Goal: Task Accomplishment & Management: Use online tool/utility

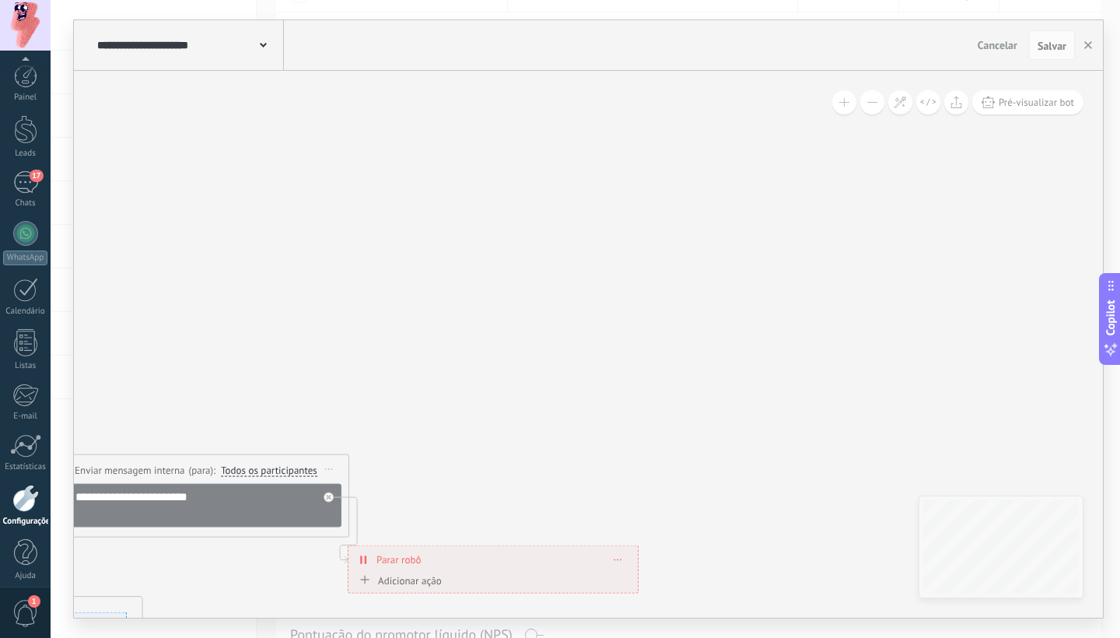
scroll to position [15, 0]
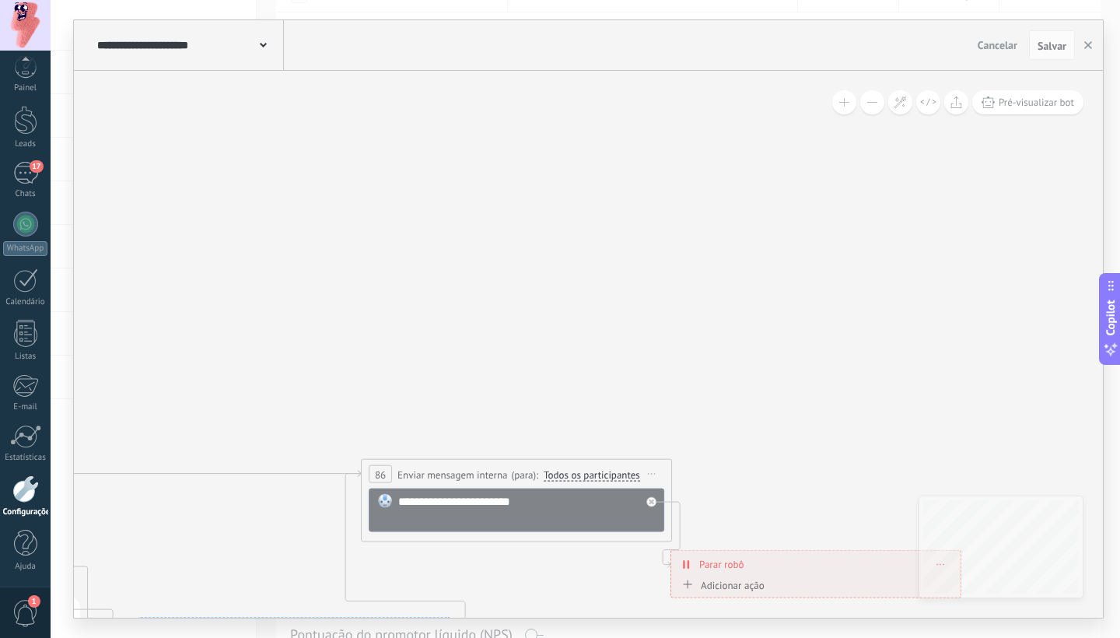
drag, startPoint x: 459, startPoint y: 344, endPoint x: 839, endPoint y: 318, distance: 381.0
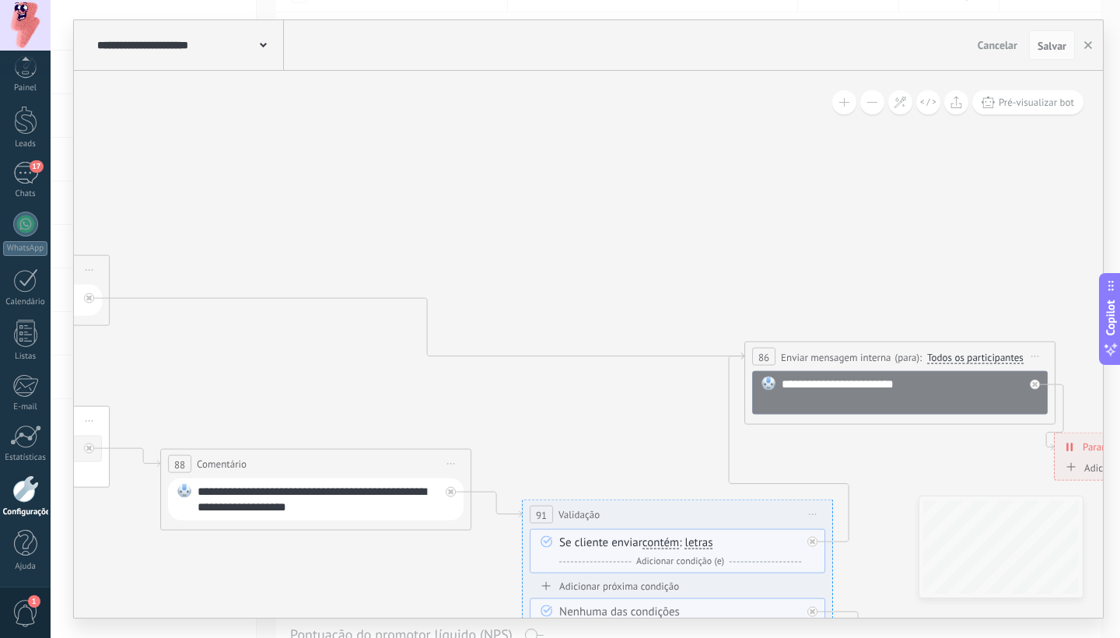
drag, startPoint x: 564, startPoint y: 293, endPoint x: 650, endPoint y: 322, distance: 90.2
click at [922, 188] on icon at bounding box center [22, 261] width 4116 height 1770
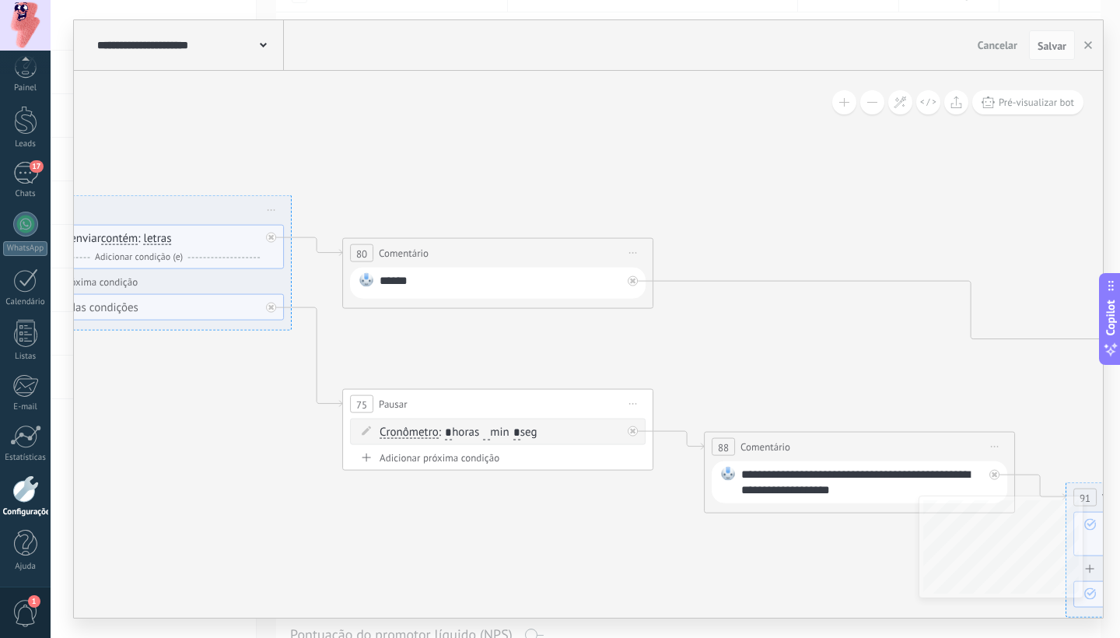
drag, startPoint x: 489, startPoint y: 362, endPoint x: 989, endPoint y: 364, distance: 499.9
click at [991, 364] on icon at bounding box center [565, 244] width 4116 height 1770
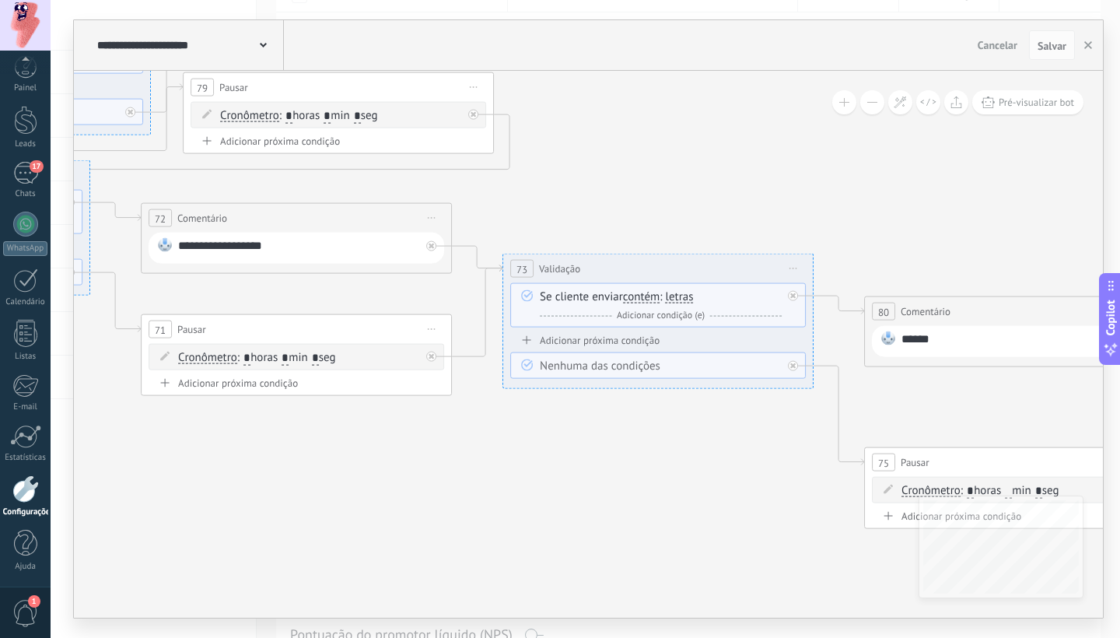
drag, startPoint x: 486, startPoint y: 342, endPoint x: 775, endPoint y: 377, distance: 291.3
click at [1008, 400] on icon at bounding box center [1087, 302] width 4116 height 1770
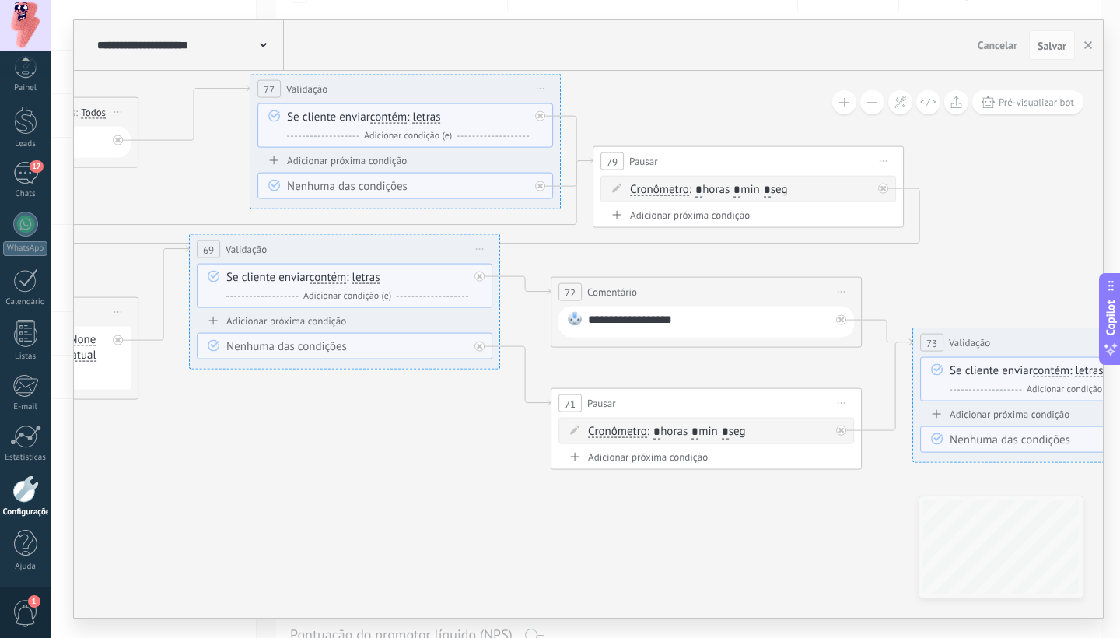
drag, startPoint x: 391, startPoint y: 399, endPoint x: 752, endPoint y: 453, distance: 364.8
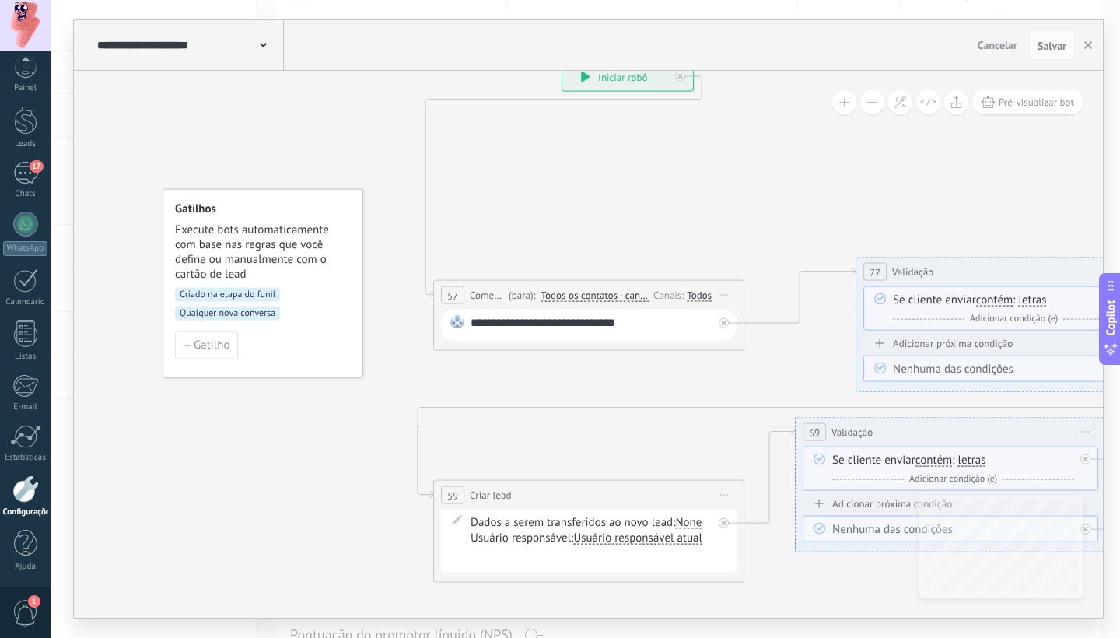
drag, startPoint x: 323, startPoint y: 379, endPoint x: 910, endPoint y: 553, distance: 612.1
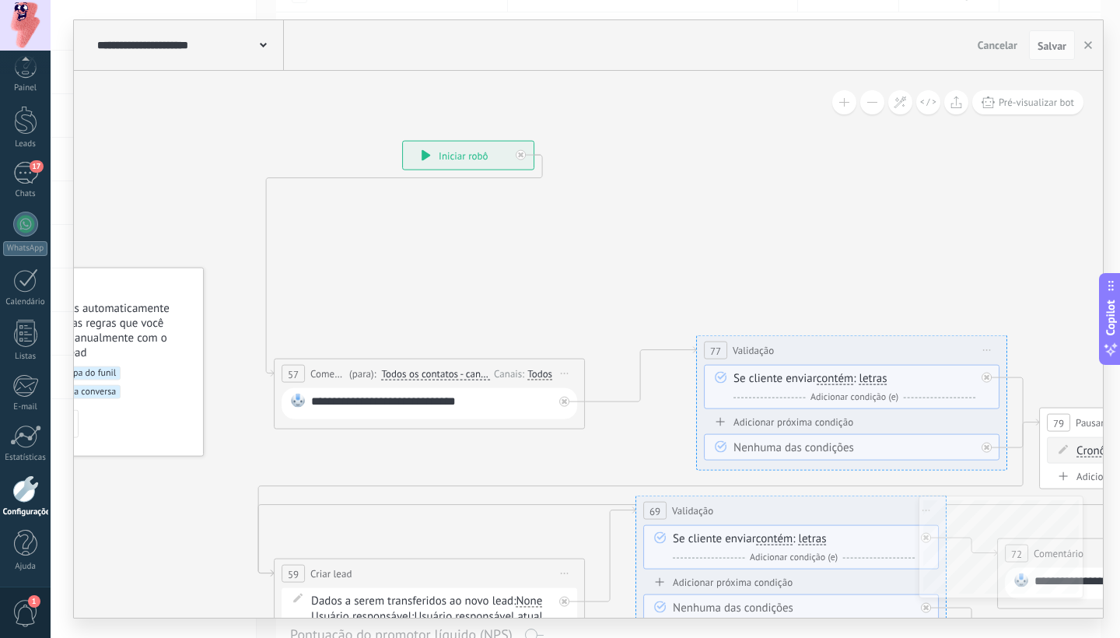
drag, startPoint x: 658, startPoint y: 228, endPoint x: 498, endPoint y: 306, distance: 177.7
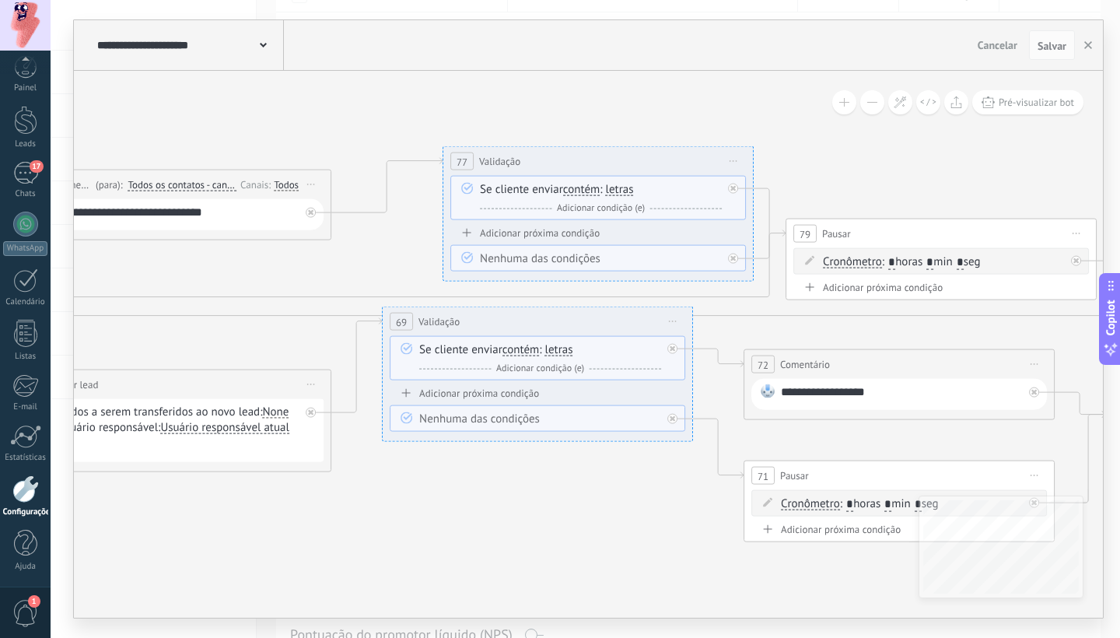
drag, startPoint x: 566, startPoint y: 466, endPoint x: 313, endPoint y: 278, distance: 315.7
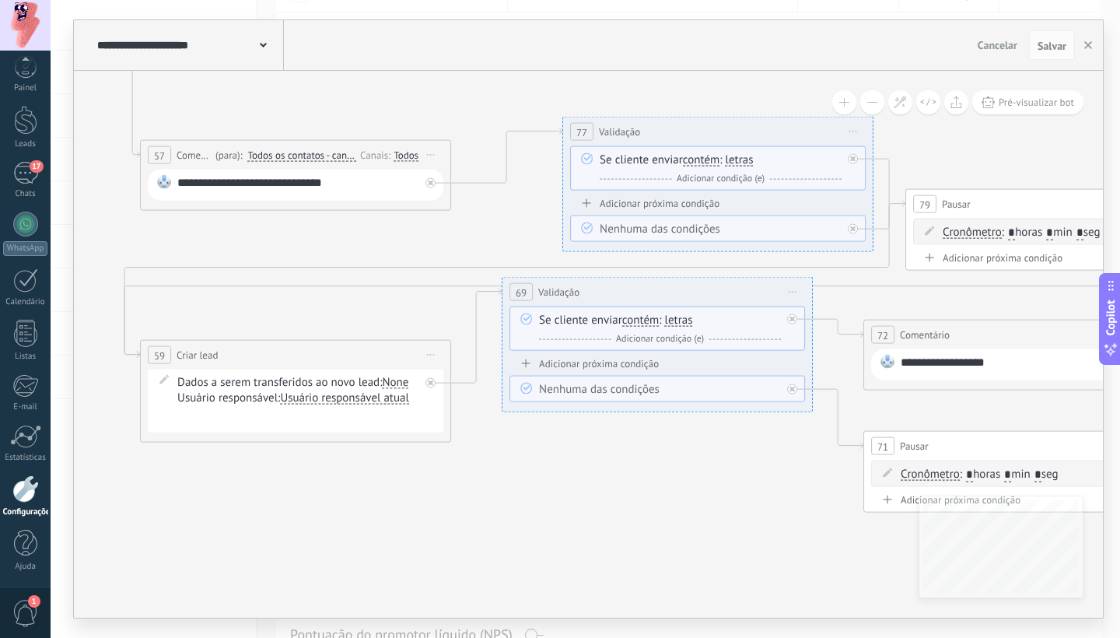
drag, startPoint x: 806, startPoint y: 309, endPoint x: 738, endPoint y: 295, distance: 69.8
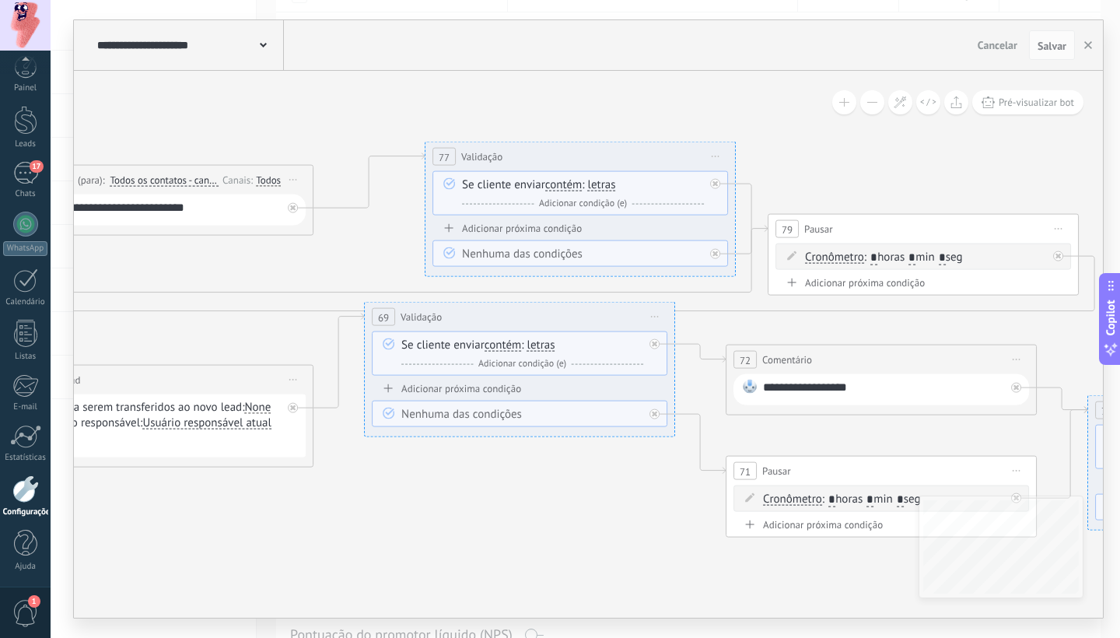
drag, startPoint x: 580, startPoint y: 494, endPoint x: 442, endPoint y: 519, distance: 139.8
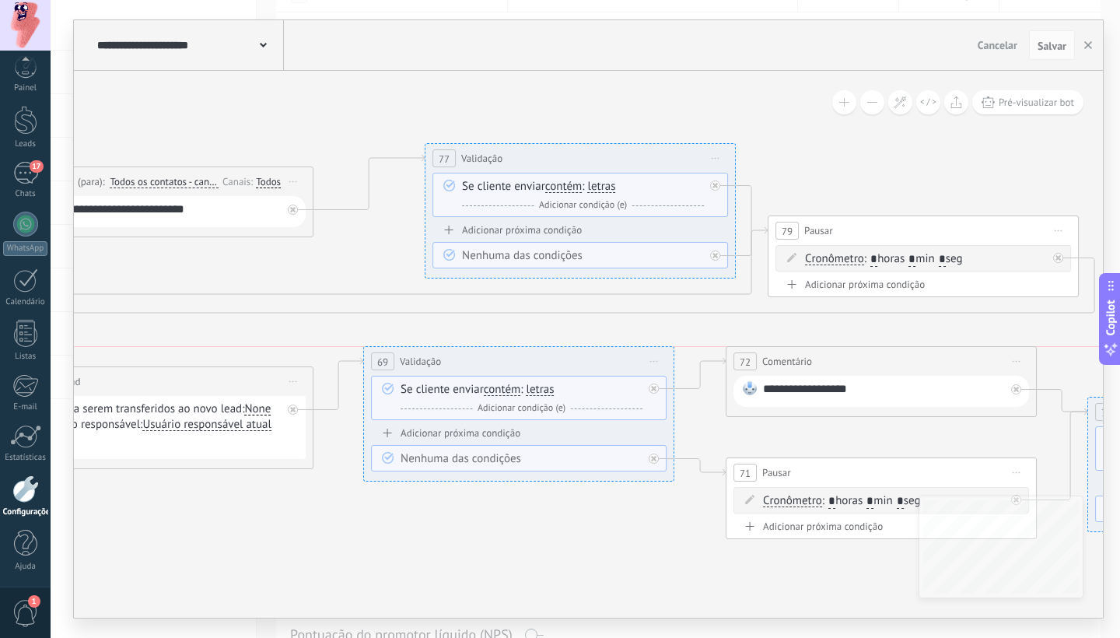
drag, startPoint x: 618, startPoint y: 318, endPoint x: 617, endPoint y: 363, distance: 45.1
click at [617, 363] on div "69 Validação ********* Iniciar pré-visualização aqui Renomear Duplicar Excluir" at bounding box center [518, 361] width 309 height 29
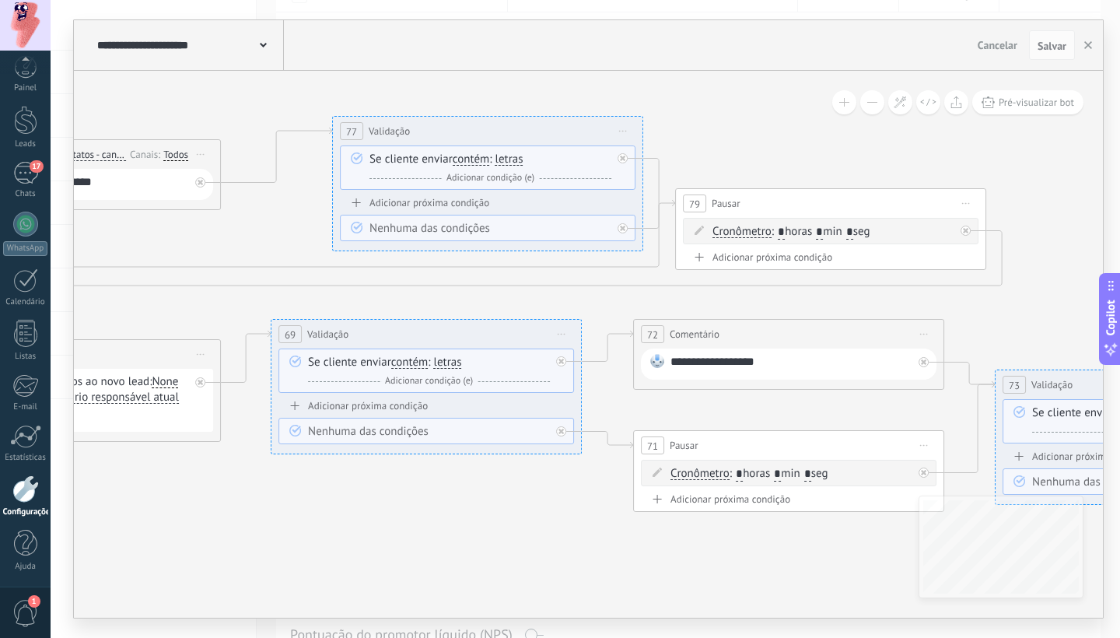
drag, startPoint x: 568, startPoint y: 531, endPoint x: 478, endPoint y: 503, distance: 94.4
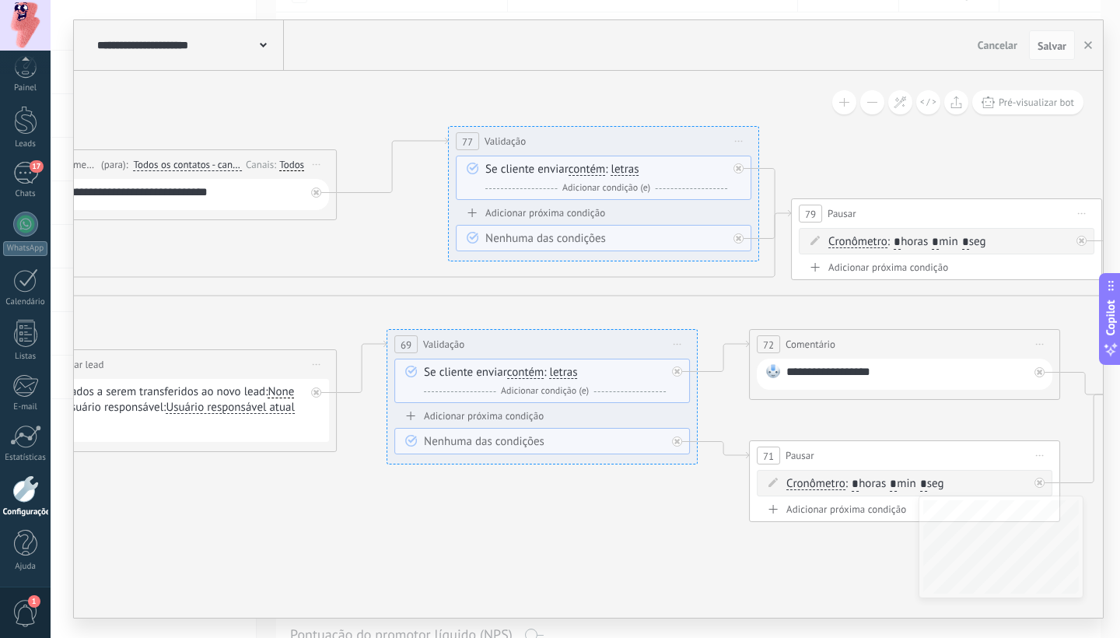
drag, startPoint x: 338, startPoint y: 473, endPoint x: 454, endPoint y: 483, distance: 116.3
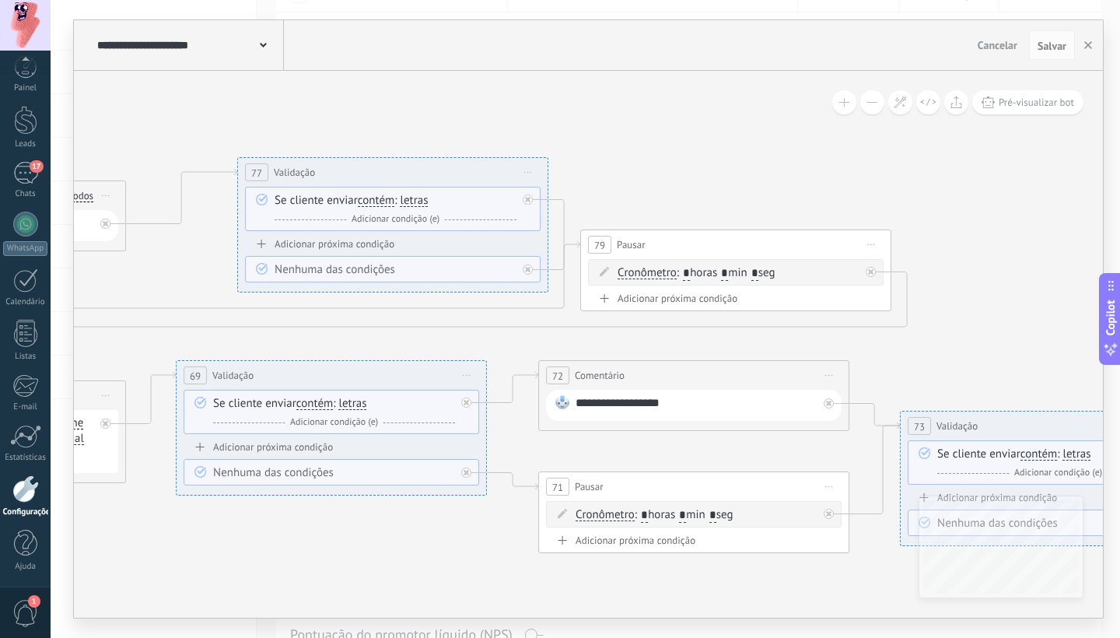
drag, startPoint x: 712, startPoint y: 316, endPoint x: 508, endPoint y: 327, distance: 204.0
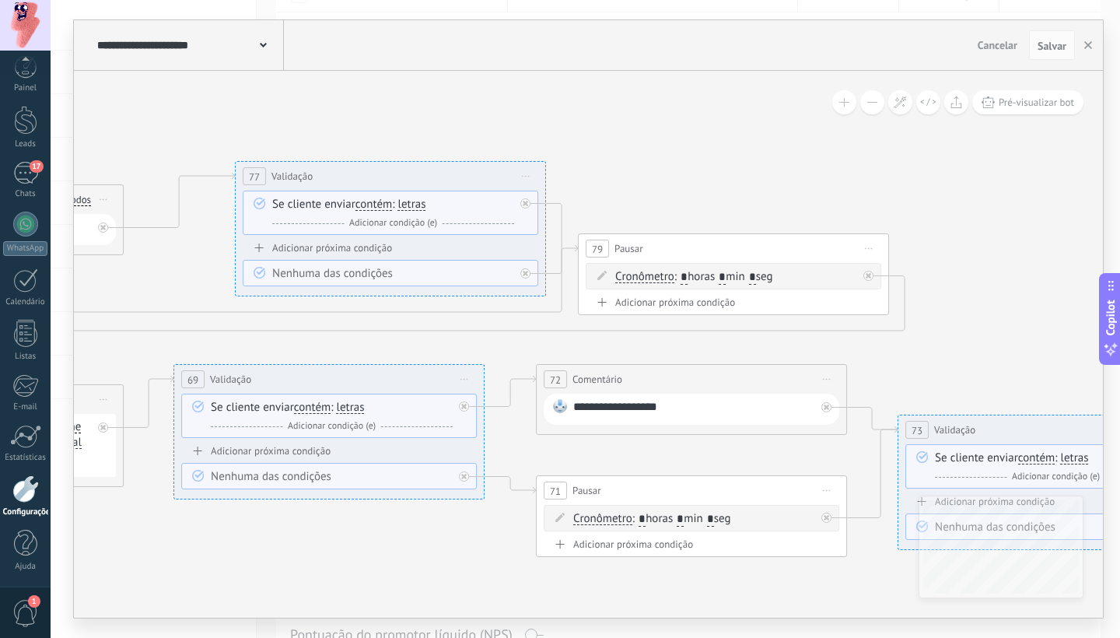
click at [526, 201] on icon at bounding box center [524, 203] width 5 height 5
drag, startPoint x: 652, startPoint y: 334, endPoint x: 670, endPoint y: 193, distance: 141.9
click at [670, 193] on div "Adicionar próximo passo" at bounding box center [683, 200] width 137 height 26
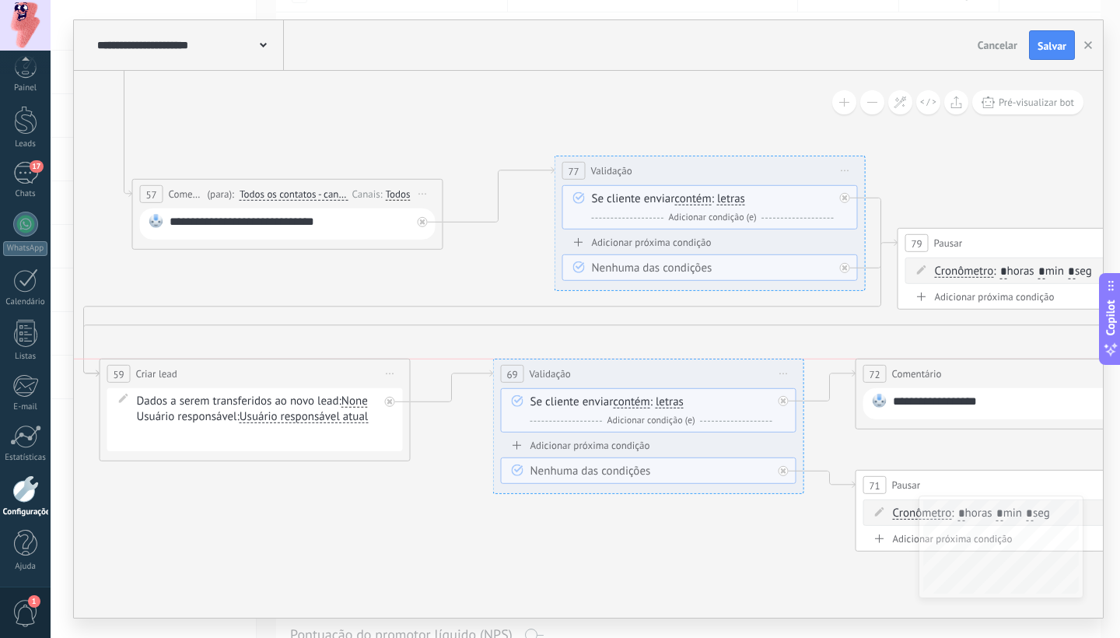
drag, startPoint x: 327, startPoint y: 392, endPoint x: 294, endPoint y: 366, distance: 41.5
click at [294, 366] on div "**********" at bounding box center [254, 373] width 309 height 29
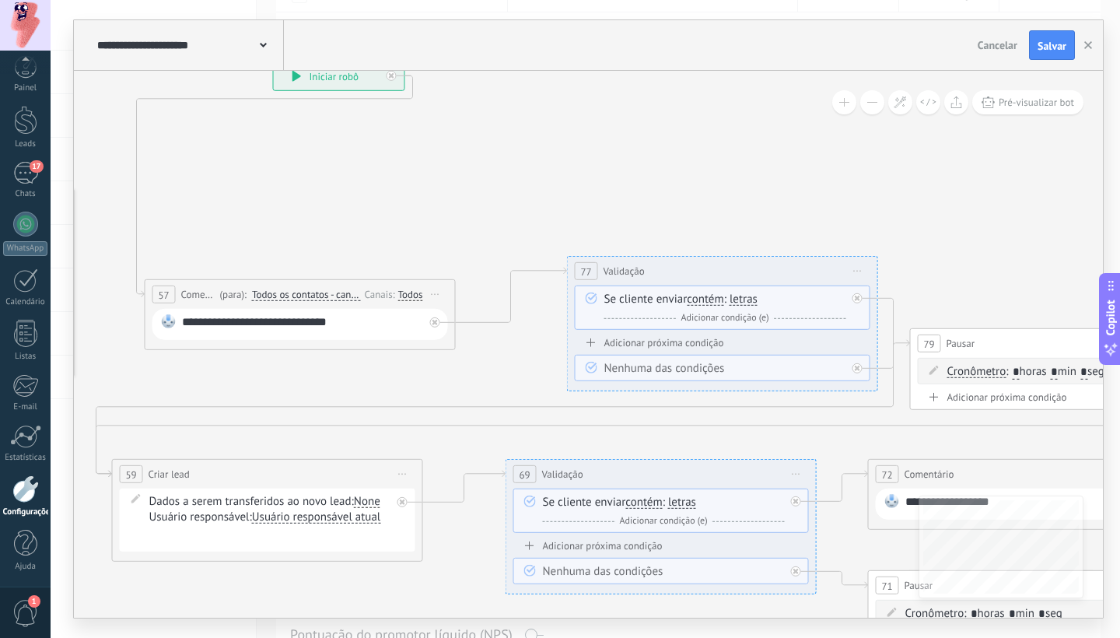
drag, startPoint x: 346, startPoint y: 312, endPoint x: 357, endPoint y: 404, distance: 93.2
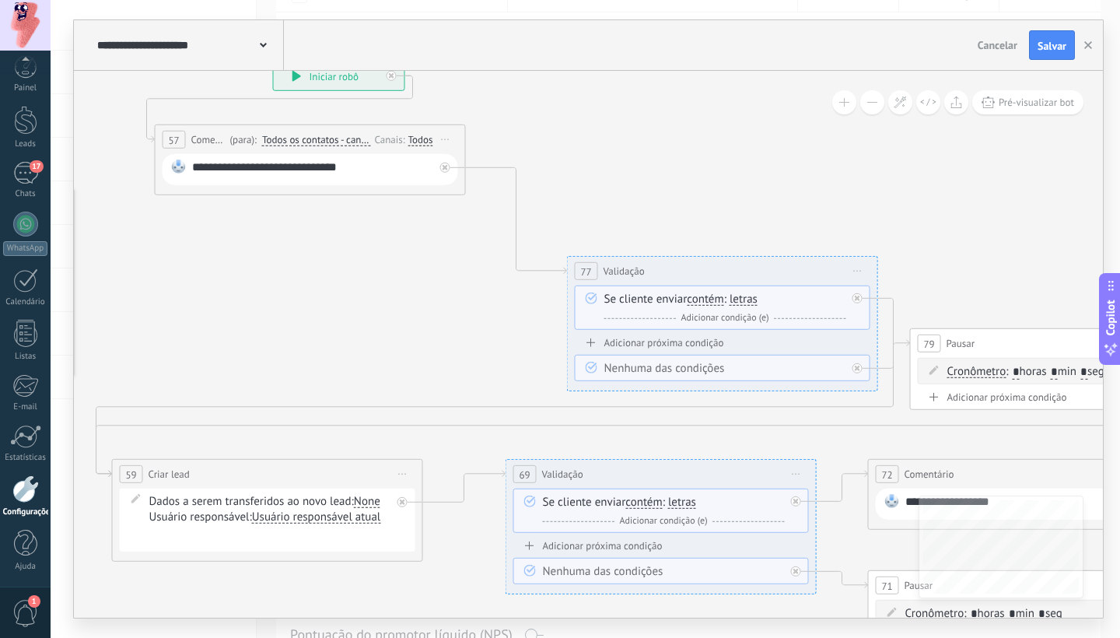
drag, startPoint x: 204, startPoint y: 298, endPoint x: 307, endPoint y: 190, distance: 149.0
click at [215, 144] on span "Comentário" at bounding box center [208, 139] width 35 height 15
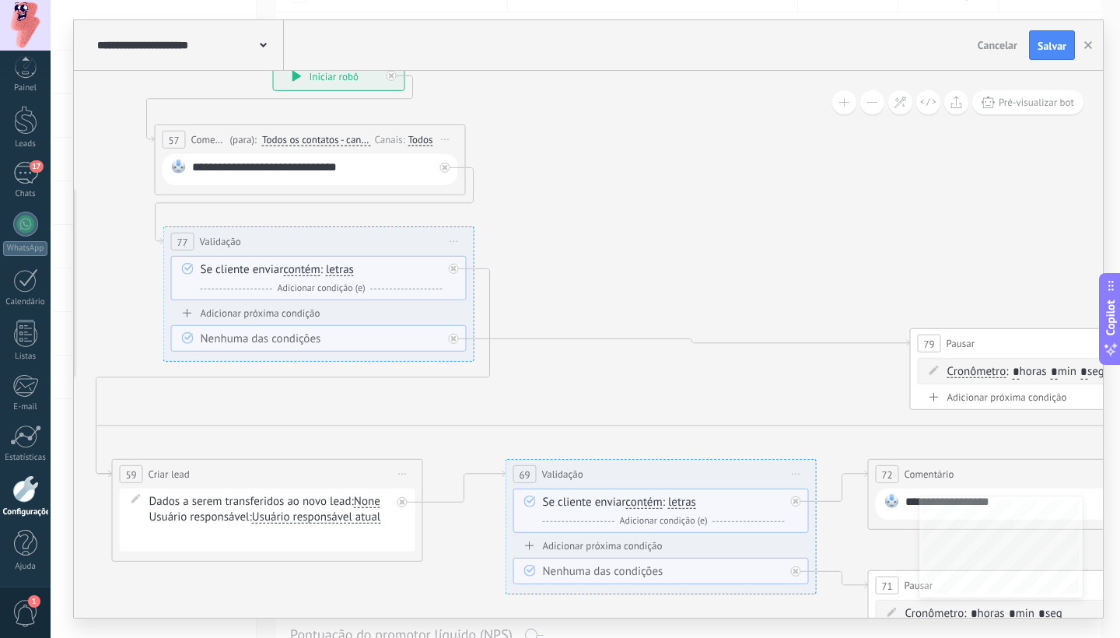
drag, startPoint x: 648, startPoint y: 271, endPoint x: 242, endPoint y: 243, distance: 406.8
click at [241, 243] on div "77 Validação ********* Iniciar pré-visualização aqui Renomear Duplicar Excluir" at bounding box center [318, 241] width 309 height 29
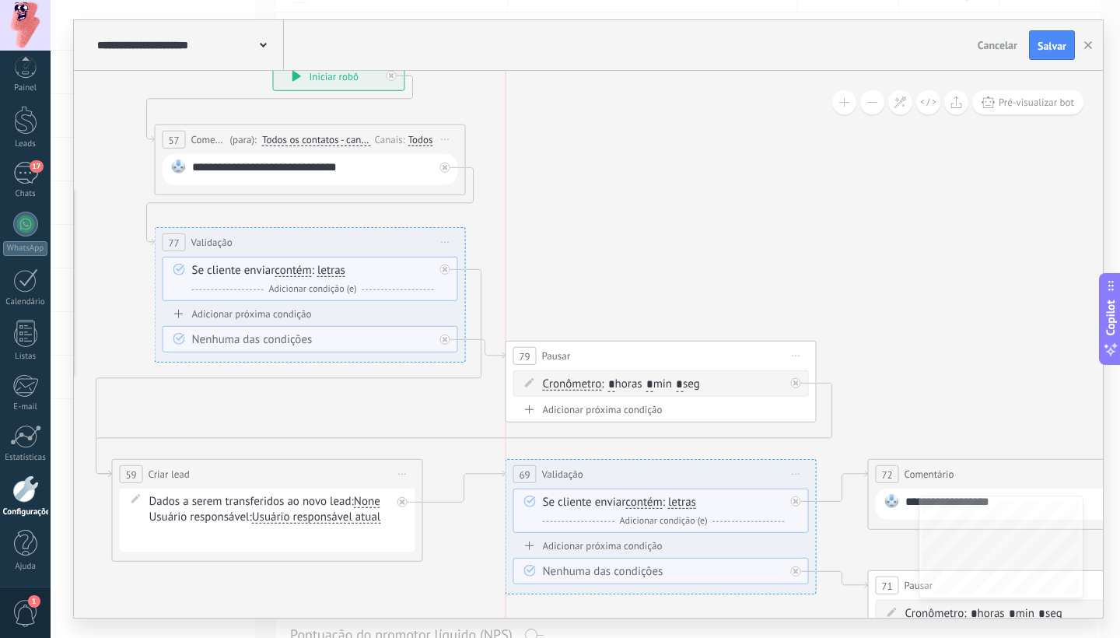
drag, startPoint x: 971, startPoint y: 337, endPoint x: 573, endPoint y: 348, distance: 398.2
click at [573, 348] on div "79 Pausar ****** Iniciar pré-visualização aqui Renomear Duplicar Excluir" at bounding box center [660, 355] width 309 height 29
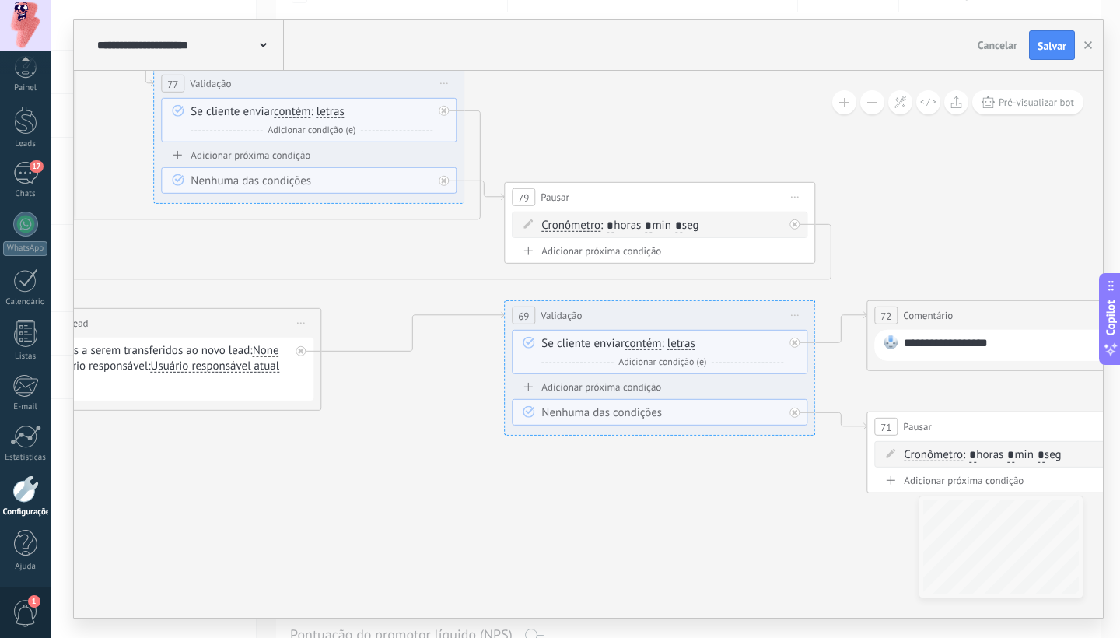
drag, startPoint x: 249, startPoint y: 316, endPoint x: 148, endPoint y: 324, distance: 100.6
click at [148, 324] on div "**********" at bounding box center [165, 323] width 309 height 29
drag, startPoint x: 906, startPoint y: 344, endPoint x: 924, endPoint y: 345, distance: 17.9
click at [906, 344] on div "**********" at bounding box center [1024, 345] width 242 height 20
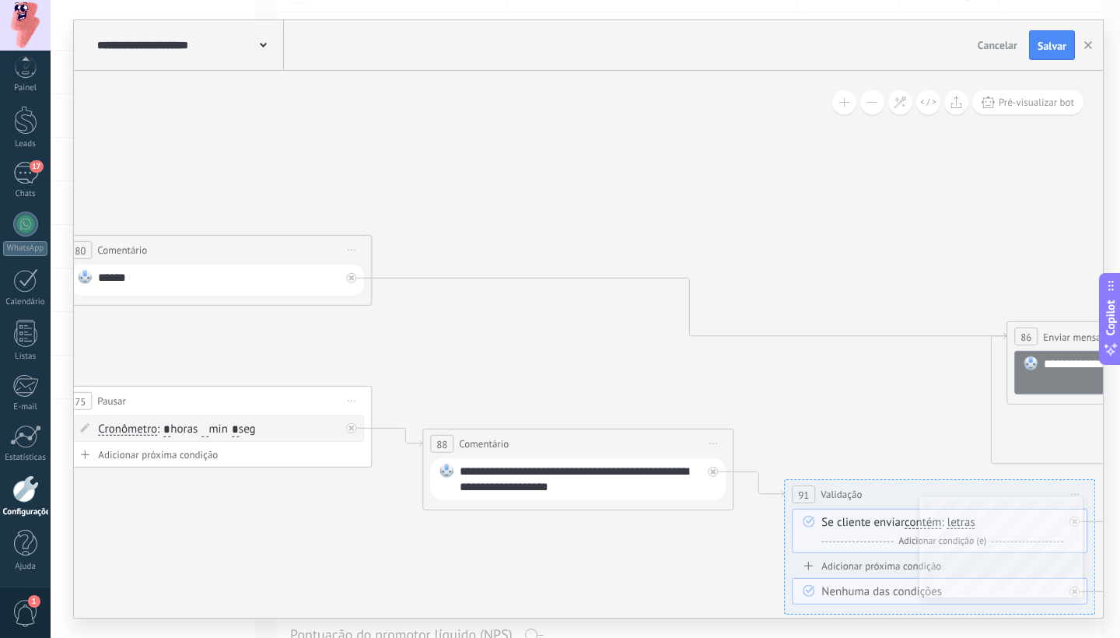
drag, startPoint x: 221, startPoint y: 279, endPoint x: 229, endPoint y: 278, distance: 8.7
click at [221, 279] on div "******" at bounding box center [219, 280] width 242 height 20
drag, startPoint x: 355, startPoint y: 279, endPoint x: 382, endPoint y: 274, distance: 27.6
click at [349, 276] on icon at bounding box center [350, 277] width 5 height 5
click at [475, 297] on div "Adicionar próximo passo" at bounding box center [491, 301] width 137 height 26
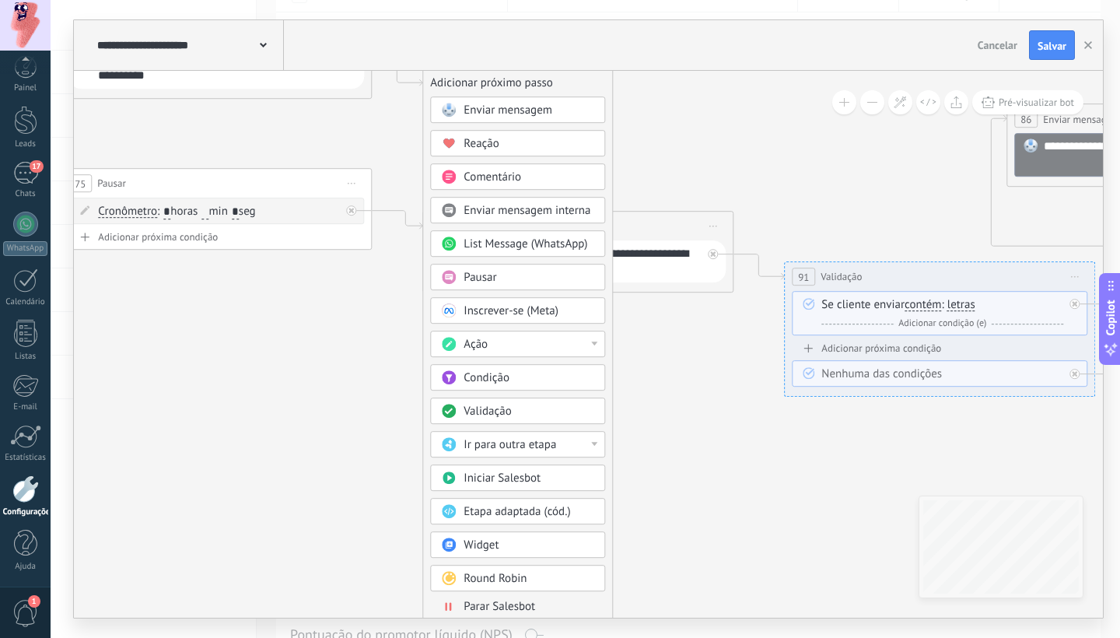
click at [491, 412] on span "Validação" at bounding box center [486, 411] width 47 height 15
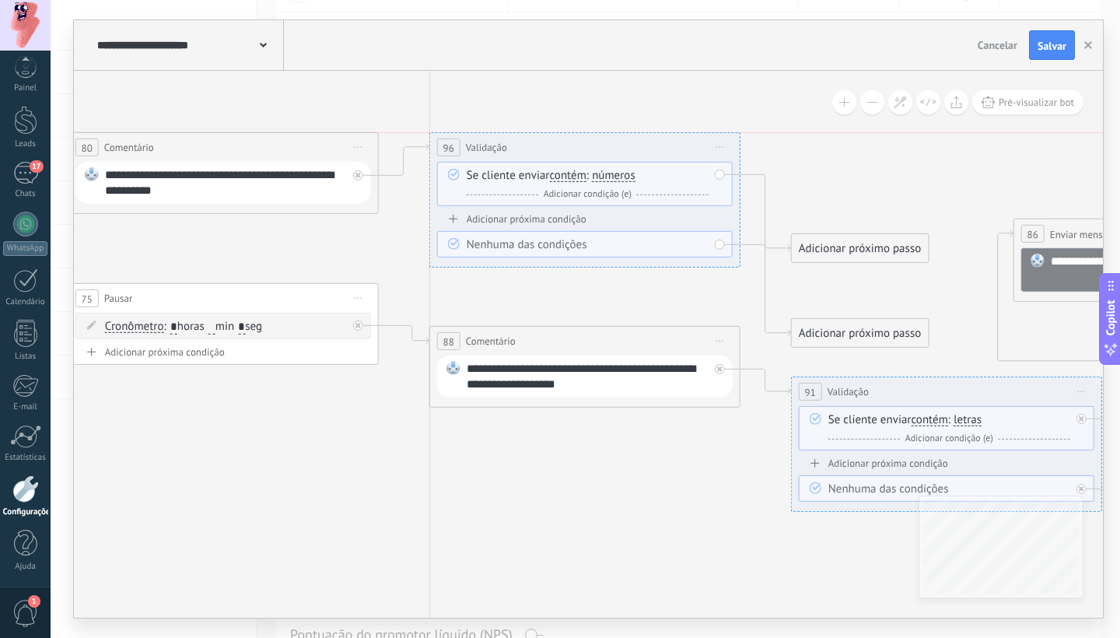
drag, startPoint x: 546, startPoint y: 191, endPoint x: 540, endPoint y: 142, distance: 49.3
click at [540, 142] on div "96 Validação ********* Iniciar pré-visualização aqui Renomear Duplicar Excluir" at bounding box center [584, 147] width 309 height 29
click at [604, 175] on span "números" at bounding box center [614, 175] width 44 height 12
click at [604, 175] on button "números" at bounding box center [681, 176] width 194 height 28
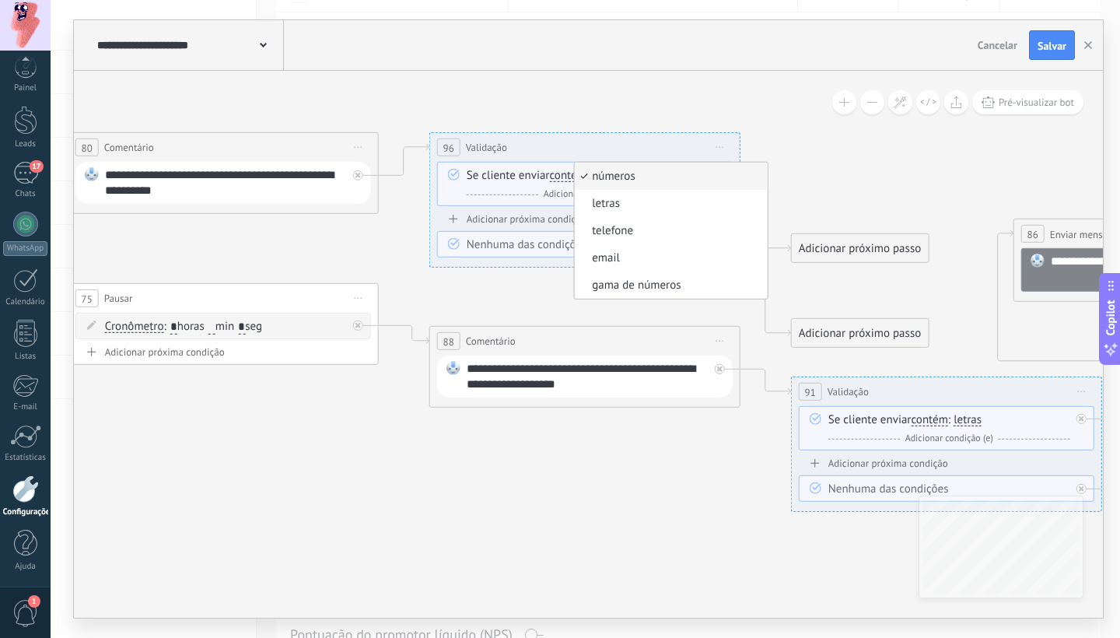
click at [641, 206] on span "letras" at bounding box center [669, 204] width 188 height 16
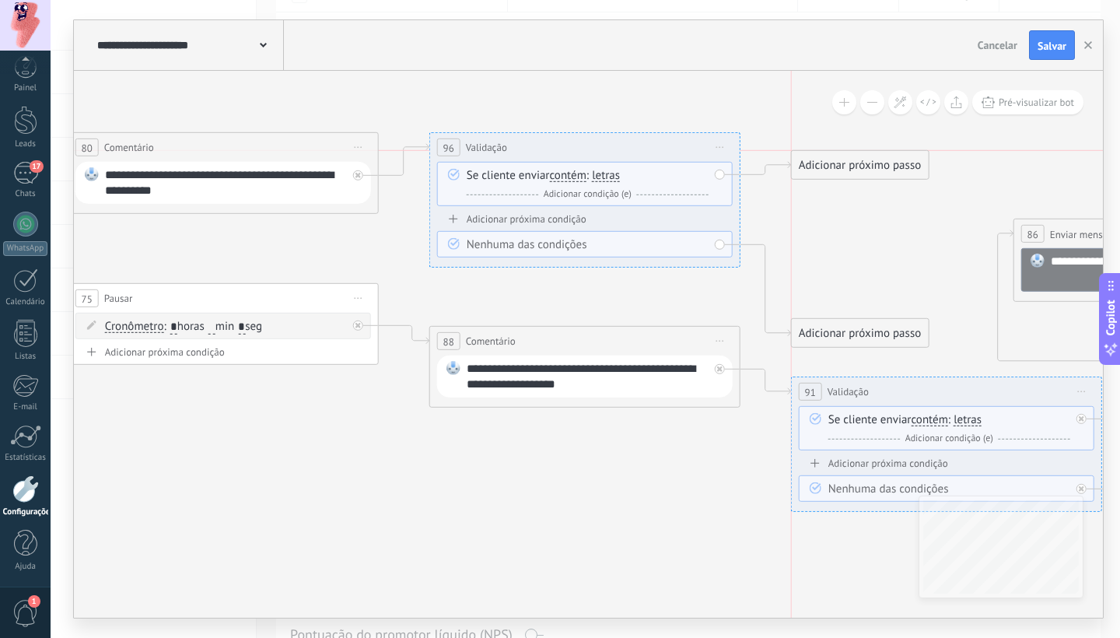
drag, startPoint x: 827, startPoint y: 246, endPoint x: 829, endPoint y: 169, distance: 77.0
click at [829, 169] on div "Adicionar próximo passo" at bounding box center [859, 165] width 137 height 26
click at [831, 164] on div "Adicionar próximo passo" at bounding box center [859, 165] width 137 height 26
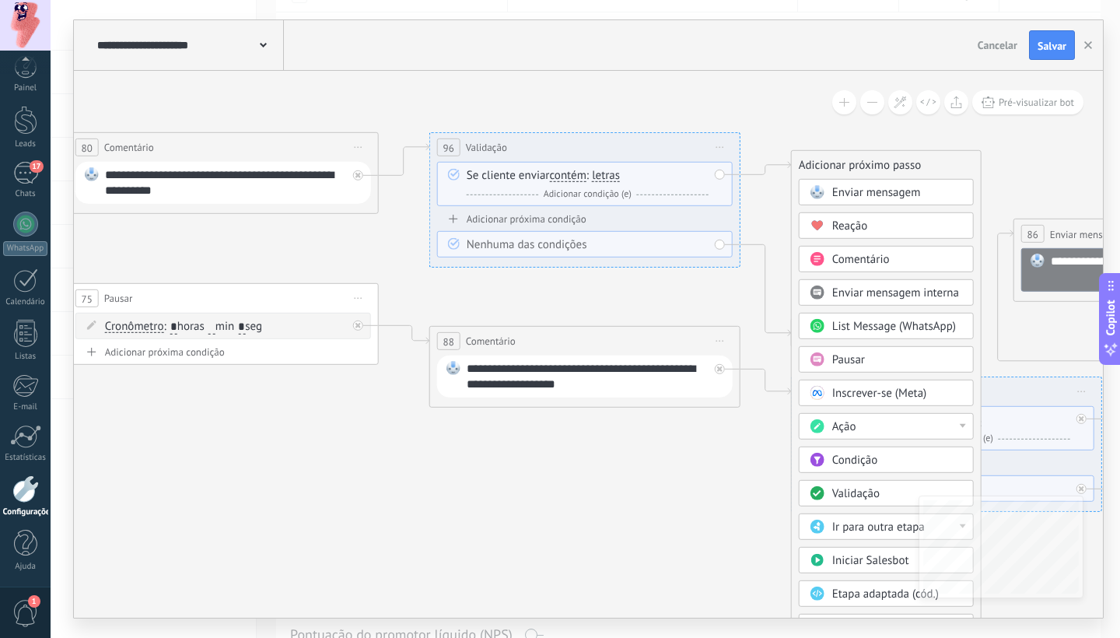
click at [854, 258] on span "Comentário" at bounding box center [861, 259] width 58 height 15
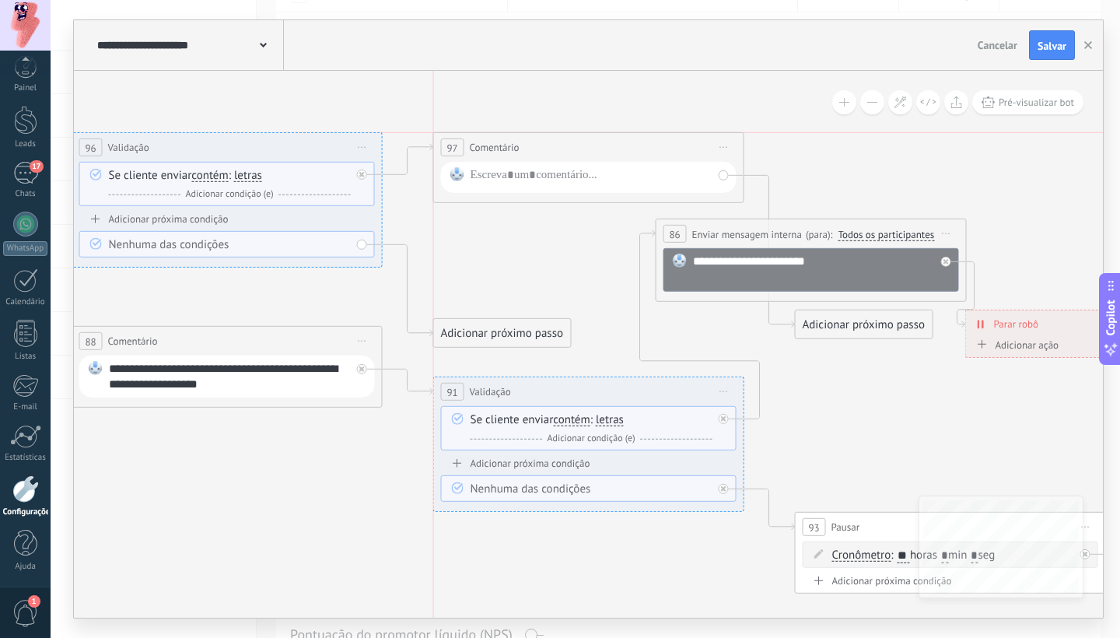
drag, startPoint x: 631, startPoint y: 165, endPoint x: 624, endPoint y: 157, distance: 10.5
click at [628, 148] on div "**********" at bounding box center [588, 147] width 309 height 29
click at [582, 179] on div at bounding box center [591, 177] width 242 height 20
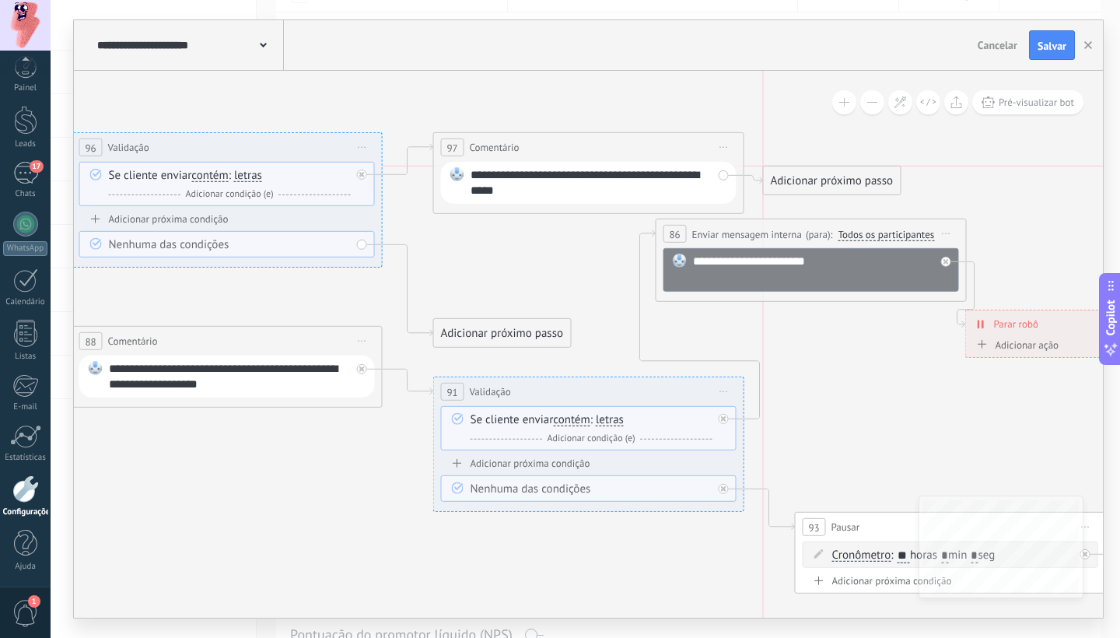
drag, startPoint x: 868, startPoint y: 321, endPoint x: 843, endPoint y: 180, distance: 143.0
click at [844, 180] on div "Adicionar próximo passo" at bounding box center [831, 181] width 137 height 26
drag, startPoint x: 496, startPoint y: 330, endPoint x: 507, endPoint y: 269, distance: 61.6
click at [507, 269] on div "Adicionar próximo passo" at bounding box center [513, 272] width 137 height 26
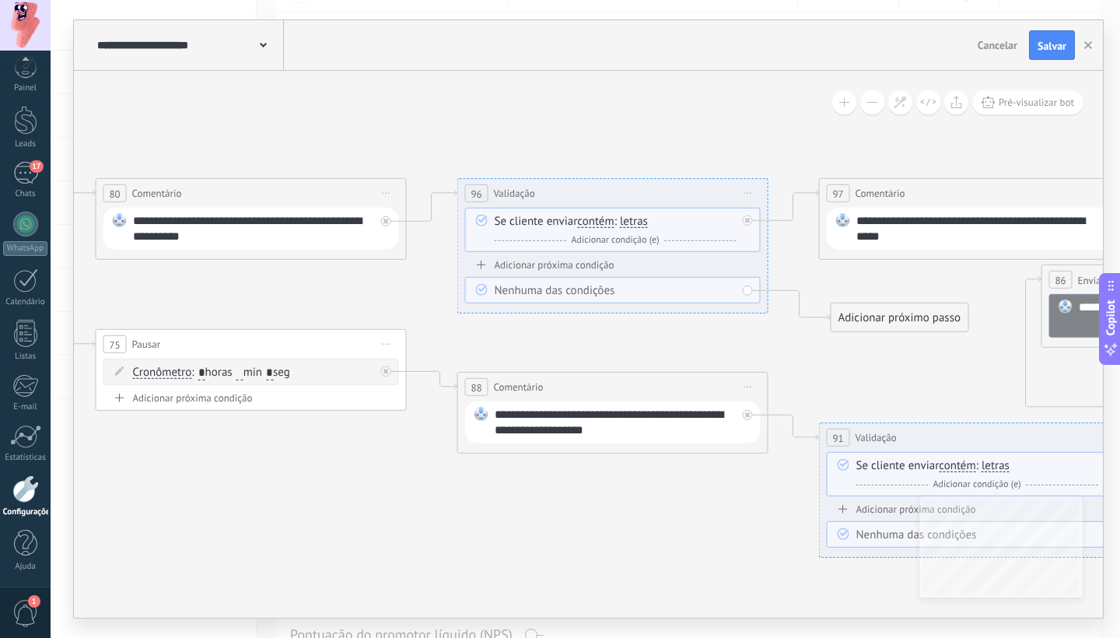
drag, startPoint x: 293, startPoint y: 283, endPoint x: 679, endPoint y: 329, distance: 388.3
click at [679, 329] on icon at bounding box center [252, 185] width 4249 height 1772
click at [860, 320] on div "Adicionar próximo passo" at bounding box center [899, 318] width 137 height 26
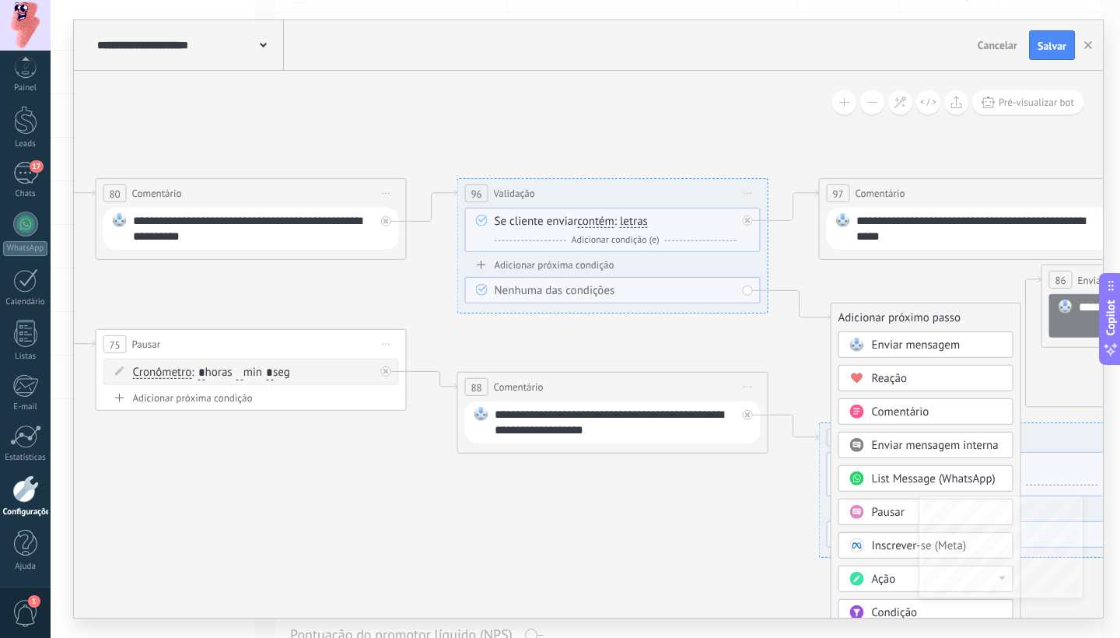
click at [878, 512] on span "Pausar" at bounding box center [888, 512] width 33 height 15
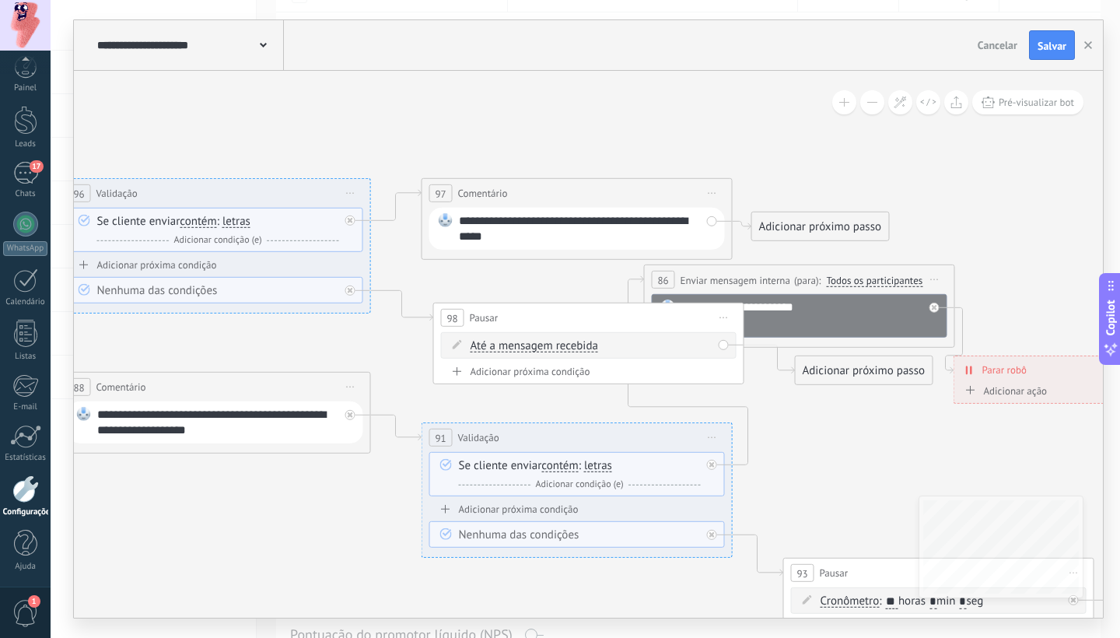
click at [537, 345] on span "Até a mensagem recebida" at bounding box center [534, 346] width 128 height 12
click at [537, 345] on button "Até a mensagem recebida" at bounding box center [560, 346] width 194 height 28
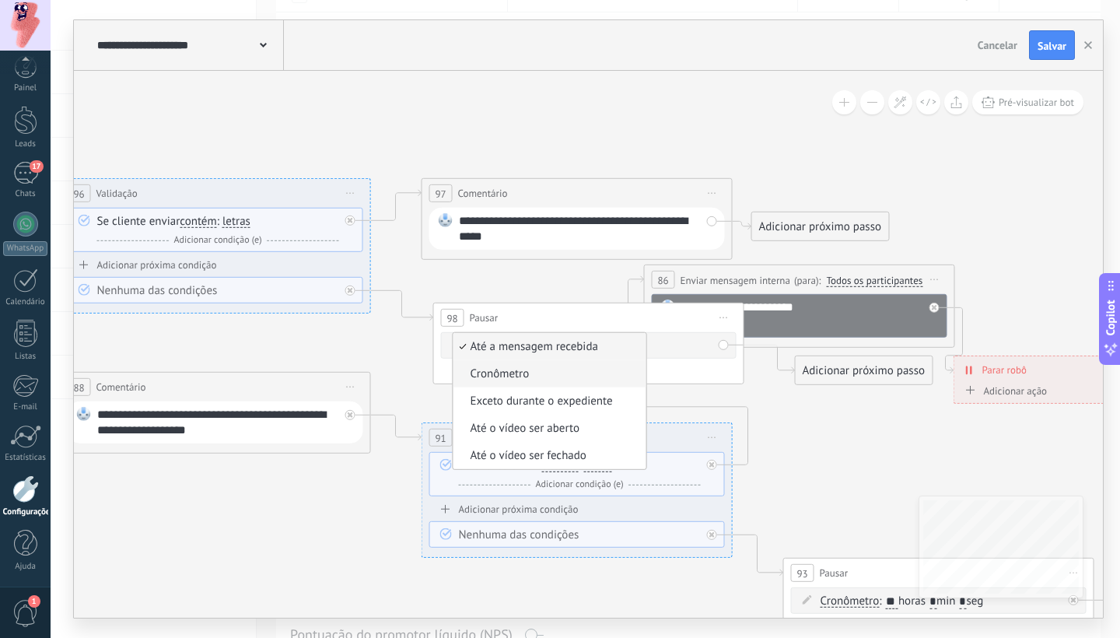
click at [519, 374] on span "Cronômetro" at bounding box center [547, 374] width 188 height 16
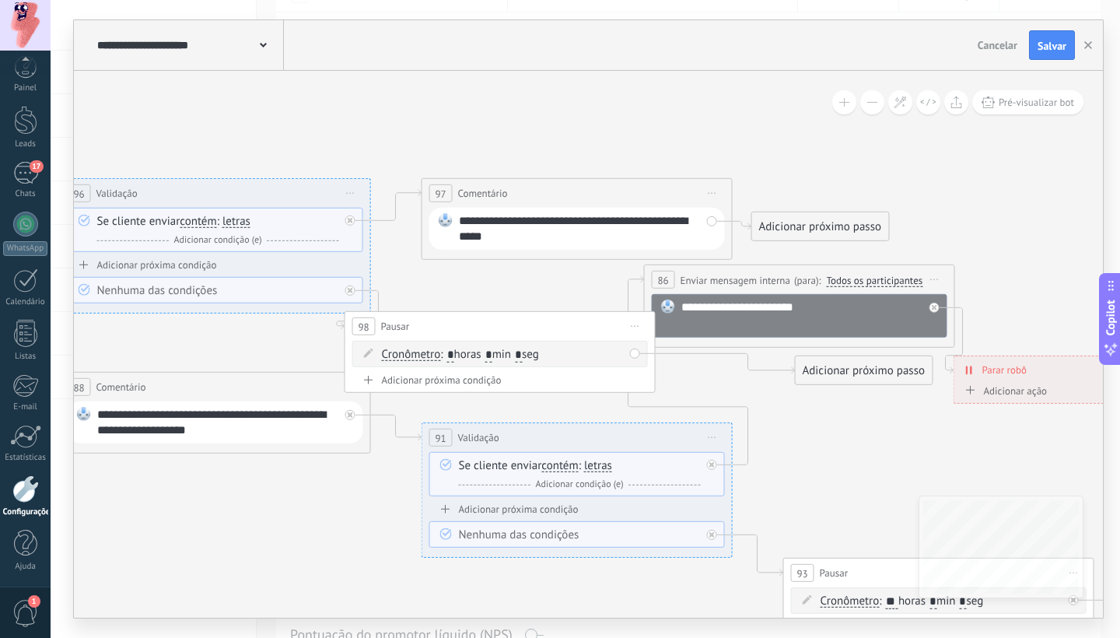
drag, startPoint x: 538, startPoint y: 317, endPoint x: 450, endPoint y: 326, distance: 88.3
click at [450, 326] on div "98 Pausar ****** Iniciar pré-visualização aqui Renomear Duplicar Excluir" at bounding box center [499, 326] width 309 height 29
drag, startPoint x: 498, startPoint y: 353, endPoint x: 524, endPoint y: 356, distance: 25.8
click at [493, 353] on input "*" at bounding box center [489, 355] width 7 height 14
type input "*"
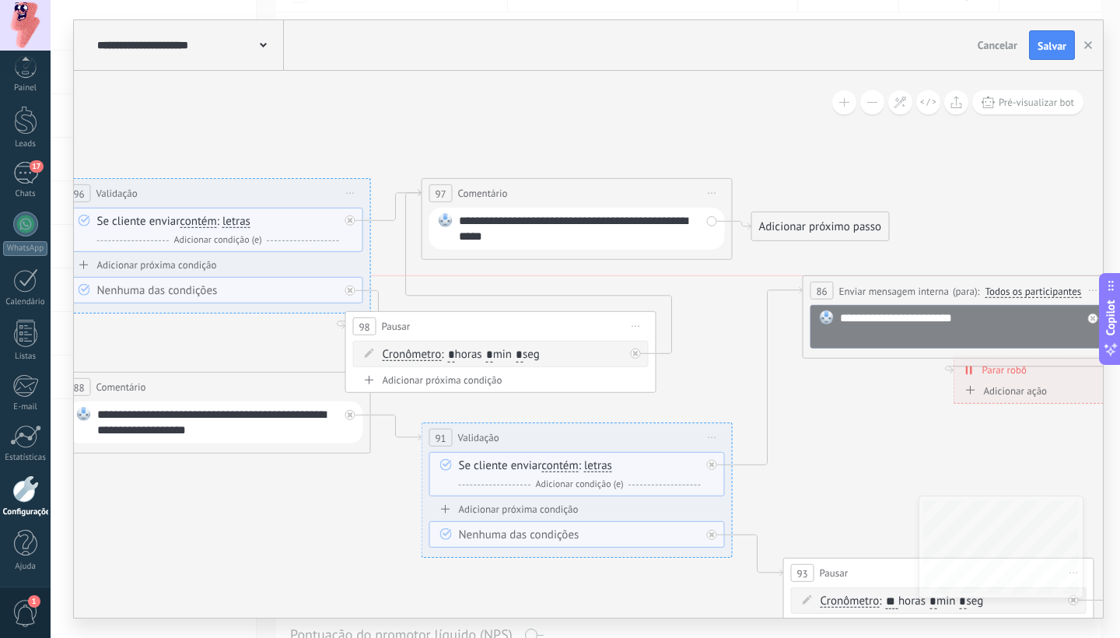
drag, startPoint x: 771, startPoint y: 282, endPoint x: 892, endPoint y: 295, distance: 121.2
click at [898, 290] on span "Enviar mensagem interna" at bounding box center [894, 290] width 110 height 15
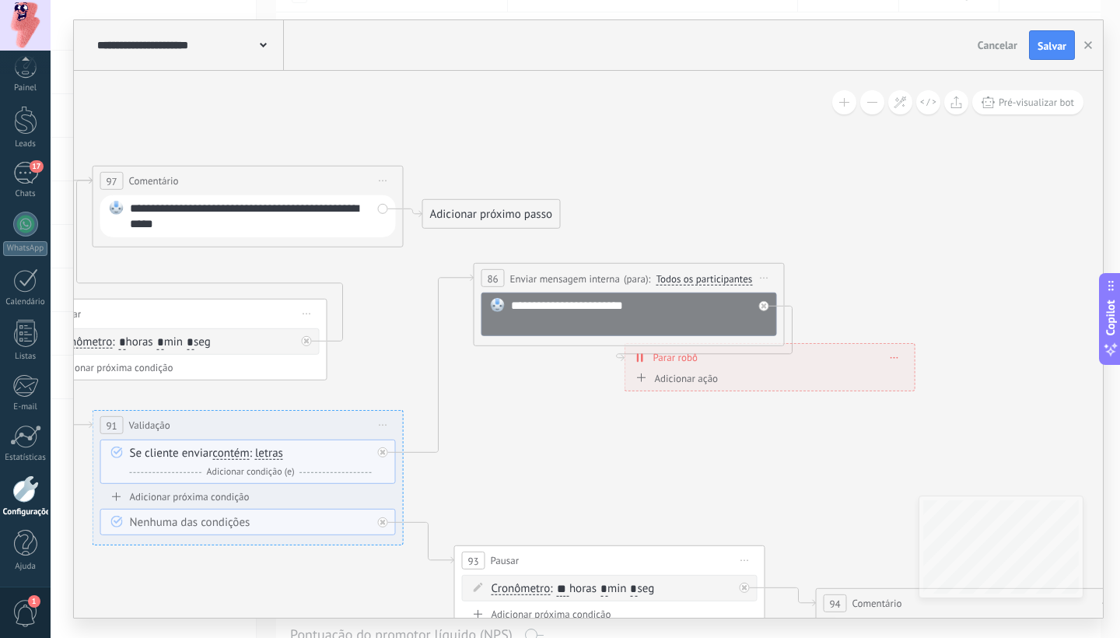
drag, startPoint x: 841, startPoint y: 423, endPoint x: 459, endPoint y: 375, distance: 384.8
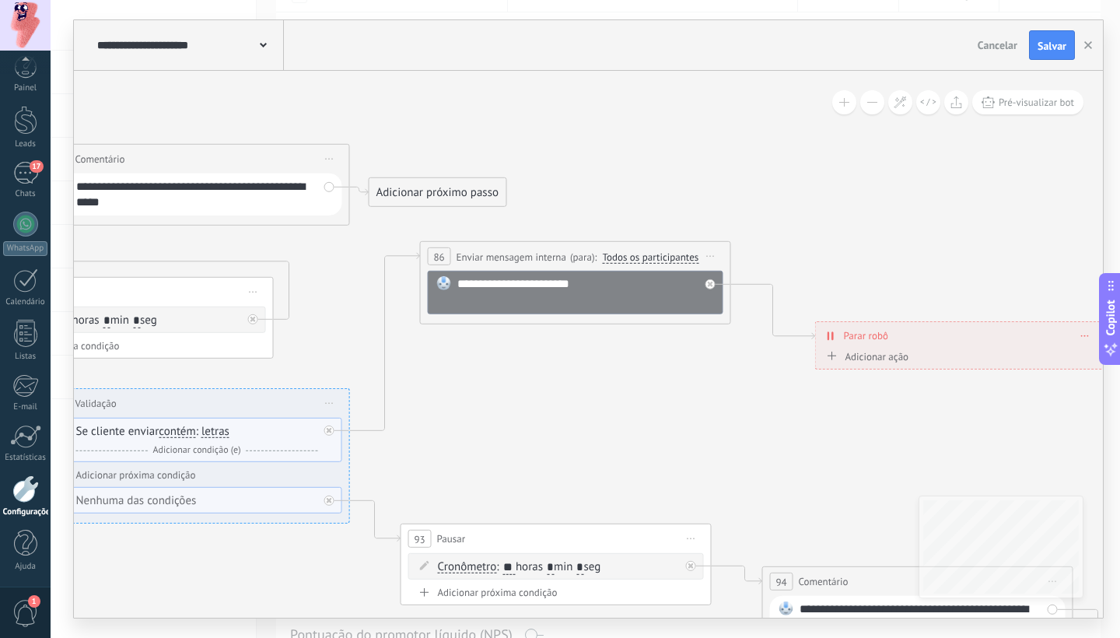
drag, startPoint x: 785, startPoint y: 337, endPoint x: 1020, endPoint y: 337, distance: 234.8
click at [1028, 337] on div "**********" at bounding box center [960, 335] width 289 height 27
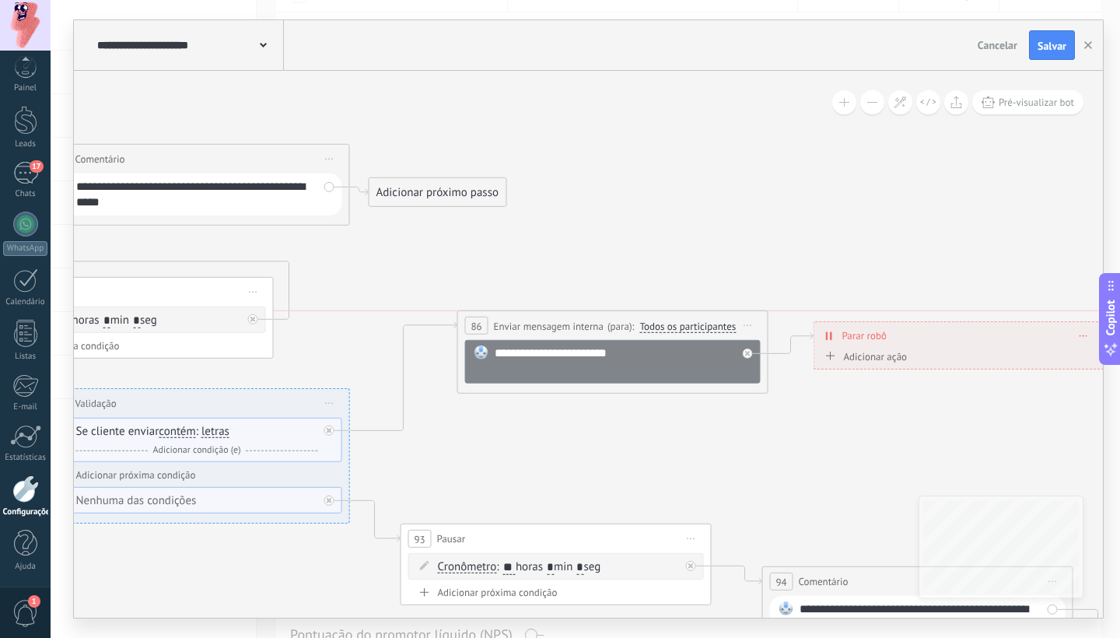
drag, startPoint x: 547, startPoint y: 265, endPoint x: 583, endPoint y: 329, distance: 73.1
click at [585, 330] on div "**********" at bounding box center [612, 325] width 309 height 29
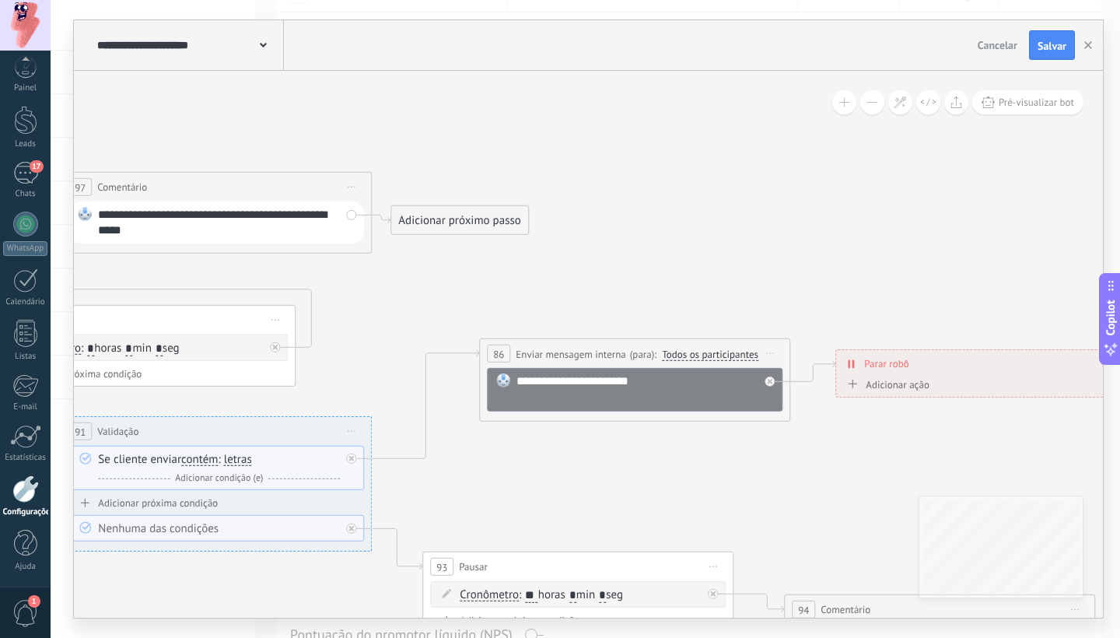
click at [454, 224] on div "Adicionar próximo passo" at bounding box center [459, 221] width 137 height 26
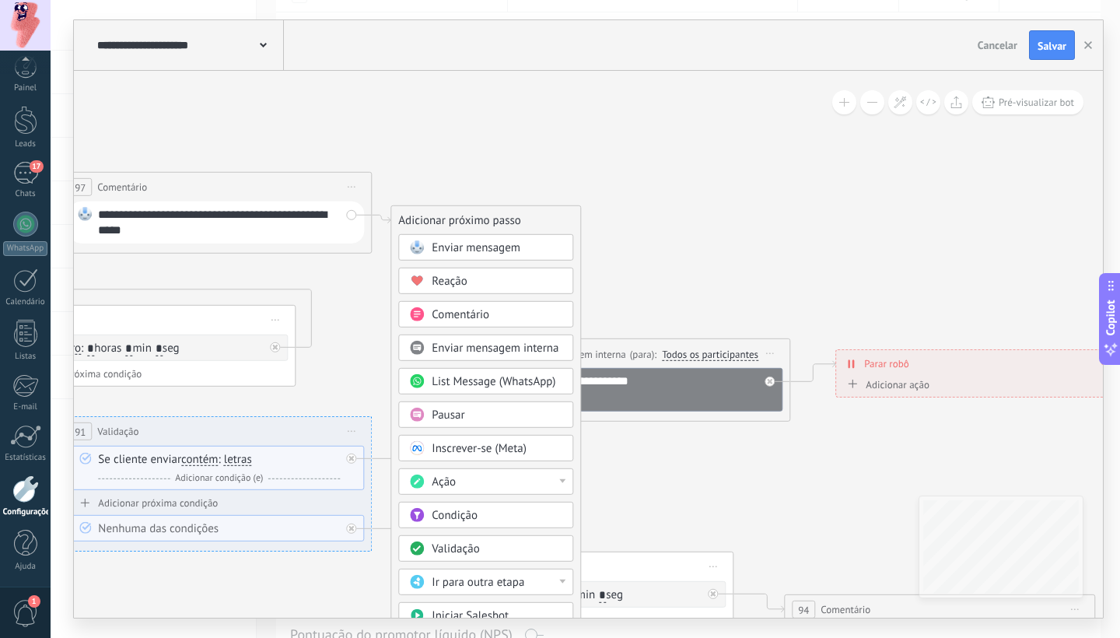
click at [470, 554] on span "Validação" at bounding box center [454, 548] width 47 height 15
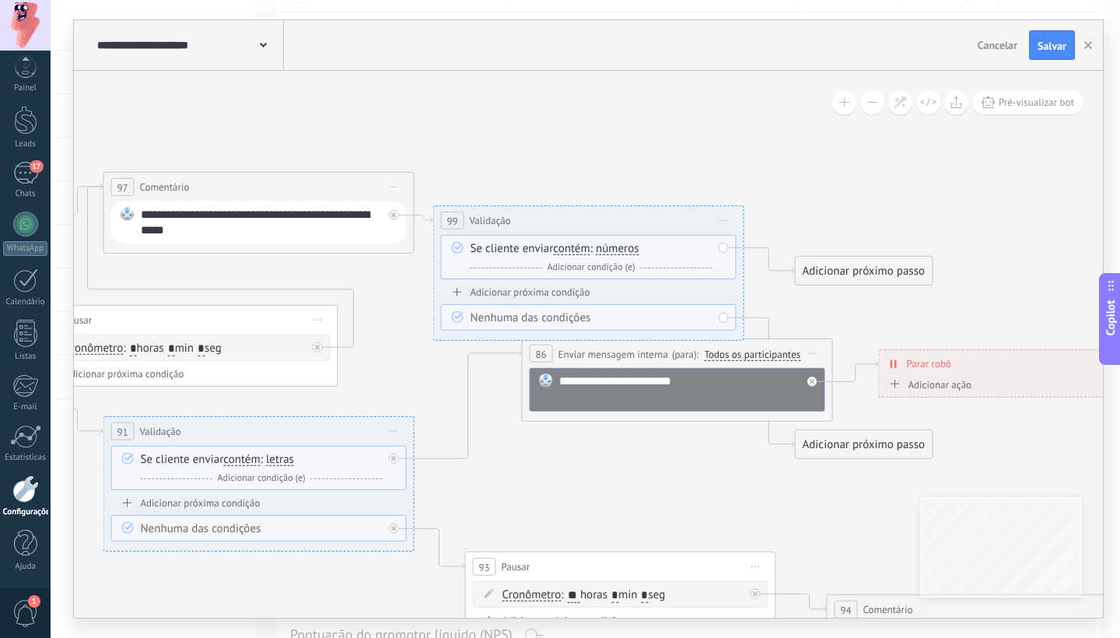
click at [611, 247] on span "números" at bounding box center [618, 249] width 44 height 12
click at [611, 247] on button "números" at bounding box center [685, 249] width 194 height 28
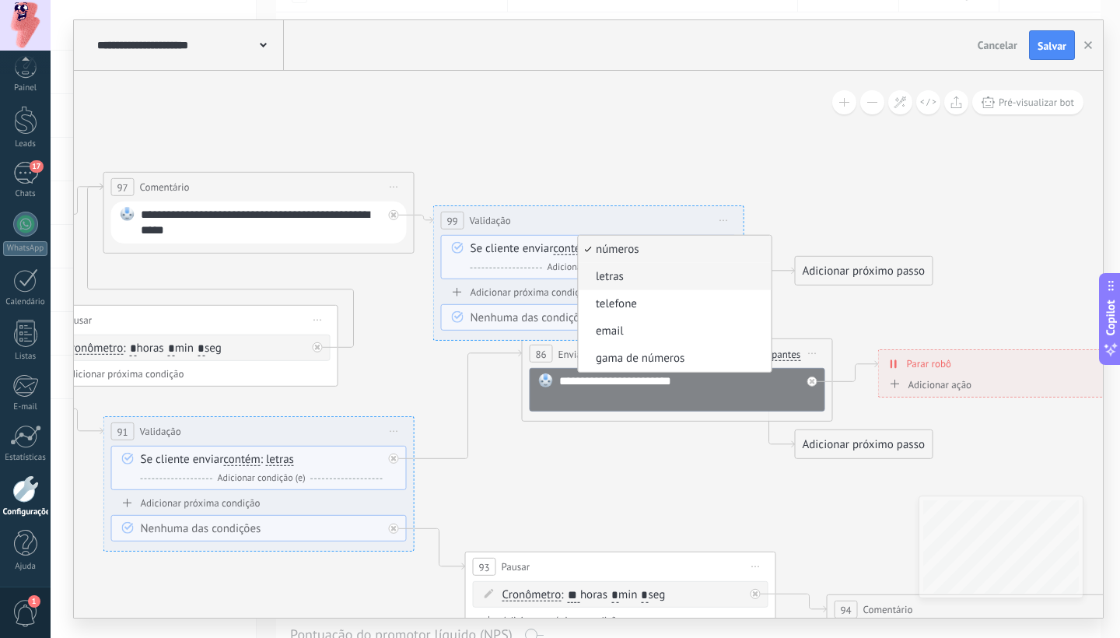
click at [672, 279] on span "letras" at bounding box center [672, 277] width 188 height 16
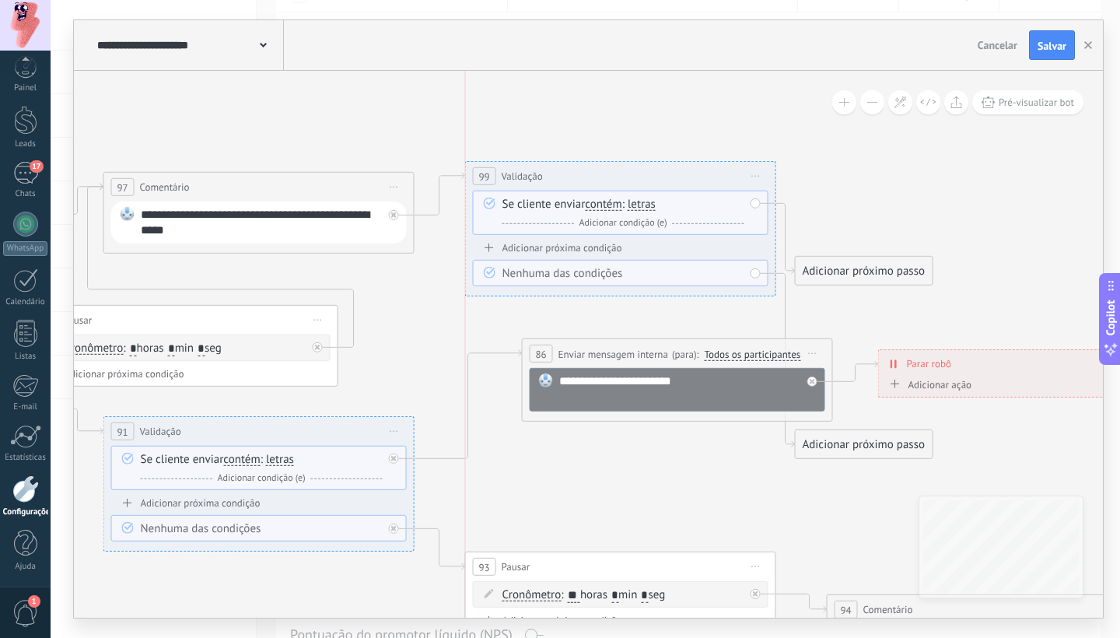
drag, startPoint x: 598, startPoint y: 215, endPoint x: 629, endPoint y: 173, distance: 52.2
click at [629, 173] on div "99 Validação ********* Iniciar pré-visualização aqui Renomear Duplicar Excluir" at bounding box center [620, 176] width 309 height 29
drag, startPoint x: 837, startPoint y: 274, endPoint x: 900, endPoint y: 254, distance: 65.9
click at [900, 254] on div "Adicionar próximo passo" at bounding box center [920, 252] width 137 height 26
drag, startPoint x: 849, startPoint y: 444, endPoint x: 896, endPoint y: 309, distance: 143.1
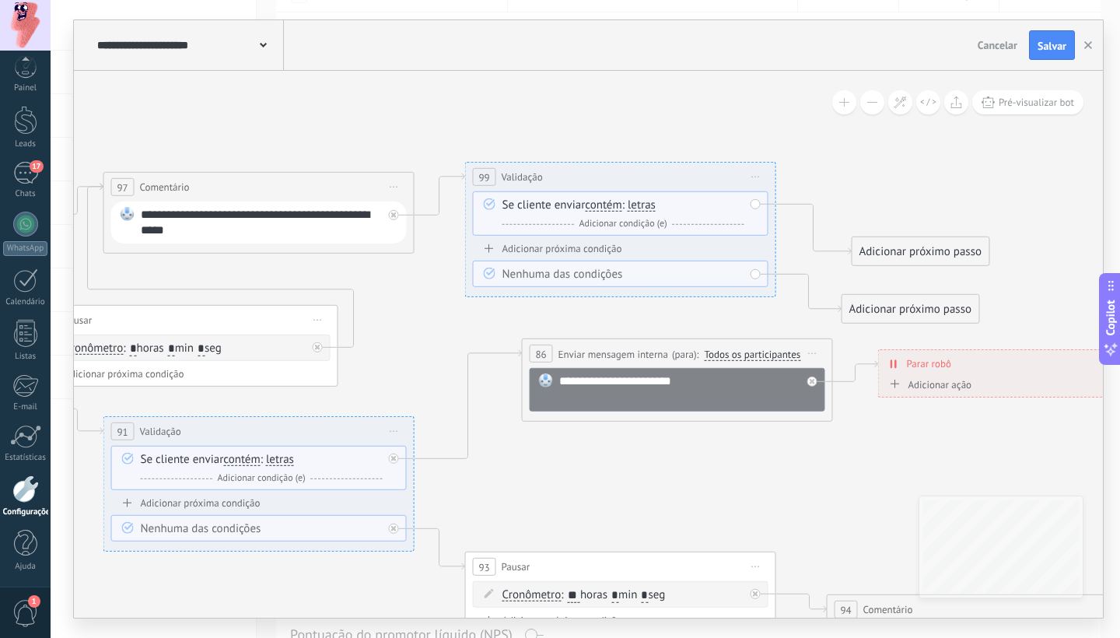
click at [896, 308] on div "Adicionar próximo passo" at bounding box center [910, 309] width 137 height 26
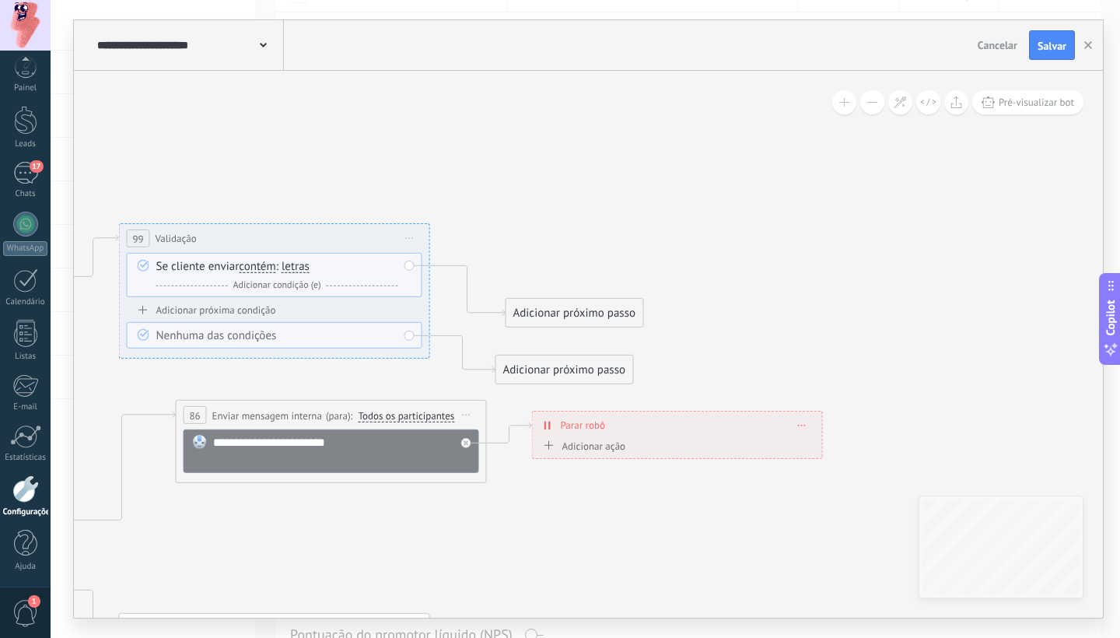
drag, startPoint x: 431, startPoint y: 312, endPoint x: 135, endPoint y: 355, distance: 299.3
click at [55, 379] on div "**********" at bounding box center [585, 319] width 1069 height 638
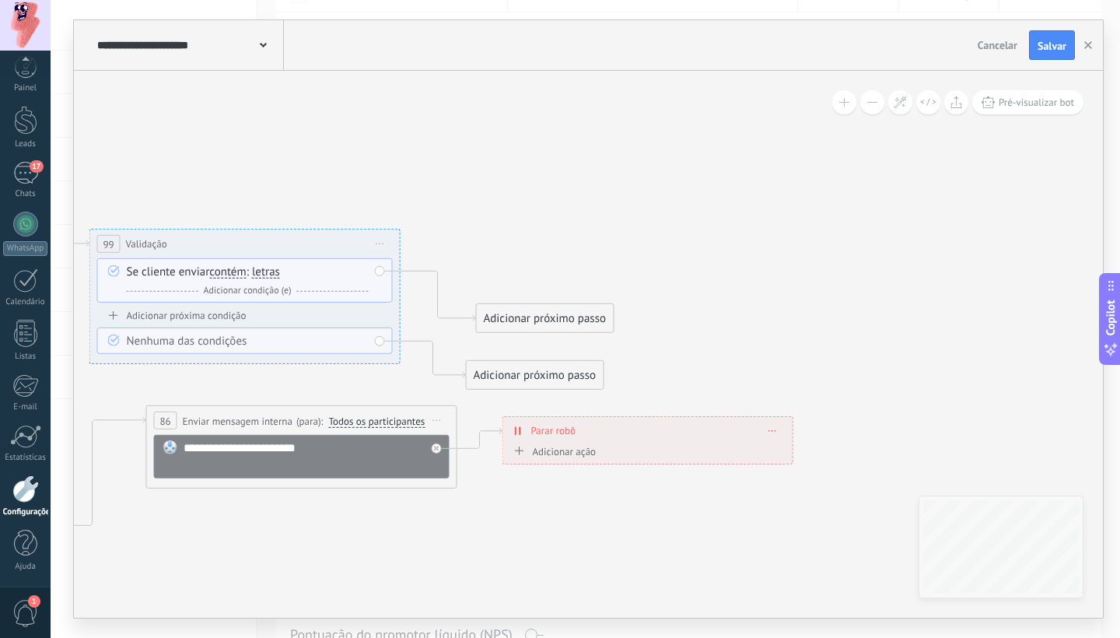
click at [550, 319] on div "Adicionar próximo passo" at bounding box center [545, 319] width 137 height 26
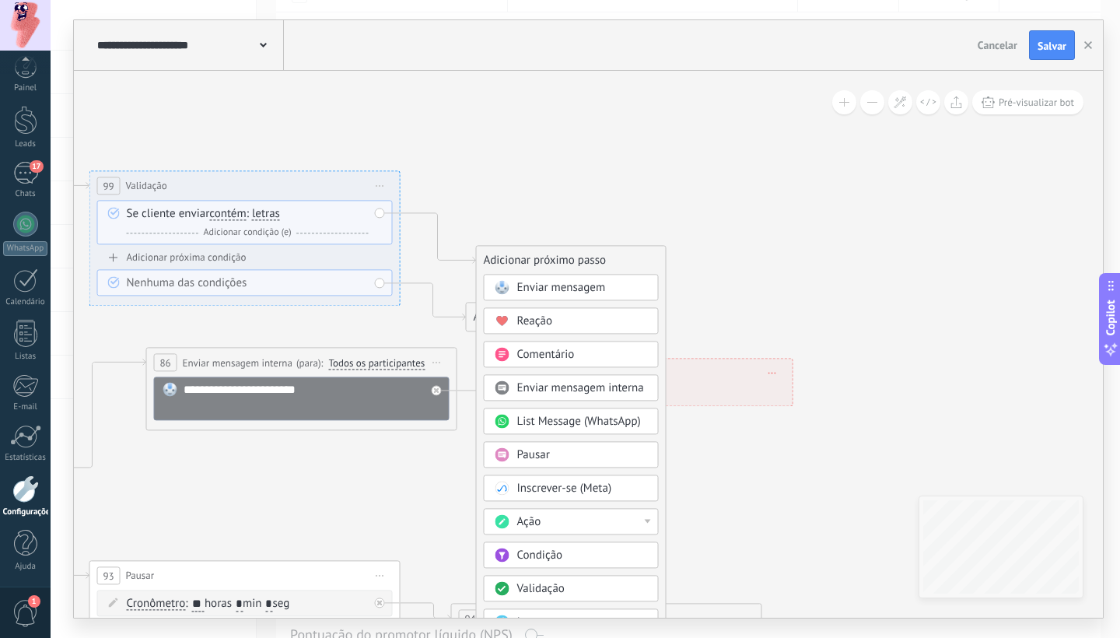
click at [528, 355] on span "Comentário" at bounding box center [546, 354] width 58 height 15
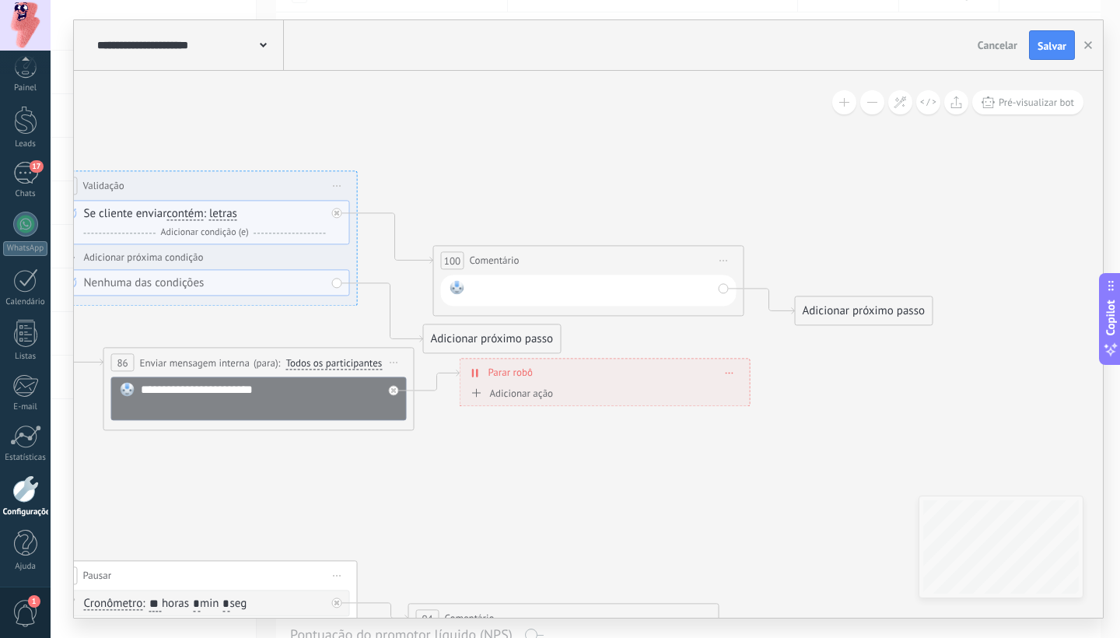
click at [552, 292] on div at bounding box center [591, 290] width 242 height 20
click at [606, 288] on div "**********" at bounding box center [591, 290] width 242 height 20
click at [607, 288] on div "**********" at bounding box center [591, 290] width 242 height 20
click at [640, 289] on div "**********" at bounding box center [591, 290] width 242 height 20
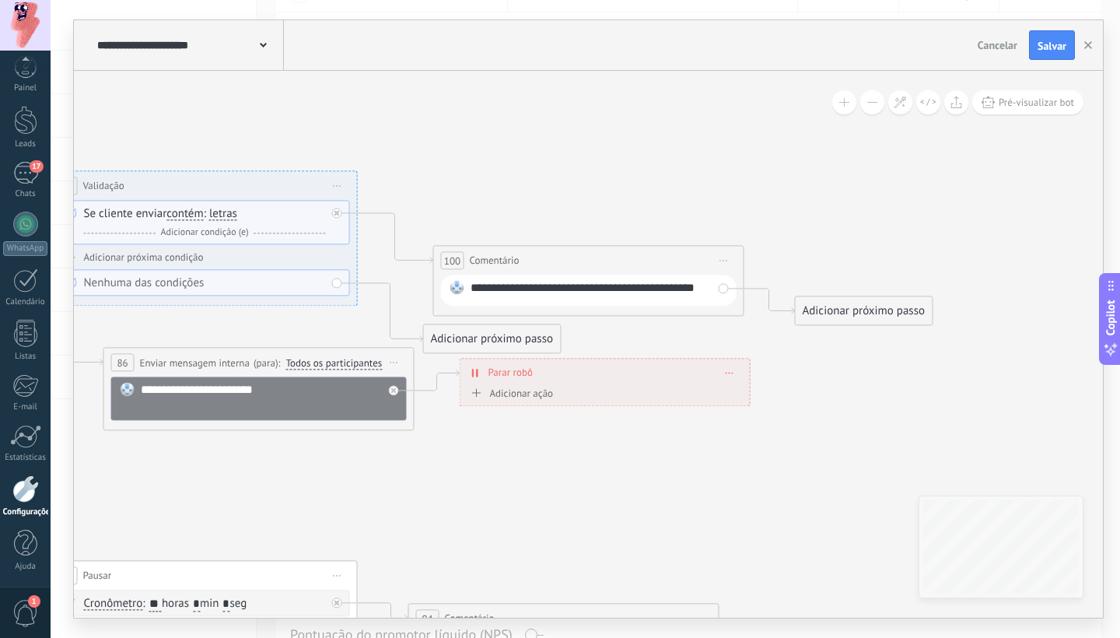
scroll to position [0, 0]
click at [593, 292] on div "**********" at bounding box center [591, 295] width 242 height 31
click at [706, 285] on div "**********" at bounding box center [591, 290] width 242 height 20
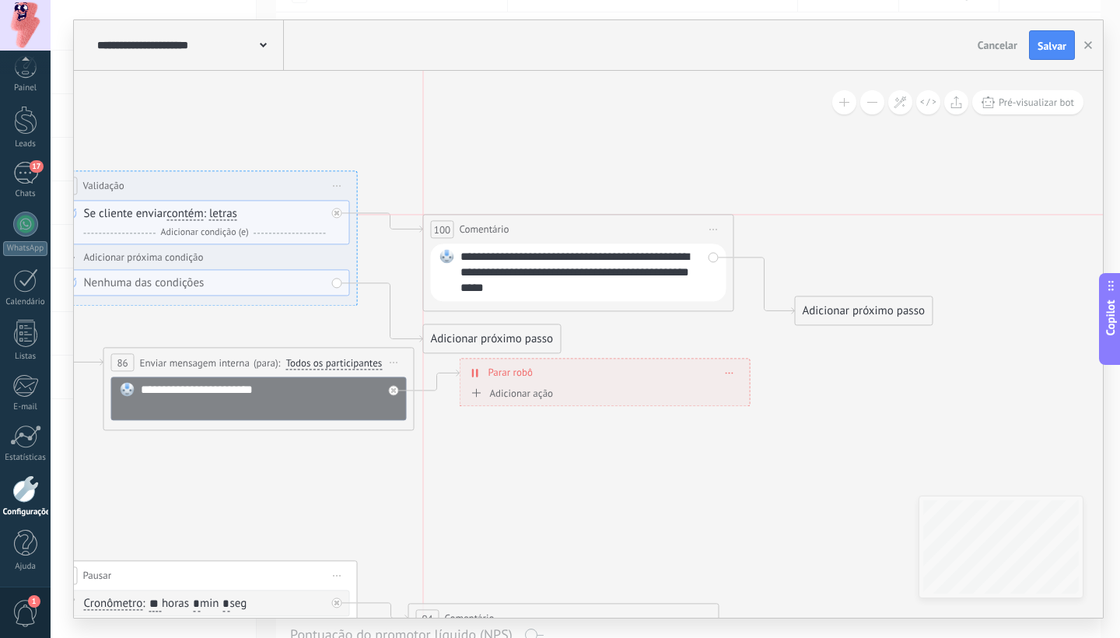
drag, startPoint x: 617, startPoint y: 261, endPoint x: 624, endPoint y: 225, distance: 37.2
click at [612, 224] on div "**********" at bounding box center [578, 229] width 309 height 29
click at [854, 315] on div "Adicionar próximo passo" at bounding box center [863, 311] width 137 height 26
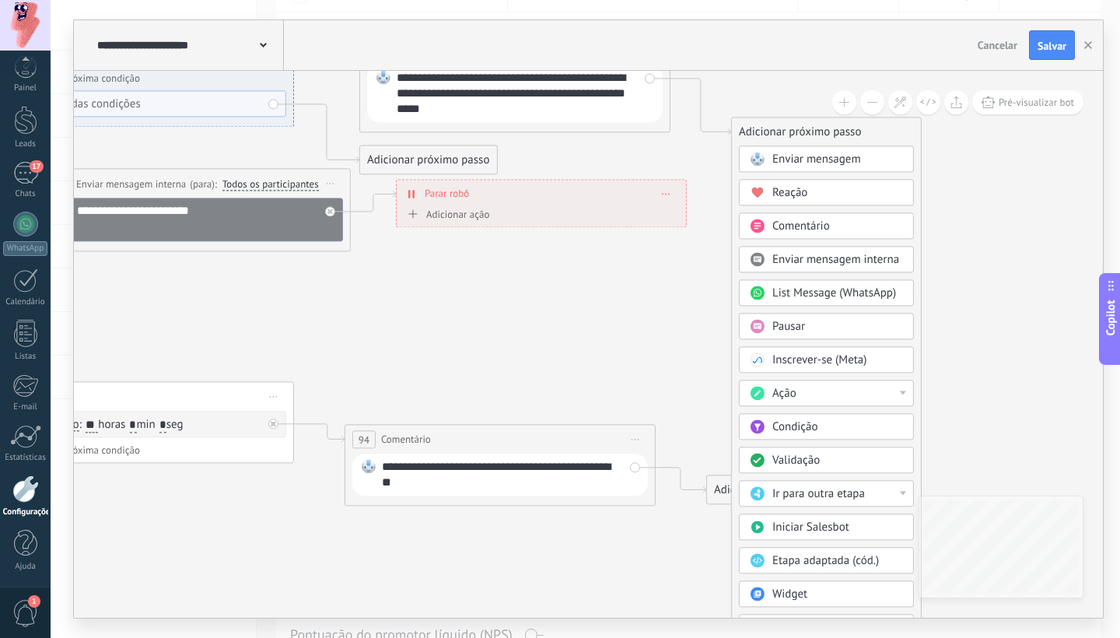
click at [865, 395] on div "Ação" at bounding box center [837, 394] width 131 height 16
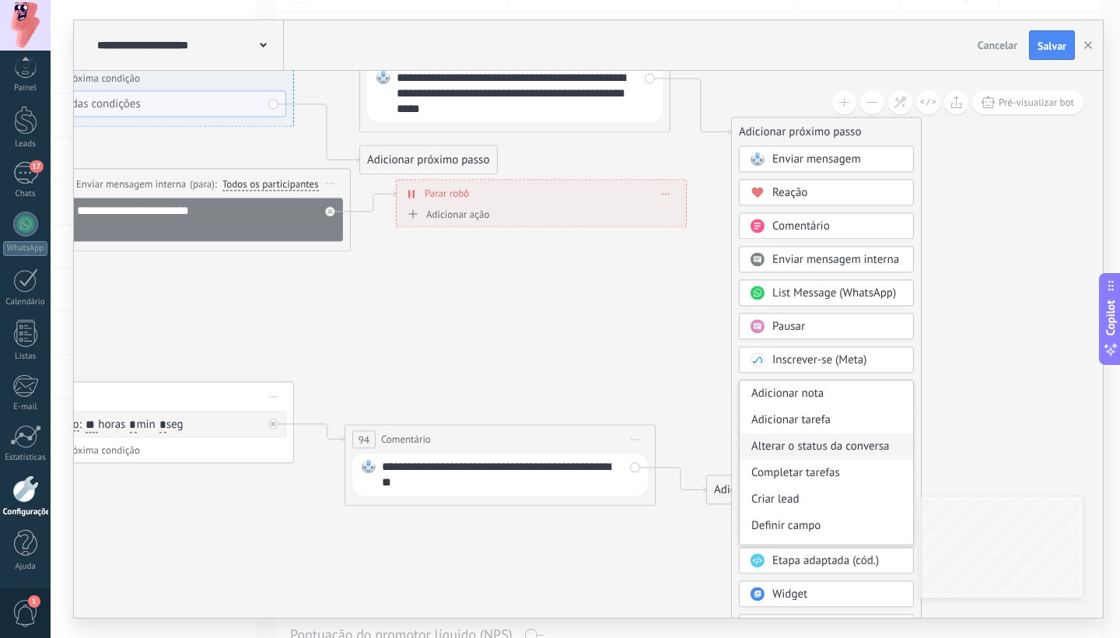
click at [837, 447] on div "Alterar o status da conversa" at bounding box center [825, 446] width 173 height 26
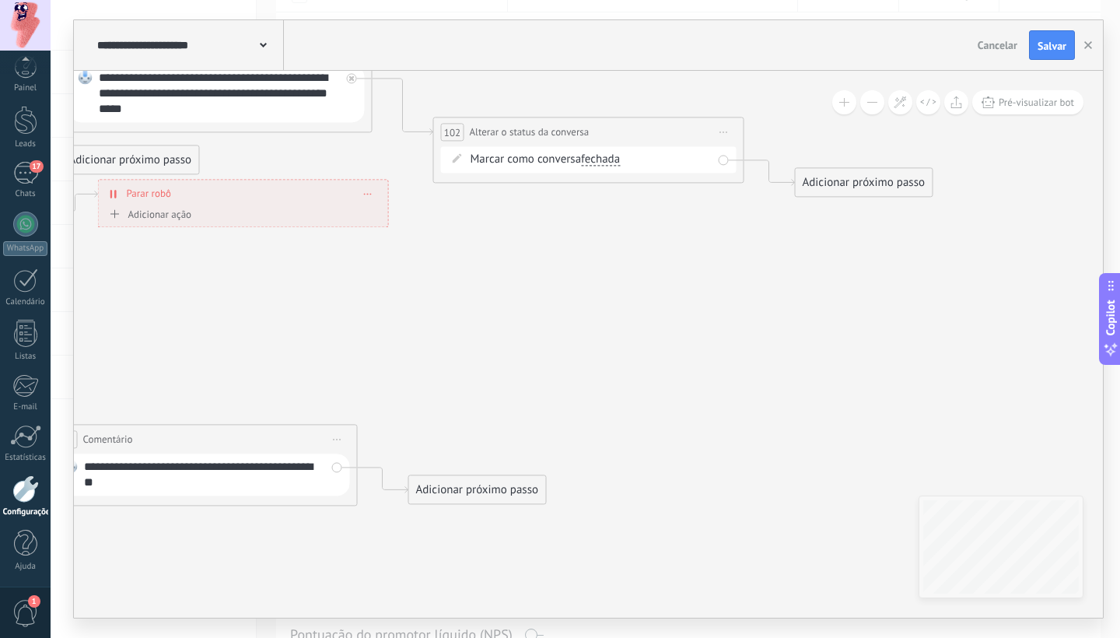
click at [607, 161] on span "fechada" at bounding box center [600, 159] width 39 height 12
click at [607, 161] on button "fechada" at bounding box center [670, 159] width 194 height 28
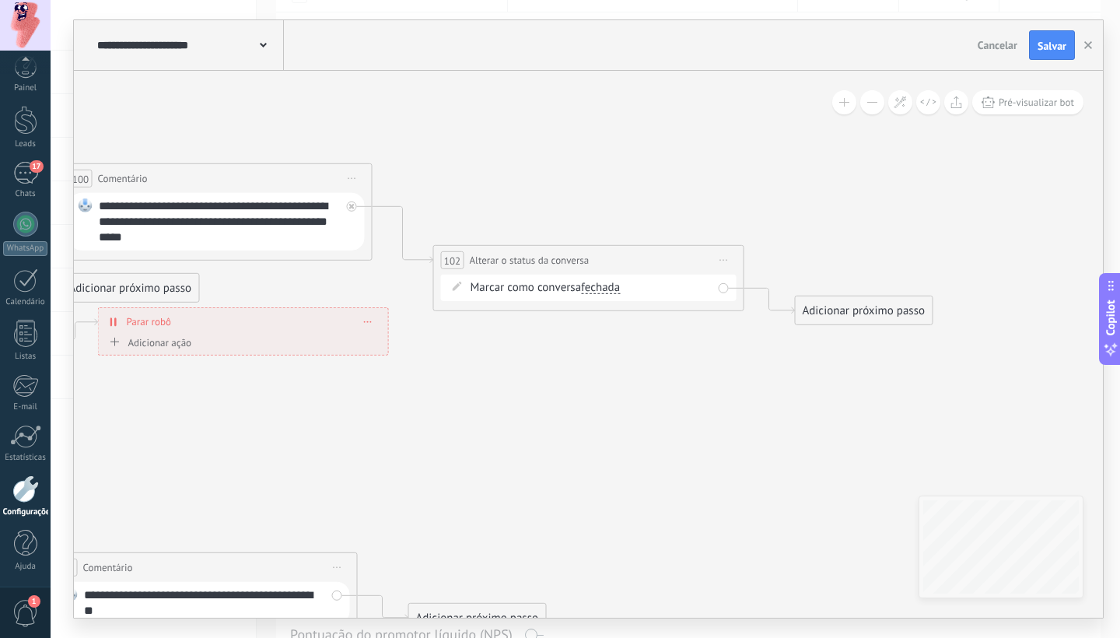
click at [722, 260] on icon at bounding box center [724, 260] width 8 height 2
click at [777, 361] on div "Excluir" at bounding box center [807, 361] width 178 height 26
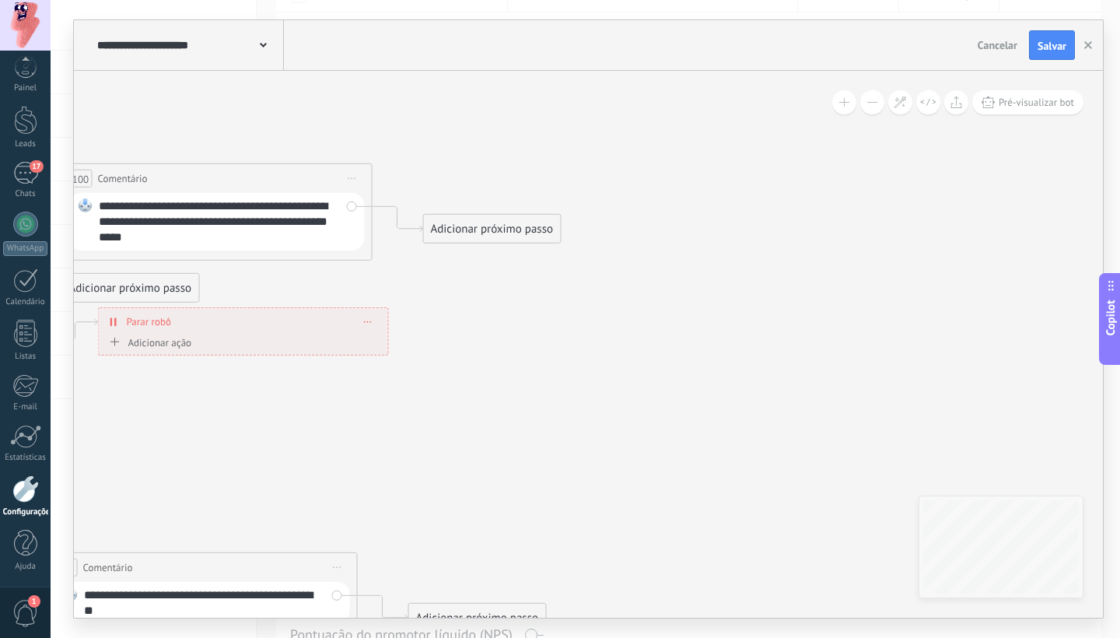
click at [484, 218] on div "Adicionar próximo passo" at bounding box center [492, 229] width 137 height 26
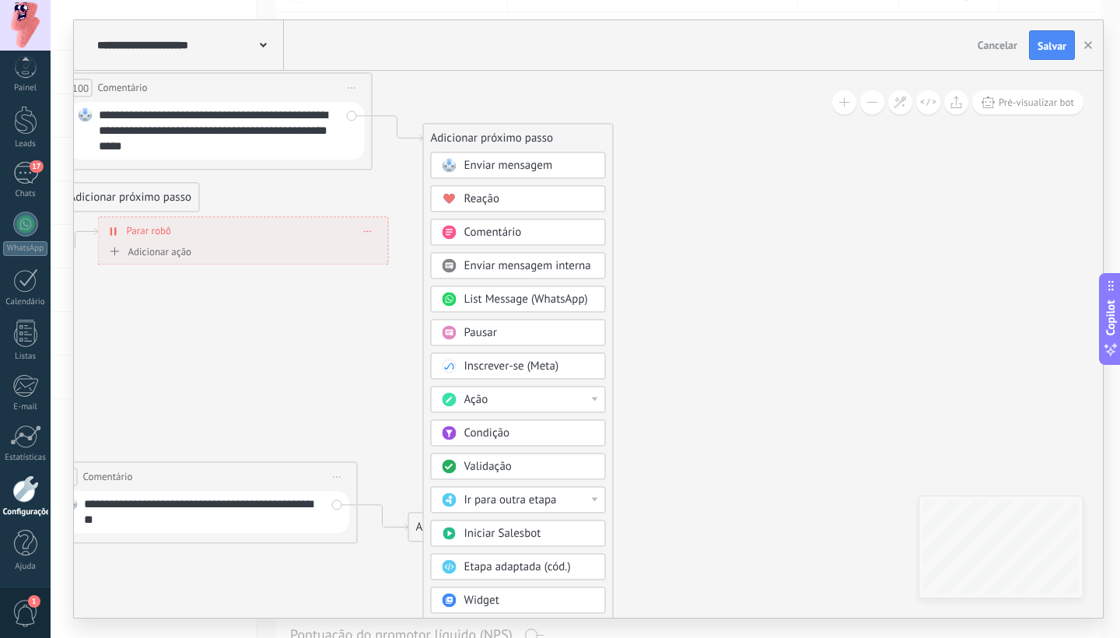
click at [524, 402] on div "Ação" at bounding box center [529, 400] width 131 height 16
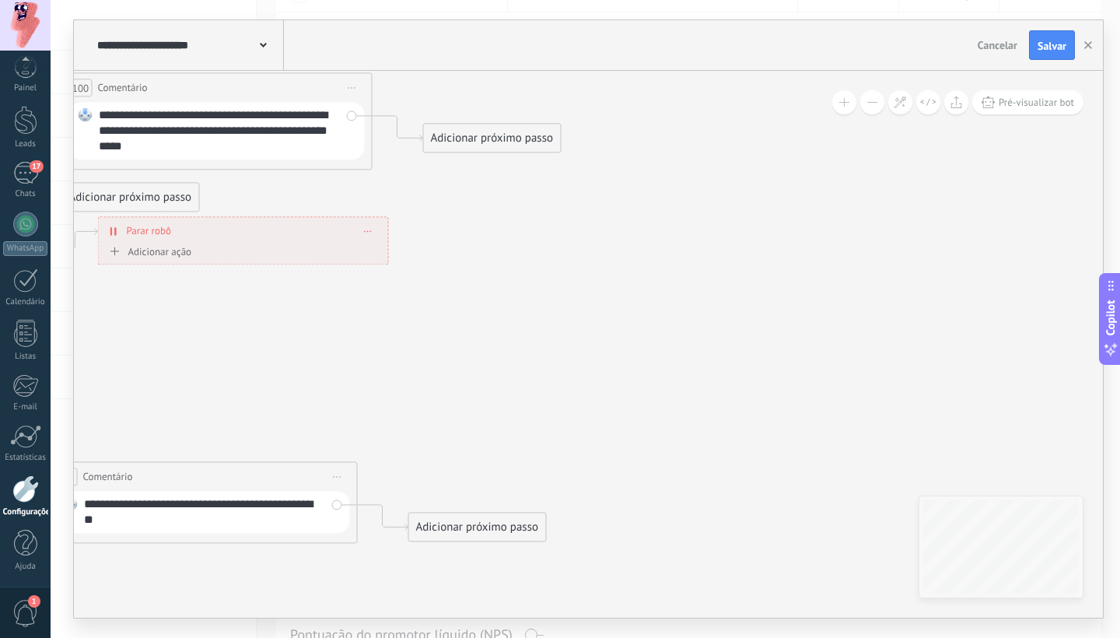
click at [499, 135] on div "Adicionar próximo passo" at bounding box center [492, 138] width 137 height 26
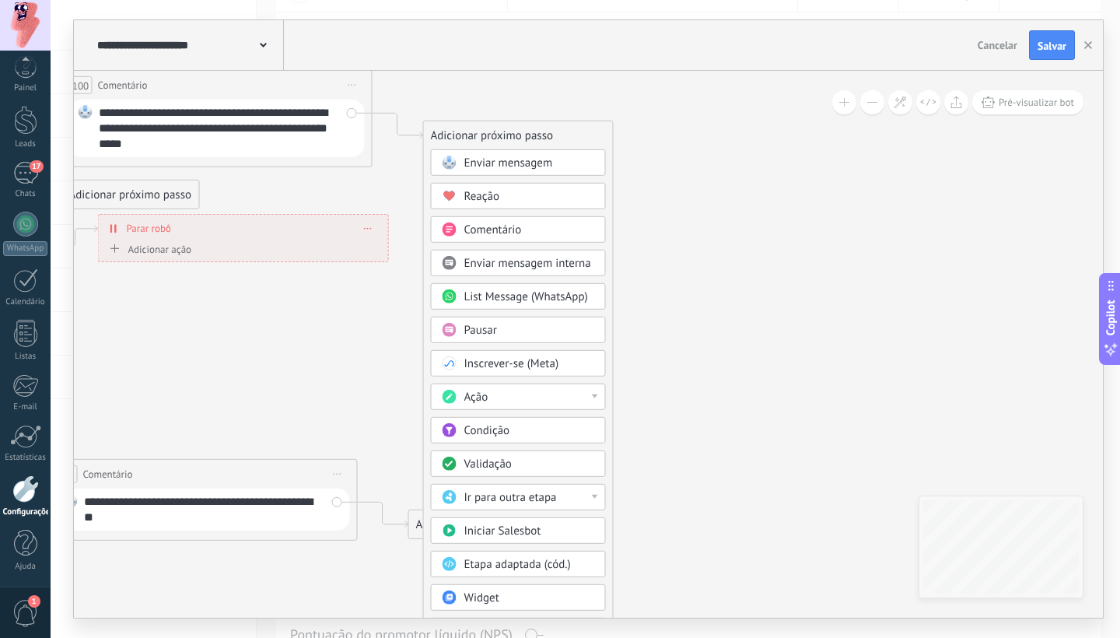
click at [549, 495] on span "Ir para outra etapa" at bounding box center [510, 497] width 93 height 15
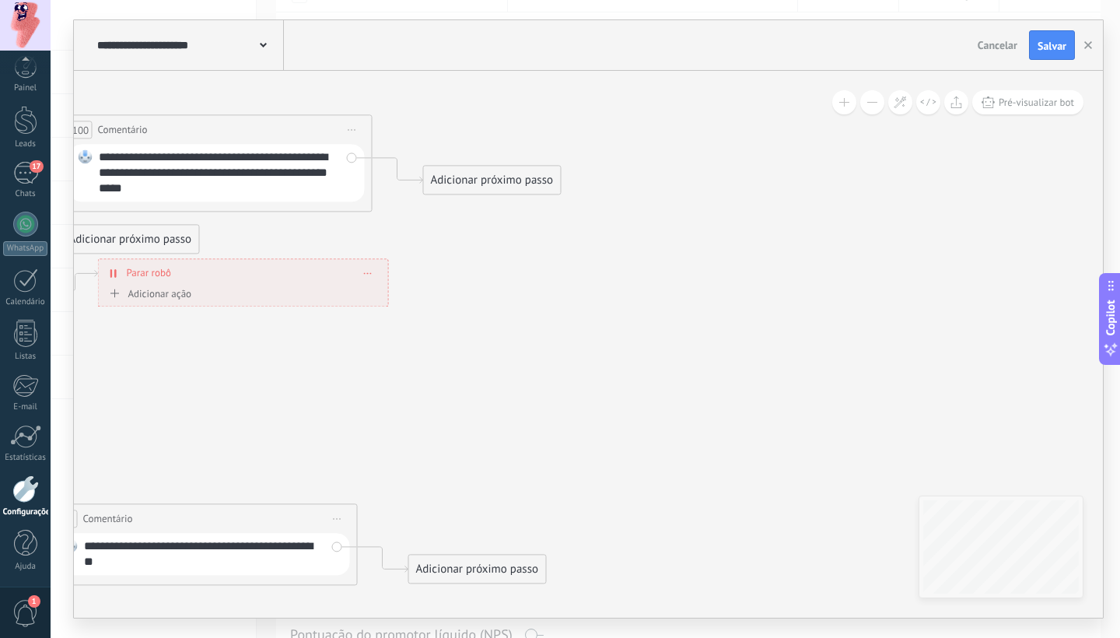
click at [502, 179] on div "Adicionar próximo passo" at bounding box center [492, 180] width 137 height 26
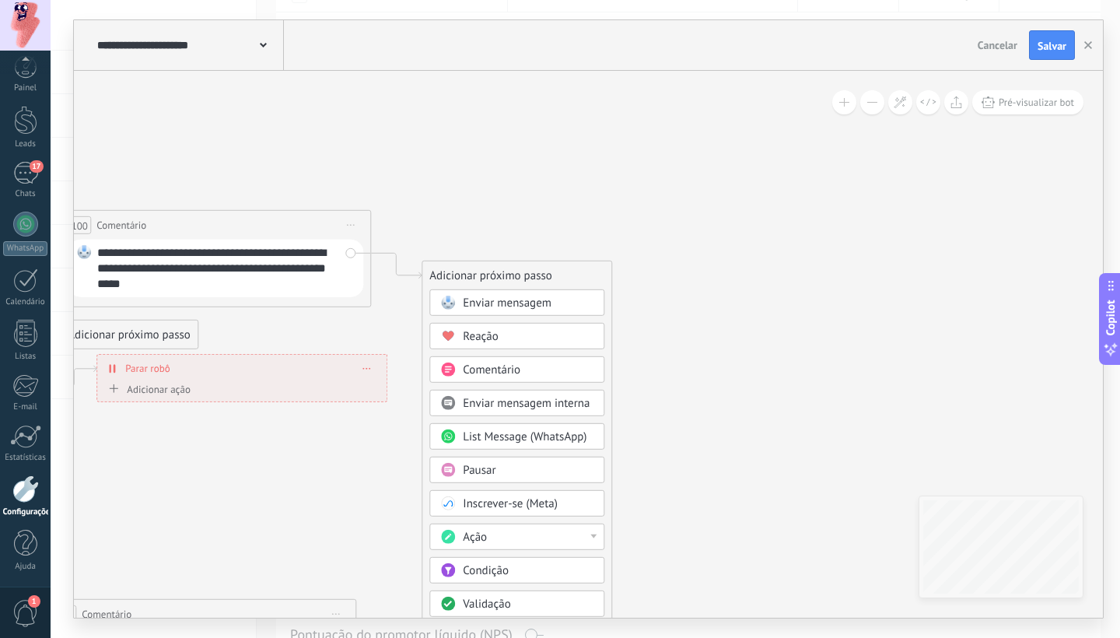
click at [509, 371] on span "Comentário" at bounding box center [492, 369] width 58 height 15
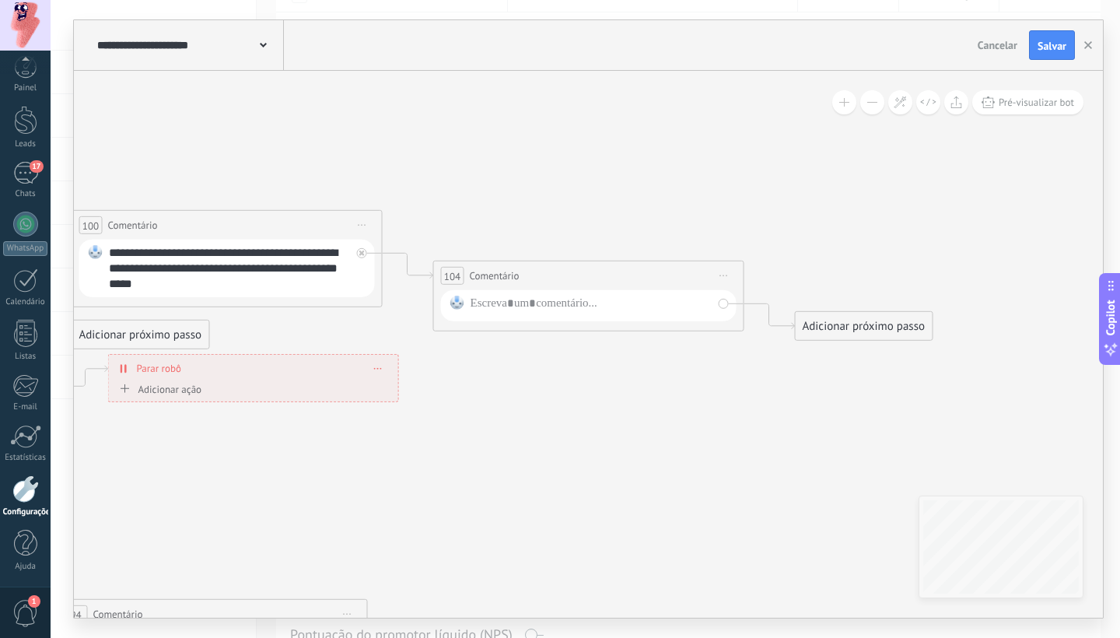
click at [724, 278] on span "Iniciar pré-visualização aqui [GEOGRAPHIC_DATA] Duplicar Excluir" at bounding box center [723, 275] width 25 height 23
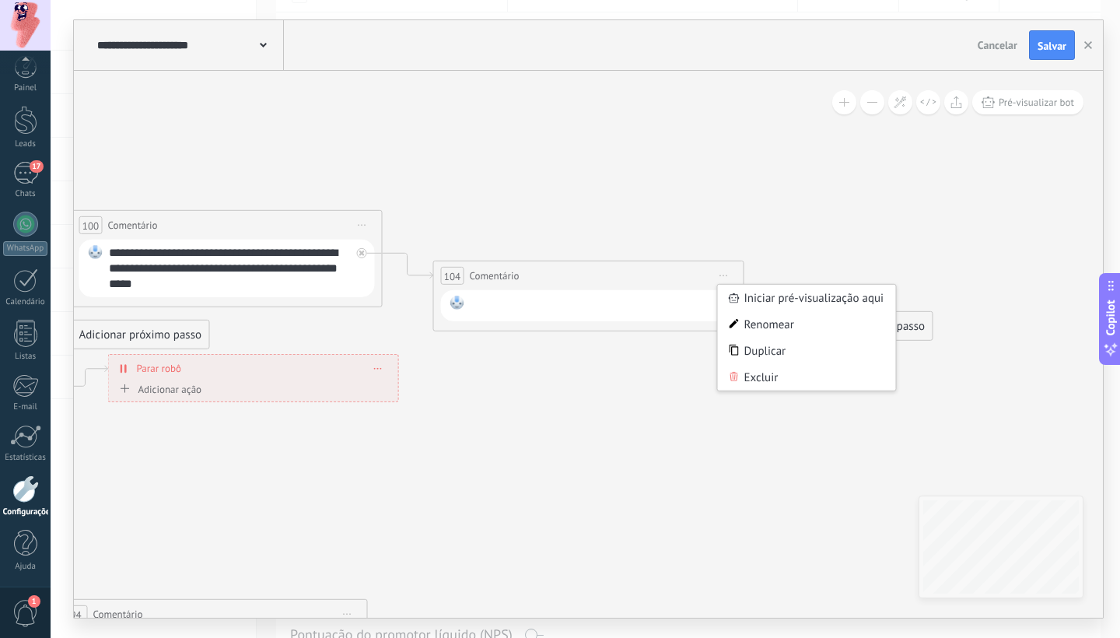
click at [690, 302] on div at bounding box center [591, 305] width 242 height 20
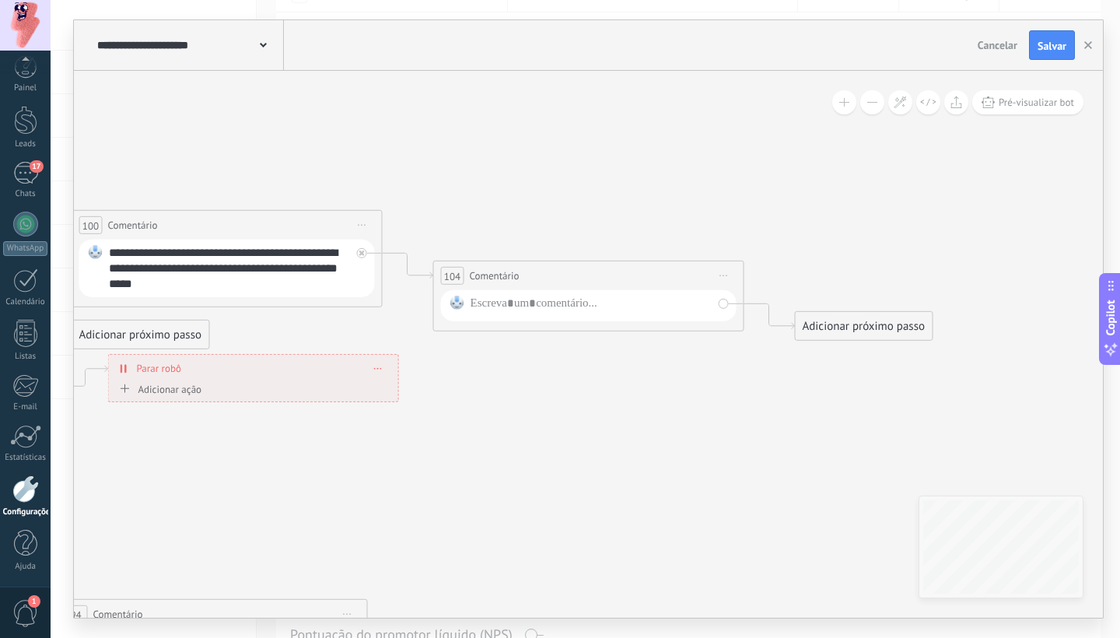
click at [721, 275] on icon at bounding box center [724, 275] width 8 height 2
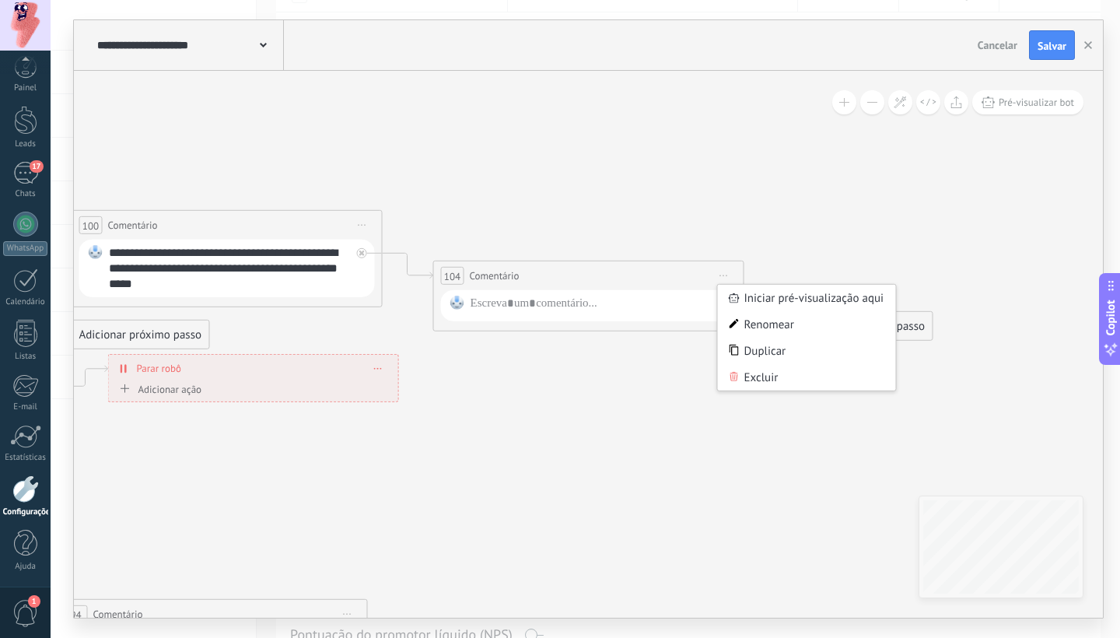
click at [750, 373] on div "Excluir" at bounding box center [807, 377] width 178 height 26
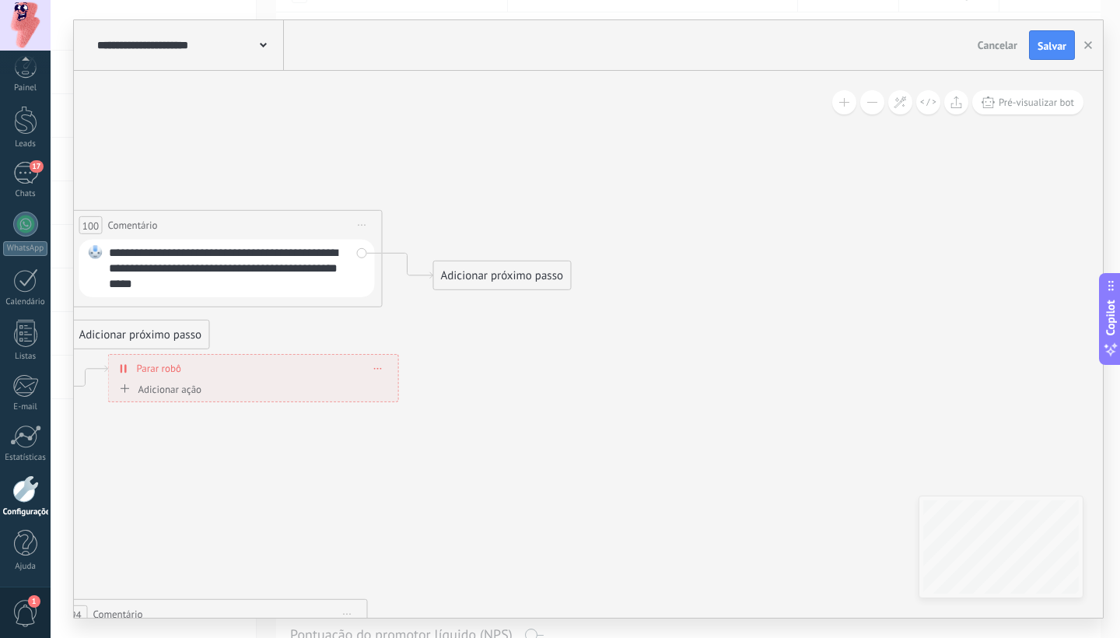
click at [470, 274] on div "Adicionar próximo passo" at bounding box center [502, 276] width 137 height 26
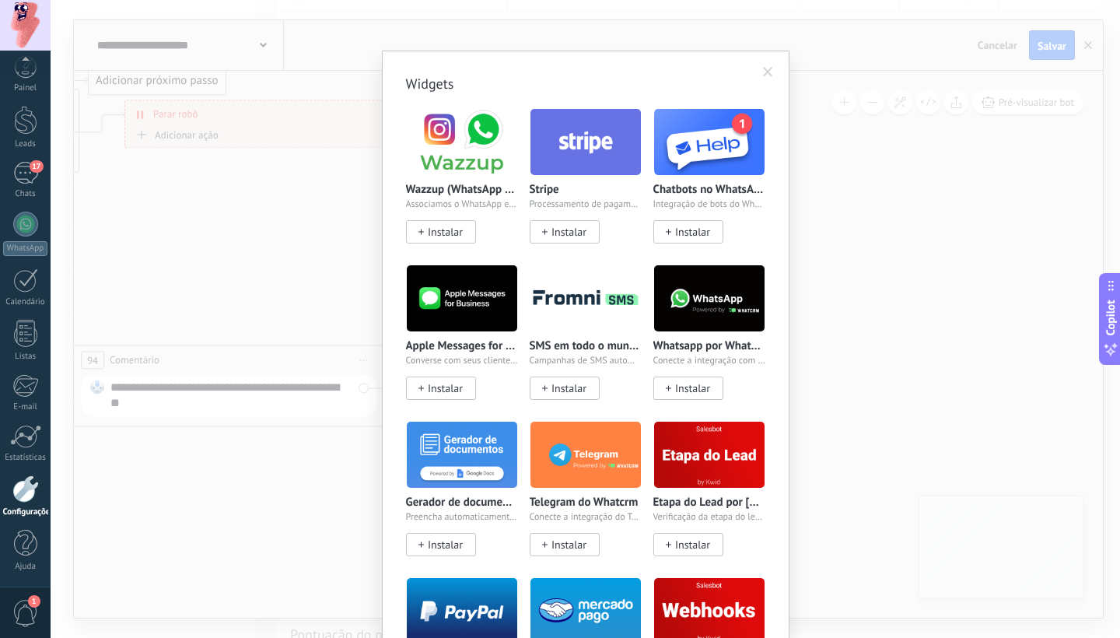
click at [515, 450] on body ".abccls-1,.abccls-2{fill-rule:evenodd}.abccls-2{fill:#fff} .abfcls-1{fill:none}…" at bounding box center [560, 132] width 1120 height 638
drag, startPoint x: 771, startPoint y: 258, endPoint x: 777, endPoint y: 225, distance: 33.1
click at [763, 65] on span at bounding box center [768, 72] width 26 height 26
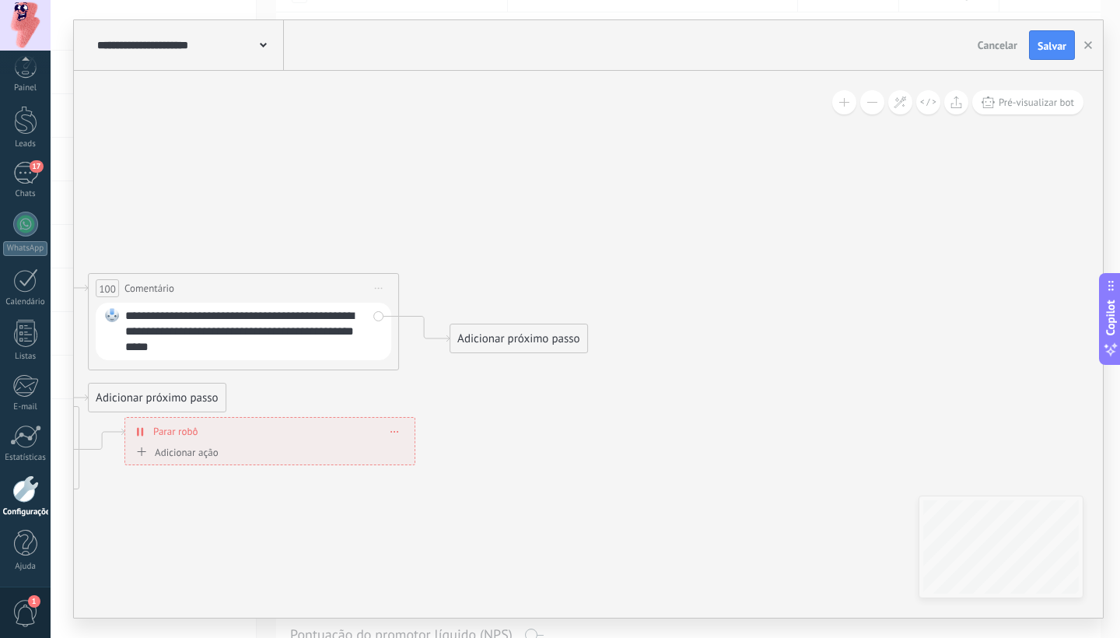
click at [504, 343] on div "Adicionar próximo passo" at bounding box center [518, 339] width 137 height 26
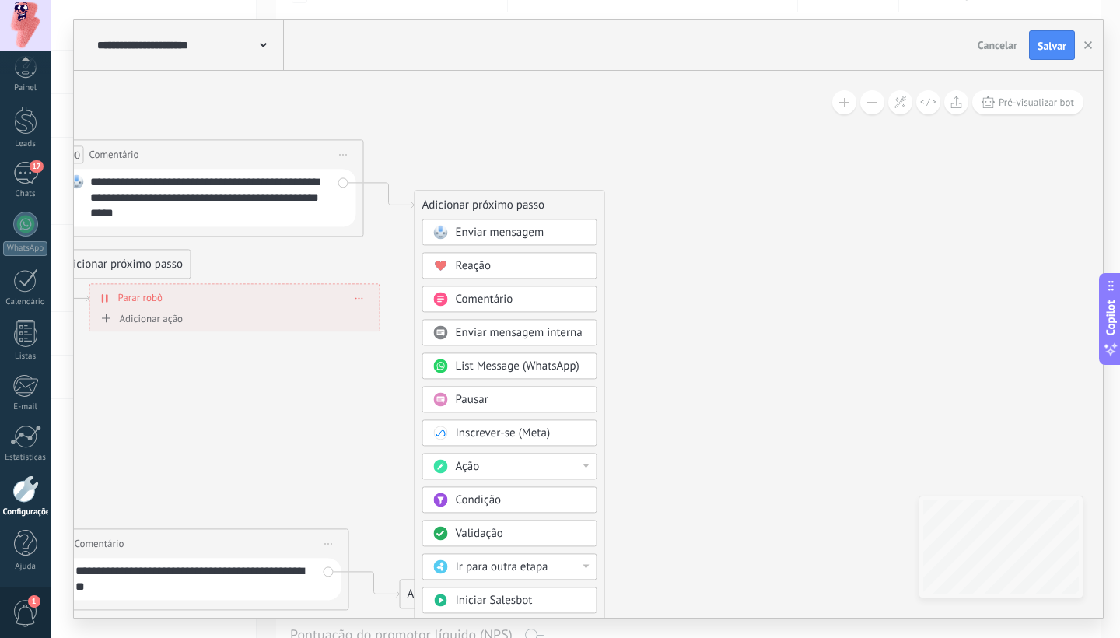
click at [498, 271] on div "Reação" at bounding box center [521, 266] width 131 height 16
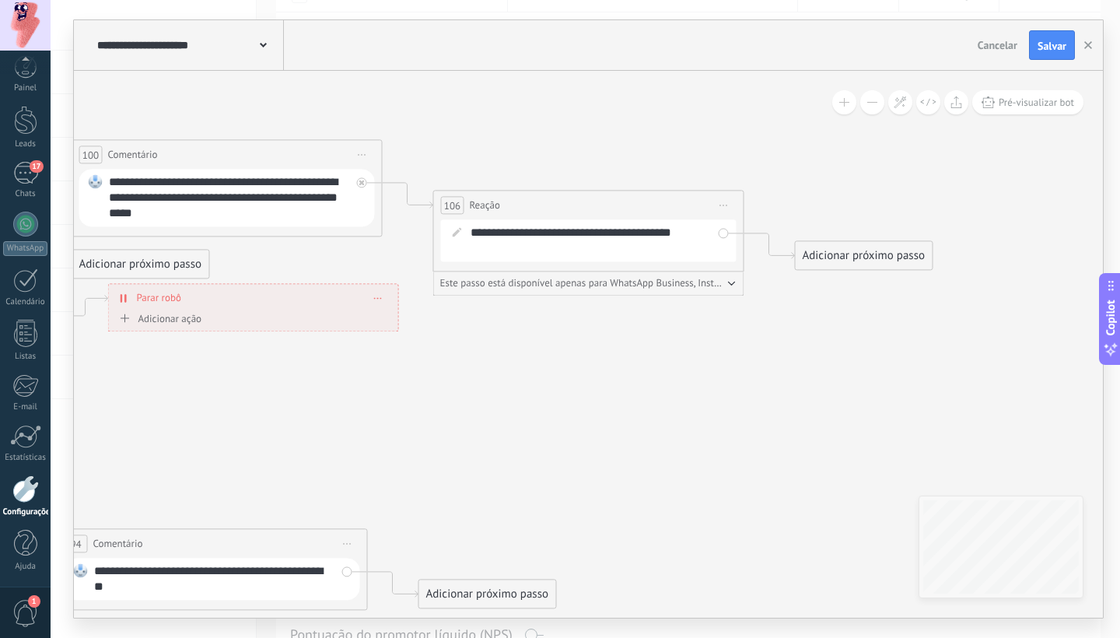
click at [552, 234] on div "**********" at bounding box center [598, 240] width 257 height 31
click at [726, 204] on icon at bounding box center [724, 205] width 8 height 2
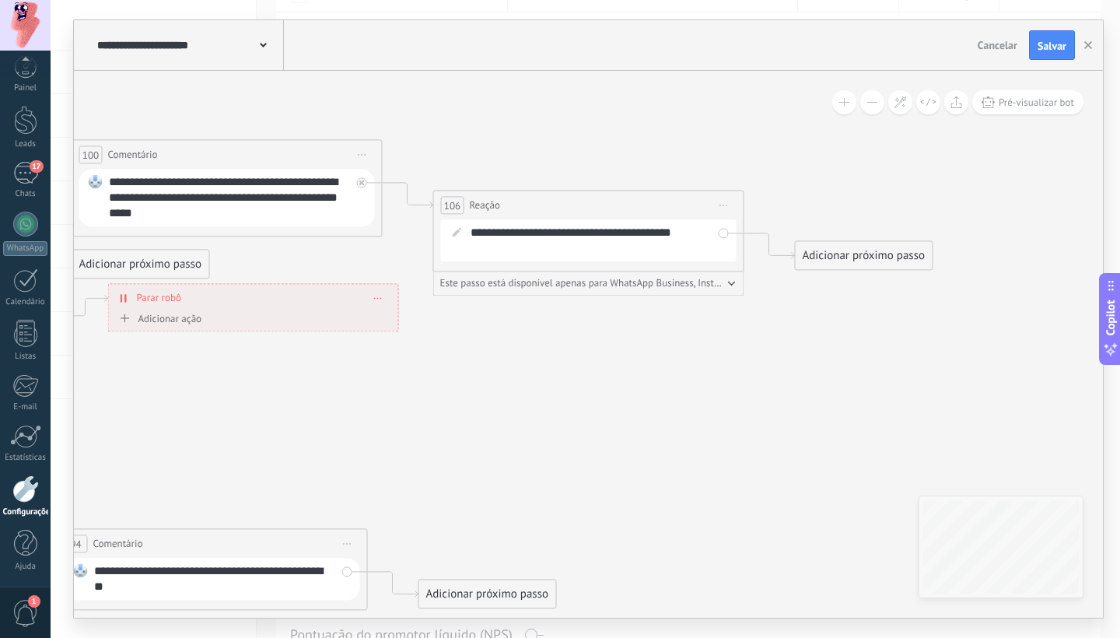
click at [849, 257] on div "Adicionar próximo passo" at bounding box center [863, 256] width 137 height 26
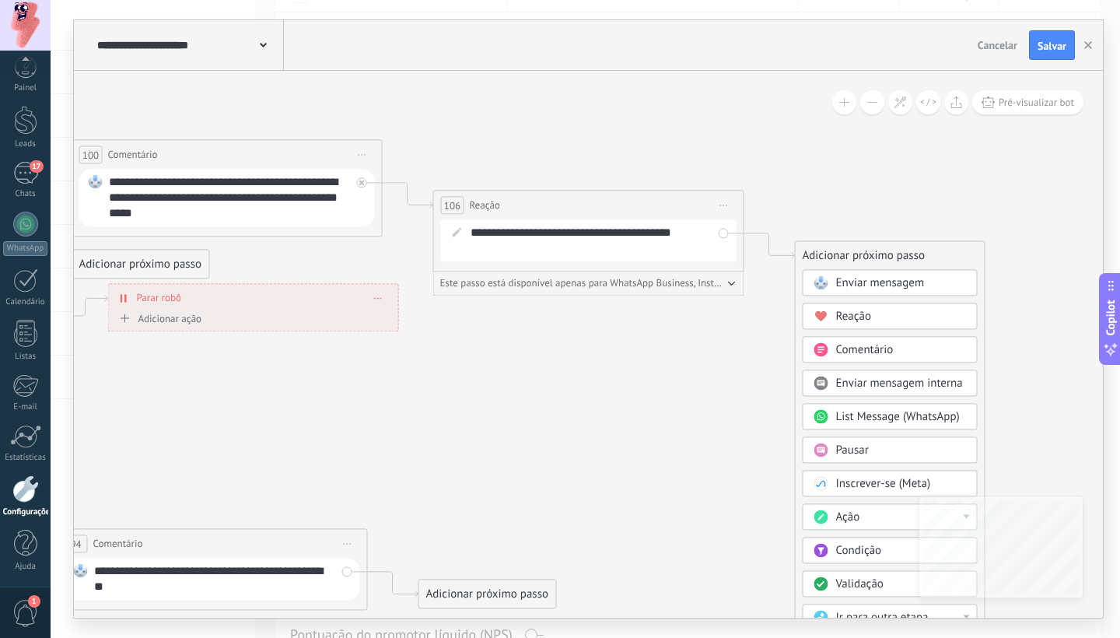
click at [732, 204] on span "Iniciar pré-visualização aqui [GEOGRAPHIC_DATA] Duplicar Excluir" at bounding box center [723, 205] width 25 height 23
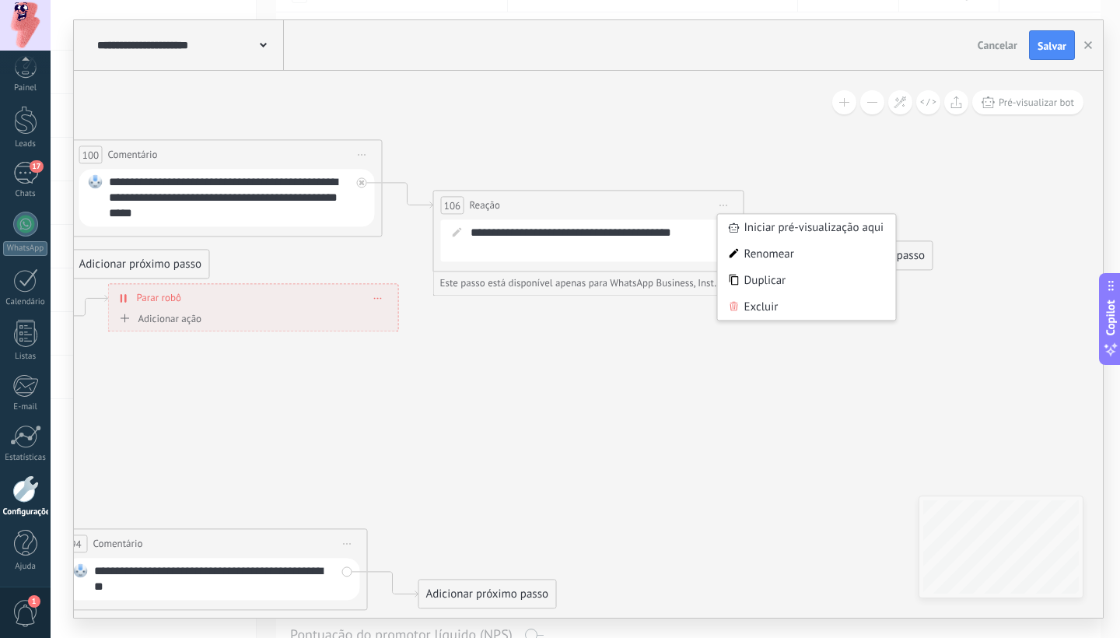
drag, startPoint x: 756, startPoint y: 306, endPoint x: 658, endPoint y: 207, distance: 139.6
click at [756, 306] on div "Excluir" at bounding box center [807, 306] width 178 height 26
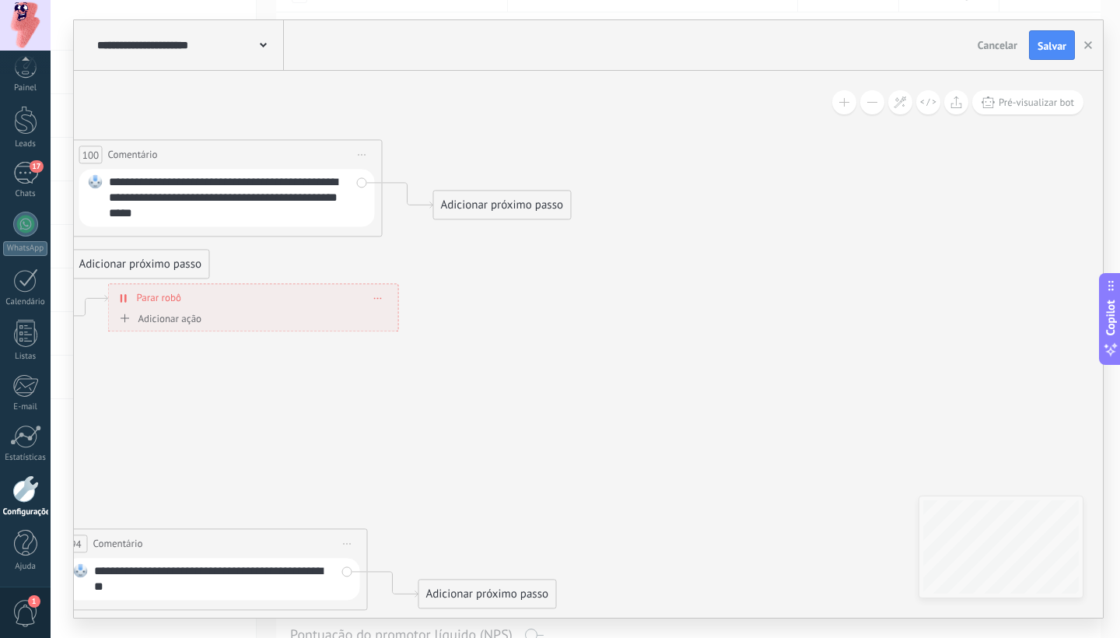
click at [528, 207] on div "Adicionar próximo passo" at bounding box center [502, 205] width 137 height 26
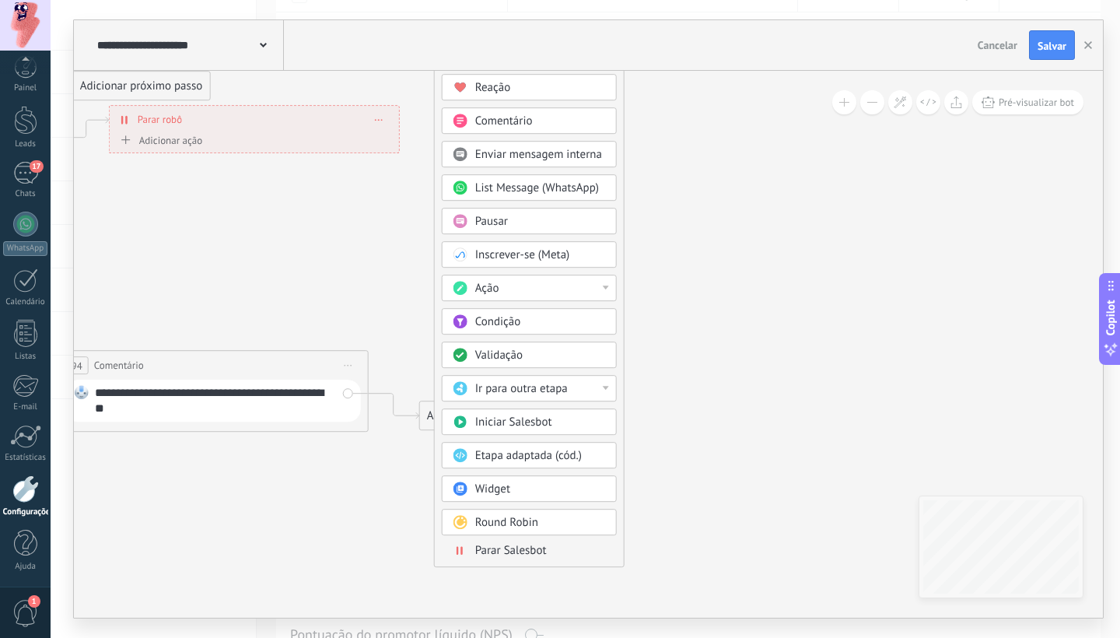
click at [521, 519] on span "Round Robin" at bounding box center [506, 522] width 63 height 15
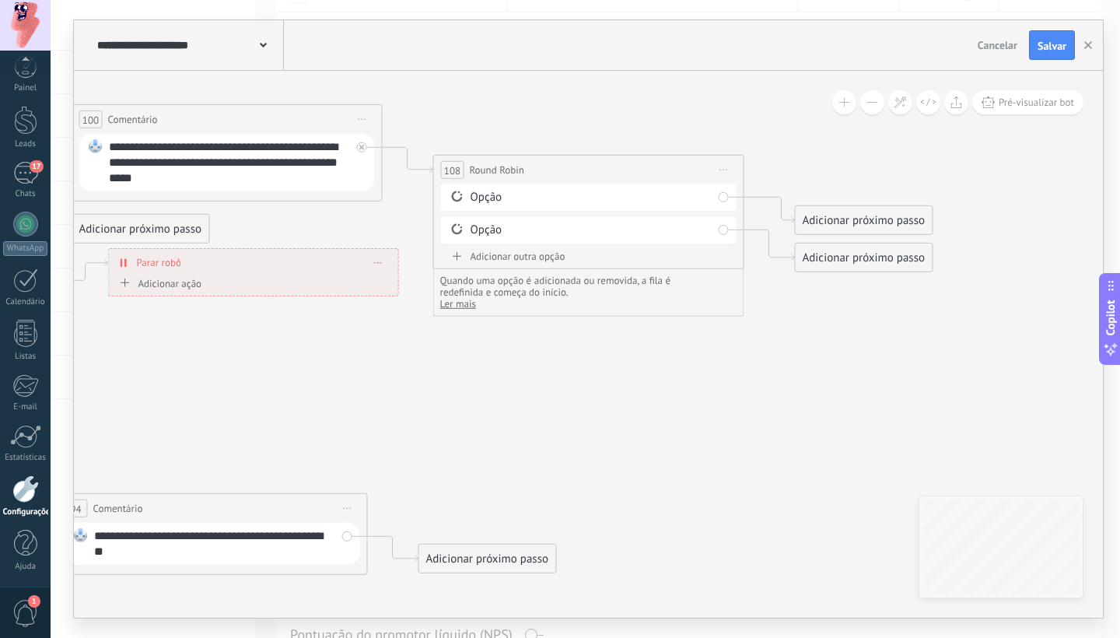
click at [637, 194] on div "Opção" at bounding box center [591, 198] width 242 height 16
click at [723, 170] on icon at bounding box center [724, 170] width 8 height 2
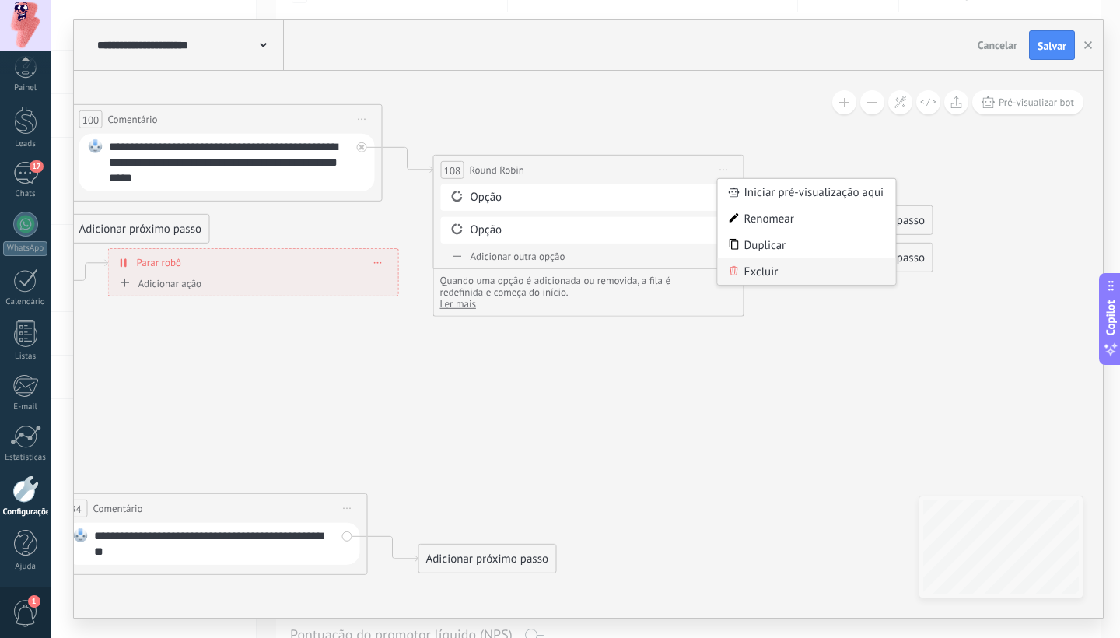
click at [747, 264] on div "Excluir" at bounding box center [807, 271] width 178 height 26
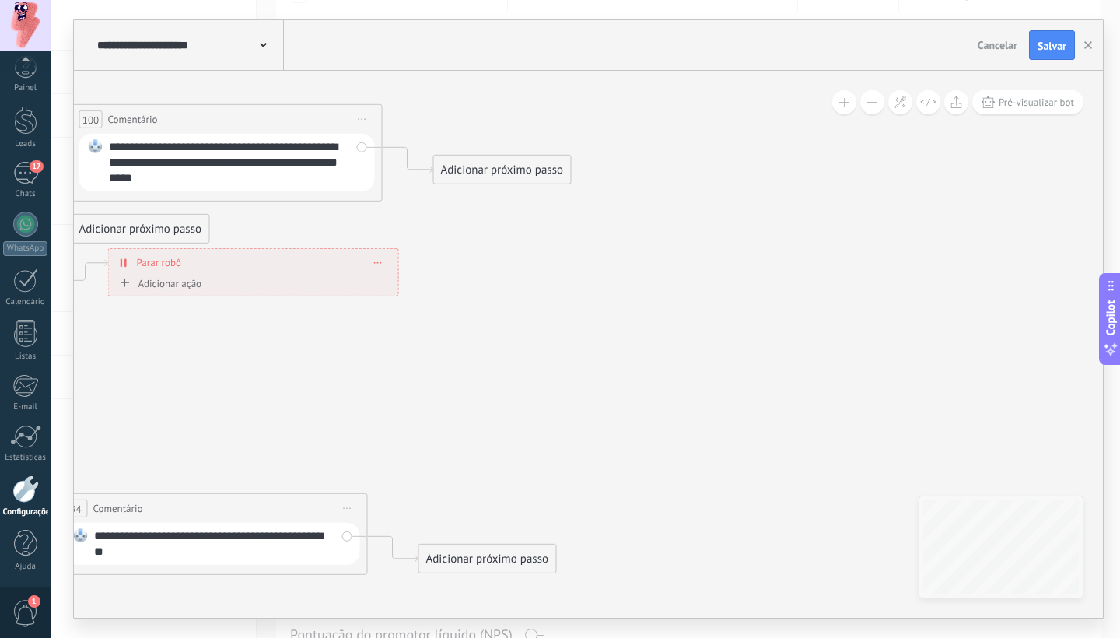
click at [506, 175] on div "Adicionar próximo passo" at bounding box center [502, 170] width 137 height 26
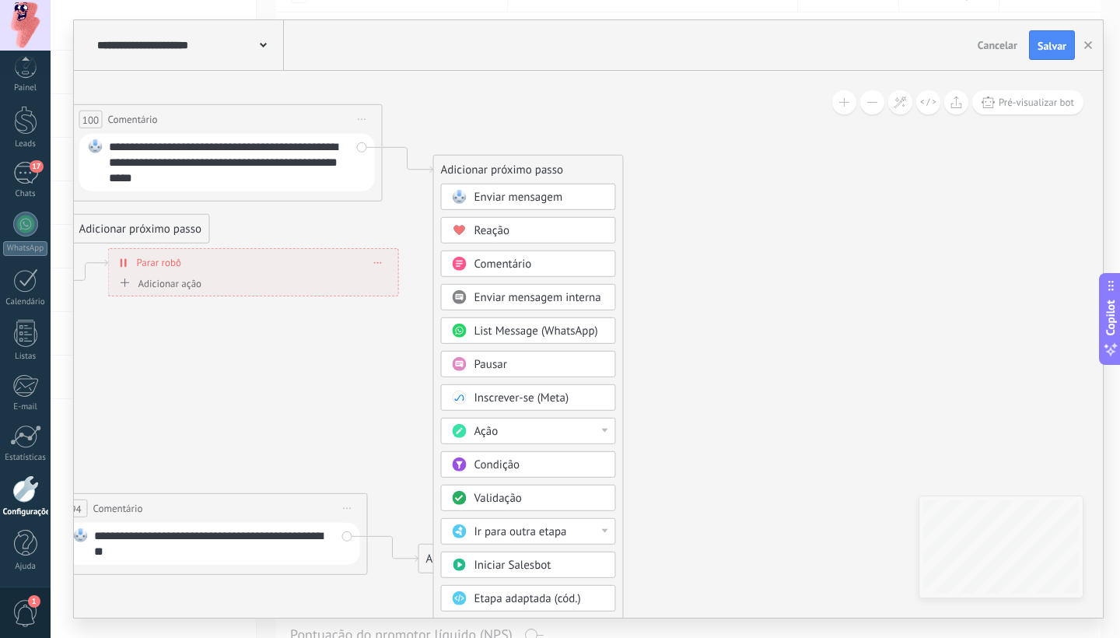
click at [529, 335] on span "List Message (WhatsApp)" at bounding box center [536, 330] width 124 height 15
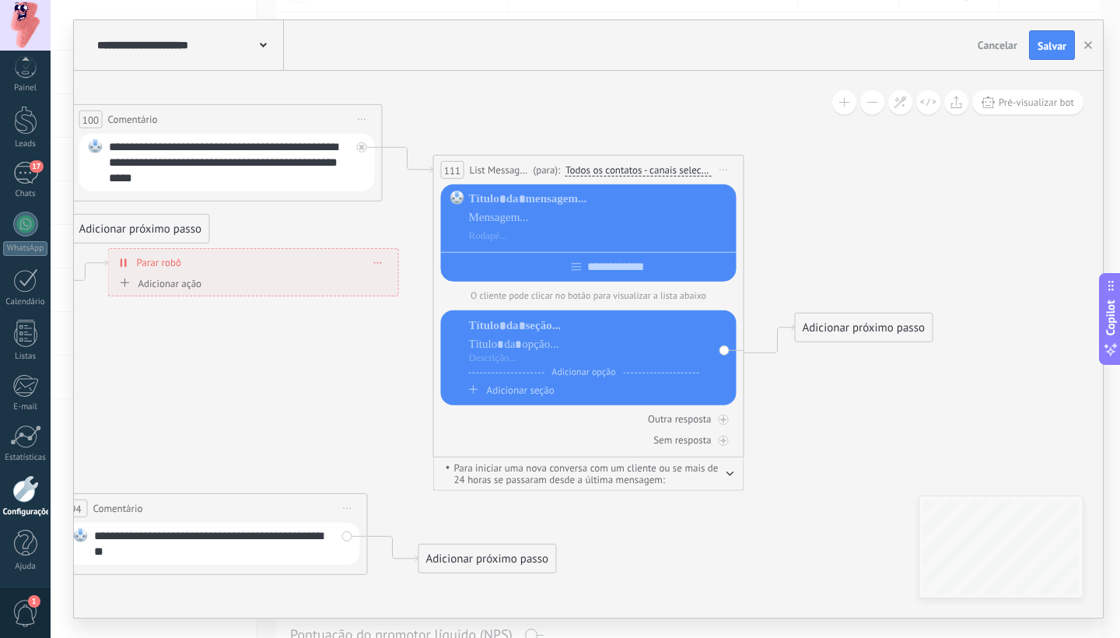
click at [722, 166] on span "Iniciar pré-visualização aqui [GEOGRAPHIC_DATA] Duplicar Excluir" at bounding box center [723, 170] width 25 height 23
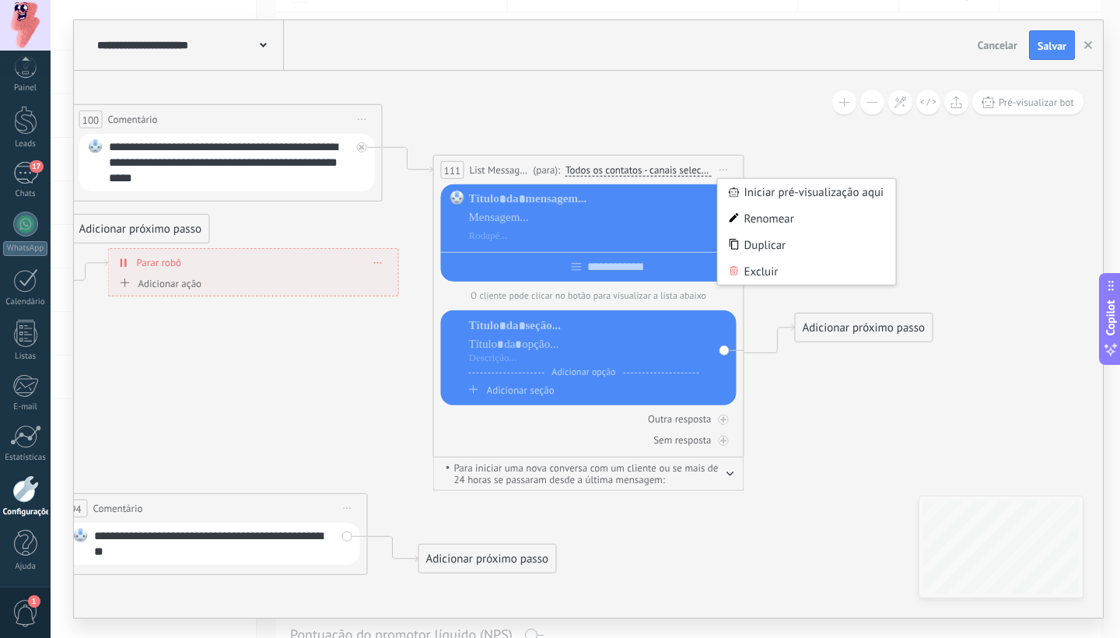
drag, startPoint x: 748, startPoint y: 280, endPoint x: 741, endPoint y: 274, distance: 8.9
click at [748, 280] on div "Excluir" at bounding box center [807, 271] width 178 height 26
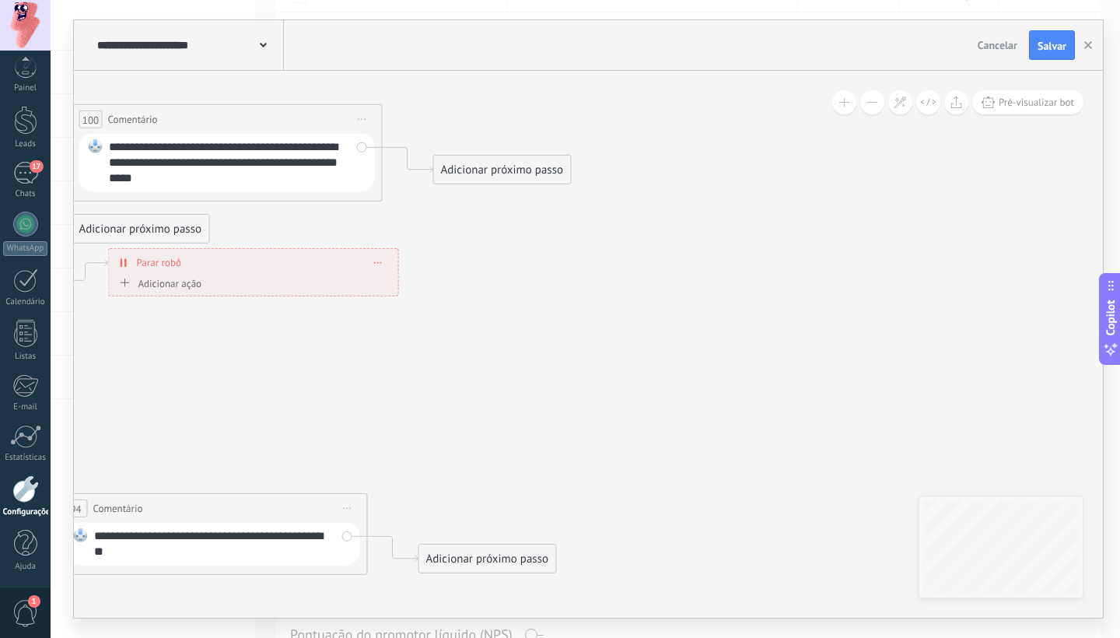
click at [519, 170] on div "Adicionar próximo passo" at bounding box center [502, 170] width 137 height 26
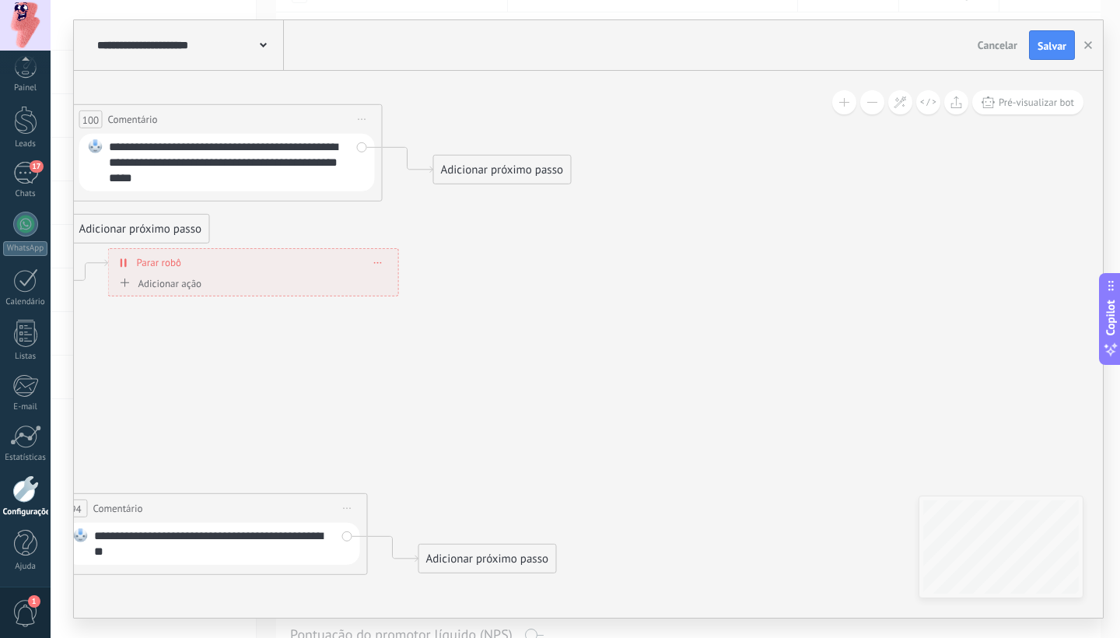
click at [174, 122] on div "**********" at bounding box center [226, 119] width 309 height 29
click at [358, 117] on span "Iniciar pré-visualização aqui [GEOGRAPHIC_DATA] Duplicar Excluir" at bounding box center [362, 119] width 25 height 23
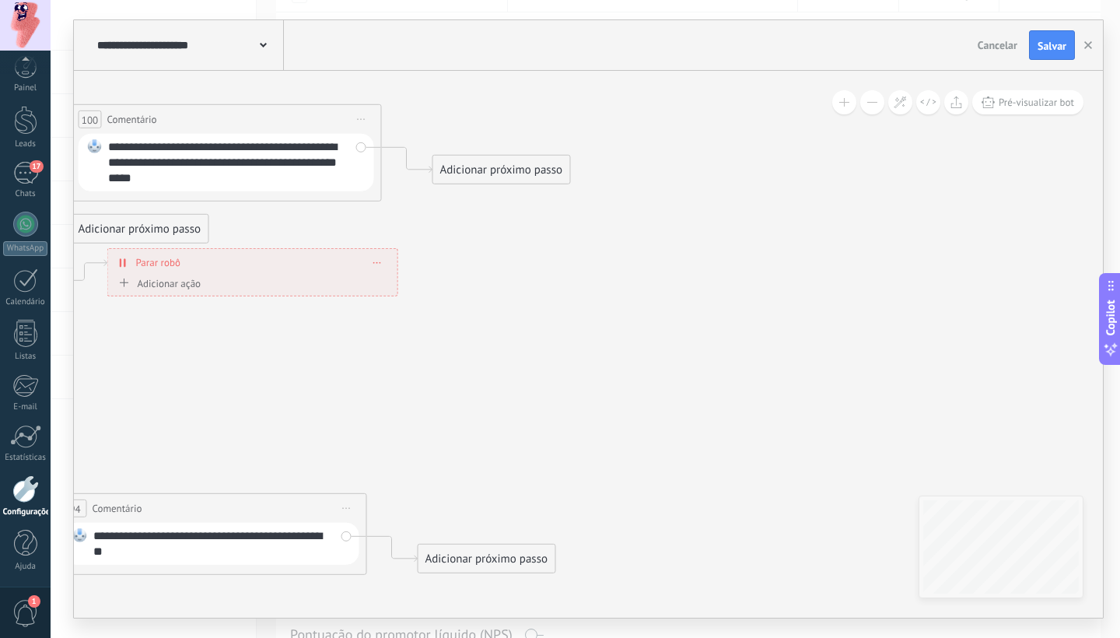
click at [484, 169] on div "Adicionar próximo passo" at bounding box center [501, 170] width 137 height 26
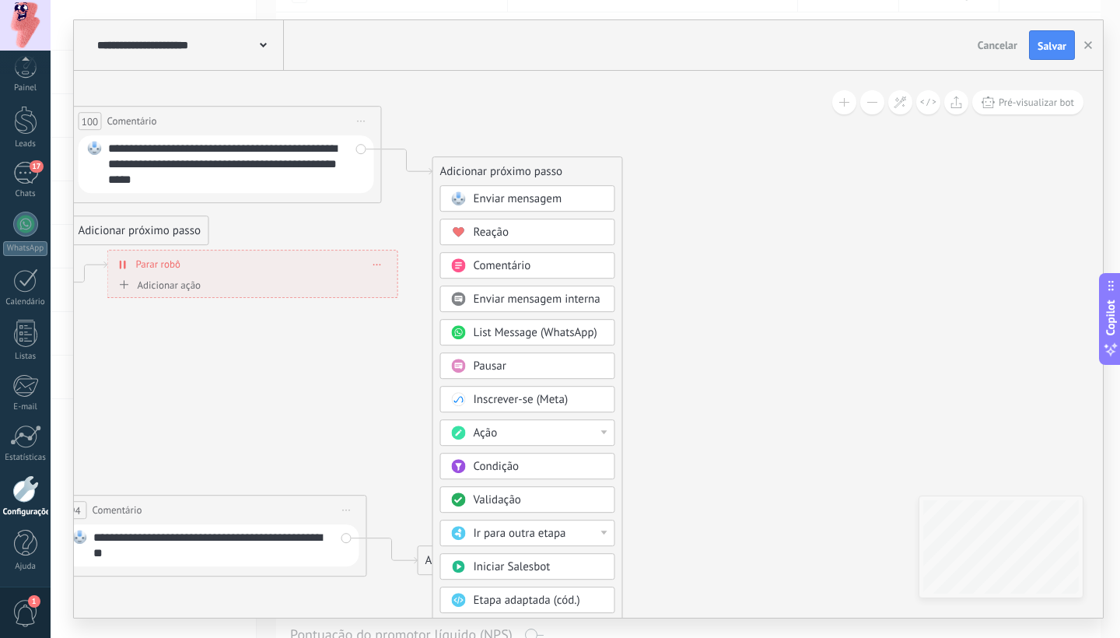
click at [528, 430] on div "Ação" at bounding box center [538, 433] width 131 height 16
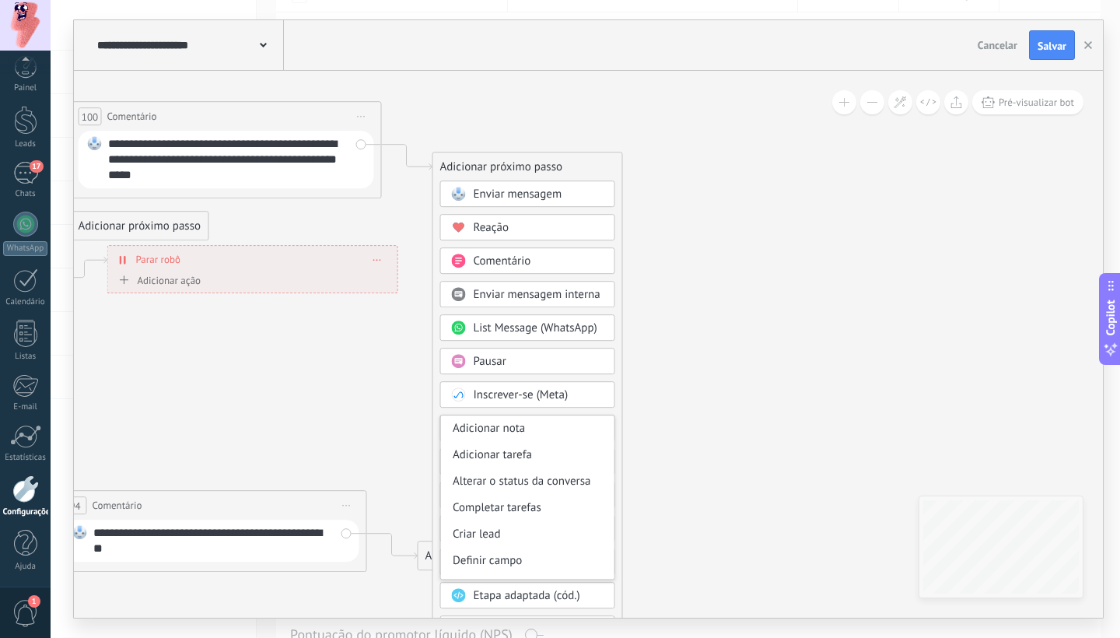
click at [435, 378] on div "Adicionar próximo passo Enviar mensagem Enviar mensagem Enviar mensagem Reação …" at bounding box center [527, 429] width 190 height 555
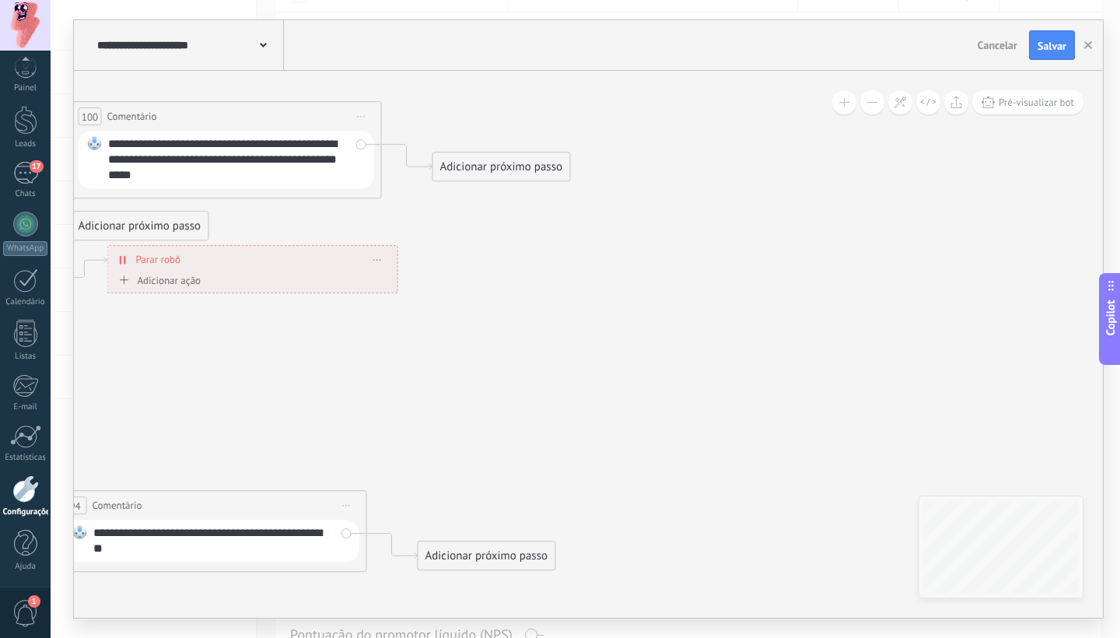
click at [496, 175] on div "Adicionar próximo passo" at bounding box center [501, 167] width 137 height 26
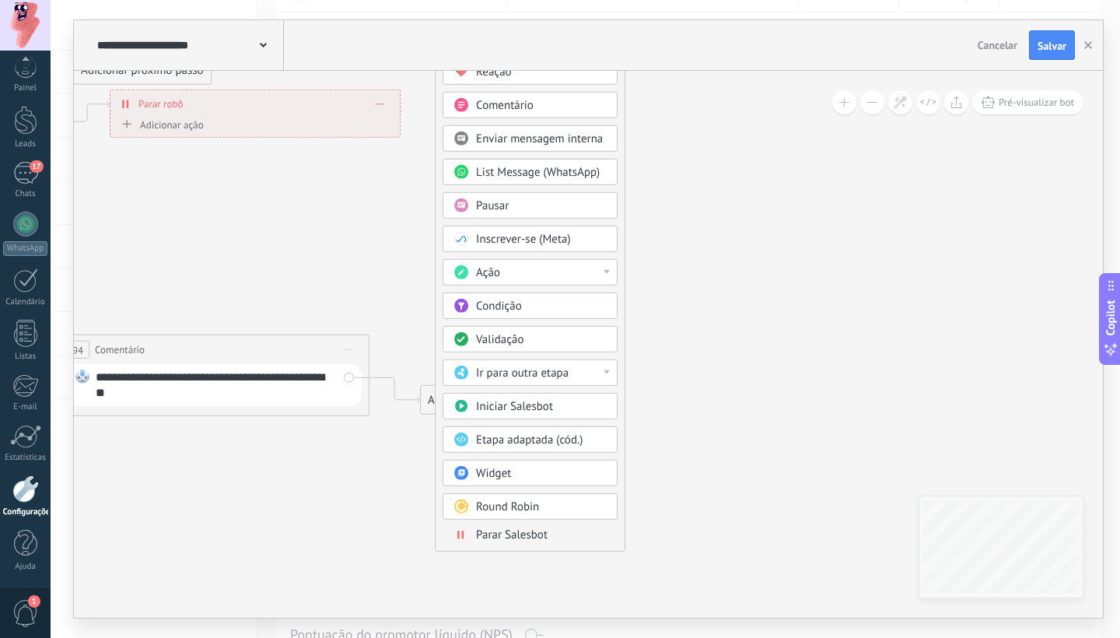
click at [532, 450] on body ".abccls-1,.abccls-2{fill-rule:evenodd}.abccls-2{fill:#fff} .abfcls-1{fill:none}…" at bounding box center [560, 132] width 1120 height 638
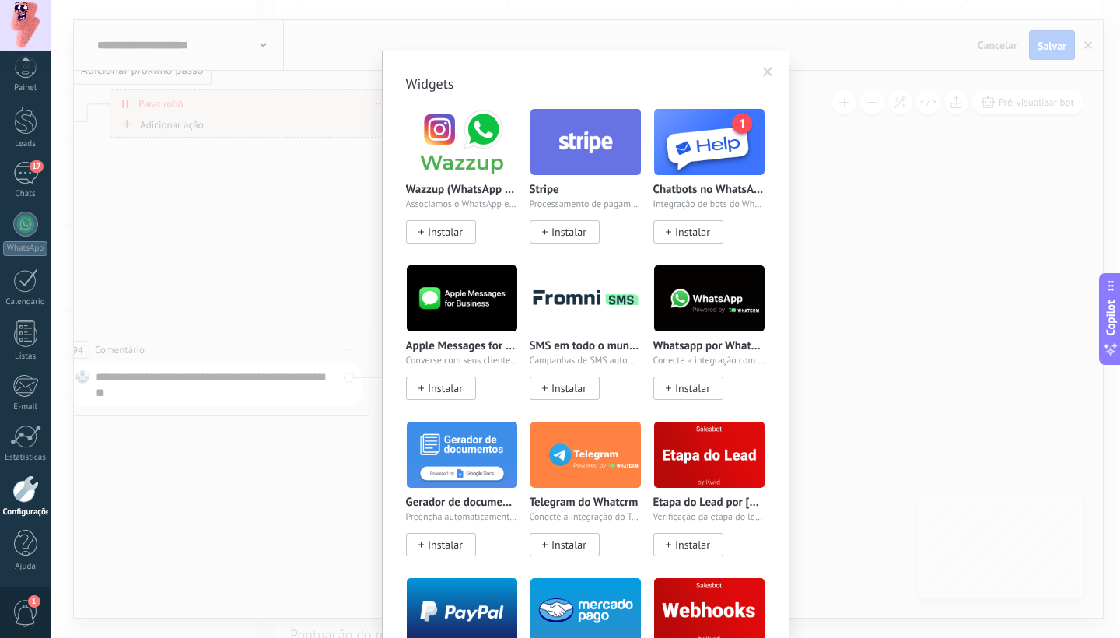
click at [835, 201] on div "Widgets Wazzup (WhatsApp & Instagram) Associamos o WhatsApp e o Instagram ao Ko…" at bounding box center [585, 319] width 1069 height 638
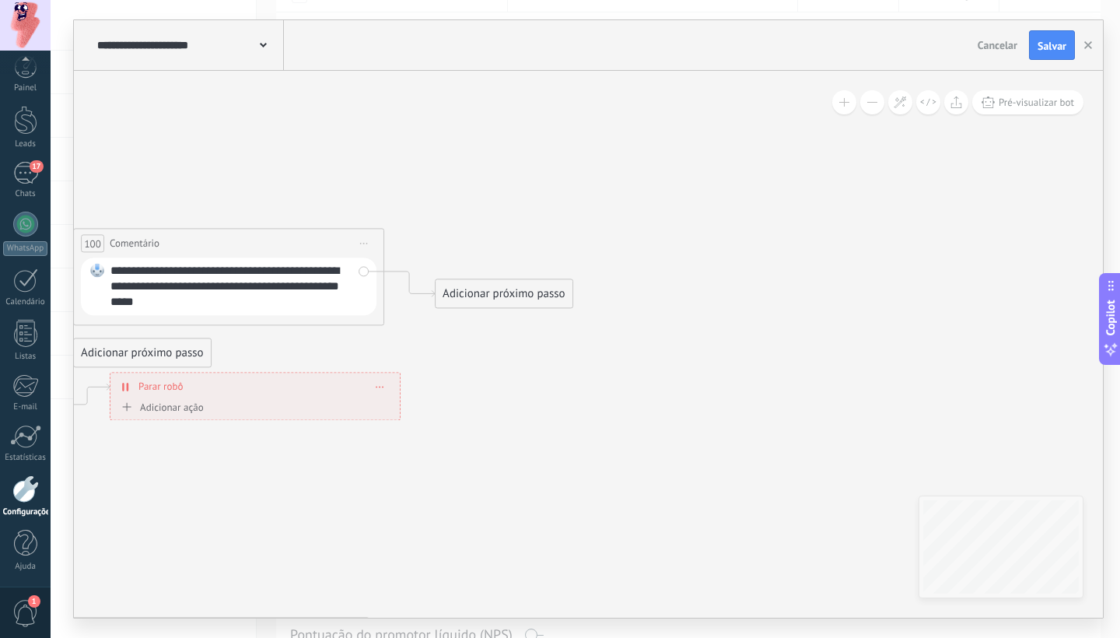
click at [533, 294] on div "Adicionar próximo passo" at bounding box center [503, 294] width 137 height 26
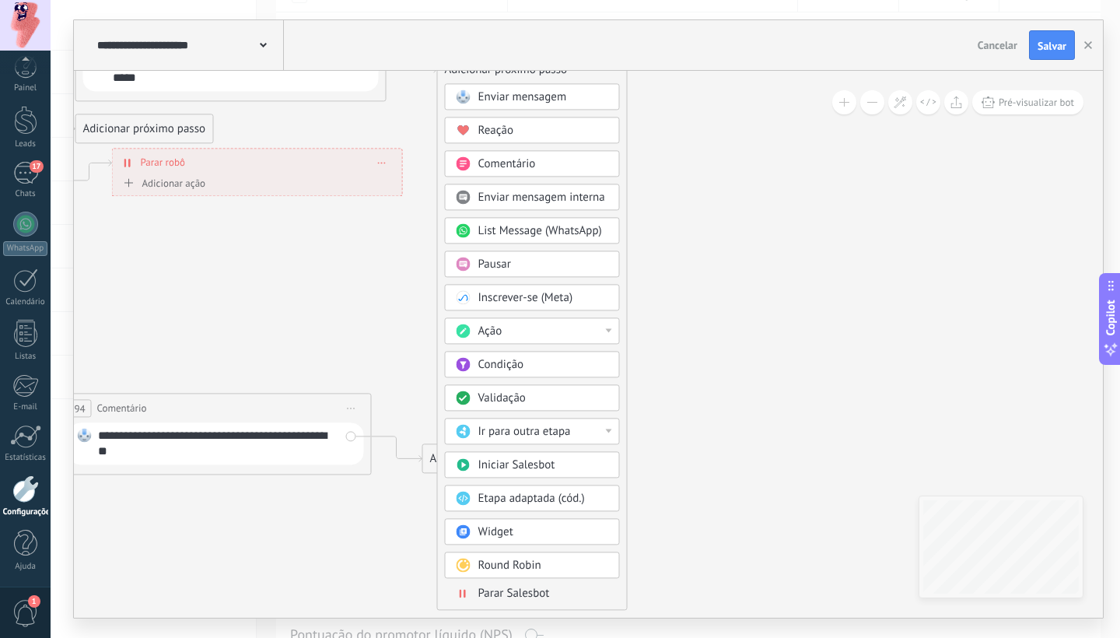
click at [504, 359] on span "Condição" at bounding box center [501, 364] width 46 height 15
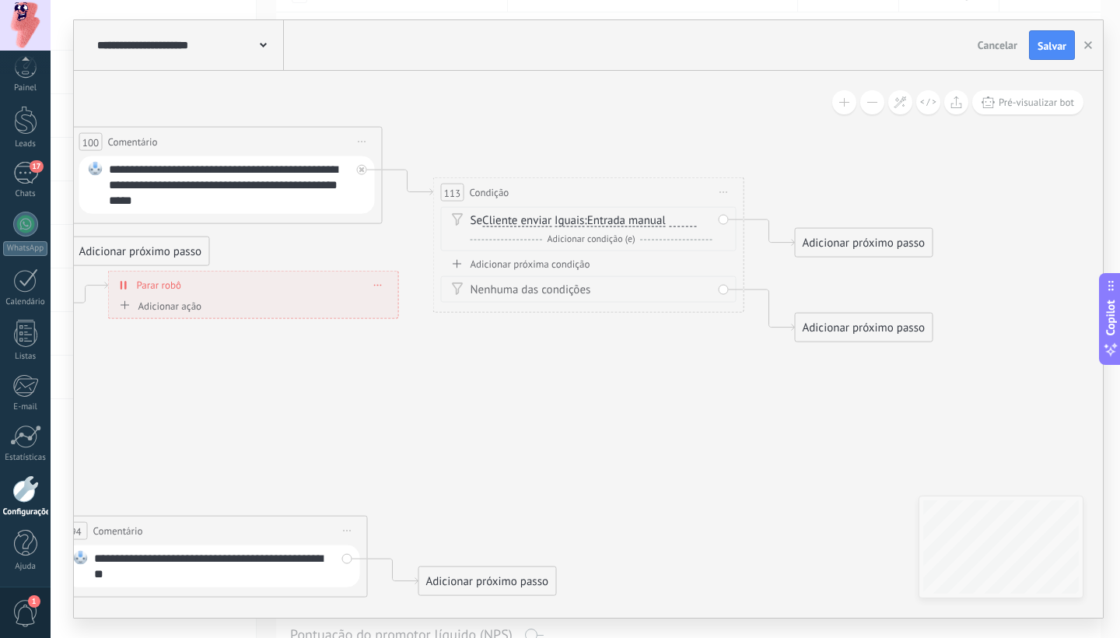
click at [606, 222] on span "Entrada manual" at bounding box center [626, 221] width 79 height 12
click at [606, 222] on button "Entrada manual" at bounding box center [676, 221] width 194 height 28
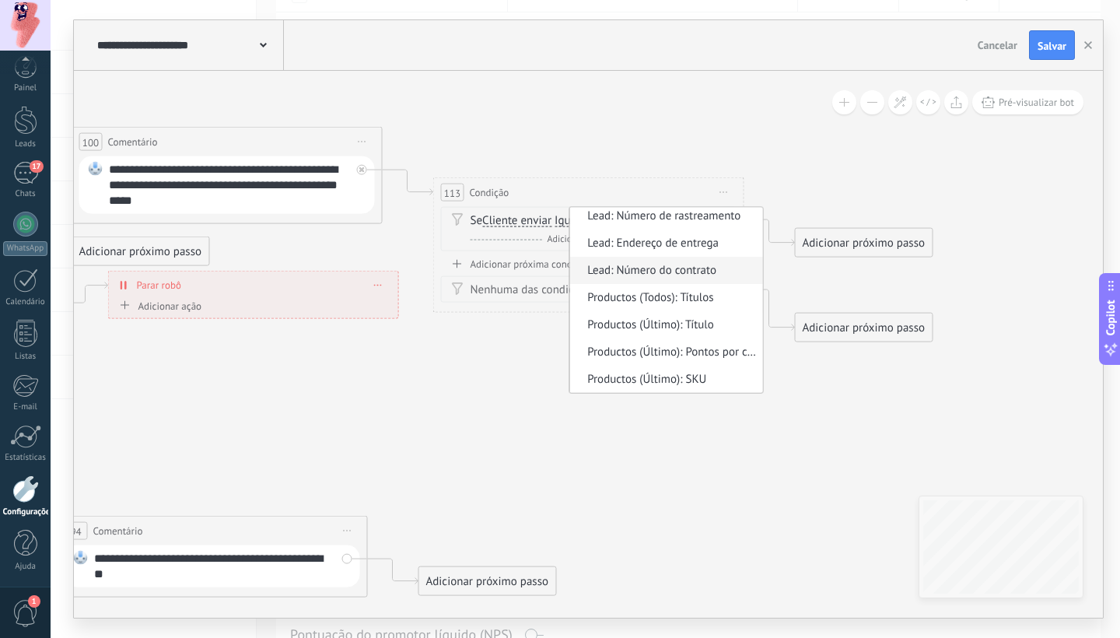
scroll to position [822, 0]
drag, startPoint x: 805, startPoint y: 428, endPoint x: 770, endPoint y: 413, distance: 38.7
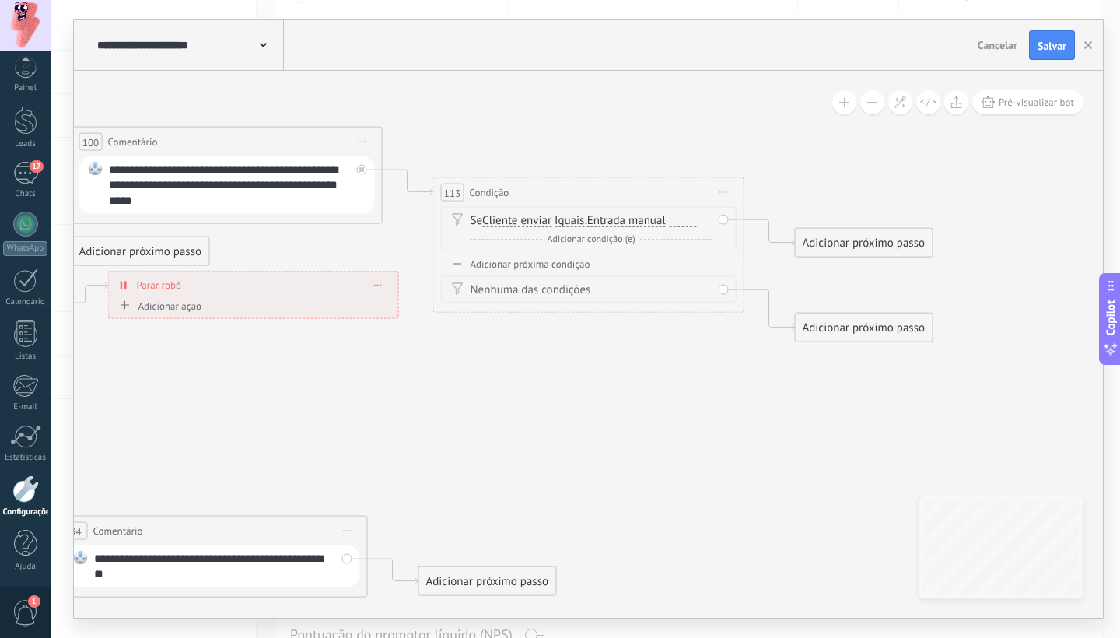
click at [725, 191] on span "Iniciar pré-visualização aqui [GEOGRAPHIC_DATA] Duplicar Excluir" at bounding box center [723, 192] width 25 height 23
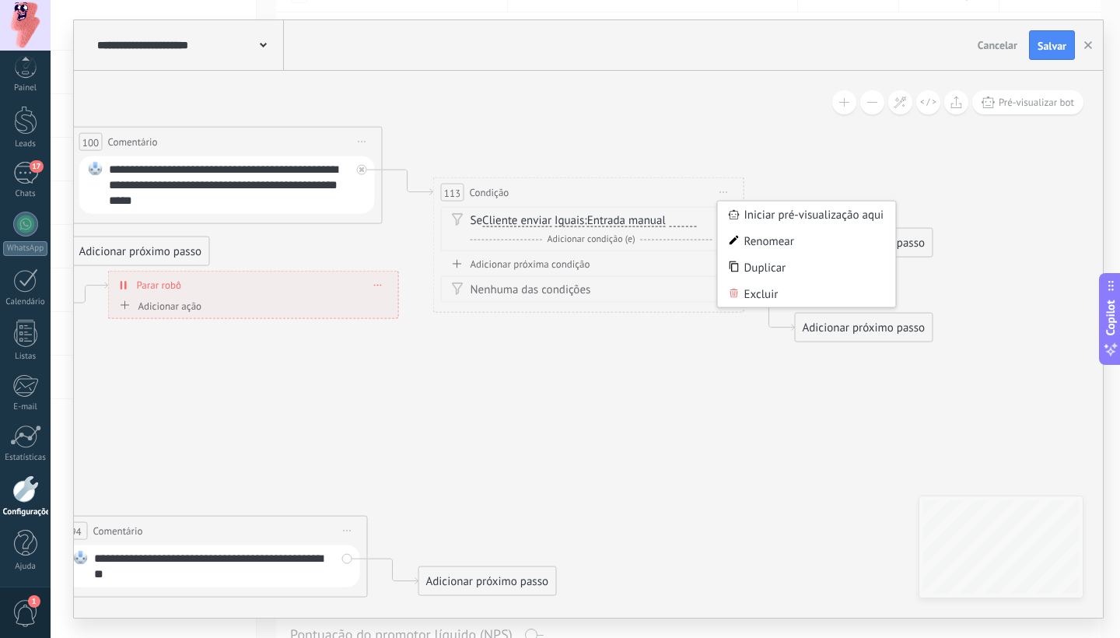
drag, startPoint x: 759, startPoint y: 292, endPoint x: 723, endPoint y: 284, distance: 36.6
click at [758, 292] on div "Excluir" at bounding box center [807, 294] width 178 height 26
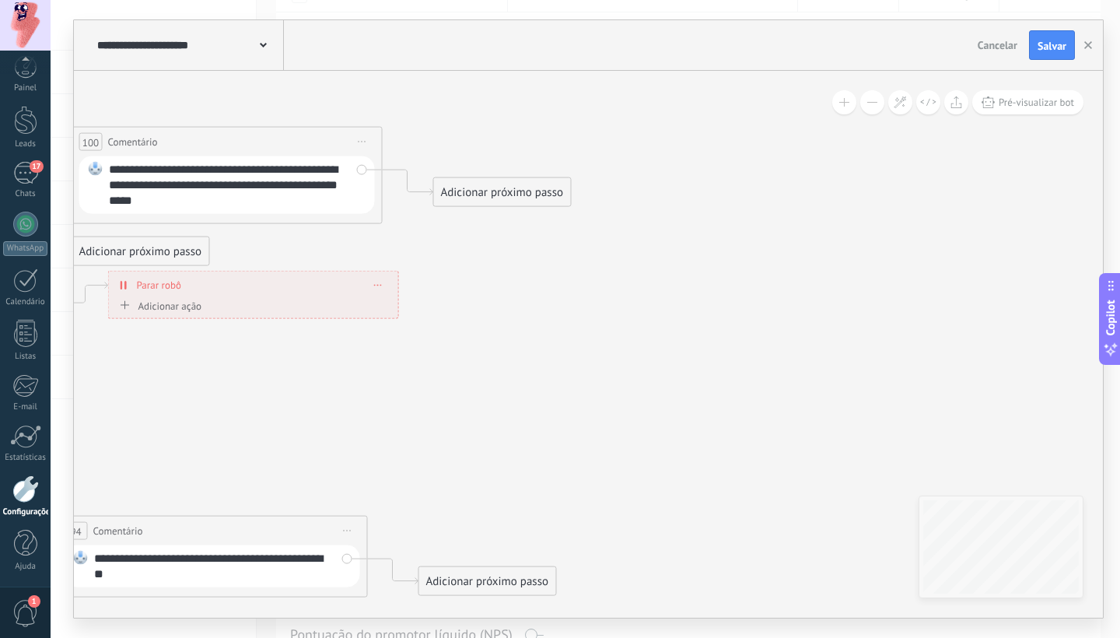
click at [488, 196] on div "Adicionar próximo passo" at bounding box center [502, 193] width 137 height 26
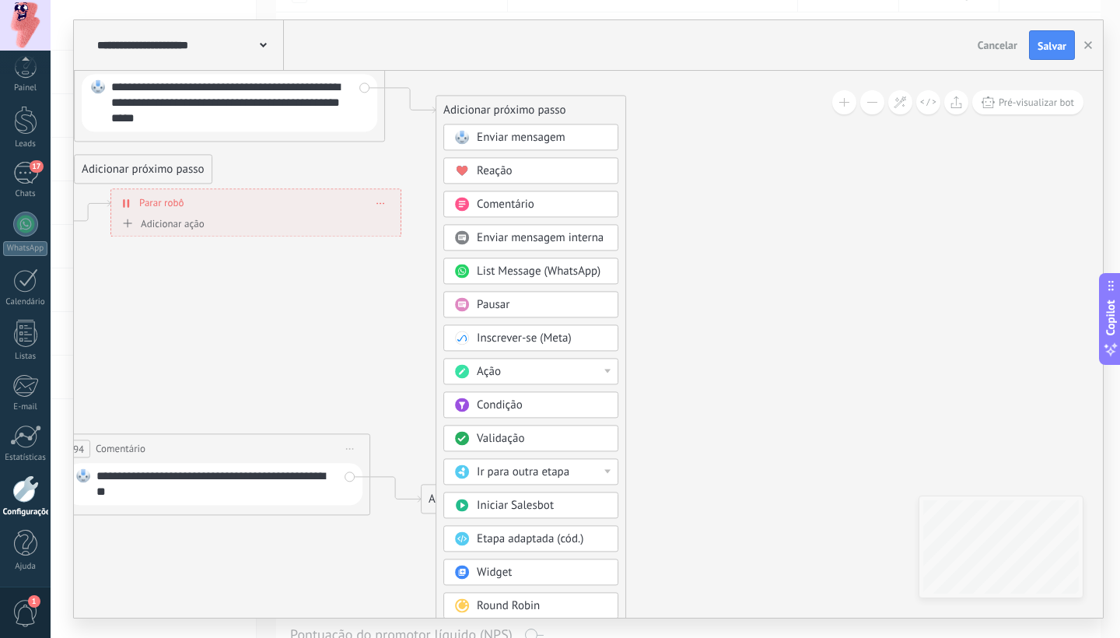
click at [493, 320] on div "Enviar mensagem Enviar mensagem Enviar mensagem Reação Comentário Enviar mensag…" at bounding box center [530, 387] width 175 height 526
click at [508, 210] on span "Comentário" at bounding box center [506, 204] width 58 height 15
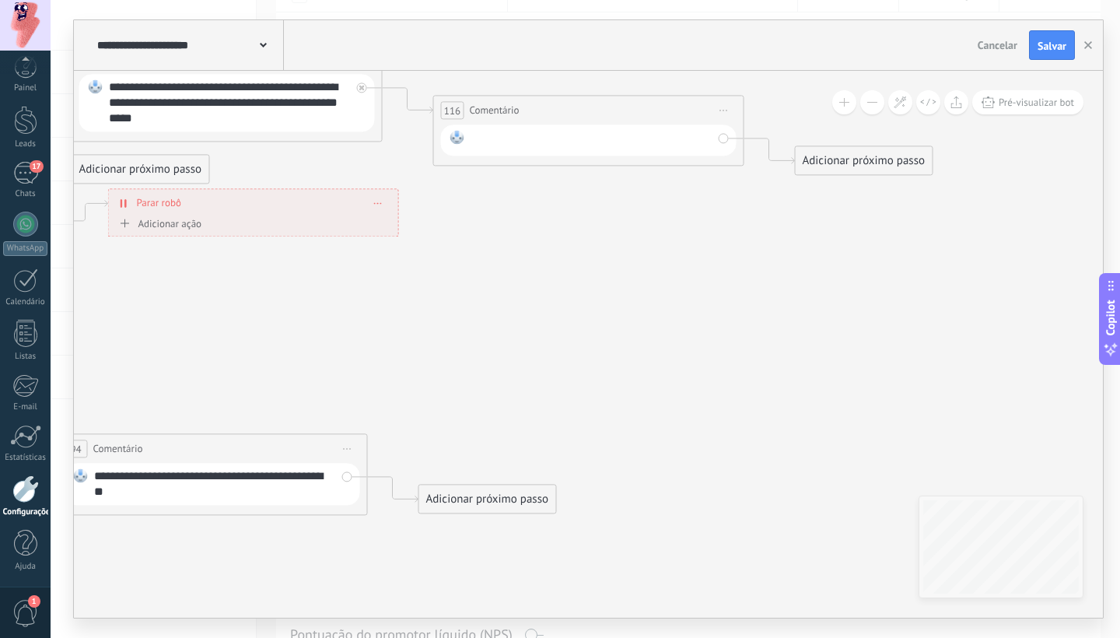
click at [566, 137] on div at bounding box center [591, 140] width 242 height 20
click at [715, 110] on span "Iniciar pré-visualização aqui [GEOGRAPHIC_DATA] Duplicar Excluir" at bounding box center [723, 110] width 25 height 23
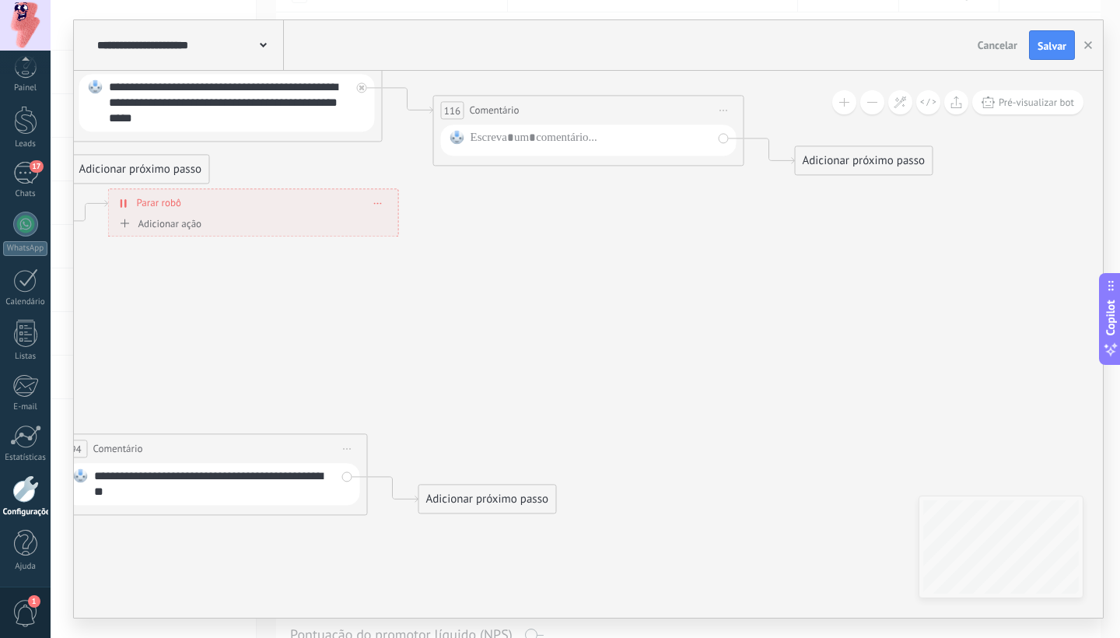
click at [725, 110] on icon at bounding box center [724, 111] width 8 height 2
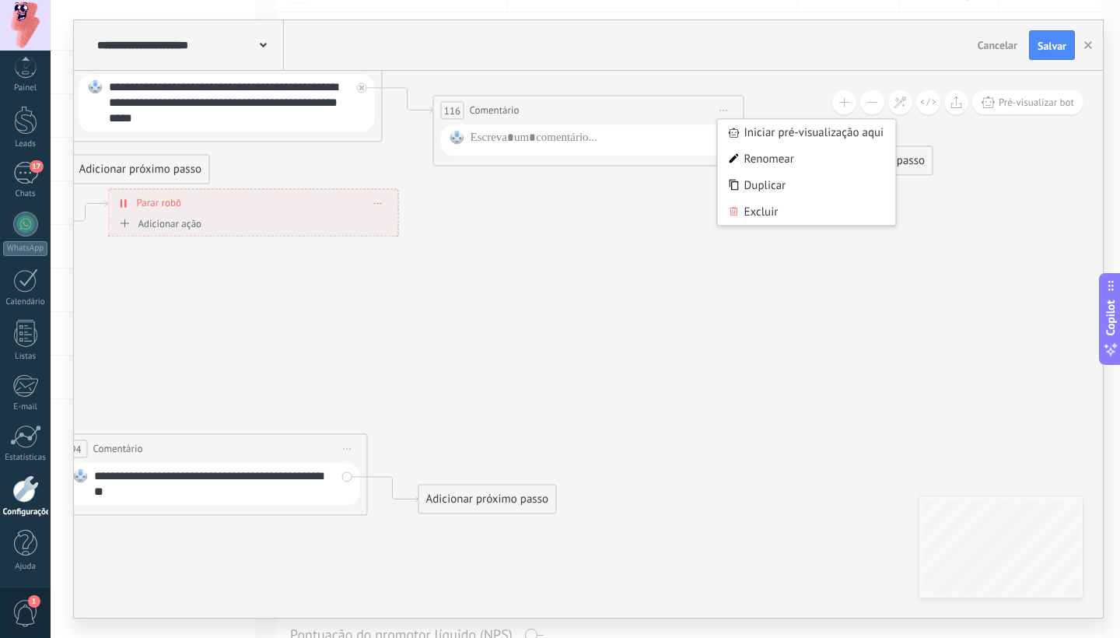
click at [767, 208] on div "Excluir" at bounding box center [807, 211] width 178 height 26
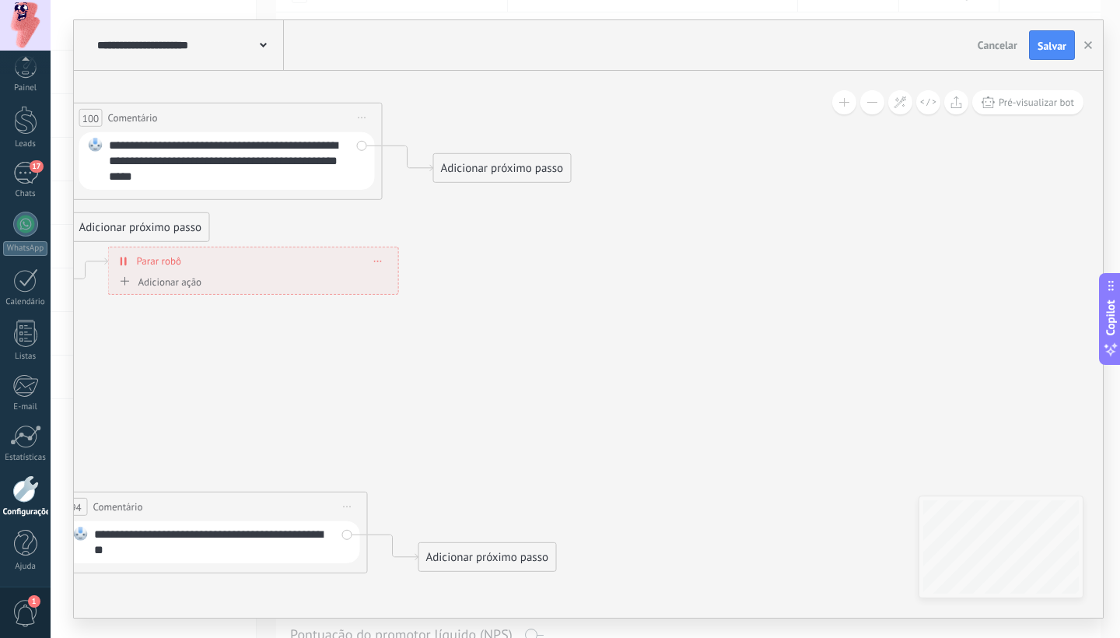
click at [498, 176] on div "Adicionar próximo passo" at bounding box center [502, 168] width 137 height 26
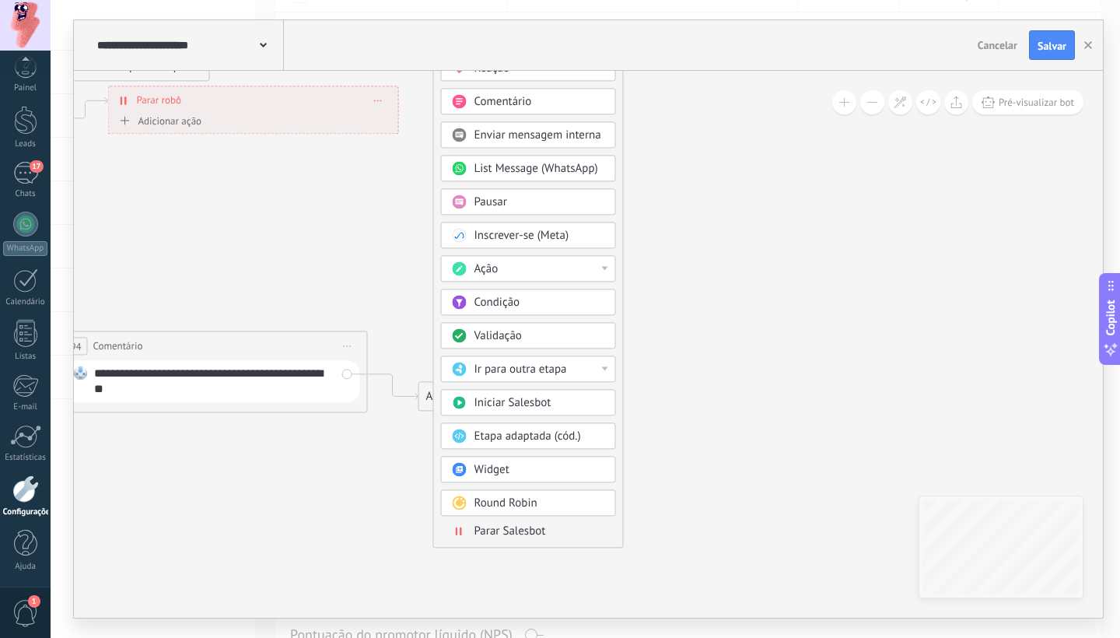
click at [529, 375] on span "Ir para outra etapa" at bounding box center [520, 369] width 93 height 15
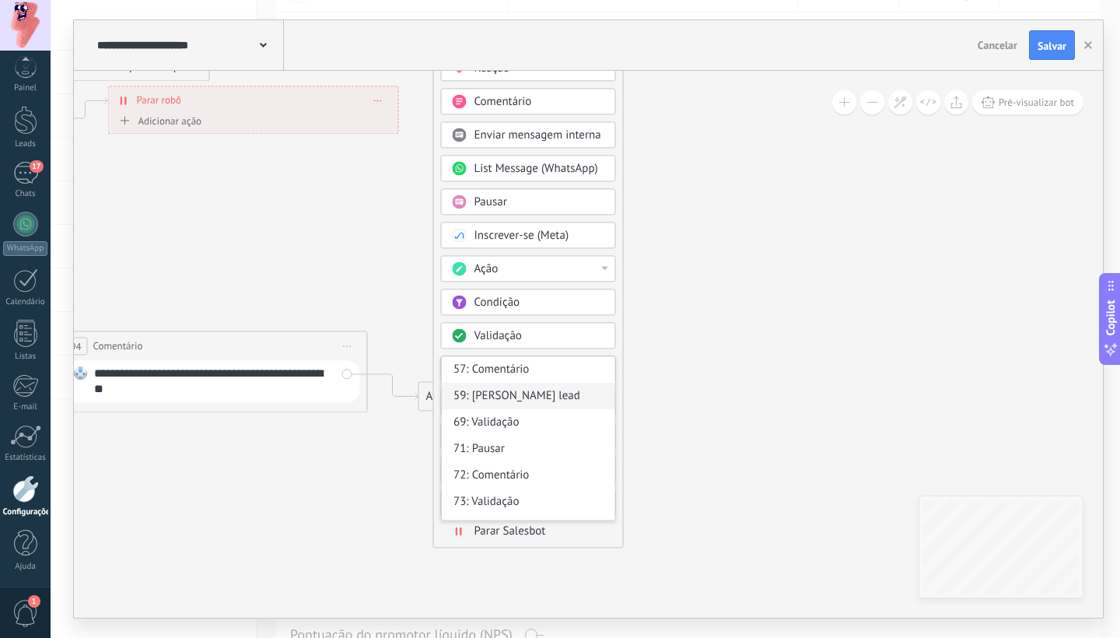
scroll to position [0, 0]
click at [521, 274] on div "Ação" at bounding box center [539, 269] width 131 height 16
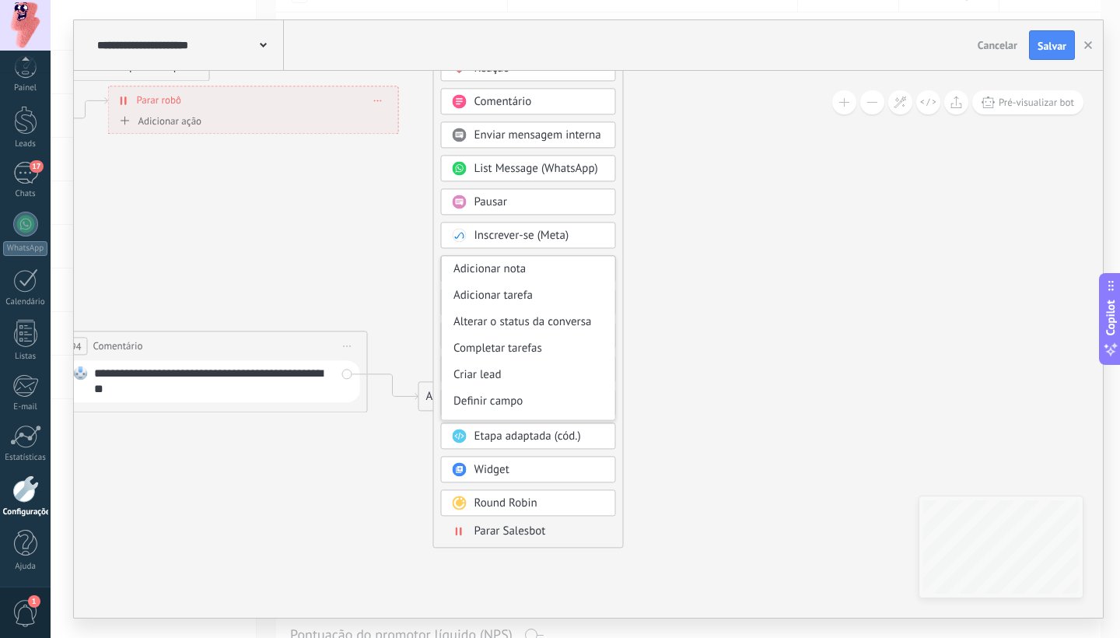
click at [531, 323] on div "Alterar o status da conversa" at bounding box center [528, 322] width 173 height 26
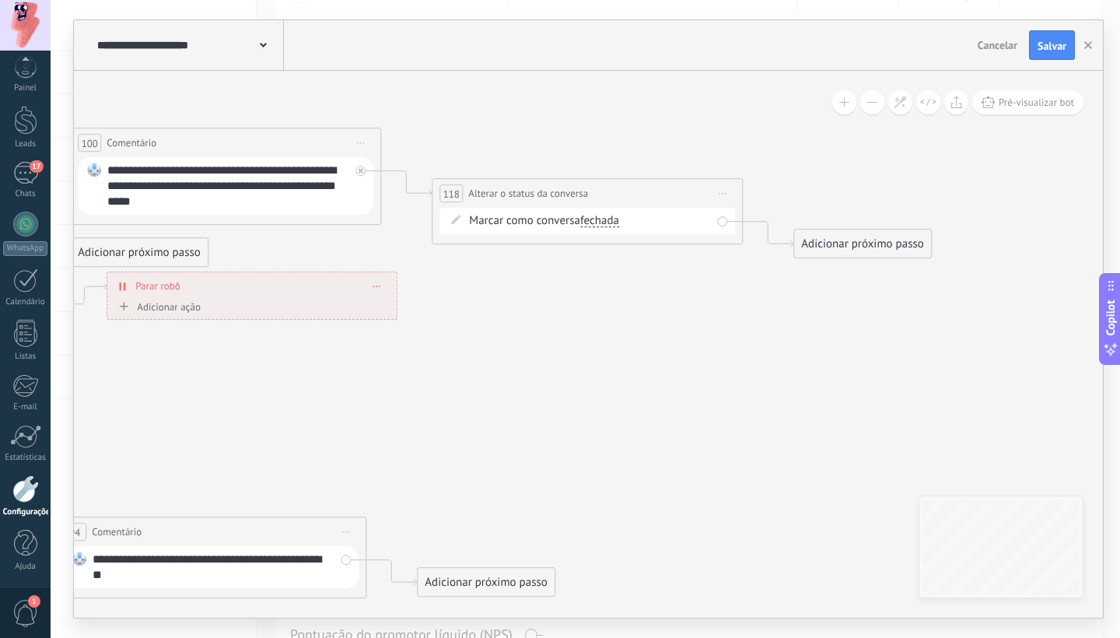
click at [606, 222] on span "fechada" at bounding box center [599, 221] width 39 height 12
click at [606, 222] on button "fechada" at bounding box center [669, 221] width 194 height 28
drag, startPoint x: 546, startPoint y: 282, endPoint x: 554, endPoint y: 262, distance: 21.7
click at [717, 194] on span "Iniciar pré-visualização aqui [GEOGRAPHIC_DATA] Duplicar Excluir" at bounding box center [723, 193] width 25 height 23
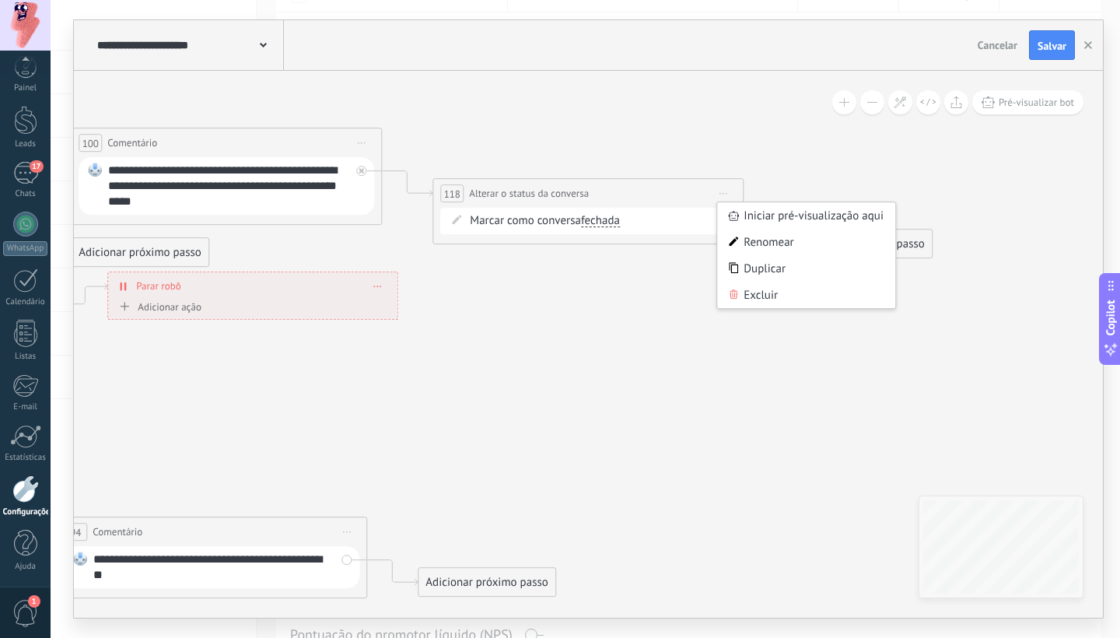
click at [743, 293] on div "Excluir" at bounding box center [806, 294] width 178 height 26
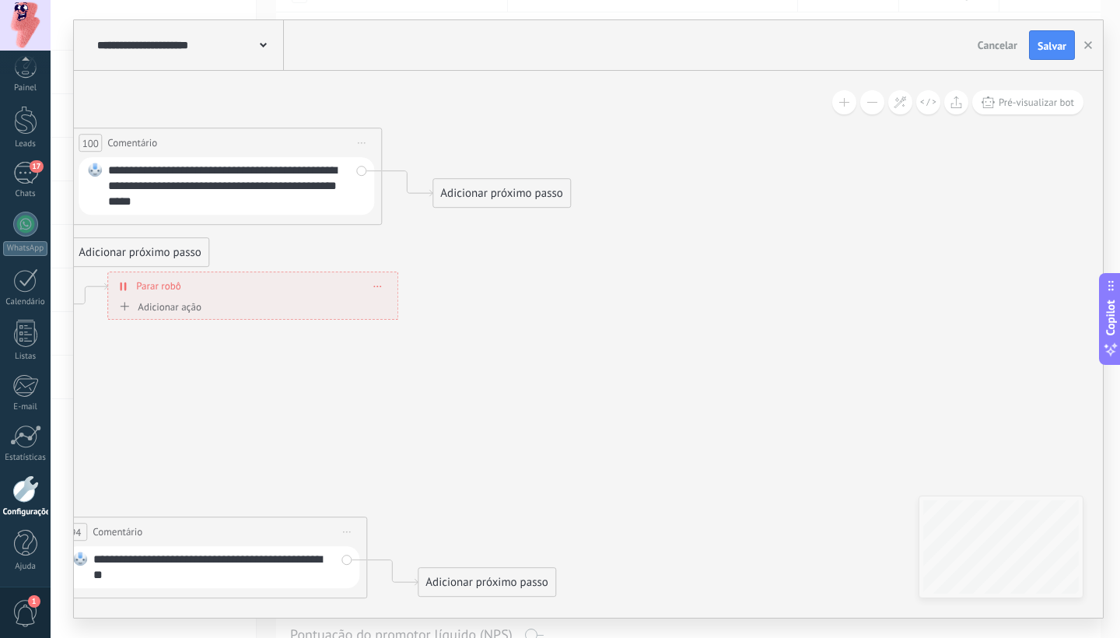
click at [519, 194] on div "Adicionar próximo passo" at bounding box center [501, 193] width 137 height 26
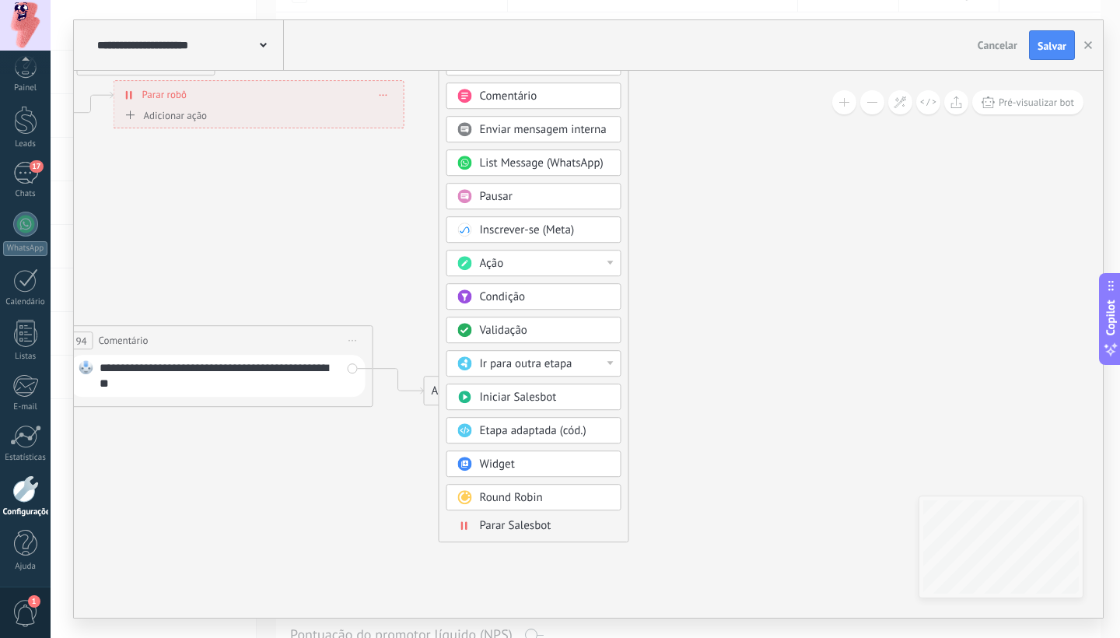
click at [527, 337] on span "Validação" at bounding box center [503, 330] width 47 height 15
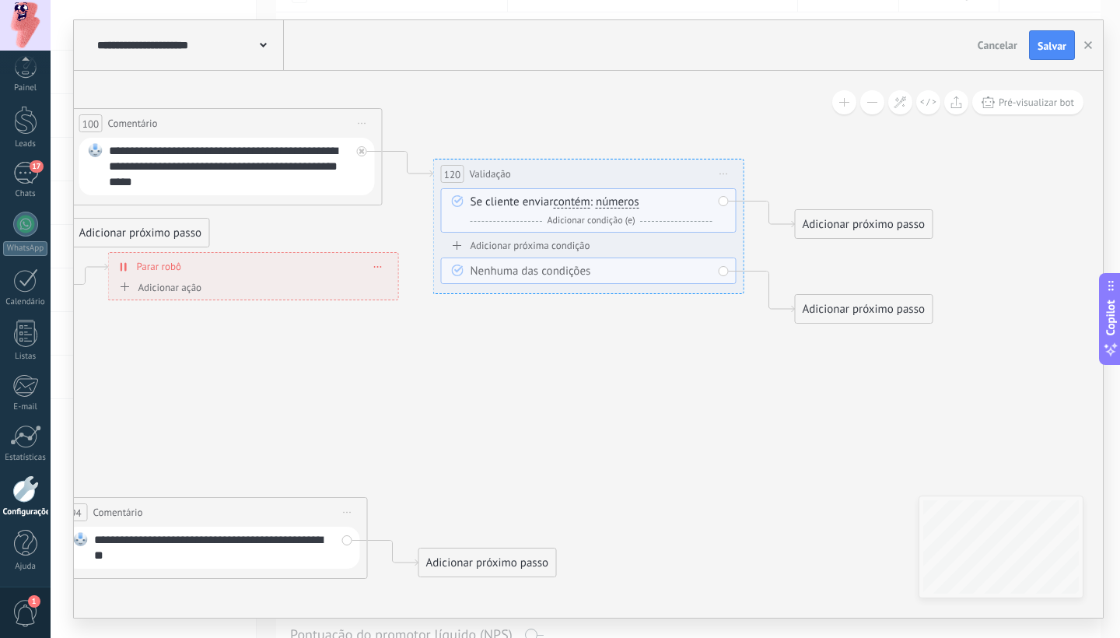
click at [598, 204] on div "Se cliente enviar contém iguais desiguais contém não contém tem o comprimento d…" at bounding box center [591, 211] width 242 height 34
click at [611, 203] on span "números" at bounding box center [618, 202] width 44 height 12
click at [611, 203] on button "números" at bounding box center [685, 202] width 194 height 28
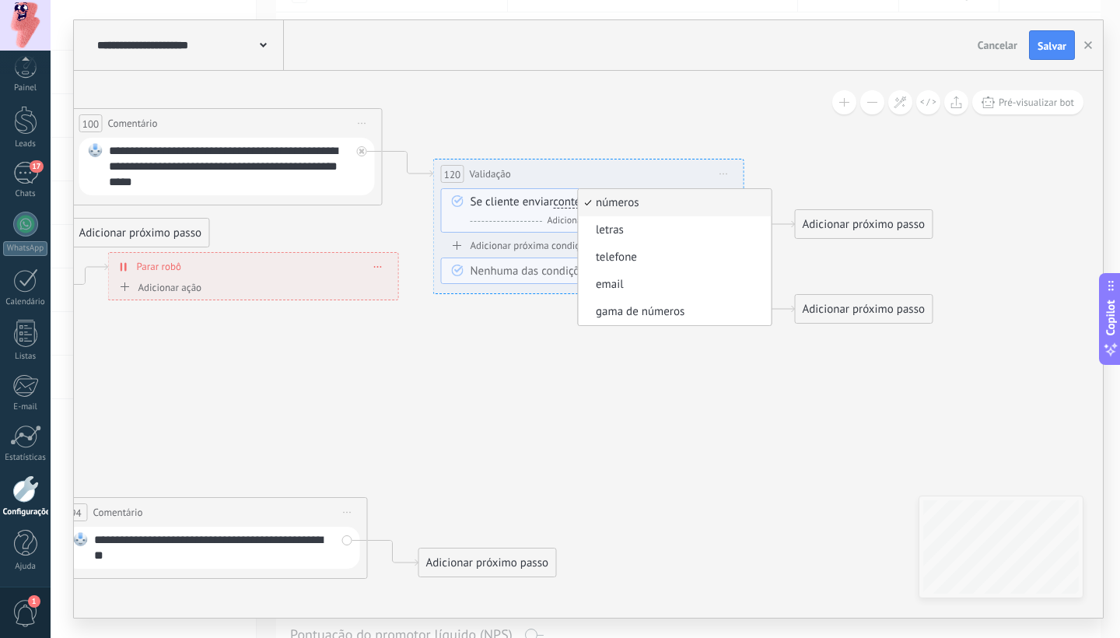
drag, startPoint x: 508, startPoint y: 344, endPoint x: 535, endPoint y: 269, distance: 80.2
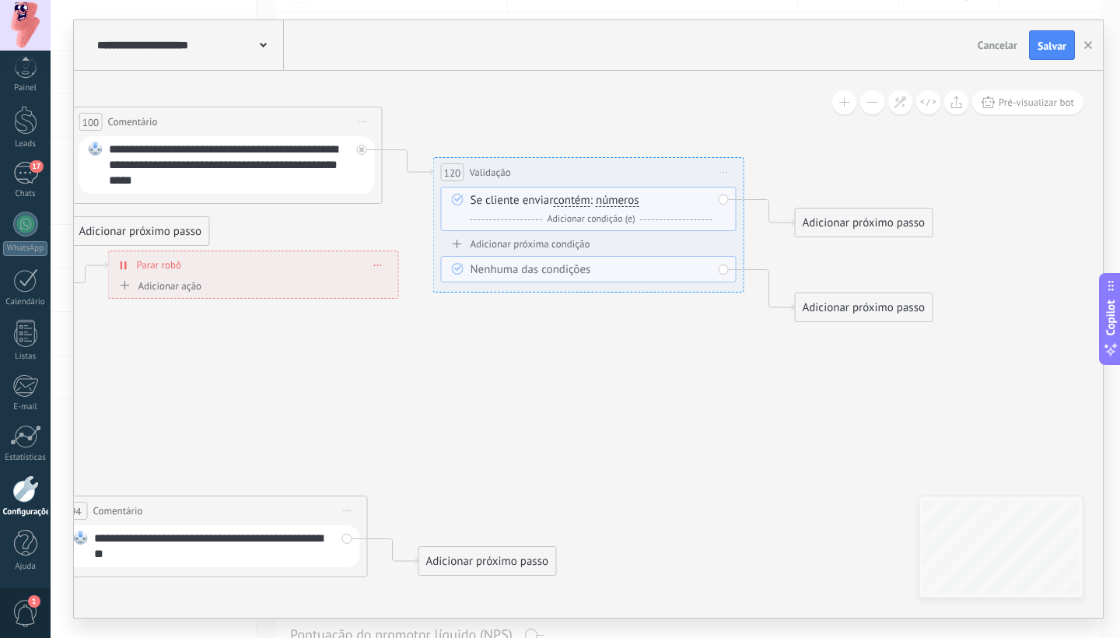
click at [723, 173] on icon at bounding box center [724, 173] width 8 height 2
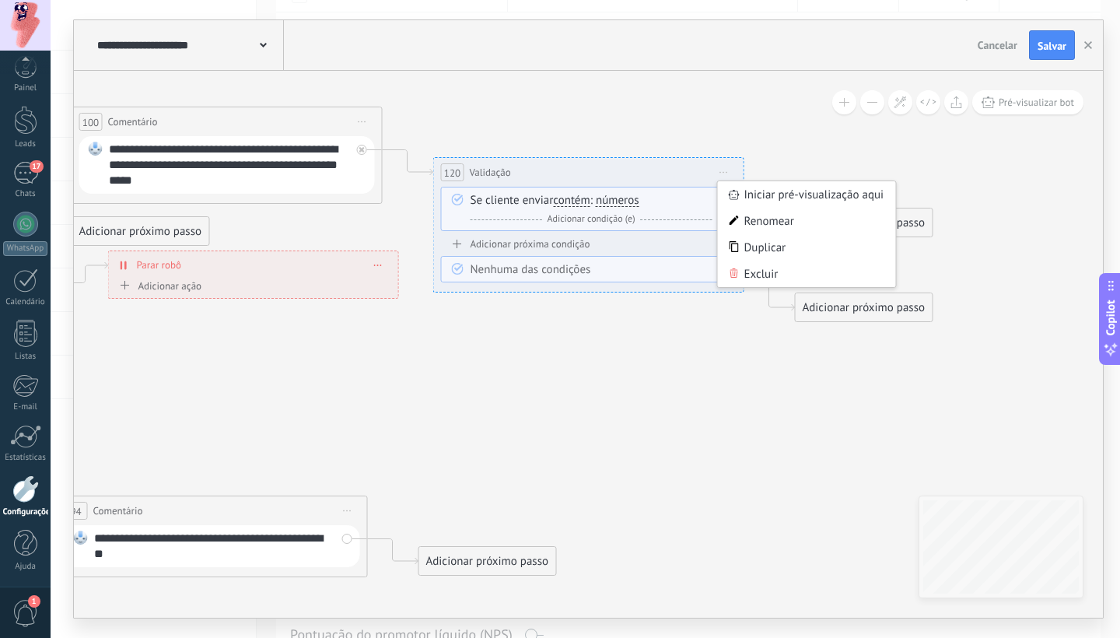
drag, startPoint x: 763, startPoint y: 276, endPoint x: 620, endPoint y: 283, distance: 144.0
click at [763, 276] on div "Excluir" at bounding box center [807, 273] width 178 height 26
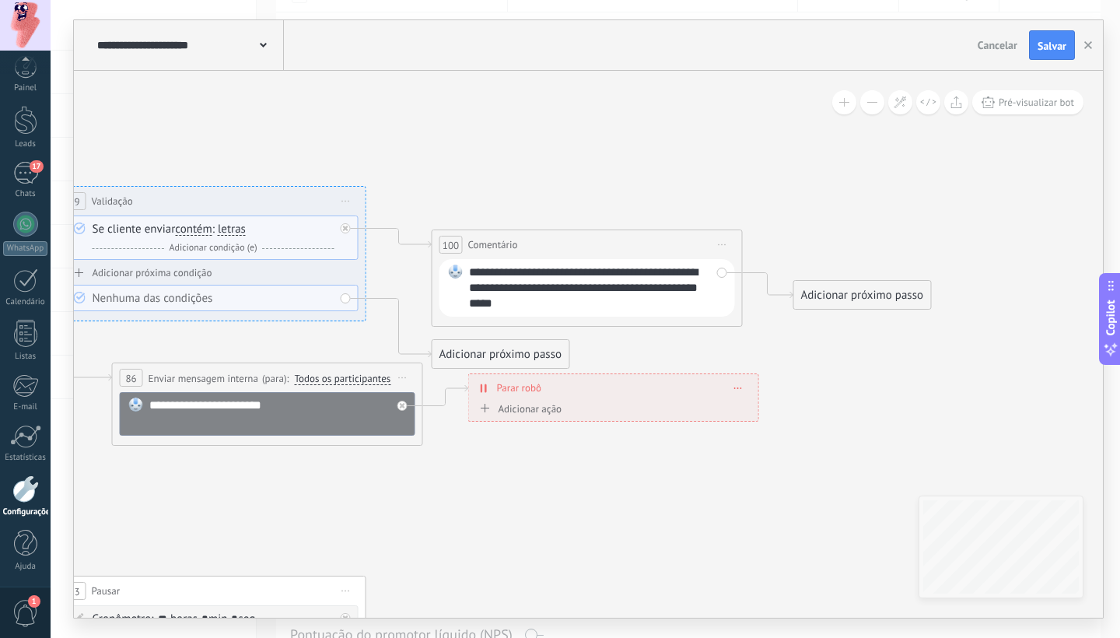
drag, startPoint x: 297, startPoint y: 379, endPoint x: 655, endPoint y: 501, distance: 378.6
drag, startPoint x: 571, startPoint y: 302, endPoint x: 534, endPoint y: 290, distance: 38.6
click at [531, 288] on div "**********" at bounding box center [589, 287] width 242 height 47
click at [533, 308] on div "**********" at bounding box center [589, 287] width 242 height 47
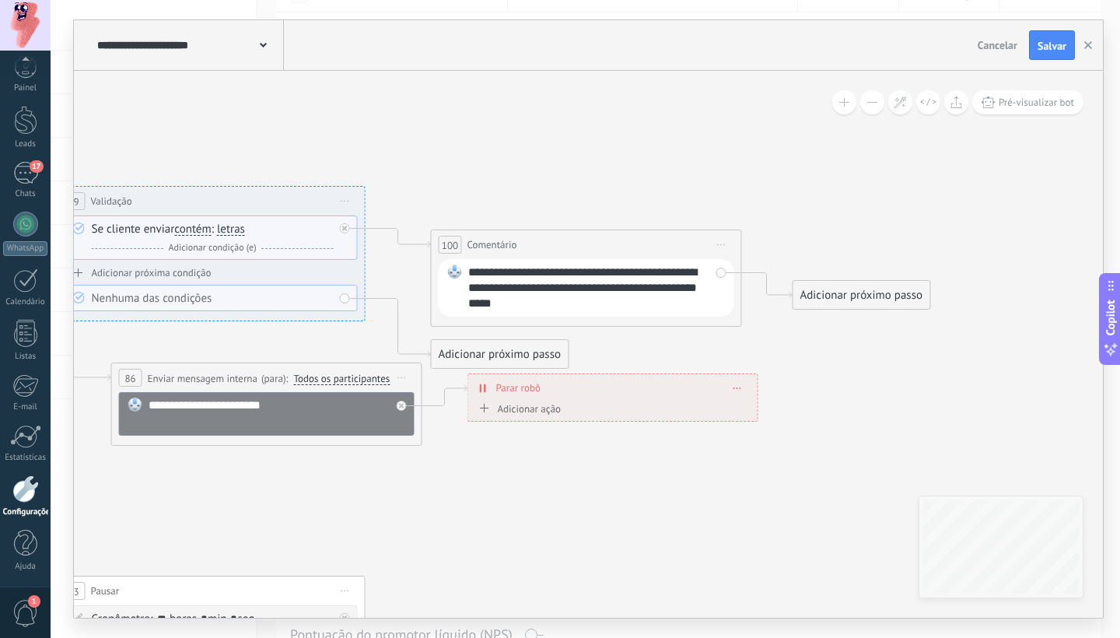
click at [837, 288] on div "Adicionar próximo passo" at bounding box center [861, 295] width 137 height 26
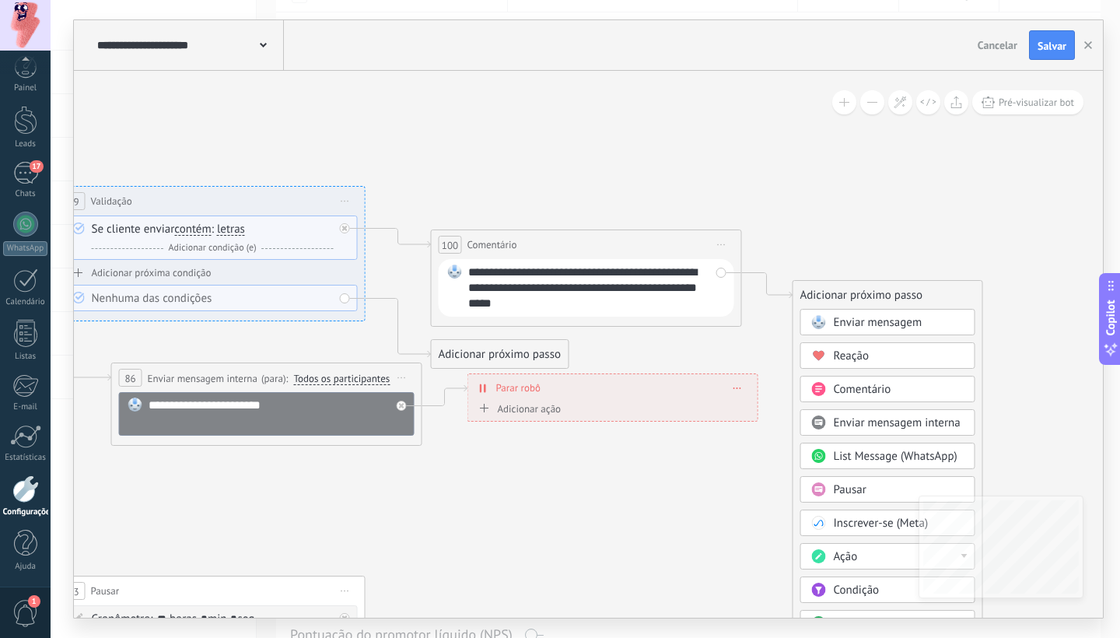
click at [878, 358] on div "Reação" at bounding box center [898, 356] width 131 height 16
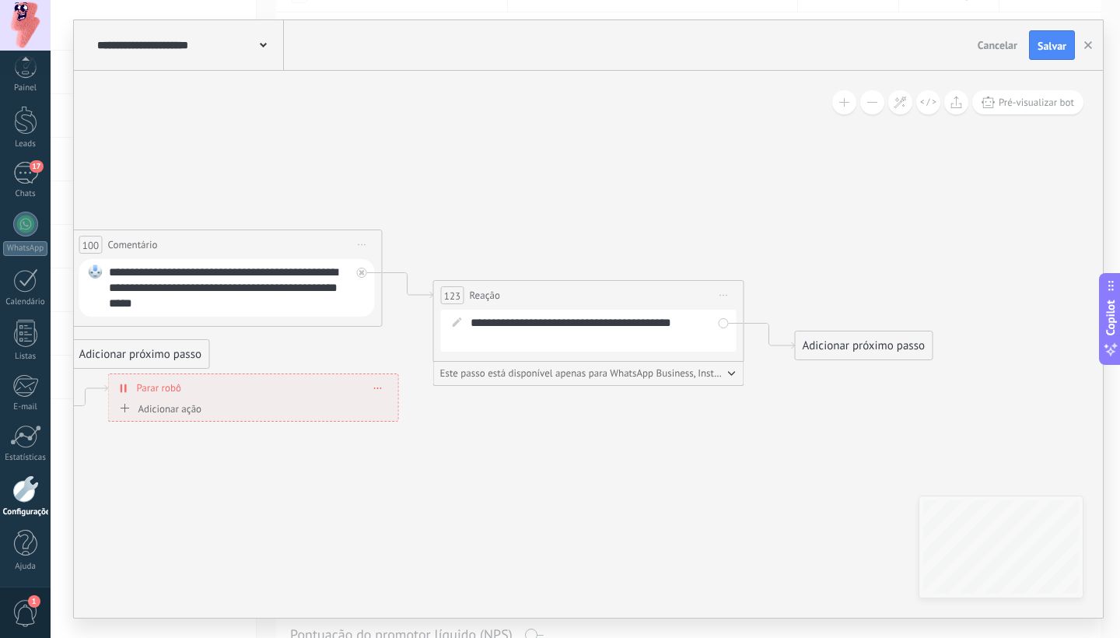
click at [730, 293] on span "Iniciar pré-visualização aqui [GEOGRAPHIC_DATA] Duplicar Excluir" at bounding box center [723, 295] width 25 height 23
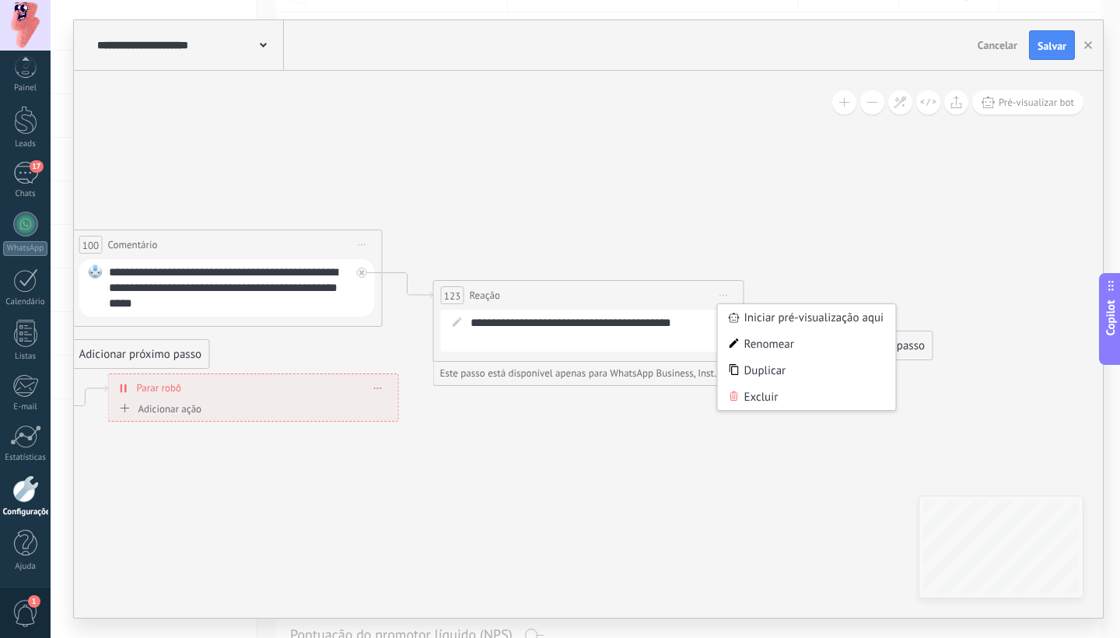
click at [769, 401] on div "Excluir" at bounding box center [807, 396] width 178 height 26
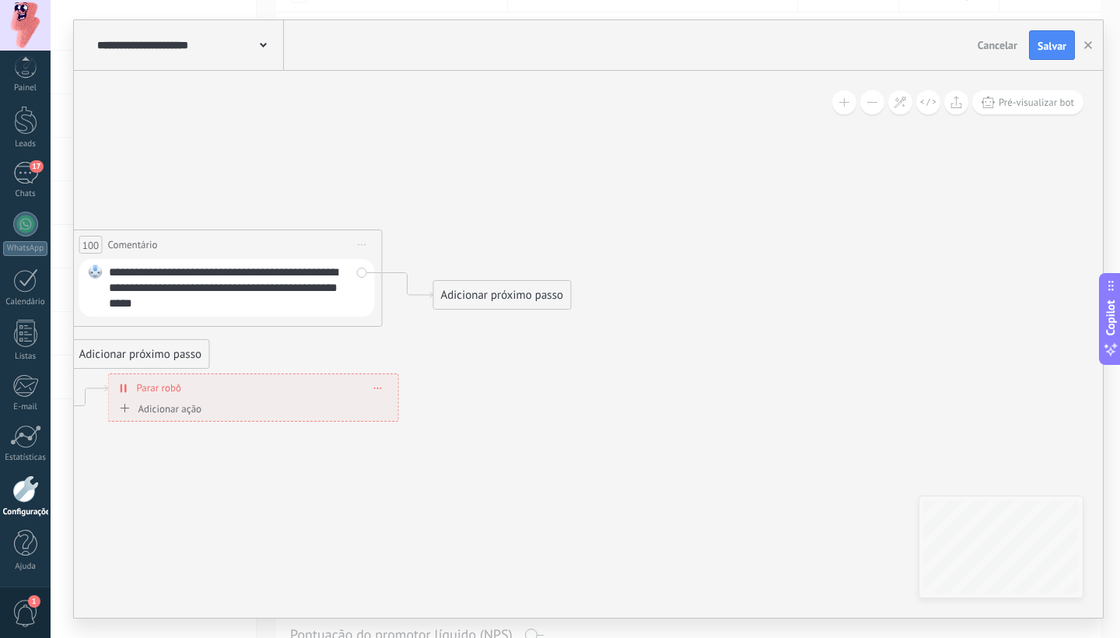
click at [491, 296] on div "Adicionar próximo passo" at bounding box center [502, 295] width 137 height 26
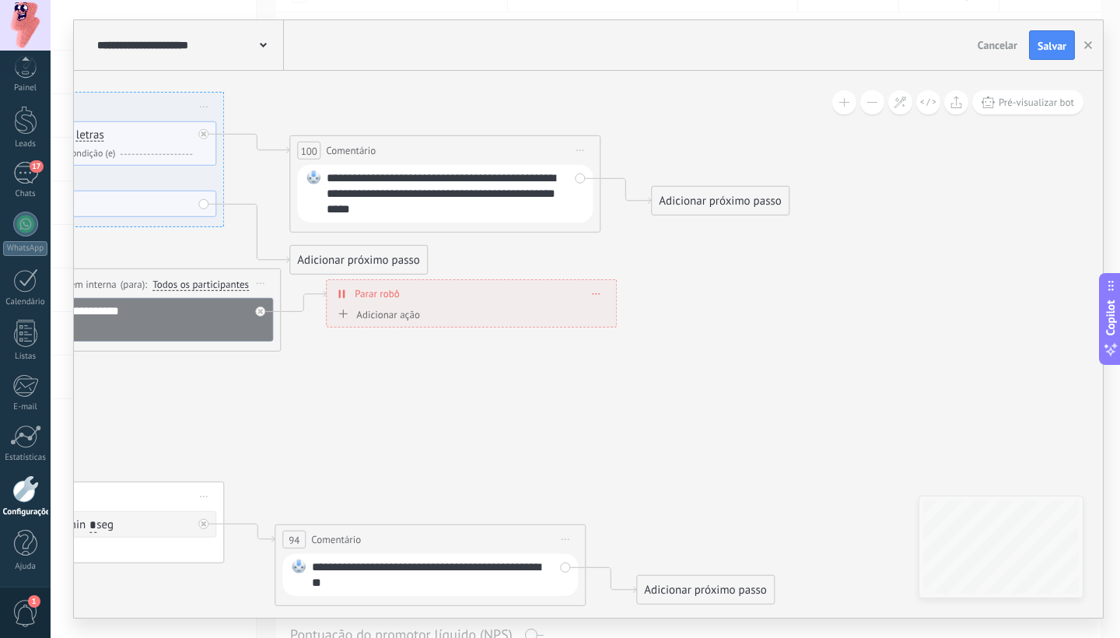
click at [431, 196] on div "**********" at bounding box center [448, 193] width 242 height 47
drag, startPoint x: 328, startPoint y: 194, endPoint x: 457, endPoint y: 211, distance: 130.2
click at [457, 211] on div "**********" at bounding box center [448, 193] width 242 height 47
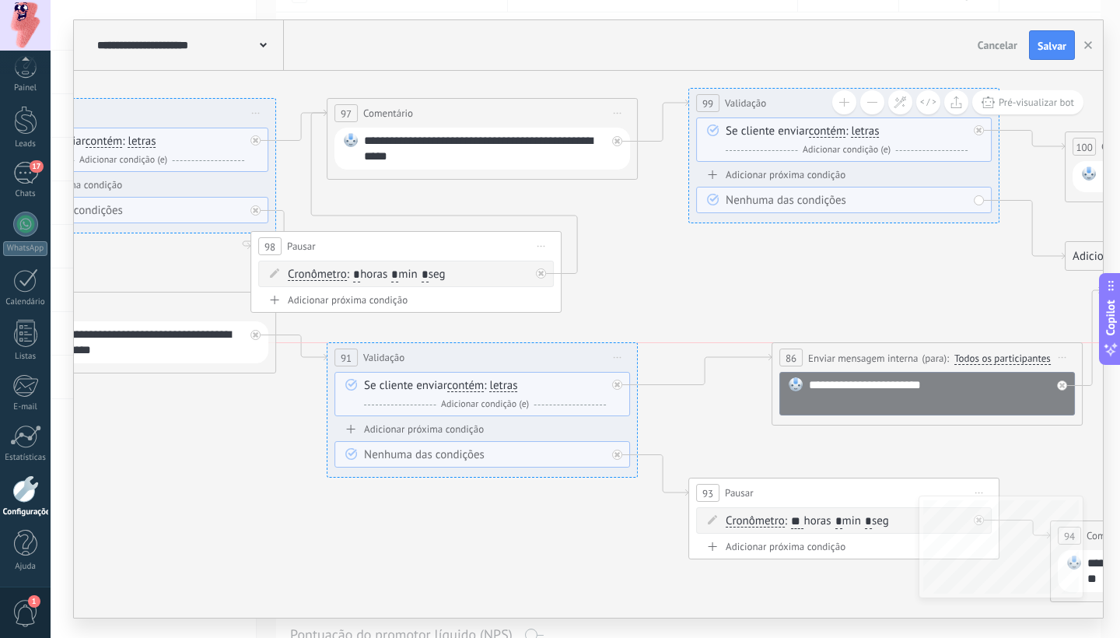
drag, startPoint x: 885, startPoint y: 282, endPoint x: 912, endPoint y: 362, distance: 84.6
click at [912, 362] on span "Enviar mensagem interna" at bounding box center [863, 358] width 110 height 15
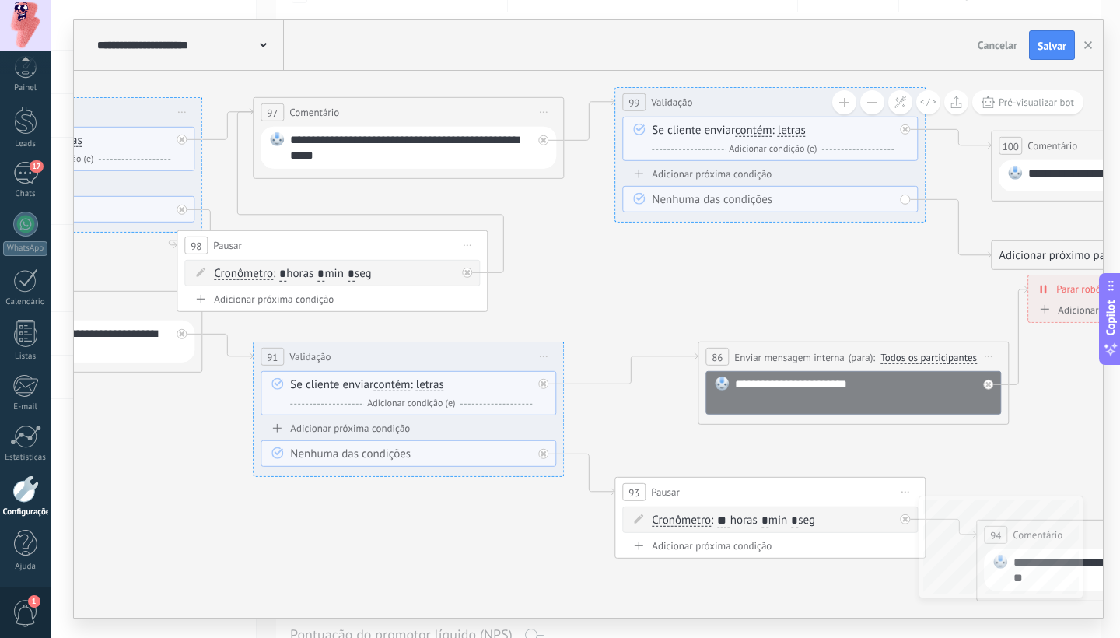
click at [988, 357] on icon at bounding box center [988, 356] width 8 height 2
click at [1022, 454] on div "Excluir" at bounding box center [1071, 458] width 178 height 26
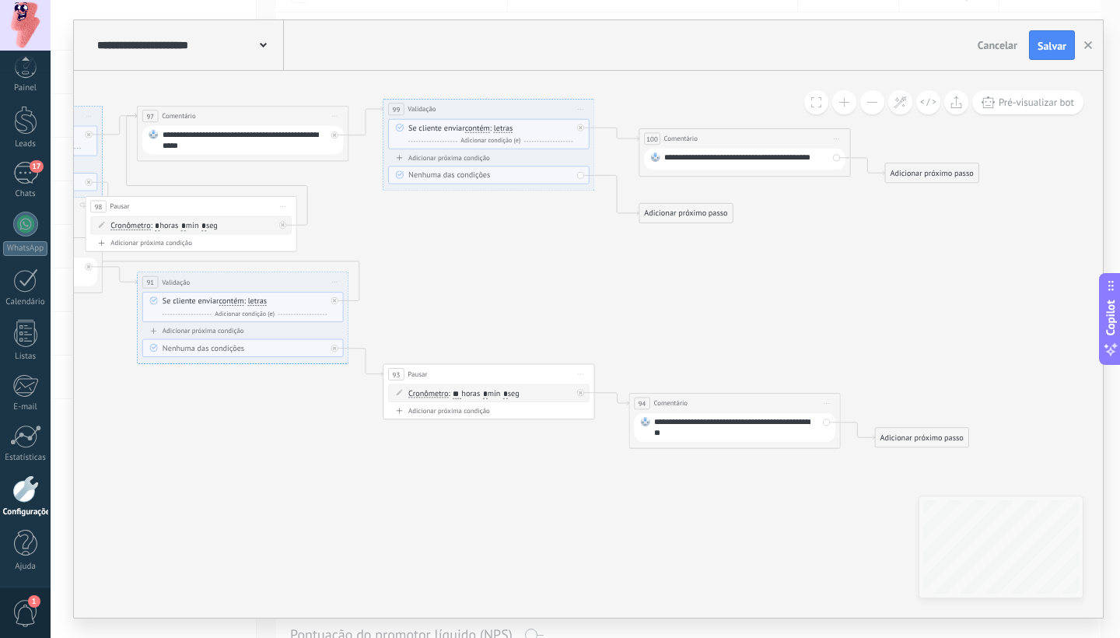
click at [695, 431] on div "**********" at bounding box center [736, 427] width 164 height 21
click at [918, 442] on div "Adicionar próximo passo" at bounding box center [921, 436] width 93 height 17
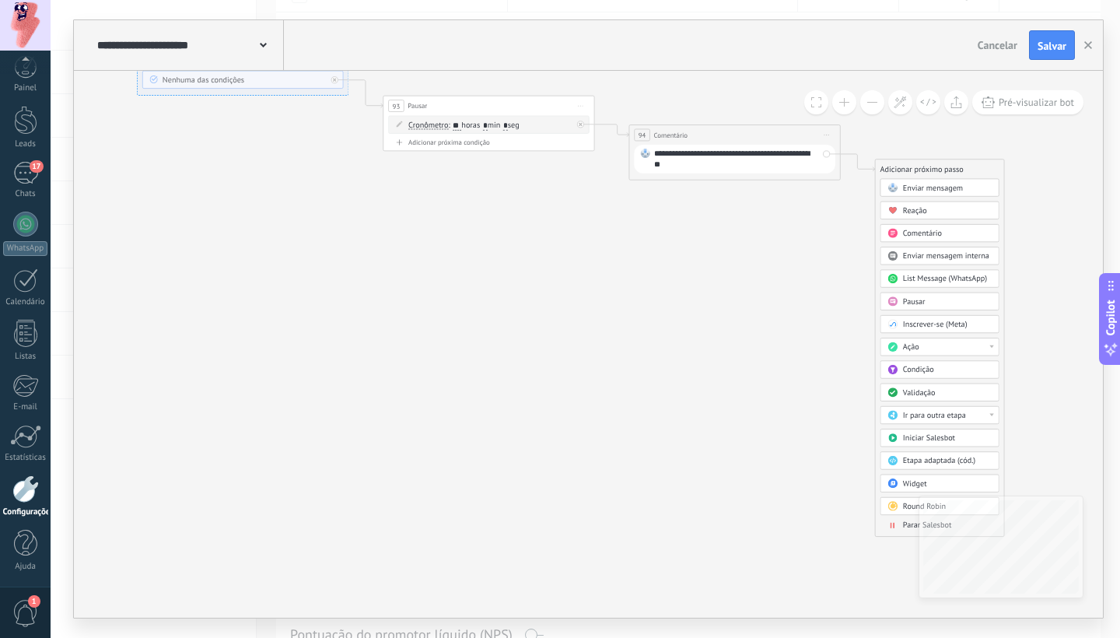
click at [903, 526] on span "Parar Salesbot" at bounding box center [927, 525] width 48 height 10
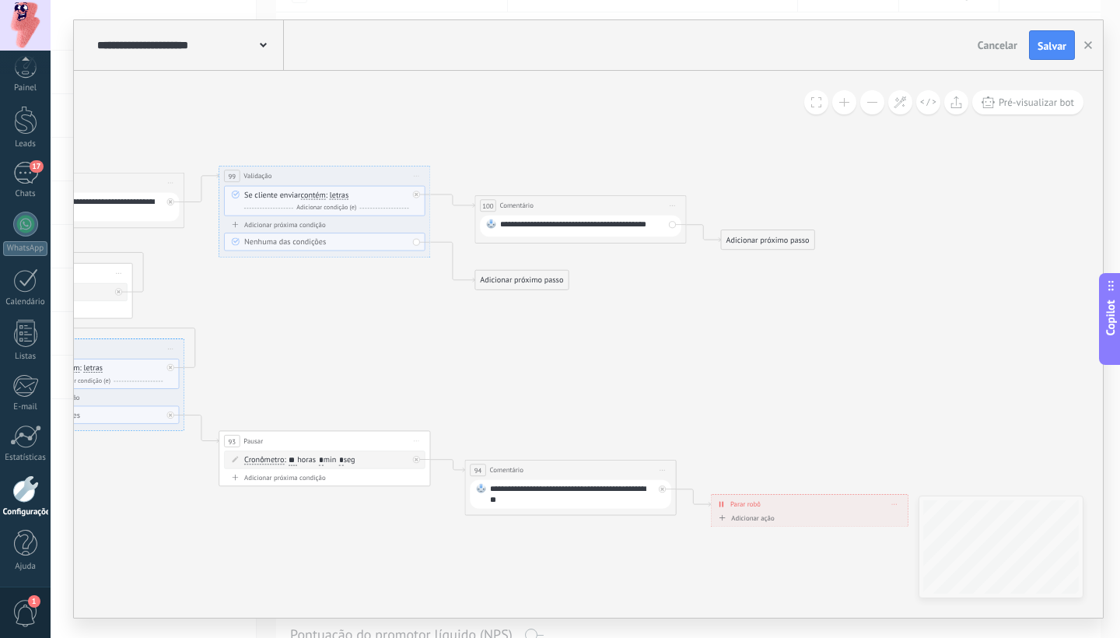
click at [749, 239] on div "Adicionar próximo passo" at bounding box center [767, 239] width 93 height 17
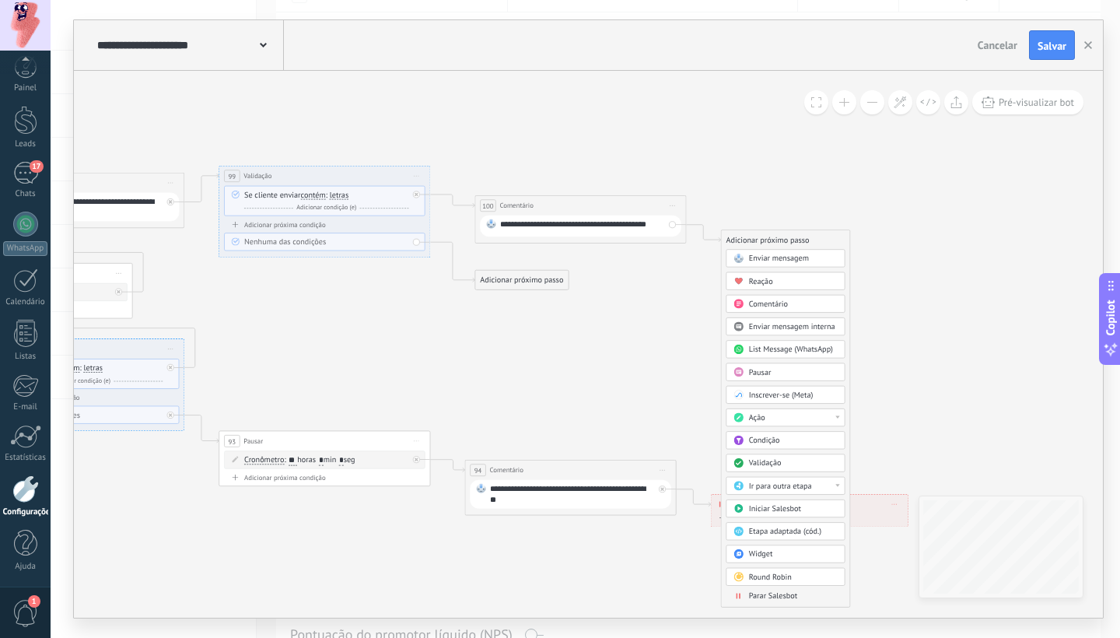
click at [771, 327] on span "Enviar mensagem interna" at bounding box center [792, 327] width 86 height 10
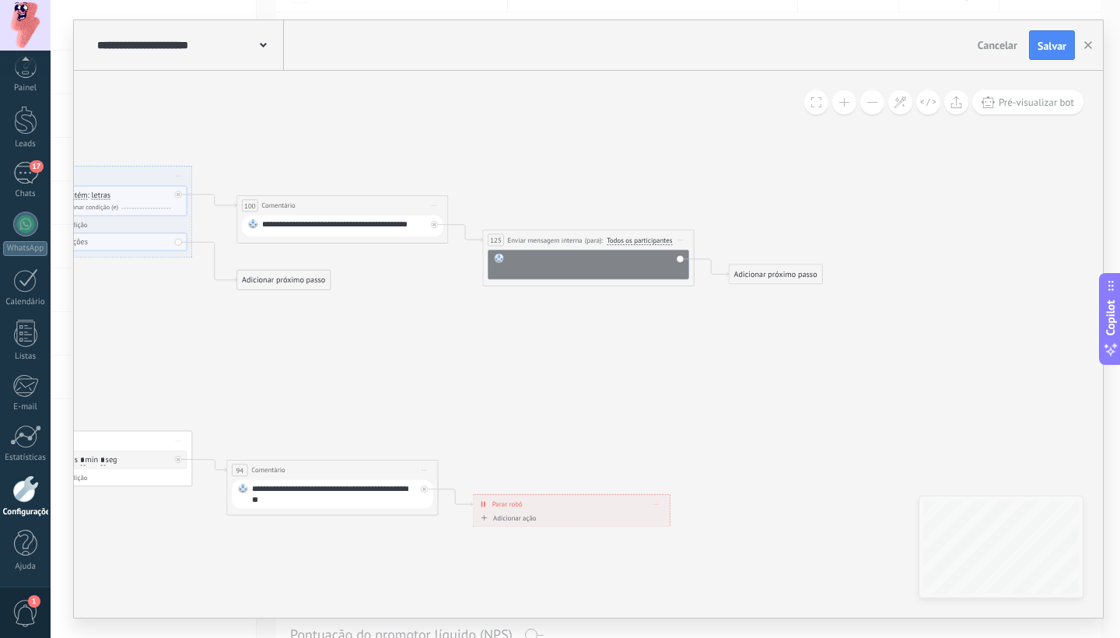
click at [585, 255] on div at bounding box center [595, 263] width 175 height 21
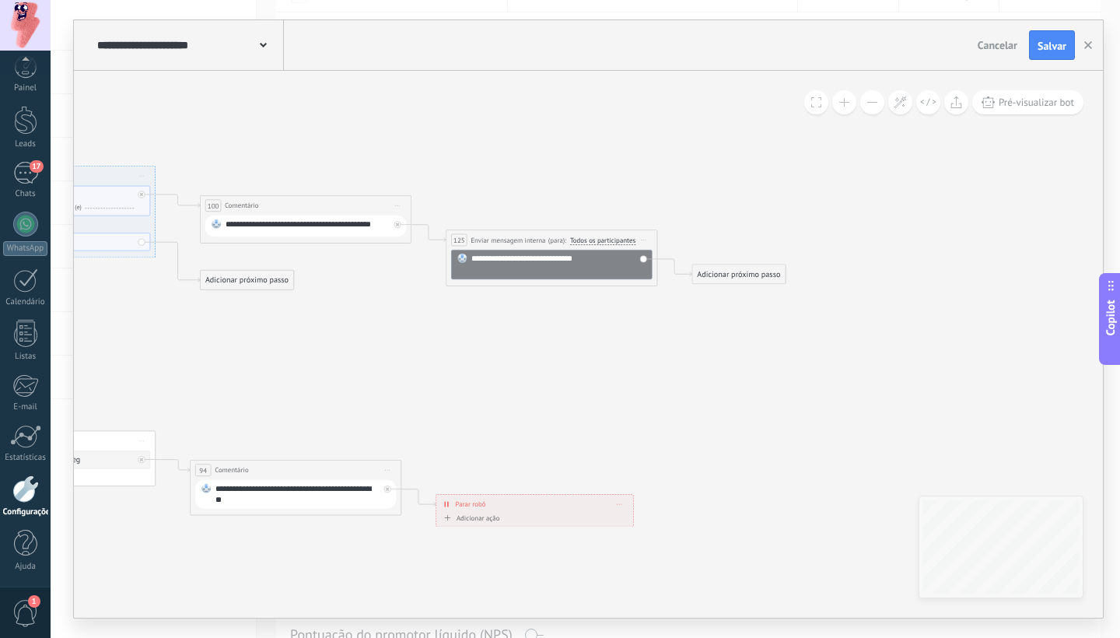
click at [760, 277] on div "Adicionar próximo passo" at bounding box center [738, 273] width 93 height 17
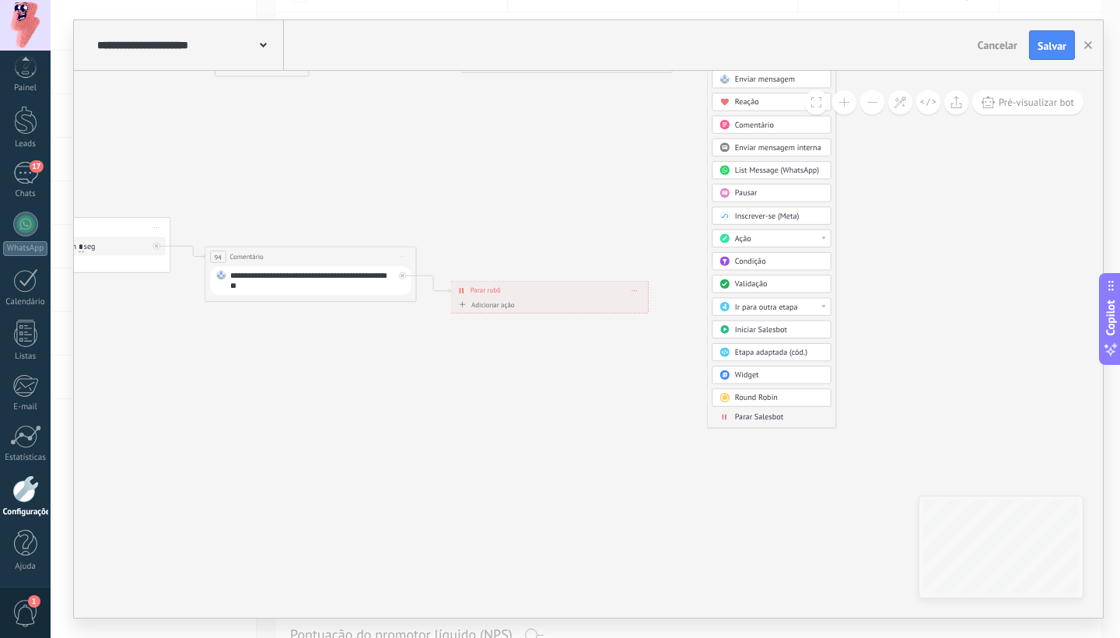
click at [763, 418] on span "Parar Salesbot" at bounding box center [759, 416] width 48 height 10
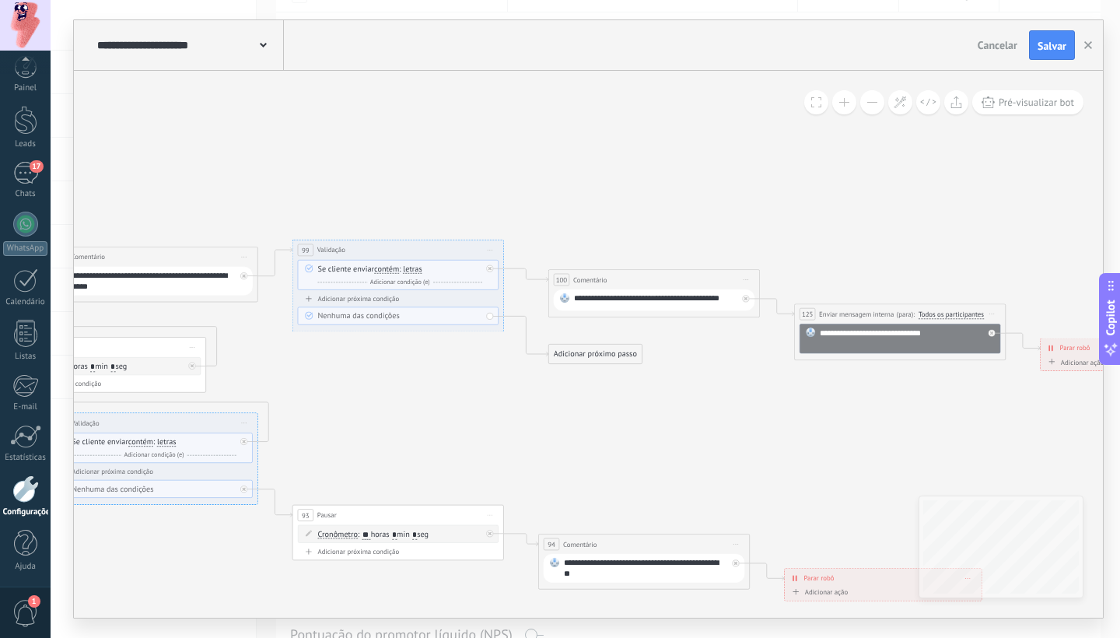
click at [597, 353] on div "Adicionar próximo passo" at bounding box center [595, 353] width 93 height 17
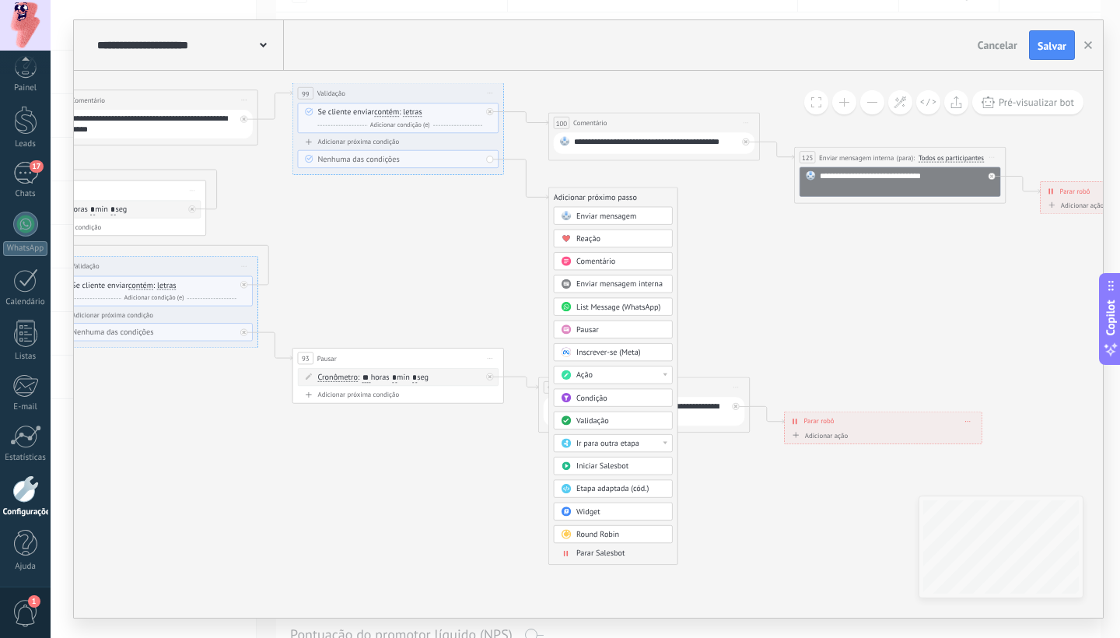
click at [603, 375] on div "Ação" at bounding box center [620, 375] width 89 height 11
click at [617, 329] on div "Pausar" at bounding box center [620, 329] width 89 height 11
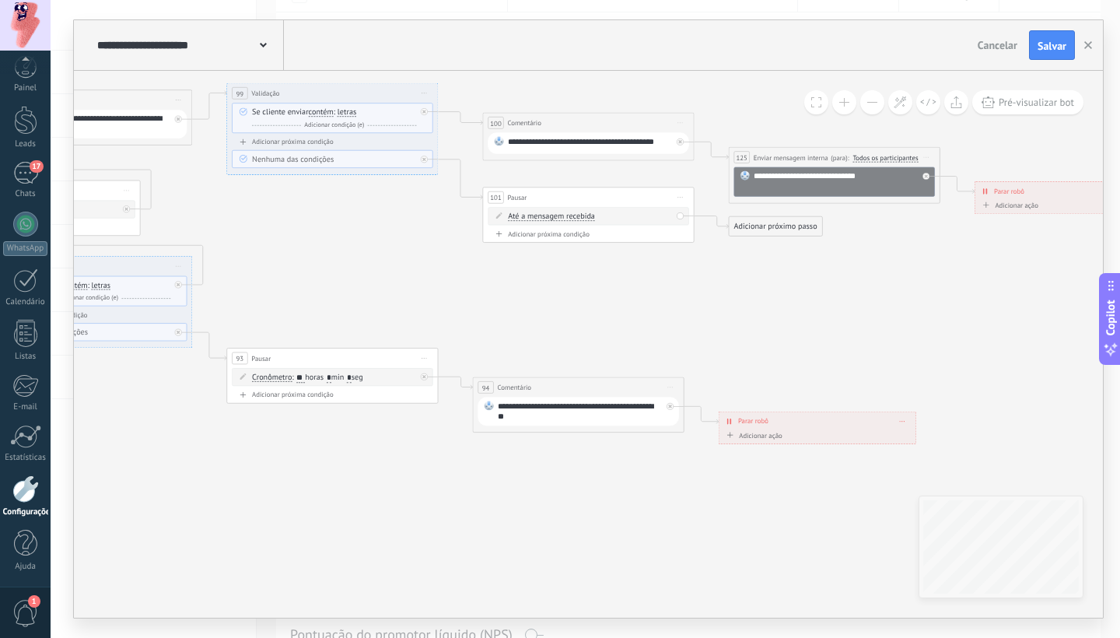
click at [559, 217] on span "Até a mensagem recebida" at bounding box center [551, 216] width 87 height 9
click at [559, 217] on button "Até a mensagem recebida" at bounding box center [568, 216] width 132 height 19
click at [565, 232] on span "Cronômetro" at bounding box center [560, 235] width 128 height 11
click at [583, 216] on input "*" at bounding box center [580, 216] width 5 height 9
click at [767, 228] on div "Adicionar próximo passo" at bounding box center [774, 226] width 93 height 17
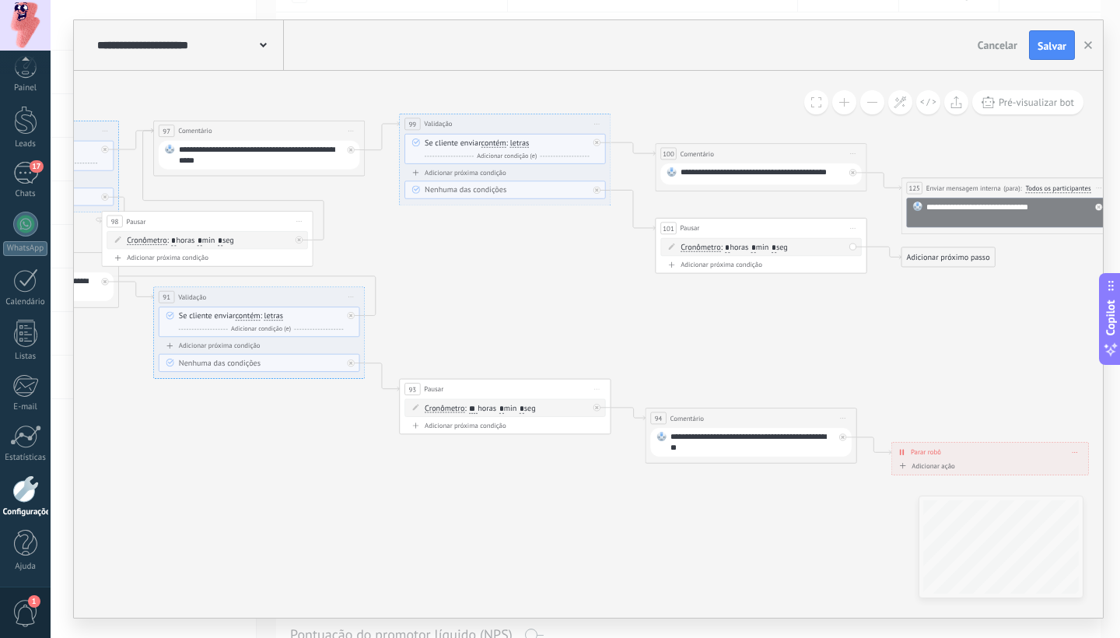
click at [756, 247] on input "*" at bounding box center [753, 247] width 5 height 9
click at [756, 248] on input "*" at bounding box center [753, 247] width 5 height 9
type input "**"
click at [934, 255] on div "Adicionar próximo passo" at bounding box center [947, 257] width 93 height 17
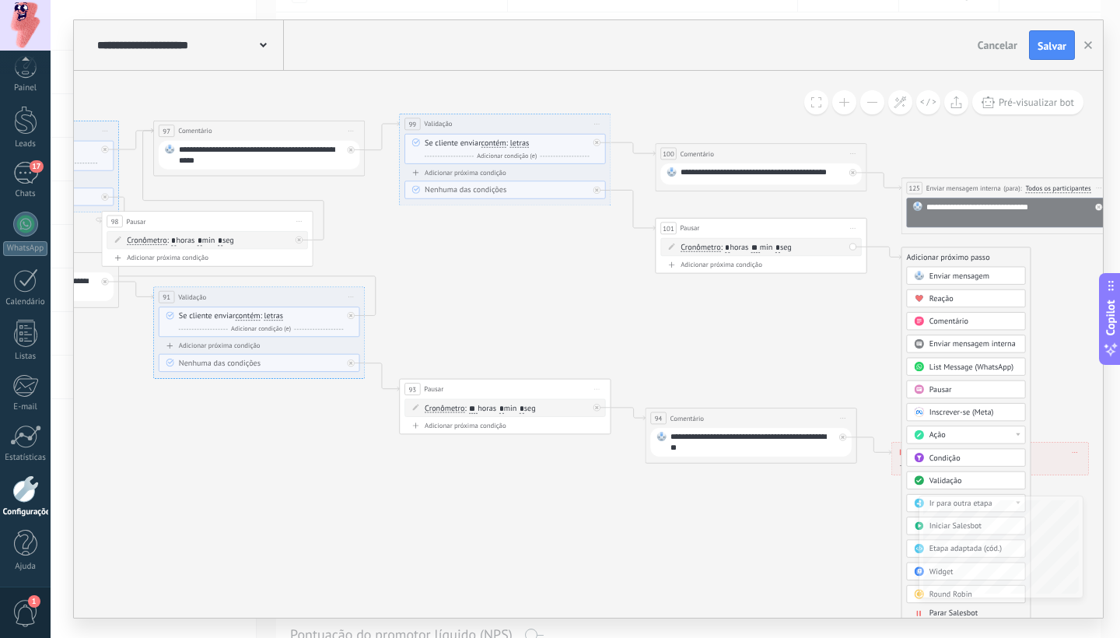
click at [956, 320] on span "Comentário" at bounding box center [948, 321] width 39 height 10
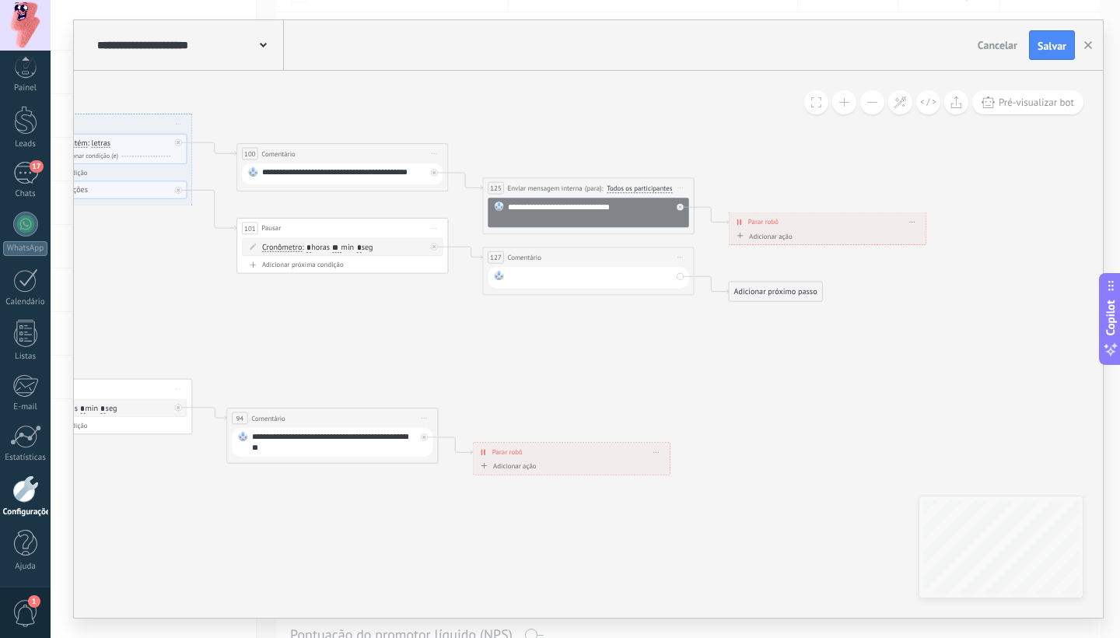
click at [574, 271] on div at bounding box center [590, 278] width 164 height 14
click at [780, 292] on div "Adicionar próximo passo" at bounding box center [774, 291] width 93 height 17
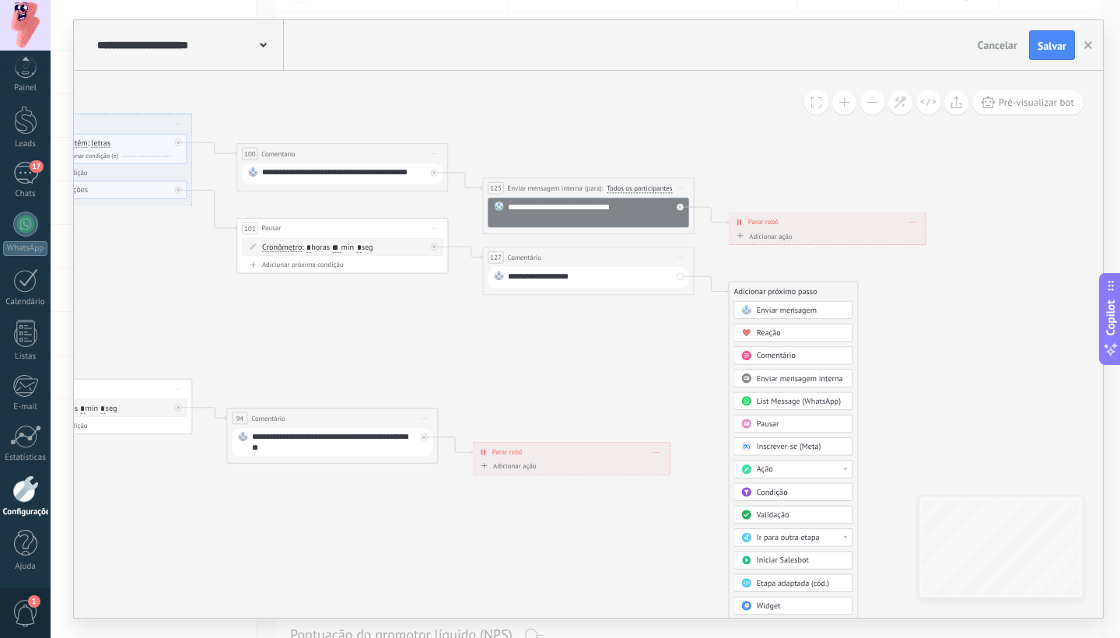
click at [795, 512] on div "Validação" at bounding box center [800, 514] width 89 height 11
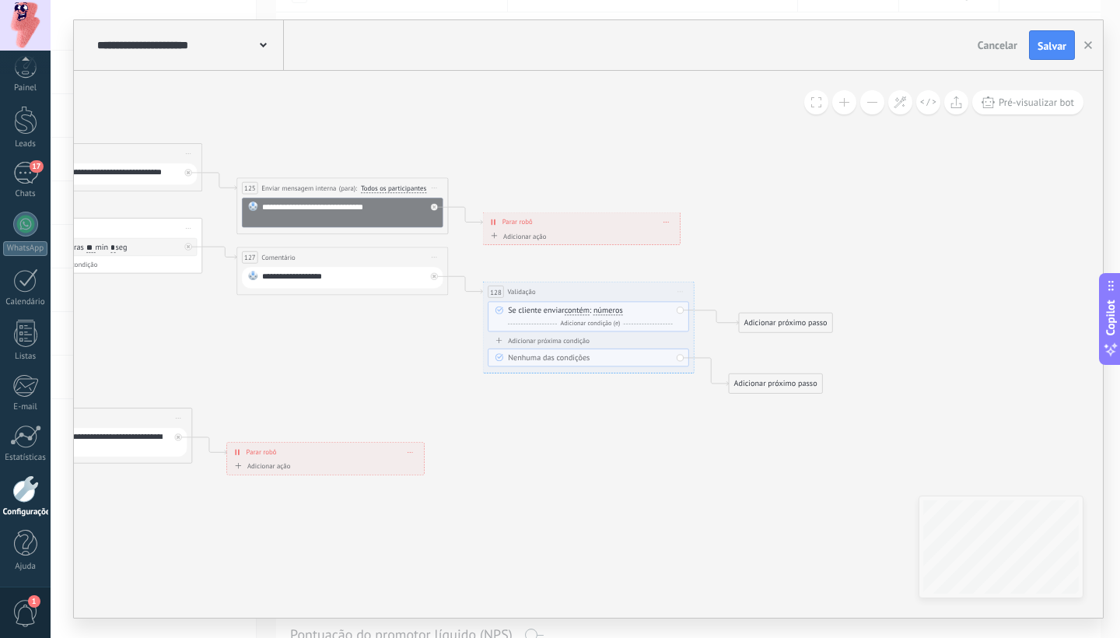
drag, startPoint x: 756, startPoint y: 326, endPoint x: 766, endPoint y: 322, distance: 10.1
click at [767, 323] on div "Adicionar próximo passo" at bounding box center [785, 322] width 93 height 17
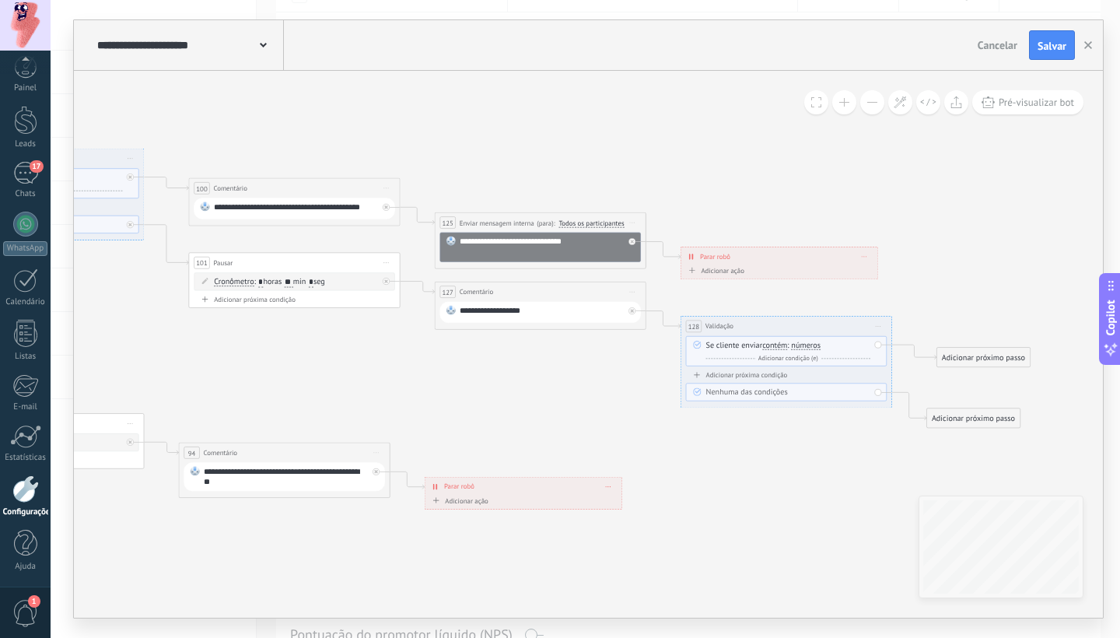
click at [807, 345] on span "números" at bounding box center [806, 345] width 30 height 9
click at [807, 345] on button "números" at bounding box center [852, 345] width 132 height 19
click at [815, 369] on span "letras" at bounding box center [843, 364] width 128 height 11
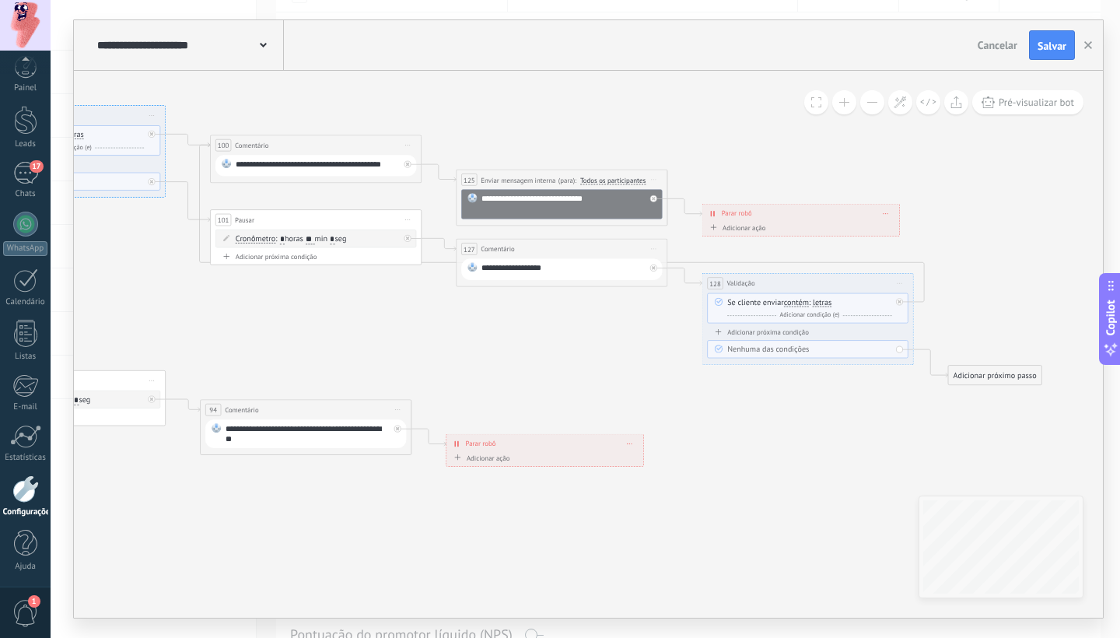
click at [1022, 379] on div "Adicionar próximo passo" at bounding box center [994, 374] width 93 height 17
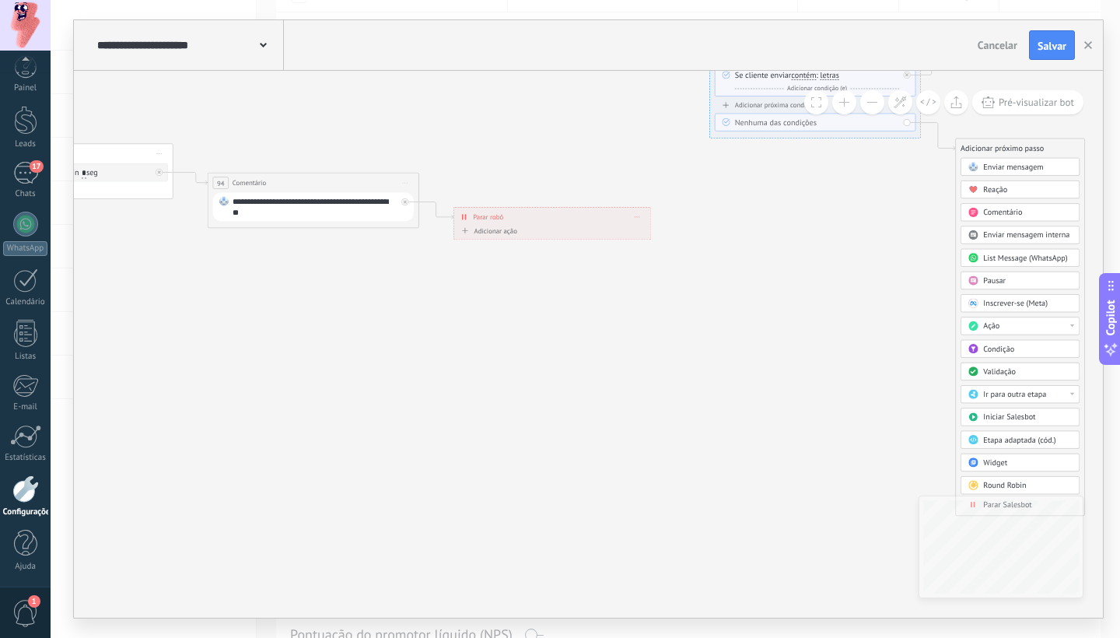
click at [1002, 279] on span "Pausar" at bounding box center [994, 280] width 23 height 10
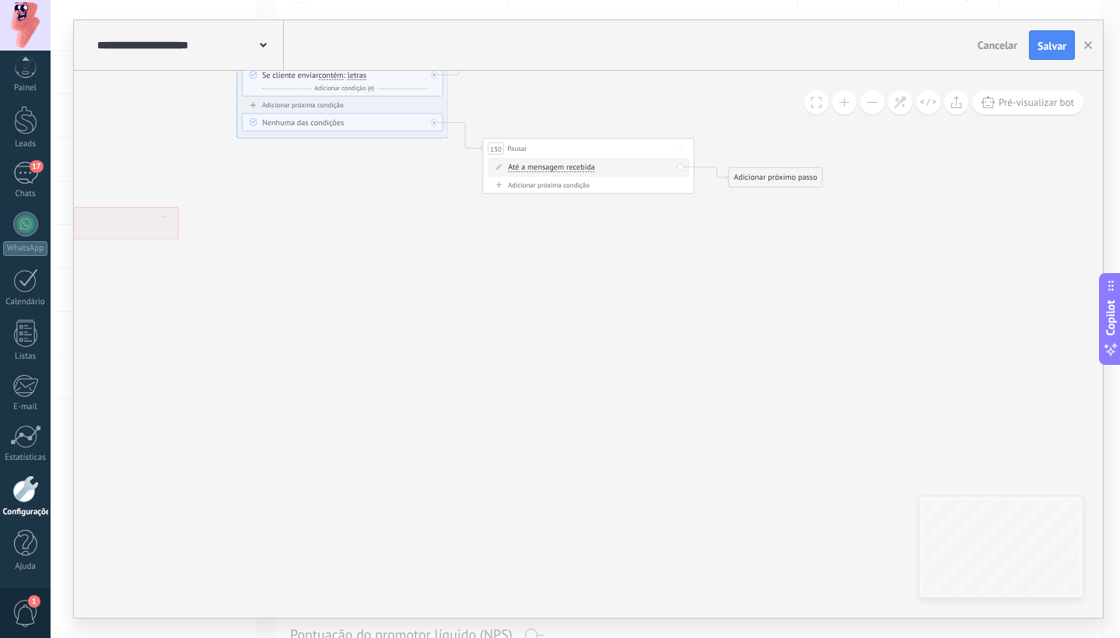
click at [571, 166] on span "Até a mensagem recebida" at bounding box center [551, 167] width 87 height 9
click at [571, 166] on button "Até a mensagem recebida" at bounding box center [568, 167] width 132 height 19
click at [563, 188] on span "Cronômetro" at bounding box center [560, 186] width 128 height 11
click at [583, 168] on input "*" at bounding box center [580, 167] width 5 height 9
click at [589, 168] on span ": * horas * min * seg" at bounding box center [581, 167] width 67 height 10
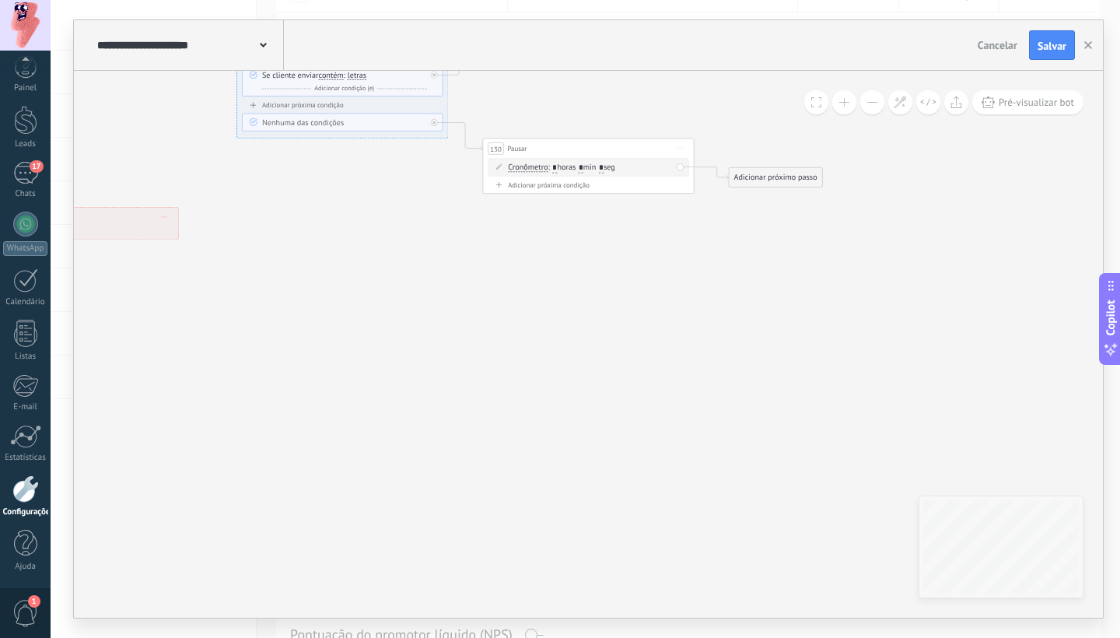
click at [583, 168] on input "*" at bounding box center [580, 167] width 5 height 9
type input "**"
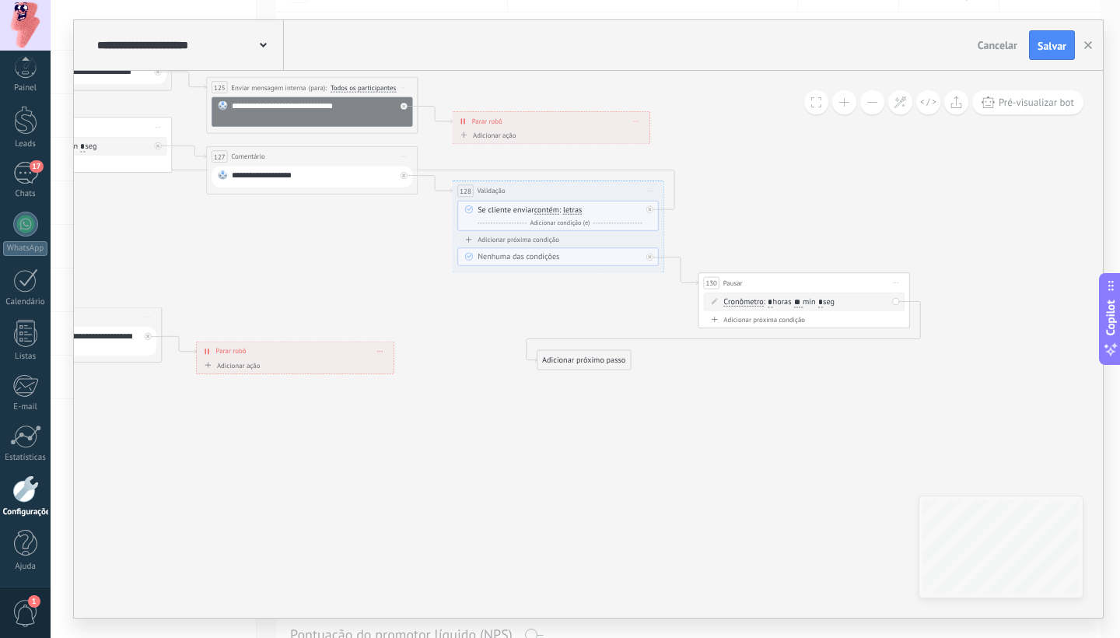
drag, startPoint x: 976, startPoint y: 310, endPoint x: 569, endPoint y: 356, distance: 409.2
click at [569, 358] on div "Adicionar próximo passo" at bounding box center [583, 359] width 93 height 17
click at [578, 357] on div "Adicionar próximo passo" at bounding box center [583, 359] width 93 height 17
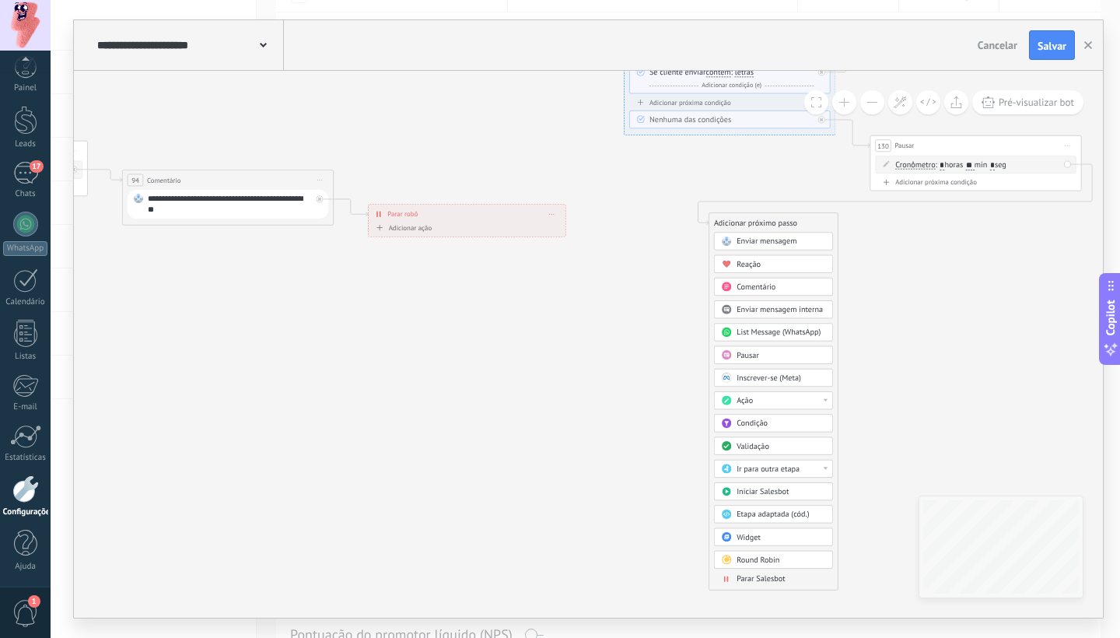
click at [774, 285] on span "Comentário" at bounding box center [755, 286] width 39 height 10
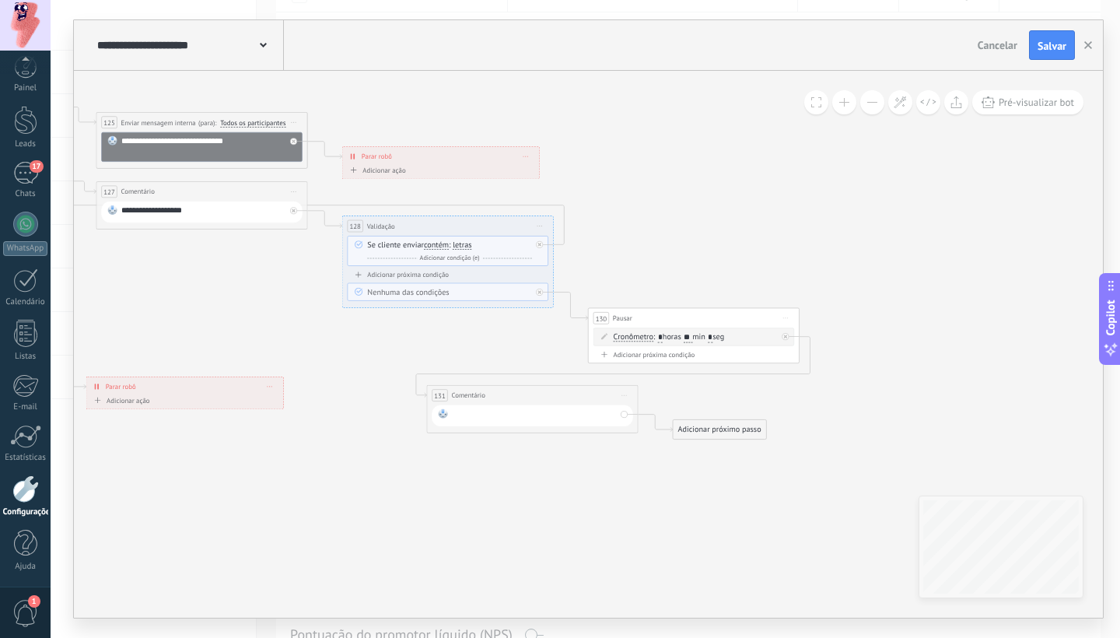
click at [522, 416] on div at bounding box center [534, 415] width 164 height 14
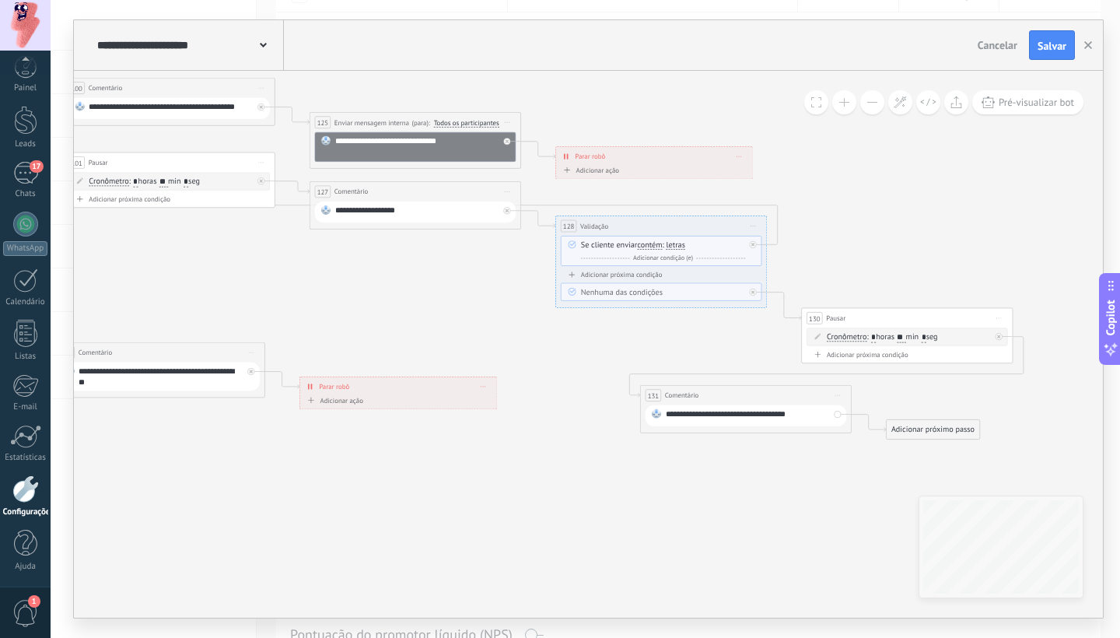
click at [932, 435] on div "Adicionar próximo passo" at bounding box center [932, 429] width 93 height 17
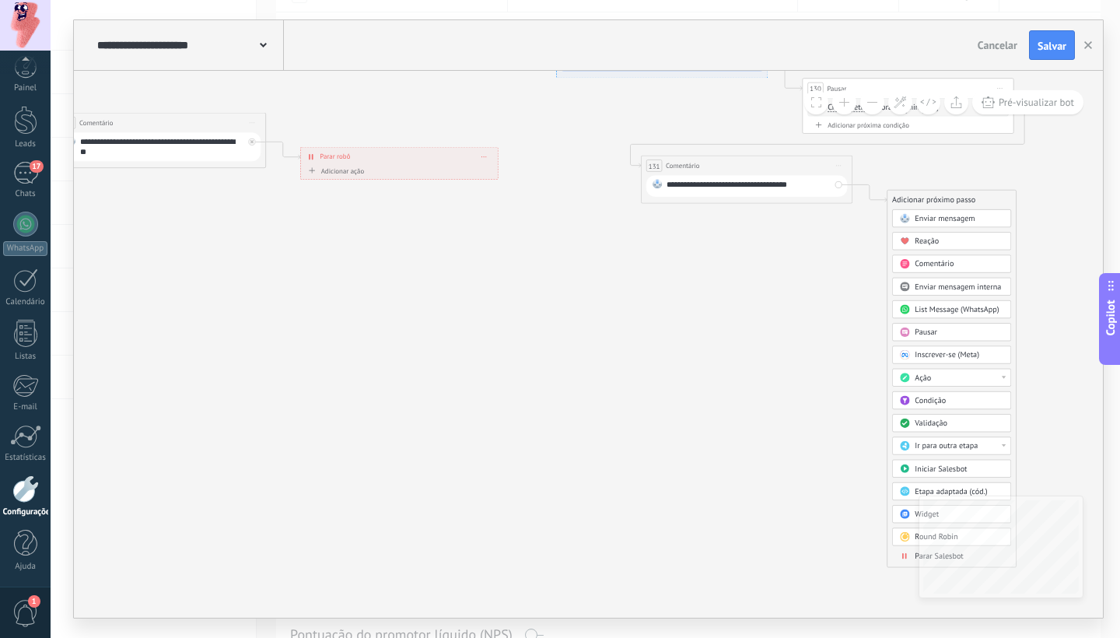
click at [934, 285] on span "Enviar mensagem interna" at bounding box center [957, 286] width 86 height 10
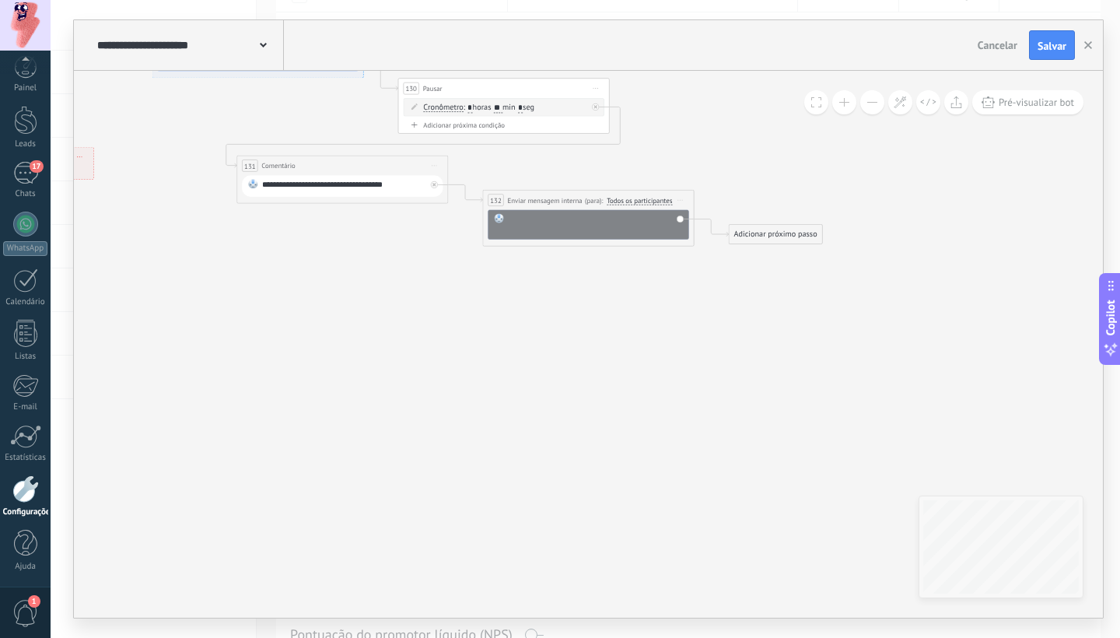
click at [569, 215] on div at bounding box center [595, 223] width 175 height 21
click at [756, 232] on div "Adicionar próximo passo" at bounding box center [774, 233] width 93 height 17
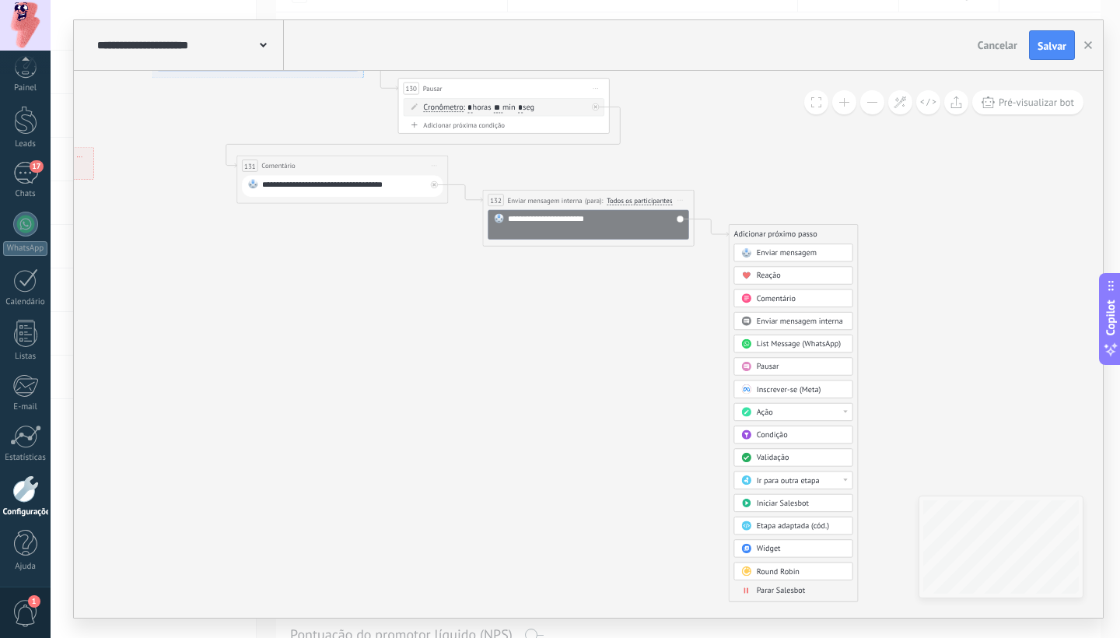
click at [770, 588] on span "Parar Salesbot" at bounding box center [780, 590] width 48 height 10
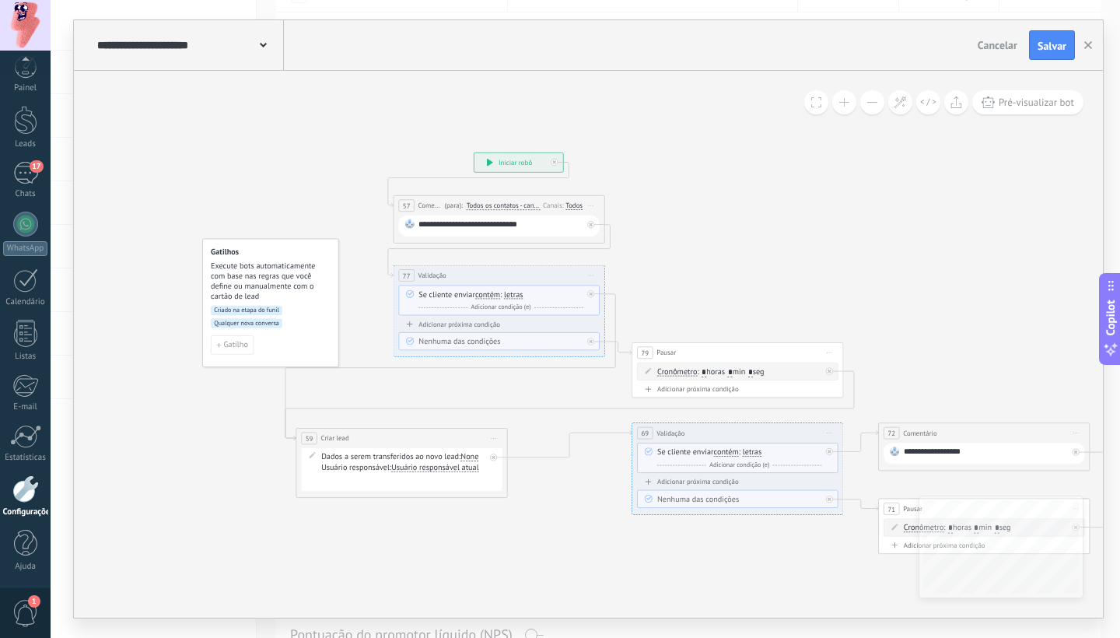
click at [464, 229] on div "**********" at bounding box center [500, 226] width 164 height 14
click at [536, 226] on div "**********" at bounding box center [500, 226] width 164 height 14
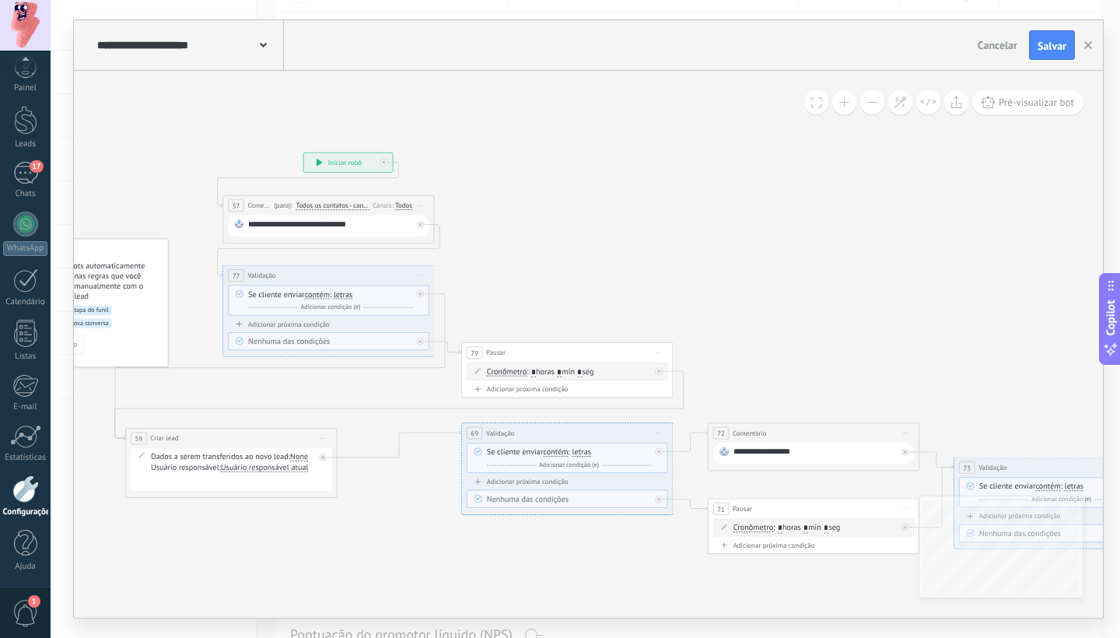
click at [736, 449] on div "**********" at bounding box center [815, 453] width 164 height 14
click at [734, 452] on div "**********" at bounding box center [815, 453] width 164 height 14
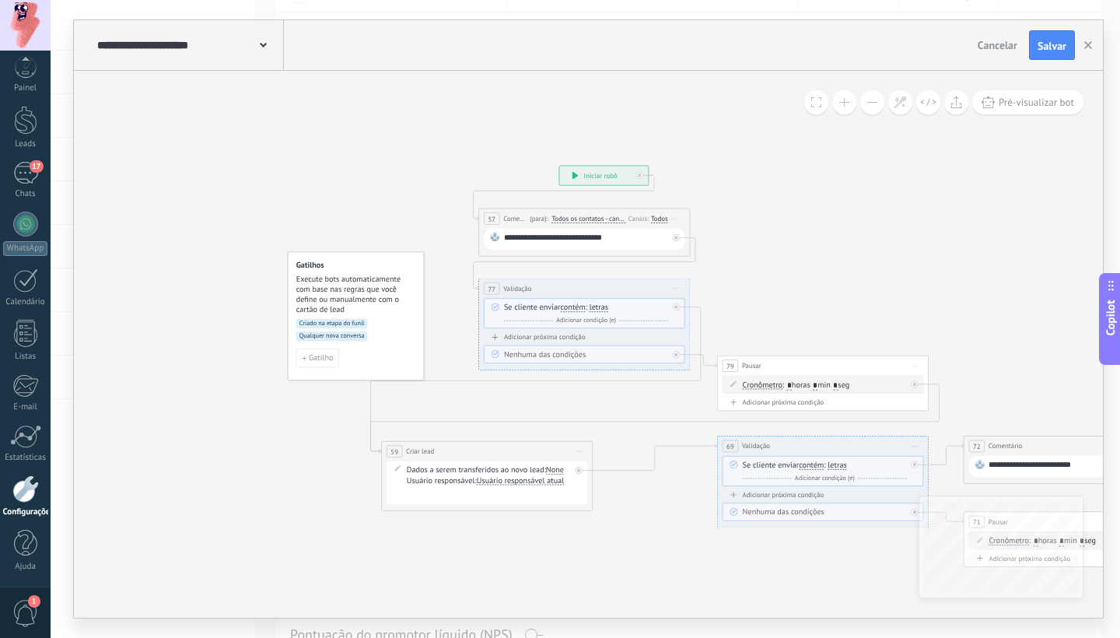
click at [637, 240] on div "**********" at bounding box center [586, 239] width 164 height 14
click at [550, 236] on div "**********" at bounding box center [586, 239] width 164 height 14
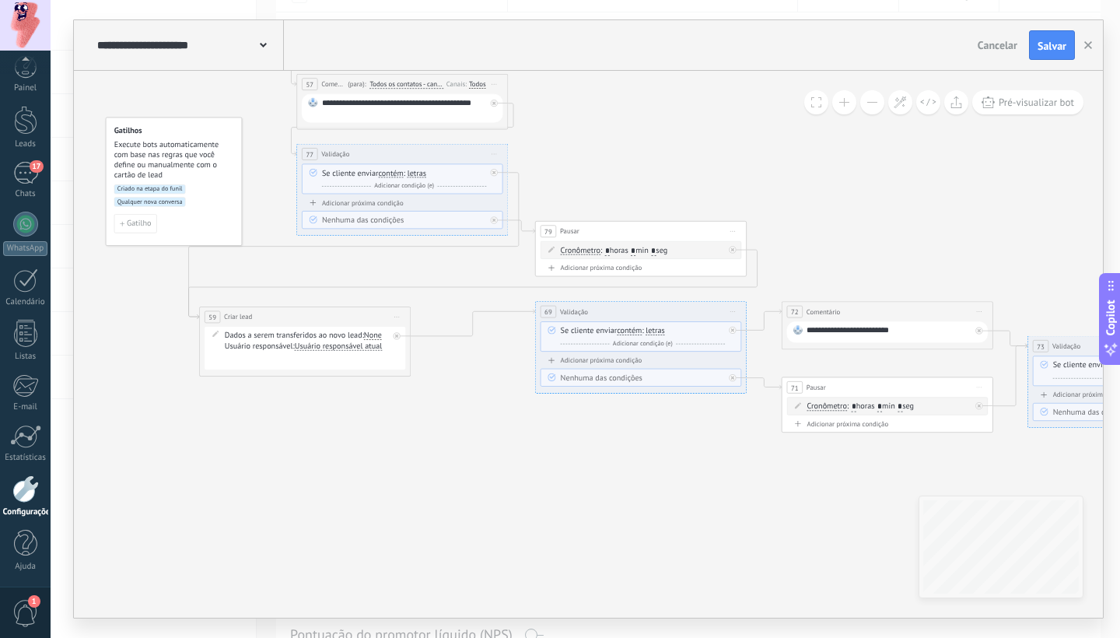
click at [374, 337] on div "None" at bounding box center [373, 335] width 18 height 9
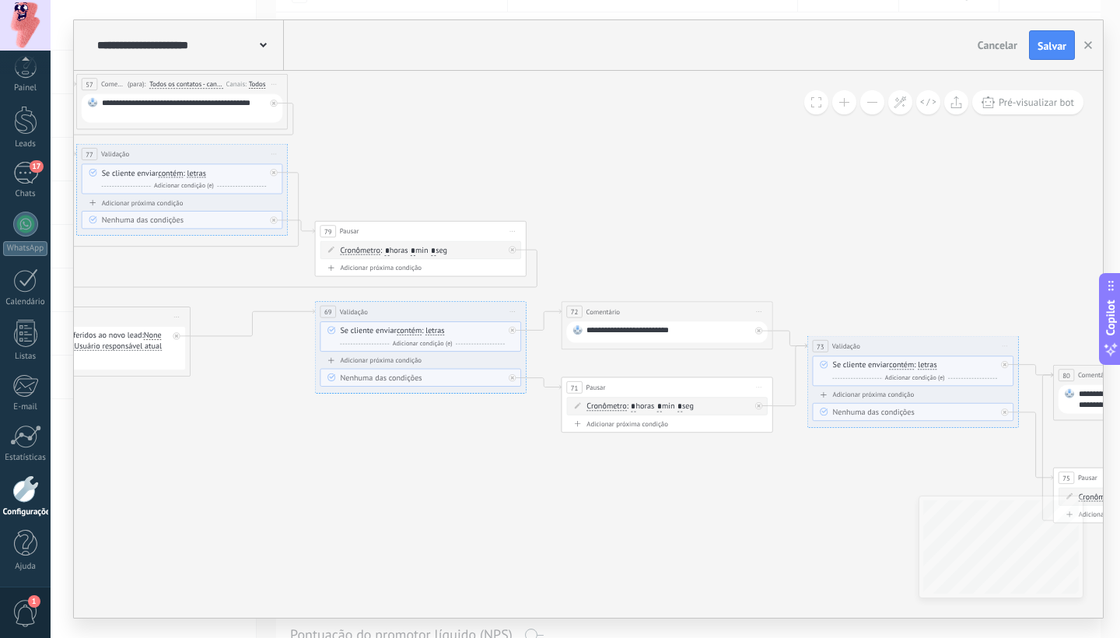
drag, startPoint x: 610, startPoint y: 329, endPoint x: 638, endPoint y: 333, distance: 27.5
click at [610, 329] on div "**********" at bounding box center [668, 332] width 164 height 14
click at [697, 330] on div "**********" at bounding box center [668, 332] width 164 height 14
drag, startPoint x: 608, startPoint y: 332, endPoint x: 636, endPoint y: 335, distance: 28.2
click at [608, 332] on div "**********" at bounding box center [668, 332] width 164 height 14
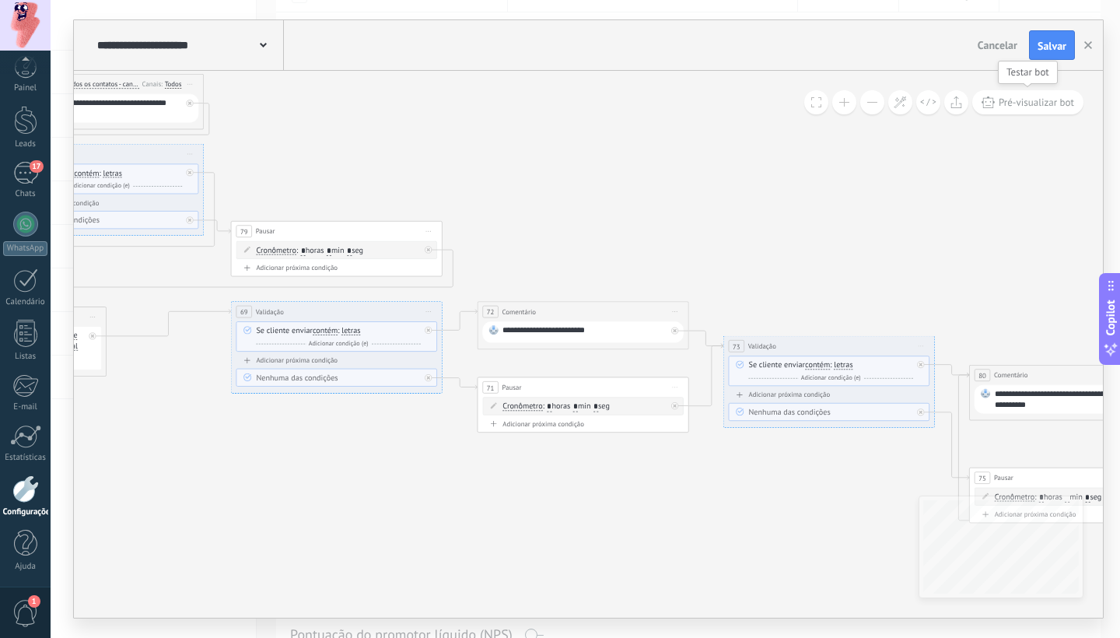
click at [1018, 104] on span "Pré-visualizar bot" at bounding box center [1035, 102] width 75 height 13
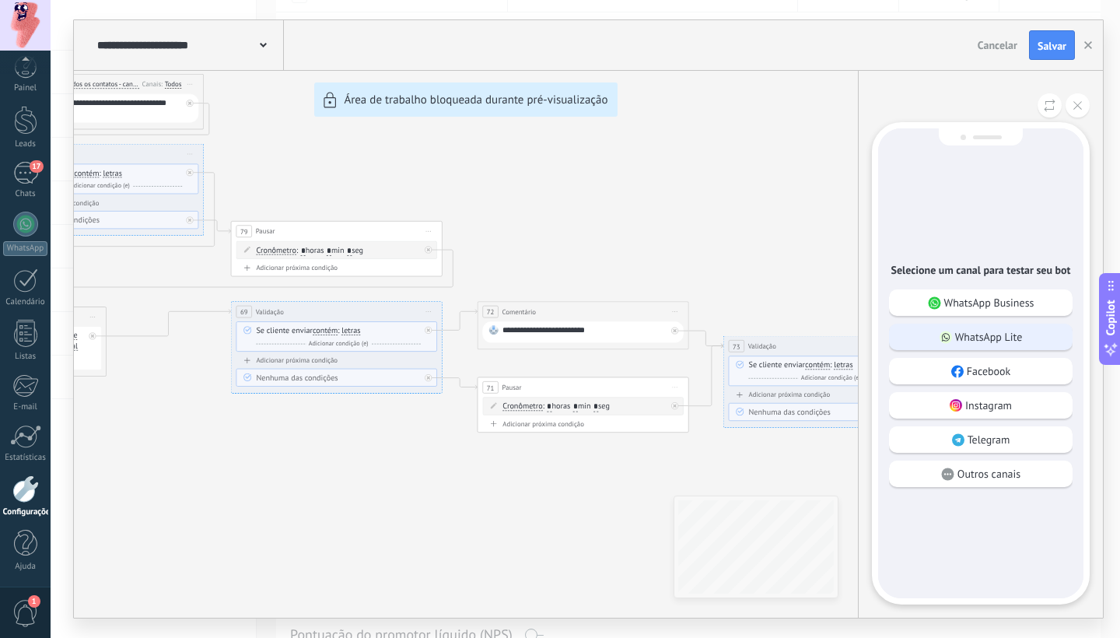
click at [989, 334] on p "WhatsApp Lite" at bounding box center [989, 337] width 68 height 14
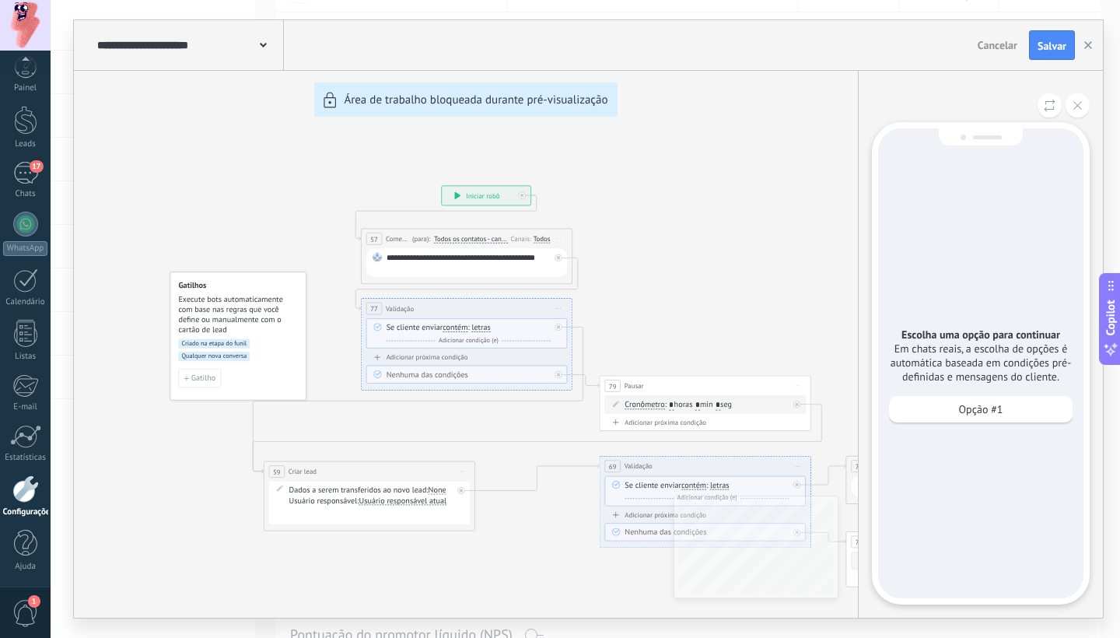
click at [976, 402] on p "Opção #1" at bounding box center [981, 409] width 44 height 14
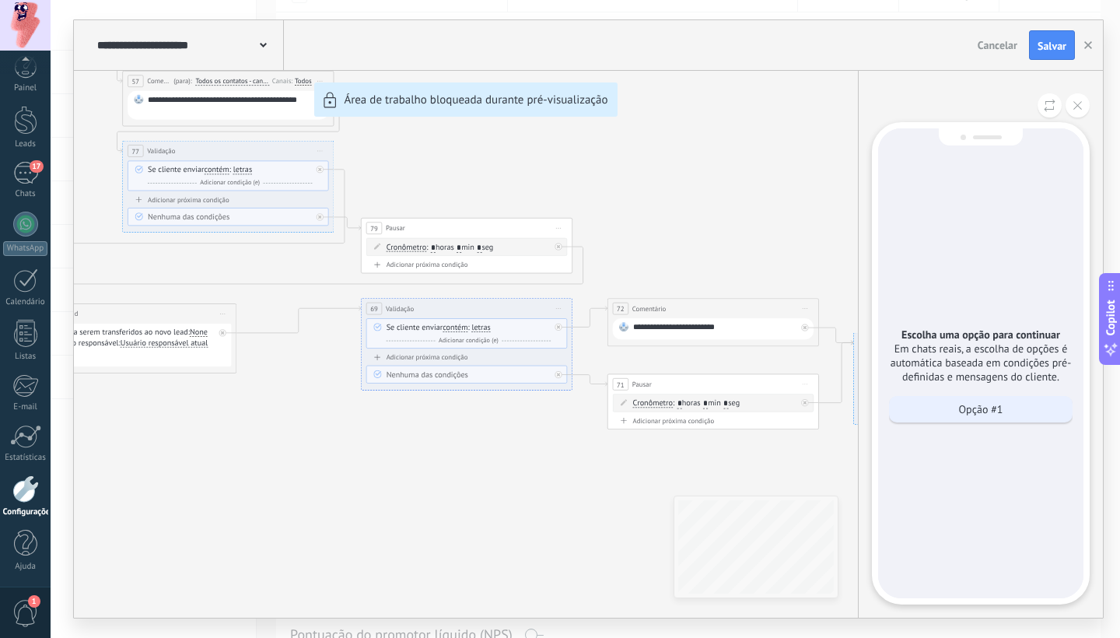
click at [973, 402] on p "Opção #1" at bounding box center [981, 409] width 44 height 14
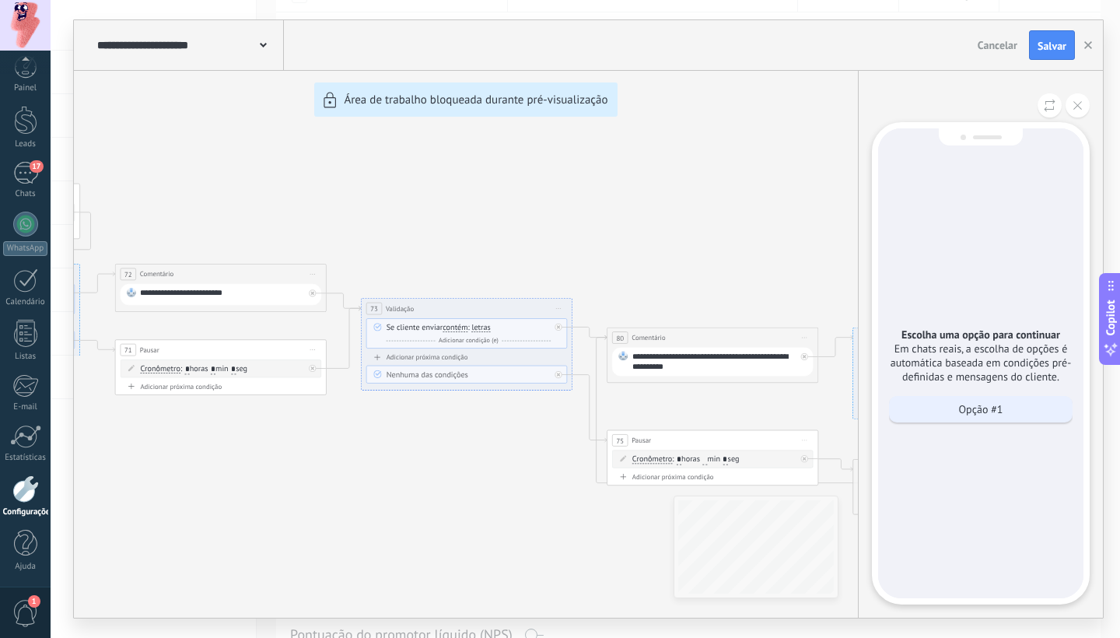
click at [956, 412] on div "Opção #1" at bounding box center [980, 409] width 183 height 26
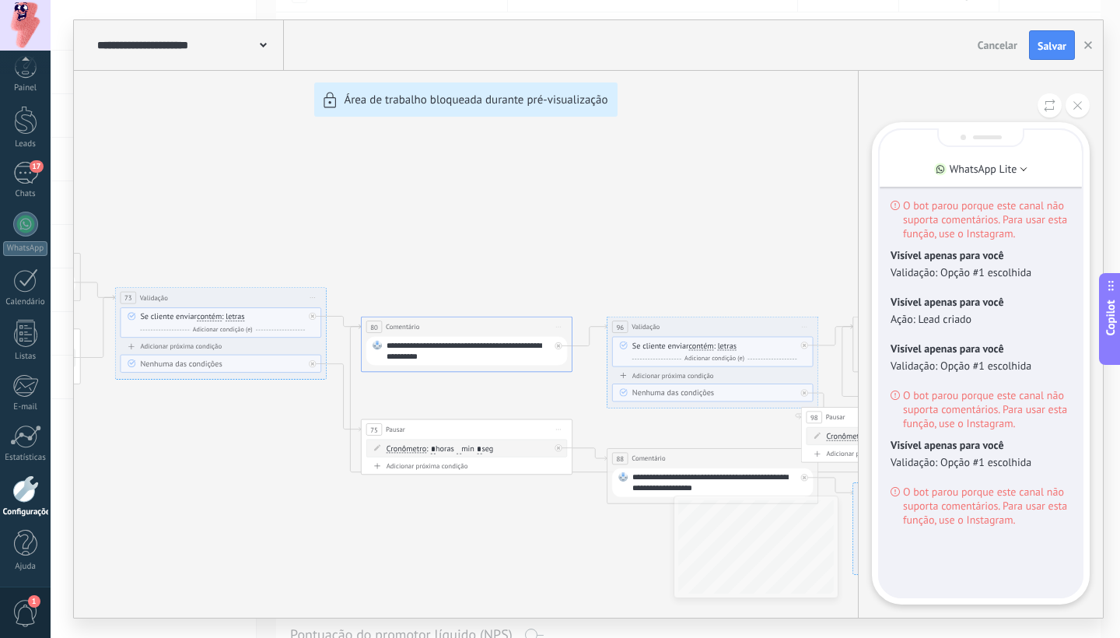
scroll to position [15, 0]
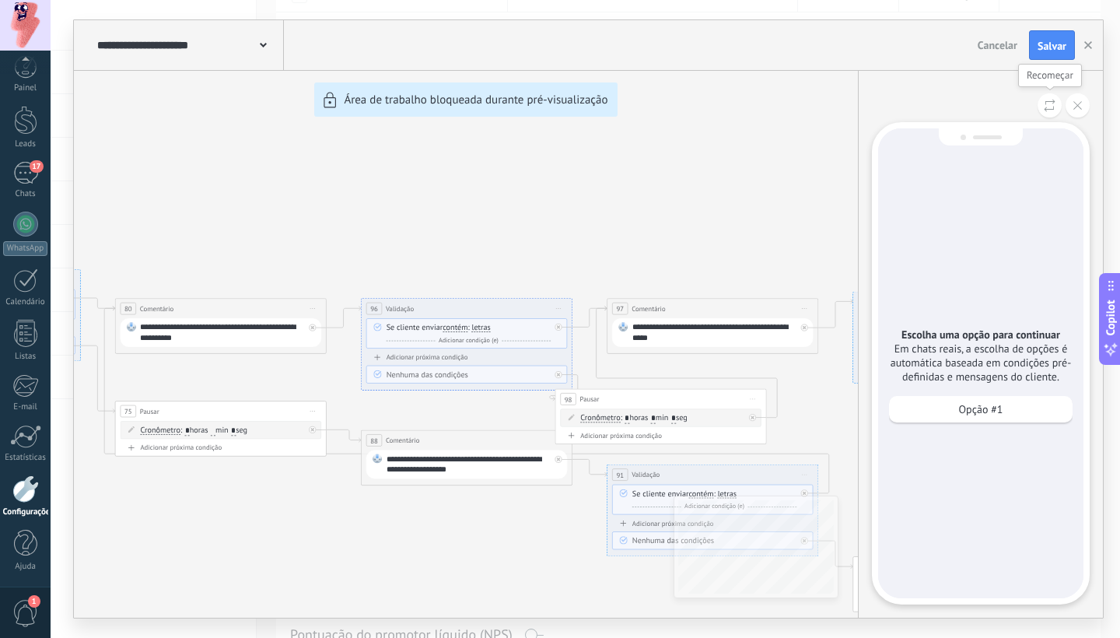
click at [1046, 107] on icon at bounding box center [1049, 105] width 12 height 13
click at [1071, 114] on button at bounding box center [1077, 105] width 24 height 24
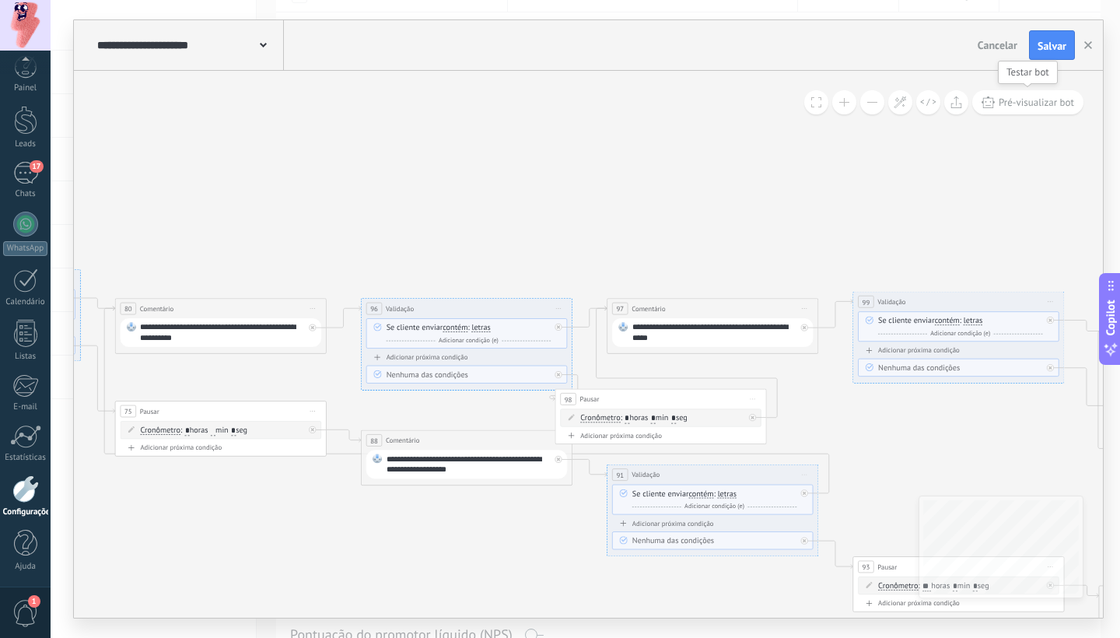
click at [1021, 110] on button "Pré-visualizar bot" at bounding box center [1027, 102] width 111 height 24
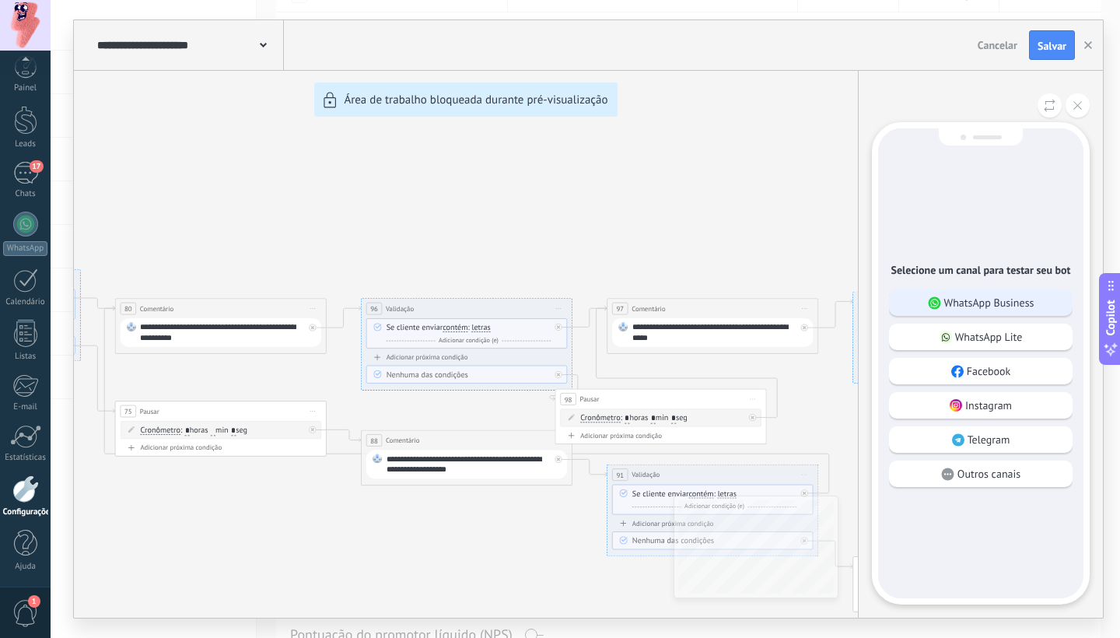
click at [984, 304] on div "WhatsApp Business" at bounding box center [980, 302] width 183 height 26
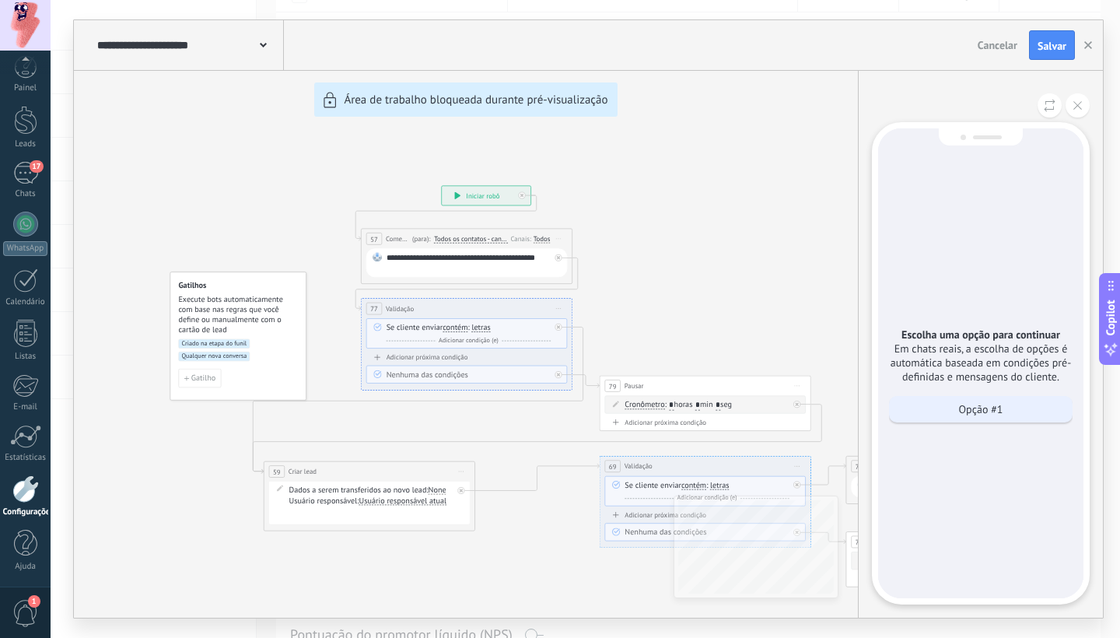
click at [965, 396] on div "Opção #1" at bounding box center [980, 409] width 183 height 26
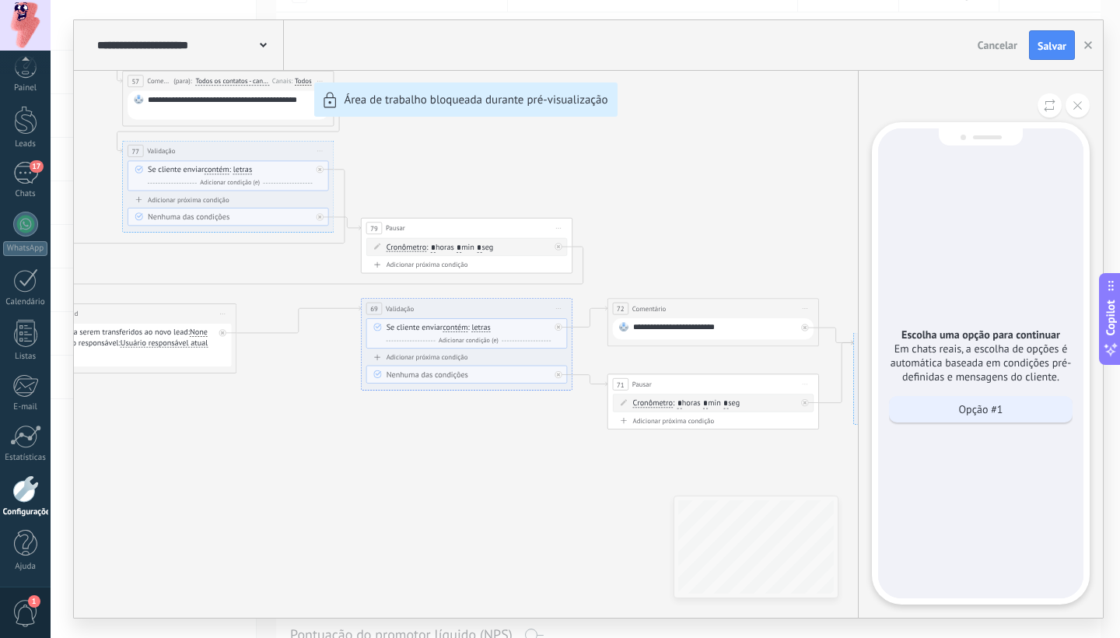
click at [965, 396] on div "Opção #1" at bounding box center [980, 409] width 183 height 26
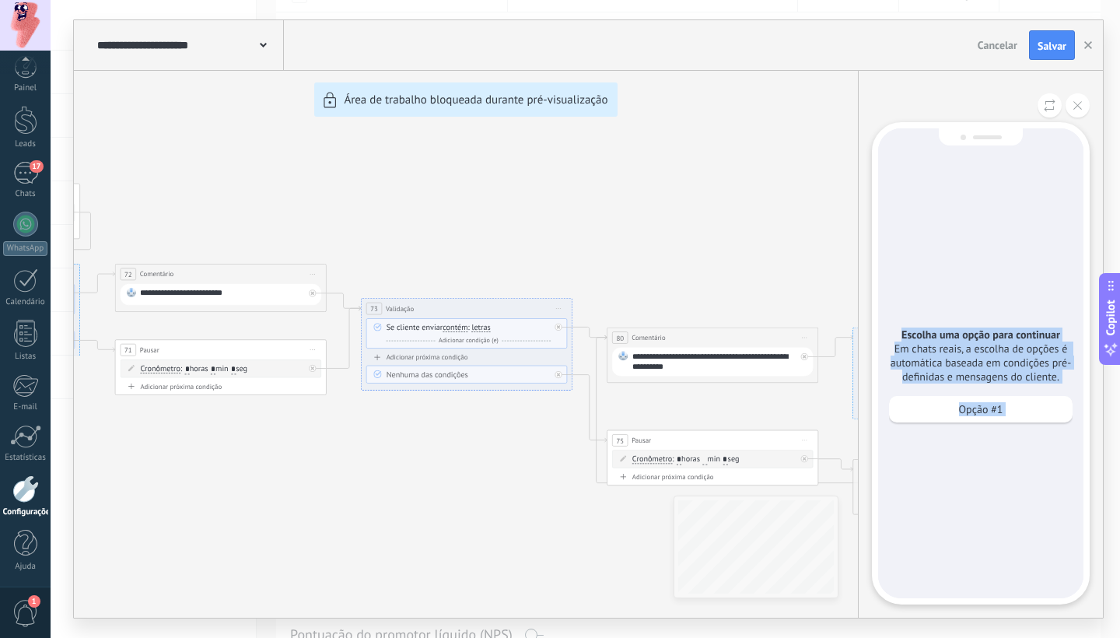
drag, startPoint x: 1002, startPoint y: 252, endPoint x: 975, endPoint y: 287, distance: 44.3
click at [1027, 286] on div "Escolha uma opção para continuar Em chats reais, a escolha de opções é automáti…" at bounding box center [981, 363] width 218 height 482
click at [1078, 103] on icon at bounding box center [1077, 105] width 9 height 9
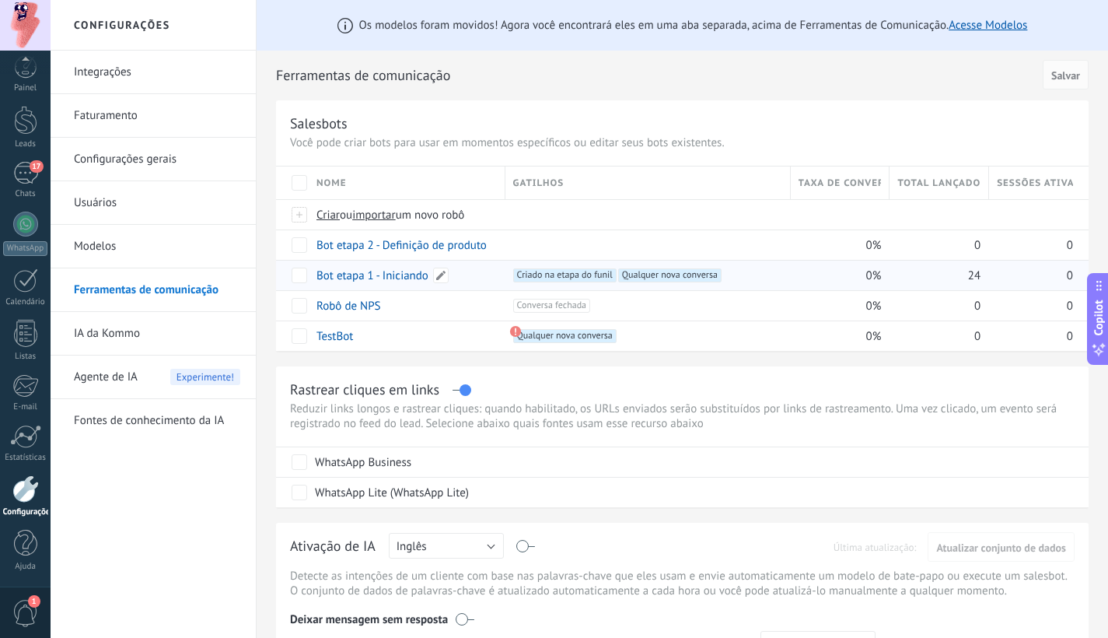
click at [398, 274] on link "Bot etapa 1 - Iniciando" at bounding box center [372, 275] width 112 height 15
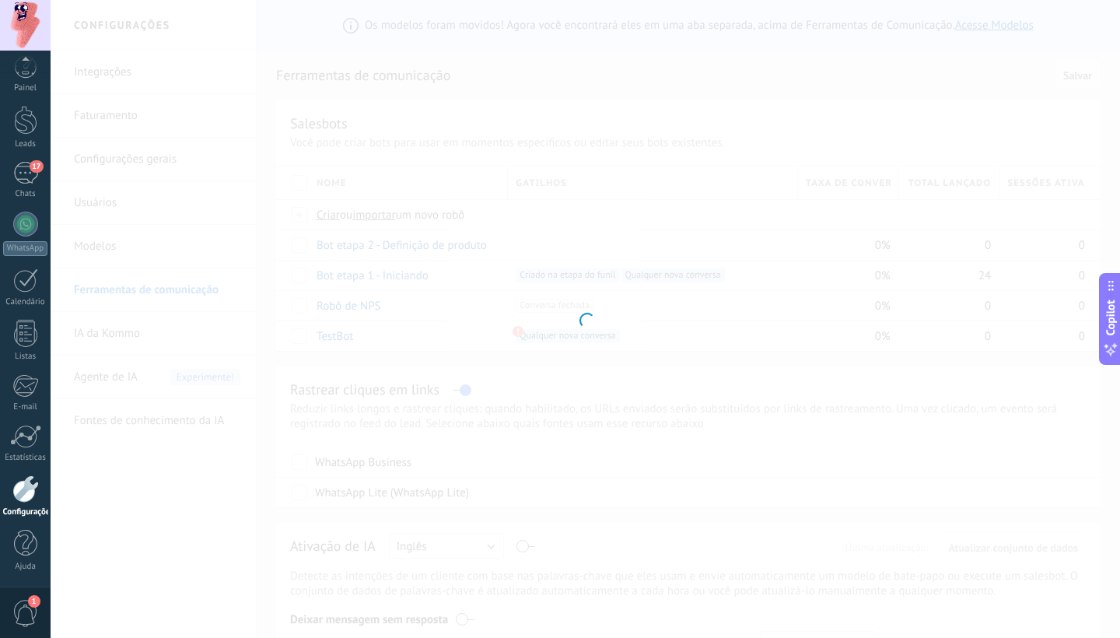
type input "**********"
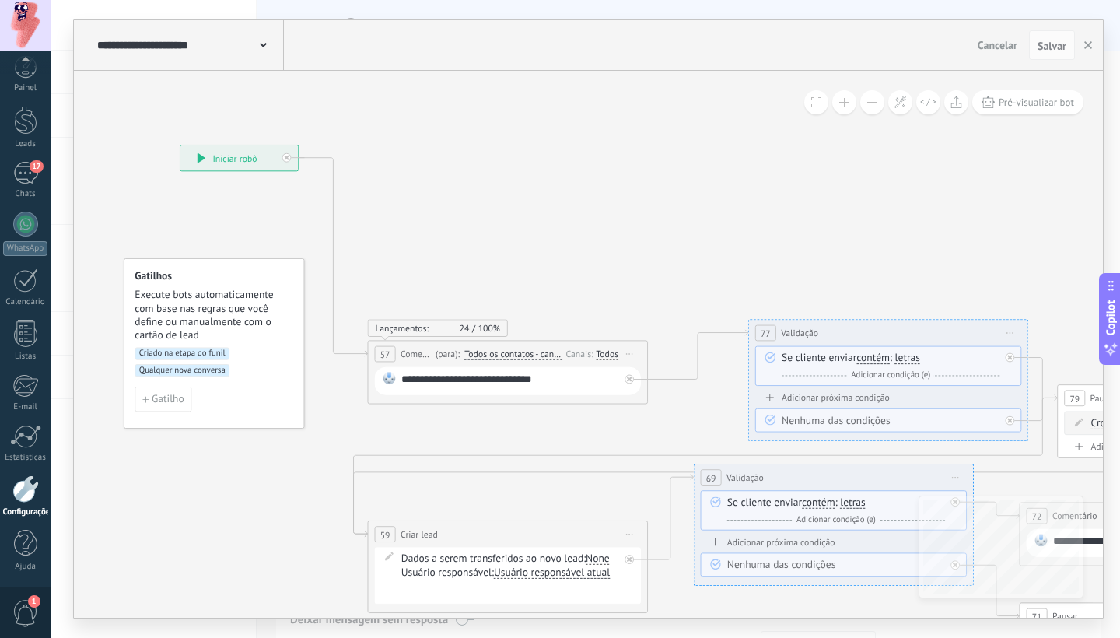
drag, startPoint x: 562, startPoint y: 160, endPoint x: 259, endPoint y: 161, distance: 303.2
click at [259, 161] on div "**********" at bounding box center [238, 157] width 117 height 25
click at [287, 157] on icon at bounding box center [286, 157] width 5 height 5
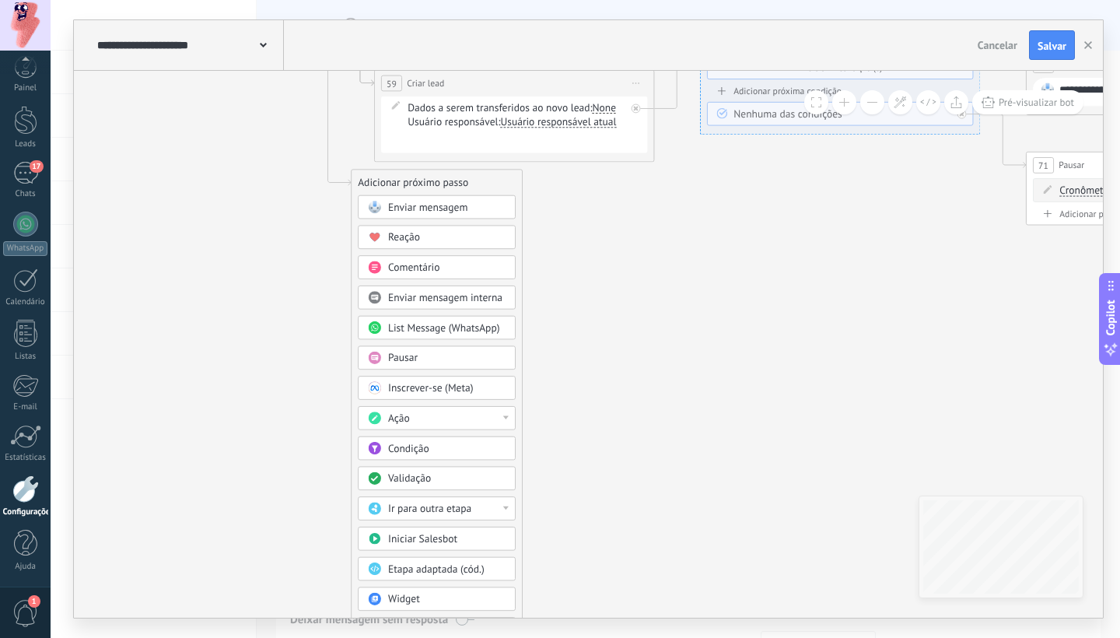
click at [444, 210] on span "Enviar mensagem" at bounding box center [427, 207] width 79 height 13
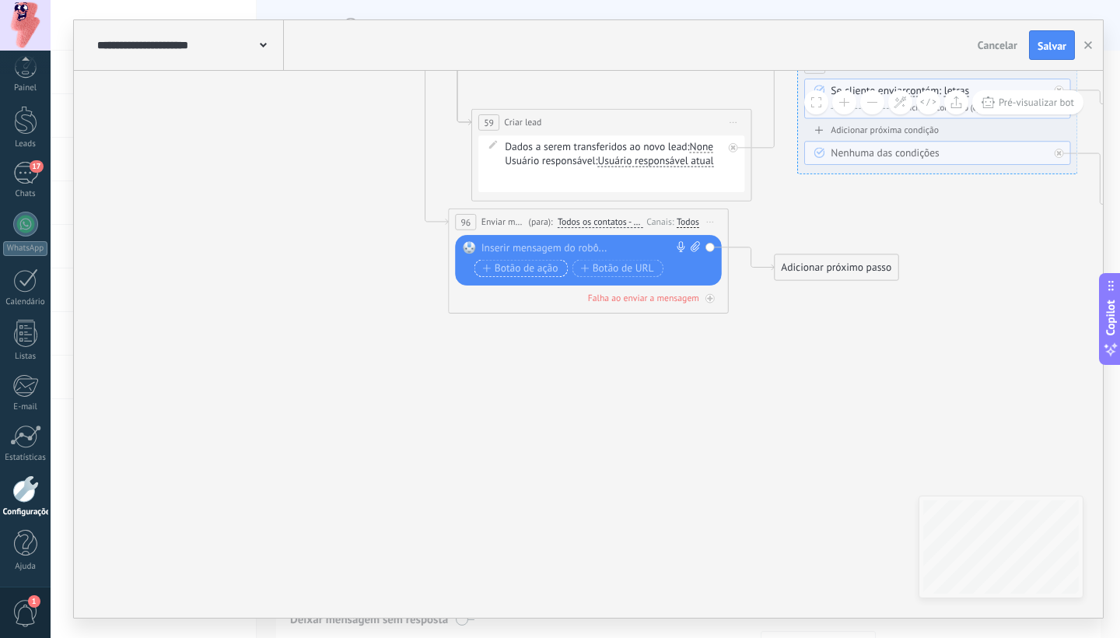
drag, startPoint x: 557, startPoint y: 241, endPoint x: 556, endPoint y: 275, distance: 34.2
click at [556, 275] on div "Substituir Remover Converter para mensagem de voz Arraste a imagem aqui para an…" at bounding box center [588, 260] width 266 height 51
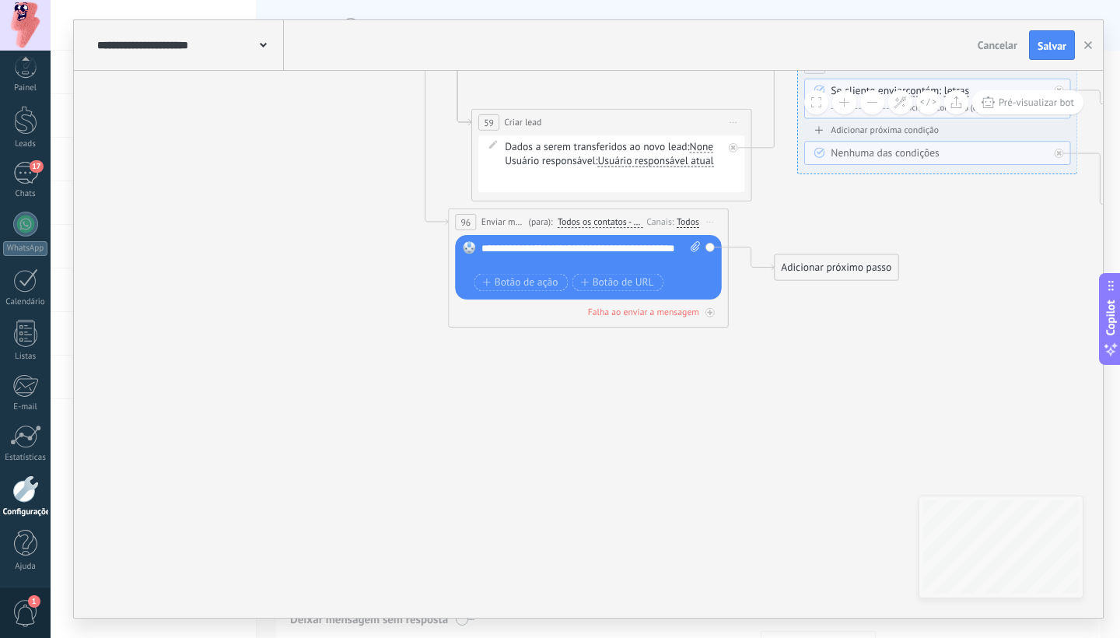
click at [856, 268] on div "Adicionar próximo passo" at bounding box center [835, 267] width 123 height 23
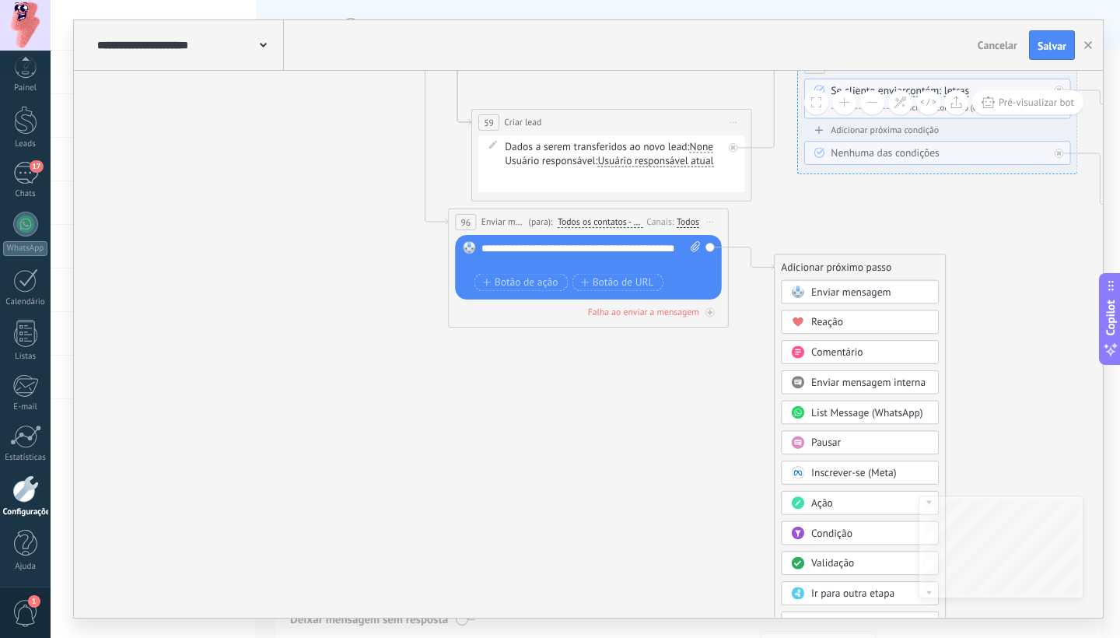
click at [851, 564] on span "Validação" at bounding box center [832, 563] width 43 height 13
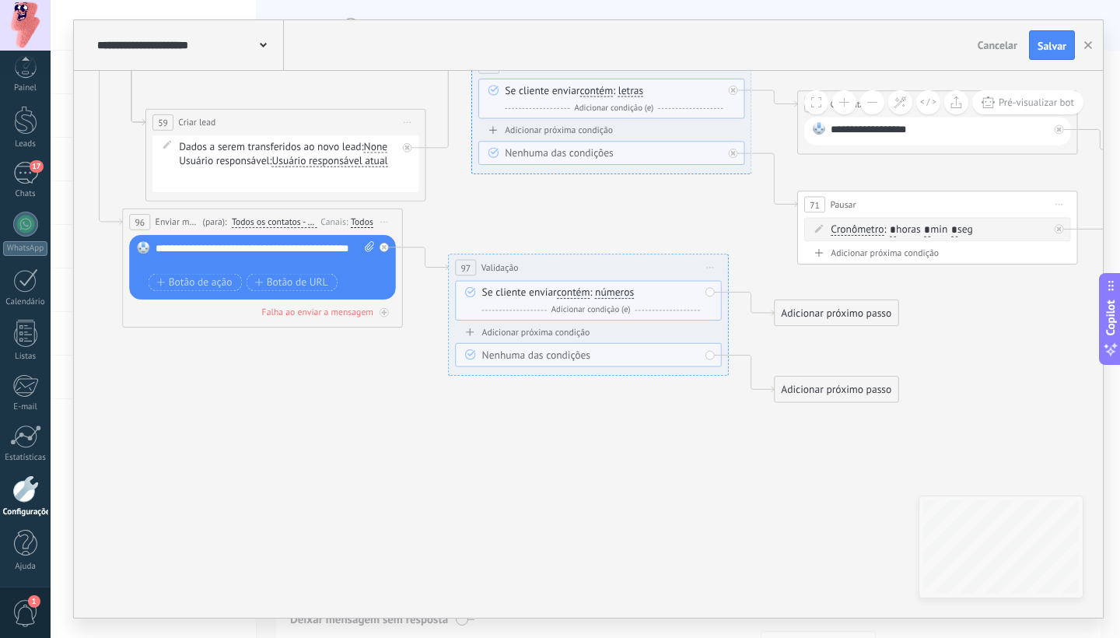
click at [620, 292] on span "números" at bounding box center [614, 293] width 39 height 11
click at [620, 292] on button "números" at bounding box center [675, 293] width 175 height 25
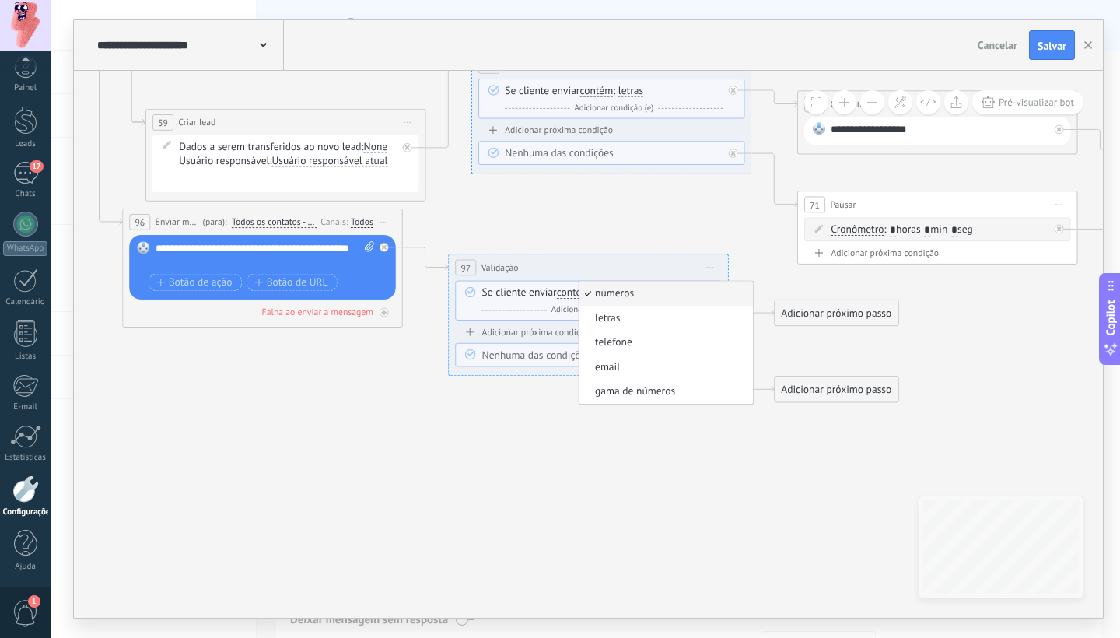
click at [641, 320] on span "letras" at bounding box center [663, 318] width 169 height 14
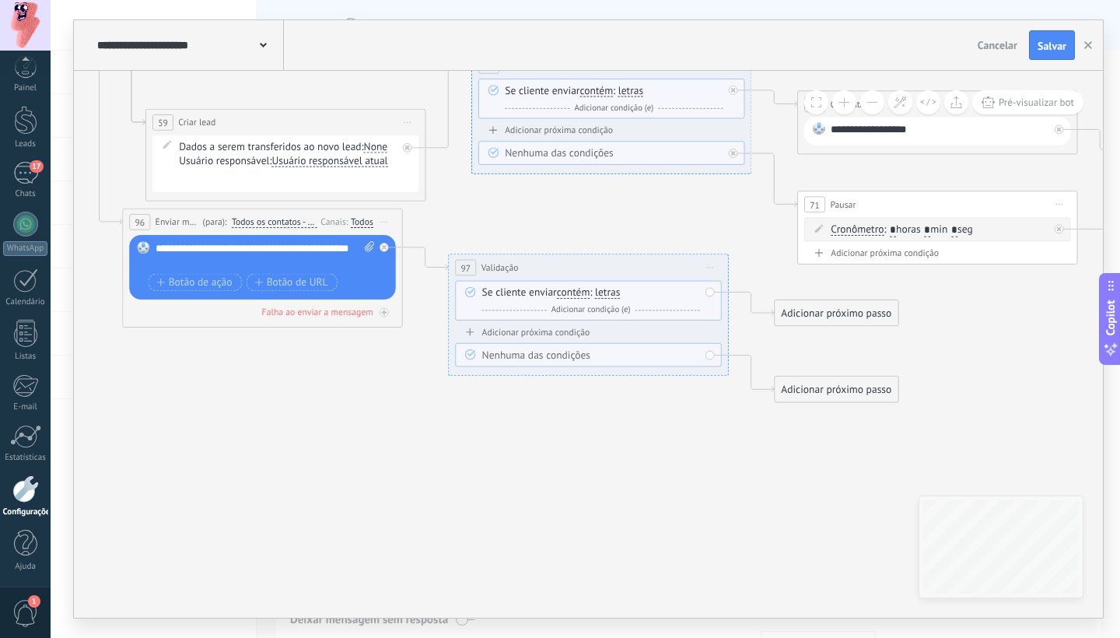
click at [798, 312] on div "Adicionar próximo passo" at bounding box center [835, 313] width 123 height 23
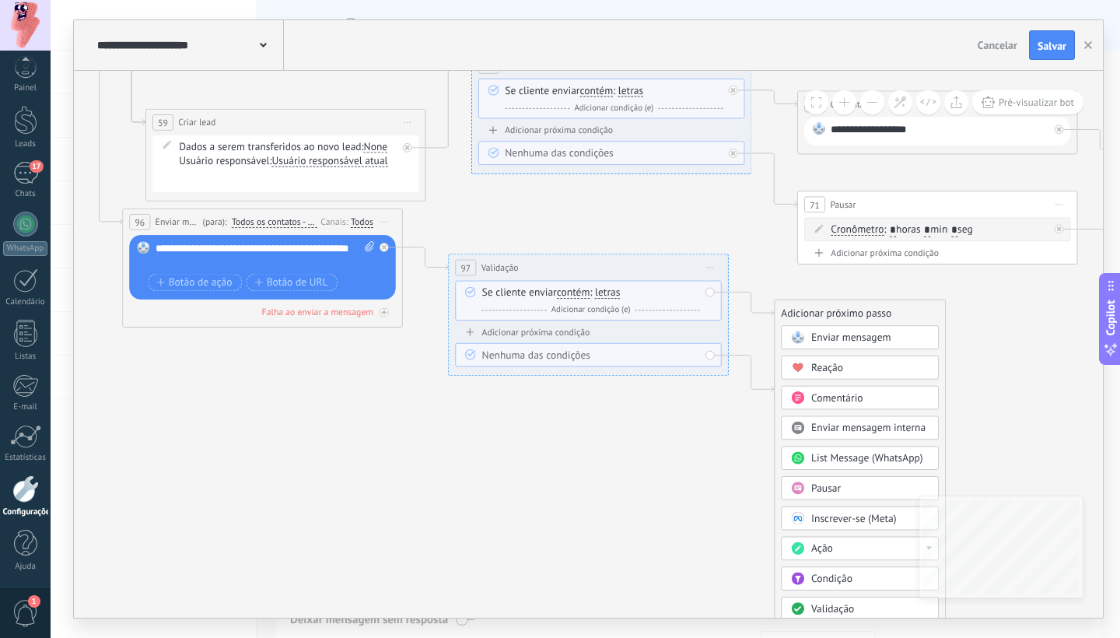
click at [842, 339] on span "Enviar mensagem" at bounding box center [850, 336] width 79 height 13
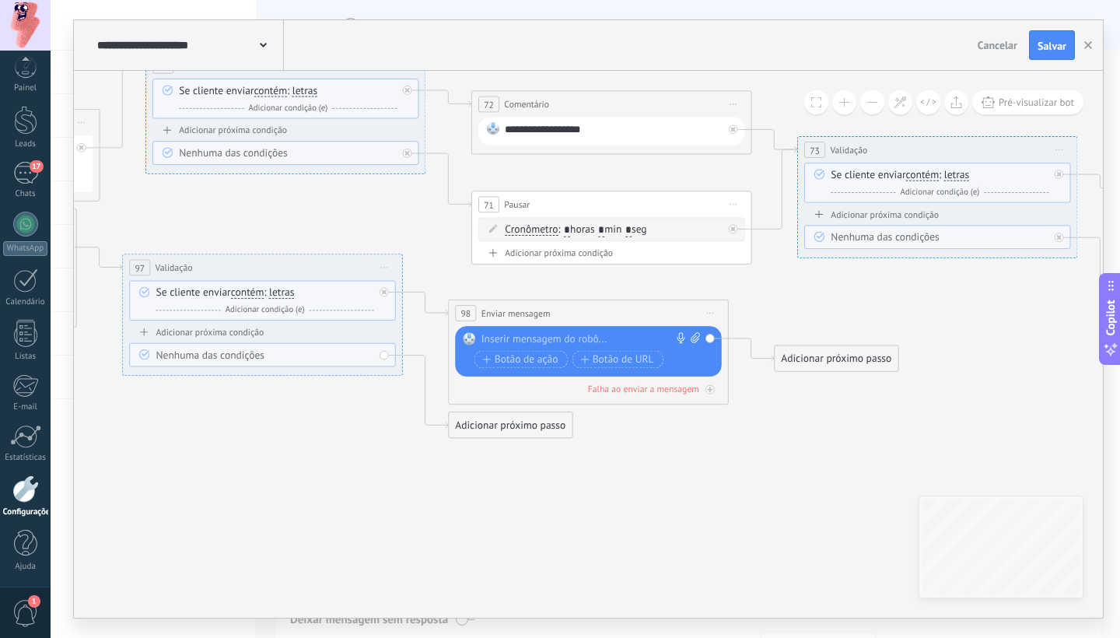
click at [578, 336] on div at bounding box center [585, 339] width 208 height 14
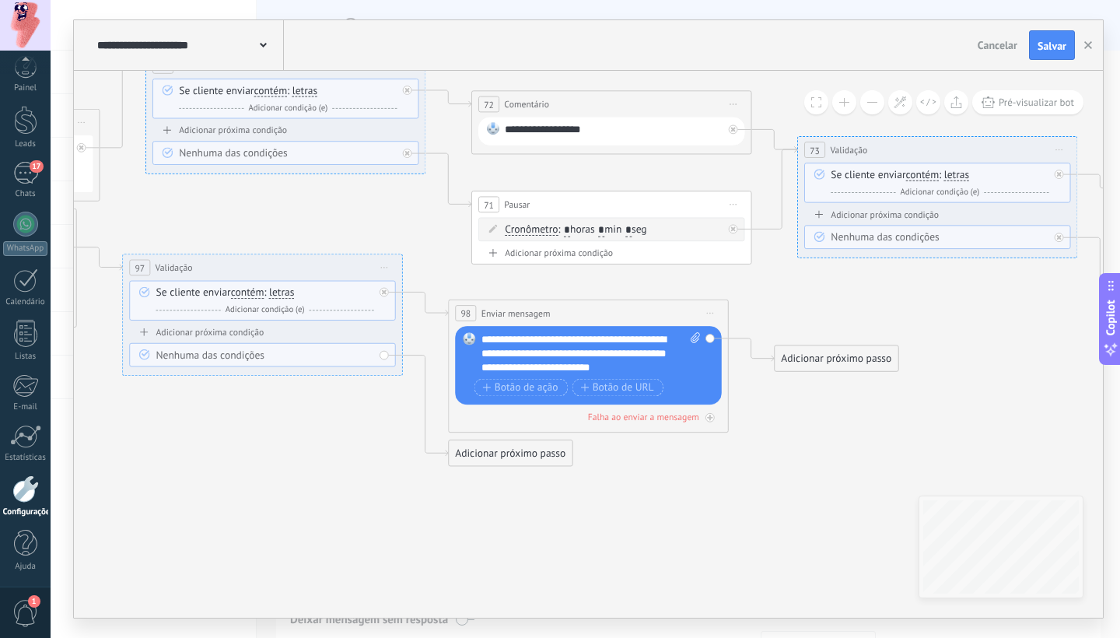
click at [840, 368] on div "Adicionar próximo passo" at bounding box center [835, 358] width 123 height 23
click at [543, 368] on div "**********" at bounding box center [590, 353] width 219 height 42
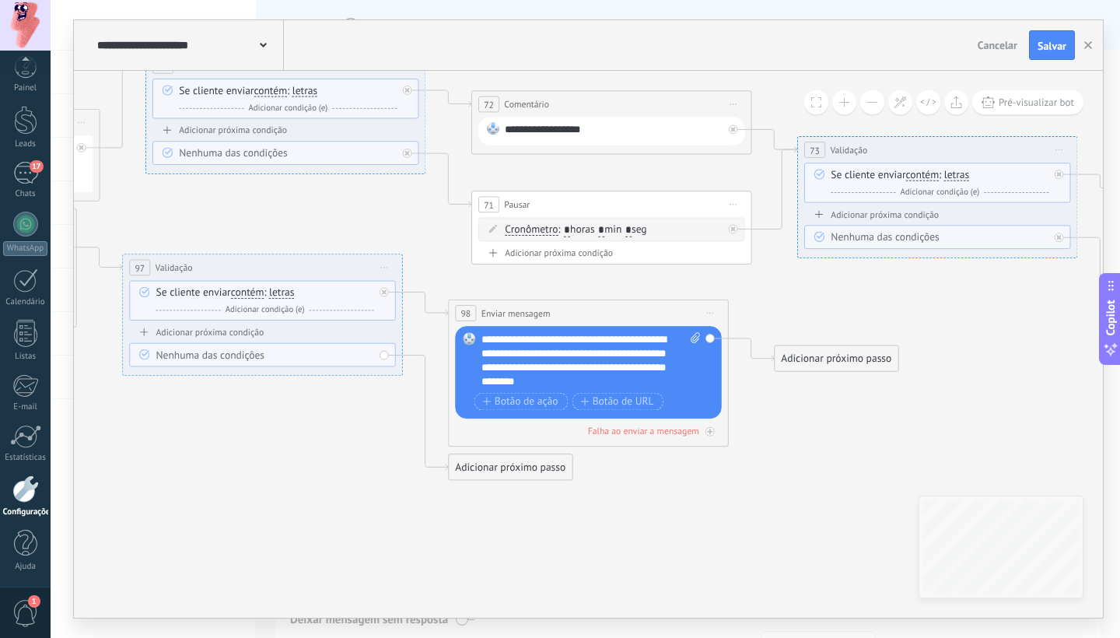
click at [869, 357] on div "Adicionar próximo passo" at bounding box center [835, 358] width 123 height 23
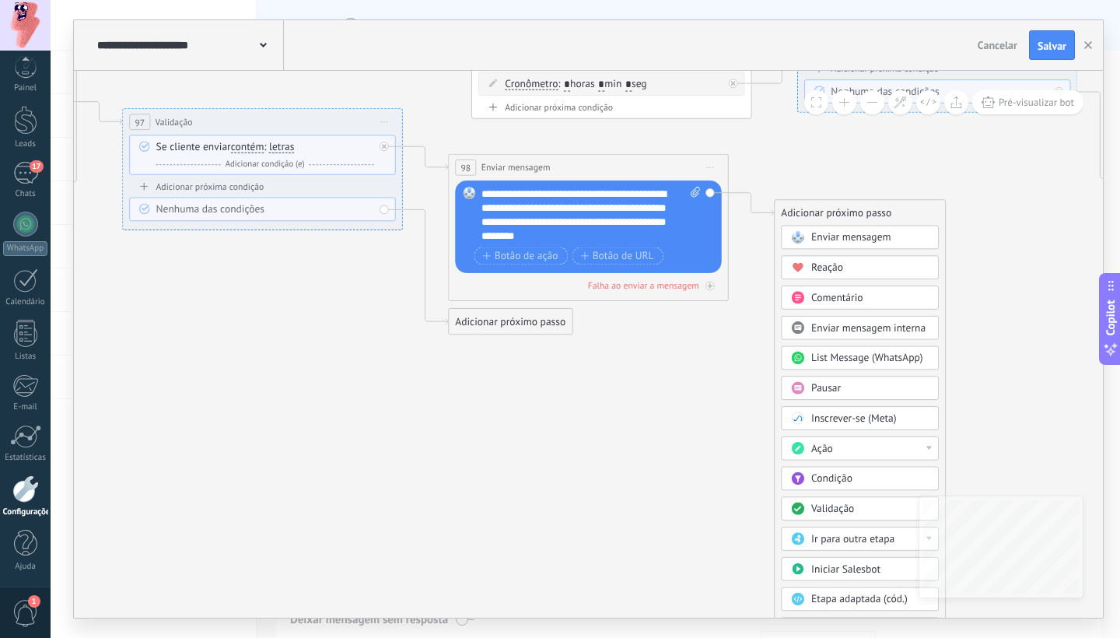
click at [839, 508] on span "Validação" at bounding box center [832, 508] width 43 height 13
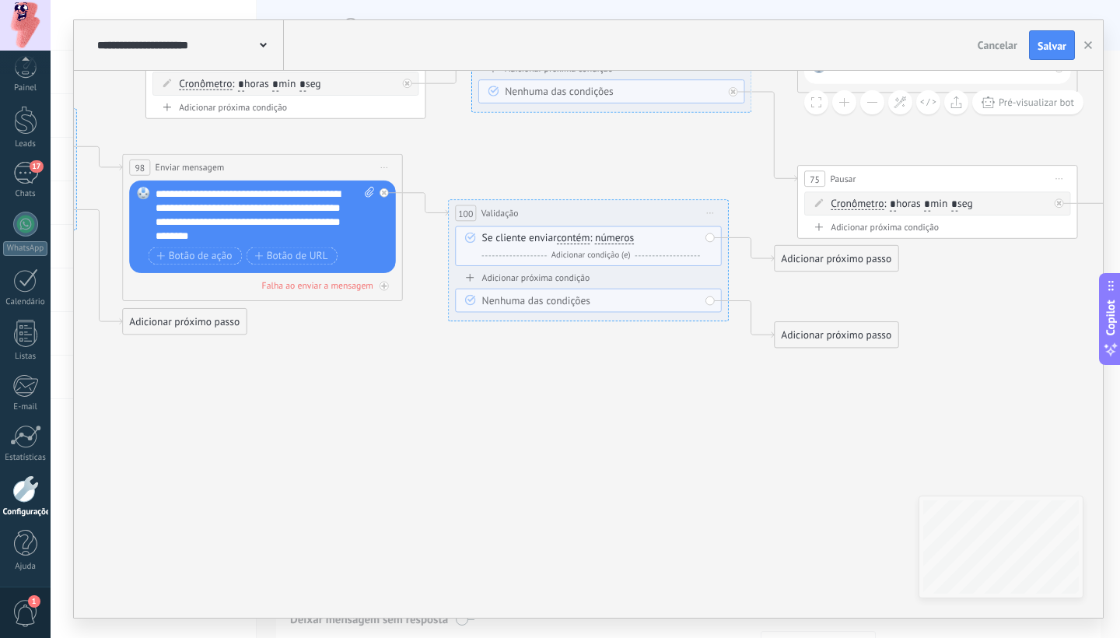
click at [619, 239] on span "números" at bounding box center [614, 238] width 39 height 11
click at [619, 239] on button "números" at bounding box center [675, 238] width 175 height 25
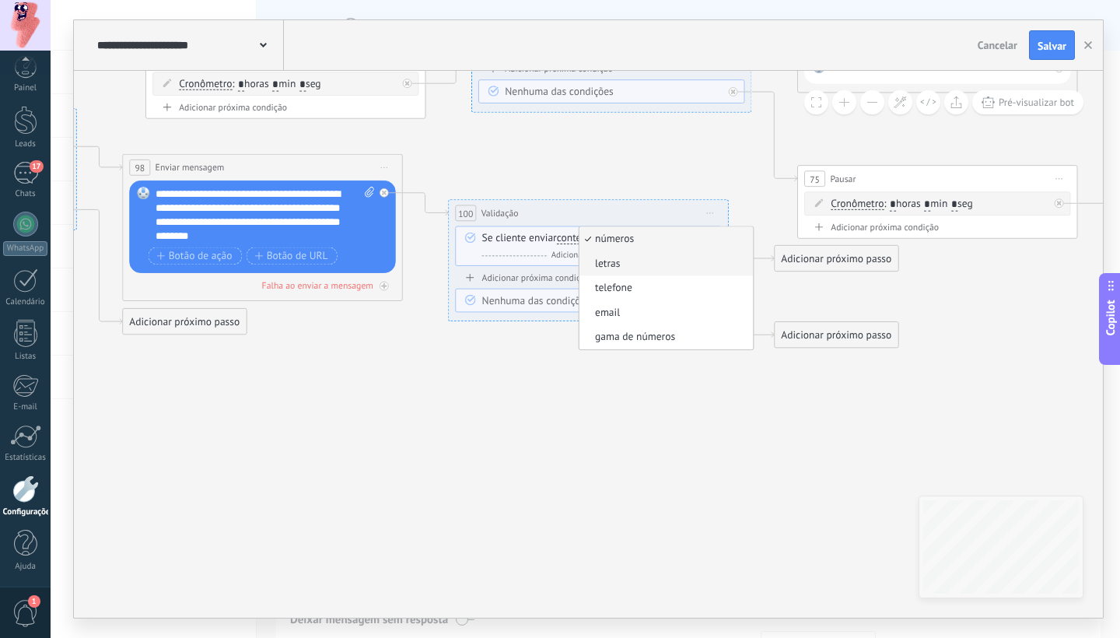
click at [655, 265] on span "letras" at bounding box center [663, 264] width 169 height 14
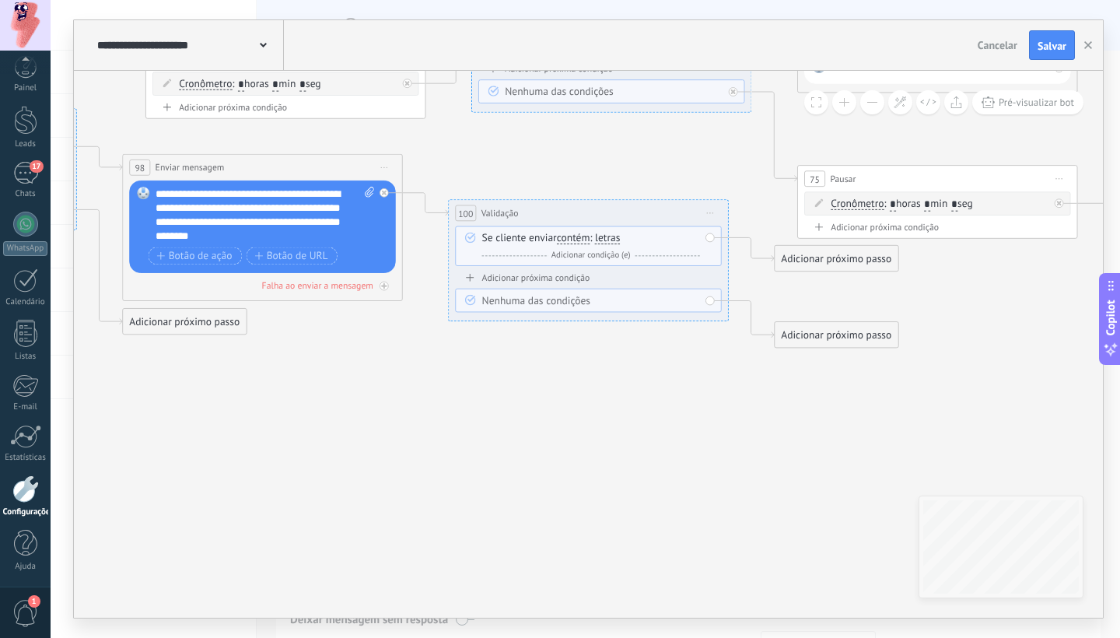
click at [800, 262] on div "Adicionar próximo passo" at bounding box center [835, 258] width 123 height 23
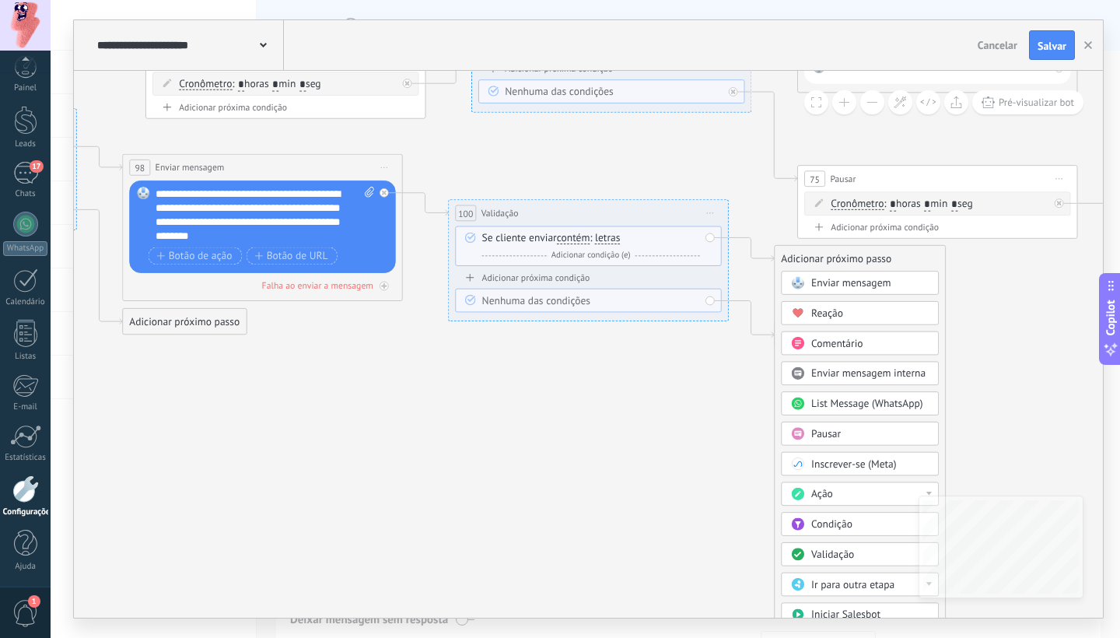
click at [825, 437] on span "Pausar" at bounding box center [826, 433] width 30 height 13
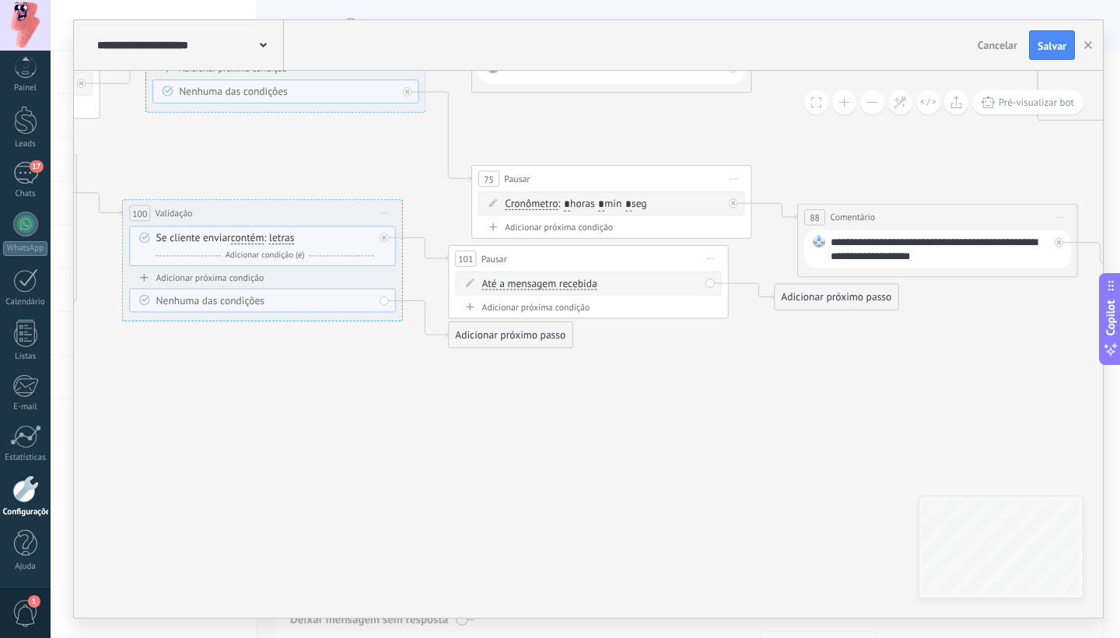
click at [578, 281] on span "Até a mensagem recebida" at bounding box center [539, 283] width 115 height 11
click at [578, 281] on button "Até a mensagem recebida" at bounding box center [562, 283] width 175 height 25
click at [567, 314] on span "Cronômetro" at bounding box center [550, 309] width 169 height 14
click at [582, 284] on input "*" at bounding box center [578, 284] width 6 height 12
drag, startPoint x: 617, startPoint y: 285, endPoint x: 625, endPoint y: 288, distance: 9.4
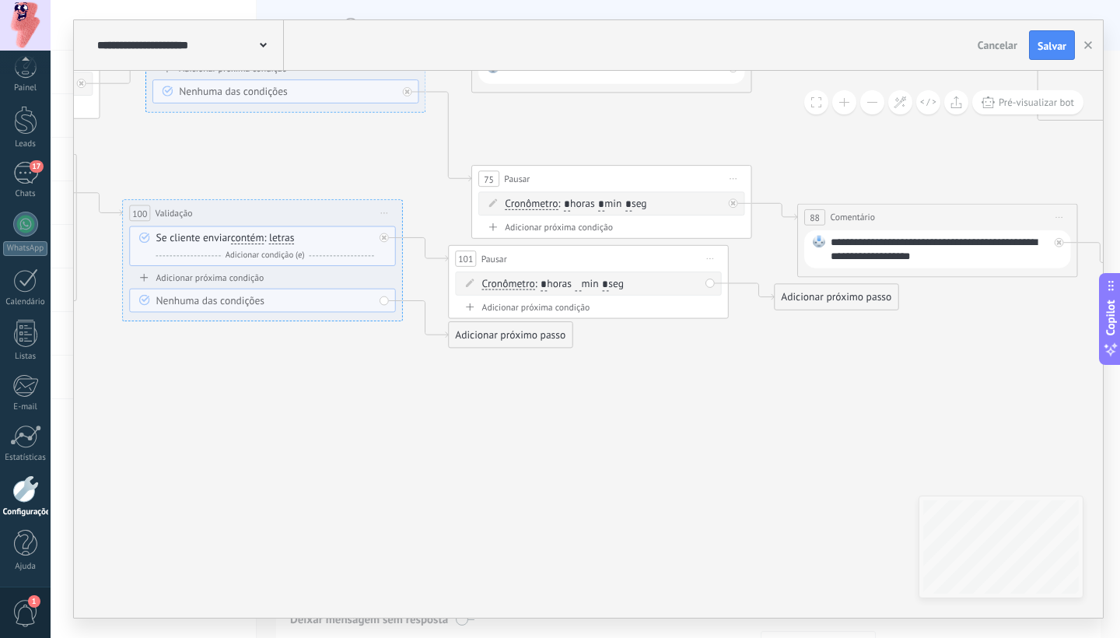
click at [608, 285] on input "*" at bounding box center [605, 284] width 6 height 12
type input "**"
click at [812, 299] on div "Adicionar próximo passo" at bounding box center [835, 296] width 123 height 23
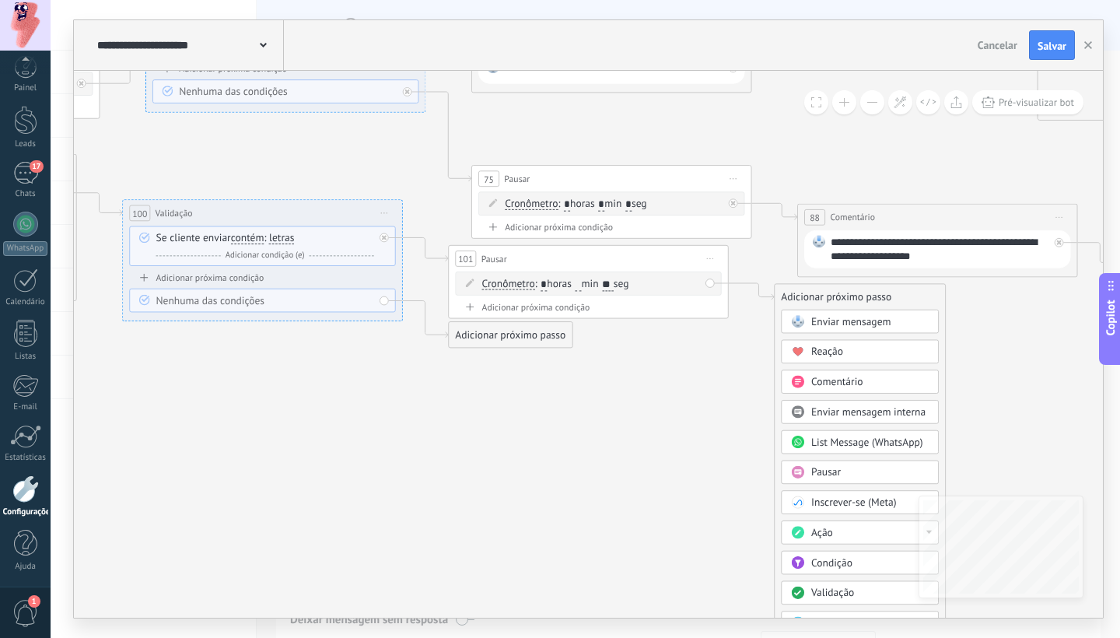
click at [842, 323] on span "Enviar mensagem" at bounding box center [850, 321] width 79 height 13
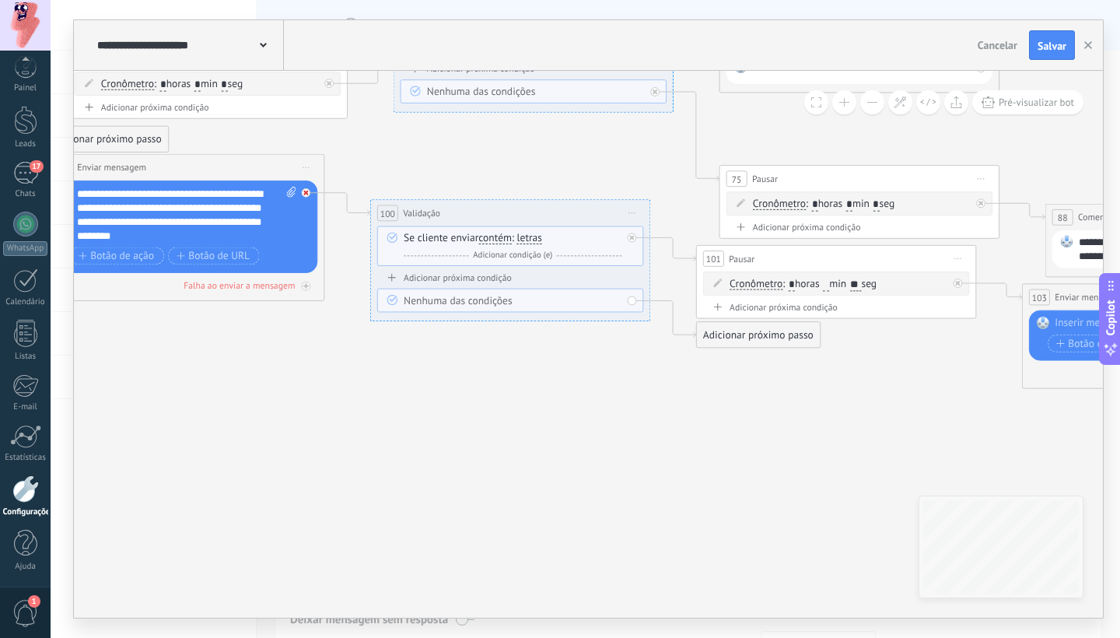
click at [313, 190] on div at bounding box center [310, 188] width 16 height 17
click at [400, 343] on div "Adicionar próximo passo" at bounding box center [432, 341] width 123 height 23
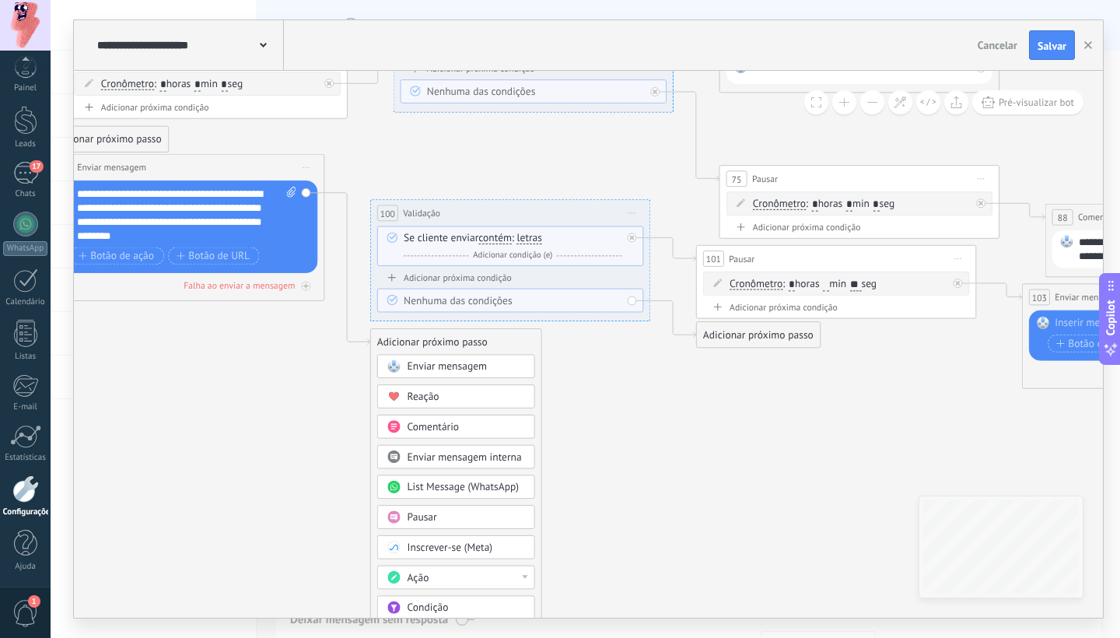
click at [442, 515] on div "Pausar" at bounding box center [465, 517] width 117 height 14
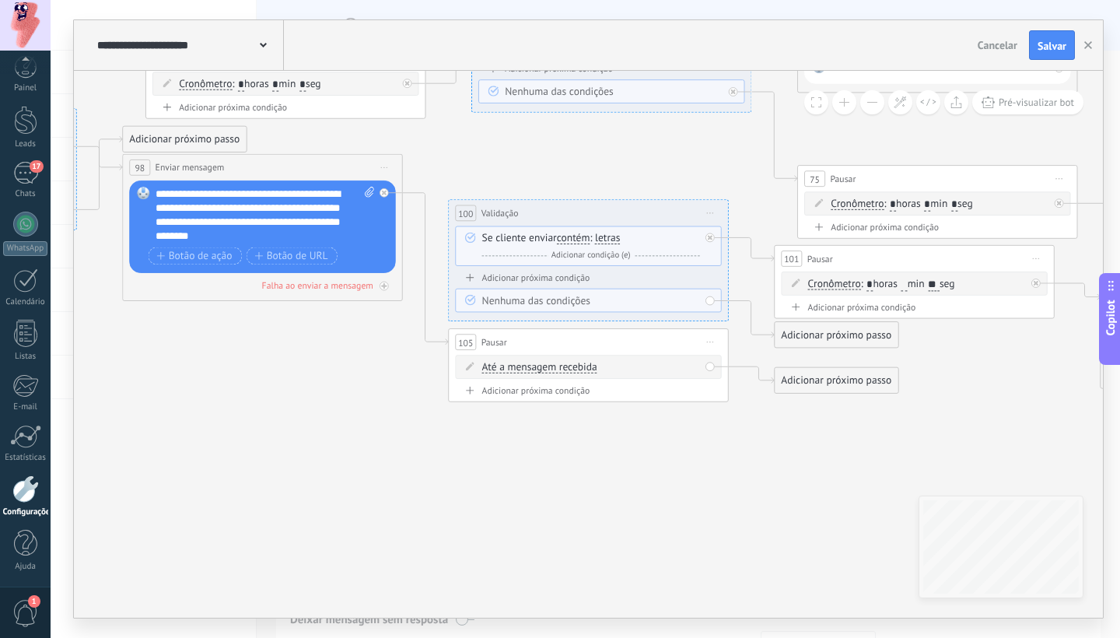
click at [575, 368] on span "Até a mensagem recebida" at bounding box center [539, 367] width 115 height 11
click at [575, 368] on button "Até a mensagem recebida" at bounding box center [562, 367] width 175 height 25
click at [568, 398] on span "Cronômetro" at bounding box center [550, 393] width 169 height 14
click at [582, 364] on input "*" at bounding box center [578, 368] width 6 height 12
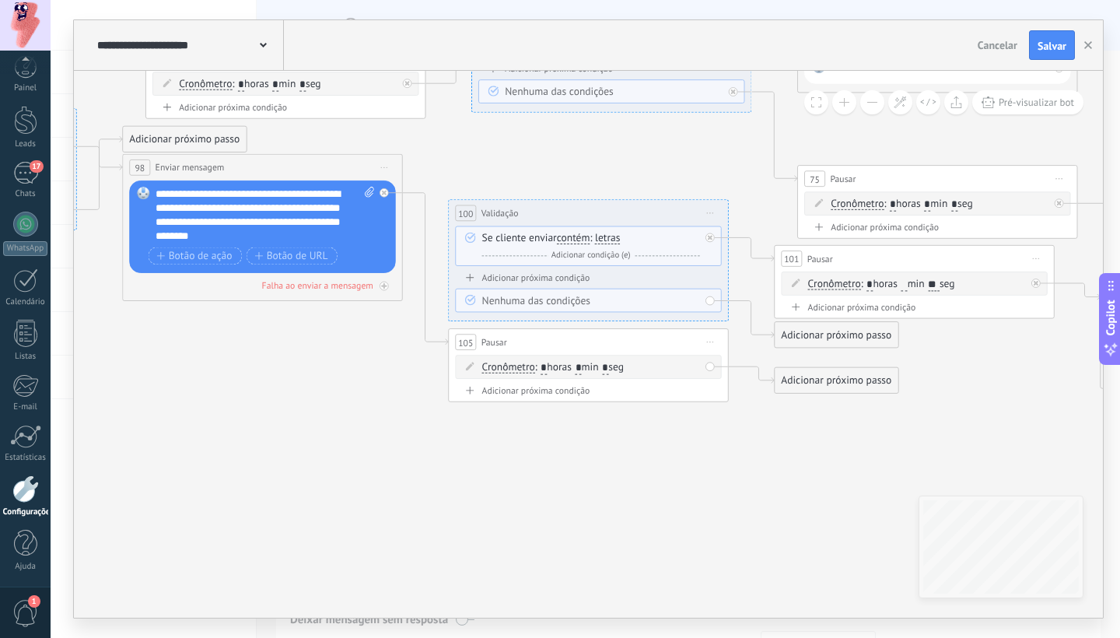
type input "*"
click at [608, 371] on input "*" at bounding box center [605, 368] width 6 height 12
type input "**"
click at [828, 383] on div "Adicionar próximo passo" at bounding box center [835, 380] width 123 height 23
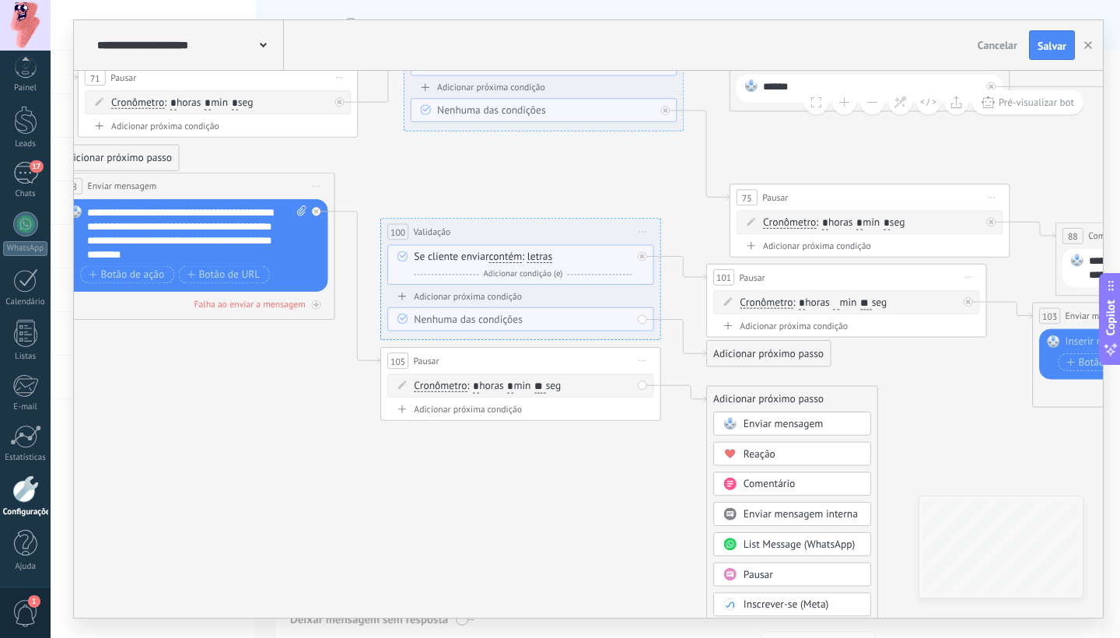
click at [682, 428] on icon at bounding box center [836, 40] width 3897 height 1568
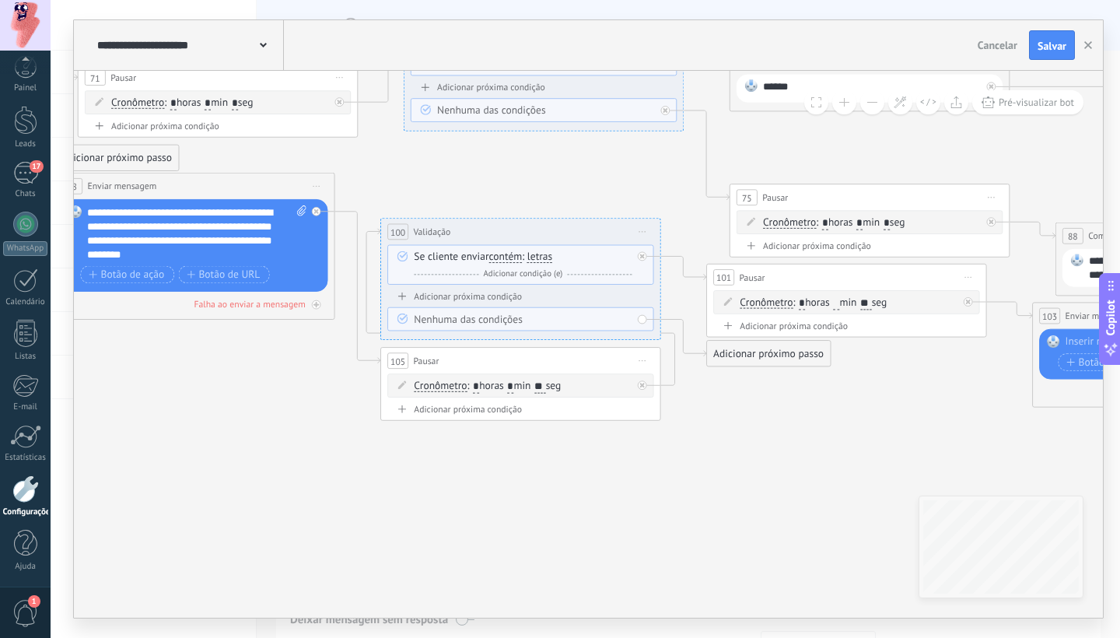
drag, startPoint x: 548, startPoint y: 376, endPoint x: 543, endPoint y: 368, distance: 9.5
click at [546, 373] on div "105 Pausar ****** Iniciar pré-visualização aqui Renomear Duplicar Excluir Cronô…" at bounding box center [520, 384] width 280 height 74
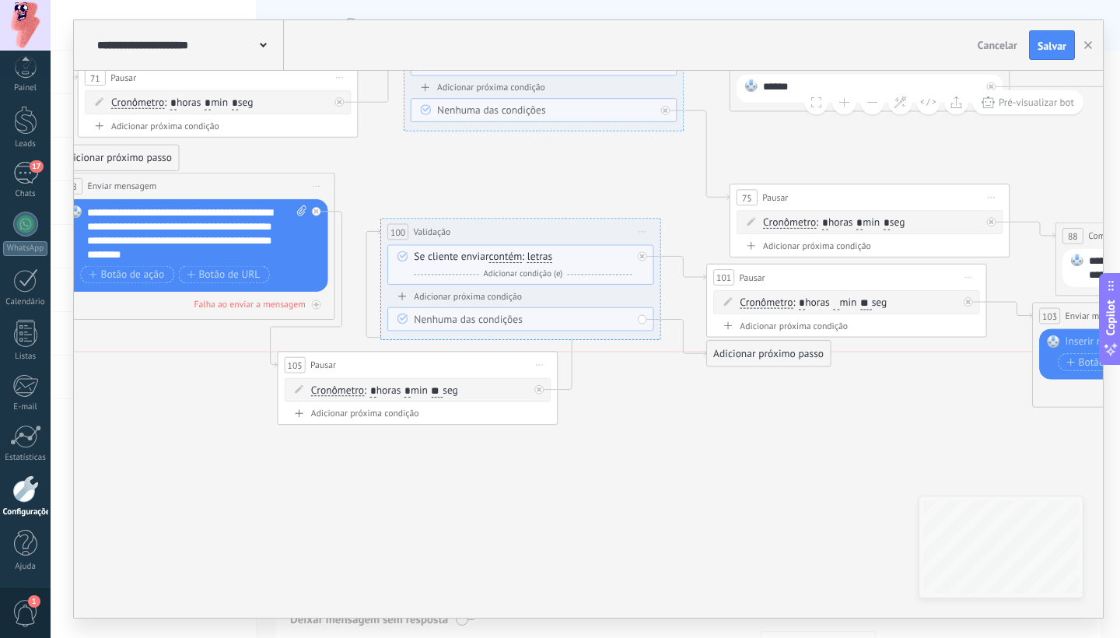
drag, startPoint x: 542, startPoint y: 362, endPoint x: 432, endPoint y: 363, distance: 109.6
click at [432, 363] on div "105 Pausar ****** Iniciar pré-visualização aqui Renomear Duplicar Excluir" at bounding box center [417, 364] width 279 height 26
drag, startPoint x: 485, startPoint y: 229, endPoint x: 508, endPoint y: 229, distance: 23.3
click at [508, 229] on div "100 Validação ********* Iniciar pré-visualização aqui Renomear Duplicar Excluir" at bounding box center [543, 236] width 279 height 26
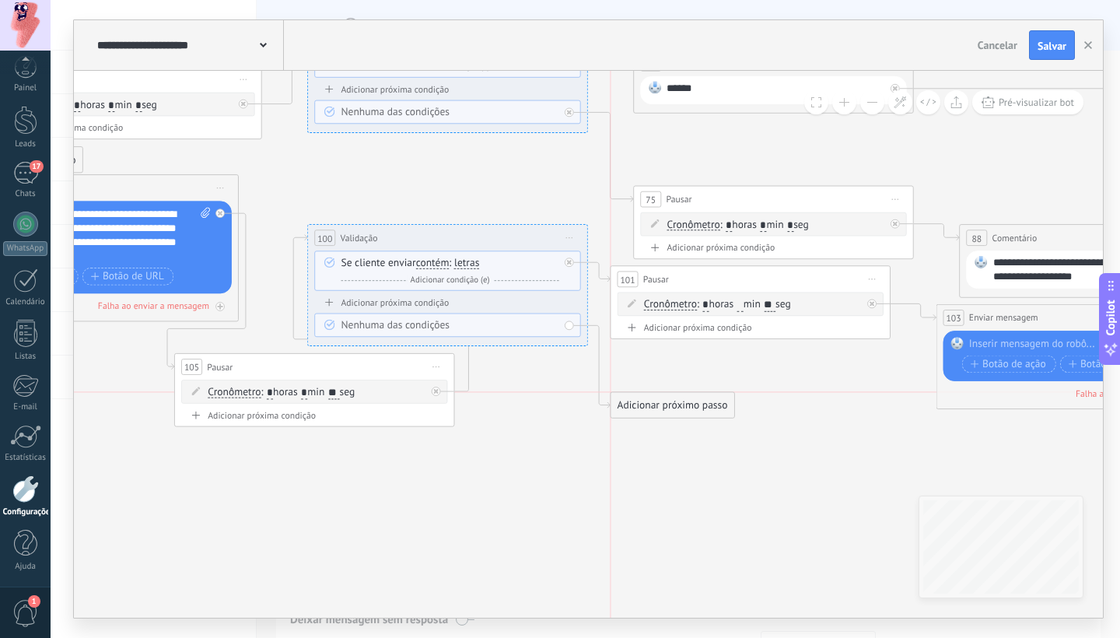
drag, startPoint x: 652, startPoint y: 359, endPoint x: 650, endPoint y: 404, distance: 44.3
click at [650, 405] on div "Adicionar próximo passo" at bounding box center [671, 404] width 123 height 23
click at [651, 403] on div "Adicionar próximo passo" at bounding box center [671, 404] width 123 height 23
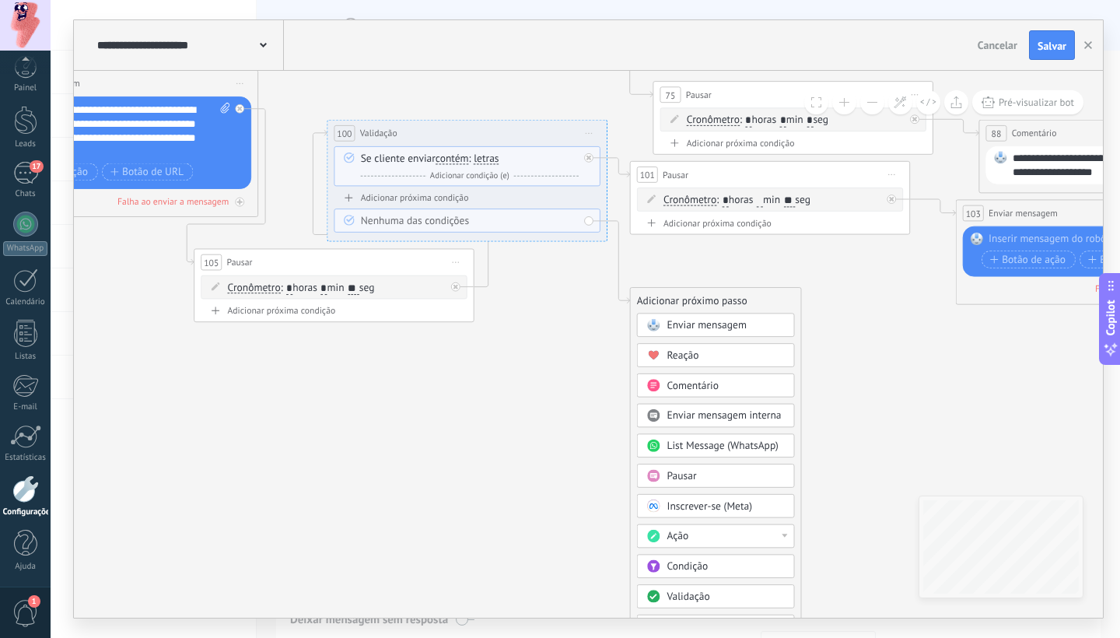
click at [687, 470] on span "Pausar" at bounding box center [681, 475] width 30 height 13
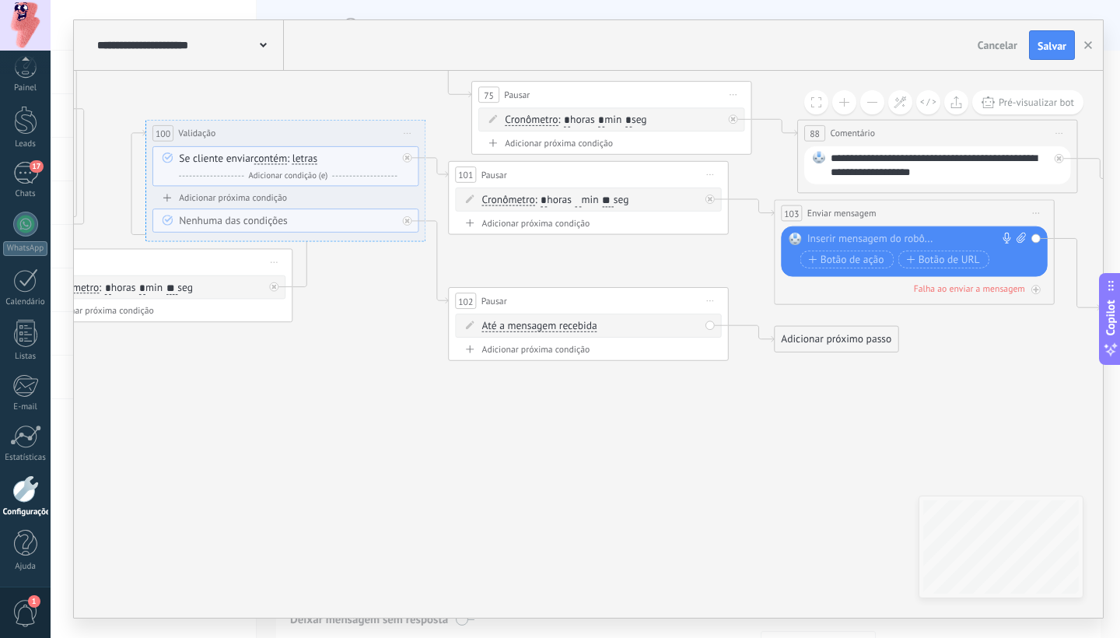
click at [580, 326] on span "Até a mensagem recebida" at bounding box center [539, 325] width 115 height 11
click at [580, 326] on button "Até a mensagem recebida" at bounding box center [562, 325] width 175 height 25
click at [561, 352] on span "Cronômetro" at bounding box center [550, 351] width 169 height 14
click at [582, 325] on input "*" at bounding box center [578, 326] width 6 height 12
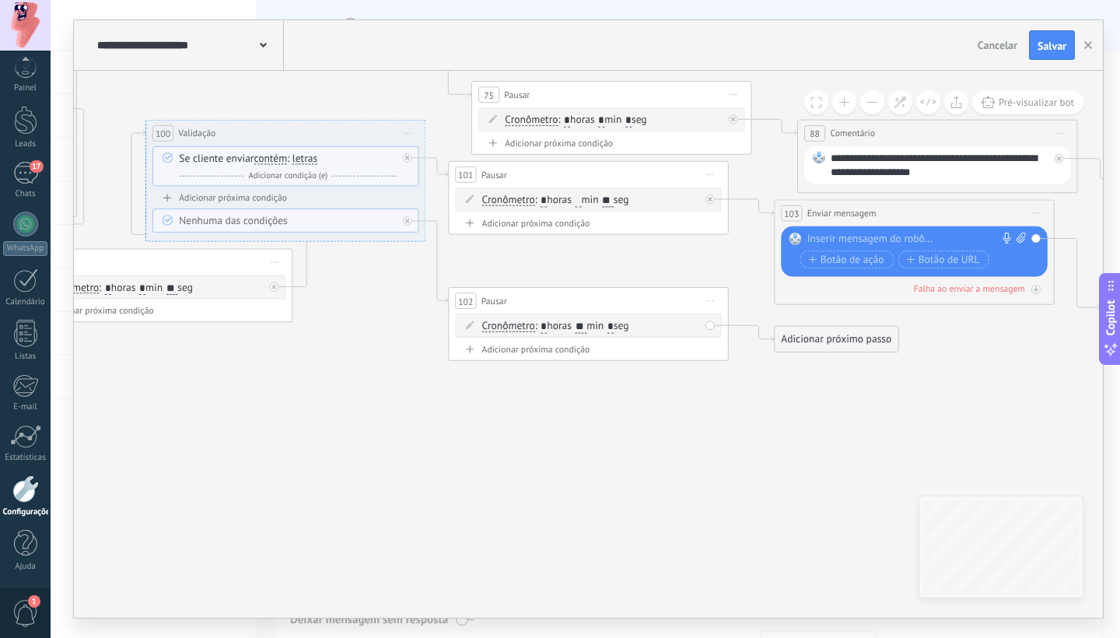
type input "**"
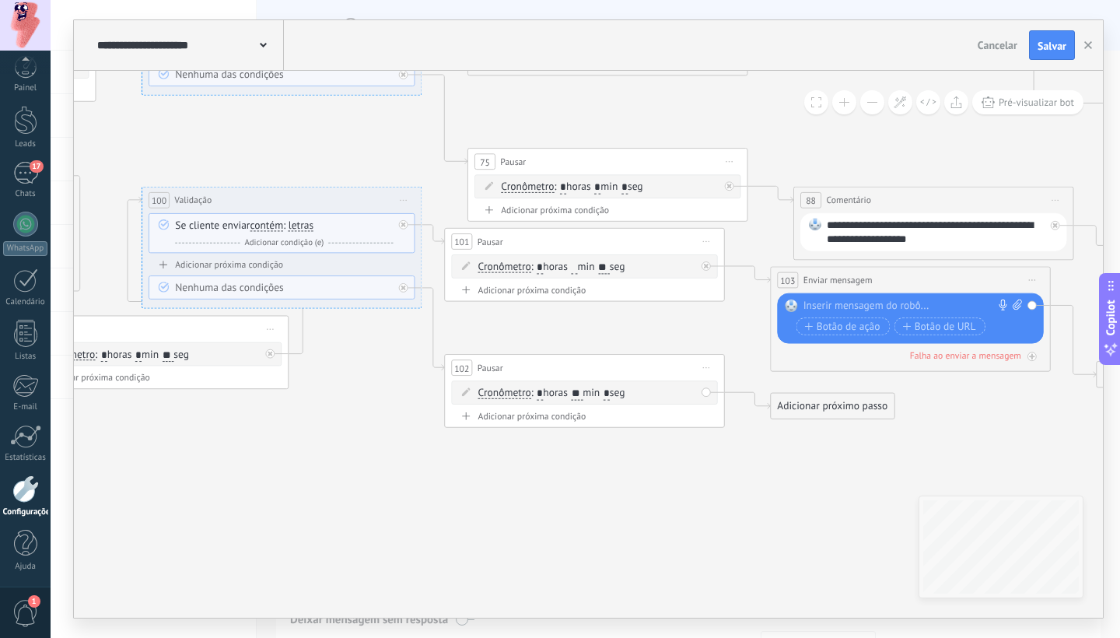
drag, startPoint x: 673, startPoint y: 438, endPoint x: 669, endPoint y: 505, distance: 66.2
click at [669, 505] on icon at bounding box center [574, 4] width 3897 height 1568
click at [841, 301] on div at bounding box center [907, 306] width 208 height 14
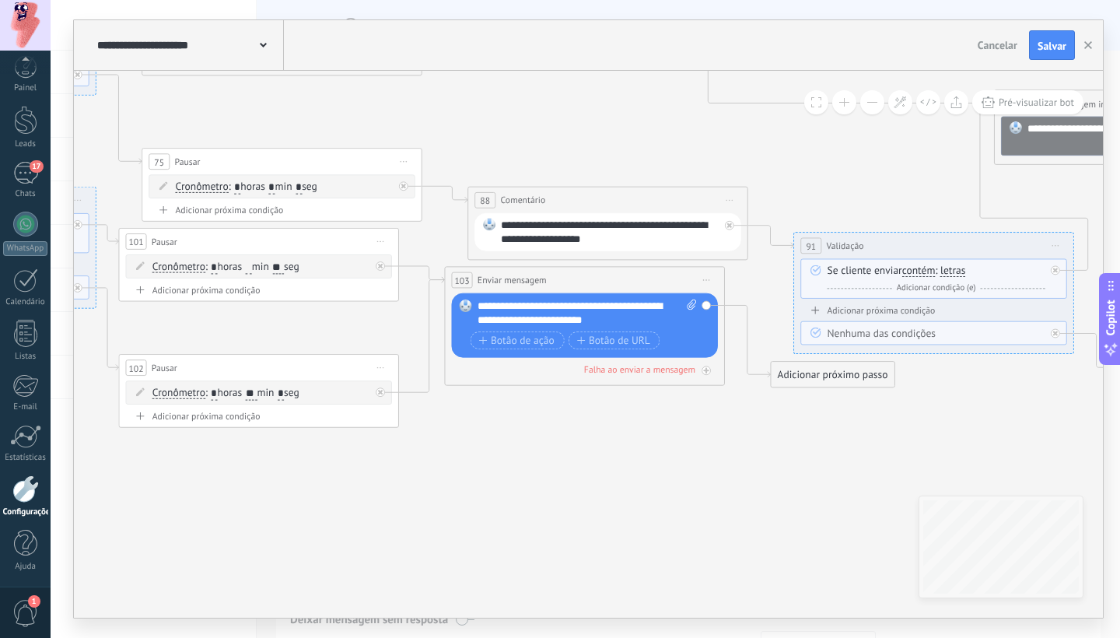
drag, startPoint x: 532, startPoint y: 374, endPoint x: 536, endPoint y: 356, distance: 18.5
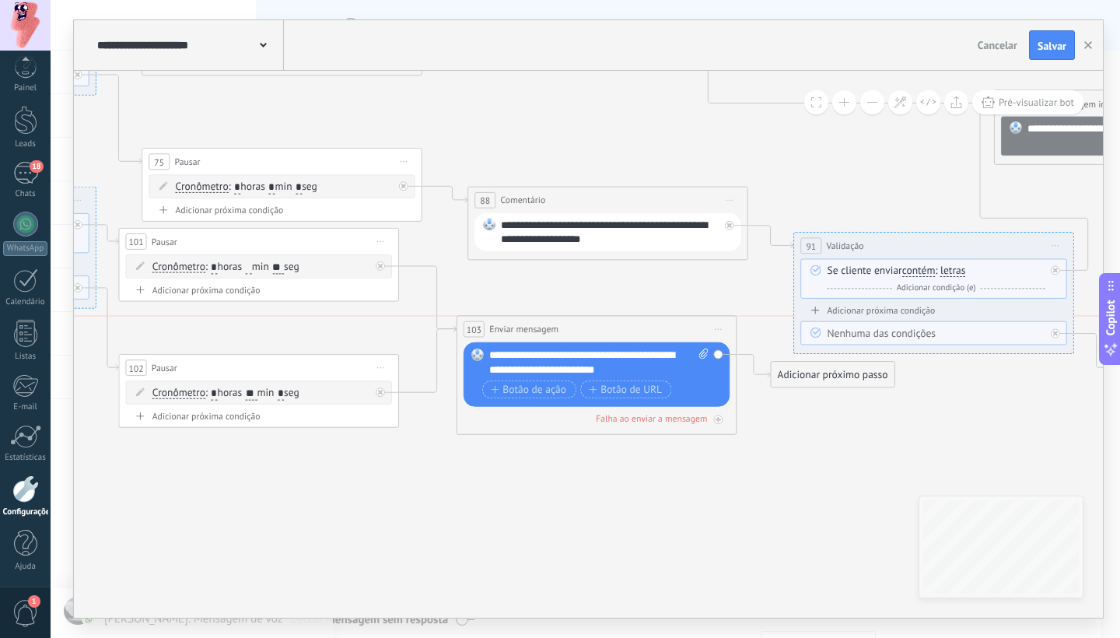
drag, startPoint x: 561, startPoint y: 282, endPoint x: 574, endPoint y: 327, distance: 46.0
click at [574, 327] on div "**********" at bounding box center [596, 329] width 279 height 26
drag, startPoint x: 851, startPoint y: 381, endPoint x: 872, endPoint y: 438, distance: 61.0
click at [872, 438] on div "Adicionar próximo passo" at bounding box center [855, 431] width 123 height 23
click at [853, 431] on div "Adicionar próximo passo" at bounding box center [855, 432] width 123 height 23
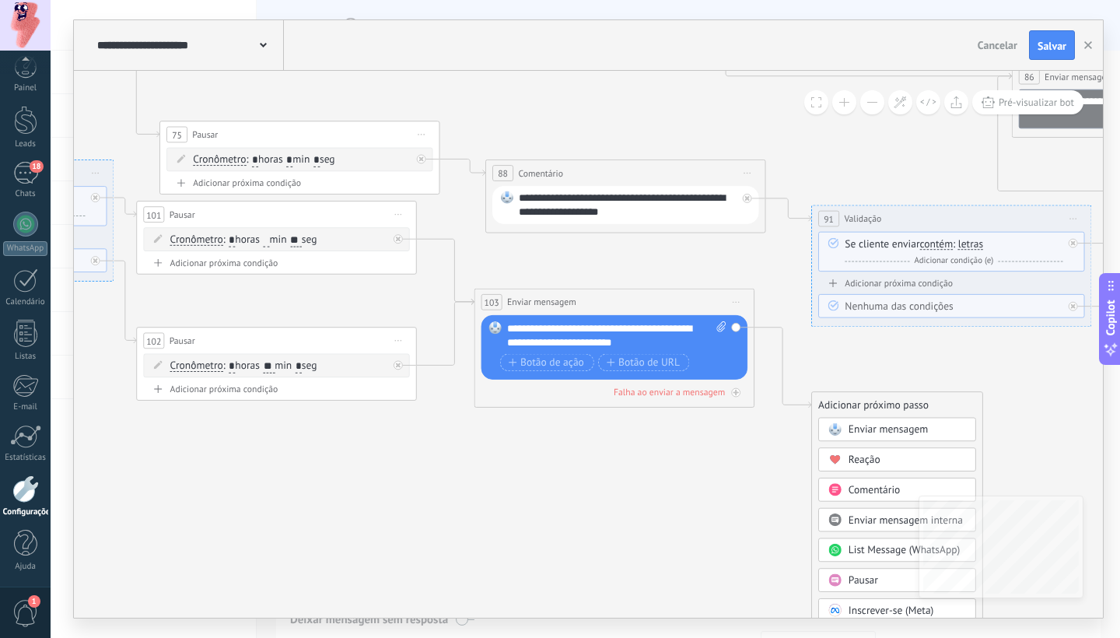
click at [865, 582] on span "Pausar" at bounding box center [863, 579] width 30 height 13
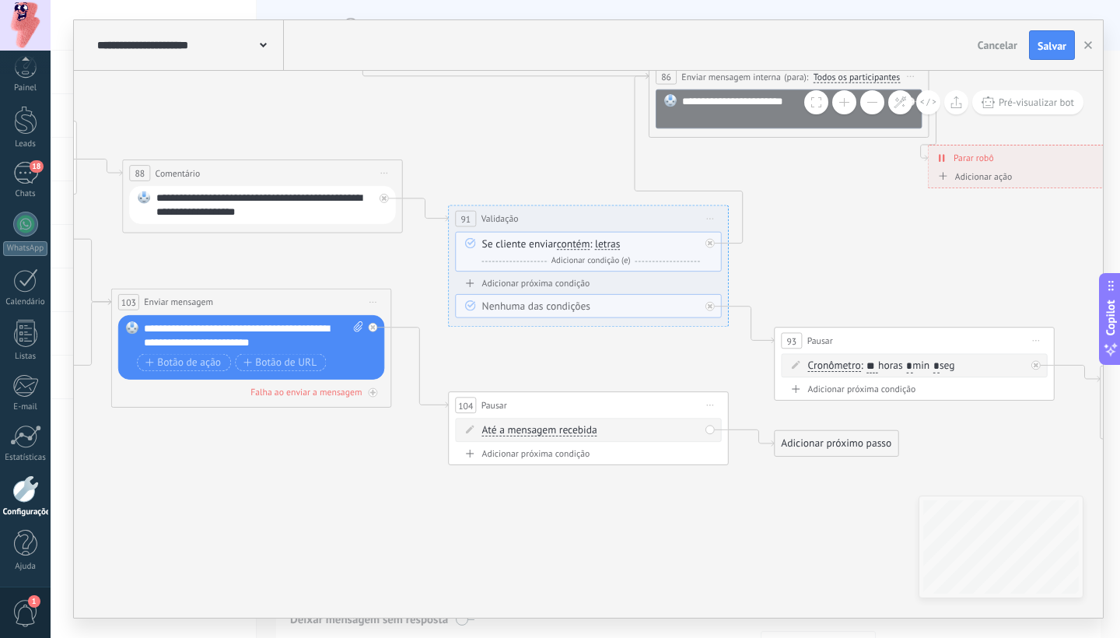
click at [571, 431] on span "Até a mensagem recebida" at bounding box center [539, 430] width 115 height 11
click at [571, 431] on button "Até a mensagem recebida" at bounding box center [562, 430] width 175 height 25
click at [554, 456] on span "Cronômetro" at bounding box center [550, 456] width 169 height 14
click at [706, 405] on span "Iniciar pré-visualização aqui [GEOGRAPHIC_DATA] Duplicar Excluir" at bounding box center [710, 405] width 23 height 20
drag, startPoint x: 735, startPoint y: 494, endPoint x: 714, endPoint y: 491, distance: 20.5
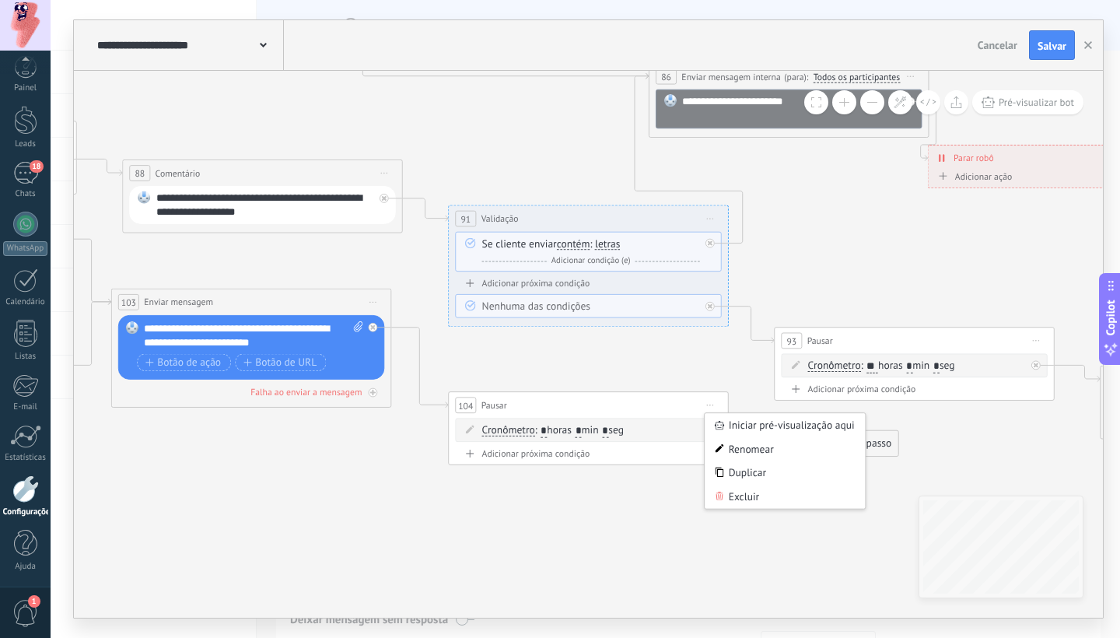
click at [735, 494] on div "Excluir" at bounding box center [784, 496] width 160 height 24
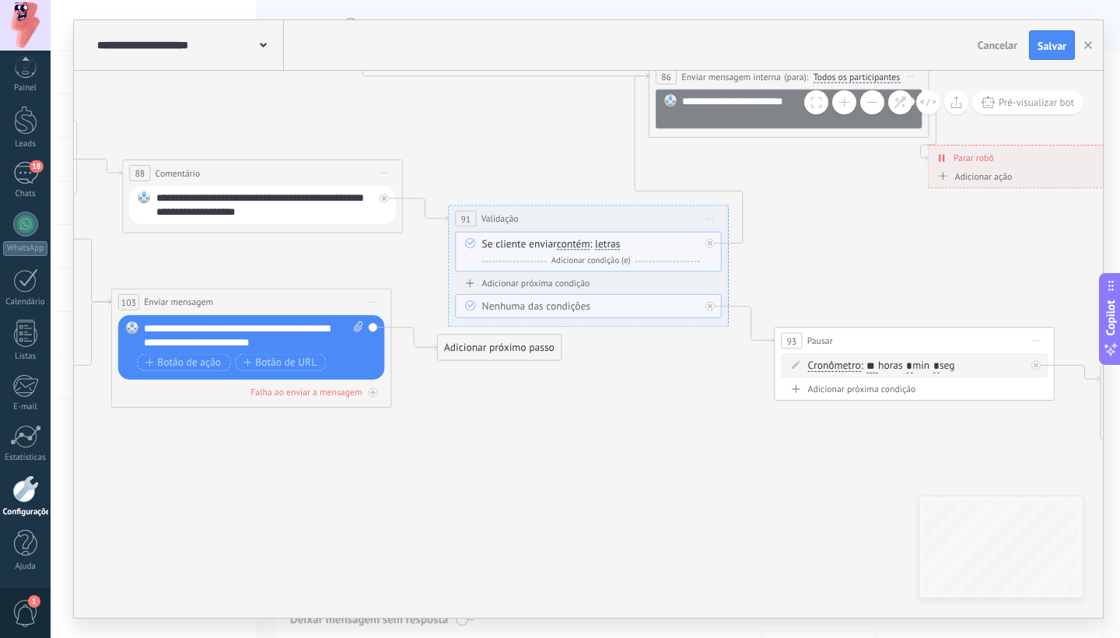
click at [480, 351] on div "Adicionar próximo passo" at bounding box center [499, 347] width 123 height 23
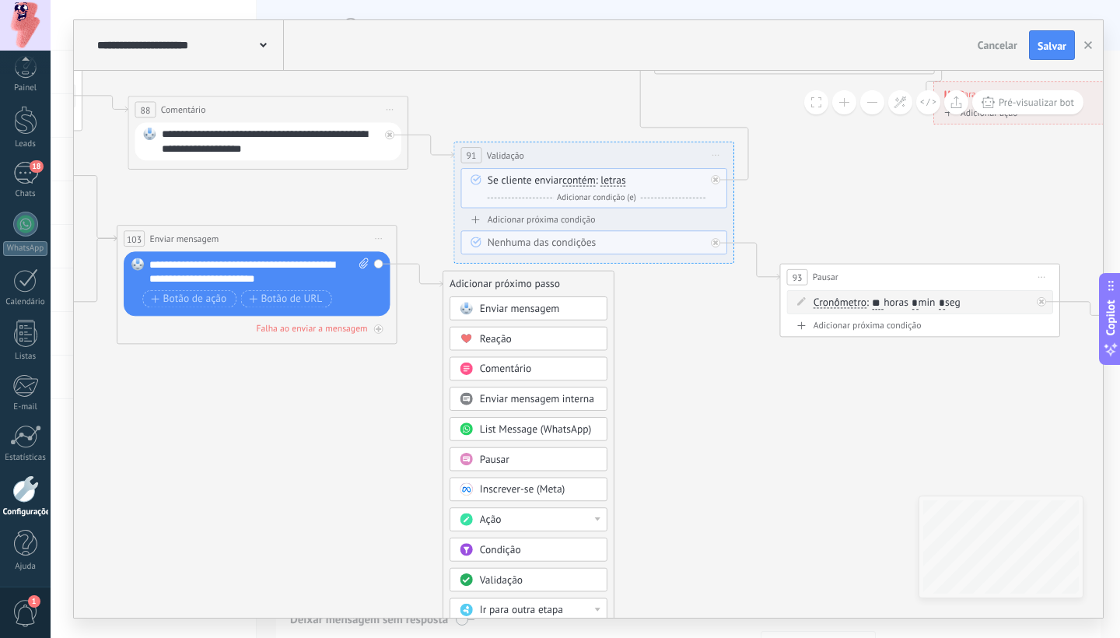
click at [517, 575] on span "Validação" at bounding box center [501, 579] width 43 height 13
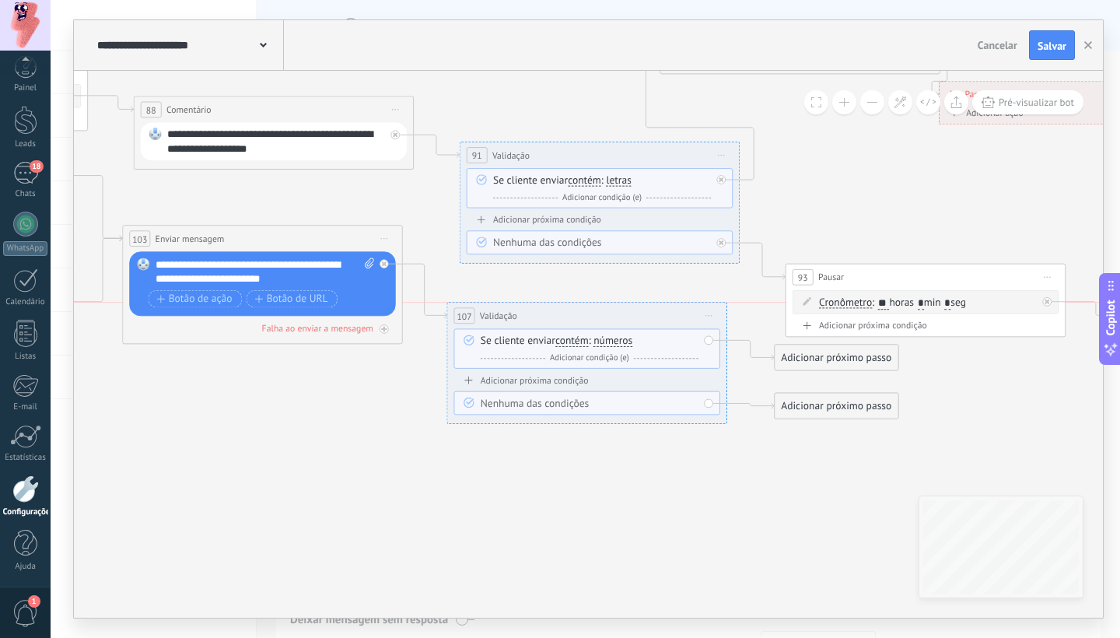
drag, startPoint x: 622, startPoint y: 285, endPoint x: 625, endPoint y: 317, distance: 32.8
click at [621, 316] on div "107 Validação ********* Iniciar pré-visualização aqui Renomear Duplicar Excluir" at bounding box center [586, 315] width 279 height 26
click at [620, 340] on span "números" at bounding box center [612, 341] width 39 height 11
click at [620, 340] on button "números" at bounding box center [673, 340] width 175 height 25
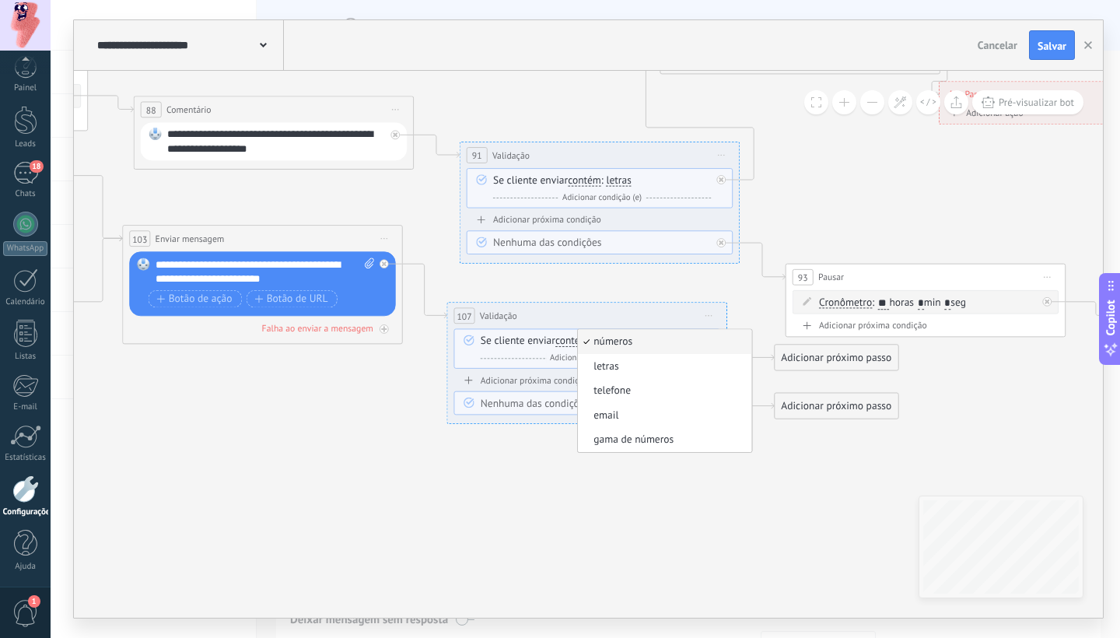
click at [627, 371] on span "letras" at bounding box center [662, 366] width 169 height 14
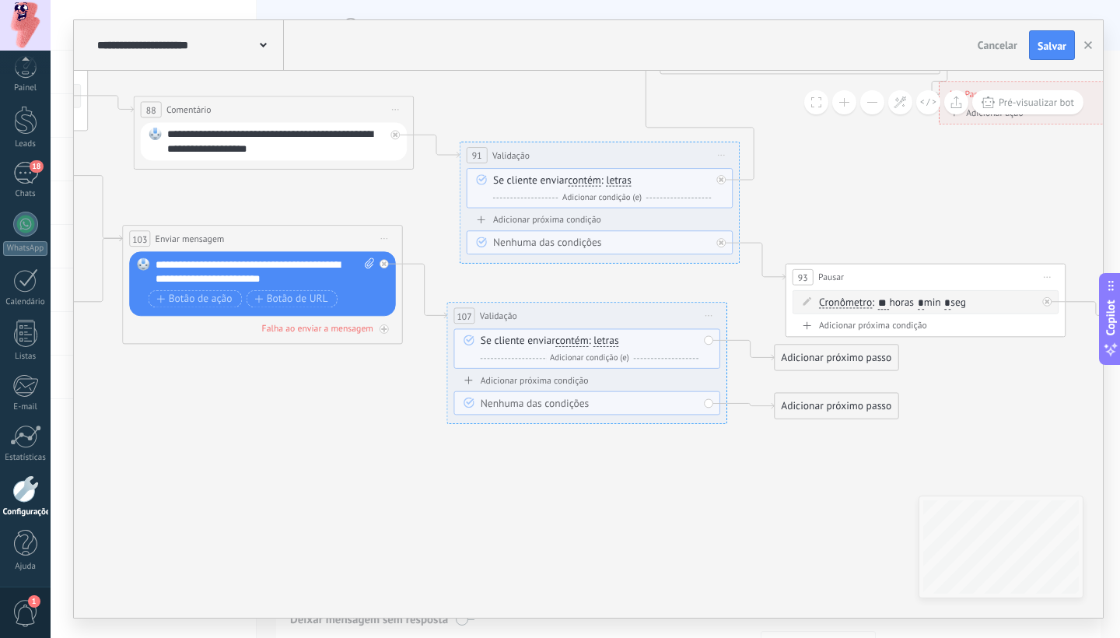
click at [840, 358] on div "Adicionar próximo passo" at bounding box center [835, 357] width 123 height 23
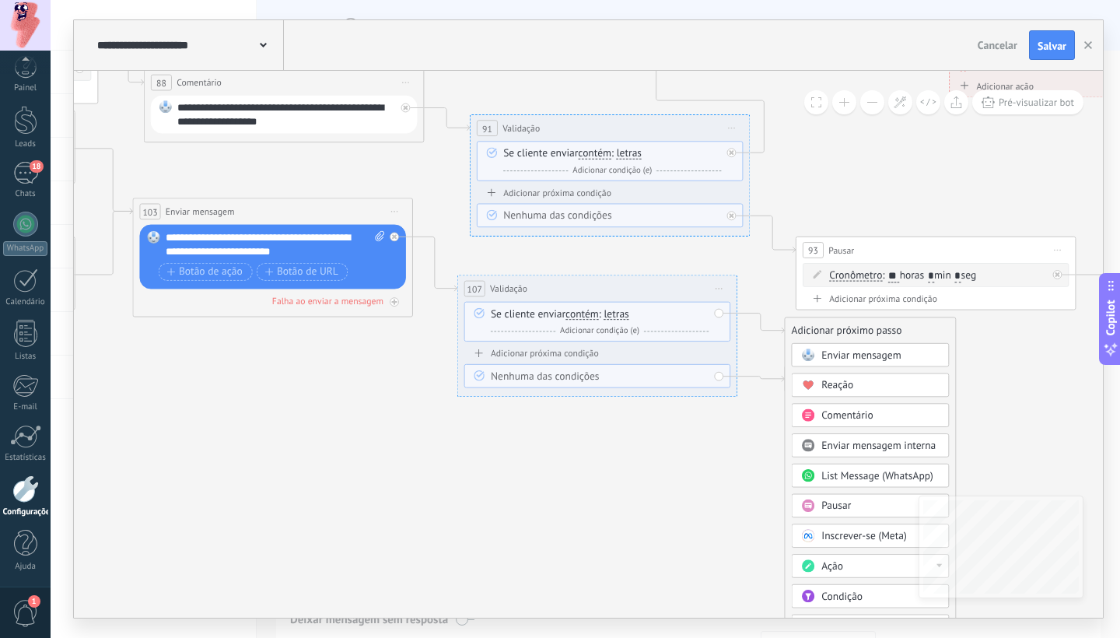
click at [830, 506] on span "Pausar" at bounding box center [836, 505] width 30 height 13
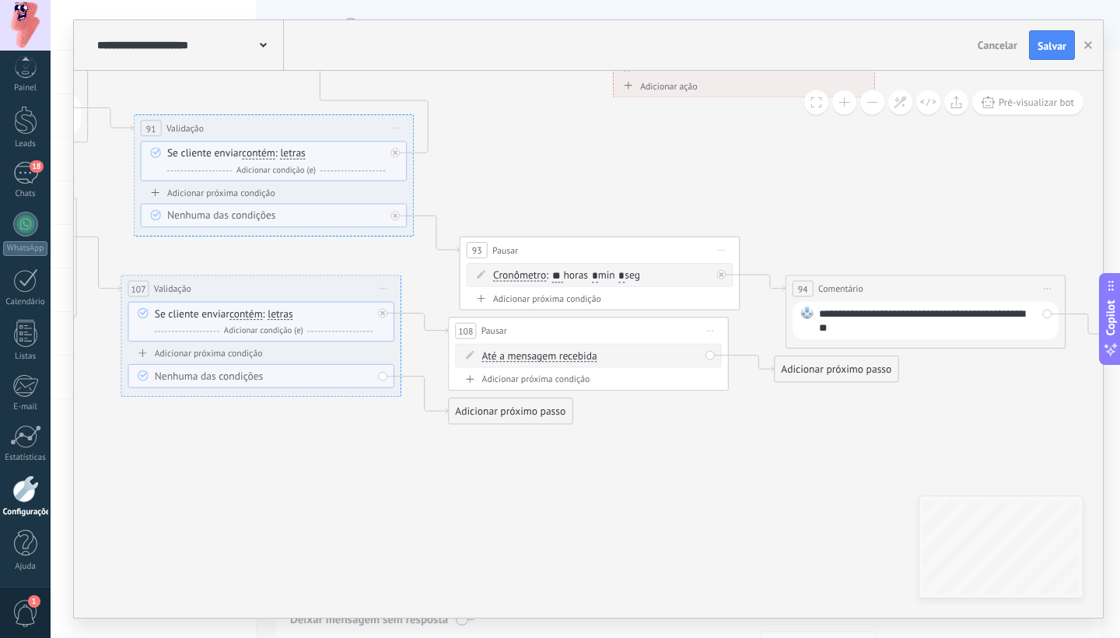
click at [566, 356] on span "Até a mensagem recebida" at bounding box center [539, 356] width 115 height 11
click at [566, 356] on button "Até a mensagem recebida" at bounding box center [562, 356] width 175 height 25
click at [541, 388] on span "Cronômetro" at bounding box center [550, 381] width 169 height 14
click at [582, 358] on input "*" at bounding box center [578, 356] width 6 height 12
click at [608, 356] on input "*" at bounding box center [605, 356] width 6 height 12
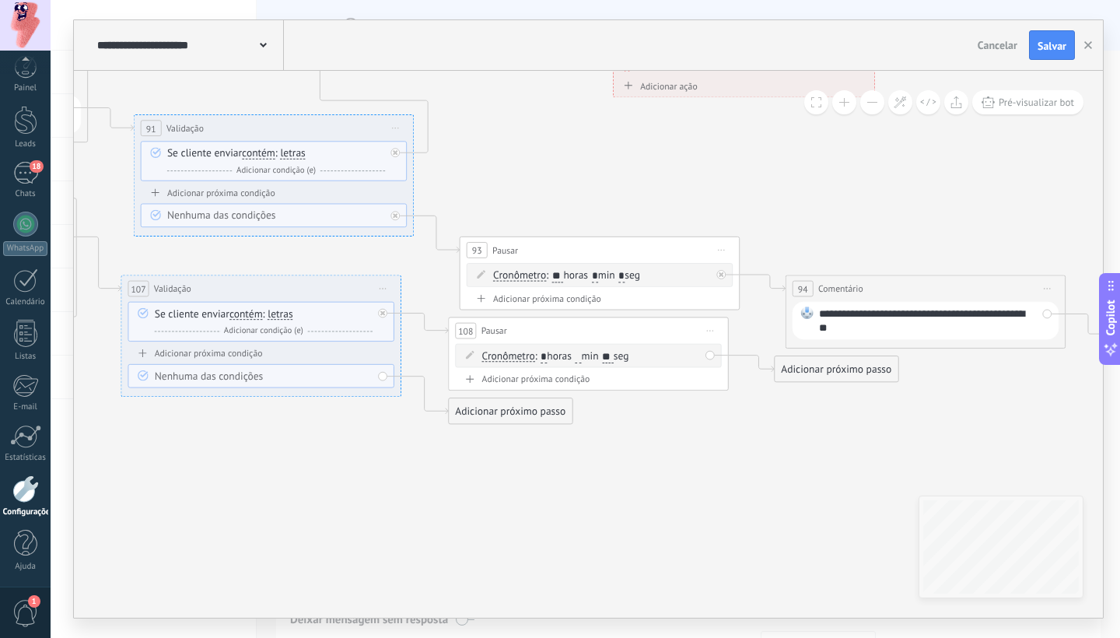
type input "**"
click at [630, 332] on div "108 Pausar ****** Iniciar pré-visualização aqui Renomear Duplicar Excluir" at bounding box center [588, 334] width 279 height 26
drag, startPoint x: 536, startPoint y: 409, endPoint x: 537, endPoint y: 451, distance: 42.0
click at [537, 452] on div "Adicionar próximo passo" at bounding box center [510, 442] width 123 height 23
click at [529, 452] on div "Adicionar próximo passo" at bounding box center [510, 453] width 123 height 23
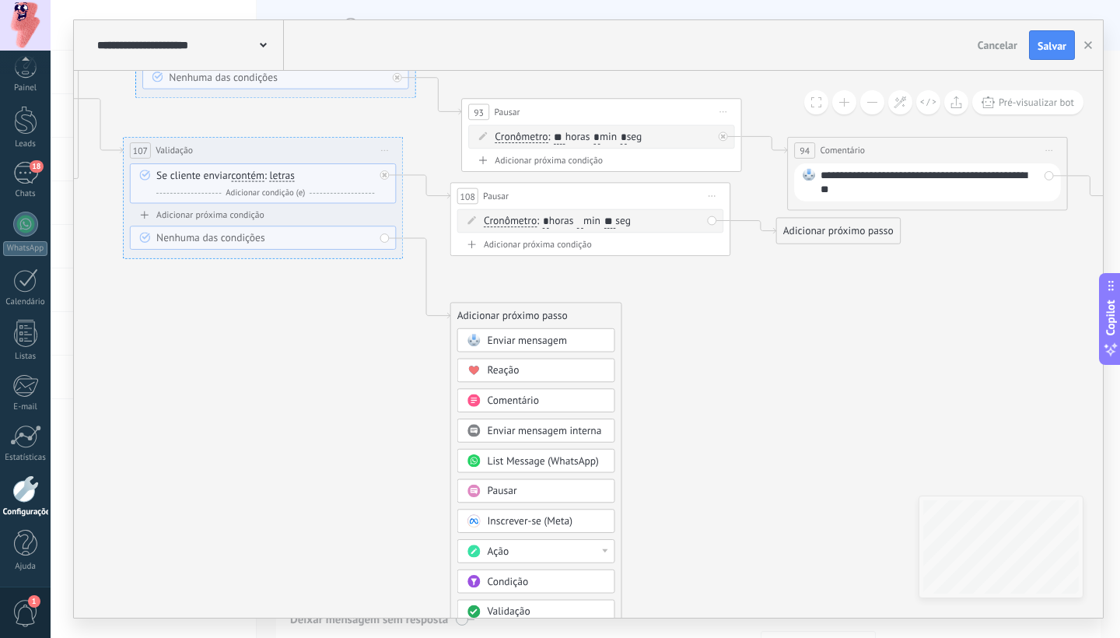
click at [516, 494] on span "Pausar" at bounding box center [502, 490] width 30 height 13
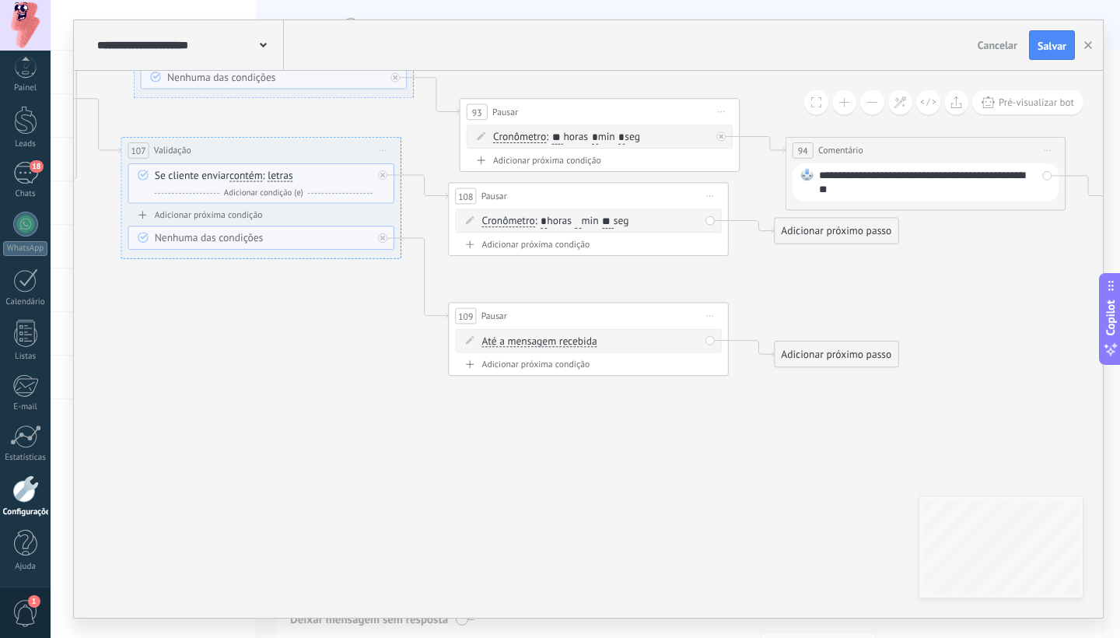
click at [558, 335] on div "Até a mensagem recebida Até a mensagem recebida Cronômetro Exceto durante o exp…" at bounding box center [591, 341] width 218 height 14
click at [584, 341] on span "Até a mensagem recebida" at bounding box center [539, 341] width 115 height 11
click at [584, 341] on button "Até a mensagem recebida" at bounding box center [562, 341] width 175 height 25
click at [550, 373] on span "Cronômetro" at bounding box center [550, 366] width 169 height 14
click at [582, 345] on input "*" at bounding box center [578, 341] width 6 height 12
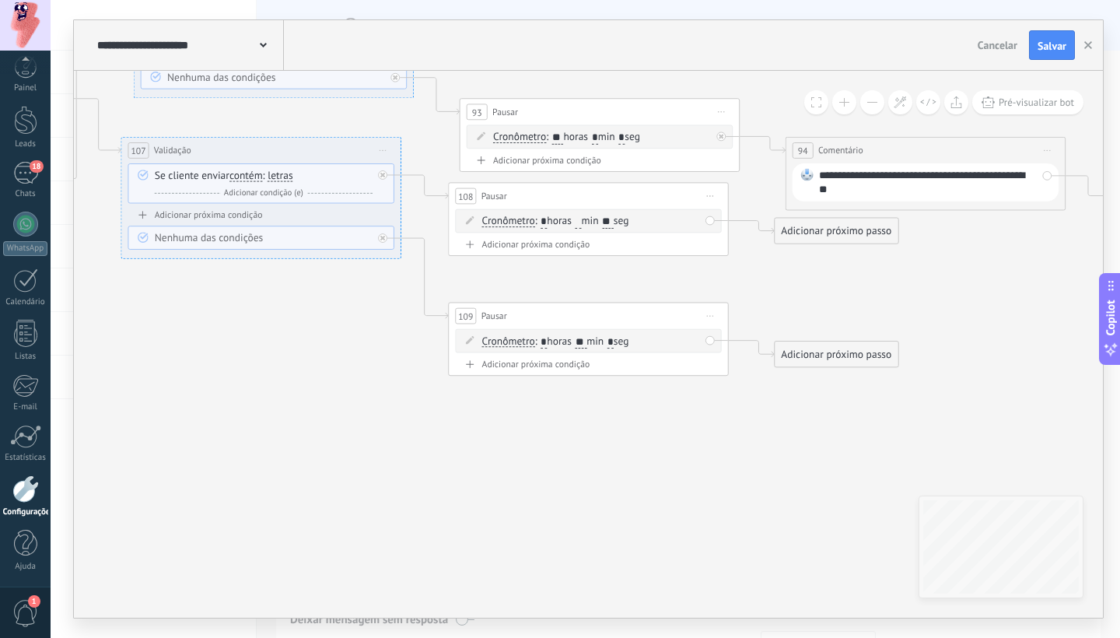
type input "**"
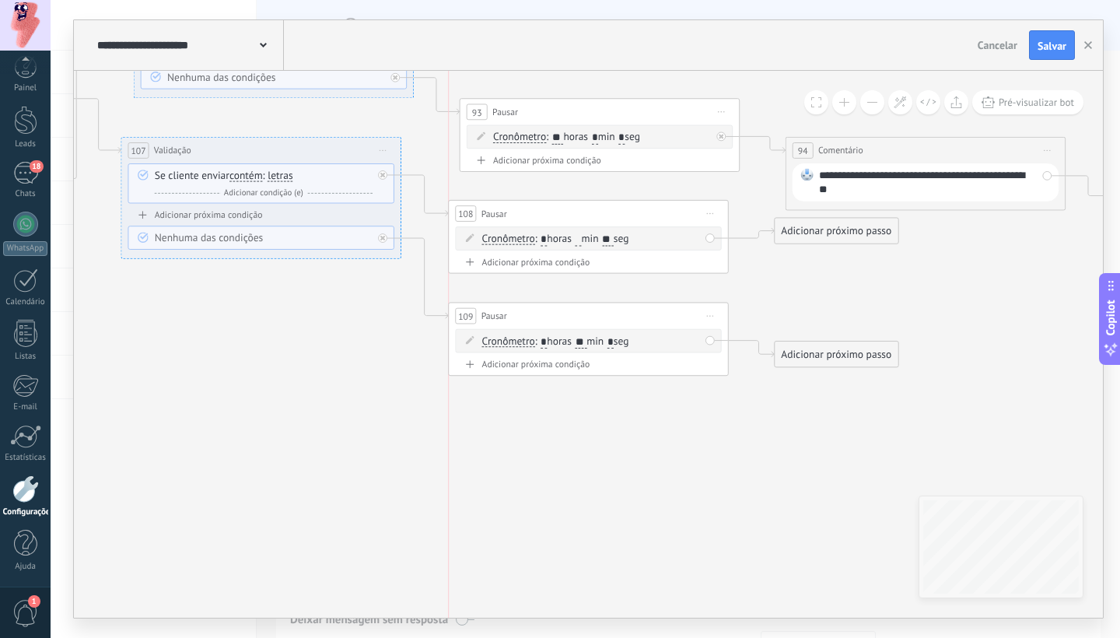
drag, startPoint x: 662, startPoint y: 207, endPoint x: 662, endPoint y: 225, distance: 17.9
click at [662, 225] on div "108 Pausar ****** Iniciar pré-visualização aqui Renomear Duplicar Excluir" at bounding box center [588, 214] width 279 height 26
drag, startPoint x: 798, startPoint y: 235, endPoint x: 764, endPoint y: 264, distance: 44.1
click at [802, 258] on div "Adicionar próximo passo" at bounding box center [835, 254] width 123 height 23
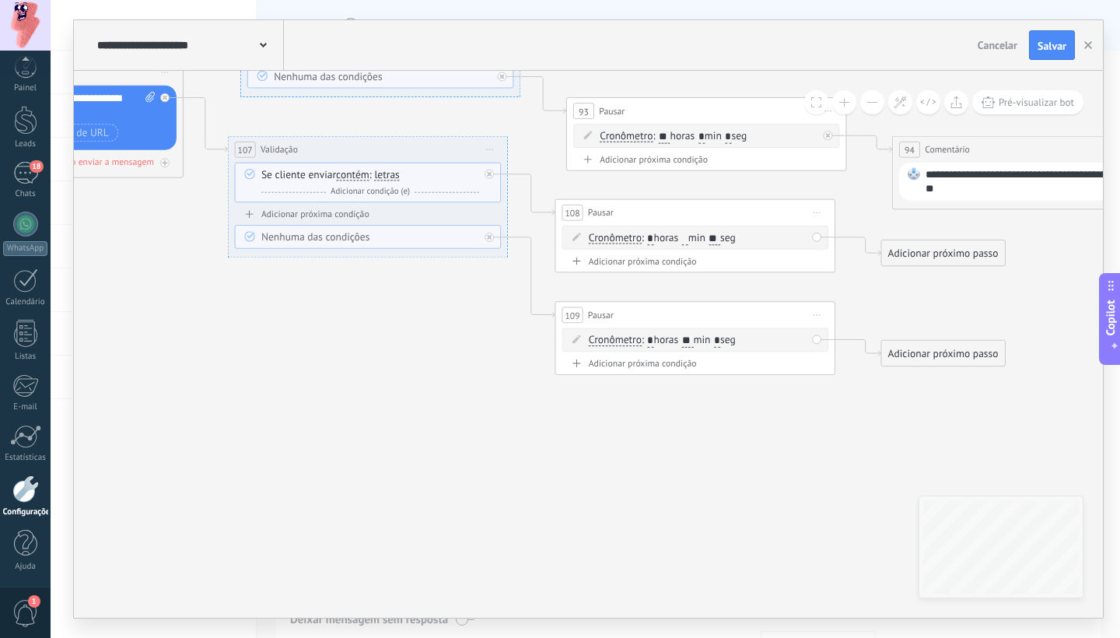
click at [935, 250] on div "Adicionar próximo passo" at bounding box center [942, 253] width 123 height 23
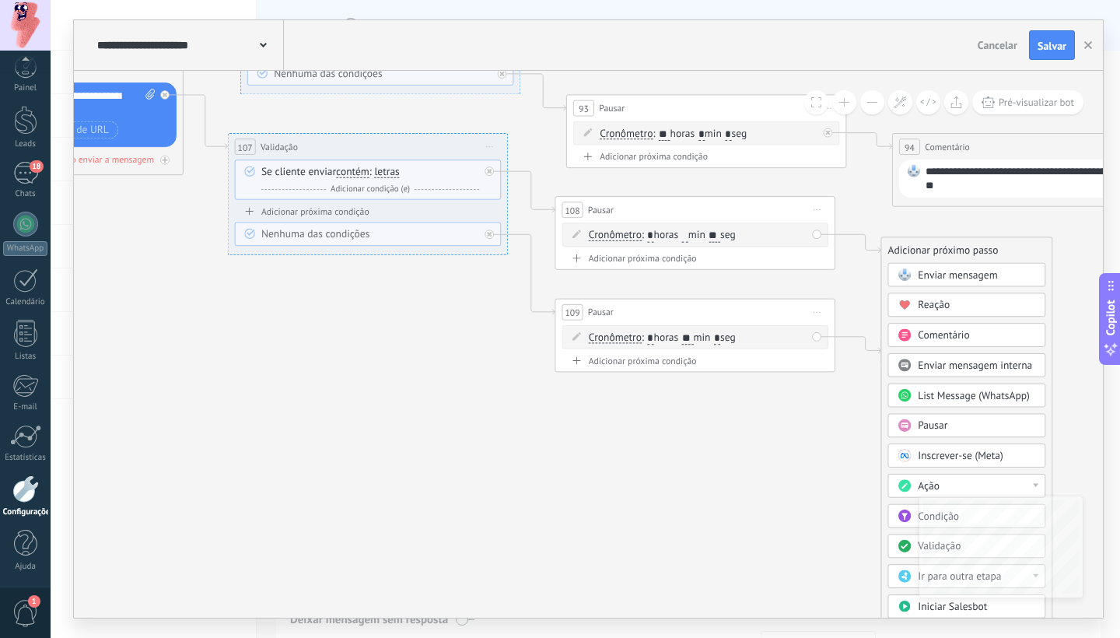
click at [931, 279] on span "Enviar mensagem" at bounding box center [956, 274] width 79 height 13
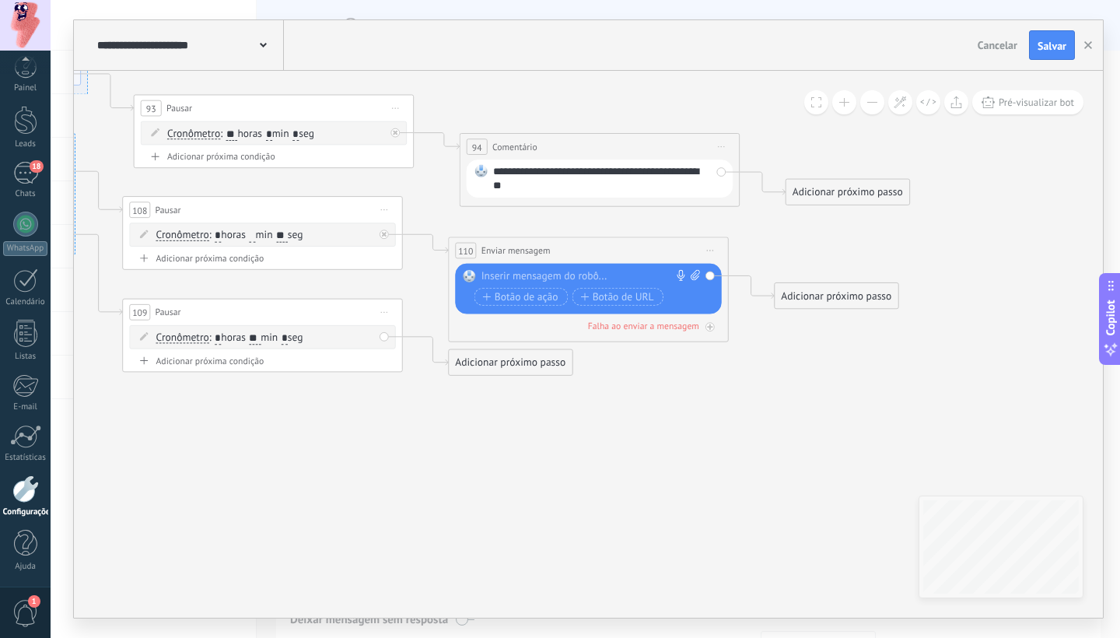
click at [551, 272] on div at bounding box center [585, 277] width 208 height 14
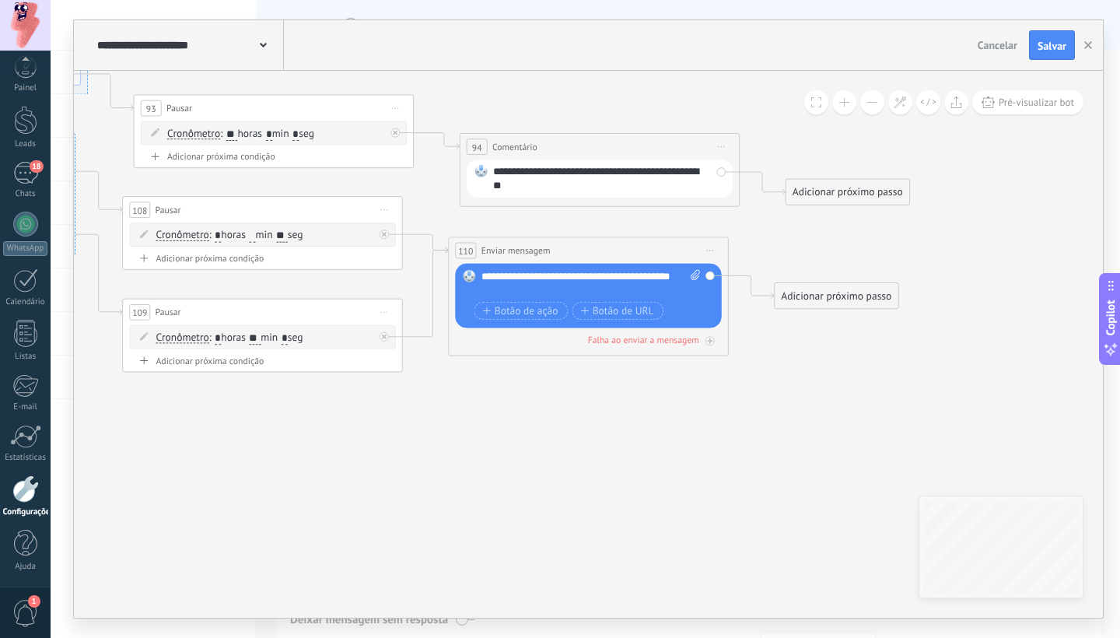
click at [812, 292] on div "Adicionar próximo passo" at bounding box center [835, 296] width 123 height 23
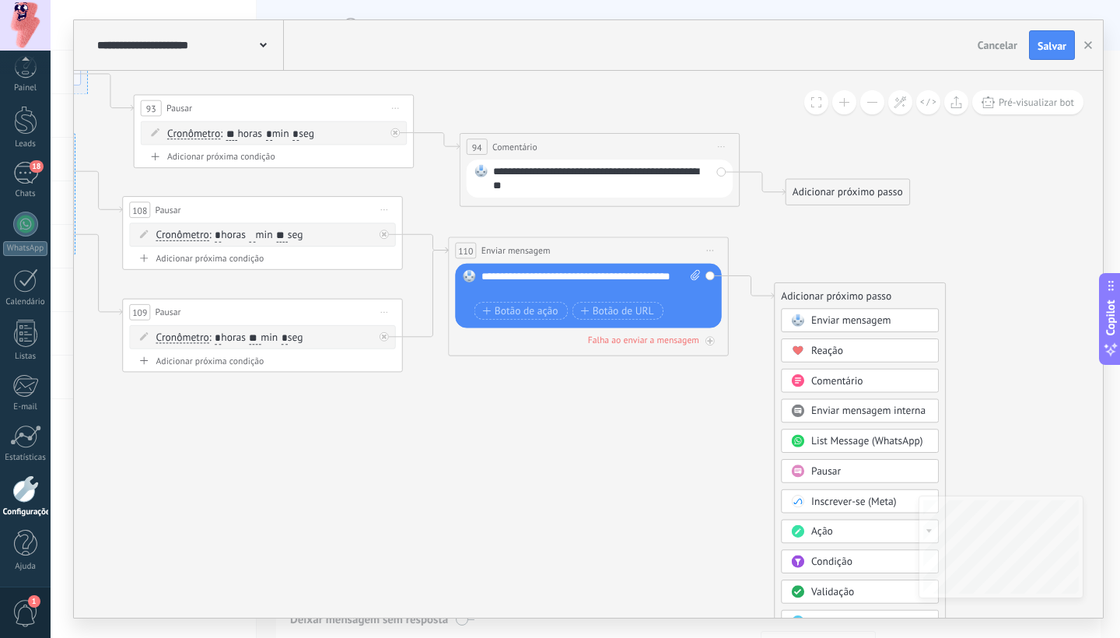
click at [827, 476] on span "Pausar" at bounding box center [826, 470] width 30 height 13
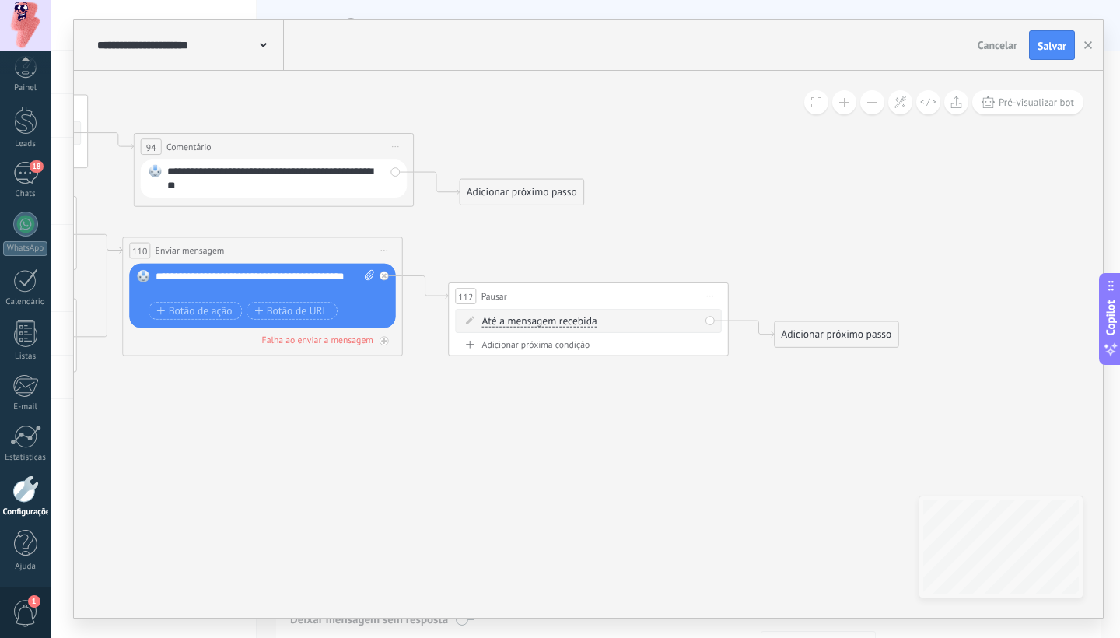
click at [559, 325] on span "Até a mensagem recebida" at bounding box center [539, 321] width 115 height 11
click at [559, 325] on button "Até a mensagem recebida" at bounding box center [562, 321] width 175 height 25
drag, startPoint x: 606, startPoint y: 463, endPoint x: 603, endPoint y: 448, distance: 15.1
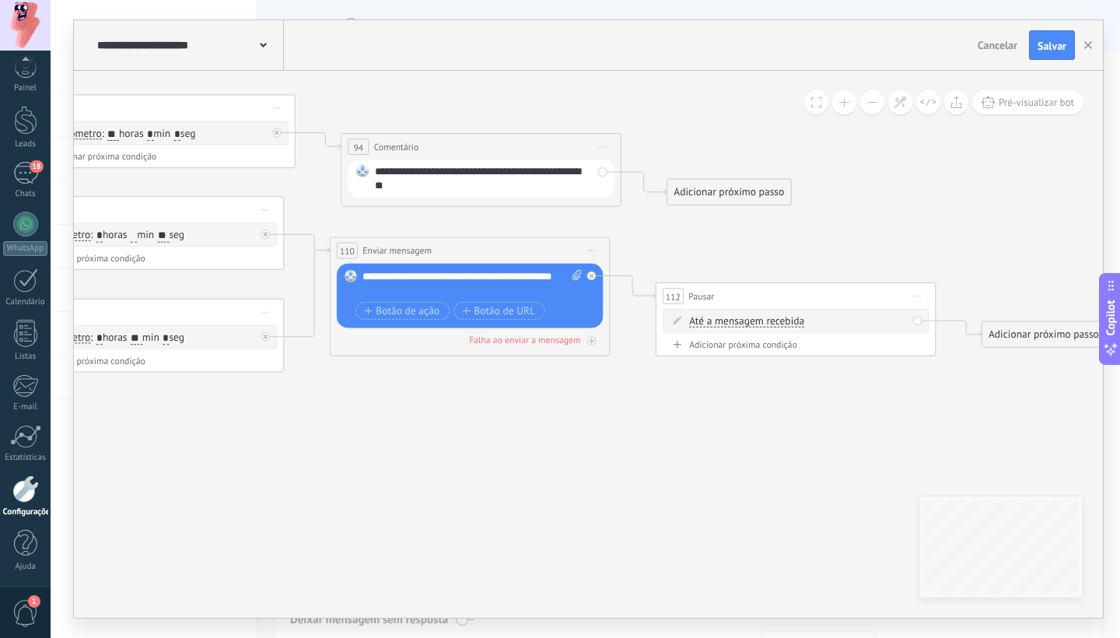
click at [920, 294] on span "Iniciar pré-visualização aqui [GEOGRAPHIC_DATA] Duplicar Excluir" at bounding box center [917, 295] width 23 height 20
drag, startPoint x: 931, startPoint y: 390, endPoint x: 869, endPoint y: 373, distance: 64.3
click at [931, 390] on div "Excluir" at bounding box center [992, 388] width 160 height 24
click at [721, 299] on div "Adicionar próximo passo" at bounding box center [717, 296] width 123 height 23
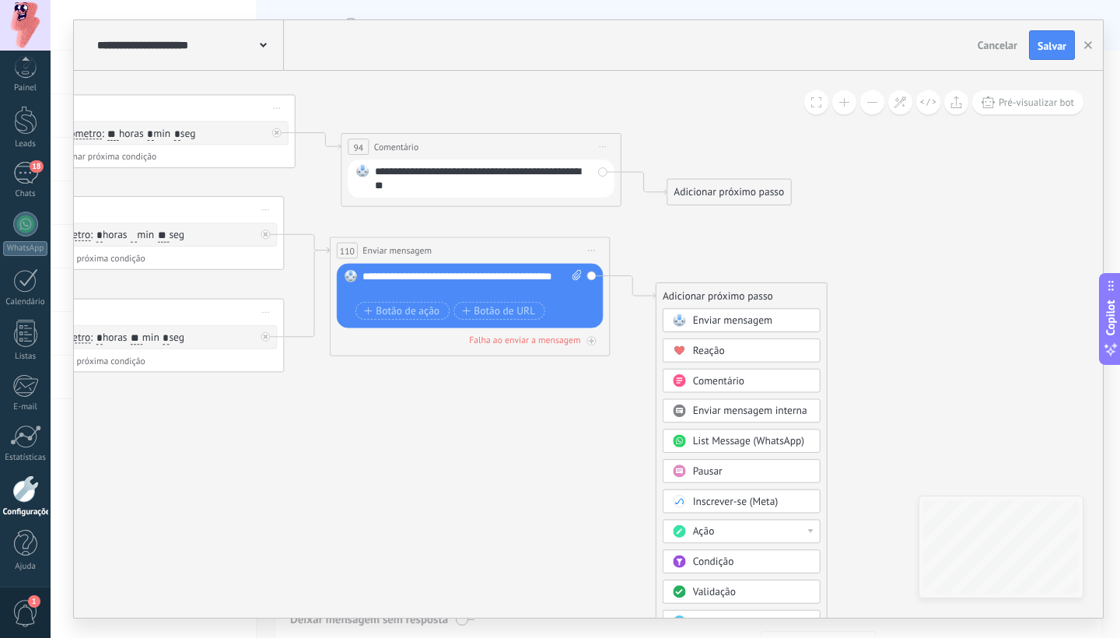
click at [722, 591] on span "Validação" at bounding box center [714, 591] width 43 height 13
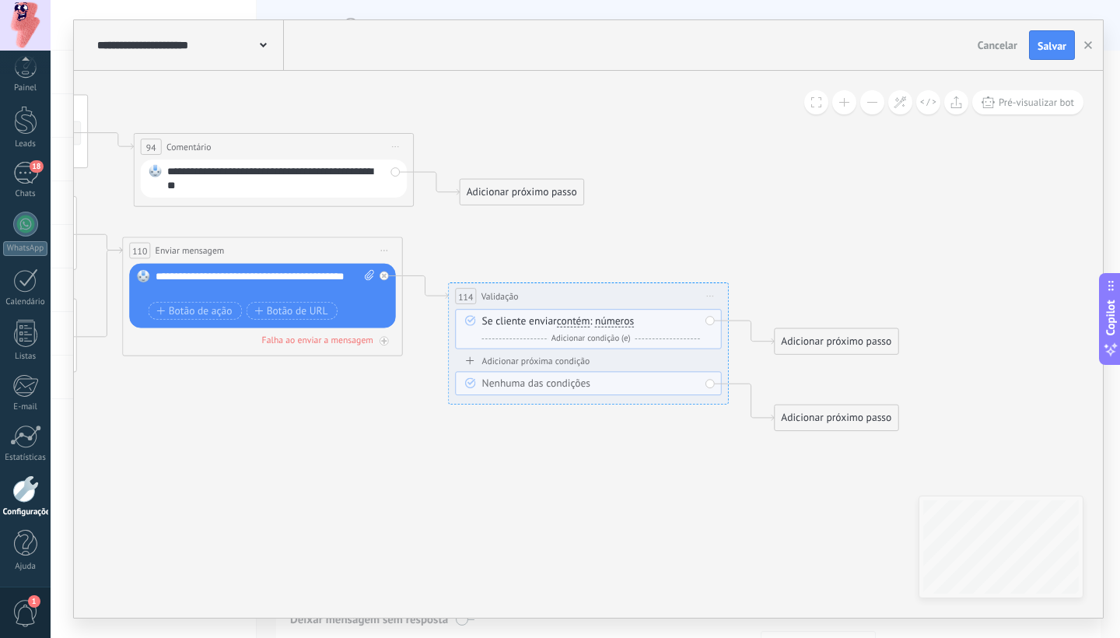
click at [619, 320] on span "números" at bounding box center [614, 321] width 39 height 11
click at [619, 320] on button "números" at bounding box center [675, 321] width 175 height 25
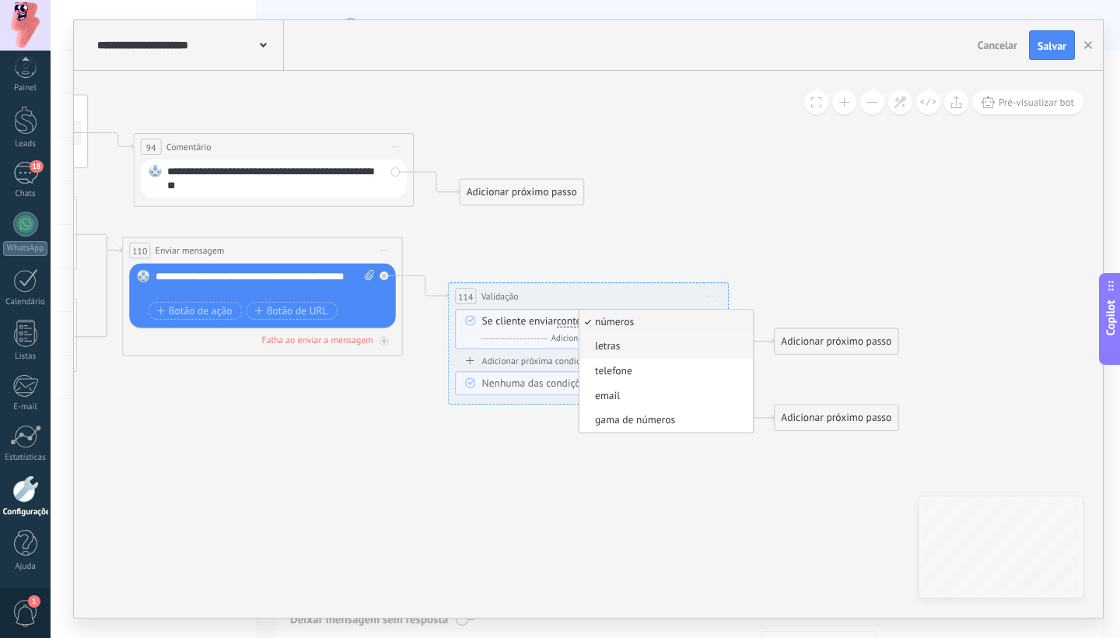
click at [635, 346] on span "letras" at bounding box center [663, 347] width 169 height 14
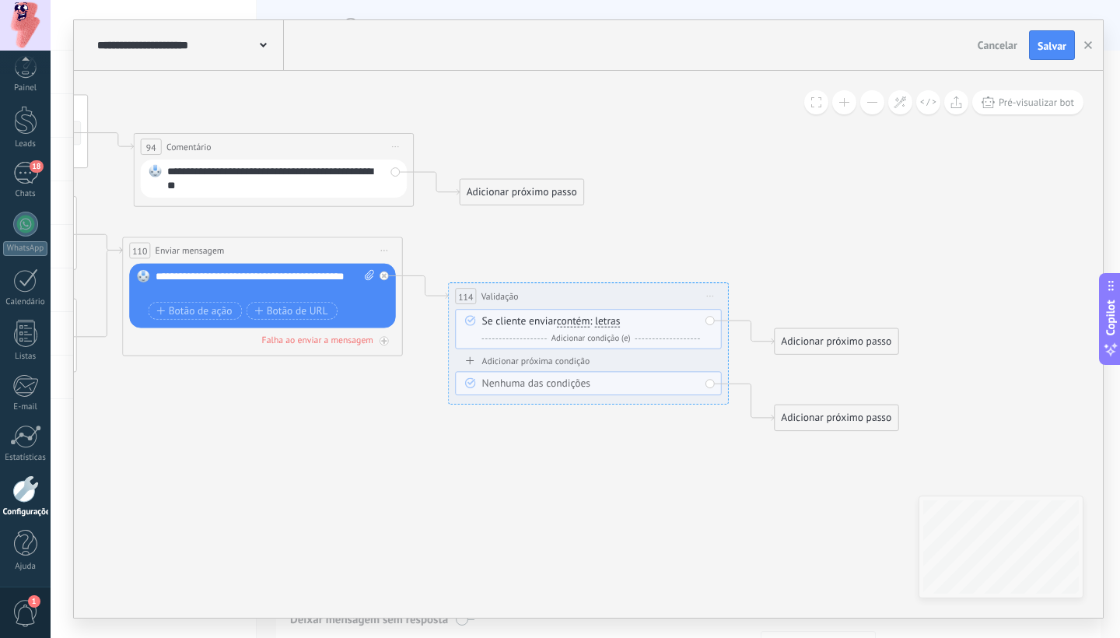
click at [822, 338] on div "Adicionar próximo passo" at bounding box center [835, 341] width 123 height 23
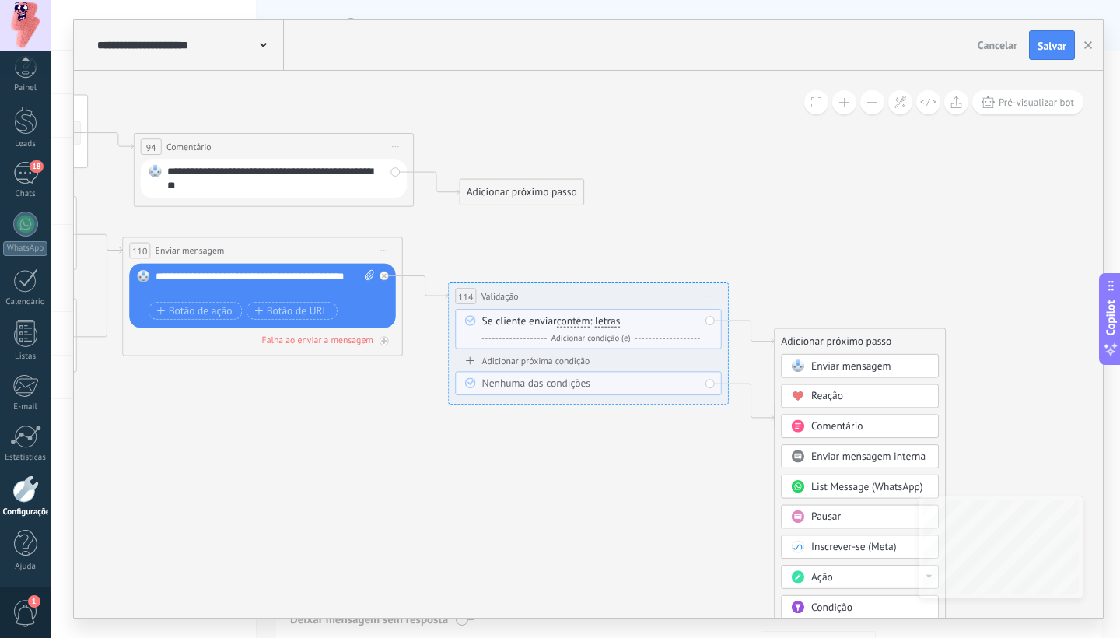
click at [474, 359] on div "Adicionar próxima condição" at bounding box center [588, 361] width 266 height 12
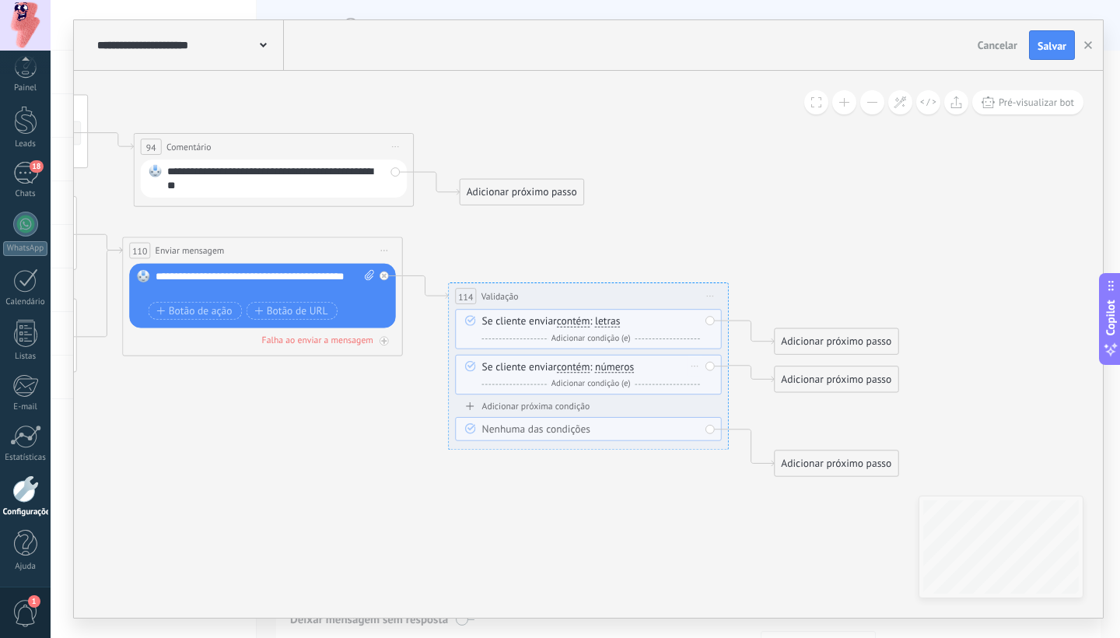
click at [608, 369] on span "números" at bounding box center [614, 367] width 39 height 11
click at [608, 369] on button "números" at bounding box center [675, 367] width 175 height 25
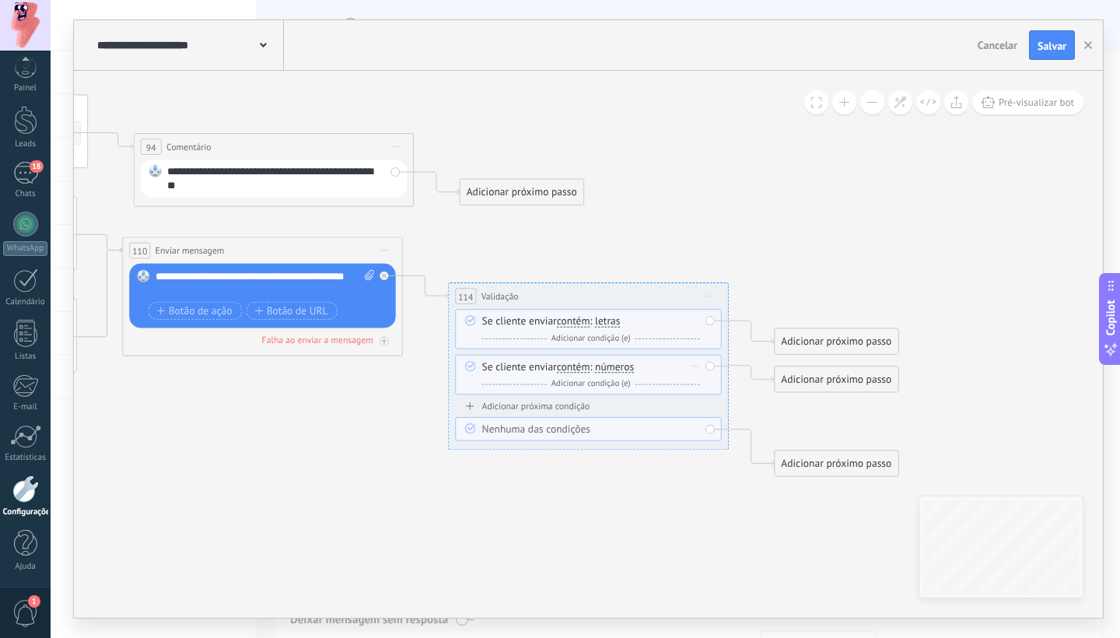
click at [619, 367] on span "números" at bounding box center [614, 367] width 39 height 11
click at [619, 367] on button "números" at bounding box center [675, 367] width 175 height 25
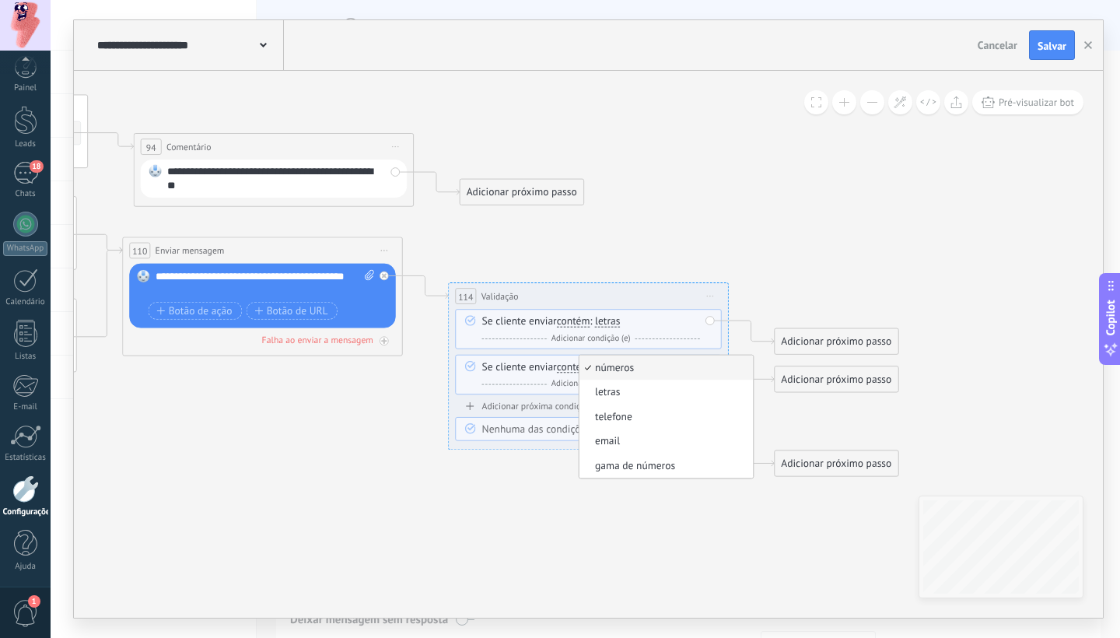
click at [566, 369] on span "contém" at bounding box center [573, 367] width 33 height 11
click at [566, 369] on button "contém" at bounding box center [637, 367] width 175 height 25
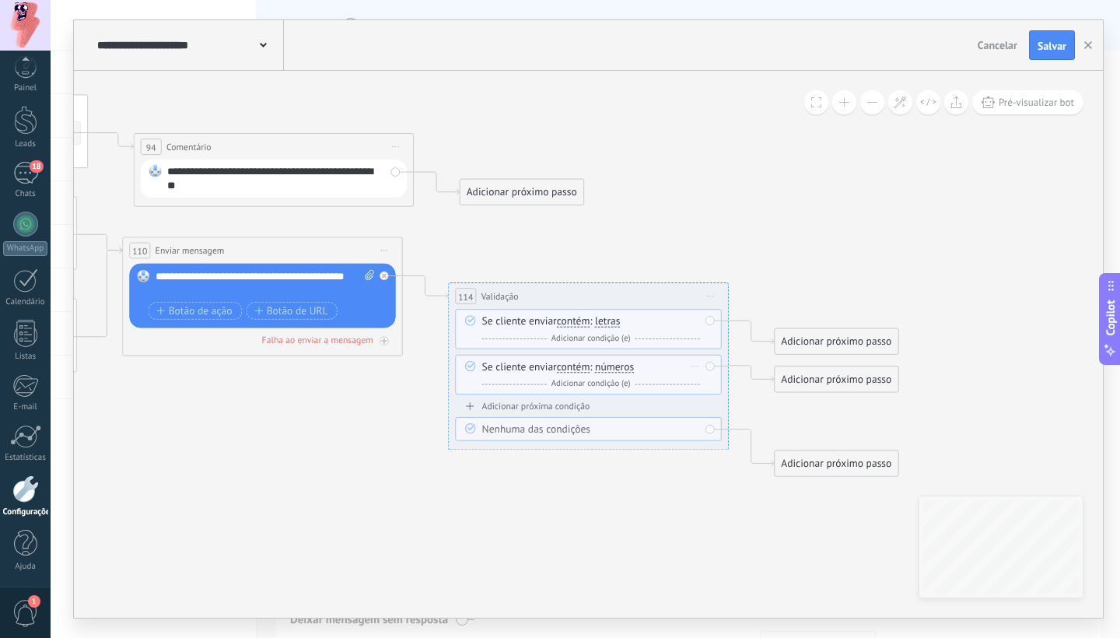
click at [691, 365] on div "Excluir" at bounding box center [695, 366] width 16 height 20
click at [697, 369] on div "Excluir" at bounding box center [695, 366] width 16 height 20
click at [582, 366] on span "contém" at bounding box center [573, 367] width 33 height 11
click at [582, 366] on button "contém" at bounding box center [637, 367] width 175 height 25
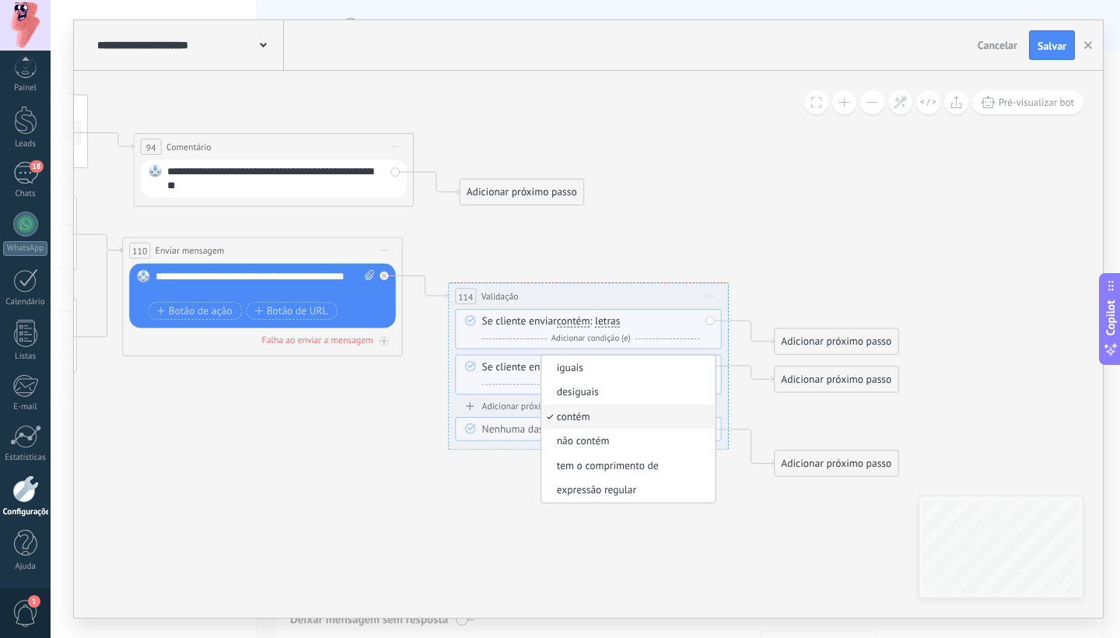
click at [633, 463] on span "tem o comprimento de" at bounding box center [625, 466] width 169 height 14
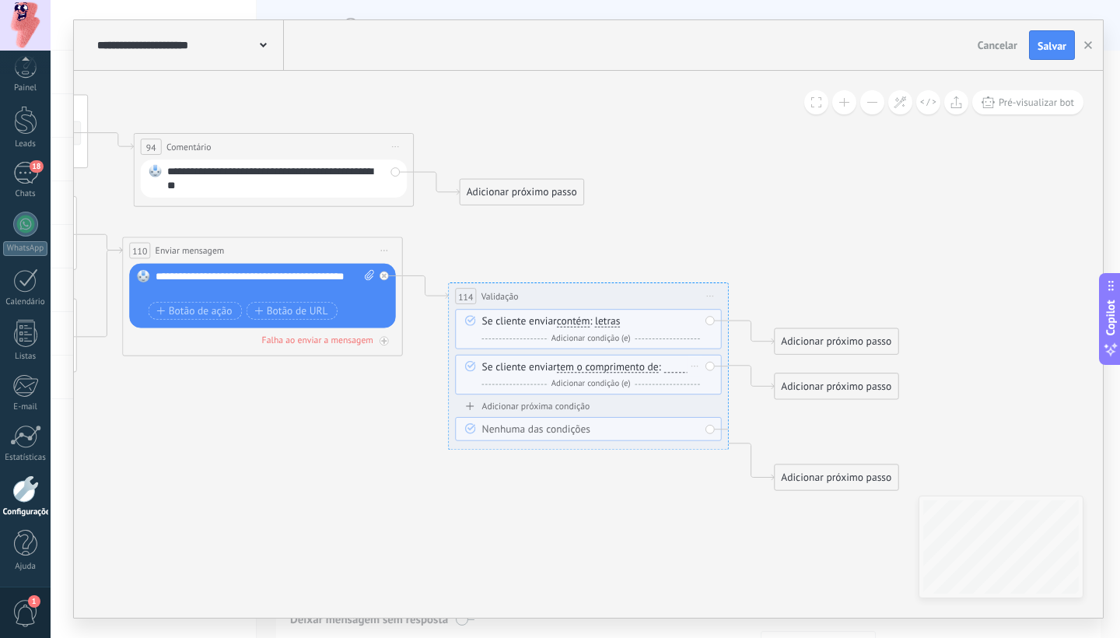
click at [659, 369] on span "tem o comprimento de" at bounding box center [608, 367] width 102 height 11
click at [659, 369] on button "tem o comprimento de" at bounding box center [637, 367] width 175 height 25
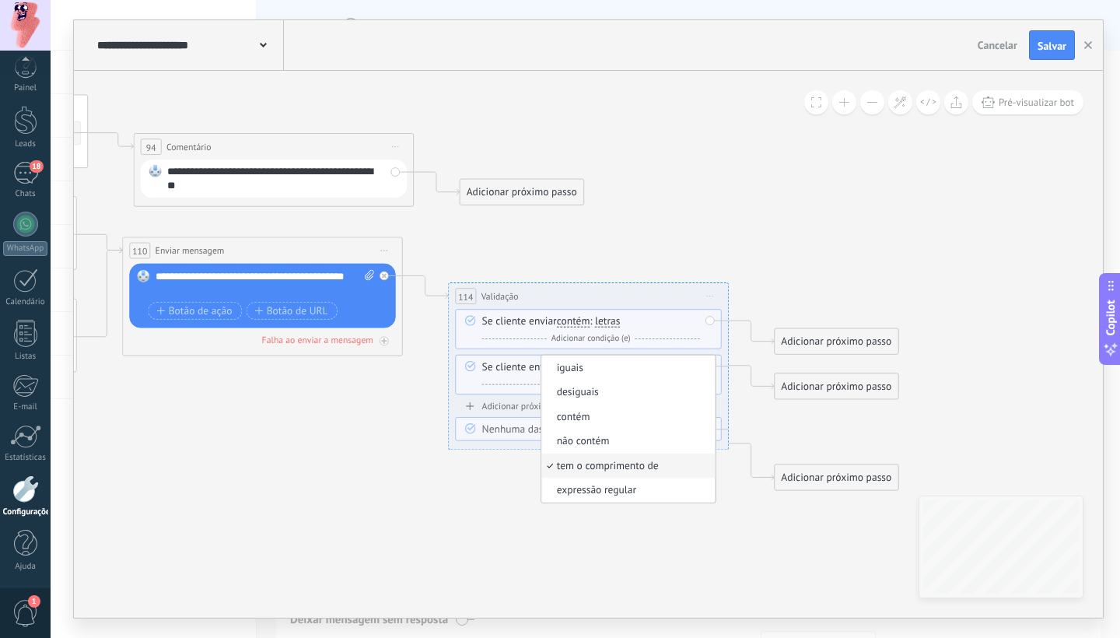
click at [493, 385] on div "E Adicionar condição (e)" at bounding box center [591, 384] width 218 height 14
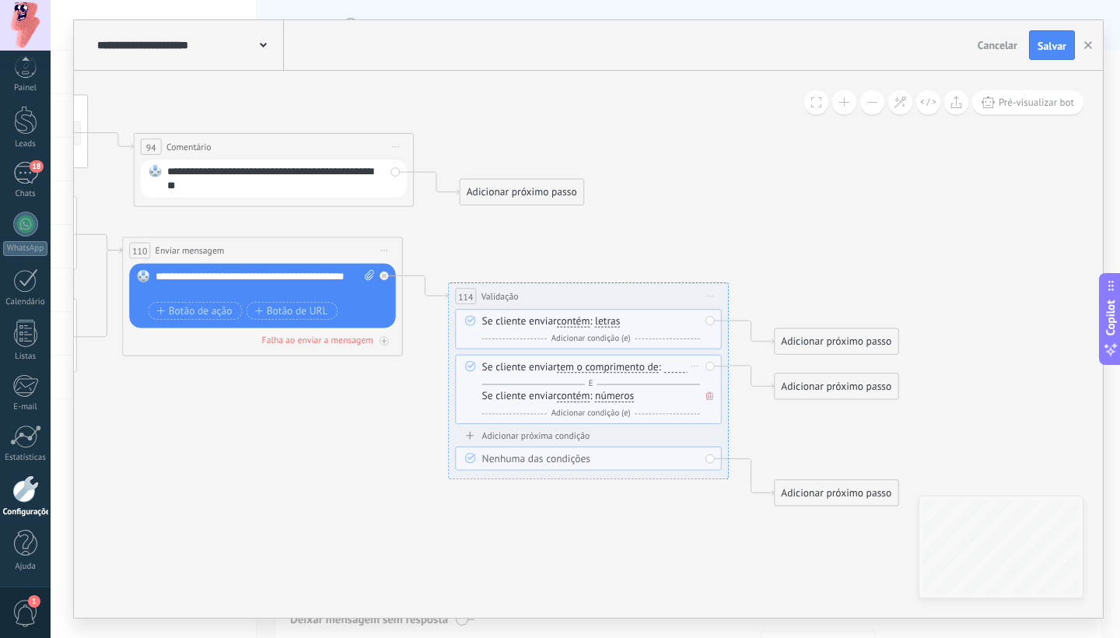
click at [689, 369] on div "Excluir" at bounding box center [695, 366] width 16 height 20
click at [704, 383] on icon at bounding box center [700, 385] width 7 height 9
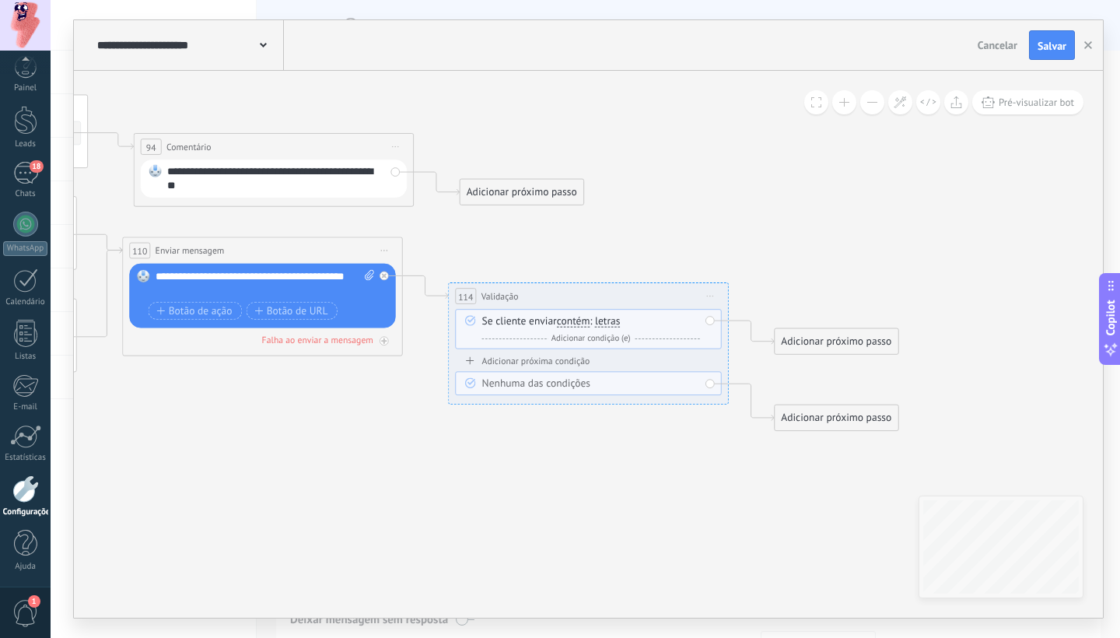
click at [826, 341] on div "Adicionar próximo passo" at bounding box center [835, 341] width 123 height 23
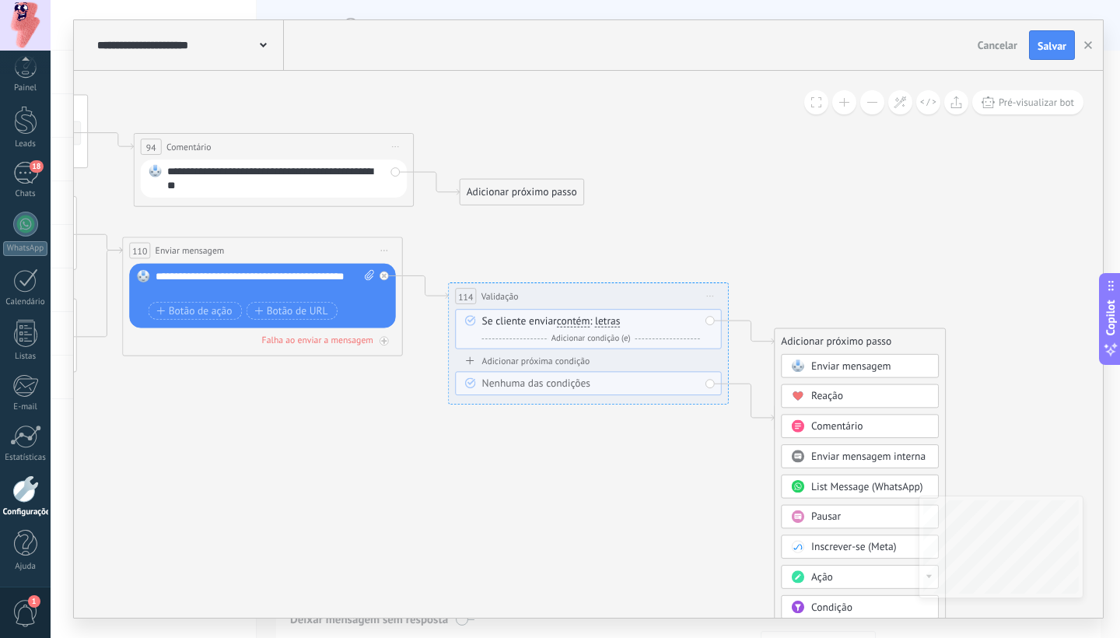
click at [839, 514] on span "Pausar" at bounding box center [826, 516] width 30 height 13
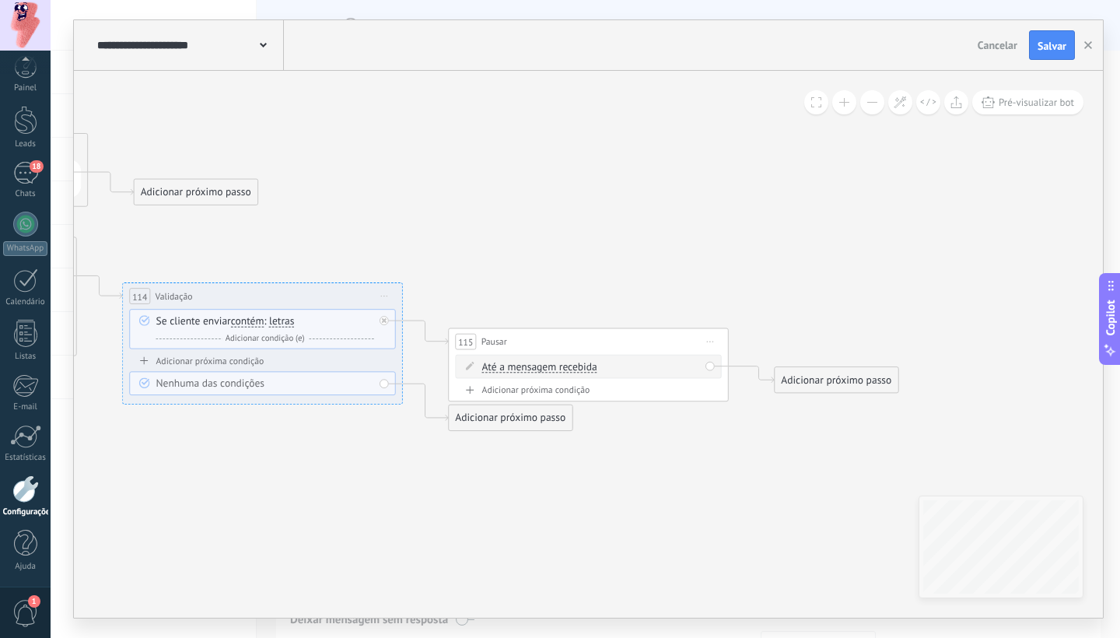
click at [571, 367] on span "Até a mensagem recebida" at bounding box center [539, 367] width 115 height 11
click at [571, 367] on button "Até a mensagem recebida" at bounding box center [562, 367] width 175 height 25
click at [575, 393] on span "Cronômetro" at bounding box center [550, 392] width 169 height 14
drag, startPoint x: 512, startPoint y: 421, endPoint x: 508, endPoint y: 443, distance: 22.9
click at [508, 443] on div "Adicionar próximo passo" at bounding box center [510, 439] width 123 height 23
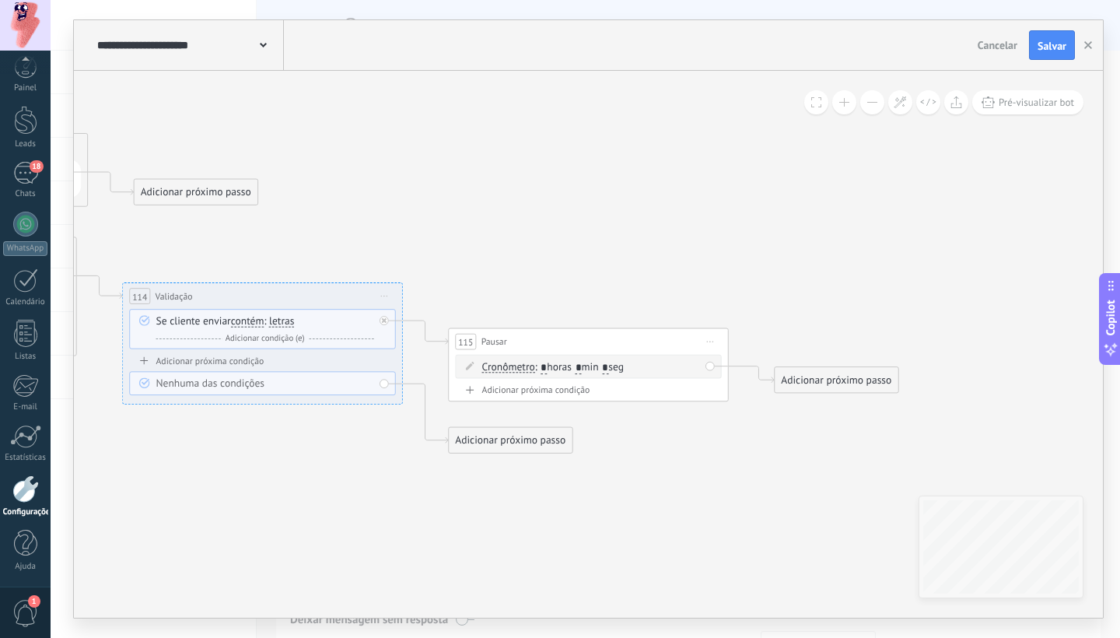
click at [508, 443] on div "Adicionar próximo passo" at bounding box center [510, 439] width 123 height 23
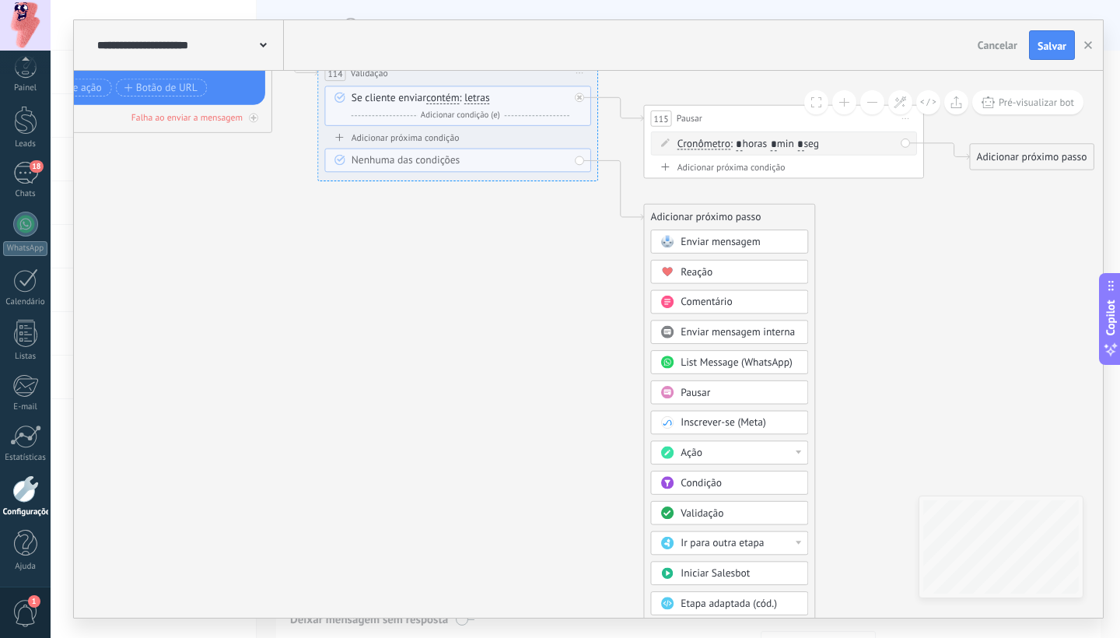
click at [708, 516] on span "Validação" at bounding box center [701, 512] width 43 height 13
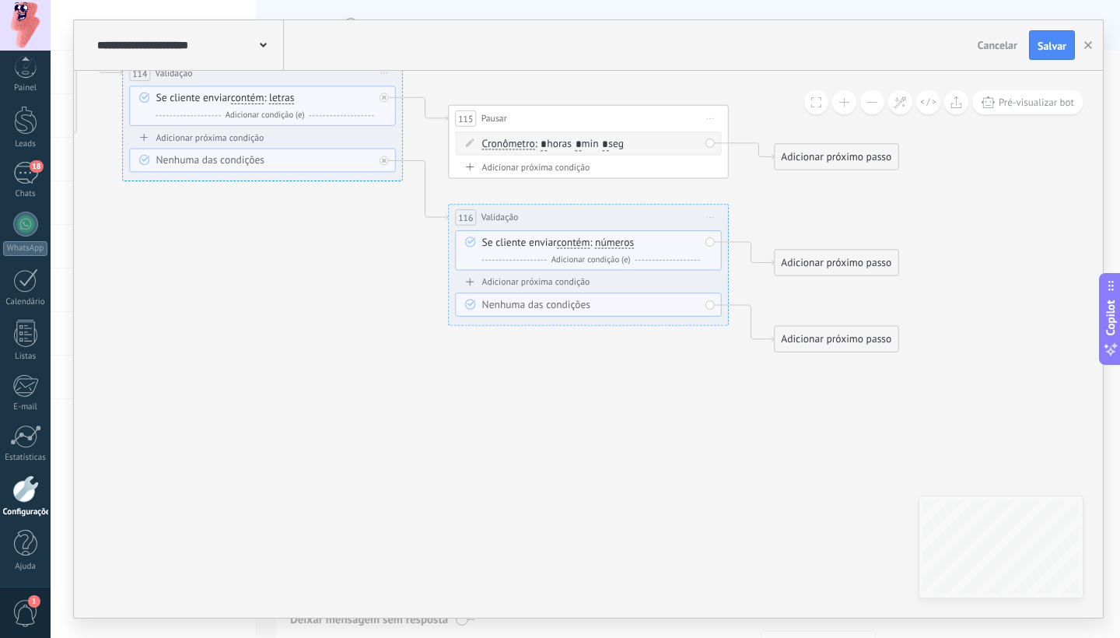
click at [711, 218] on icon at bounding box center [710, 217] width 7 height 2
click at [736, 313] on div "Excluir" at bounding box center [784, 309] width 160 height 24
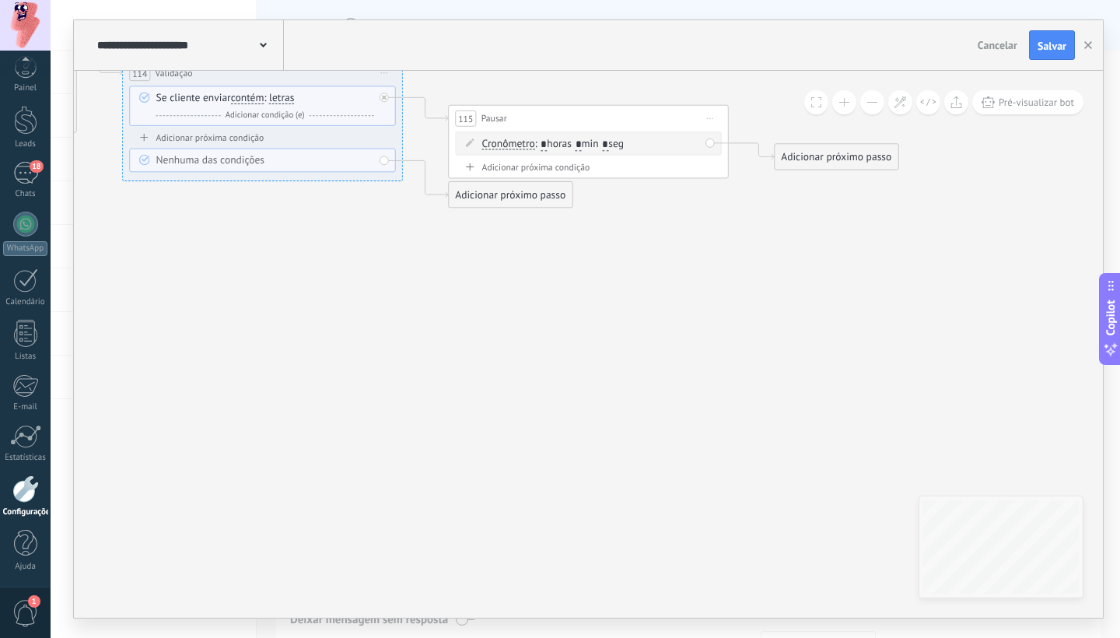
click at [525, 198] on div "Adicionar próximo passo" at bounding box center [510, 194] width 123 height 23
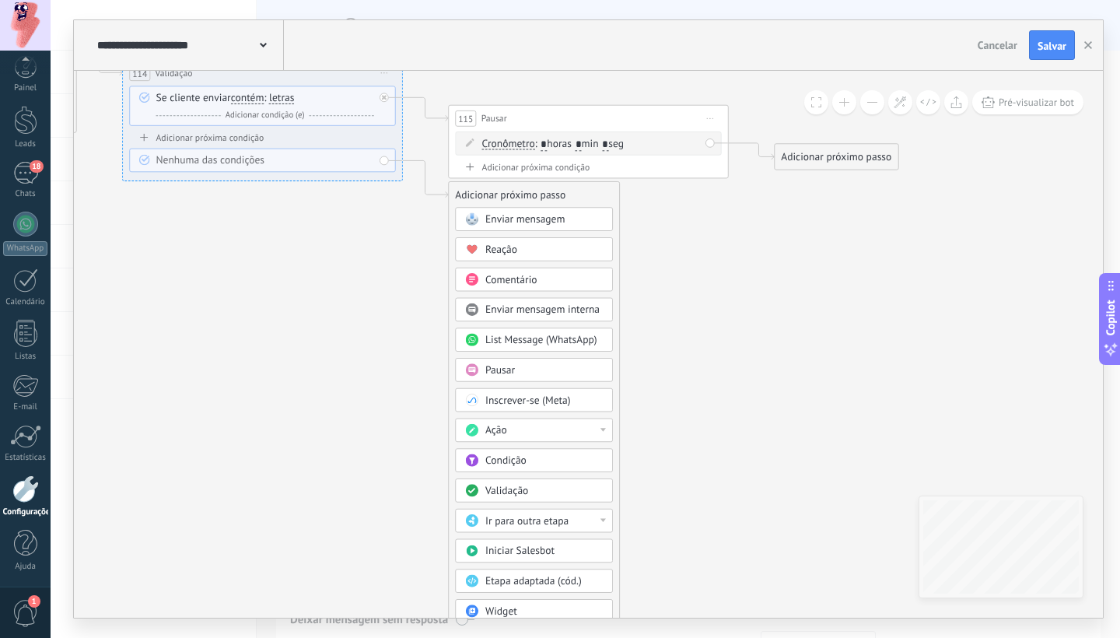
click at [511, 372] on span "Pausar" at bounding box center [500, 369] width 30 height 13
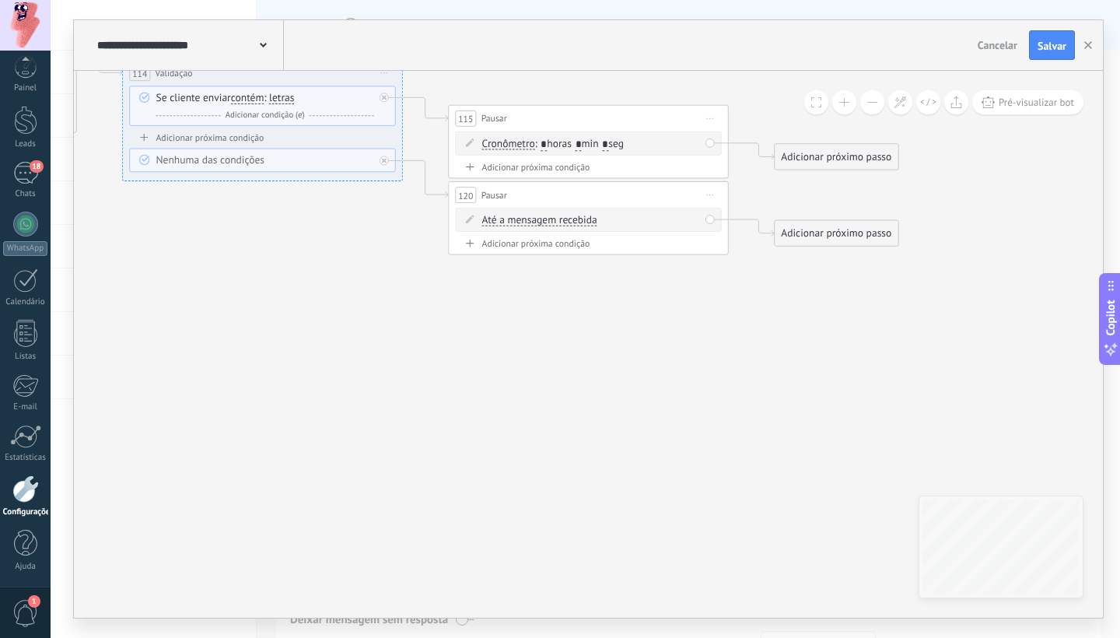
click at [577, 217] on span "Até a mensagem recebida" at bounding box center [539, 220] width 115 height 11
click at [577, 217] on button "Até a mensagem recebida" at bounding box center [562, 220] width 175 height 25
click at [542, 254] on li "Cronômetro" at bounding box center [552, 245] width 173 height 25
click at [547, 220] on input "*" at bounding box center [543, 221] width 6 height 12
type input "*"
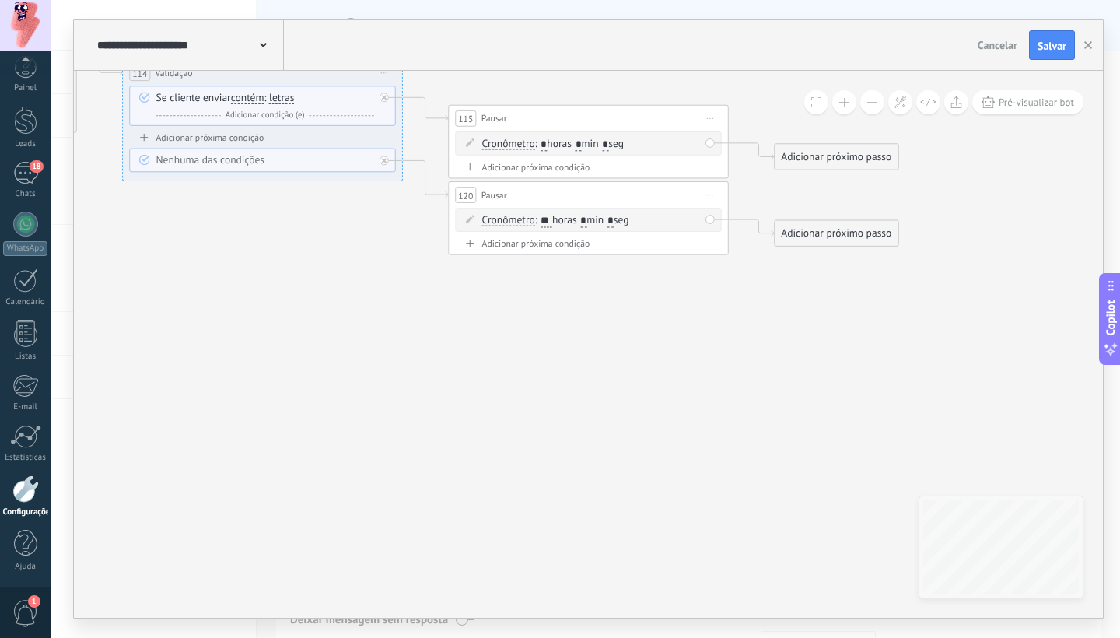
type input "**"
click at [586, 217] on input "*" at bounding box center [583, 221] width 6 height 12
drag, startPoint x: 654, startPoint y: 194, endPoint x: 653, endPoint y: 215, distance: 21.0
click at [653, 215] on div "120 Pausar ****** Iniciar pré-visualização aqui Renomear Duplicar Excluir" at bounding box center [588, 209] width 279 height 26
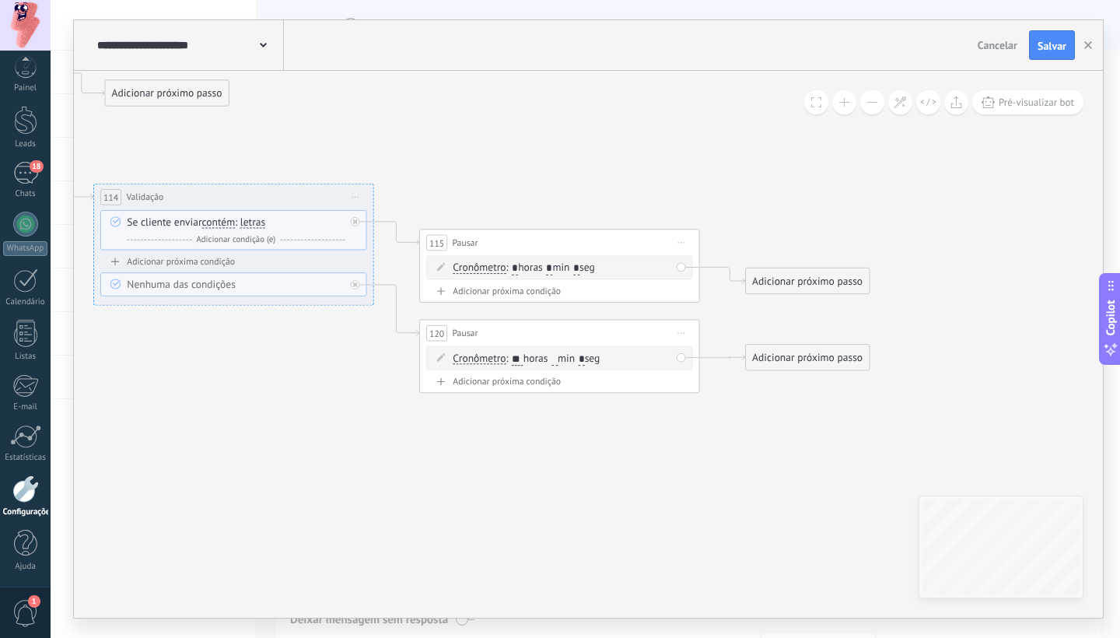
click at [811, 287] on div "Adicionar próximo passo" at bounding box center [807, 281] width 123 height 23
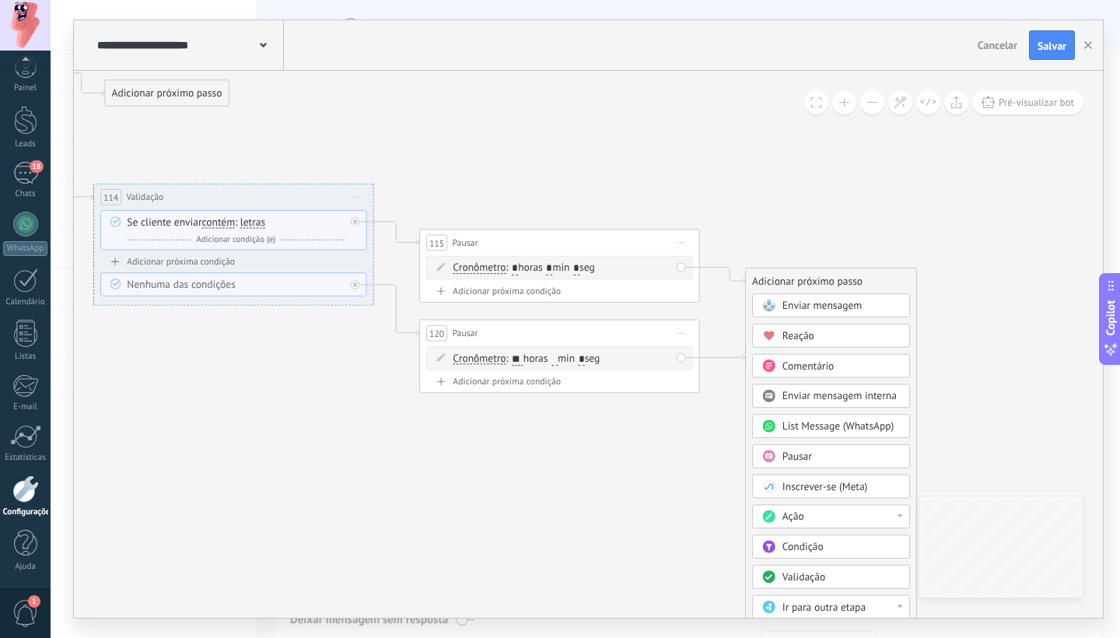
click at [833, 307] on span "Enviar mensagem" at bounding box center [821, 305] width 79 height 13
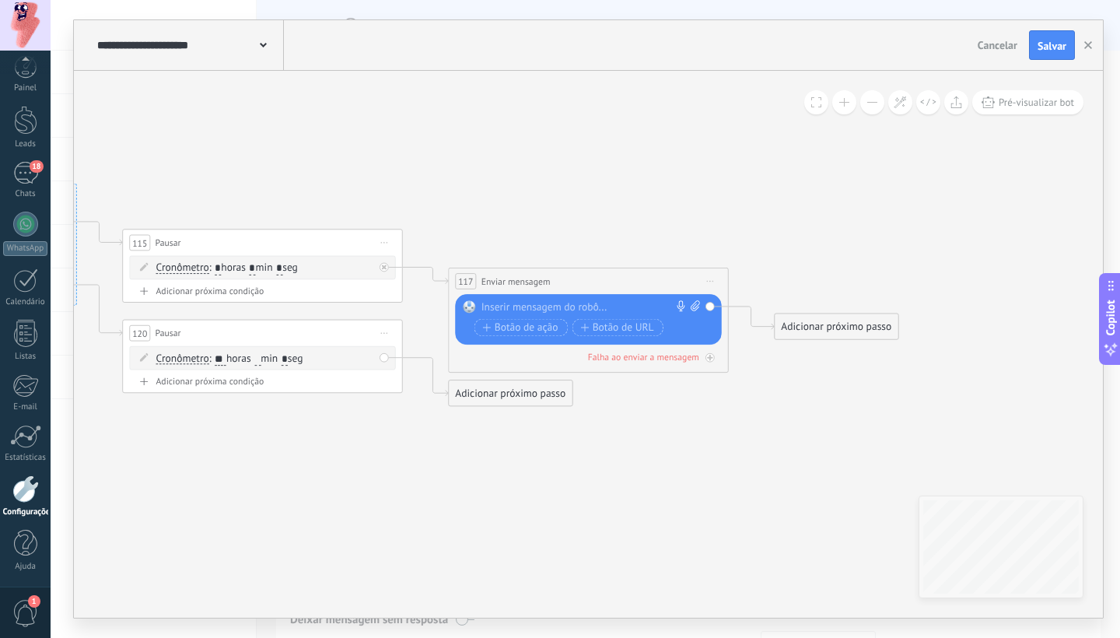
click at [575, 304] on div at bounding box center [585, 307] width 208 height 14
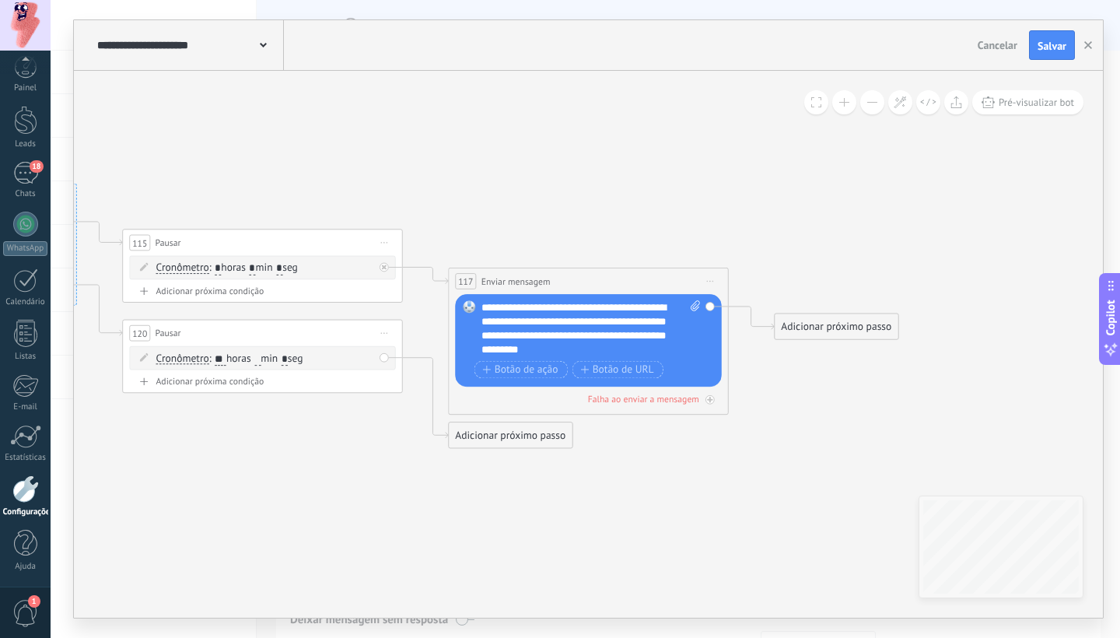
click at [692, 308] on icon at bounding box center [694, 305] width 9 height 11
click input "Upload" at bounding box center [0, 0] width 0 height 0
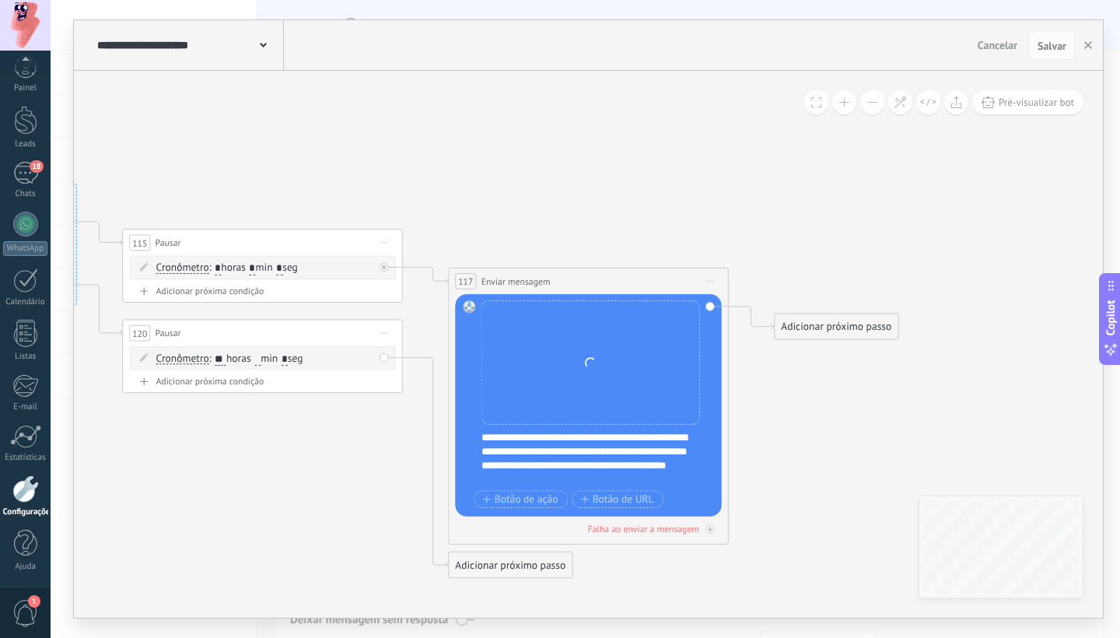
click at [525, 449] on div "**********" at bounding box center [597, 458] width 232 height 56
click at [609, 451] on div "**********" at bounding box center [597, 458] width 232 height 56
click at [678, 452] on div "**********" at bounding box center [597, 458] width 232 height 56
click at [581, 476] on div "**********" at bounding box center [597, 458] width 232 height 56
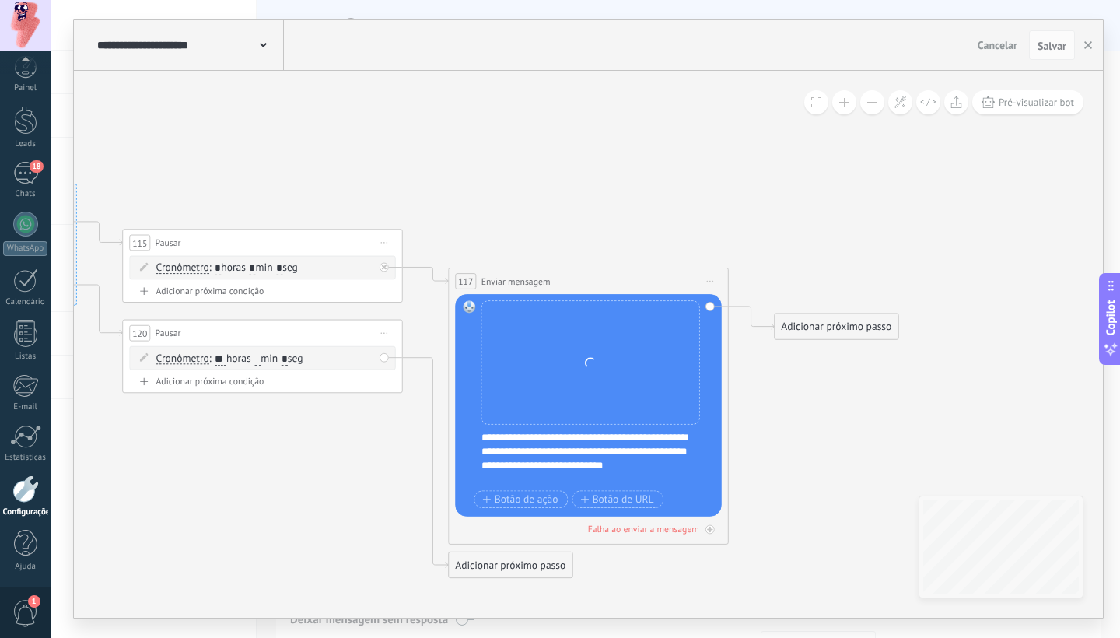
click at [522, 567] on div "Adicionar próximo passo" at bounding box center [510, 565] width 123 height 23
click at [535, 582] on div "Enviar mensagem" at bounding box center [534, 589] width 158 height 24
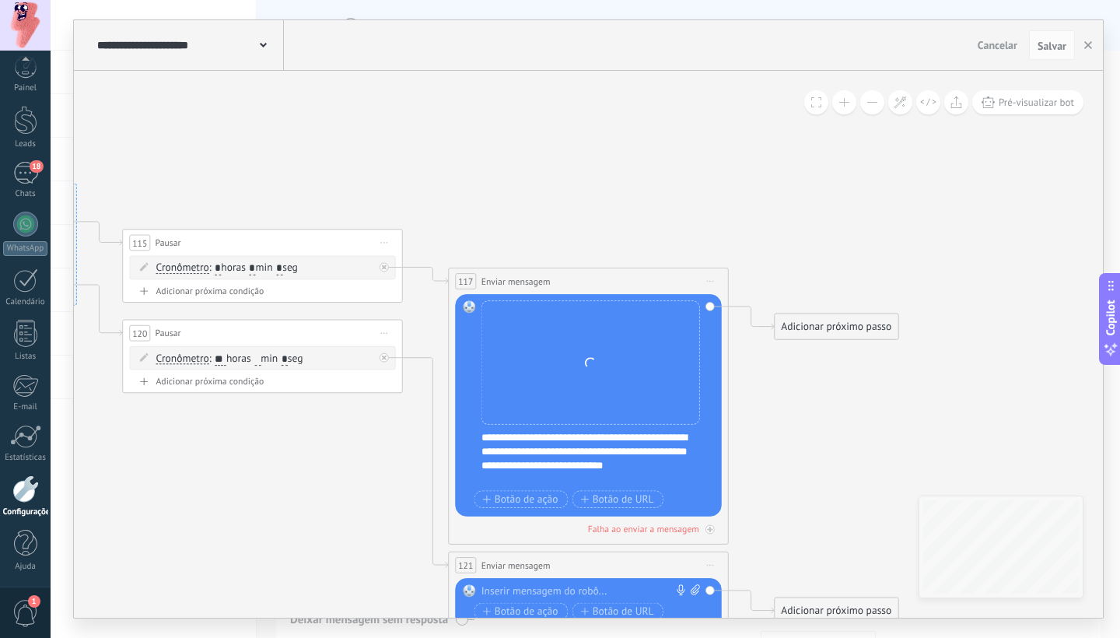
click at [585, 590] on div at bounding box center [585, 591] width 208 height 14
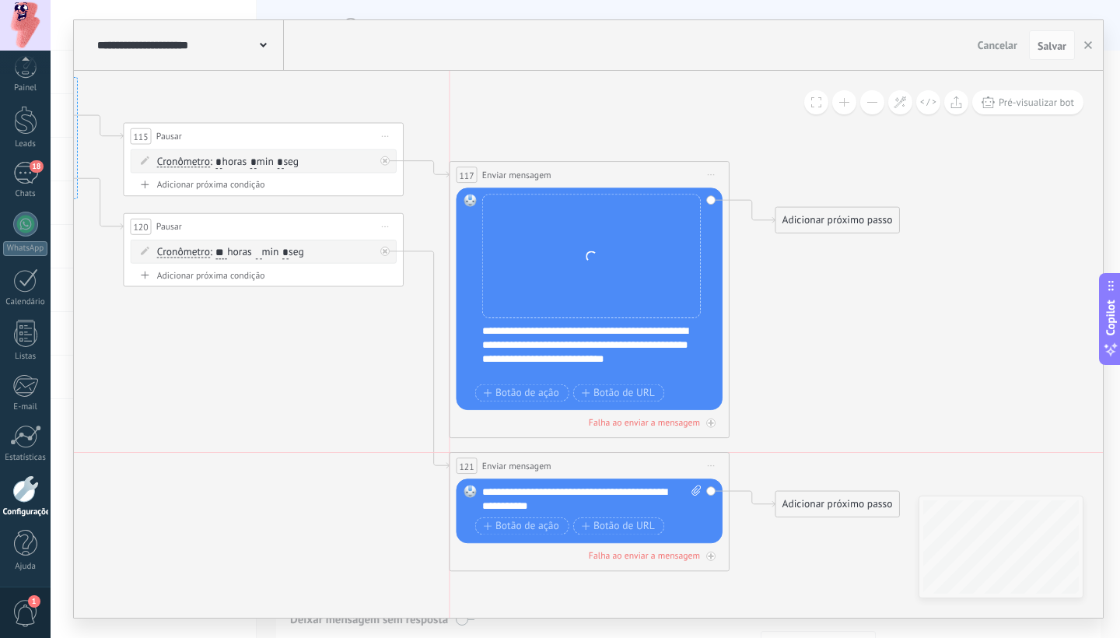
drag, startPoint x: 680, startPoint y: 461, endPoint x: 680, endPoint y: 472, distance: 10.9
click at [680, 472] on div "**********" at bounding box center [588, 465] width 279 height 26
click at [832, 214] on div "Adicionar próximo passo" at bounding box center [836, 219] width 123 height 23
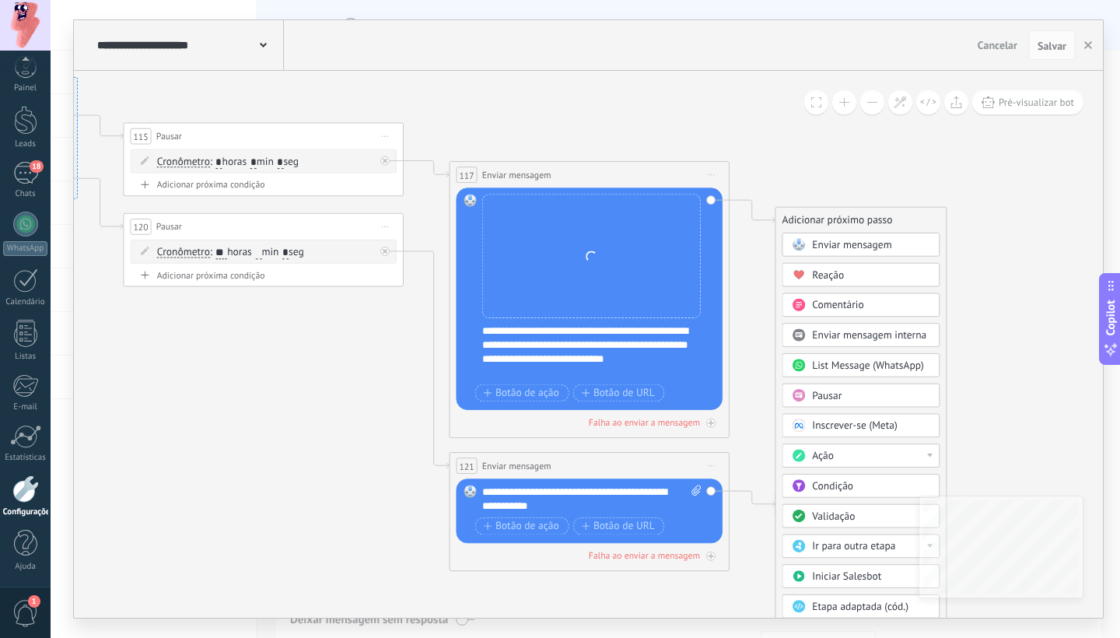
click at [868, 336] on span "Enviar mensagem interna" at bounding box center [869, 334] width 114 height 13
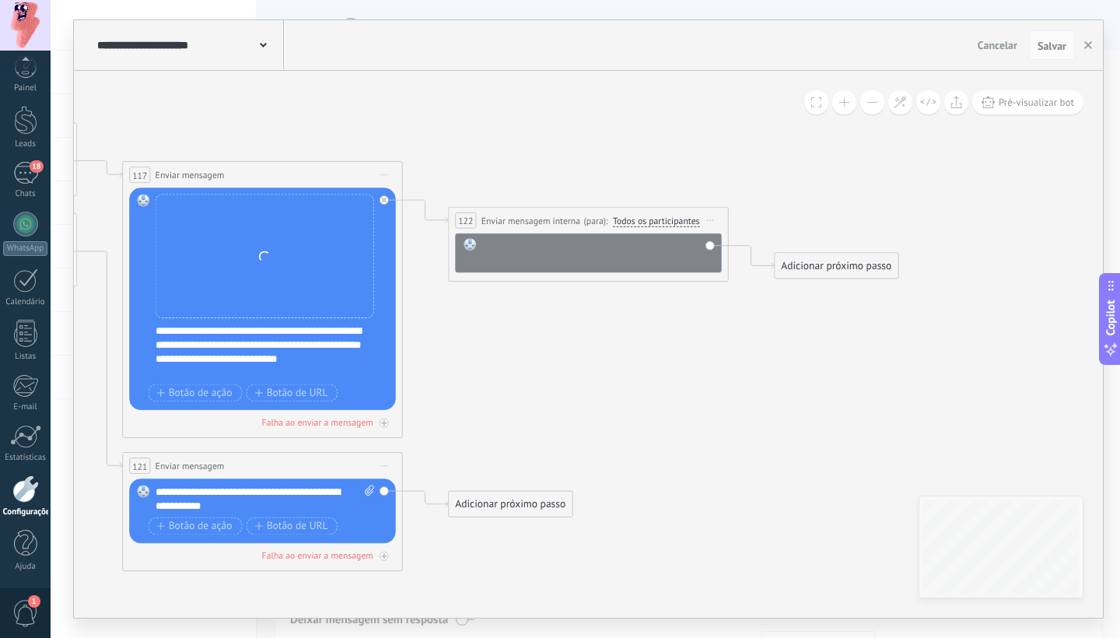
click at [522, 250] on div at bounding box center [598, 252] width 232 height 28
click at [847, 263] on div "Adicionar próximo passo" at bounding box center [835, 265] width 123 height 23
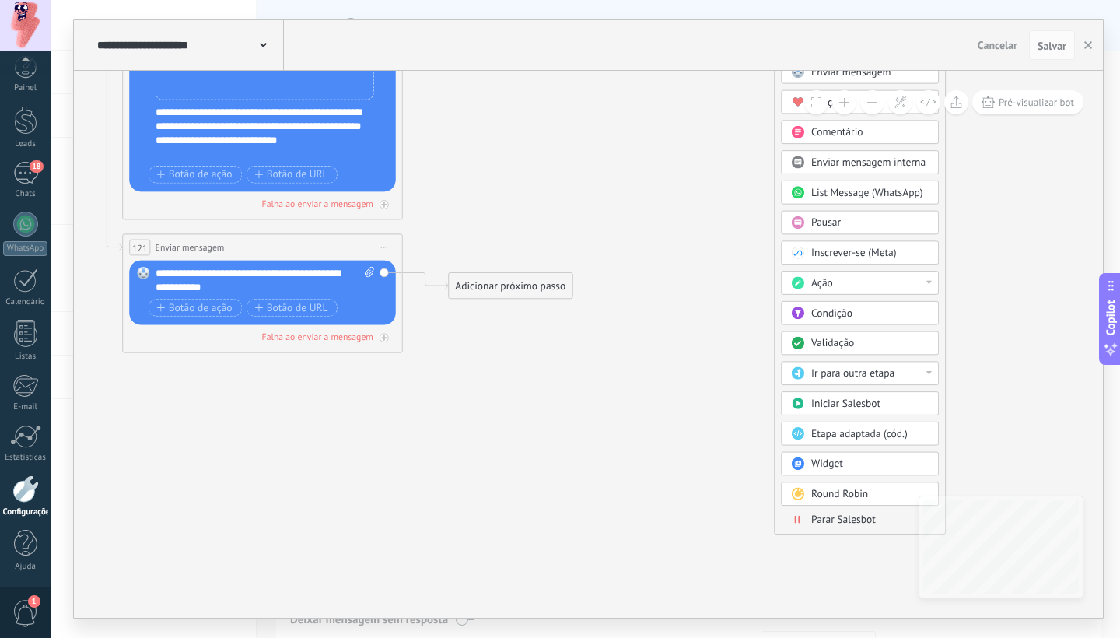
click at [836, 519] on span "Parar Salesbot" at bounding box center [843, 518] width 65 height 13
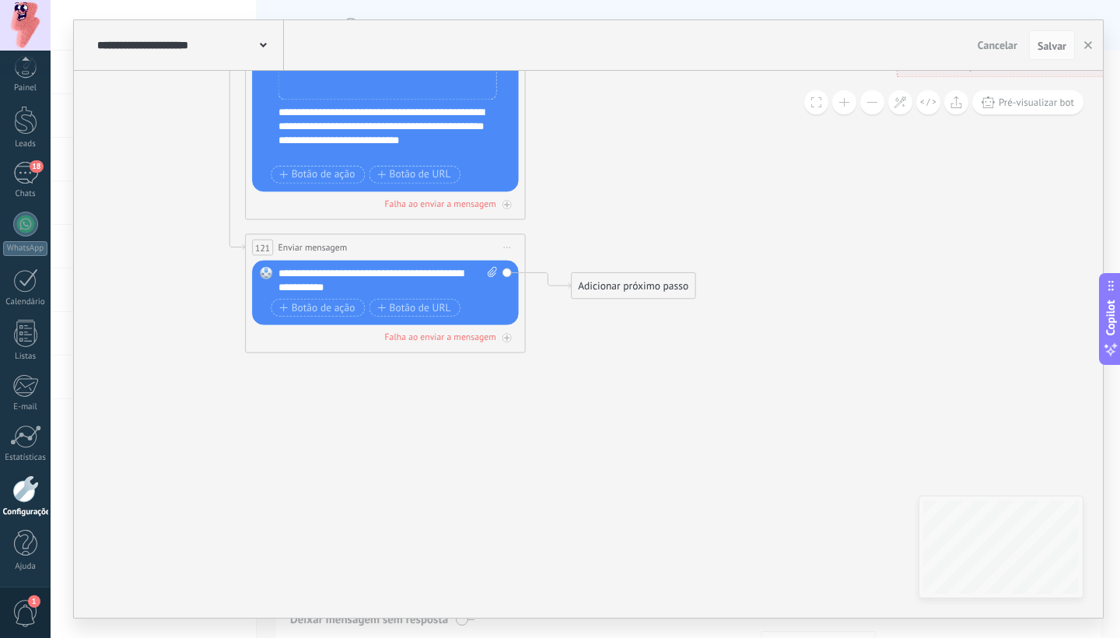
click at [630, 281] on div "Adicionar próximo passo" at bounding box center [632, 285] width 123 height 23
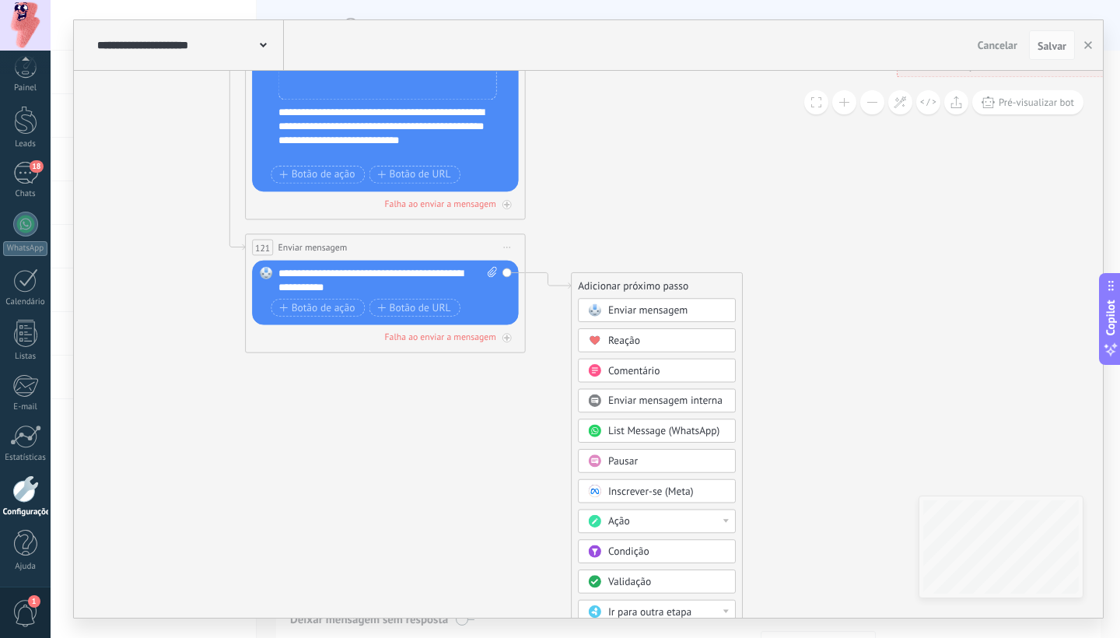
click at [633, 455] on span "Pausar" at bounding box center [623, 460] width 30 height 13
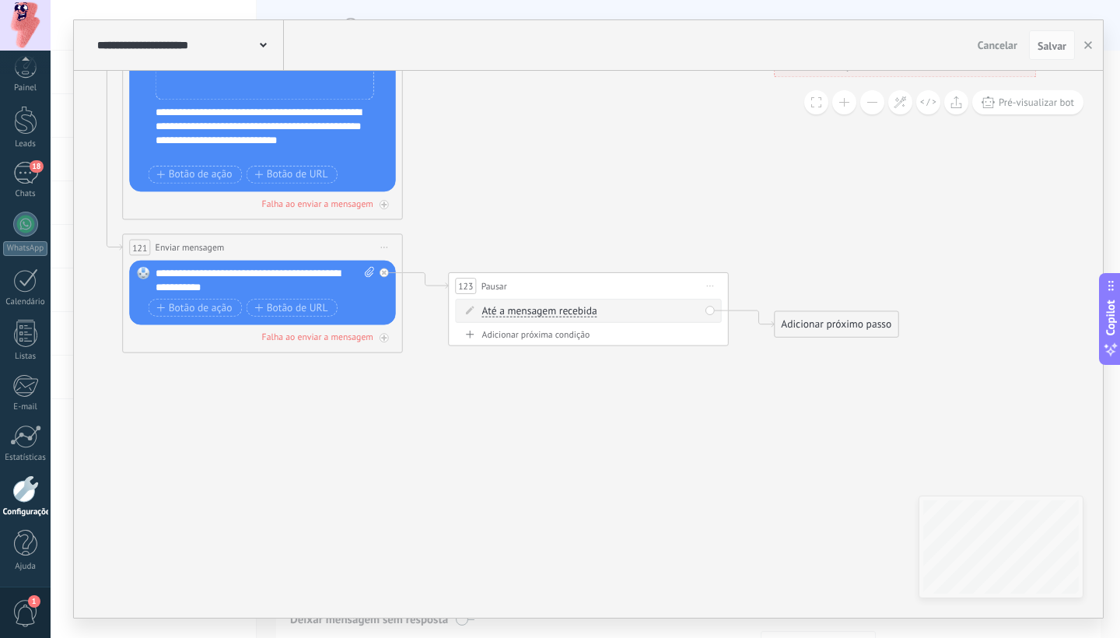
drag, startPoint x: 707, startPoint y: 281, endPoint x: 709, endPoint y: 296, distance: 15.0
click at [707, 282] on span "Iniciar pré-visualização aqui Renomear Duplicar Excluir" at bounding box center [710, 285] width 23 height 20
click at [741, 382] on div "Excluir" at bounding box center [784, 377] width 160 height 24
click at [499, 290] on div "Adicionar próximo passo" at bounding box center [510, 292] width 123 height 23
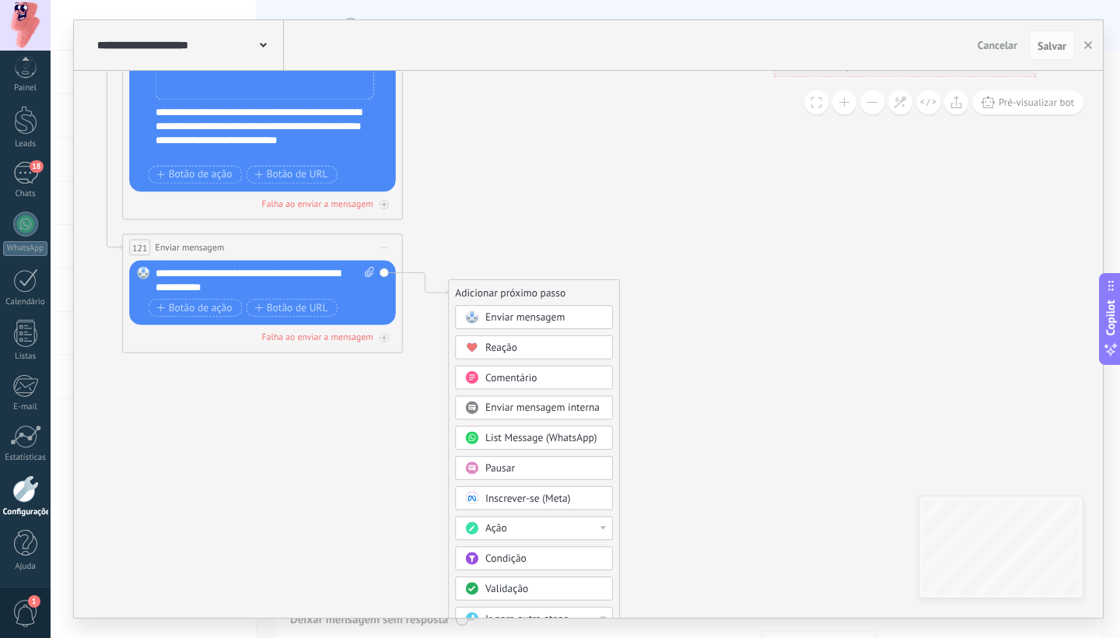
drag, startPoint x: 512, startPoint y: 592, endPoint x: 508, endPoint y: 583, distance: 9.7
click at [512, 592] on span "Validação" at bounding box center [506, 588] width 43 height 13
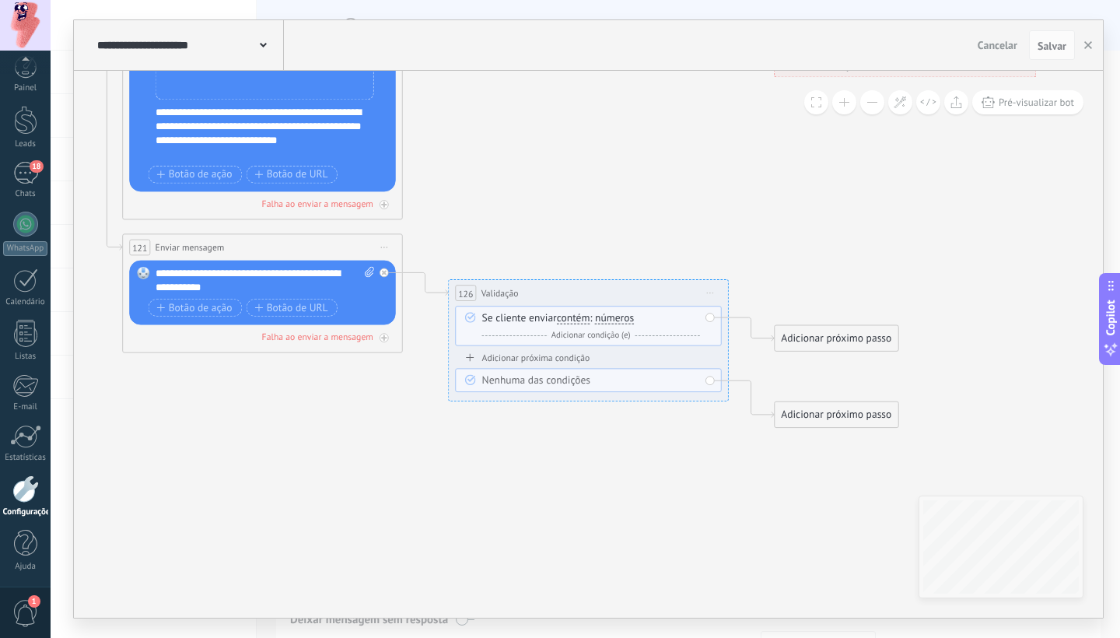
click at [837, 339] on div "Adicionar próximo passo" at bounding box center [835, 338] width 123 height 23
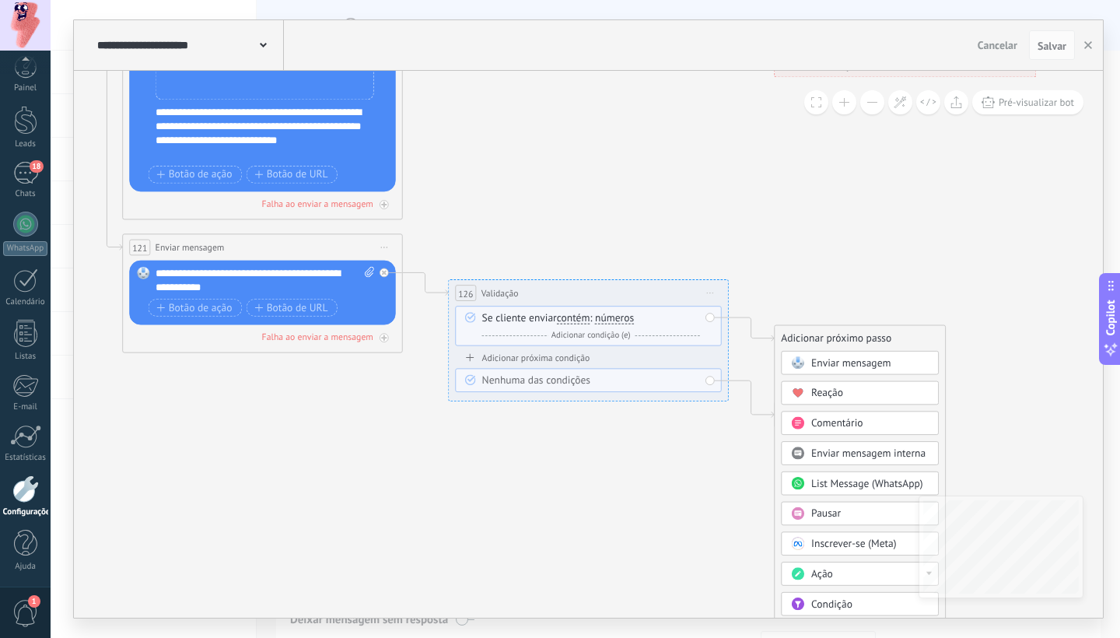
click at [854, 365] on span "Enviar mensagem" at bounding box center [850, 362] width 79 height 13
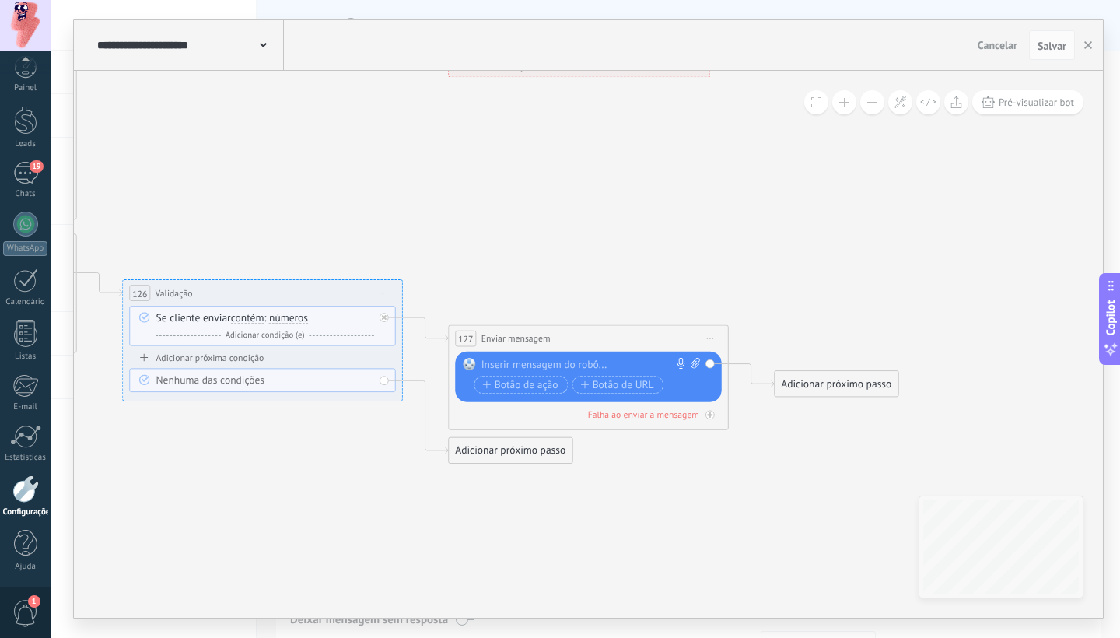
drag, startPoint x: 713, startPoint y: 337, endPoint x: 716, endPoint y: 397, distance: 60.7
click at [713, 337] on span "Iniciar pré-visualização aqui Renomear Duplicar Excluir" at bounding box center [710, 338] width 23 height 20
click at [740, 429] on div "Excluir" at bounding box center [784, 430] width 160 height 24
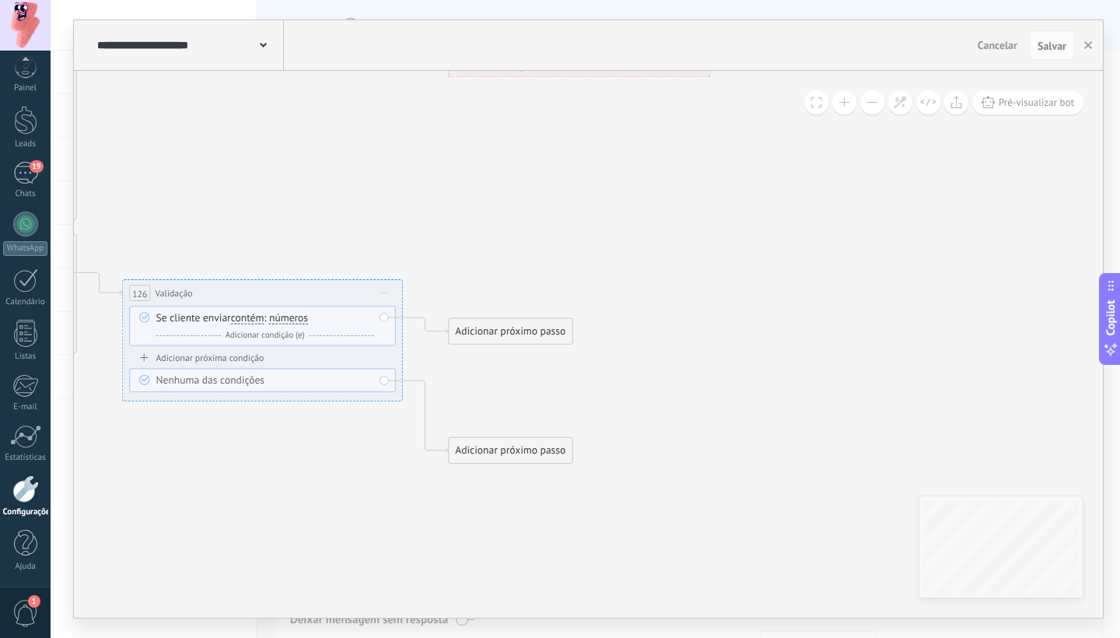
click at [503, 331] on div "Adicionar próximo passo" at bounding box center [510, 331] width 123 height 23
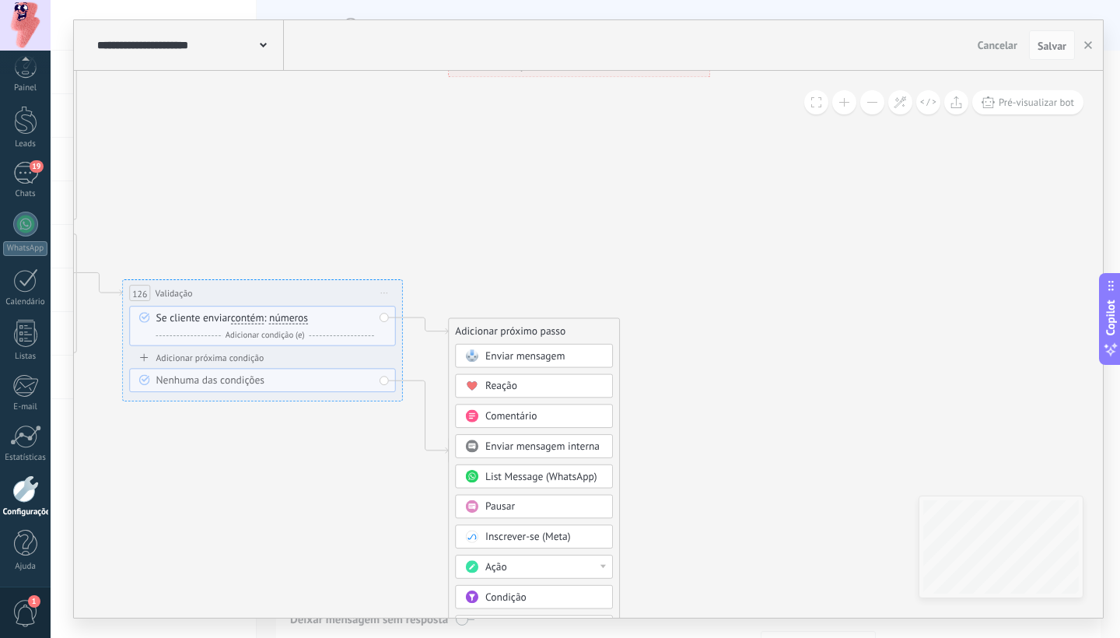
click at [554, 512] on div "Pausar" at bounding box center [543, 507] width 117 height 14
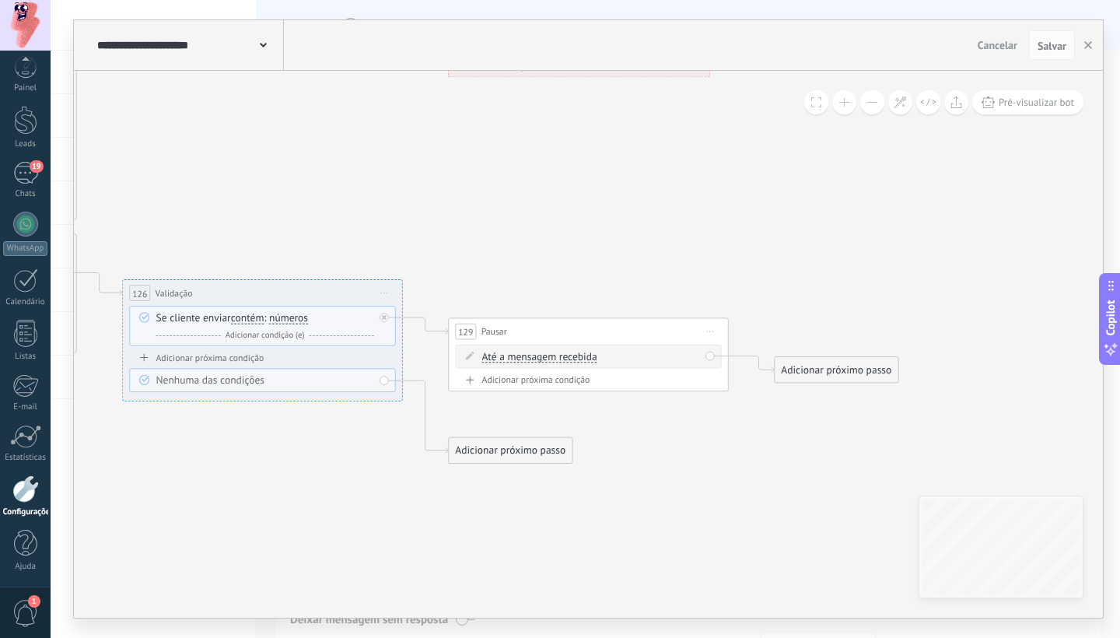
click at [578, 360] on span "Até a mensagem recebida" at bounding box center [539, 356] width 115 height 11
click at [578, 360] on button "Até a mensagem recebida" at bounding box center [562, 356] width 175 height 25
click at [568, 385] on span "Cronômetro" at bounding box center [550, 382] width 169 height 14
click at [826, 369] on div "Adicionar próximo passo" at bounding box center [835, 369] width 123 height 23
click at [832, 393] on span "Enviar mensagem" at bounding box center [850, 394] width 79 height 13
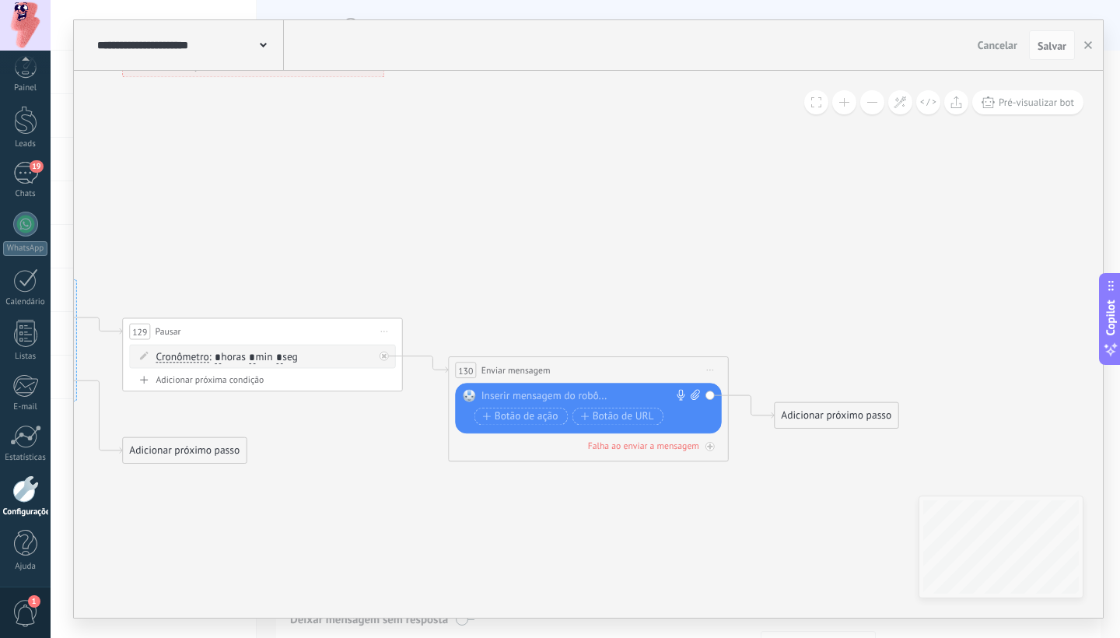
click at [586, 395] on div at bounding box center [585, 396] width 208 height 14
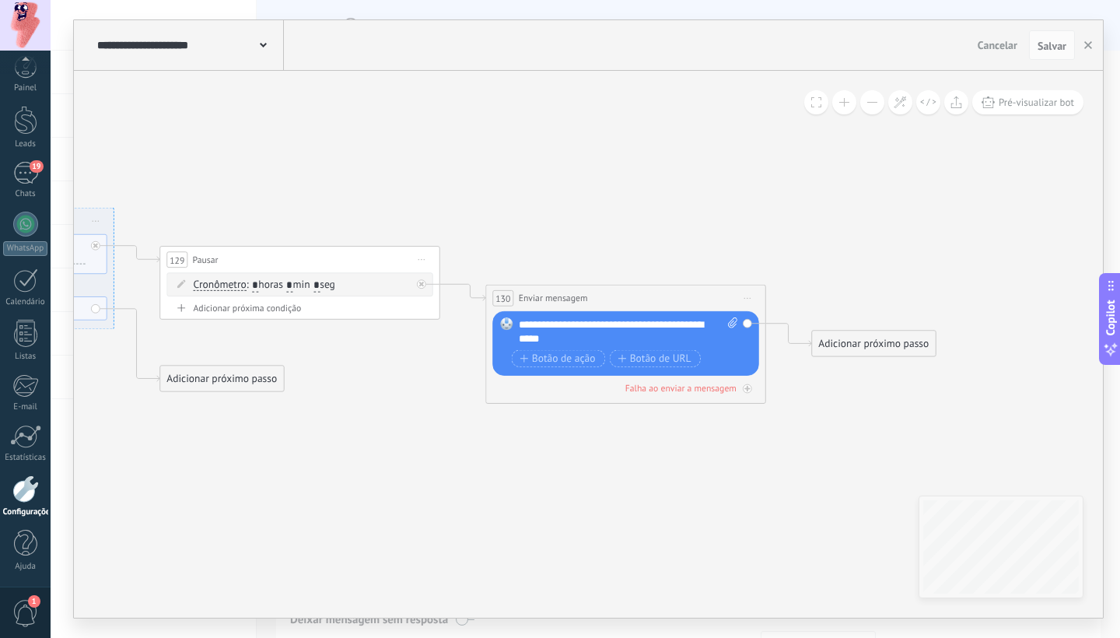
click at [865, 341] on div "Adicionar próximo passo" at bounding box center [873, 343] width 123 height 23
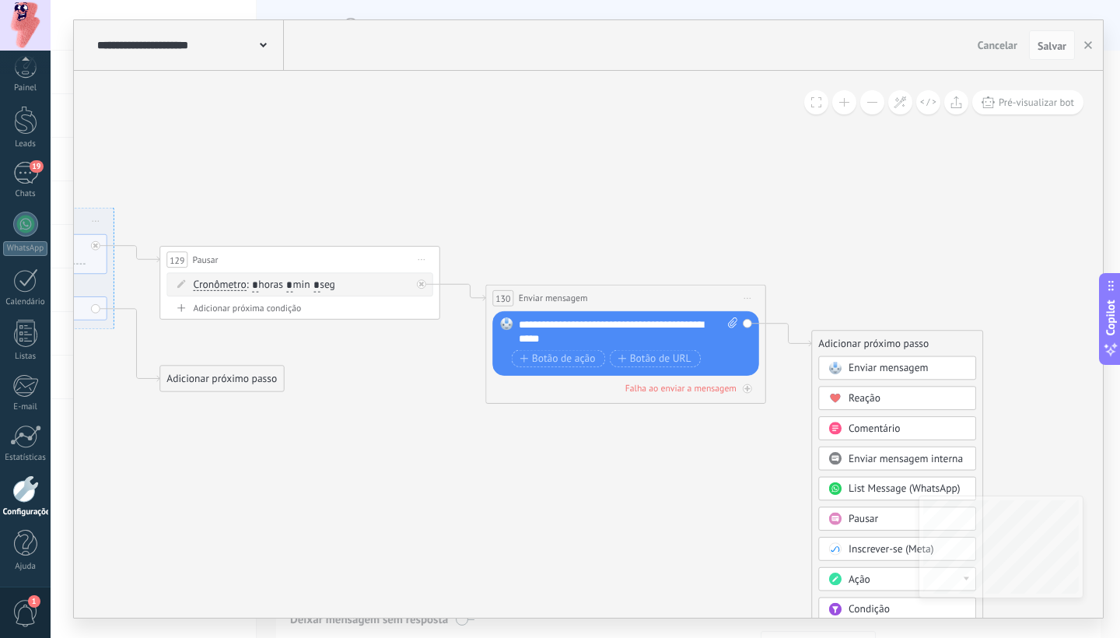
click at [878, 456] on span "Enviar mensagem interna" at bounding box center [905, 458] width 114 height 13
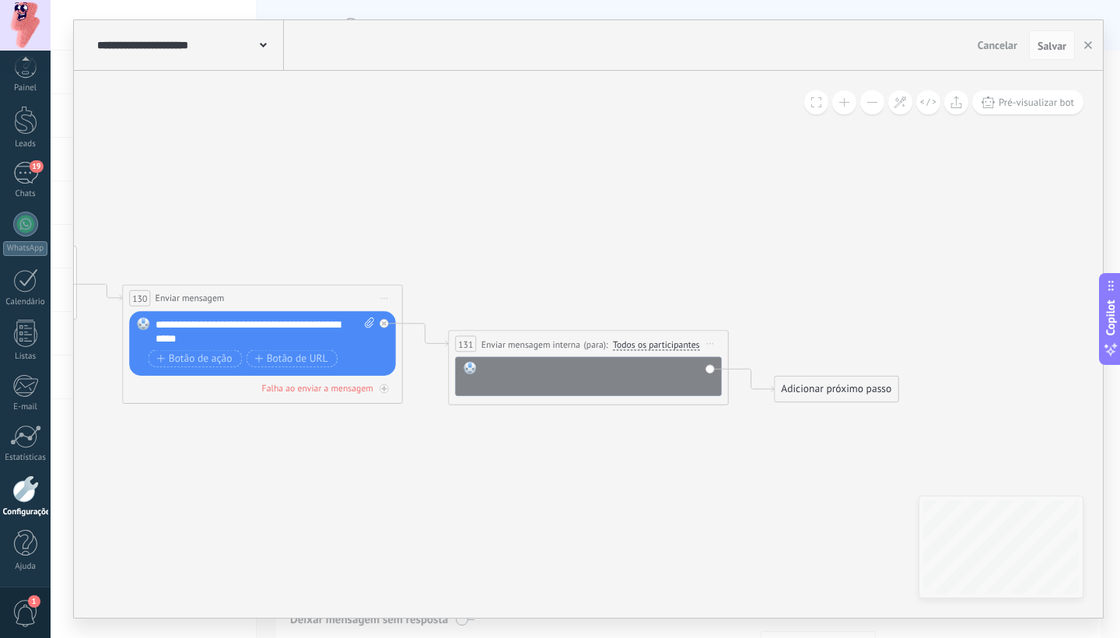
click at [568, 375] on div at bounding box center [598, 376] width 232 height 28
click at [807, 391] on div "Adicionar próximo passo" at bounding box center [835, 389] width 123 height 23
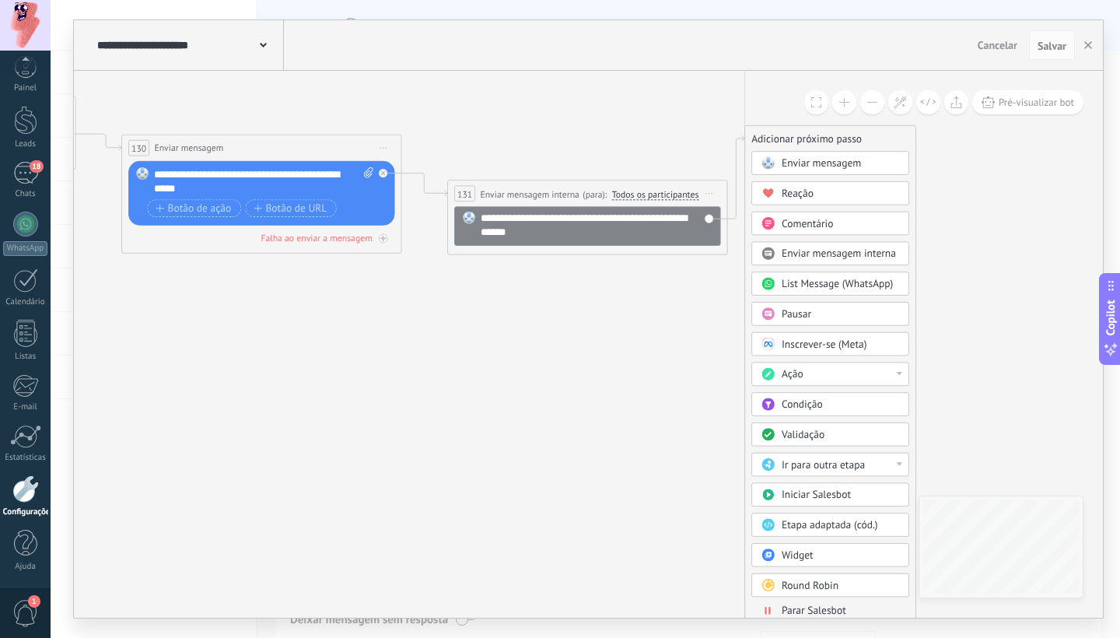
drag, startPoint x: 820, startPoint y: 231, endPoint x: 797, endPoint y: 131, distance: 103.0
click at [797, 131] on div "Adicionar próximo passo" at bounding box center [830, 139] width 170 height 23
click at [827, 609] on span "Parar Salesbot" at bounding box center [813, 609] width 65 height 13
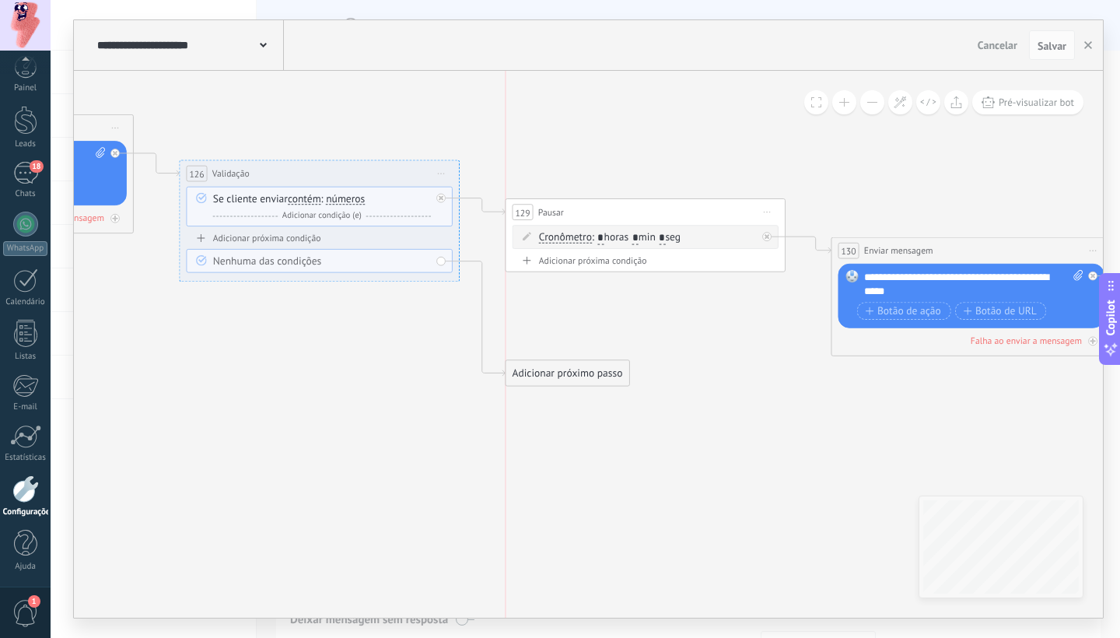
drag, startPoint x: 557, startPoint y: 182, endPoint x: 562, endPoint y: 371, distance: 189.0
click at [562, 371] on div "Adicionar próximo passo" at bounding box center [566, 373] width 123 height 23
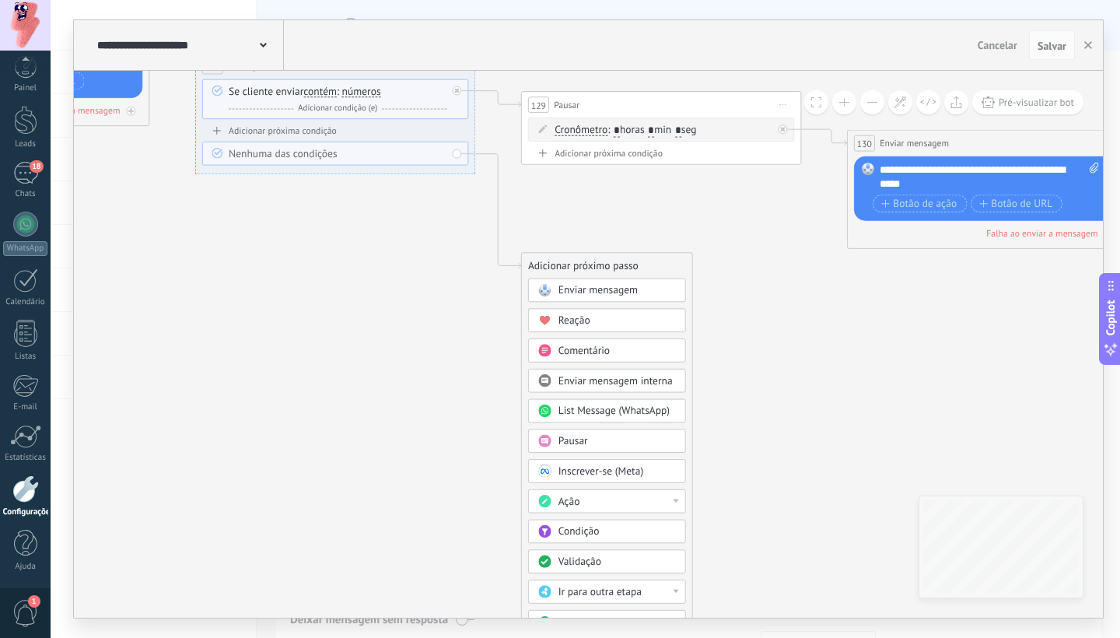
click at [589, 445] on div "Pausar" at bounding box center [616, 442] width 117 height 14
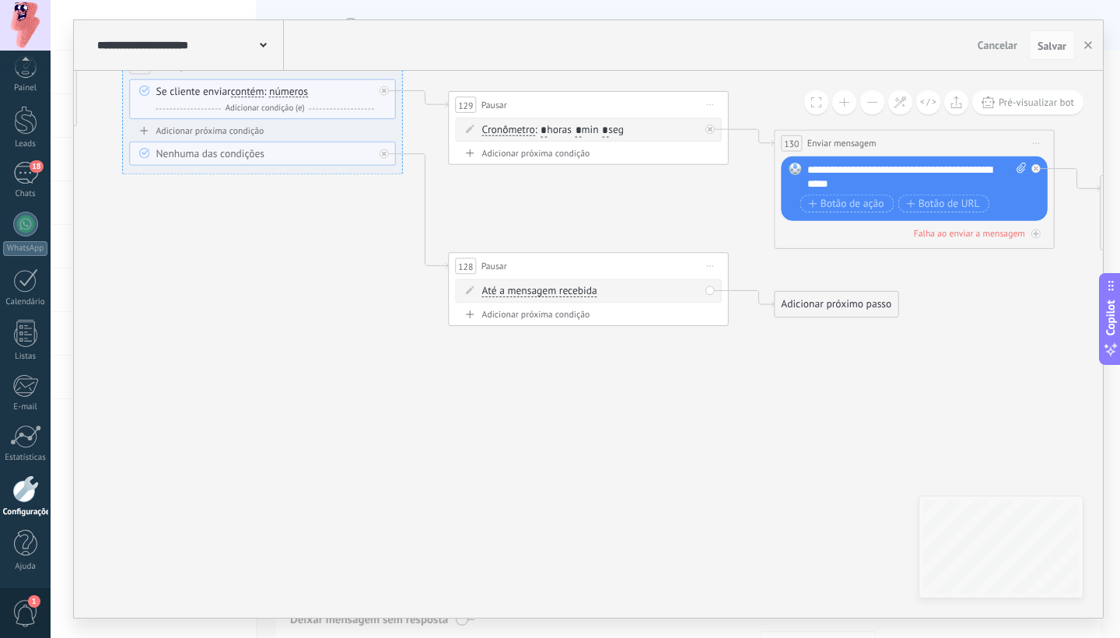
click at [585, 292] on span "Até a mensagem recebida" at bounding box center [539, 291] width 115 height 11
click at [585, 292] on button "Até a mensagem recebida" at bounding box center [562, 291] width 175 height 25
click at [567, 319] on span "Cronômetro" at bounding box center [550, 316] width 169 height 14
click at [547, 291] on input "*" at bounding box center [543, 291] width 6 height 12
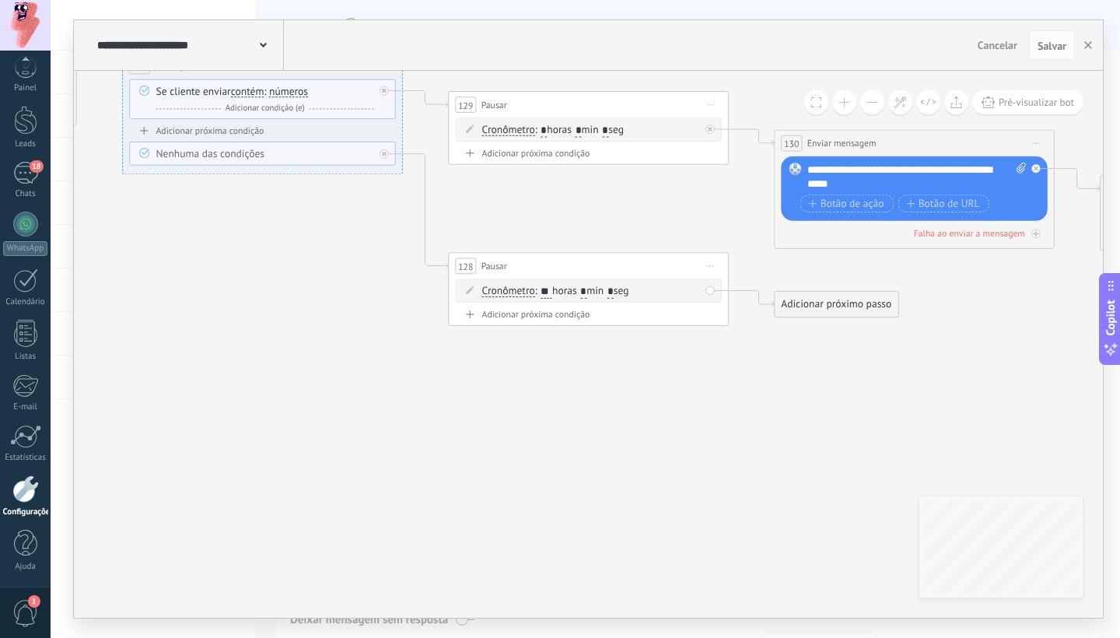
type input "**"
click at [586, 291] on input "*" at bounding box center [583, 291] width 6 height 12
click at [831, 305] on div "Adicionar próximo passo" at bounding box center [835, 304] width 123 height 23
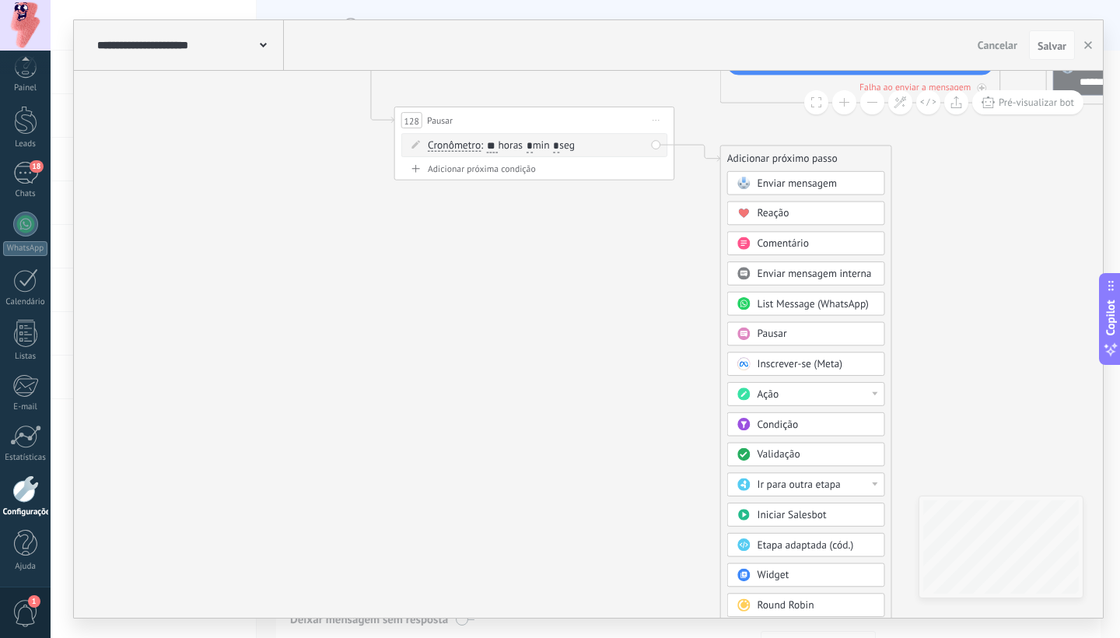
click at [777, 183] on span "Enviar mensagem" at bounding box center [795, 182] width 79 height 13
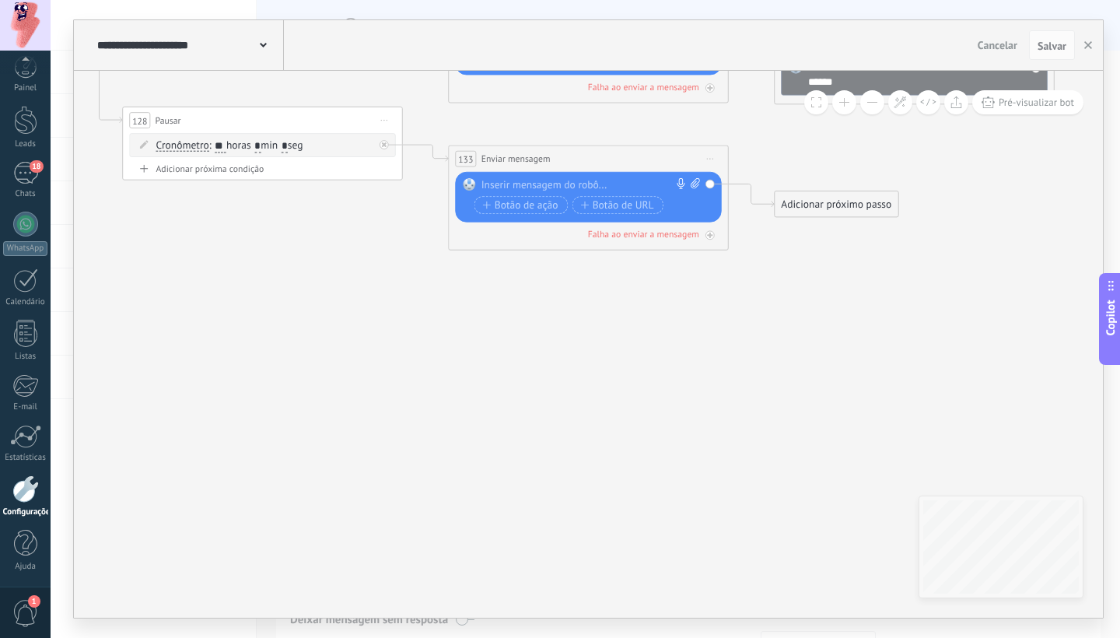
click at [603, 181] on div at bounding box center [585, 185] width 208 height 14
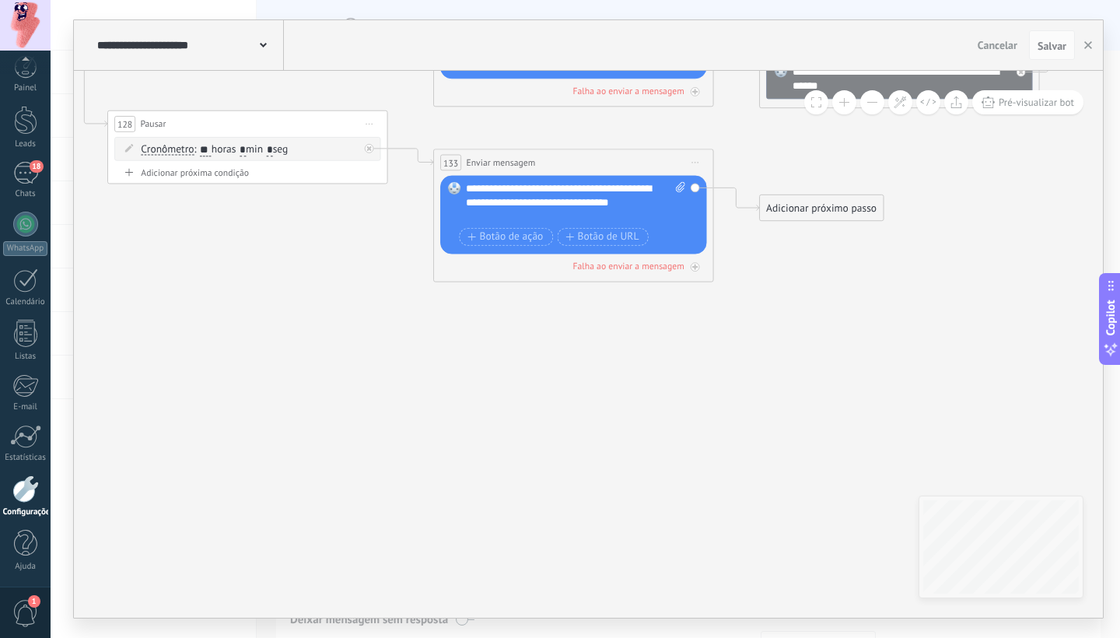
click at [597, 201] on div "**********" at bounding box center [568, 203] width 205 height 42
click at [594, 202] on div "**********" at bounding box center [572, 203] width 219 height 42
click at [596, 203] on div "**********" at bounding box center [572, 203] width 219 height 42
click at [809, 201] on div "Adicionar próximo passo" at bounding box center [817, 208] width 123 height 23
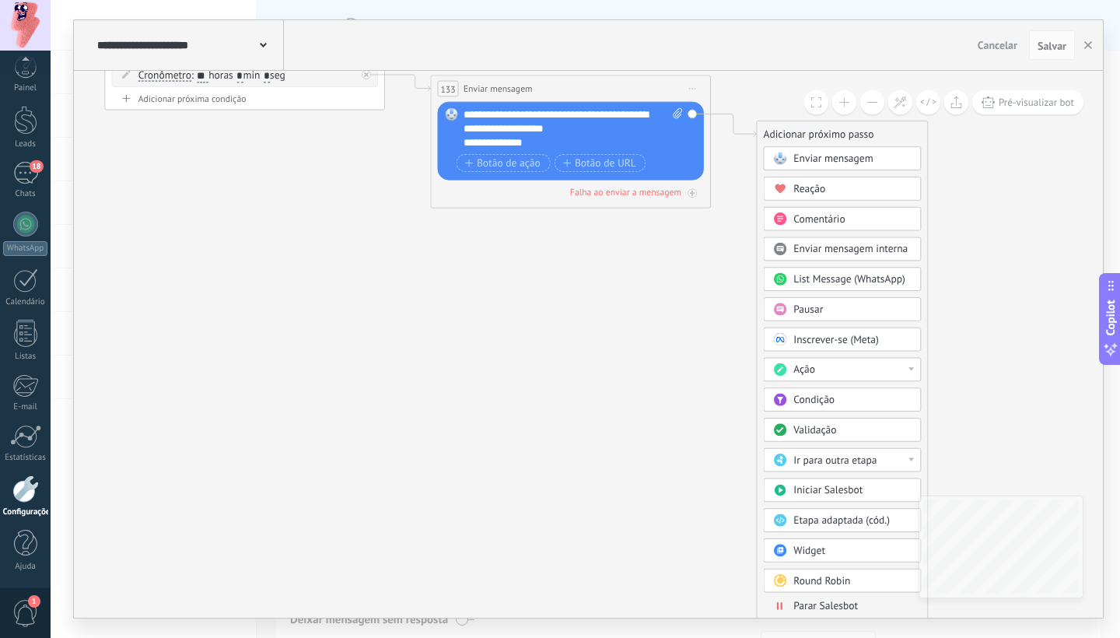
click at [818, 606] on span "Parar Salesbot" at bounding box center [825, 605] width 65 height 13
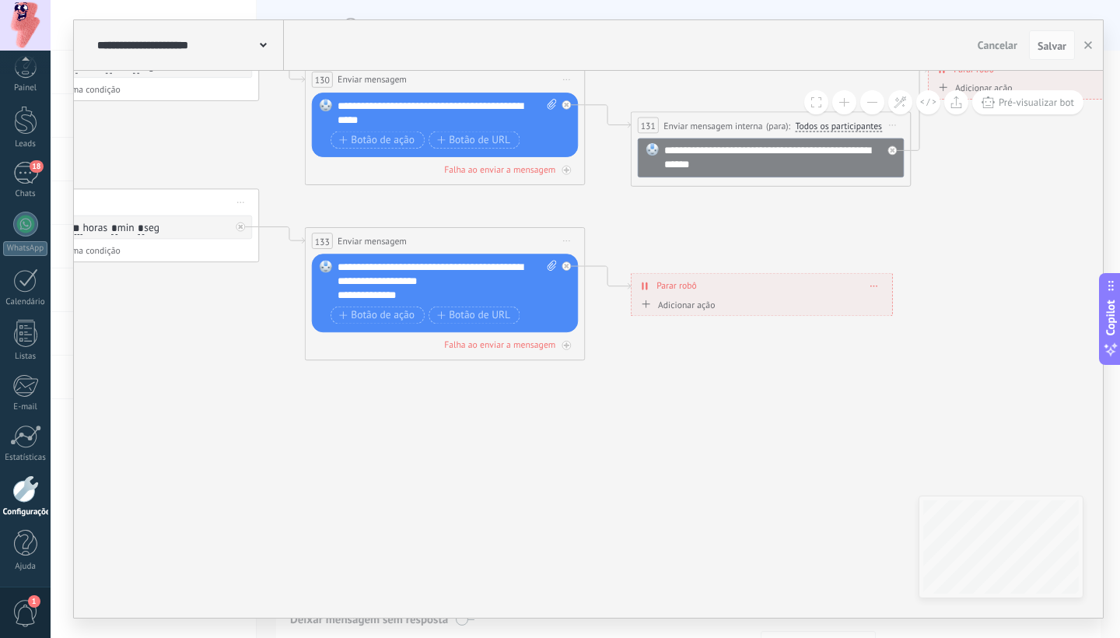
click at [879, 284] on div "**********" at bounding box center [761, 286] width 260 height 25
click at [684, 306] on div "Adicionar ação" at bounding box center [677, 304] width 78 height 11
click at [684, 306] on button "Marcar como conversa fechada" at bounding box center [718, 304] width 175 height 25
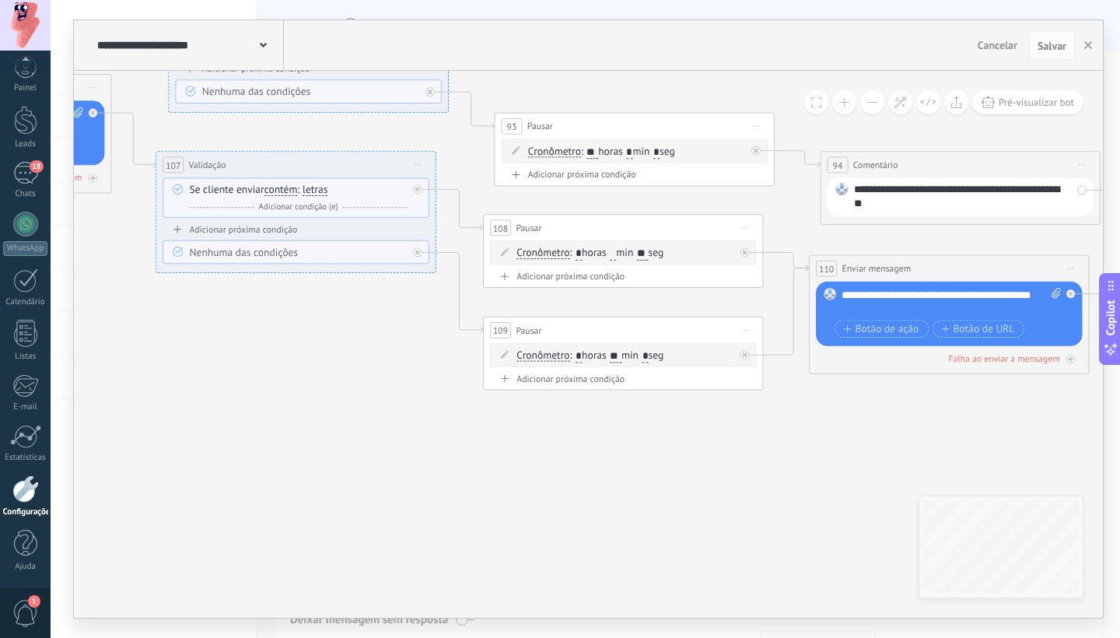
click at [582, 357] on input "*" at bounding box center [578, 356] width 6 height 12
click at [581, 357] on input "*" at bounding box center [578, 356] width 6 height 12
type input "*"
click at [621, 356] on input "**" at bounding box center [616, 356] width 12 height 12
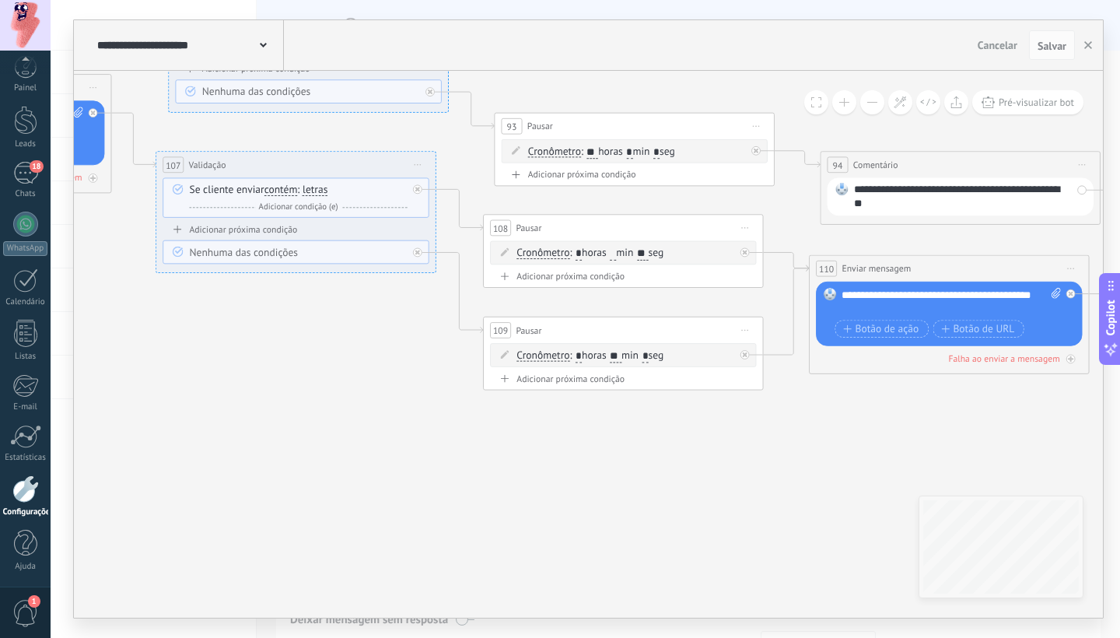
click at [621, 356] on input "**" at bounding box center [616, 356] width 12 height 12
type input "*"
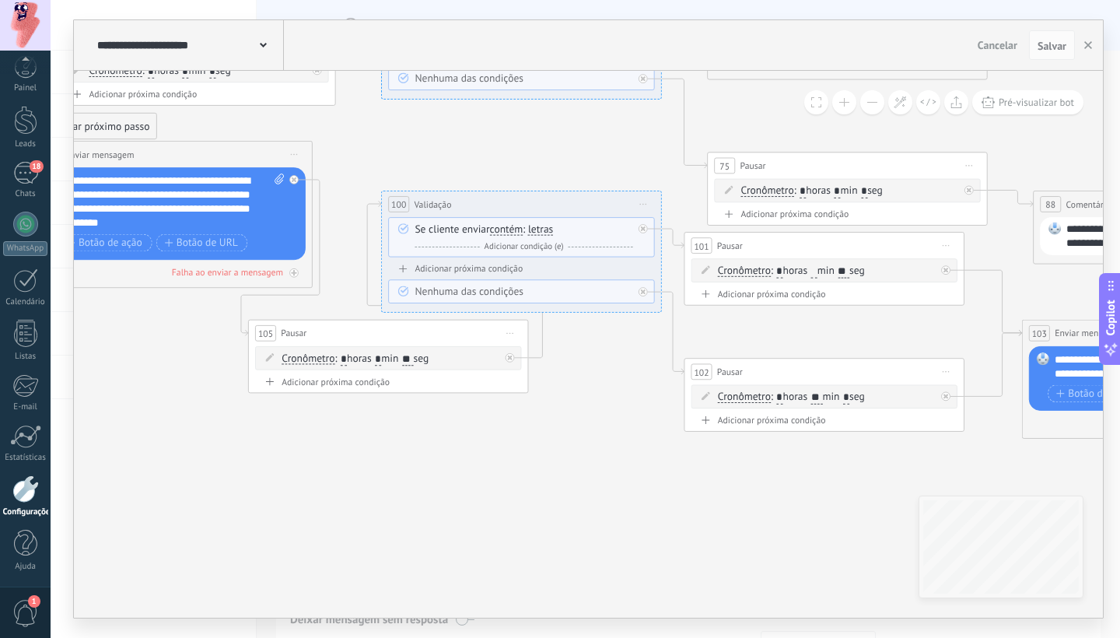
click at [823, 398] on input "**" at bounding box center [817, 397] width 12 height 12
type input "*"
click at [781, 396] on input "*" at bounding box center [779, 397] width 6 height 12
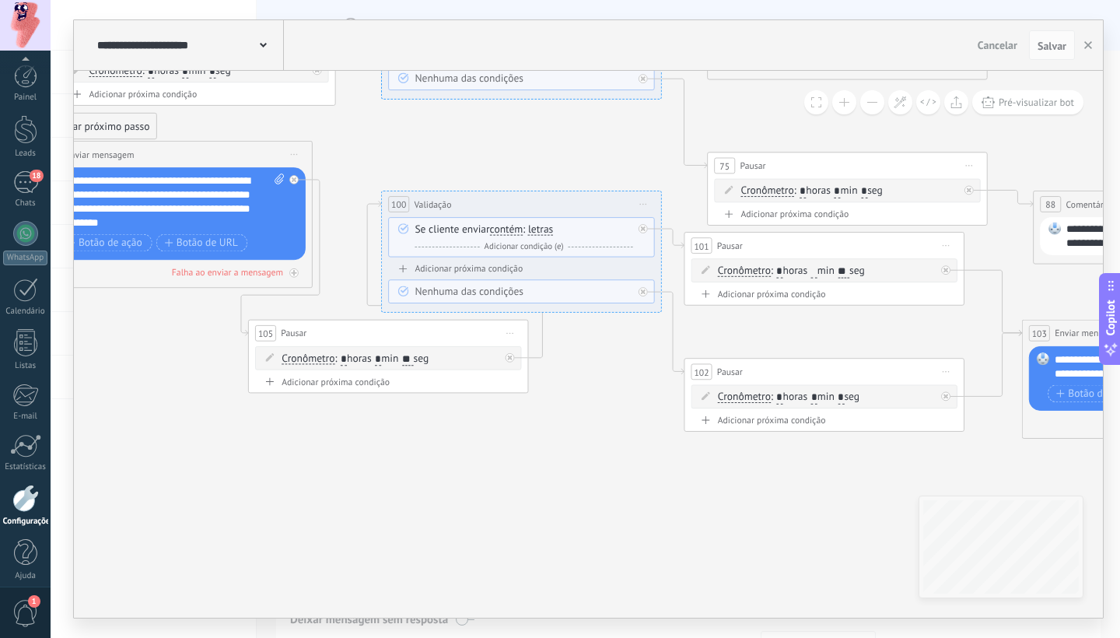
type input "*"
drag, startPoint x: 0, startPoint y: 0, endPoint x: 582, endPoint y: 406, distance: 709.8
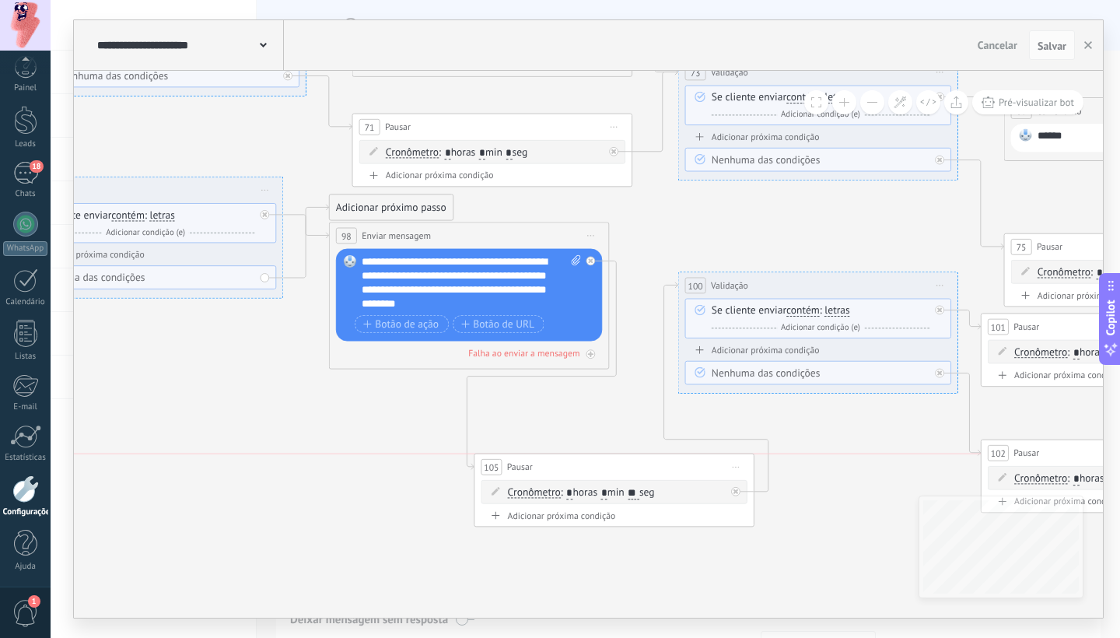
drag, startPoint x: 701, startPoint y: 411, endPoint x: 631, endPoint y: 458, distance: 84.7
click at [631, 458] on div "105 Pausar ****** Iniciar pré-visualização aqui [GEOGRAPHIC_DATA] Duplicar Excl…" at bounding box center [613, 467] width 279 height 26
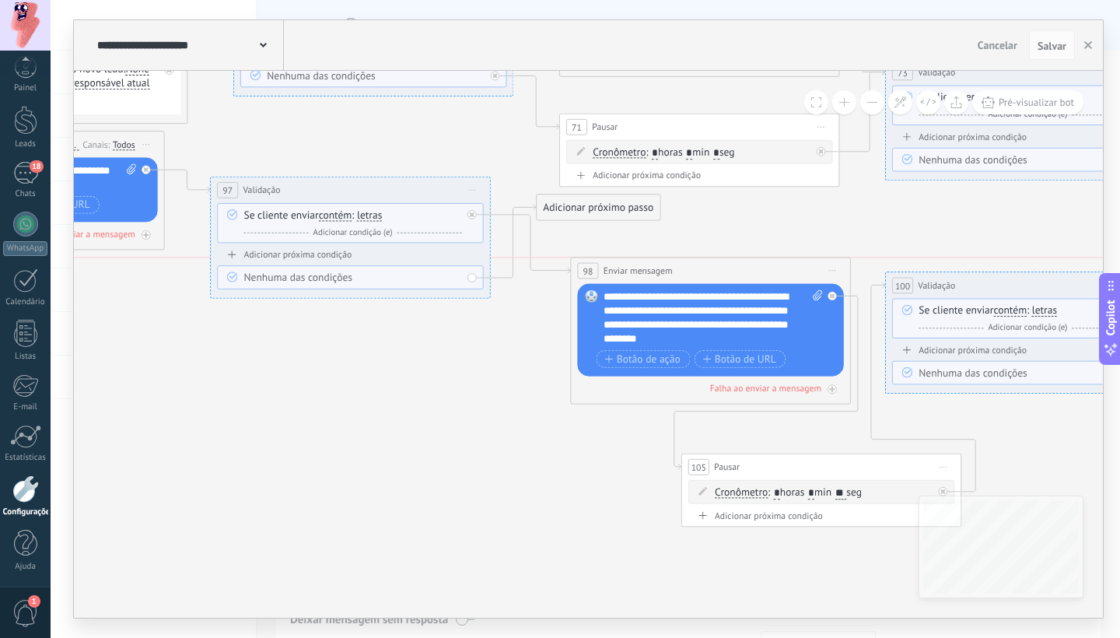
drag, startPoint x: 669, startPoint y: 238, endPoint x: 703, endPoint y: 268, distance: 45.7
click at [703, 268] on div "**********" at bounding box center [710, 270] width 279 height 26
drag, startPoint x: 595, startPoint y: 209, endPoint x: 295, endPoint y: 438, distance: 376.6
click at [294, 438] on div "Adicionar próximo passo" at bounding box center [295, 431] width 123 height 23
click at [302, 431] on div "Adicionar próximo passo" at bounding box center [295, 431] width 123 height 23
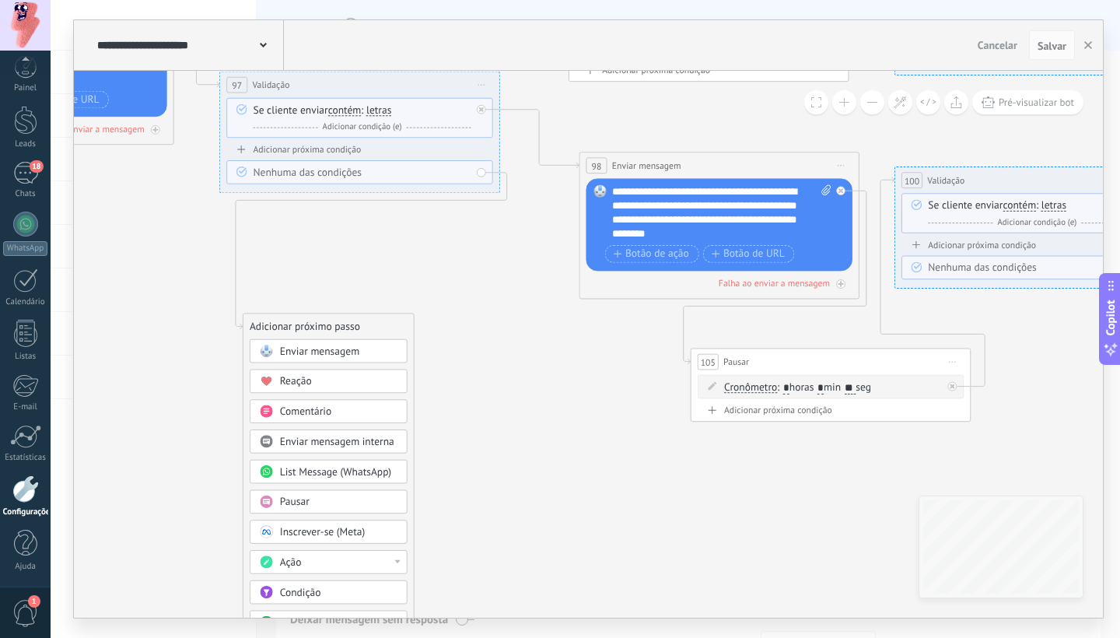
click at [303, 506] on span "Pausar" at bounding box center [295, 501] width 30 height 13
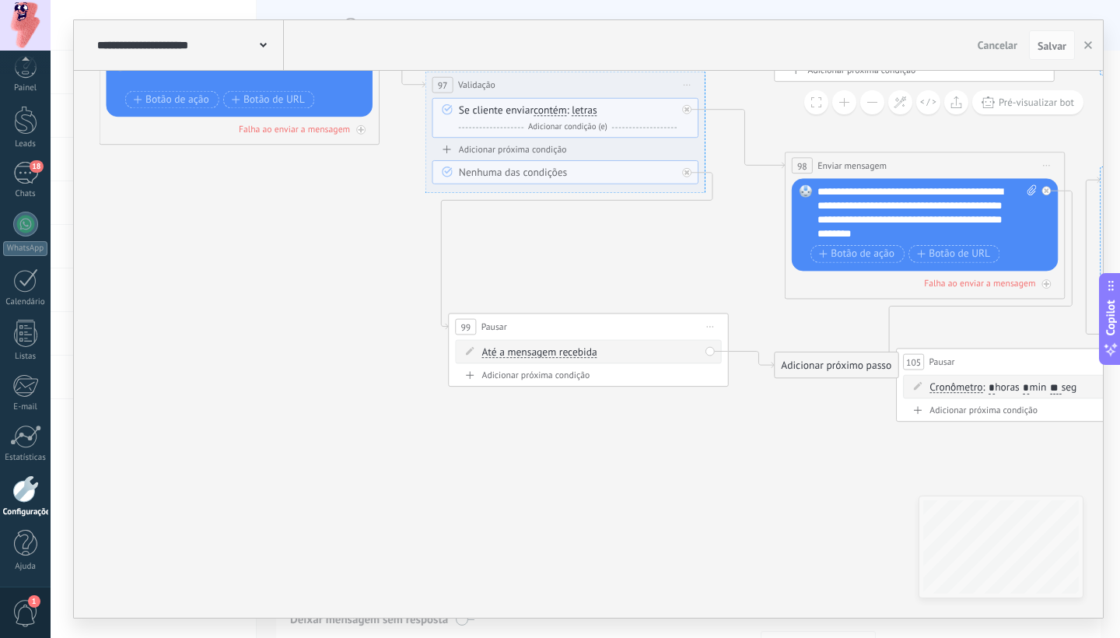
click at [579, 358] on span "Até a mensagem recebida" at bounding box center [539, 352] width 115 height 11
click at [579, 358] on button "Até a mensagem recebida" at bounding box center [562, 352] width 175 height 25
click at [558, 379] on span "Cronômetro" at bounding box center [550, 377] width 169 height 14
click at [547, 352] on input "*" at bounding box center [543, 352] width 6 height 12
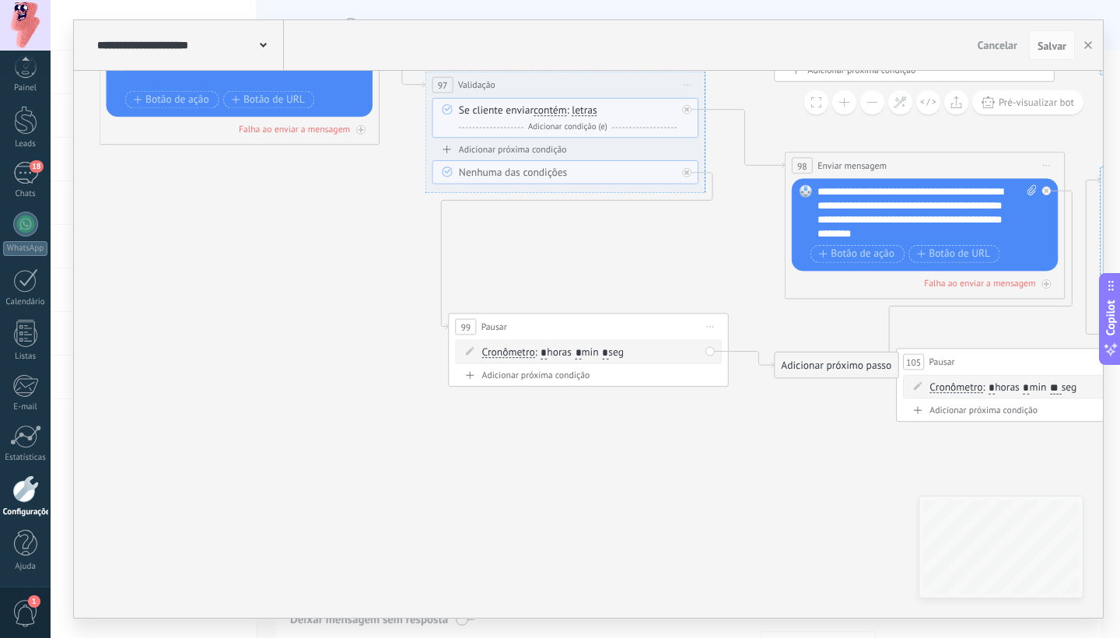
type input "*"
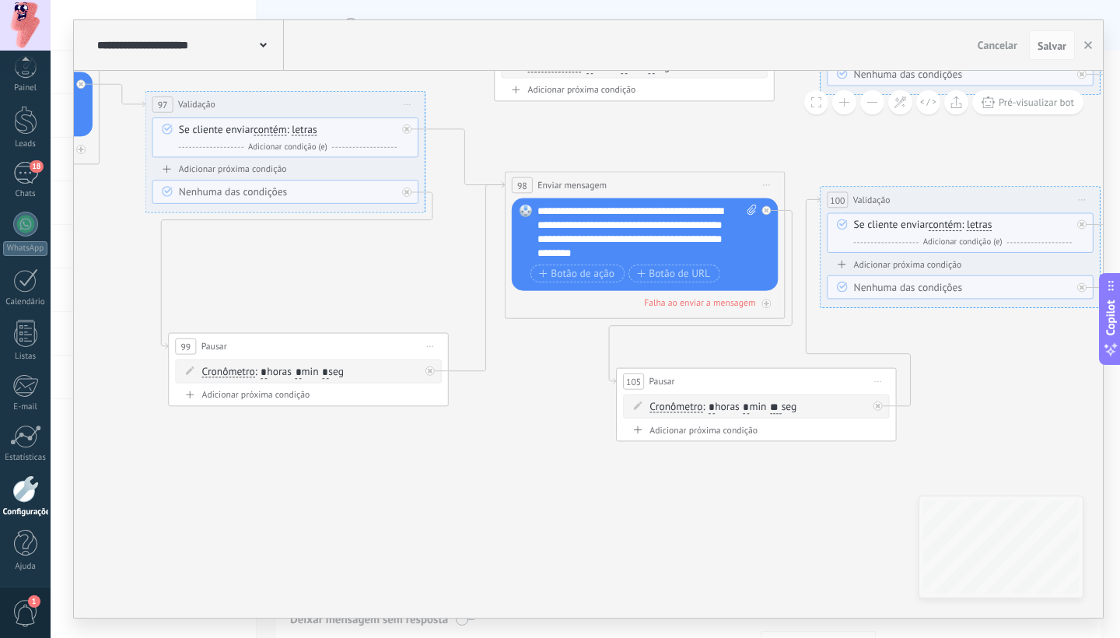
click at [429, 370] on icon at bounding box center [430, 371] width 5 height 5
drag, startPoint x: 565, startPoint y: 390, endPoint x: 817, endPoint y: 537, distance: 291.6
click at [818, 538] on div "Adicionar próximo passo" at bounding box center [807, 533] width 123 height 23
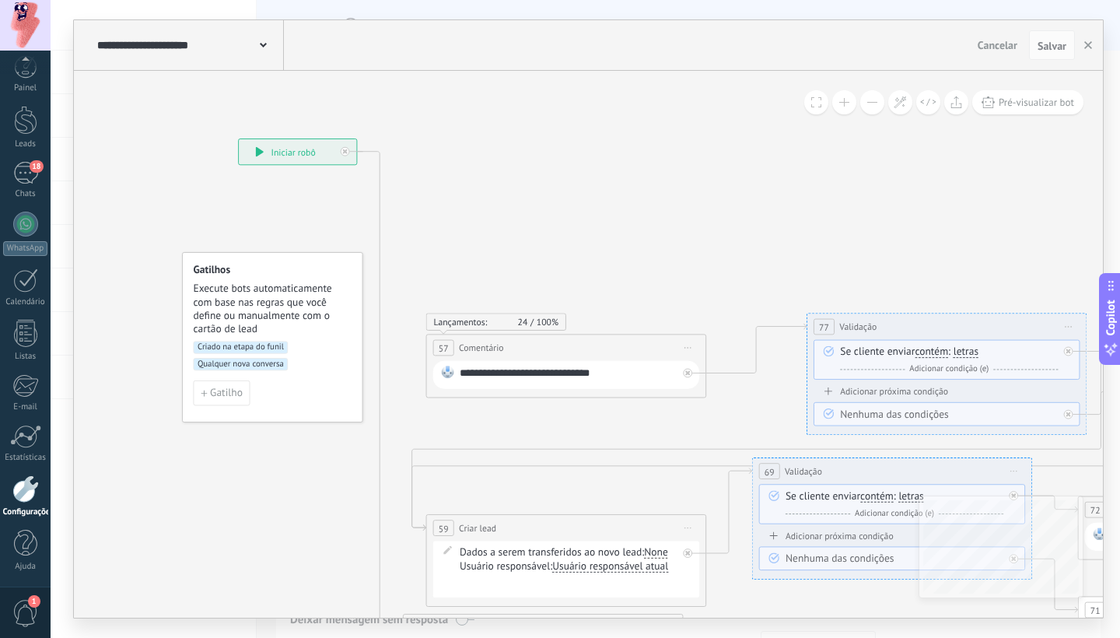
click at [683, 348] on span "Iniciar pré-visualização aqui [GEOGRAPHIC_DATA] Duplicar Excluir" at bounding box center [687, 347] width 23 height 20
click at [724, 434] on div "Excluir" at bounding box center [762, 439] width 160 height 24
click at [1053, 51] on span "Salvar" at bounding box center [1051, 45] width 29 height 11
click at [1046, 47] on span "Salvar" at bounding box center [1051, 45] width 29 height 11
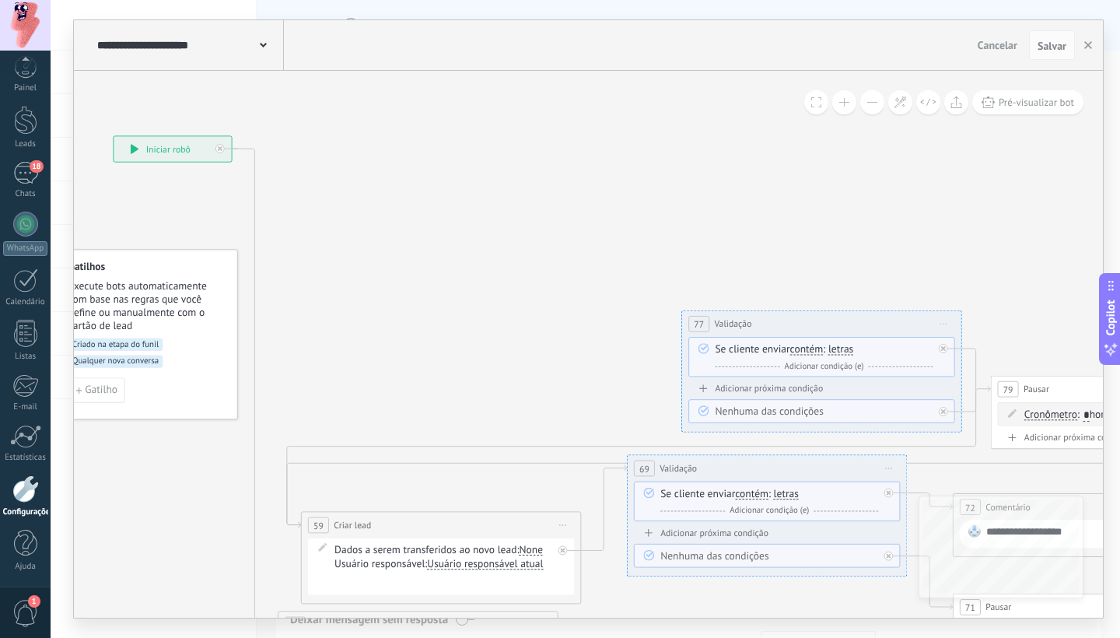
click at [947, 321] on span "Iniciar pré-visualização aqui [GEOGRAPHIC_DATA] Duplicar Excluir" at bounding box center [943, 323] width 23 height 20
click at [964, 407] on div "Excluir" at bounding box center [1018, 416] width 160 height 24
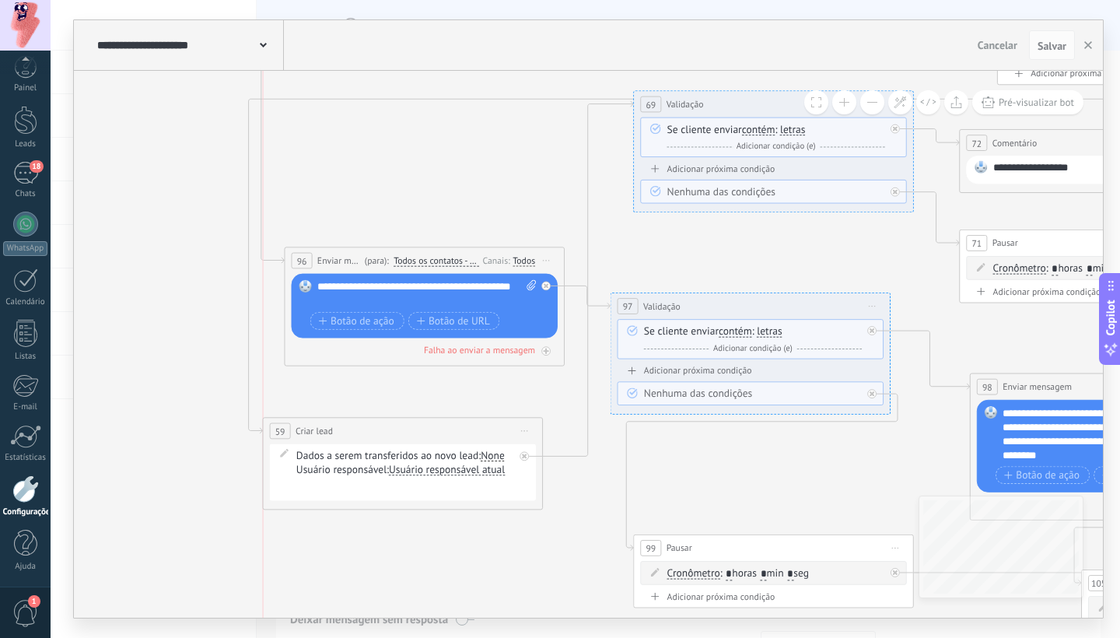
drag, startPoint x: 479, startPoint y: 167, endPoint x: 436, endPoint y: 437, distance: 273.2
click at [436, 437] on div "**********" at bounding box center [402, 431] width 279 height 26
click at [530, 455] on div at bounding box center [527, 452] width 16 height 17
click at [550, 286] on div at bounding box center [549, 282] width 16 height 17
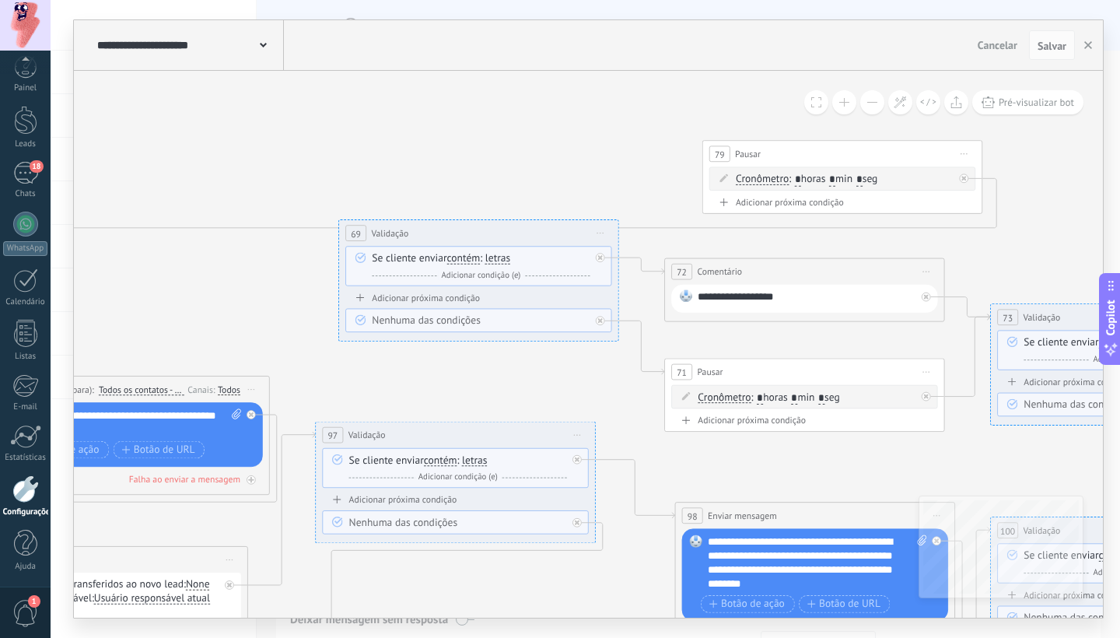
click at [966, 174] on div at bounding box center [963, 177] width 9 height 9
click at [965, 153] on icon at bounding box center [963, 154] width 7 height 2
drag, startPoint x: 993, startPoint y: 243, endPoint x: 952, endPoint y: 245, distance: 41.2
click at [993, 243] on div "Excluir" at bounding box center [1039, 245] width 160 height 24
click at [598, 235] on span "Iniciar pré-visualização aqui [GEOGRAPHIC_DATA] Duplicar Excluir" at bounding box center [600, 233] width 23 height 20
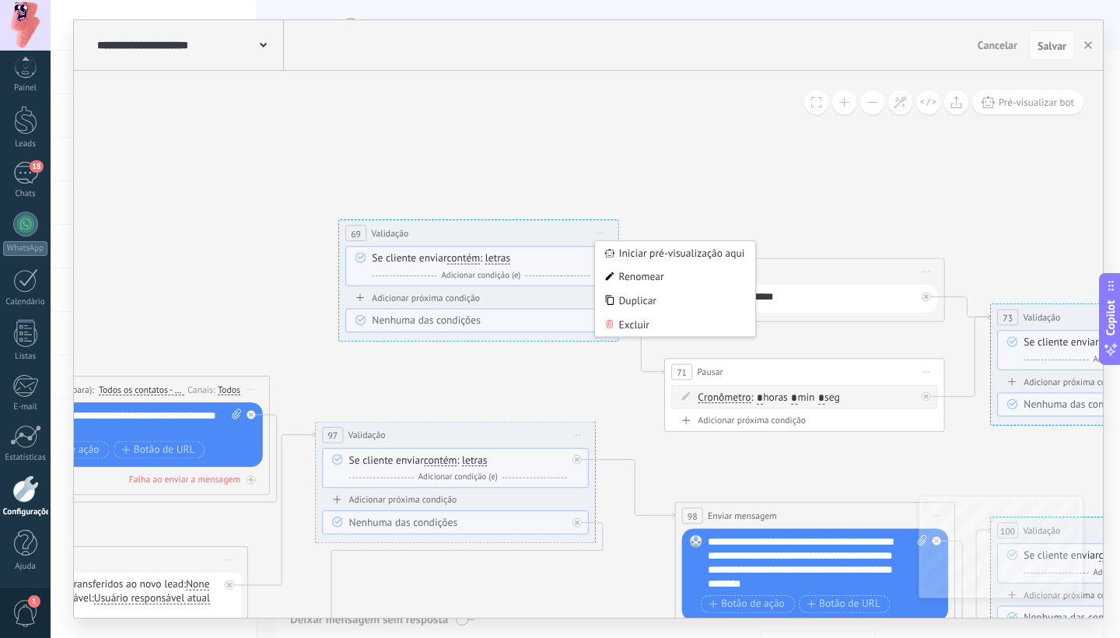
drag, startPoint x: 634, startPoint y: 327, endPoint x: 671, endPoint y: 320, distance: 38.1
click at [634, 327] on div "Excluir" at bounding box center [675, 325] width 160 height 24
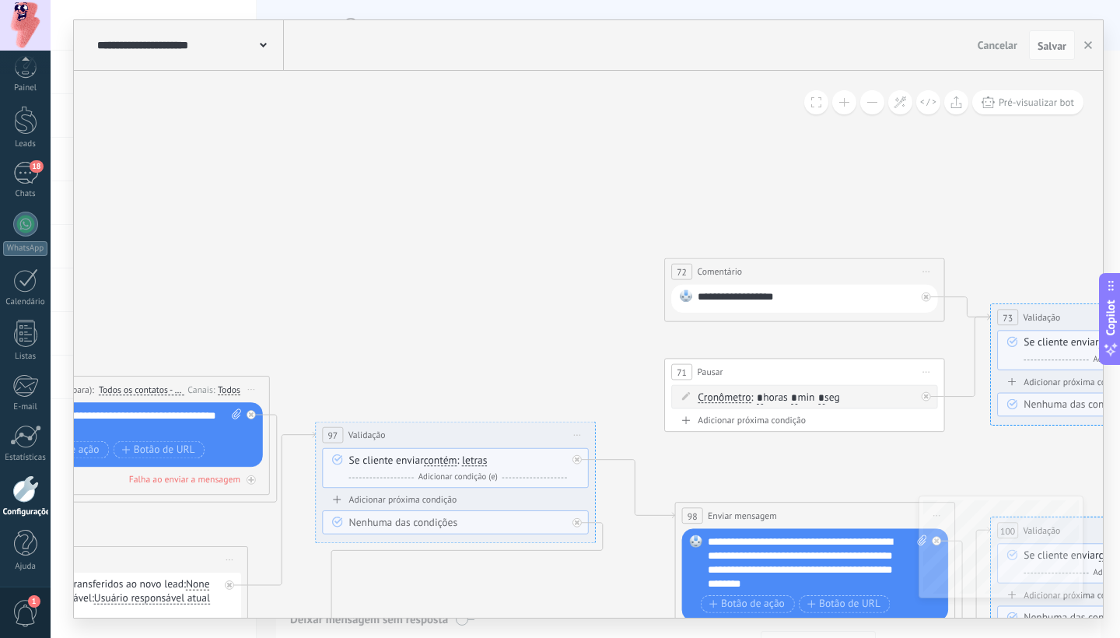
click at [921, 268] on span "Iniciar pré-visualização aqui [GEOGRAPHIC_DATA] Duplicar Excluir" at bounding box center [926, 271] width 23 height 20
click at [963, 364] on div "Excluir" at bounding box center [1001, 363] width 160 height 24
click at [931, 373] on span "Iniciar pré-visualização aqui [GEOGRAPHIC_DATA] Duplicar Excluir" at bounding box center [926, 372] width 23 height 20
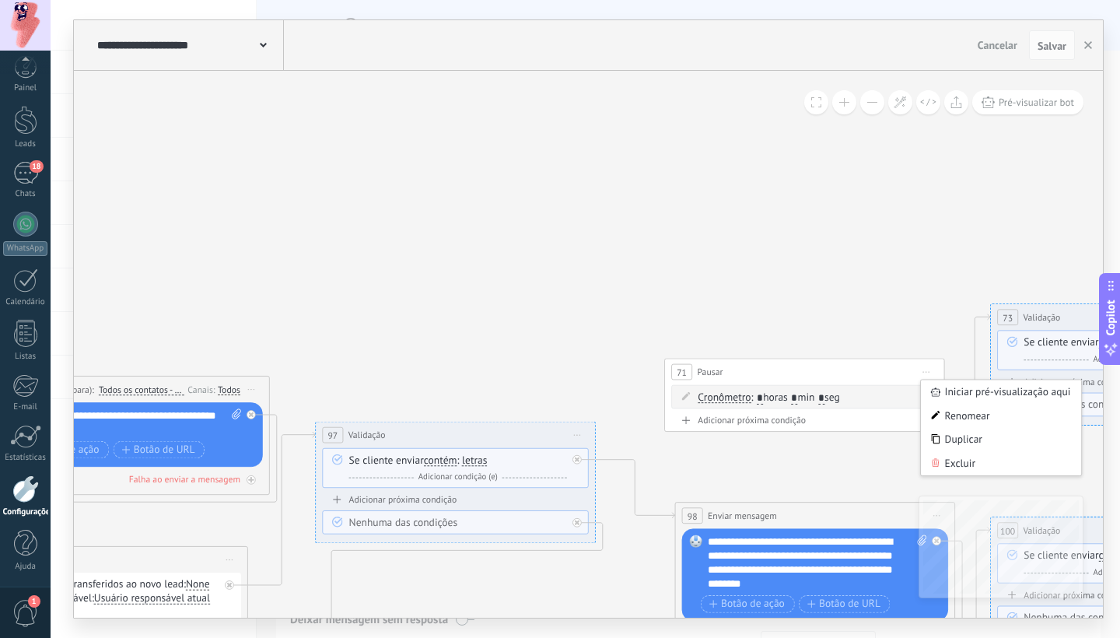
drag, startPoint x: 977, startPoint y: 463, endPoint x: 834, endPoint y: 333, distance: 192.6
click at [976, 462] on div "Excluir" at bounding box center [1001, 463] width 160 height 24
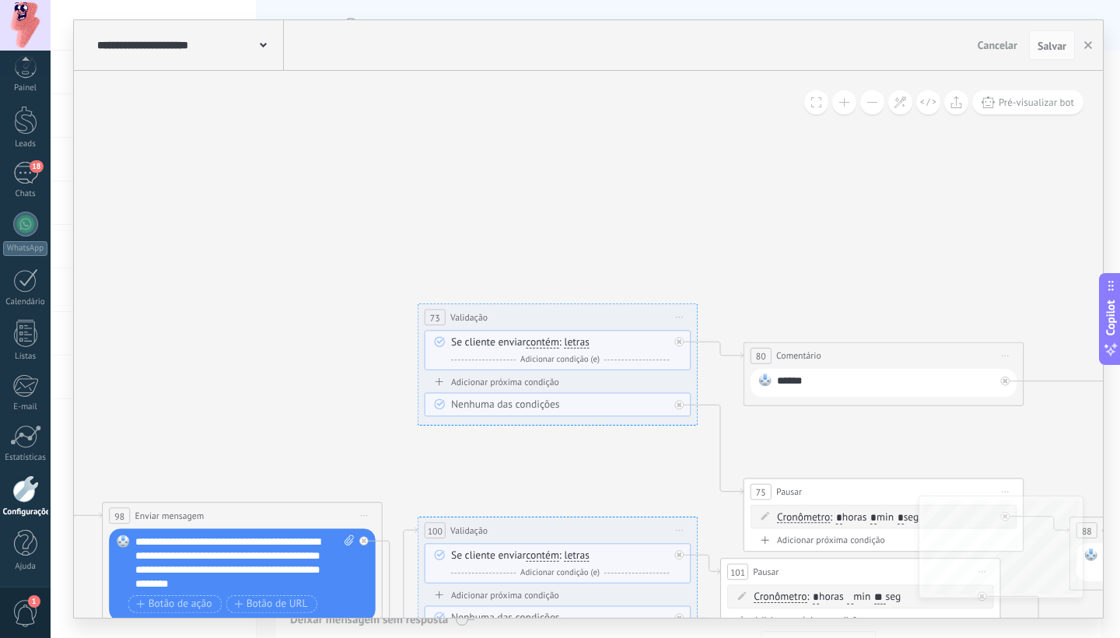
click at [678, 316] on span "Iniciar pré-visualização aqui [GEOGRAPHIC_DATA] Duplicar Excluir" at bounding box center [679, 317] width 23 height 20
click at [725, 407] on div "Excluir" at bounding box center [754, 409] width 160 height 24
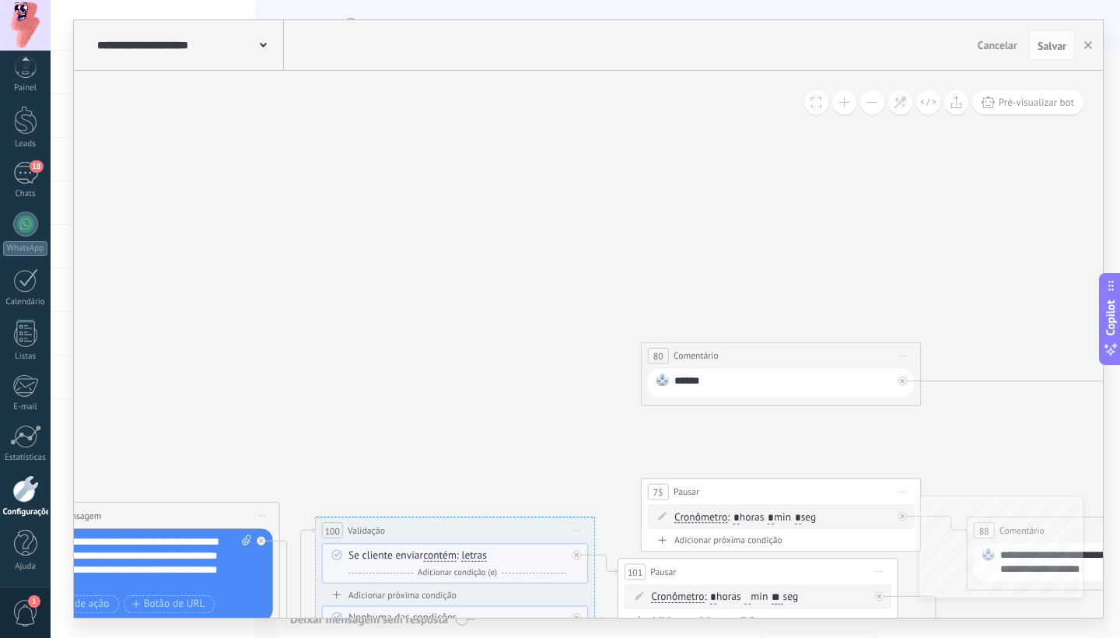
drag, startPoint x: 902, startPoint y: 352, endPoint x: 915, endPoint y: 386, distance: 35.9
click at [902, 352] on span "Iniciar pré-visualização aqui [GEOGRAPHIC_DATA] Duplicar Excluir" at bounding box center [902, 355] width 23 height 20
drag, startPoint x: 942, startPoint y: 447, endPoint x: 928, endPoint y: 448, distance: 14.0
click at [942, 447] on div "Excluir" at bounding box center [977, 447] width 160 height 24
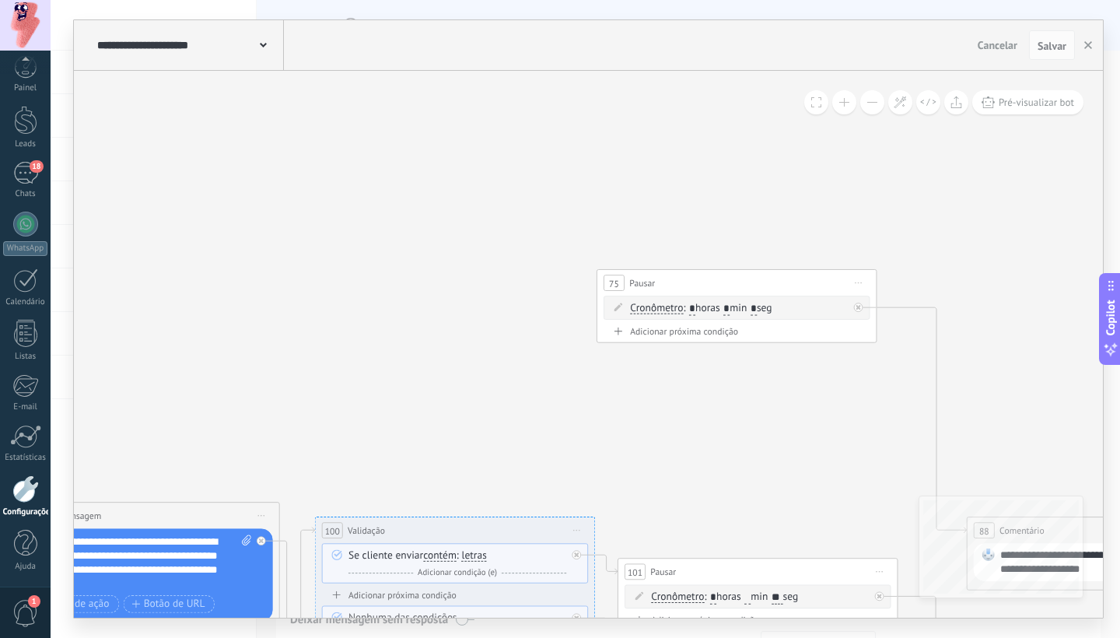
drag, startPoint x: 850, startPoint y: 488, endPoint x: 809, endPoint y: 290, distance: 202.5
click at [806, 280] on div "75 Pausar ****** Iniciar pré-visualização aqui Renomear Duplicar Excluir" at bounding box center [736, 283] width 279 height 26
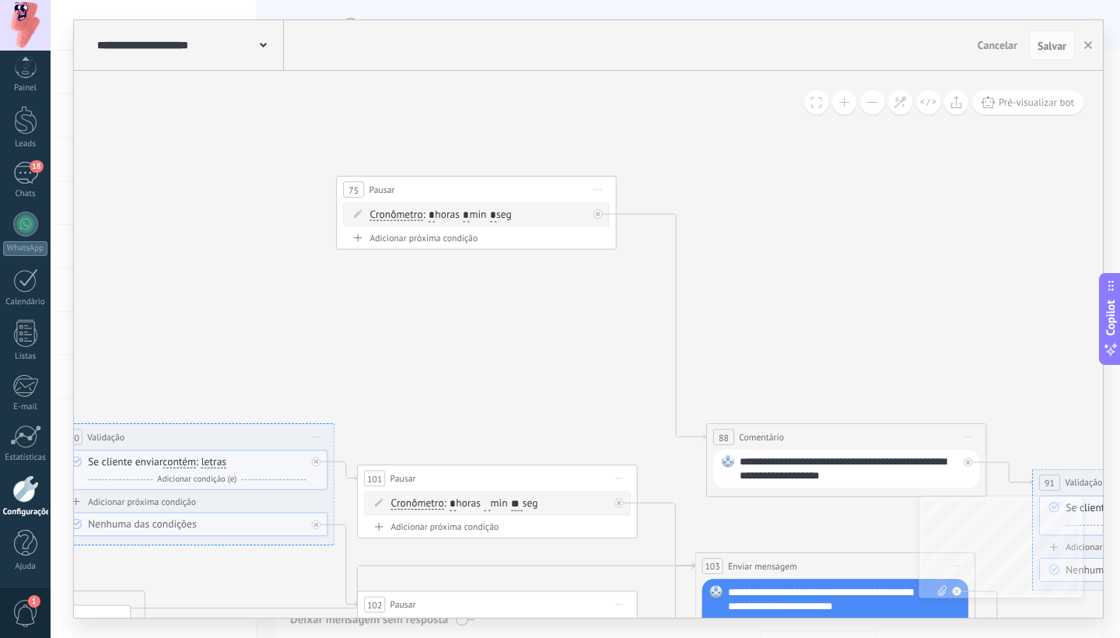
click at [963, 438] on span "Iniciar pré-visualização aqui [GEOGRAPHIC_DATA] Duplicar Excluir" at bounding box center [968, 437] width 23 height 20
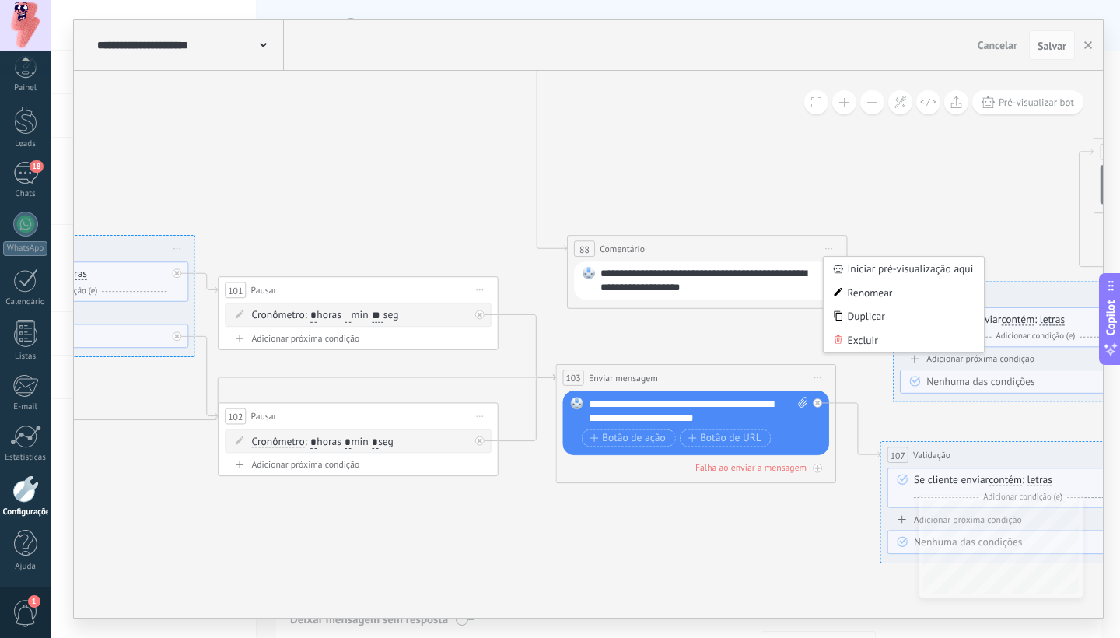
drag, startPoint x: 909, startPoint y: 214, endPoint x: 809, endPoint y: 140, distance: 123.9
click at [825, 242] on span "Iniciar pré-visualização aqui [GEOGRAPHIC_DATA] Duplicar Excluir" at bounding box center [828, 249] width 23 height 20
click at [868, 339] on div "Excluir" at bounding box center [903, 340] width 160 height 24
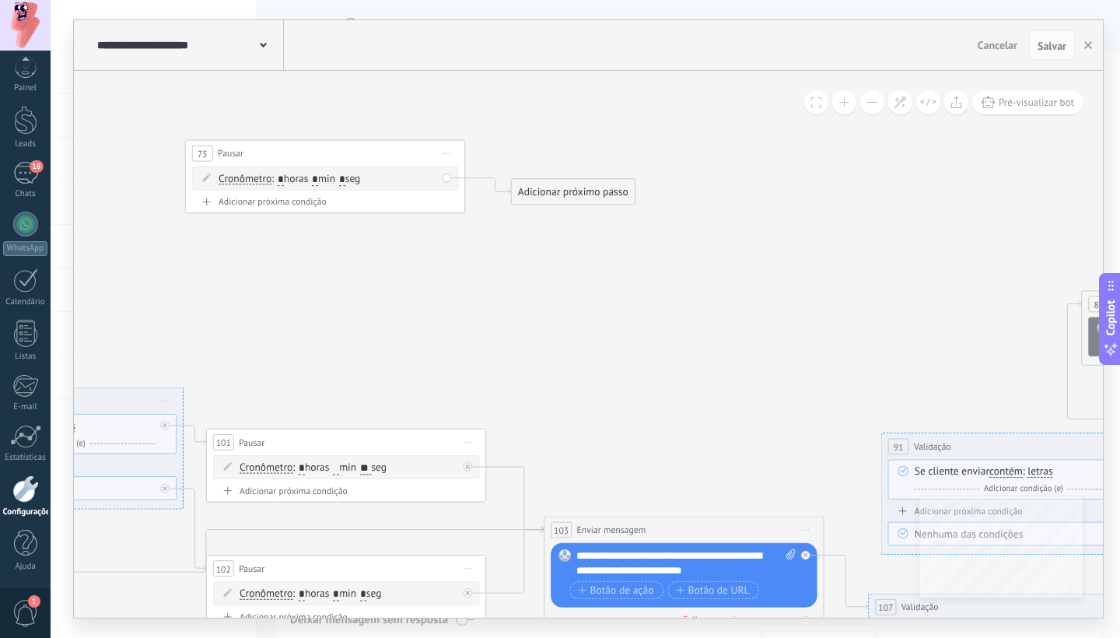
click at [447, 152] on span "Iniciar pré-visualização aqui [GEOGRAPHIC_DATA] Duplicar Excluir" at bounding box center [446, 153] width 23 height 20
click at [482, 238] on div "Excluir" at bounding box center [522, 244] width 160 height 24
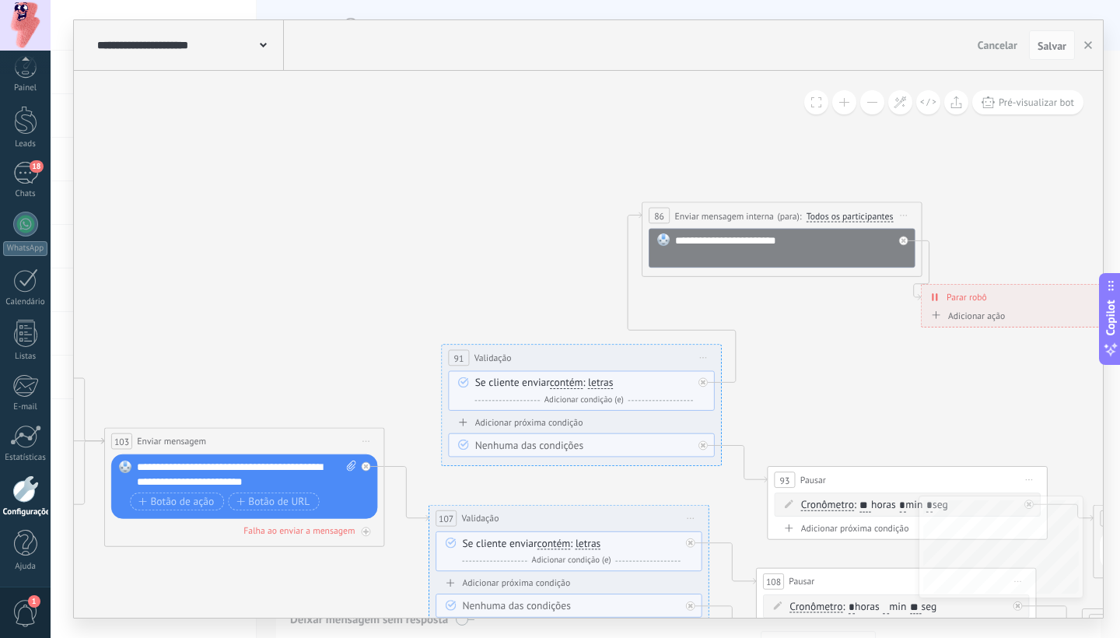
click at [907, 215] on icon at bounding box center [903, 216] width 7 height 2
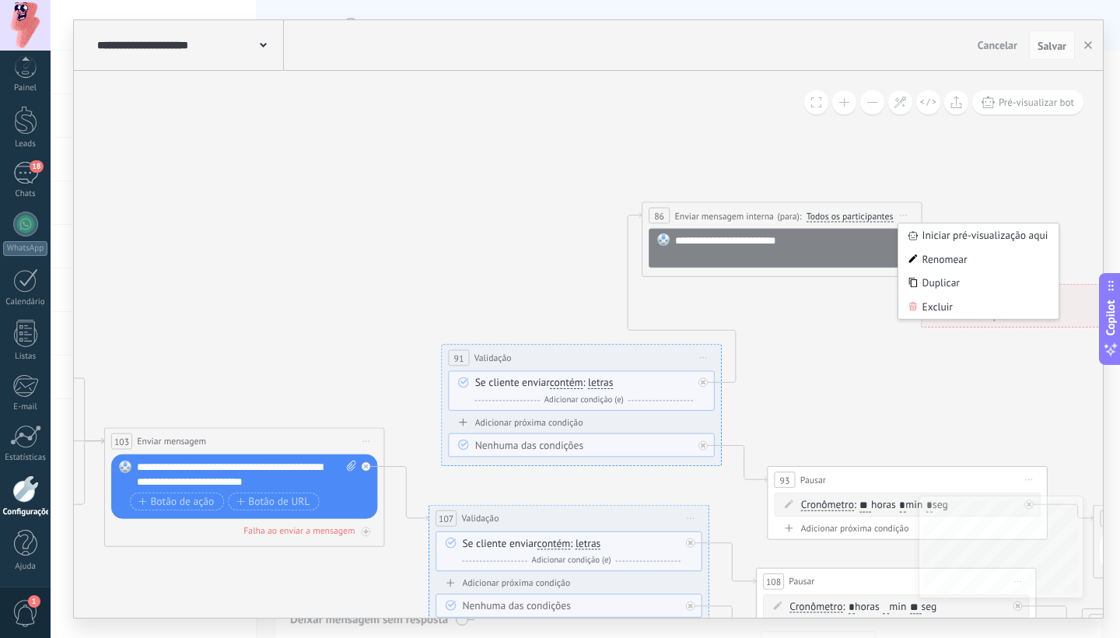
click at [937, 302] on div "Excluir" at bounding box center [978, 307] width 160 height 24
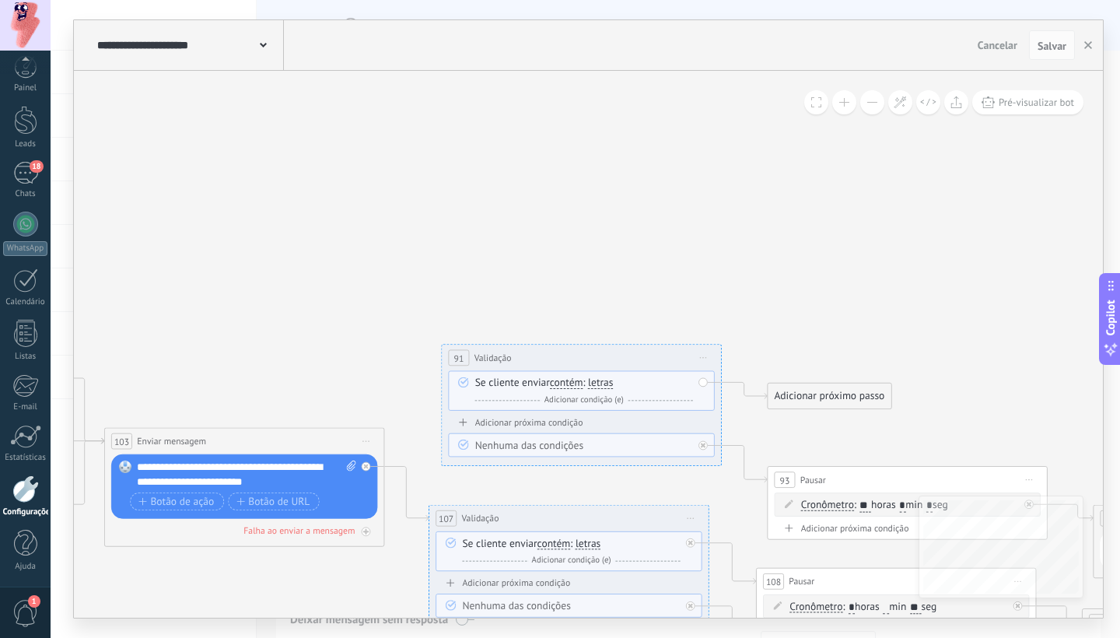
click at [704, 356] on span "Iniciar pré-visualização aqui [GEOGRAPHIC_DATA] Duplicar Excluir" at bounding box center [703, 358] width 23 height 20
click at [729, 445] on div "Excluir" at bounding box center [777, 449] width 160 height 24
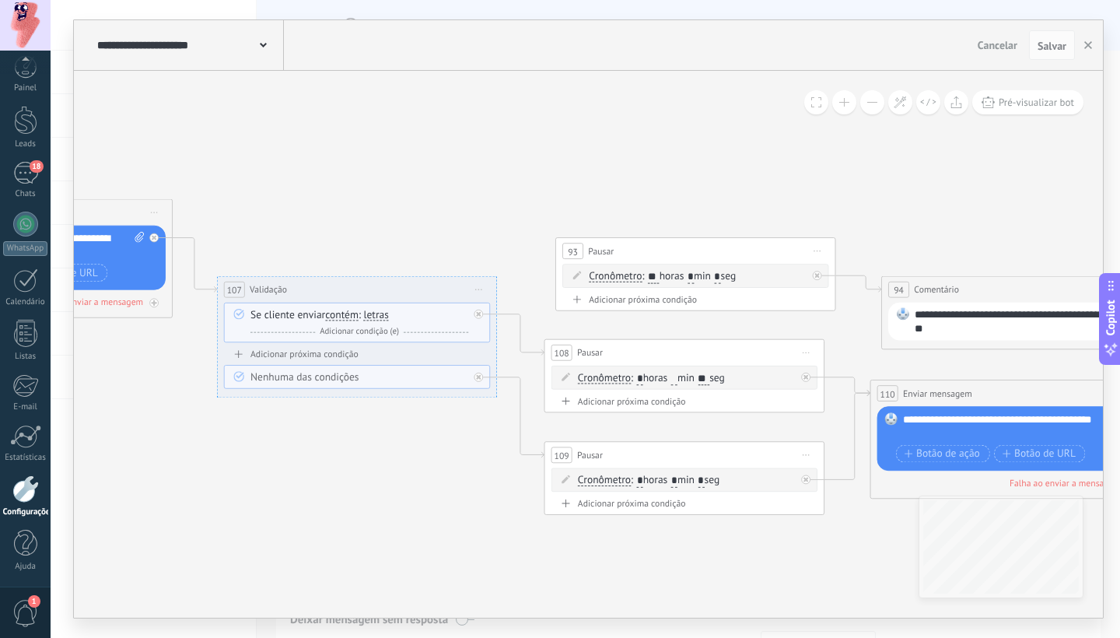
click at [820, 246] on span "Iniciar pré-visualização aqui [GEOGRAPHIC_DATA] Duplicar Excluir" at bounding box center [817, 251] width 23 height 20
click at [851, 348] on div "Excluir" at bounding box center [892, 342] width 160 height 24
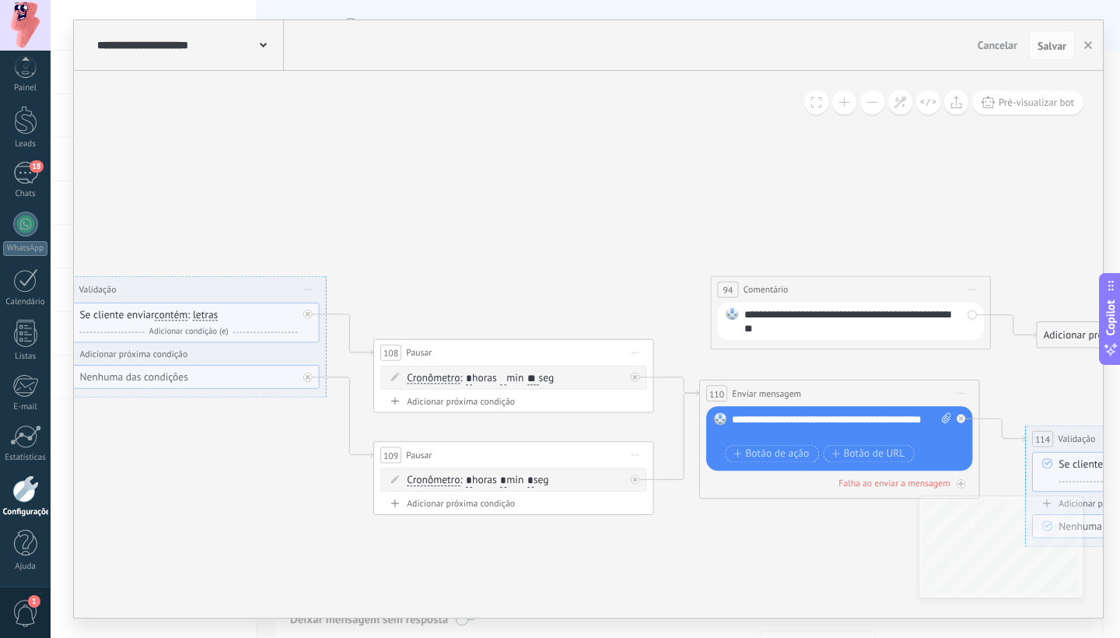
click at [968, 288] on span "Iniciar pré-visualização aqui [GEOGRAPHIC_DATA] Duplicar Excluir" at bounding box center [972, 289] width 23 height 20
click at [979, 378] on icon at bounding box center [981, 380] width 9 height 9
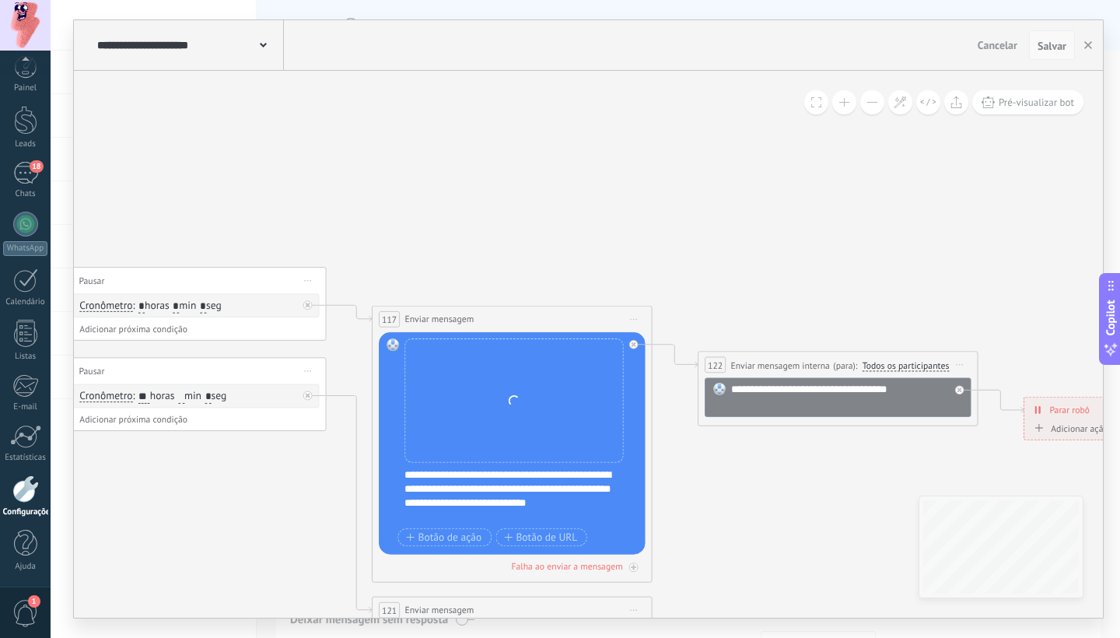
click at [1053, 49] on span "Salvar" at bounding box center [1051, 45] width 29 height 11
click at [1053, 48] on span "Salvar" at bounding box center [1051, 45] width 29 height 11
click at [537, 423] on div "Substituir Remover Converter para mensagem de voz Arraste a imagem aqui para an…" at bounding box center [513, 400] width 218 height 124
click at [575, 367] on div "Substituir Remover Converter para mensagem de voz Arraste a imagem aqui para an…" at bounding box center [513, 400] width 218 height 124
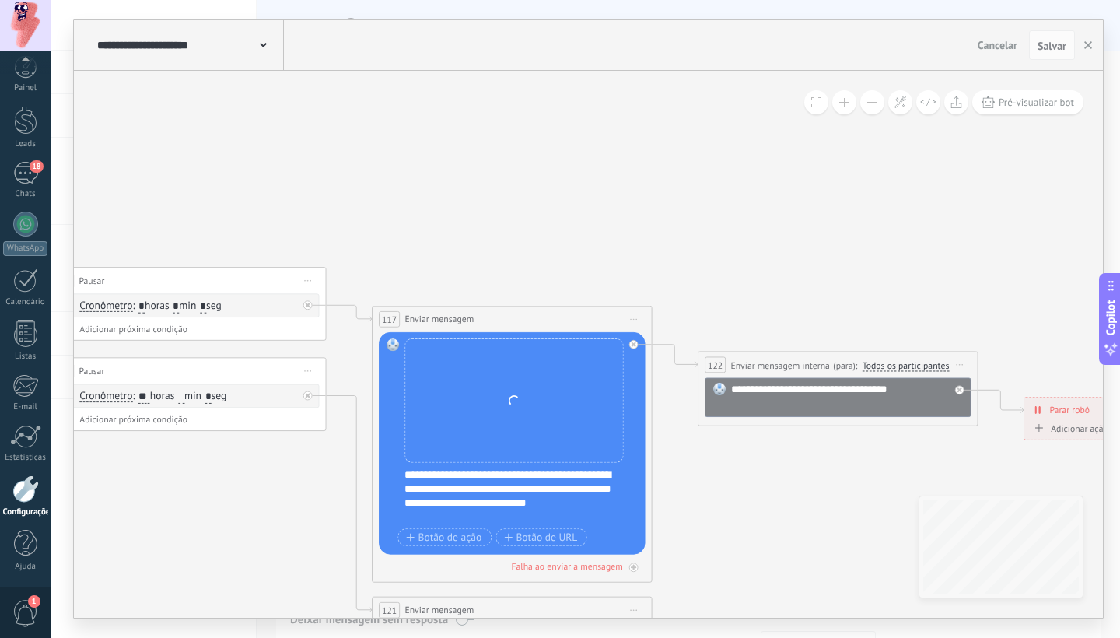
drag, startPoint x: 528, startPoint y: 416, endPoint x: 526, endPoint y: 446, distance: 30.4
click at [527, 417] on div "Substituir Remover Converter para mensagem de voz Arraste a imagem aqui para an…" at bounding box center [513, 400] width 218 height 124
click at [641, 316] on span "Iniciar pré-visualização aqui [GEOGRAPHIC_DATA] Duplicar Excluir" at bounding box center [634, 319] width 23 height 20
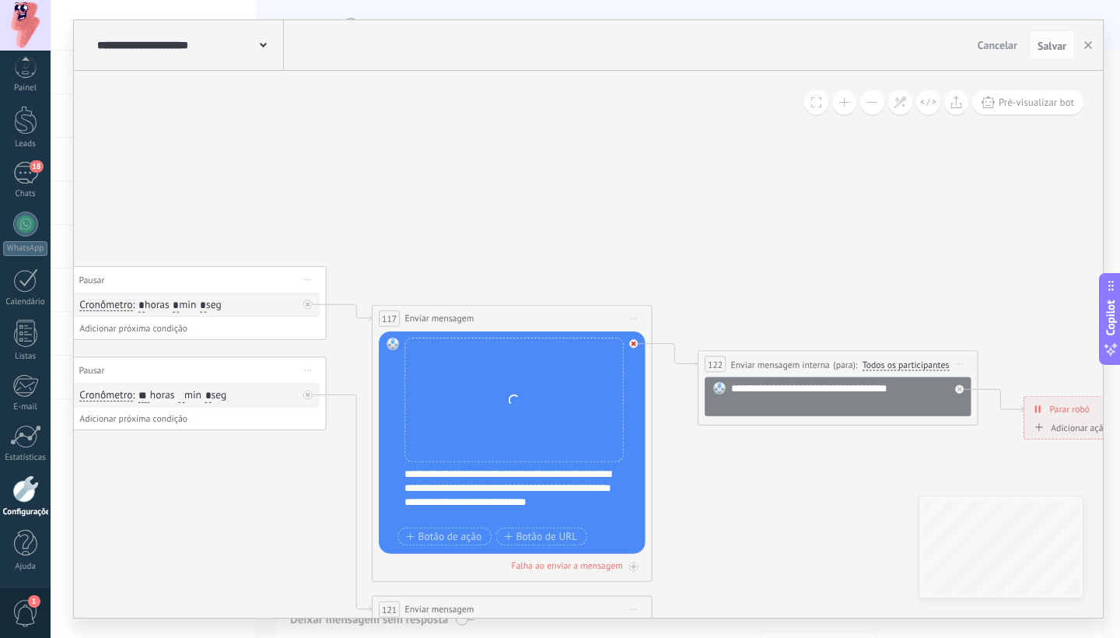
click at [631, 343] on icon at bounding box center [633, 343] width 5 height 5
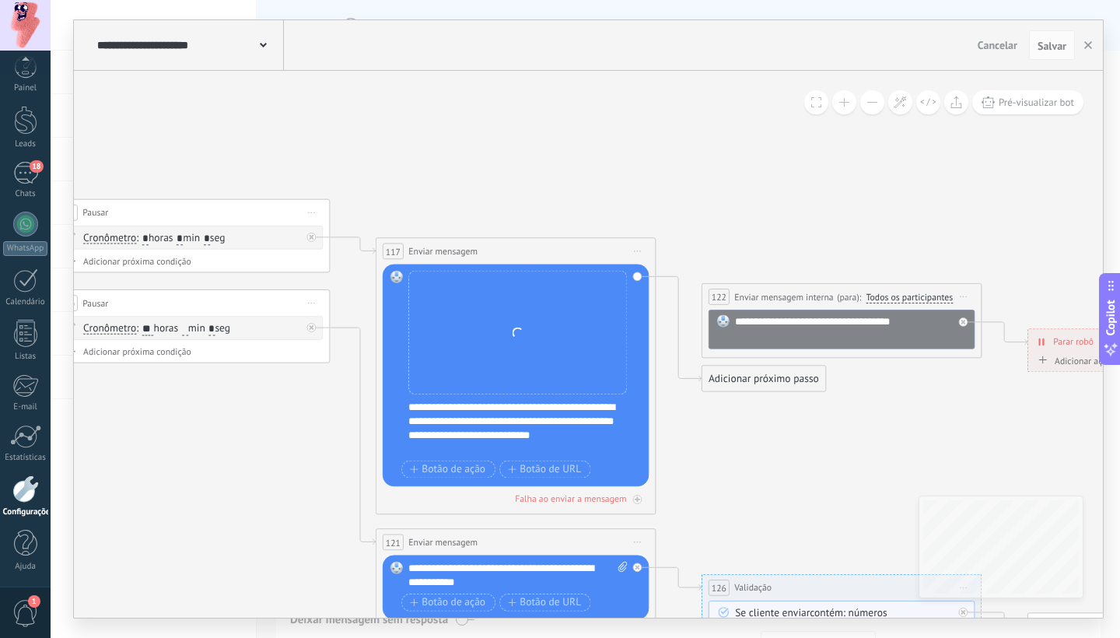
drag, startPoint x: 415, startPoint y: 408, endPoint x: 501, endPoint y: 411, distance: 86.4
click at [501, 411] on div "Substituir Remover Converter para mensagem de voz Arraste a imagem aqui para an…" at bounding box center [516, 375] width 266 height 222
drag, startPoint x: 417, startPoint y: 406, endPoint x: 505, endPoint y: 435, distance: 92.4
click at [505, 435] on div "**********" at bounding box center [524, 428] width 232 height 56
drag, startPoint x: 440, startPoint y: 450, endPoint x: 407, endPoint y: 409, distance: 52.6
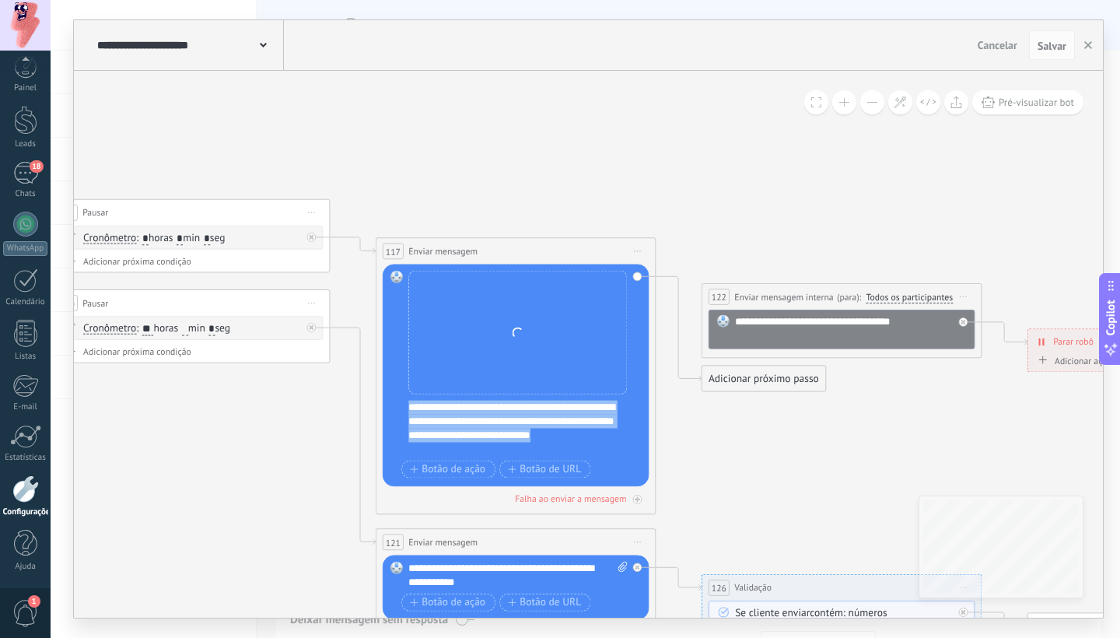
click at [407, 408] on div "Substituir Remover Converter para mensagem de voz Arraste a imagem aqui para an…" at bounding box center [516, 375] width 266 height 222
copy div "**********"
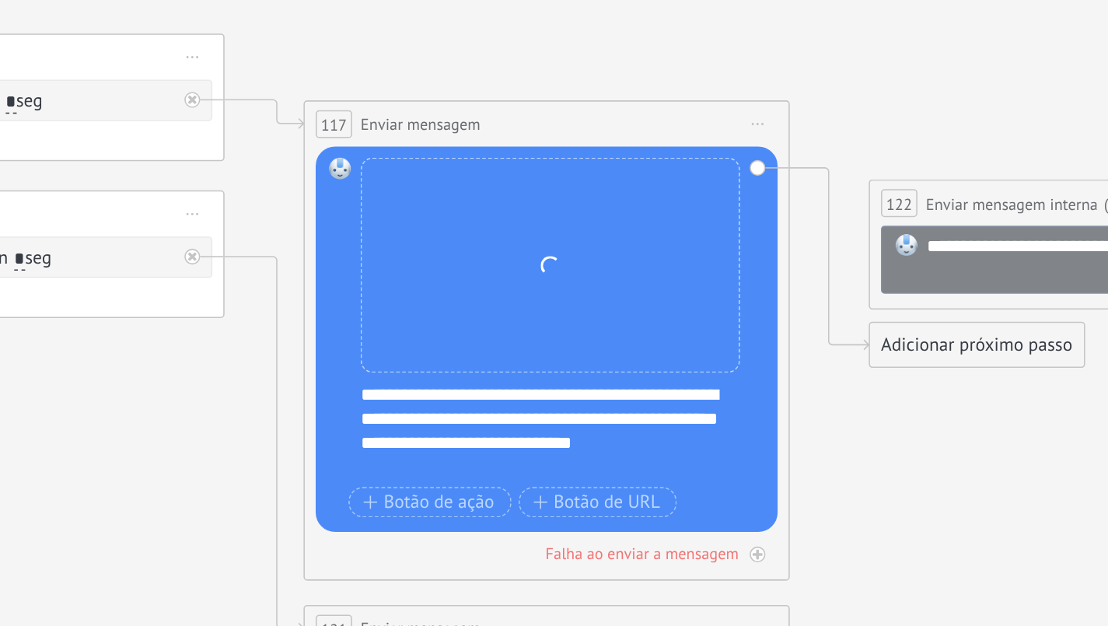
click at [624, 262] on span "Iniciar pré-visualização aqui [GEOGRAPHIC_DATA] Duplicar Excluir" at bounding box center [630, 268] width 13 height 12
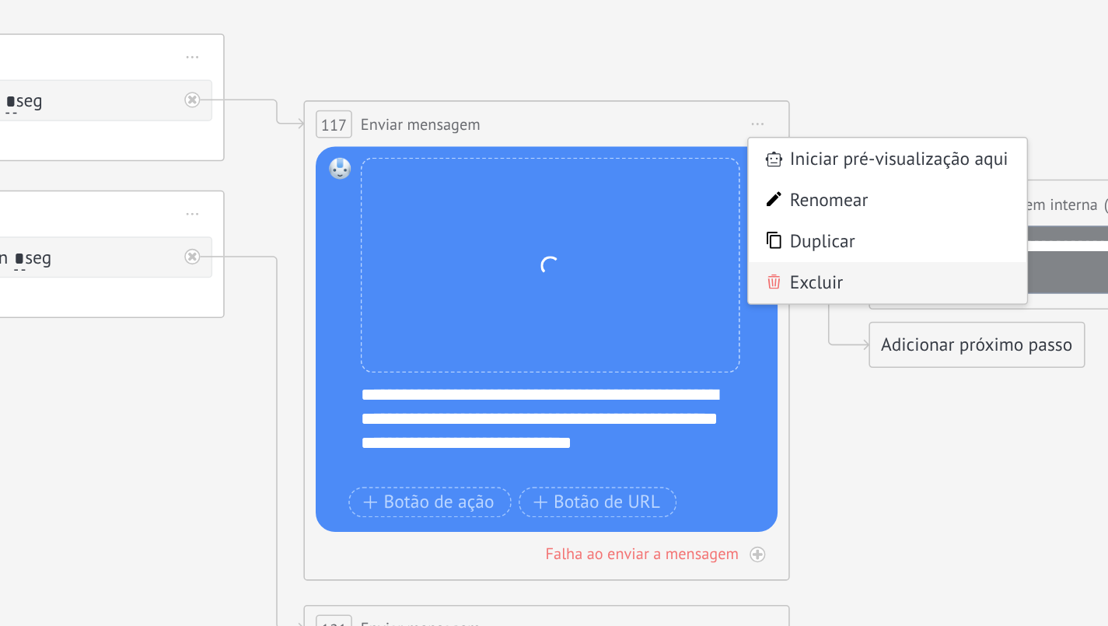
click at [627, 313] on div "Excluir" at bounding box center [673, 320] width 93 height 14
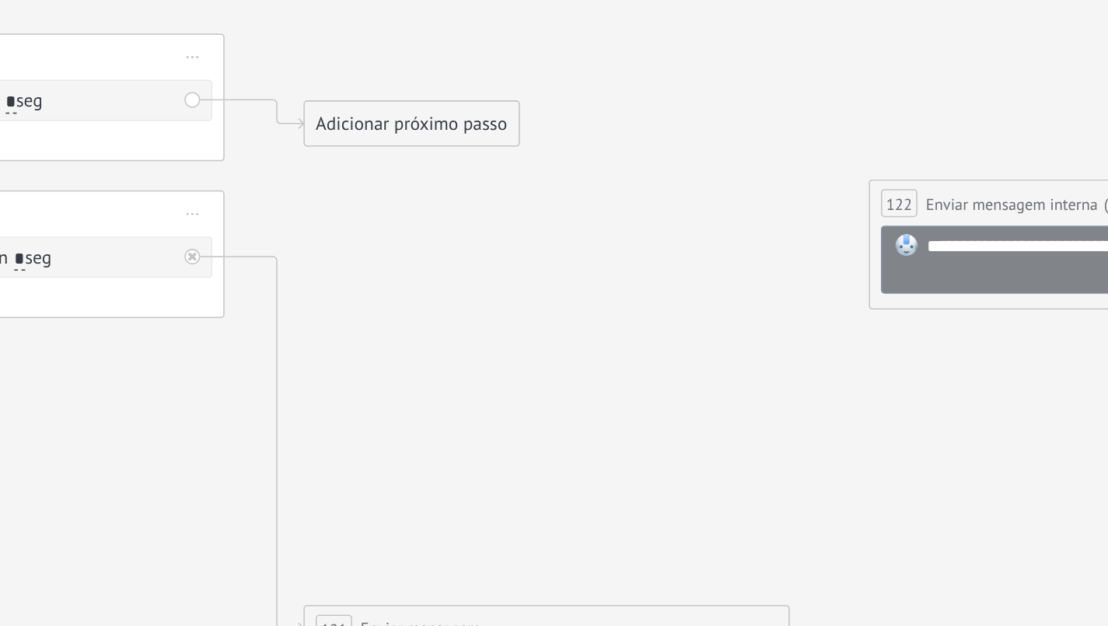
click at [479, 261] on div "Adicionar próximo passo" at bounding box center [514, 267] width 71 height 13
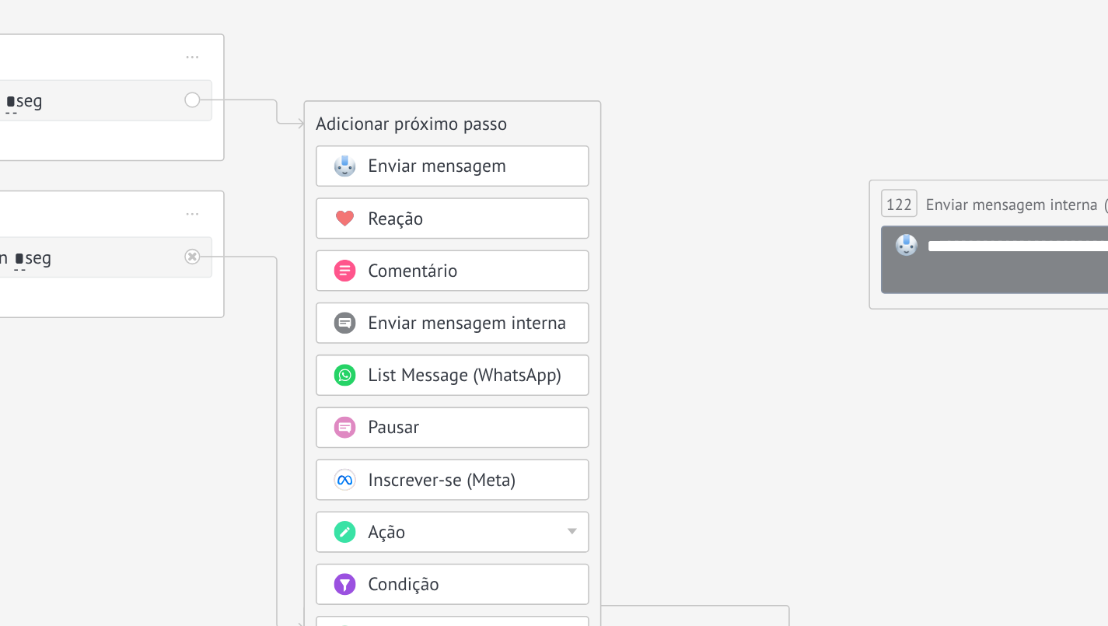
click at [500, 278] on span "Enviar mensagem" at bounding box center [523, 282] width 46 height 8
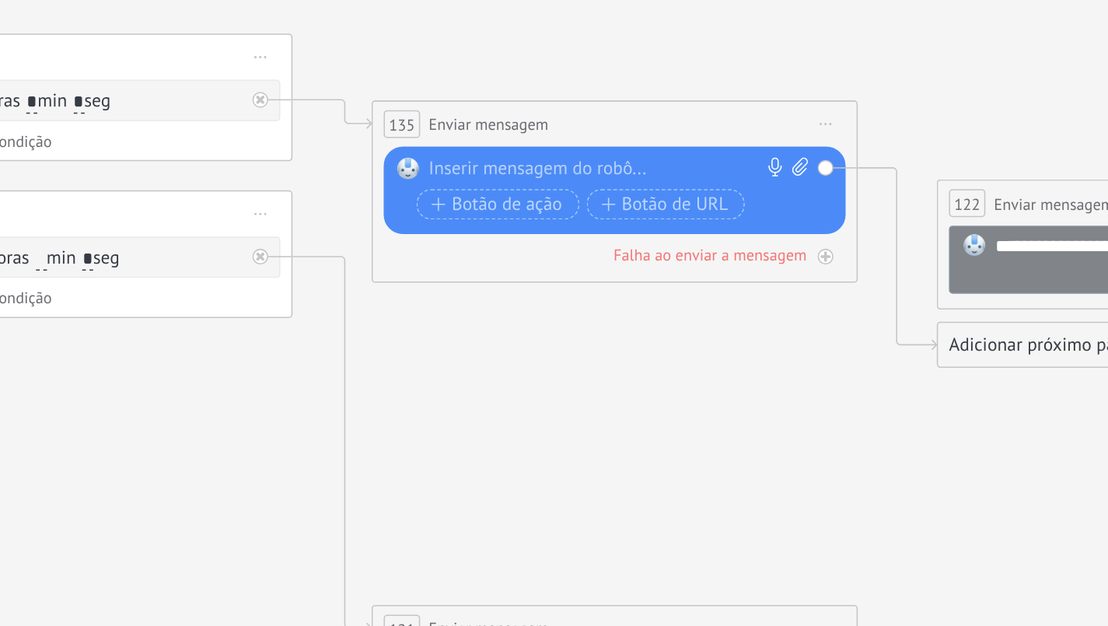
click at [520, 279] on div at bounding box center [580, 283] width 121 height 8
paste div
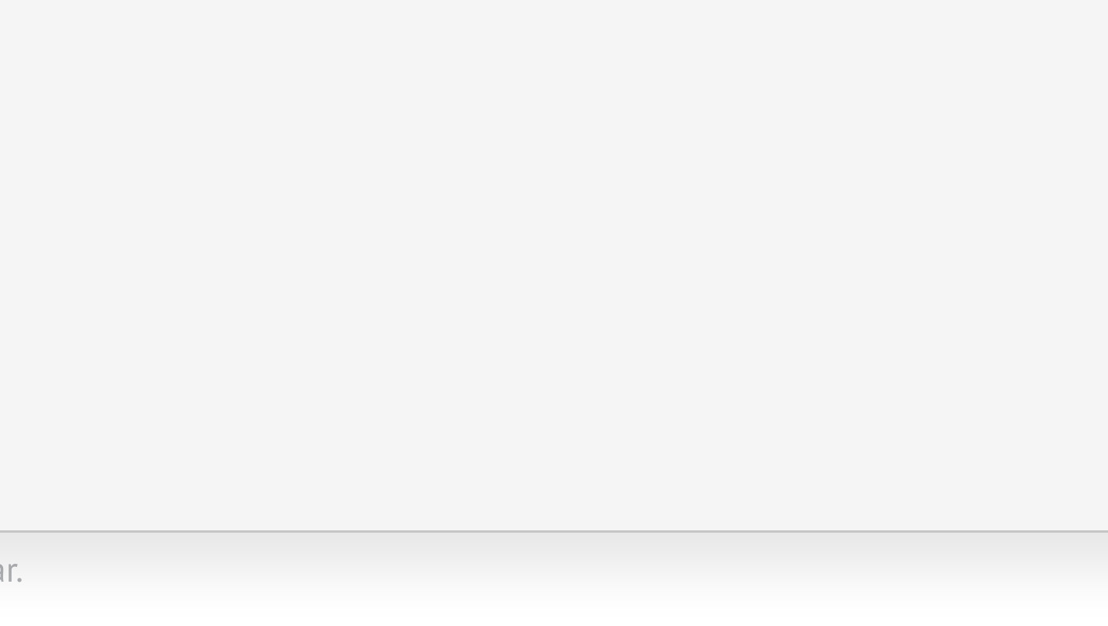
scroll to position [304, 0]
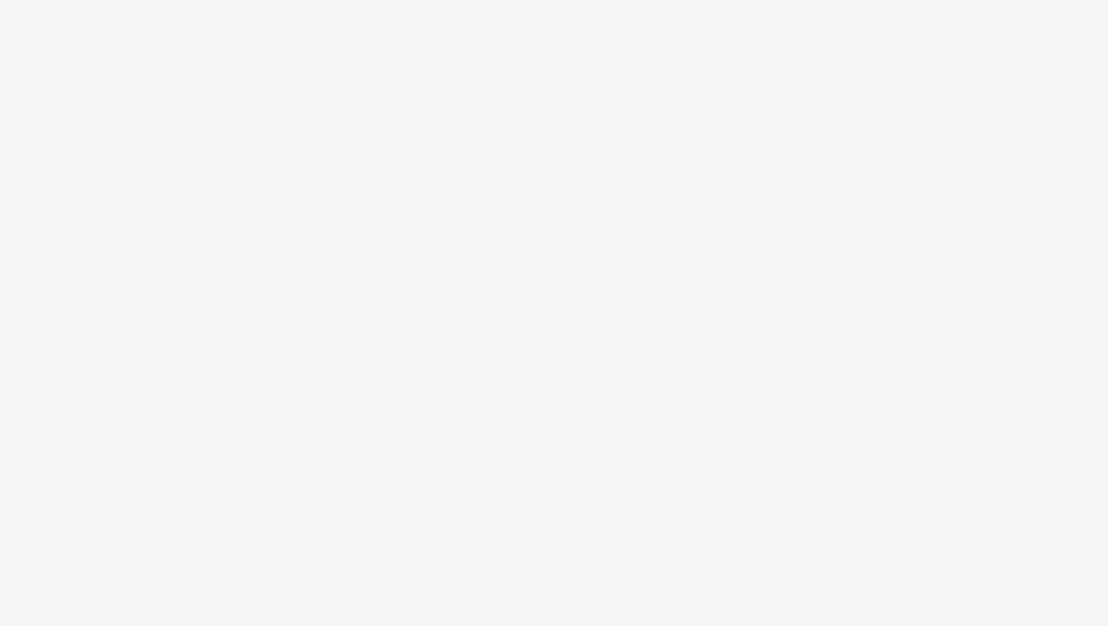
type textarea "**********"
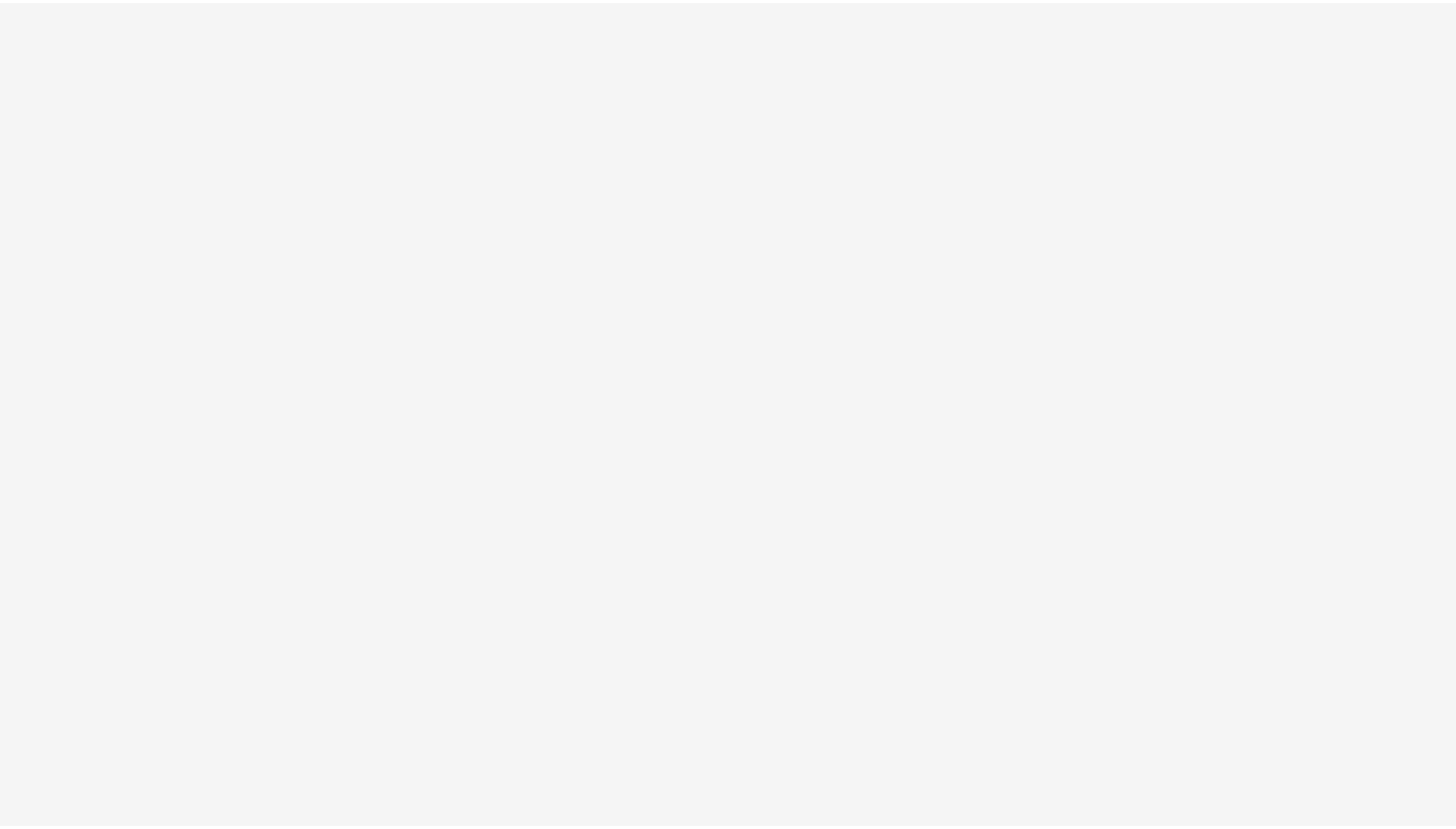
scroll to position [29, 0]
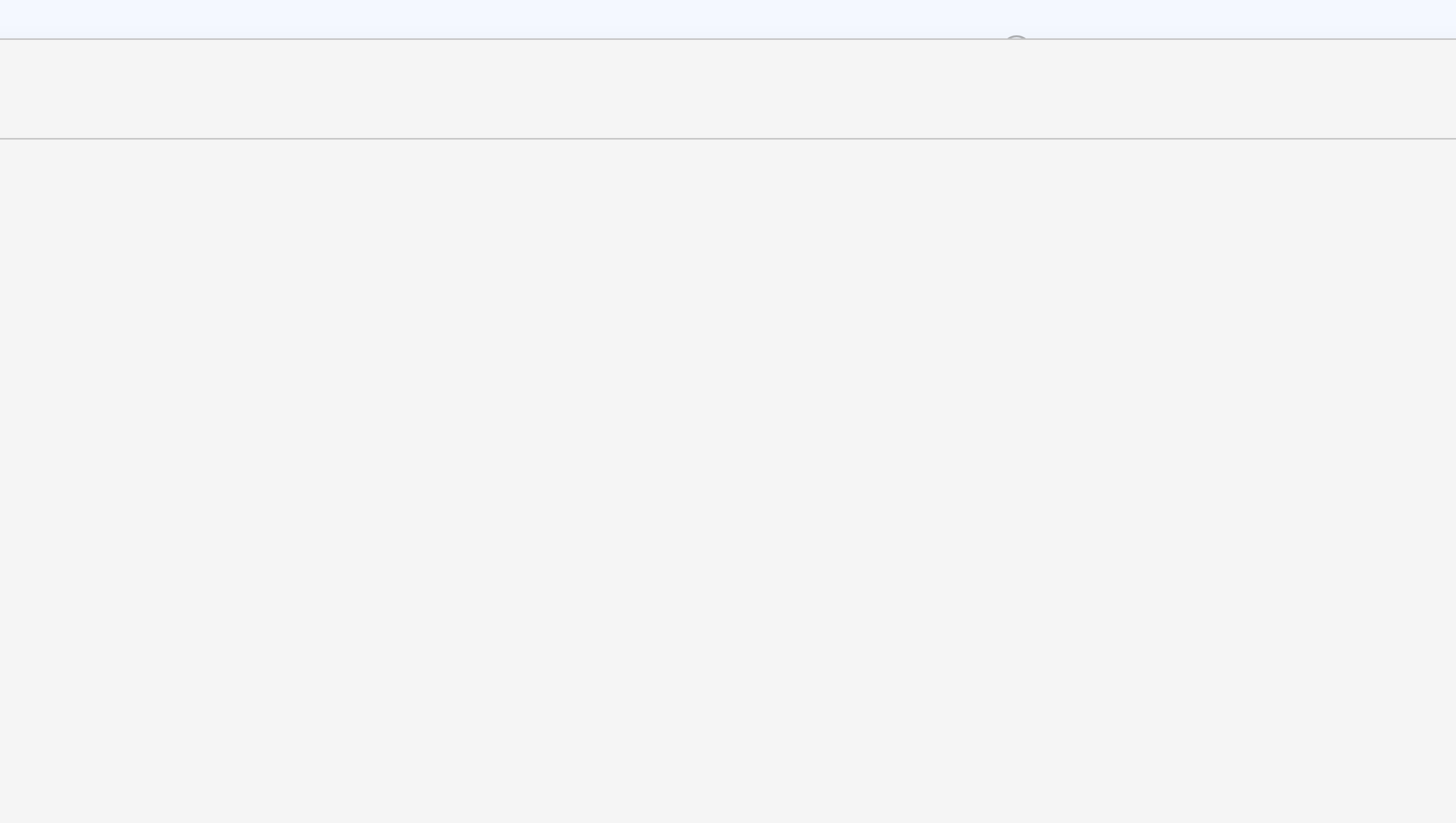
drag, startPoint x: 320, startPoint y: 88, endPoint x: 229, endPoint y: 91, distance: 91.0
click at [229, 91] on div "**********" at bounding box center [746, 428] width 1396 height 763
drag, startPoint x: 216, startPoint y: 108, endPoint x: 444, endPoint y: 103, distance: 228.1
click at [481, 109] on div "**********" at bounding box center [746, 428] width 1396 height 763
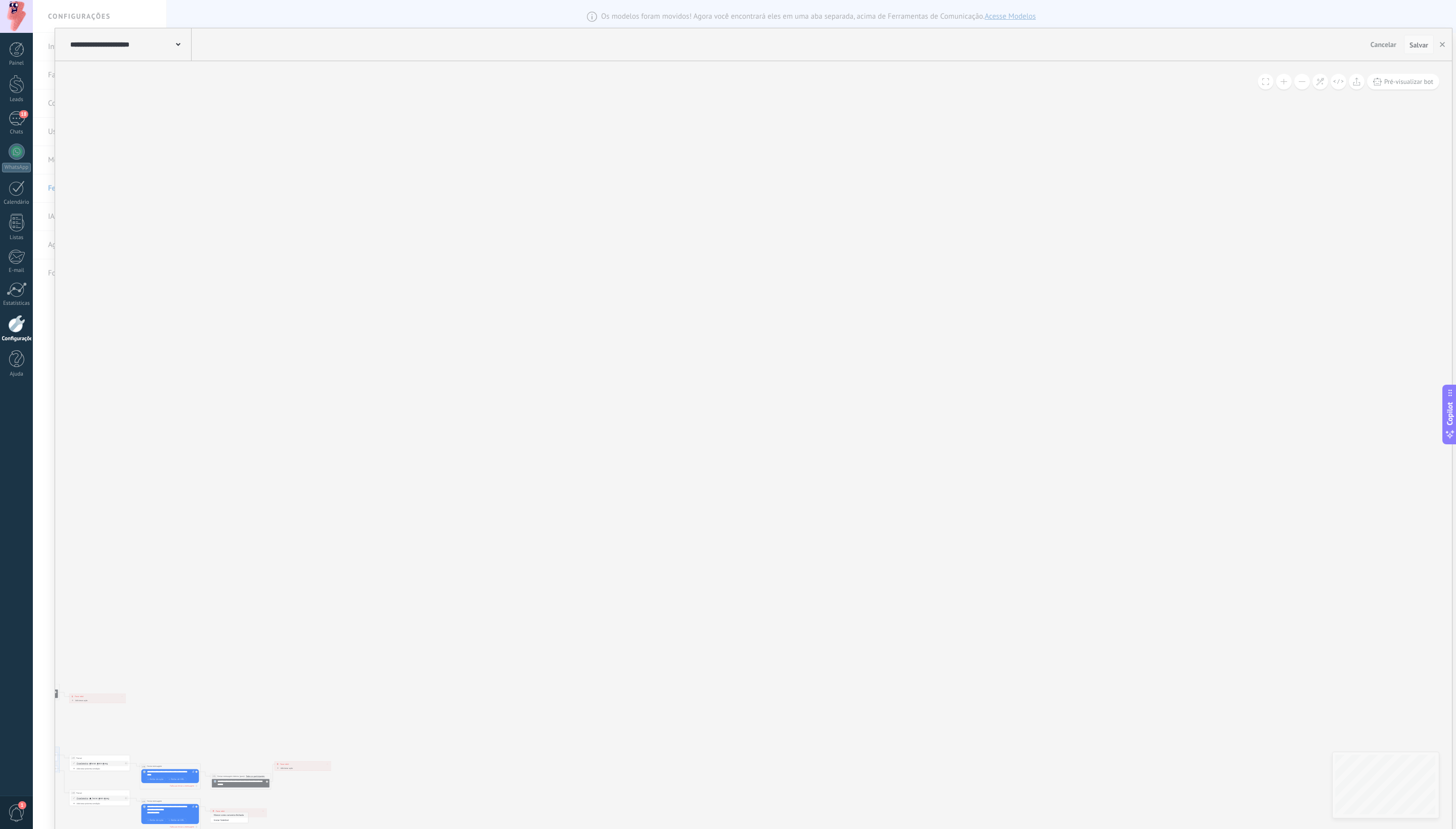
click at [728, 44] on span "Salvar" at bounding box center [1419, 45] width 19 height 7
click at [728, 46] on span "Salvar" at bounding box center [1419, 45] width 19 height 7
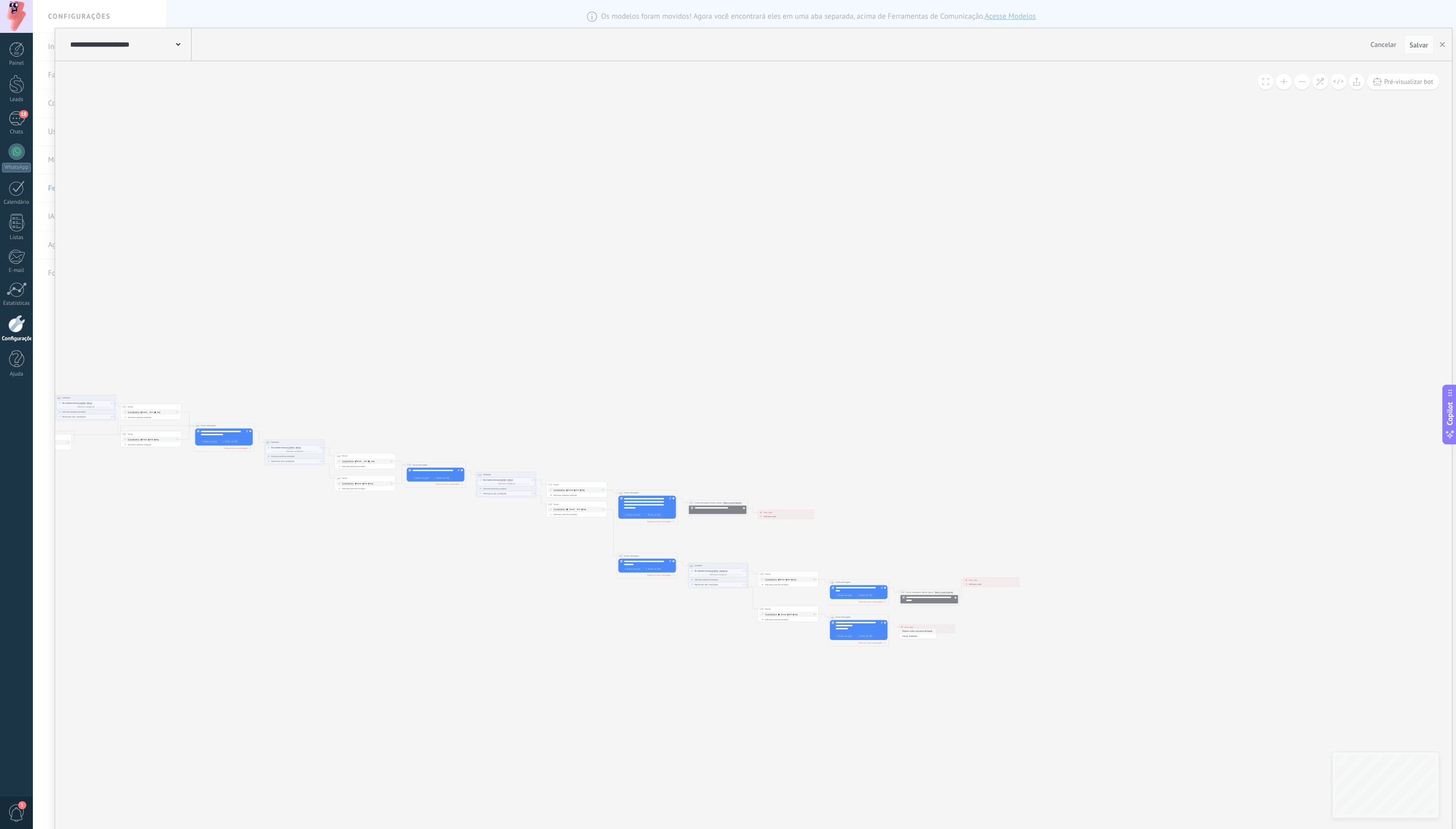
drag, startPoint x: 388, startPoint y: 531, endPoint x: 1126, endPoint y: 344, distance: 761.3
click at [728, 344] on icon at bounding box center [411, 452] width 1369 height 533
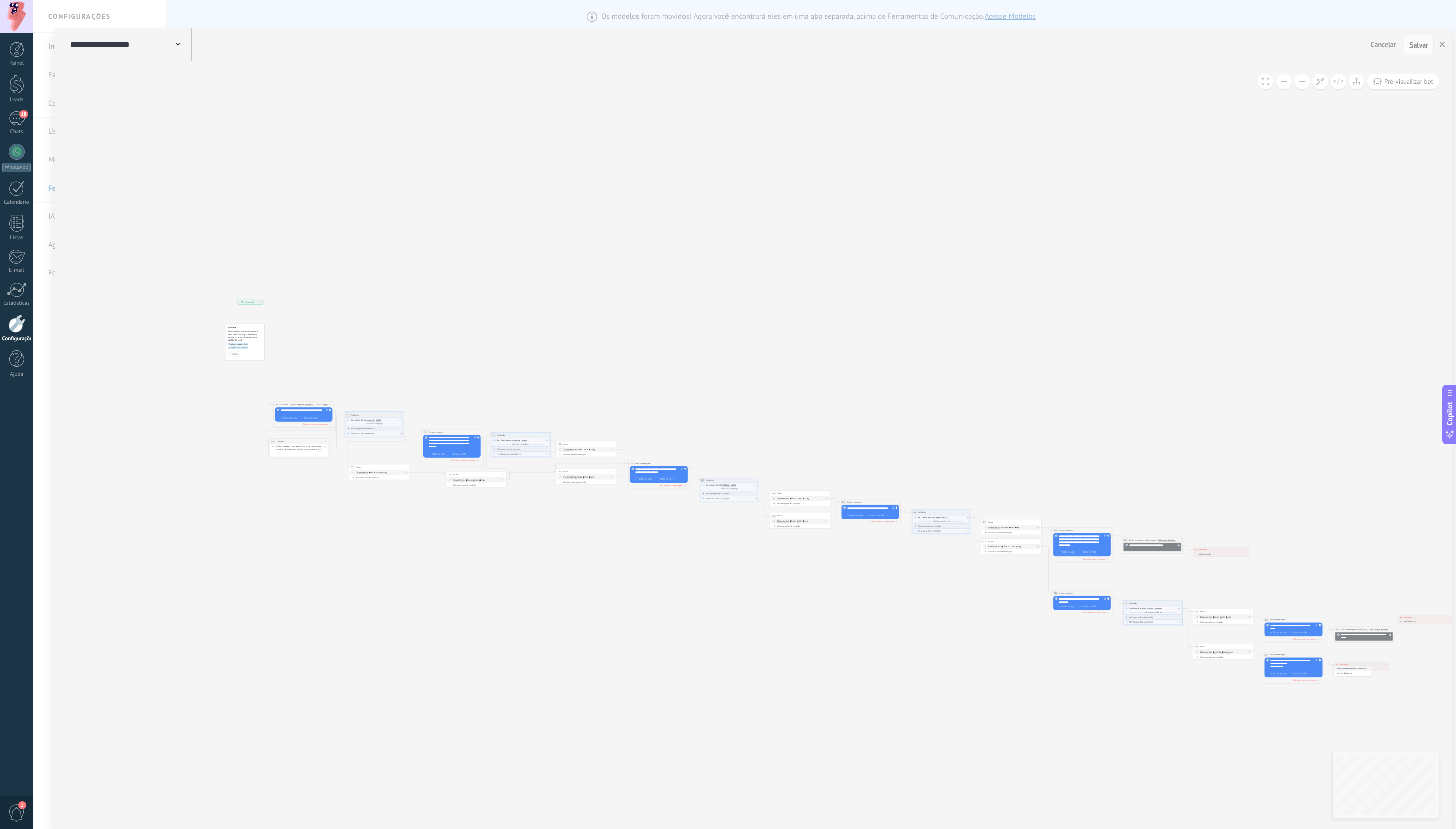
drag, startPoint x: 565, startPoint y: 430, endPoint x: 944, endPoint y: 472, distance: 381.3
click at [728, 414] on icon at bounding box center [846, 490] width 1369 height 533
click at [728, 82] on span "Pré-visualizar bot" at bounding box center [1409, 81] width 49 height 8
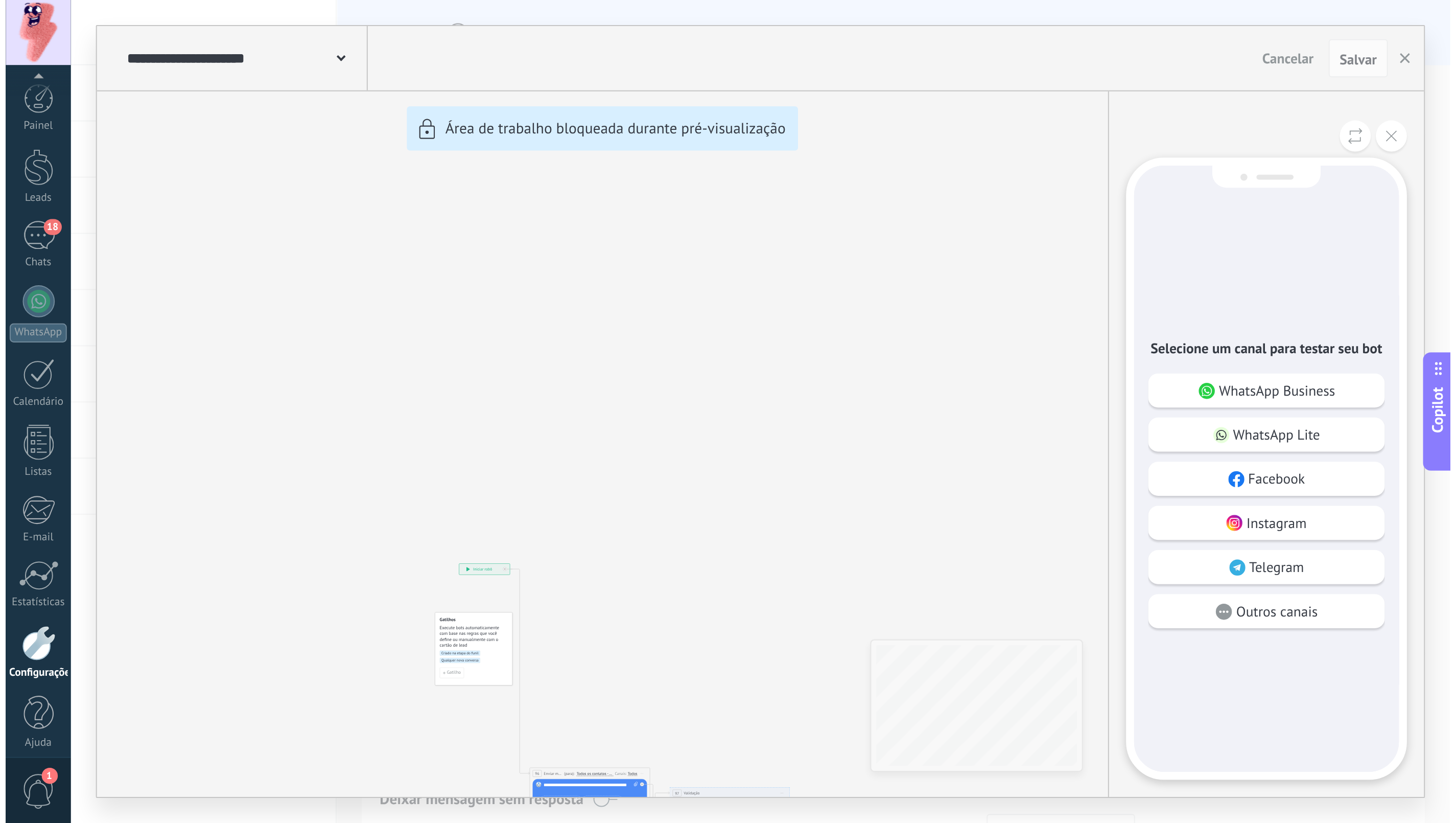
scroll to position [6, 0]
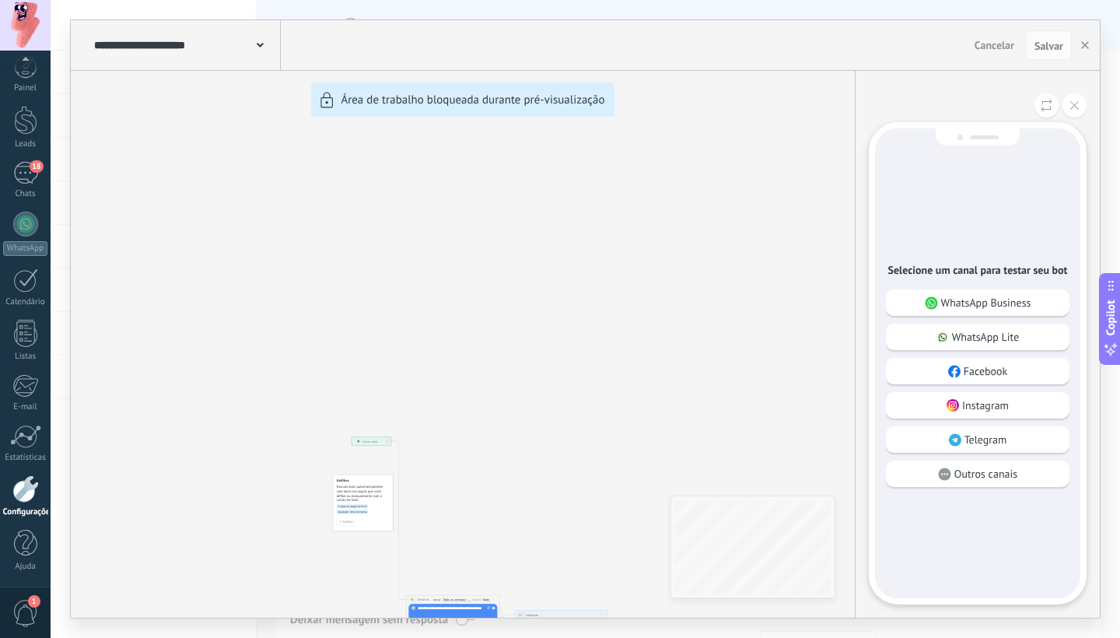
drag, startPoint x: 585, startPoint y: 255, endPoint x: 560, endPoint y: 216, distance: 46.6
click at [560, 216] on div "**********" at bounding box center [585, 318] width 1029 height 597
drag, startPoint x: 500, startPoint y: 341, endPoint x: 618, endPoint y: 349, distance: 118.4
click at [501, 341] on div "**********" at bounding box center [585, 318] width 1029 height 597
click at [966, 332] on p "WhatsApp Lite" at bounding box center [986, 337] width 68 height 14
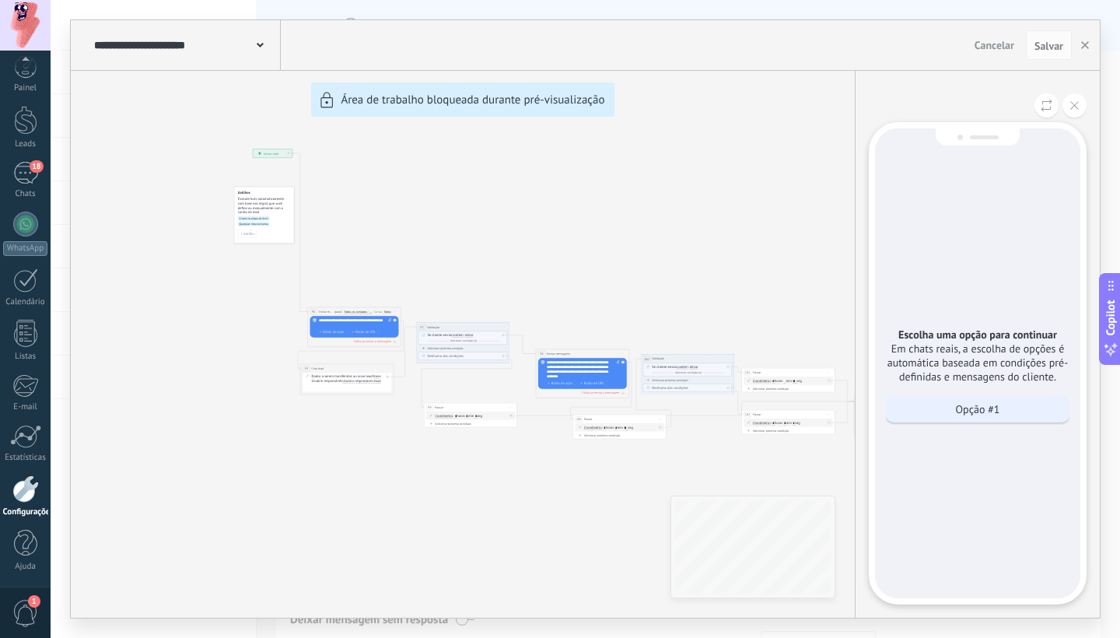
click at [970, 404] on p "Opção #1" at bounding box center [978, 409] width 44 height 14
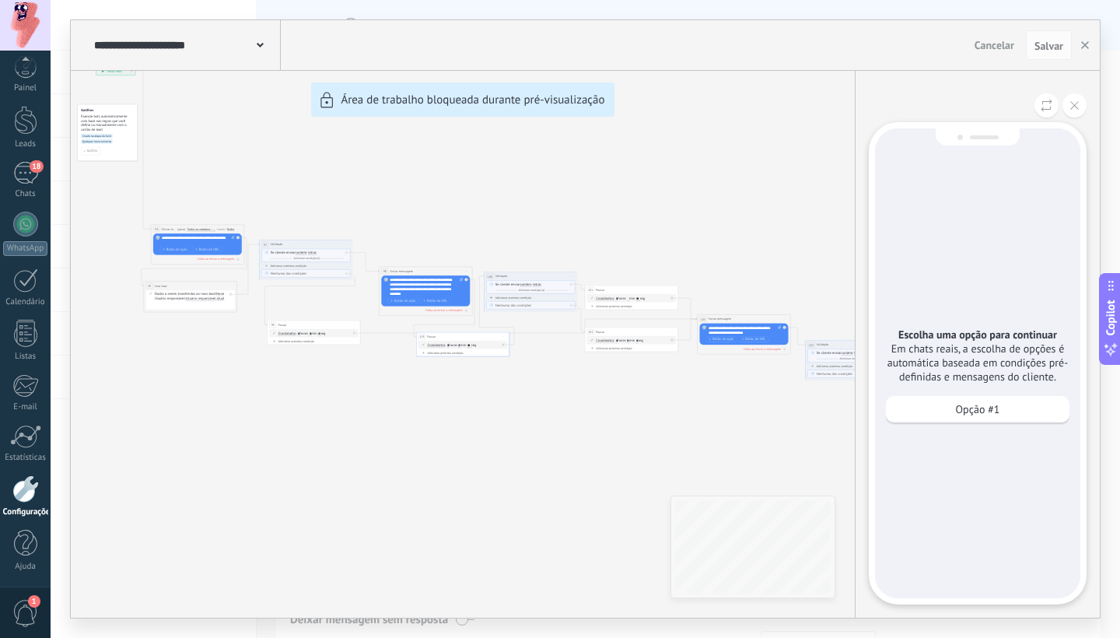
click at [980, 404] on p "Opção #1" at bounding box center [978, 409] width 44 height 14
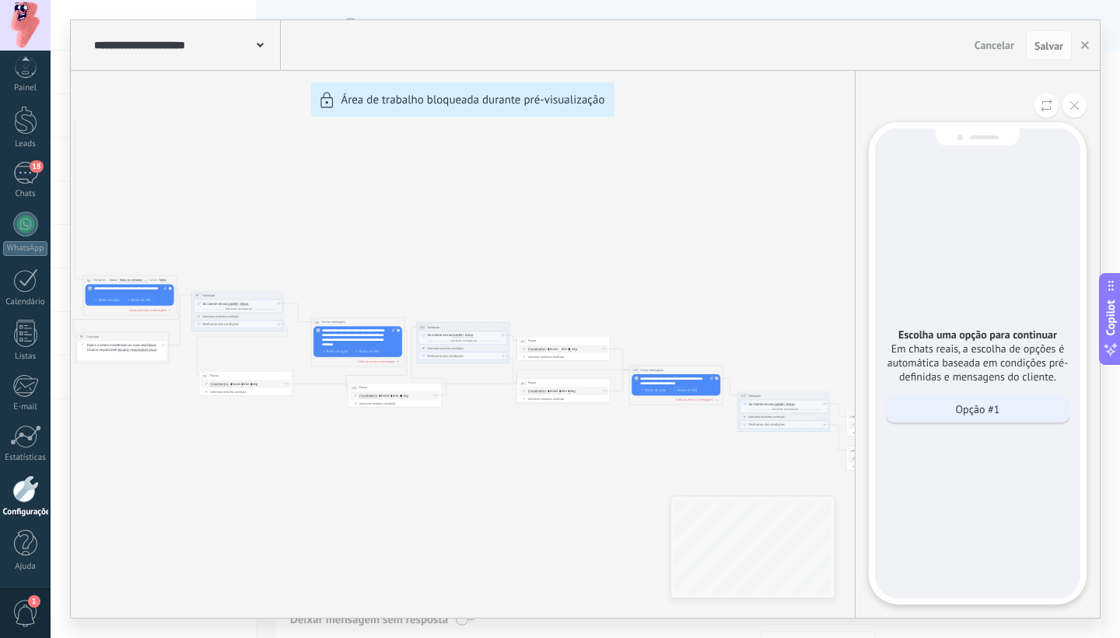
click at [956, 402] on p "Opção #1" at bounding box center [978, 409] width 44 height 14
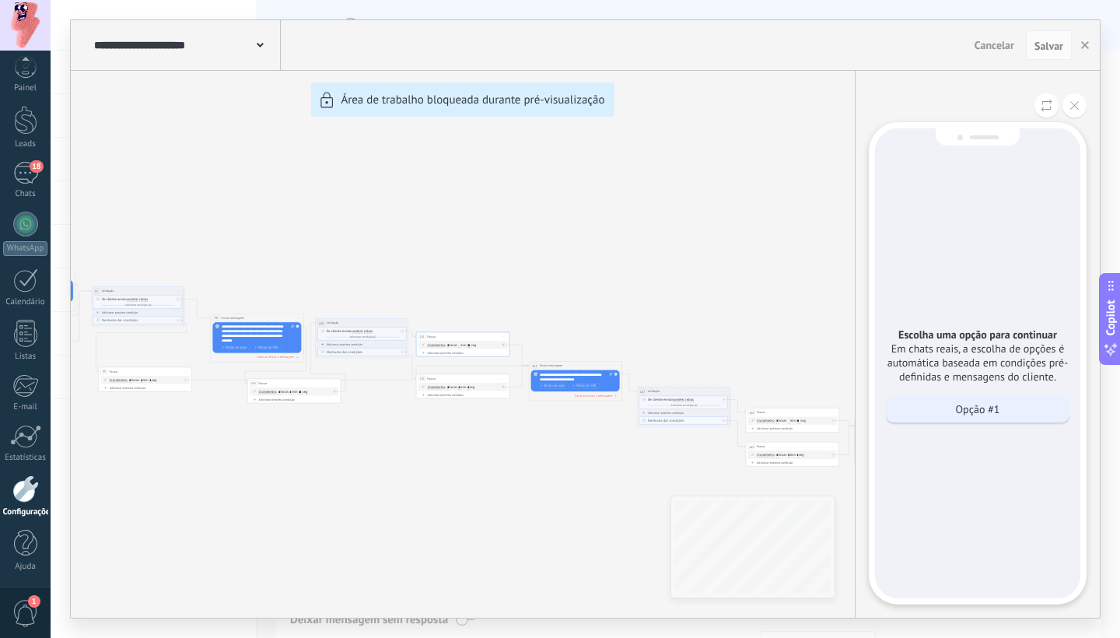
click at [964, 404] on p "Opção #1" at bounding box center [978, 409] width 44 height 14
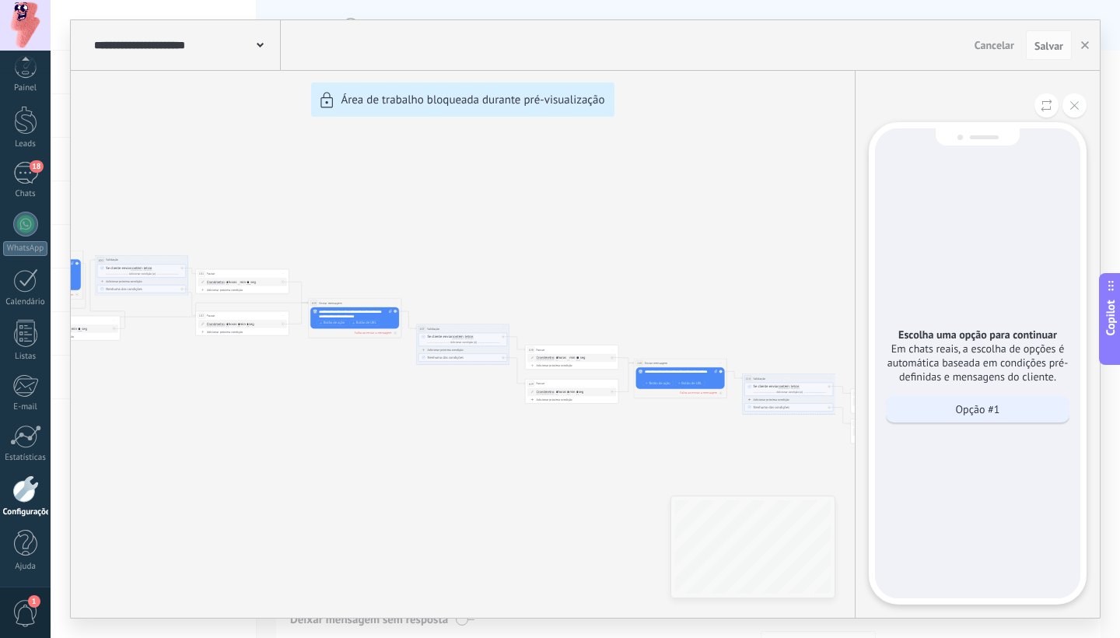
click at [947, 405] on div "Opção #1" at bounding box center [977, 409] width 183 height 26
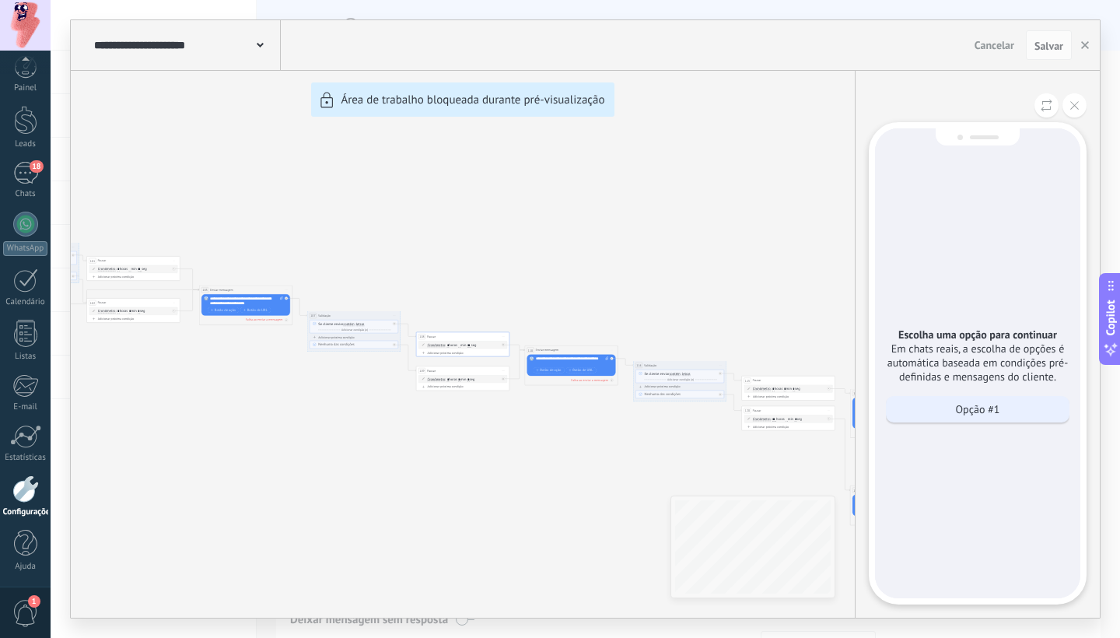
click at [969, 404] on p "Opção #1" at bounding box center [978, 409] width 44 height 14
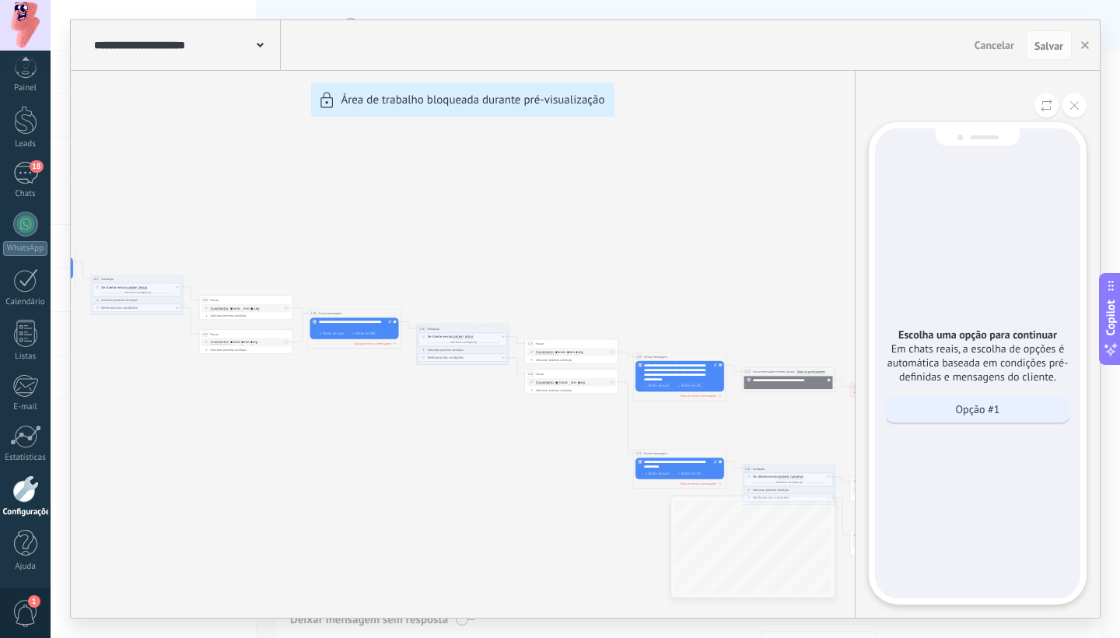
click at [966, 404] on p "Opção #1" at bounding box center [978, 409] width 44 height 14
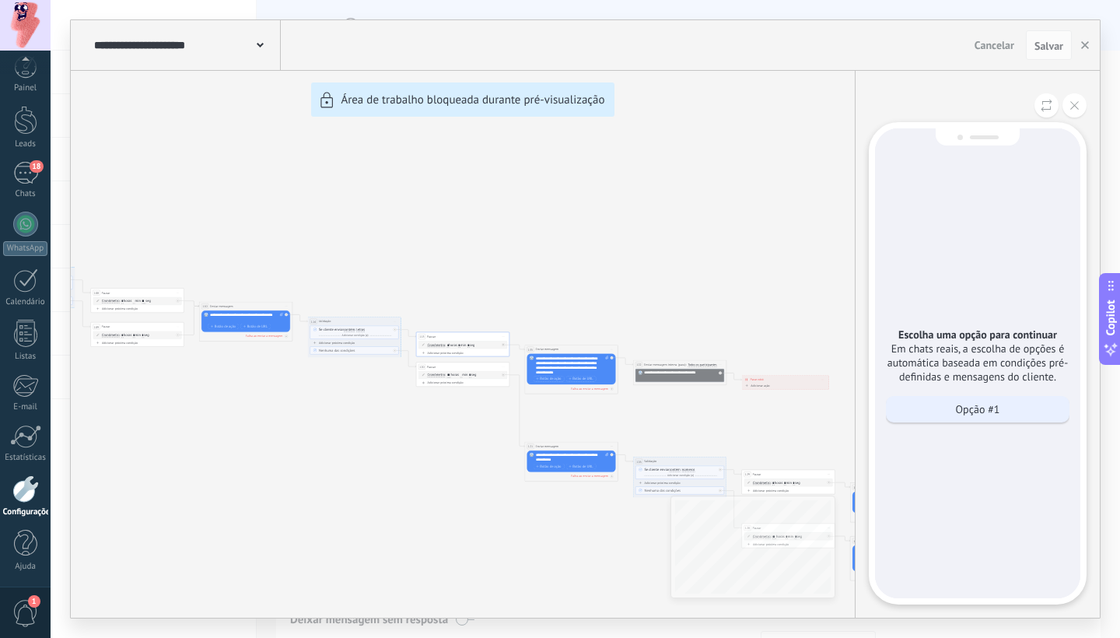
click at [963, 406] on p "Opção #1" at bounding box center [978, 409] width 44 height 14
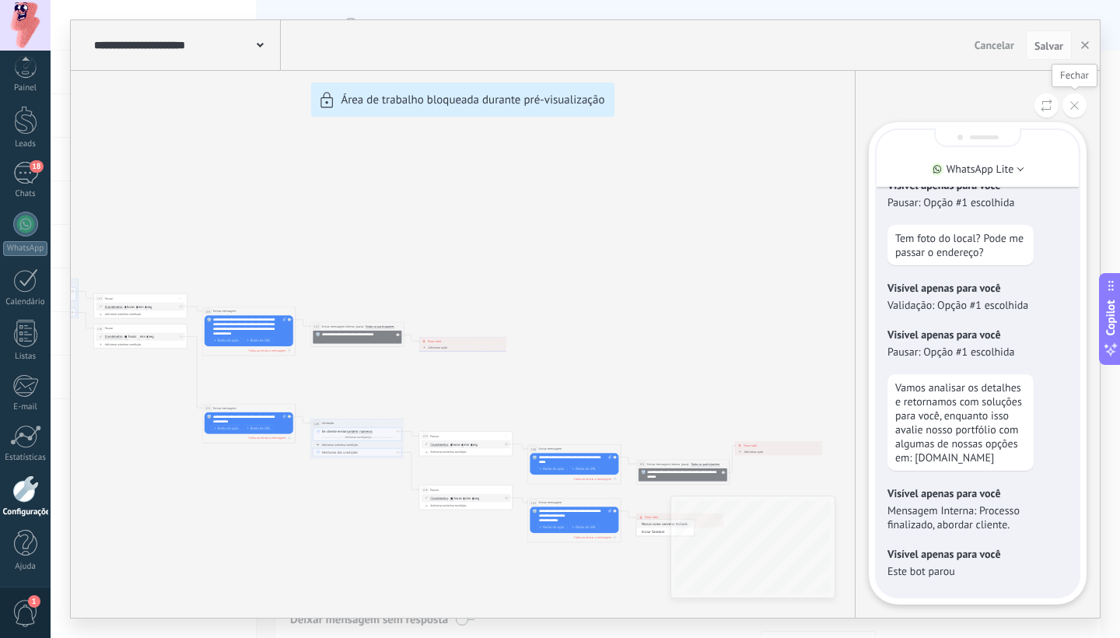
click at [1078, 106] on icon at bounding box center [1074, 105] width 9 height 9
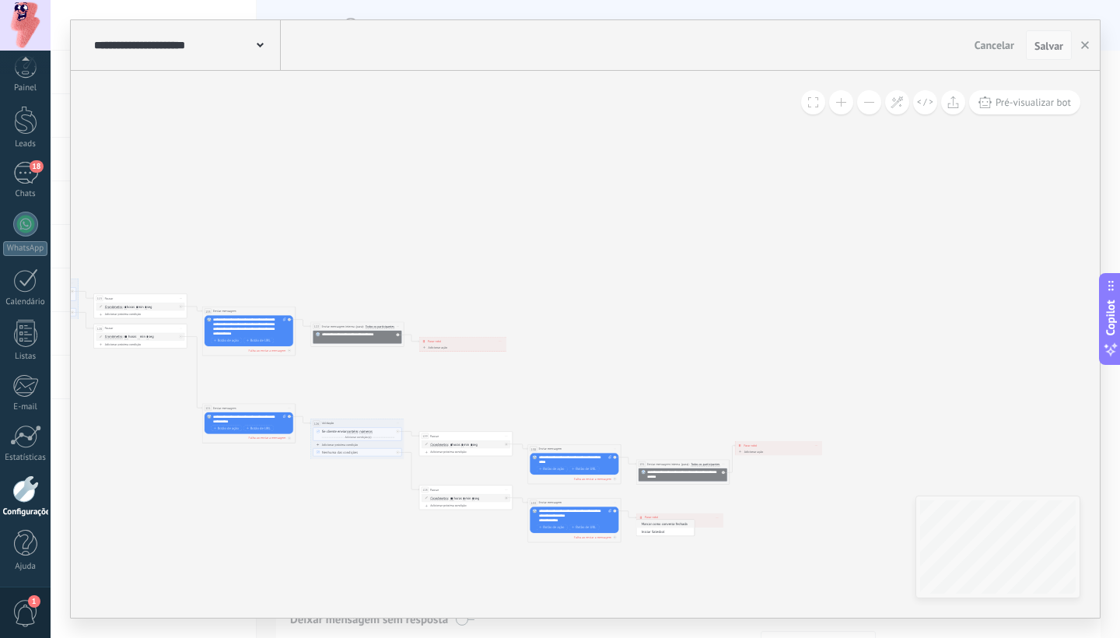
click at [1038, 45] on span "Salvar" at bounding box center [1048, 45] width 29 height 11
click at [950, 100] on icon at bounding box center [953, 102] width 12 height 12
click at [1049, 45] on span "Salvar" at bounding box center [1048, 45] width 29 height 11
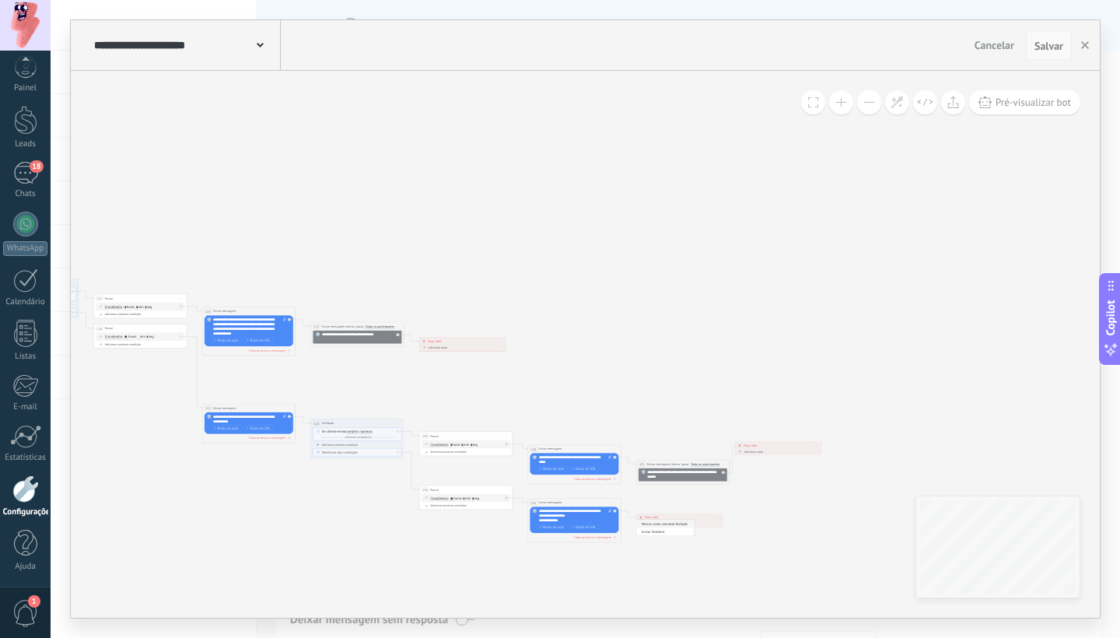
click at [1049, 45] on span "Salvar" at bounding box center [1048, 45] width 29 height 11
click at [1048, 45] on span "Salvar" at bounding box center [1048, 45] width 29 height 11
click at [264, 44] on div "**********" at bounding box center [185, 45] width 190 height 50
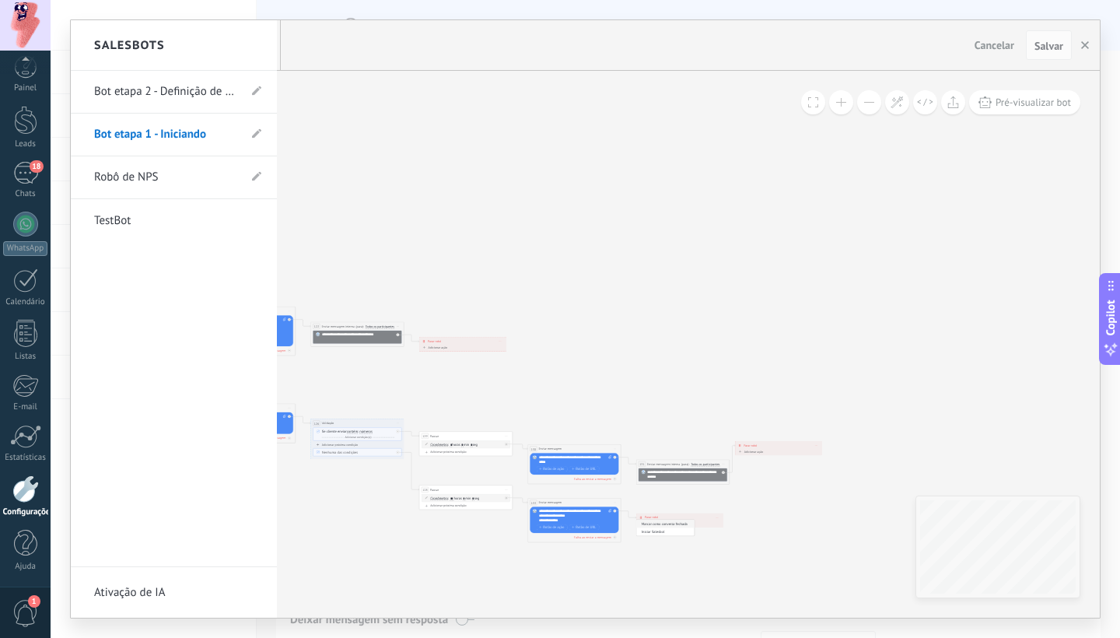
click at [263, 44] on div "Salesbots" at bounding box center [174, 45] width 206 height 51
click at [164, 94] on link "Bot etapa 2 - Definição de produto" at bounding box center [166, 92] width 144 height 44
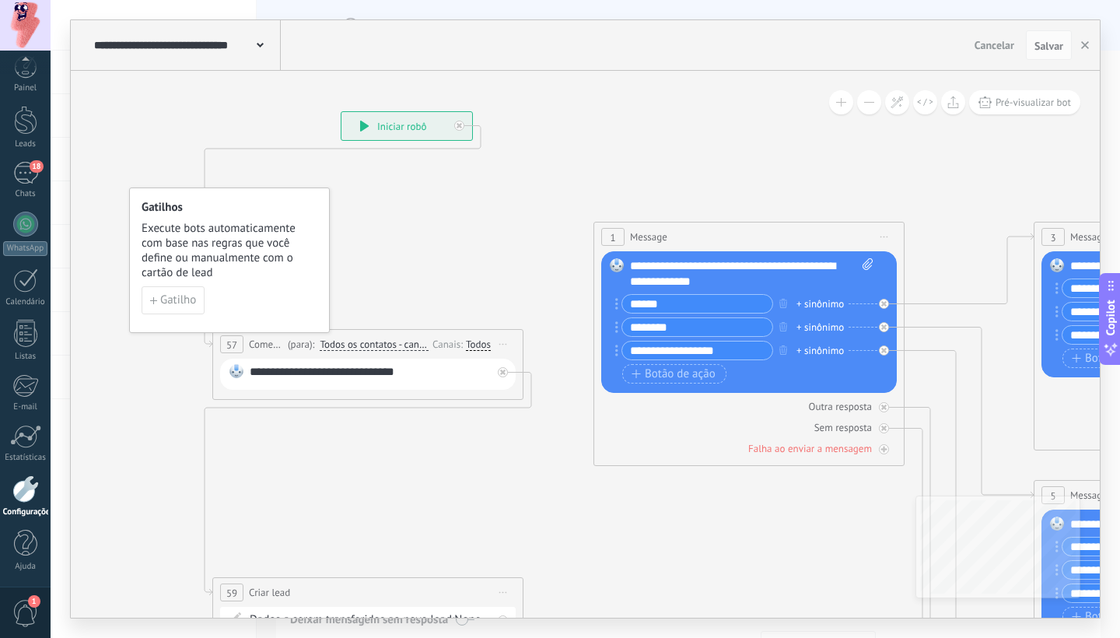
click at [259, 44] on icon at bounding box center [260, 45] width 7 height 5
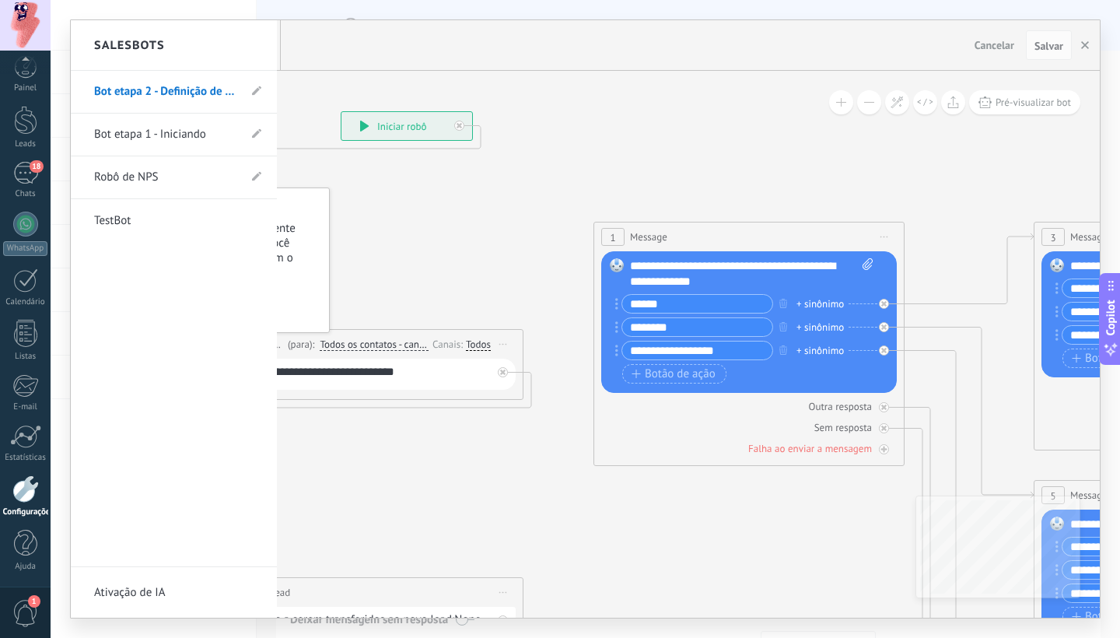
click at [173, 135] on link "Bot etapa 1 - Iniciando" at bounding box center [166, 135] width 144 height 44
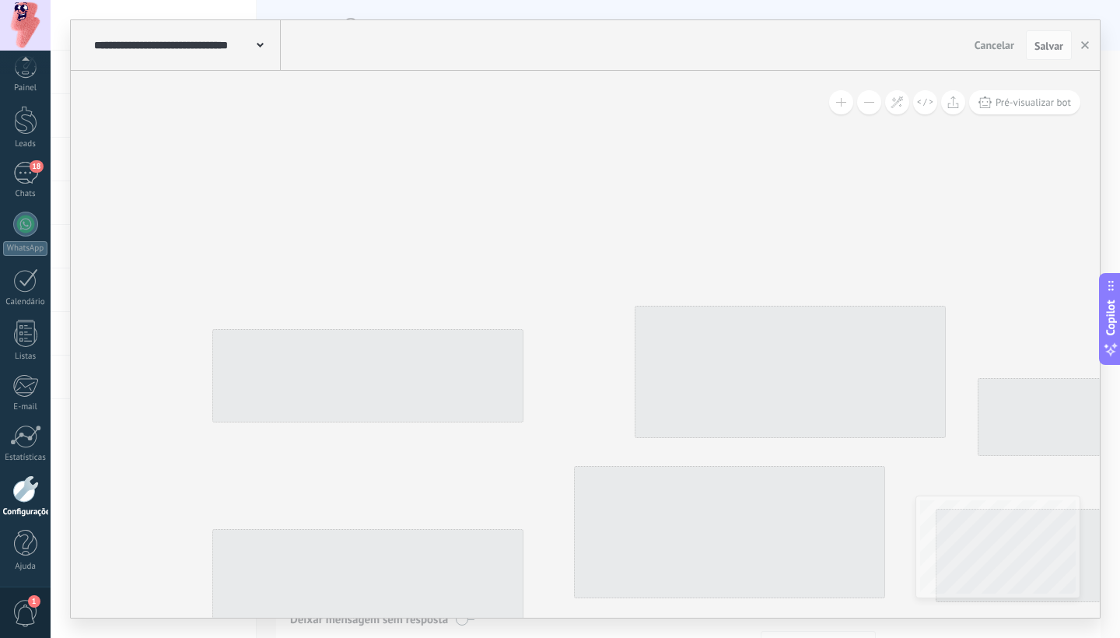
type input "**********"
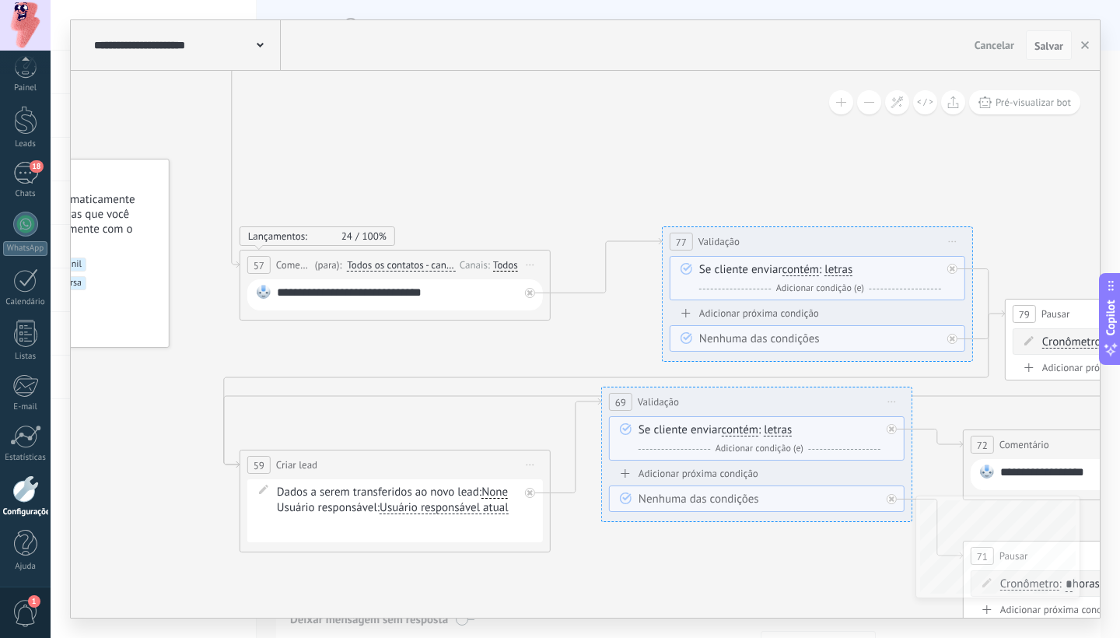
click at [1054, 50] on span "Salvar" at bounding box center [1048, 45] width 29 height 11
click at [1053, 47] on span "Salvar" at bounding box center [1048, 45] width 29 height 11
click at [1084, 46] on use "button" at bounding box center [1085, 45] width 8 height 8
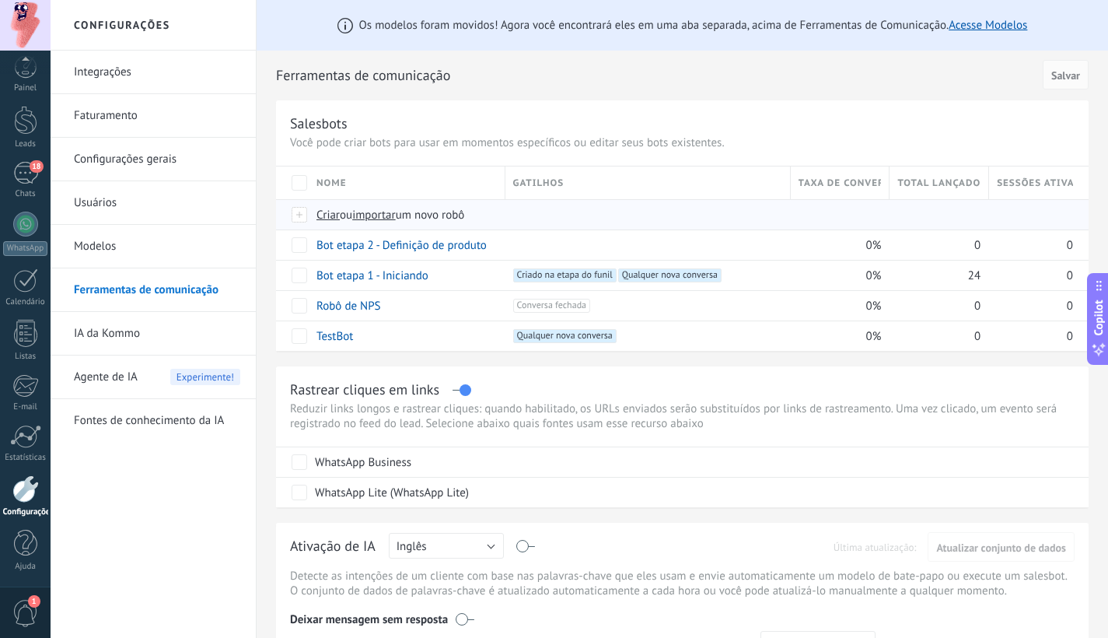
click at [376, 215] on span "importar" at bounding box center [374, 215] width 44 height 15
click at [0, 0] on input "importar um novo robô" at bounding box center [0, 0] width 0 height 0
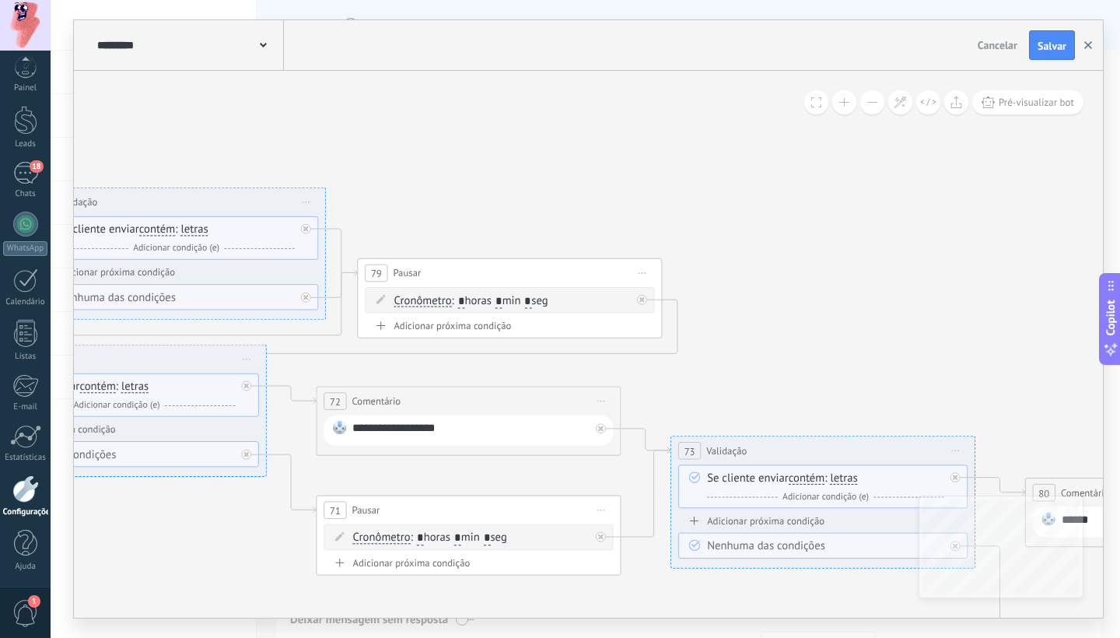
click at [1085, 47] on icon "button" at bounding box center [1088, 45] width 8 height 8
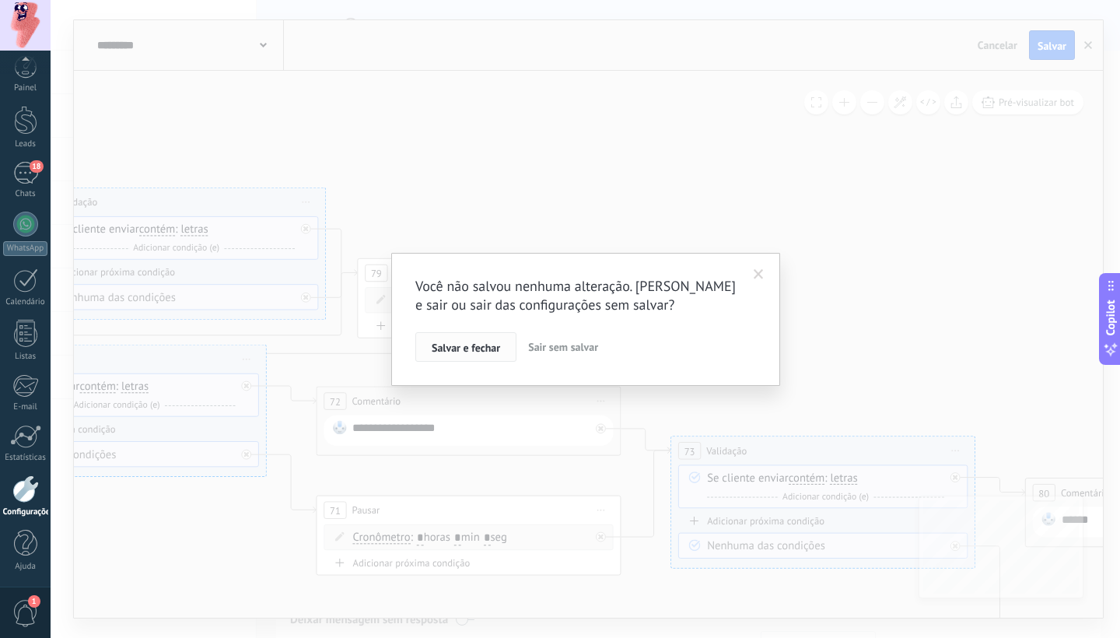
click at [491, 344] on span "Salvar e fechar" at bounding box center [465, 347] width 68 height 11
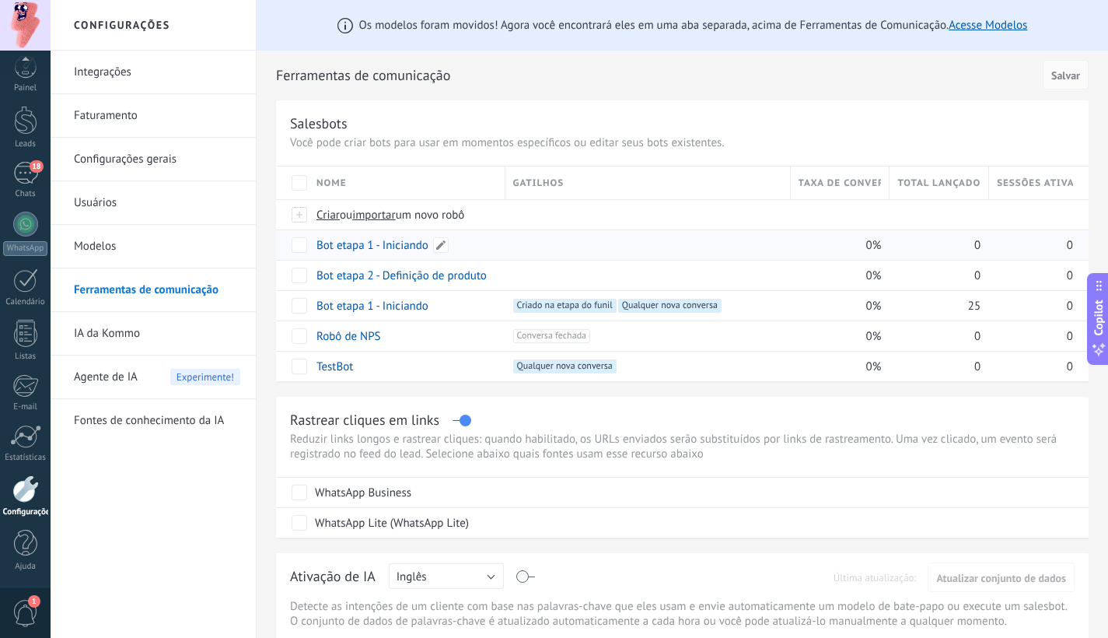
click at [407, 246] on link "Bot etapa 1 - Iniciando" at bounding box center [372, 245] width 112 height 15
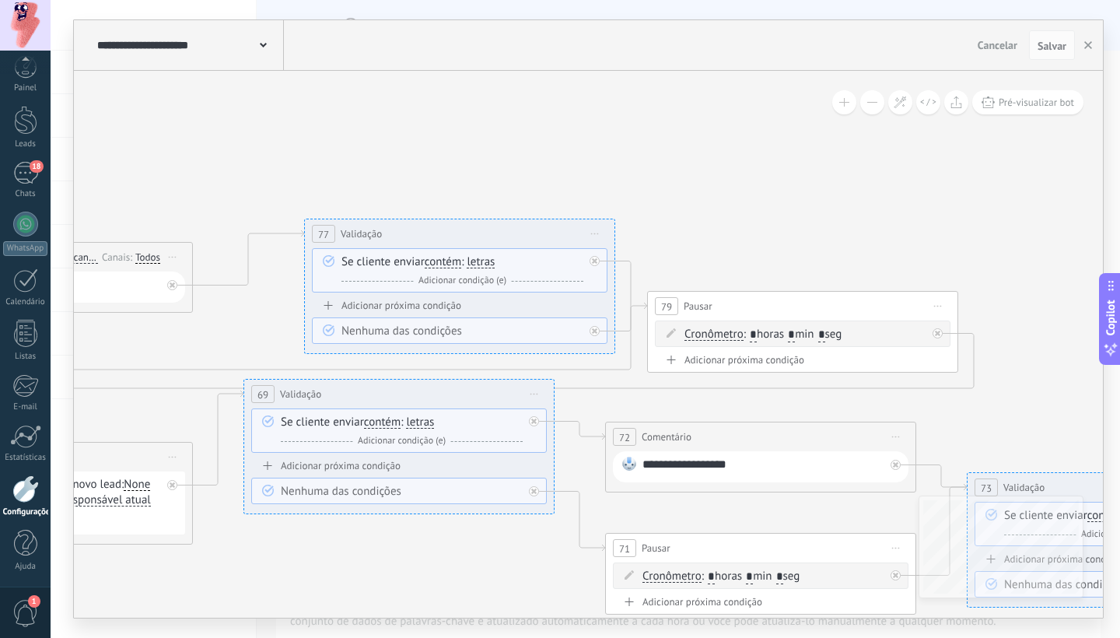
drag, startPoint x: 581, startPoint y: 421, endPoint x: 203, endPoint y: 332, distance: 388.1
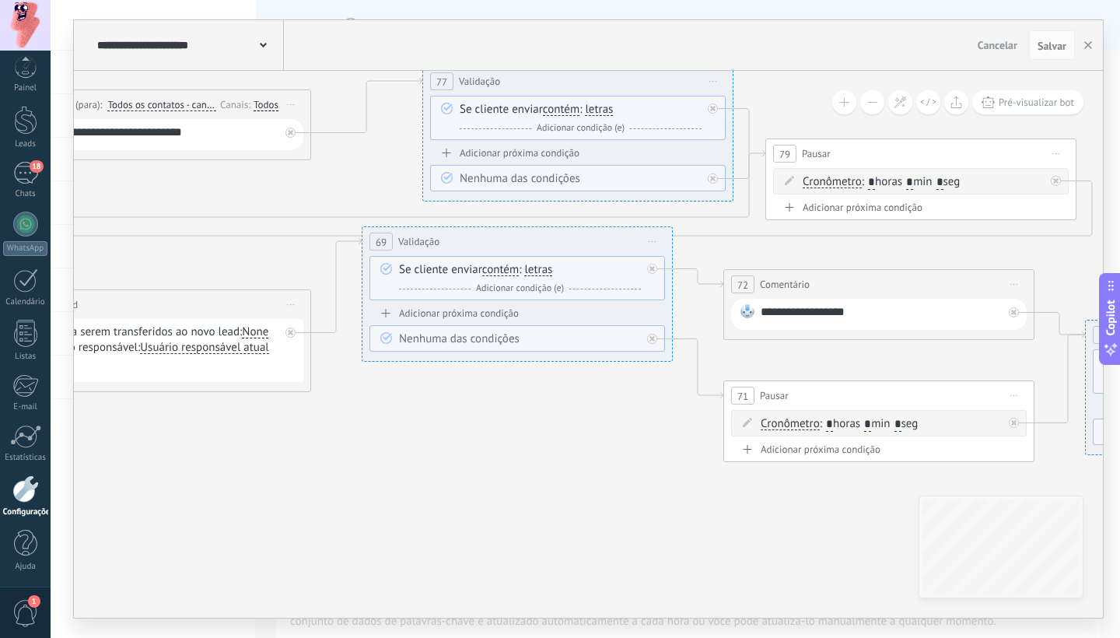
drag, startPoint x: 643, startPoint y: 381, endPoint x: 789, endPoint y: 255, distance: 192.9
click at [1093, 48] on button "button" at bounding box center [1087, 45] width 23 height 30
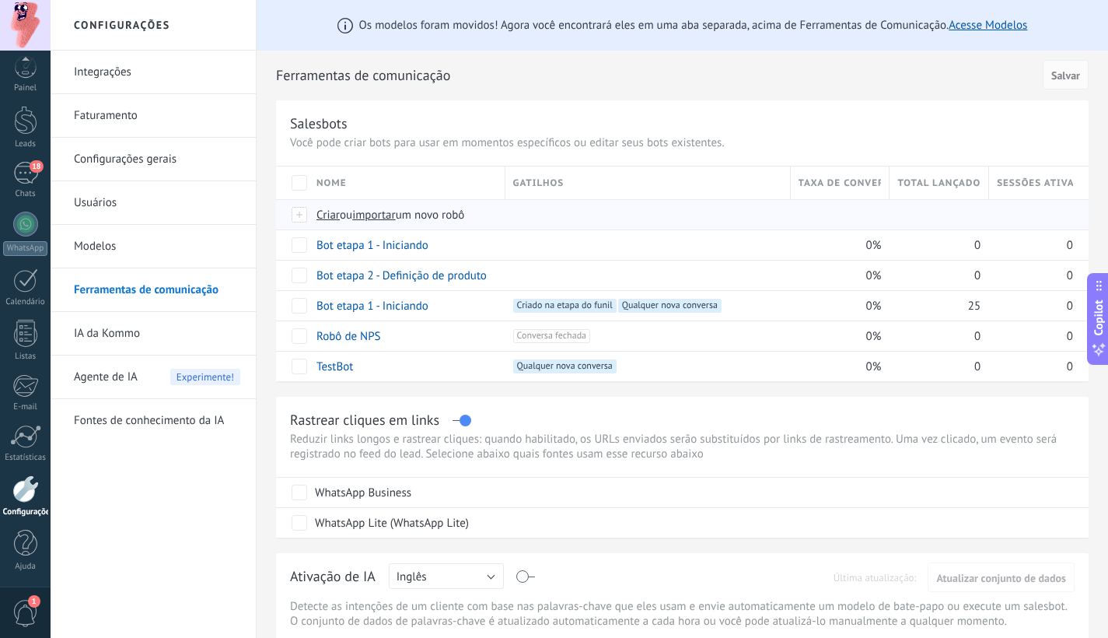
click at [325, 215] on span "Criar" at bounding box center [327, 215] width 23 height 15
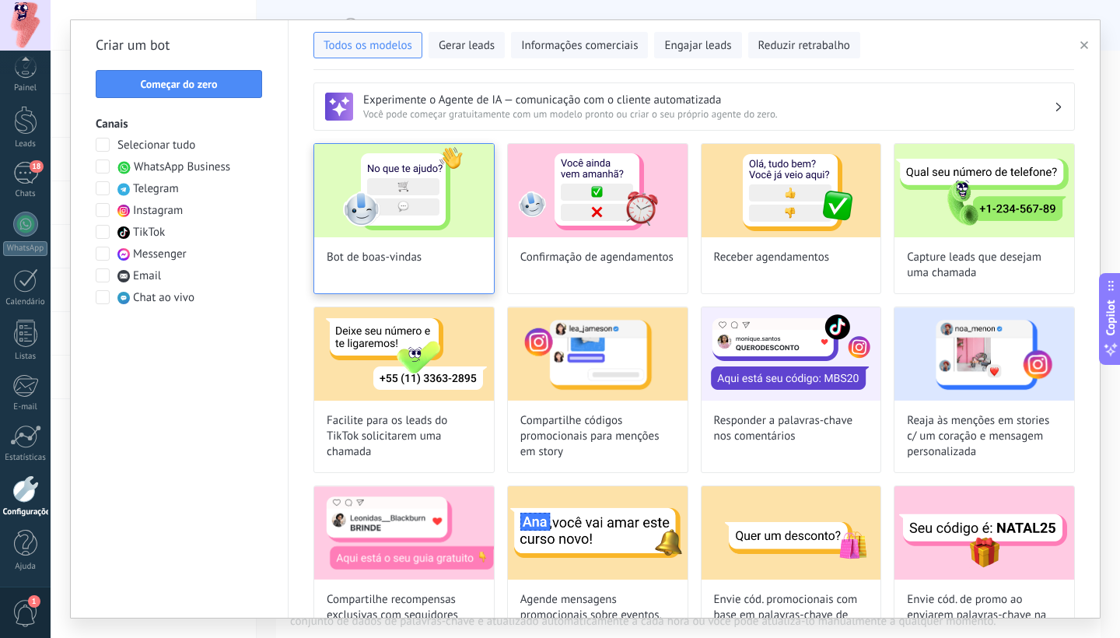
click at [435, 214] on img at bounding box center [404, 190] width 180 height 93
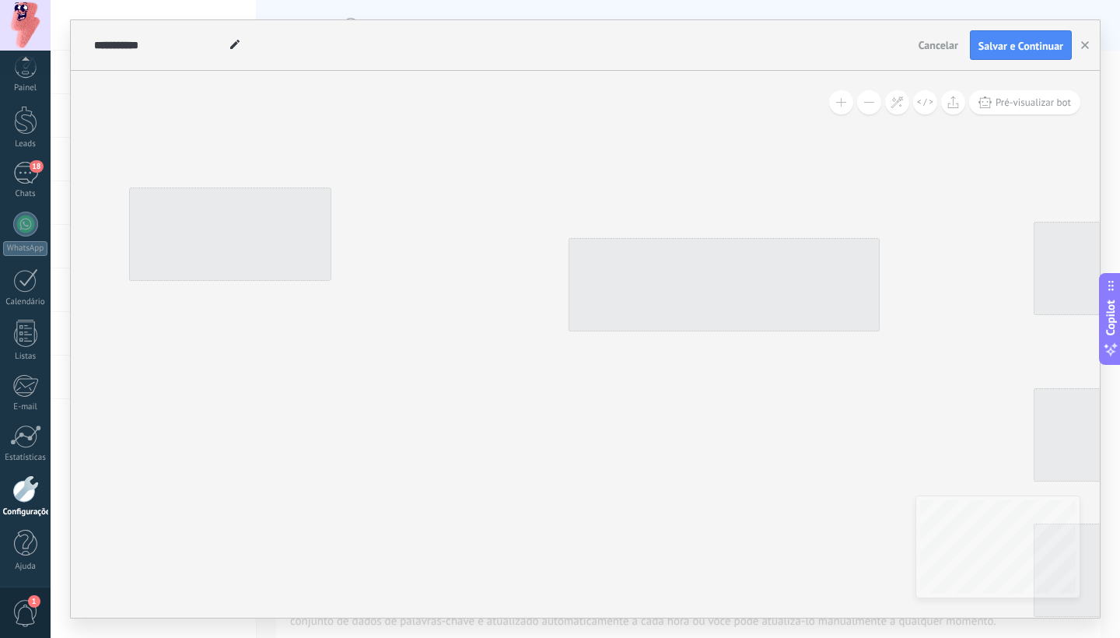
type input "**********"
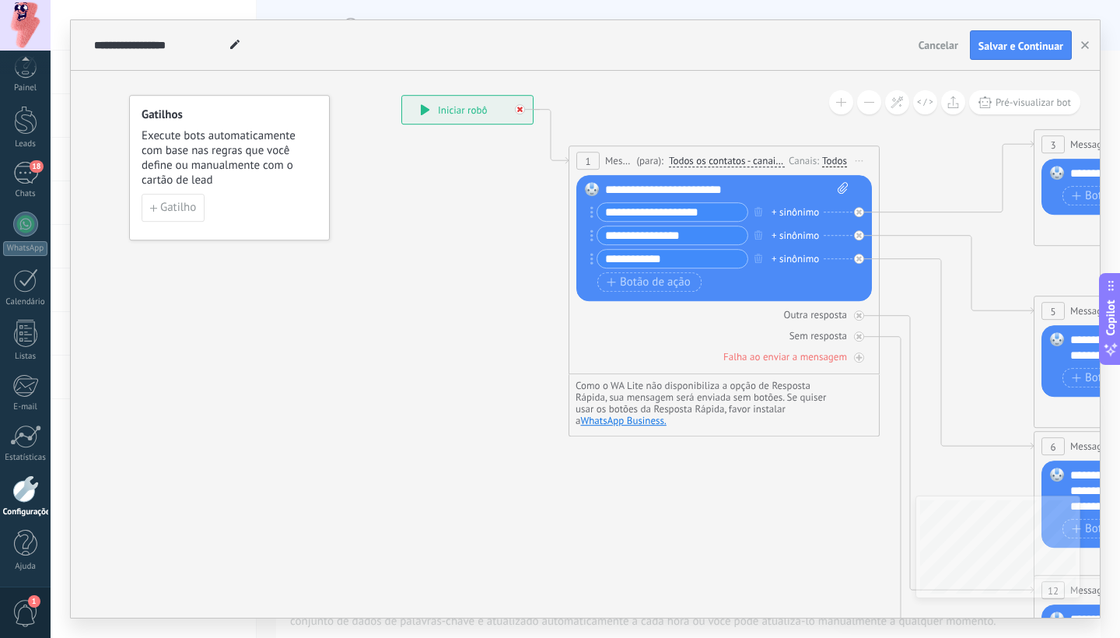
click at [522, 109] on div at bounding box center [520, 109] width 10 height 10
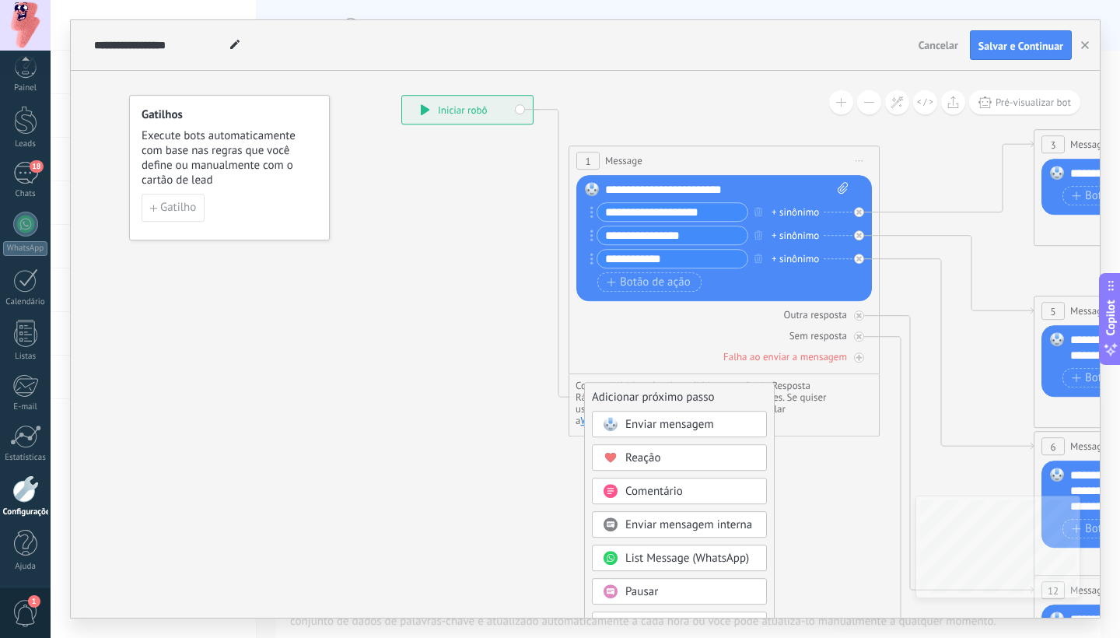
click at [629, 428] on span "Enviar mensagem" at bounding box center [669, 424] width 89 height 15
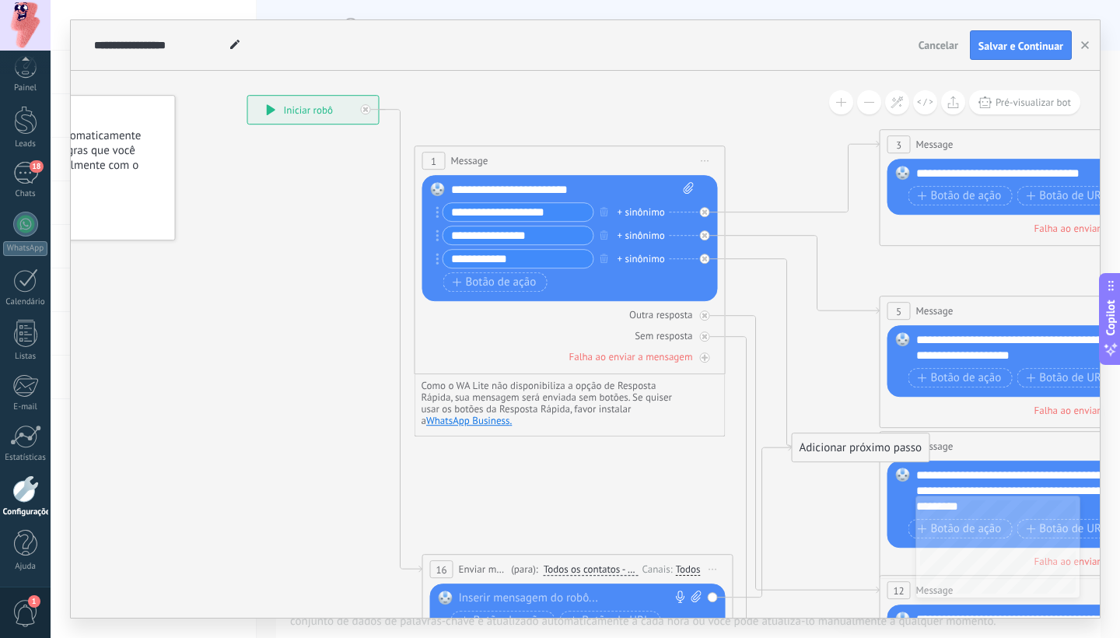
drag, startPoint x: 500, startPoint y: 398, endPoint x: 492, endPoint y: 564, distance: 165.8
click at [492, 564] on span "Enviar mensagem" at bounding box center [483, 568] width 49 height 15
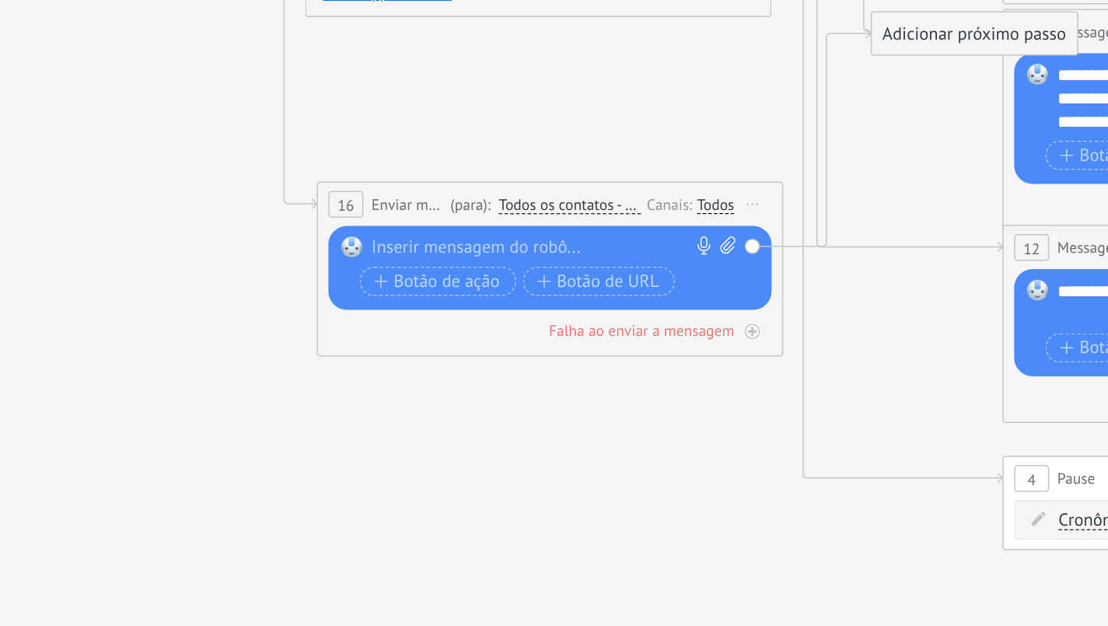
click at [533, 208] on div at bounding box center [591, 212] width 116 height 8
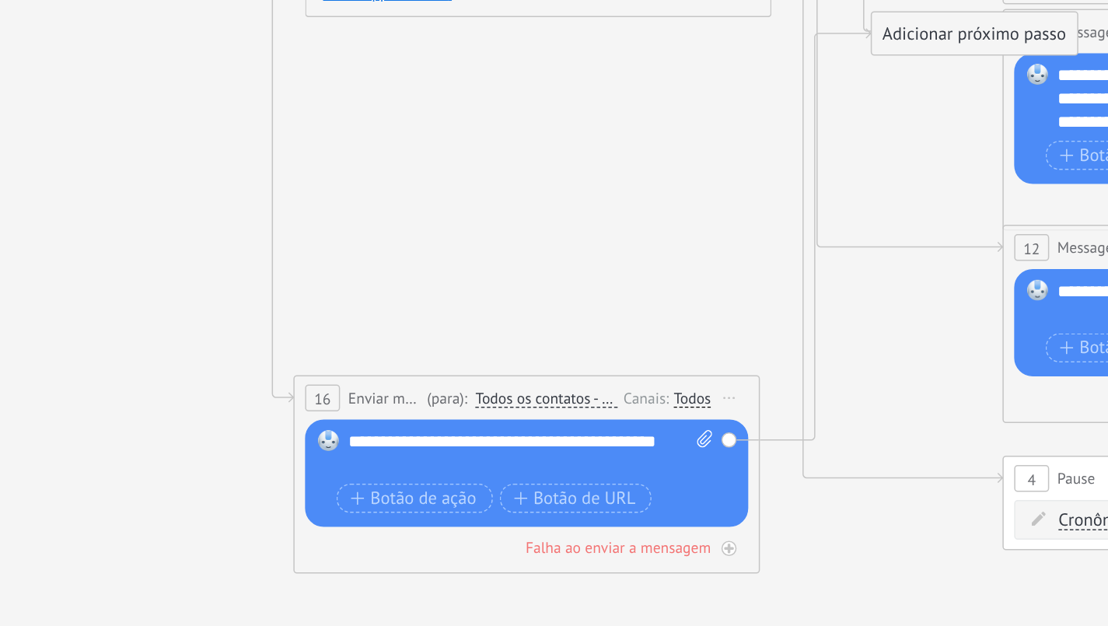
drag, startPoint x: 213, startPoint y: 63, endPoint x: 142, endPoint y: 67, distance: 70.9
click at [508, 254] on div "**********" at bounding box center [585, 261] width 155 height 15
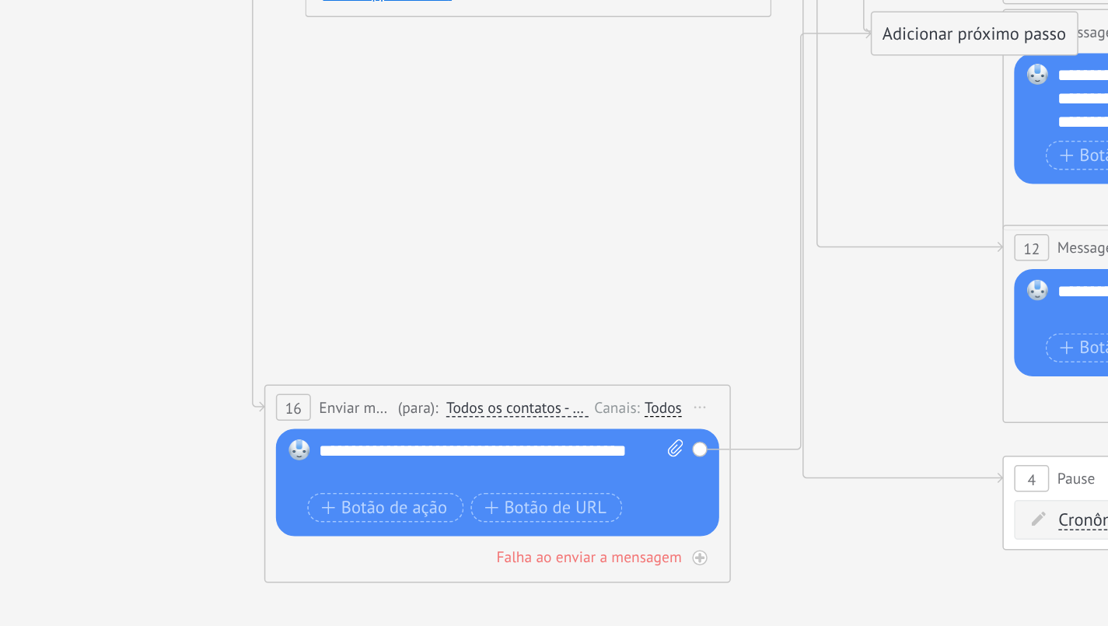
drag, startPoint x: 122, startPoint y: 165, endPoint x: 117, endPoint y: 131, distance: 34.6
click at [498, 257] on div "**********" at bounding box center [575, 264] width 155 height 15
click at [233, 124] on icon at bounding box center [839, 165] width 1212 height 793
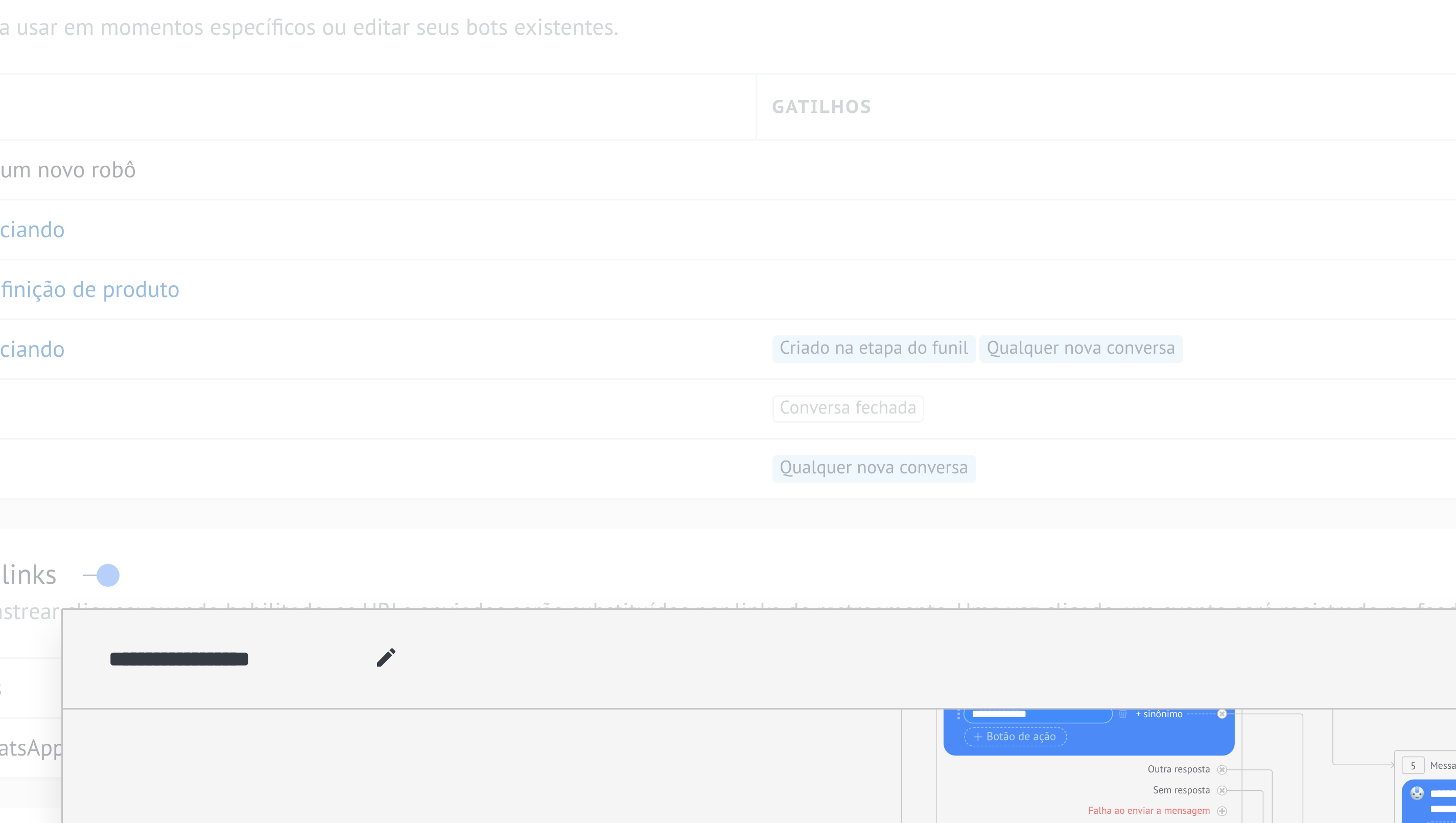
scroll to position [0, 0]
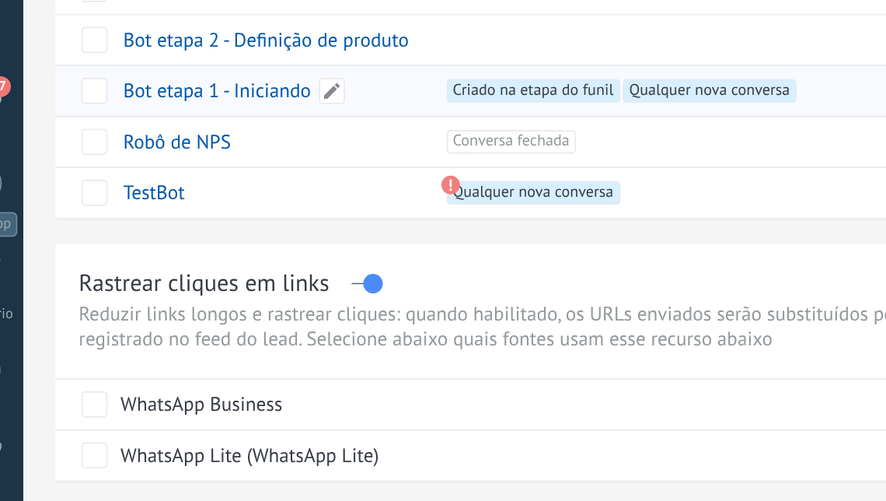
click at [170, 185] on link "Bot etapa 1 - Iniciando" at bounding box center [166, 178] width 112 height 15
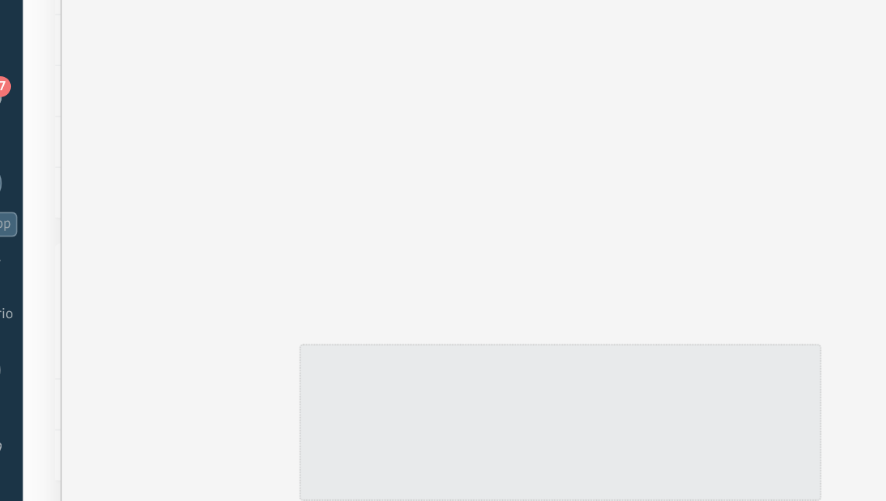
type input "**********"
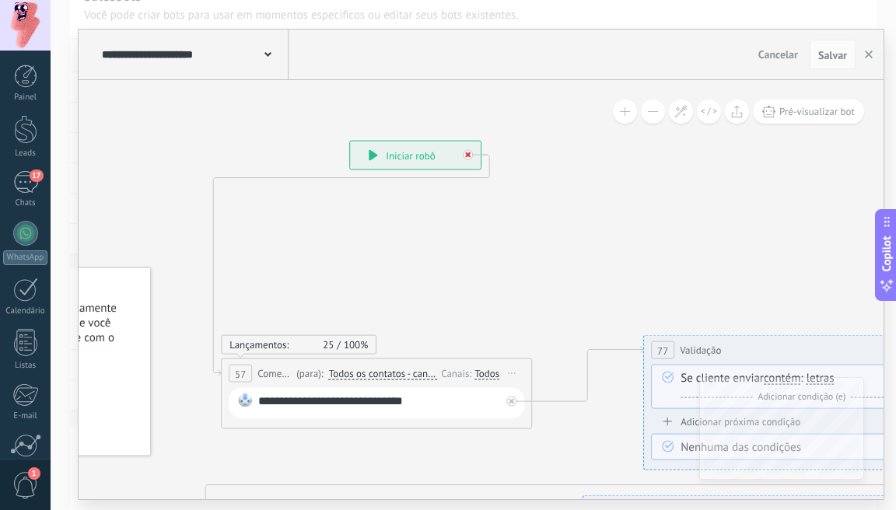
click at [471, 159] on div at bounding box center [472, 151] width 18 height 19
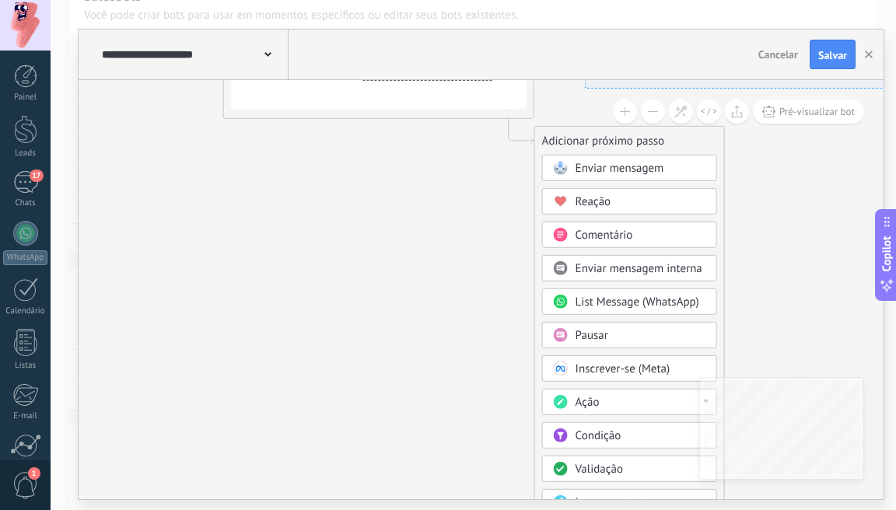
click at [588, 165] on span "Enviar mensagem" at bounding box center [619, 168] width 89 height 15
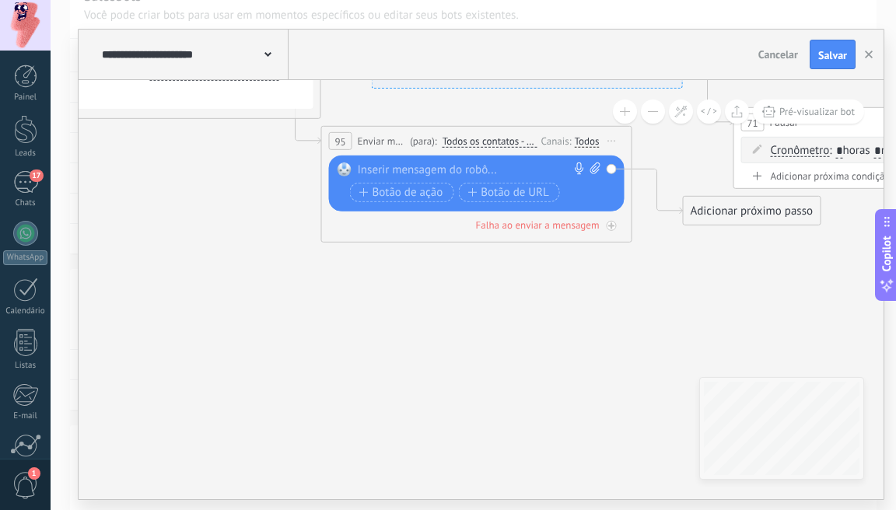
click at [497, 173] on div at bounding box center [473, 170] width 231 height 16
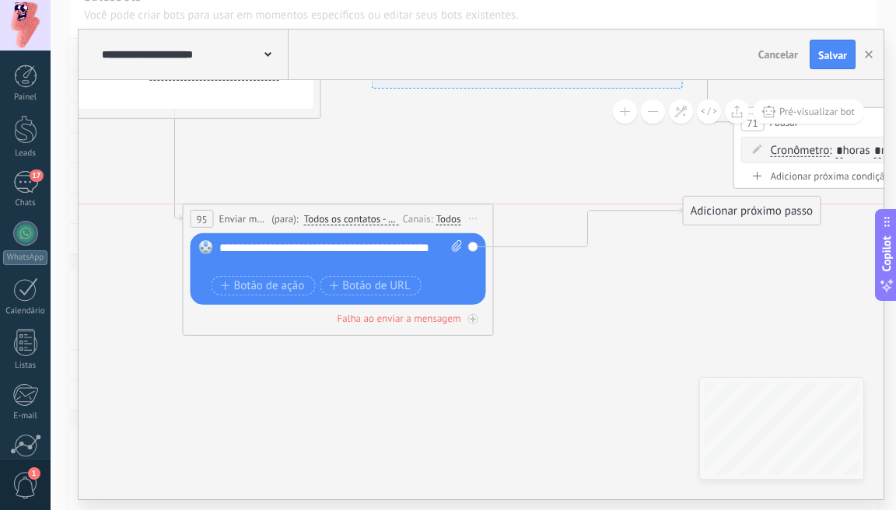
drag, startPoint x: 412, startPoint y: 134, endPoint x: 274, endPoint y: 213, distance: 159.5
click at [274, 215] on span "(para):" at bounding box center [284, 218] width 26 height 15
drag, startPoint x: 741, startPoint y: 215, endPoint x: 652, endPoint y: 301, distance: 124.3
click at [650, 302] on div "Adicionar próximo passo" at bounding box center [661, 298] width 137 height 26
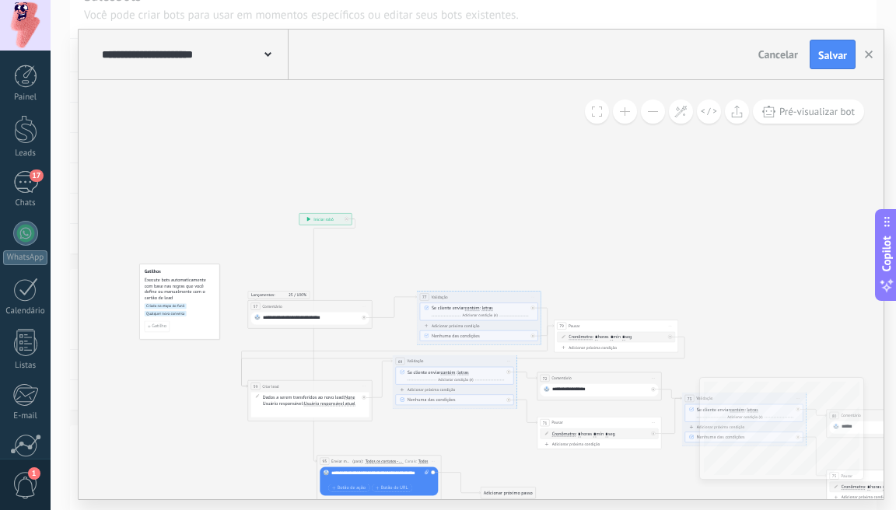
drag, startPoint x: 274, startPoint y: 398, endPoint x: 321, endPoint y: 435, distance: 59.7
click at [323, 243] on div "**********" at bounding box center [323, 243] width 0 height 0
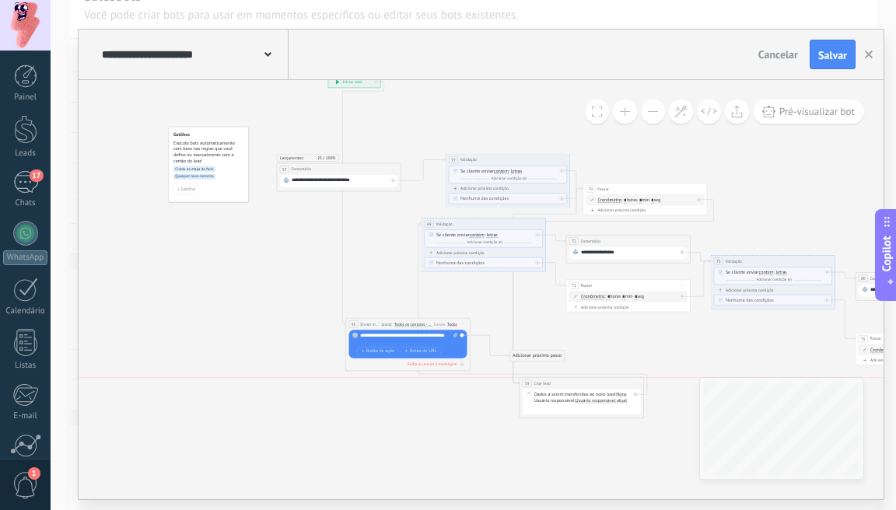
drag, startPoint x: 320, startPoint y: 246, endPoint x: 562, endPoint y: 378, distance: 275.2
click at [563, 379] on div "**********" at bounding box center [581, 383] width 124 height 12
click at [536, 222] on span "Iniciar pré-visualização aqui [GEOGRAPHIC_DATA] Duplicar Excluir" at bounding box center [538, 223] width 10 height 9
click at [550, 264] on div "Excluir" at bounding box center [570, 264] width 71 height 11
click at [564, 159] on span "Iniciar pré-visualização aqui [GEOGRAPHIC_DATA] Duplicar Excluir" at bounding box center [562, 159] width 10 height 9
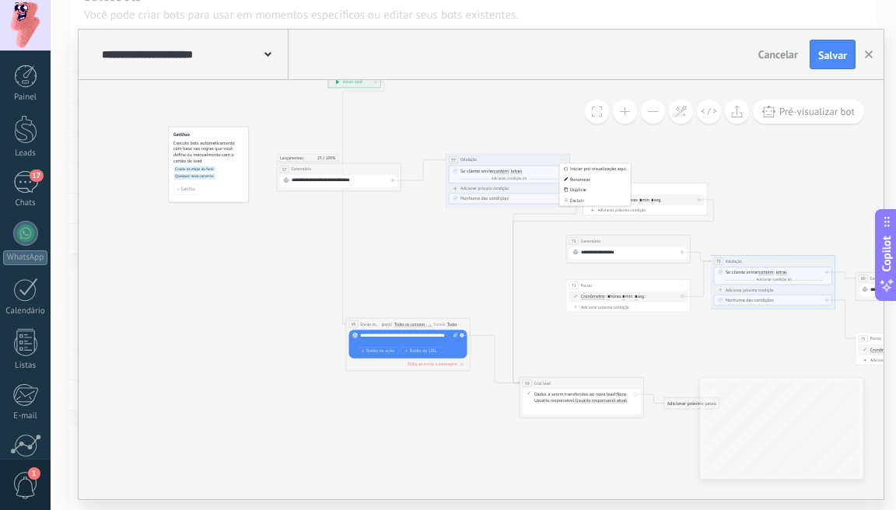
drag, startPoint x: 588, startPoint y: 199, endPoint x: 526, endPoint y: 182, distance: 64.5
click at [588, 199] on div "Excluir" at bounding box center [594, 200] width 71 height 11
click at [395, 167] on span "Iniciar pré-visualização aqui [GEOGRAPHIC_DATA] Duplicar Excluir" at bounding box center [393, 169] width 10 height 9
click at [417, 208] on div "Excluir" at bounding box center [425, 209] width 71 height 11
click at [702, 187] on span "Iniciar pré-visualização aqui [GEOGRAPHIC_DATA] Duplicar Excluir" at bounding box center [699, 188] width 10 height 9
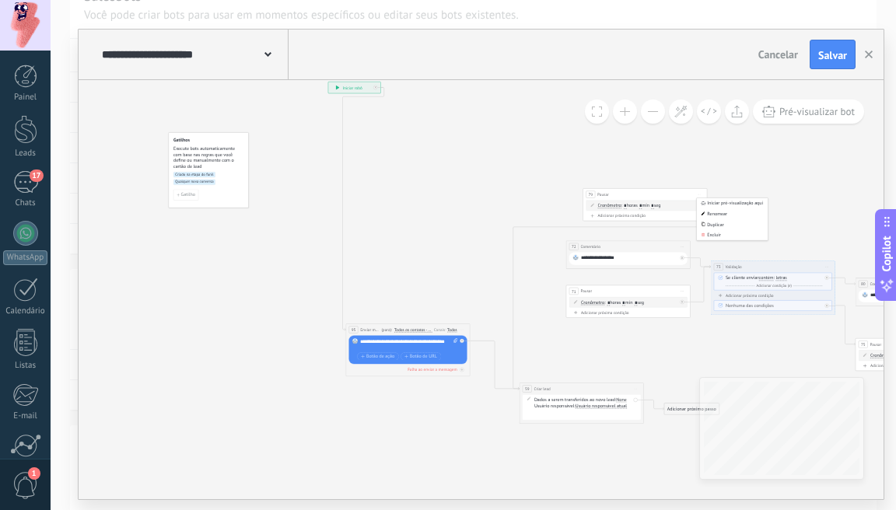
click at [711, 235] on div "Excluir" at bounding box center [732, 234] width 71 height 11
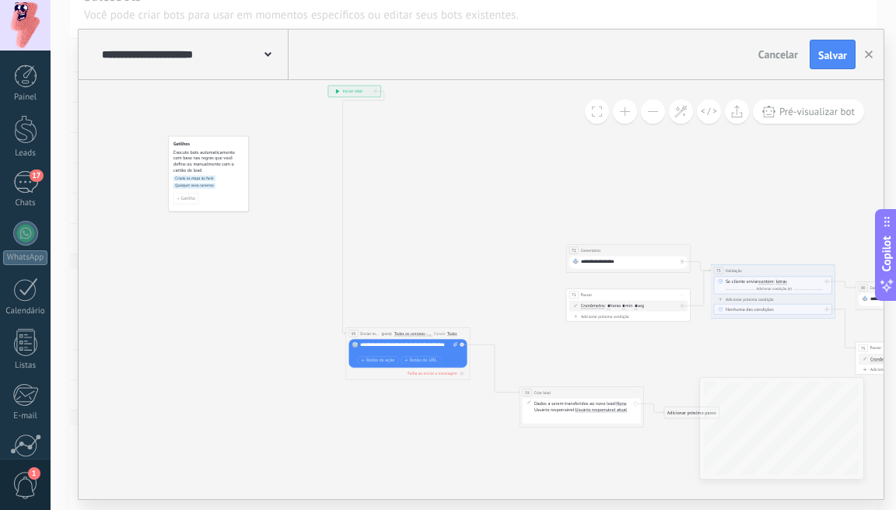
click at [684, 249] on span "Iniciar pré-visualização aqui [GEOGRAPHIC_DATA] Duplicar Excluir" at bounding box center [682, 250] width 10 height 9
click at [697, 290] on div "Excluir" at bounding box center [715, 290] width 71 height 11
click at [685, 293] on span "Iniciar pré-visualização aqui [GEOGRAPHIC_DATA] Duplicar Excluir" at bounding box center [682, 294] width 10 height 9
click at [690, 331] on div "Excluir" at bounding box center [715, 335] width 71 height 11
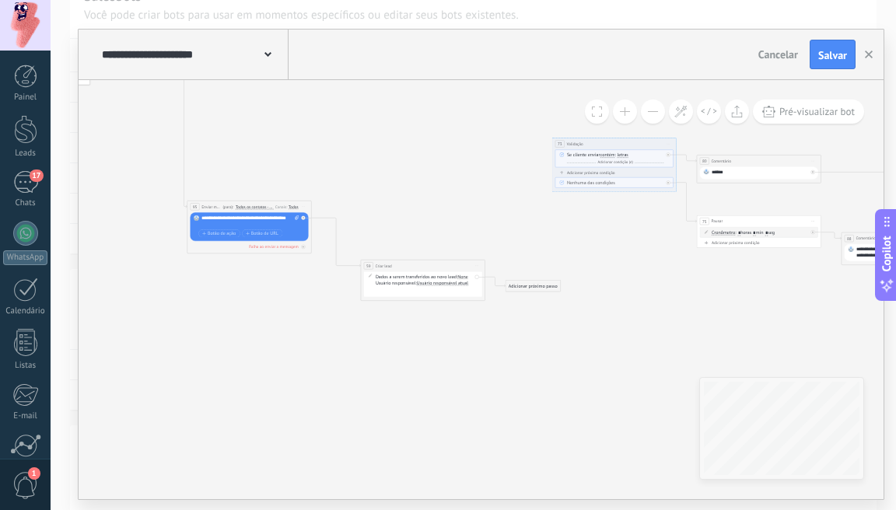
drag, startPoint x: 556, startPoint y: 306, endPoint x: 389, endPoint y: 175, distance: 212.6
click at [389, 174] on icon at bounding box center [786, 151] width 1647 height 697
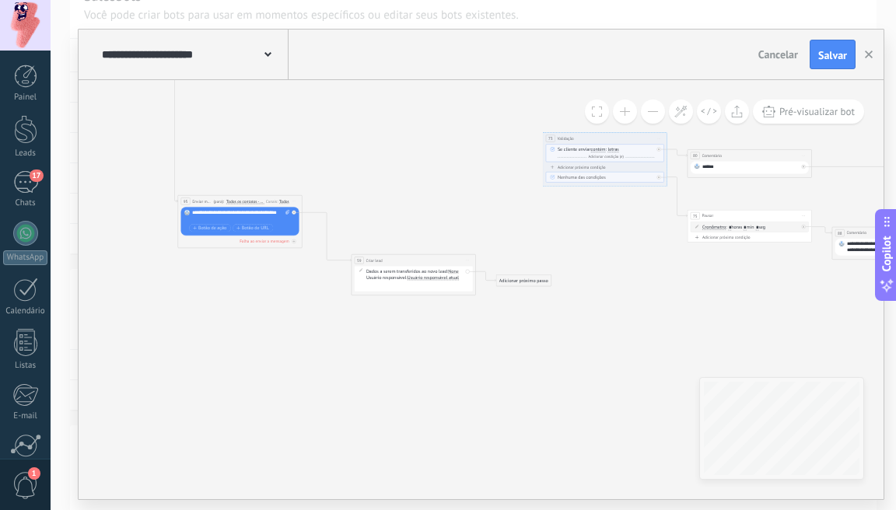
click at [510, 280] on div "Adicionar próximo passo" at bounding box center [523, 280] width 54 height 10
click at [526, 411] on span "Validação" at bounding box center [521, 412] width 19 height 6
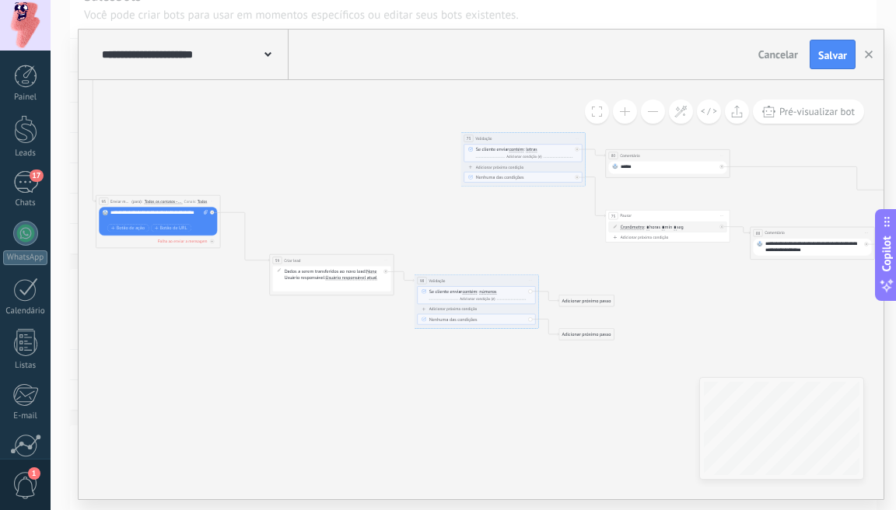
click at [582, 301] on div "Adicionar próximo passo" at bounding box center [586, 300] width 54 height 10
click at [601, 311] on span "Enviar mensagem" at bounding box center [592, 312] width 35 height 6
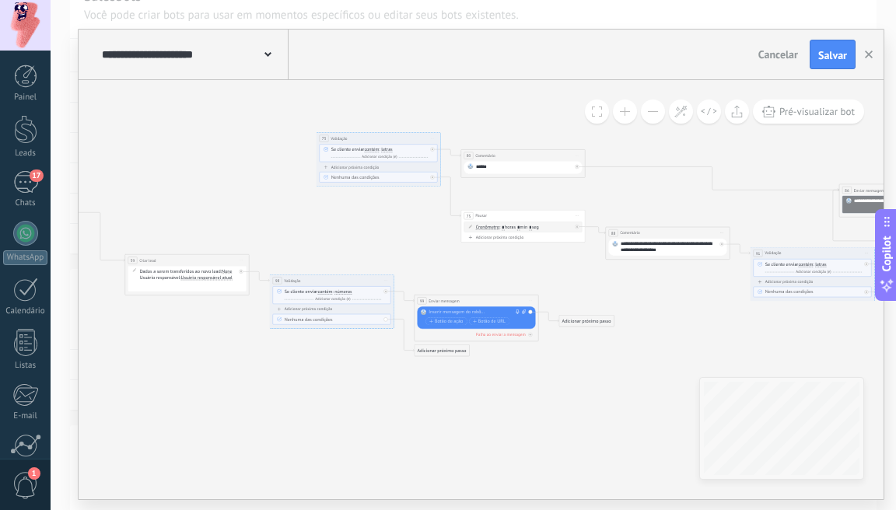
click at [477, 312] on div at bounding box center [474, 312] width 93 height 6
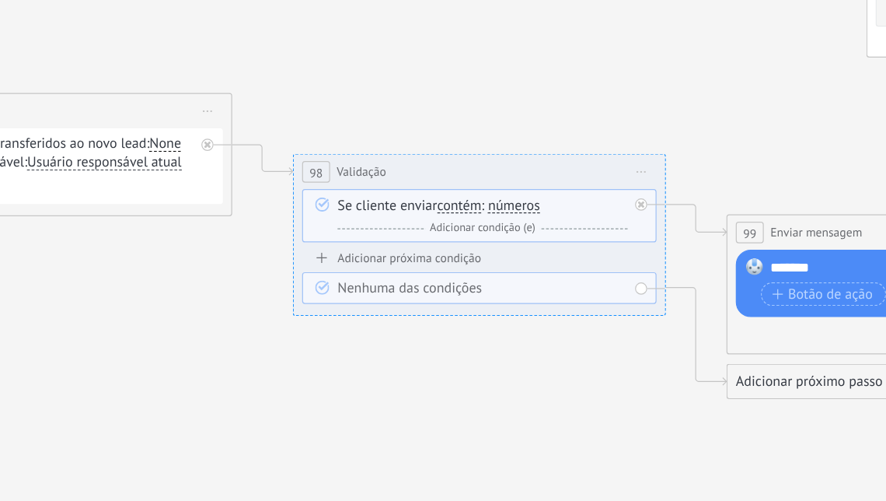
click at [309, 288] on span "Adicionar condição (e)" at bounding box center [328, 290] width 38 height 5
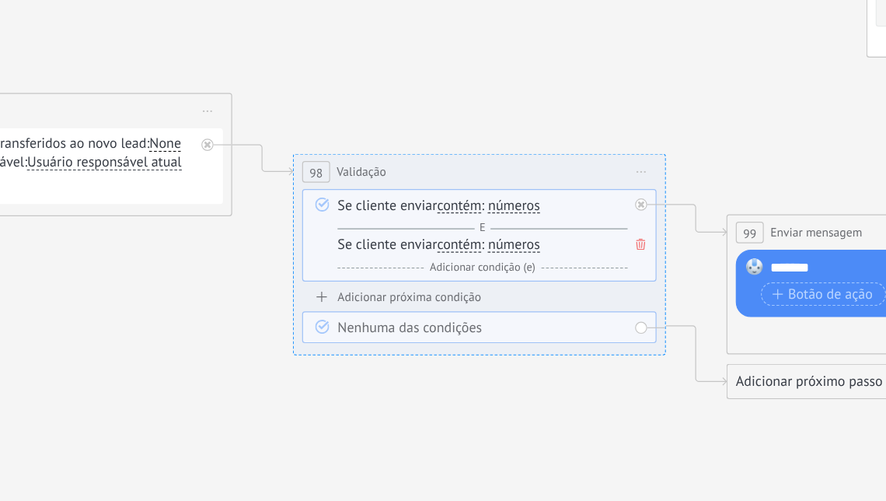
click at [379, 293] on icon at bounding box center [380, 295] width 3 height 4
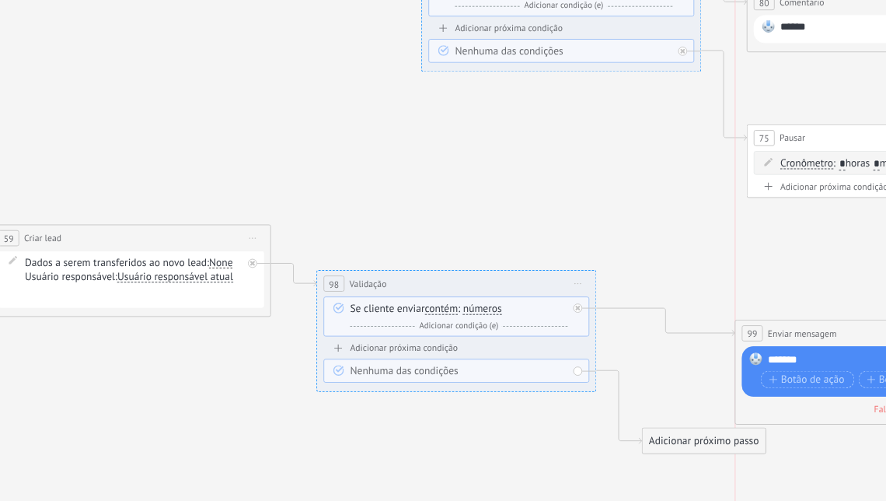
drag, startPoint x: 267, startPoint y: 107, endPoint x: 276, endPoint y: 110, distance: 9.6
click at [431, 320] on div "**********" at bounding box center [477, 324] width 93 height 9
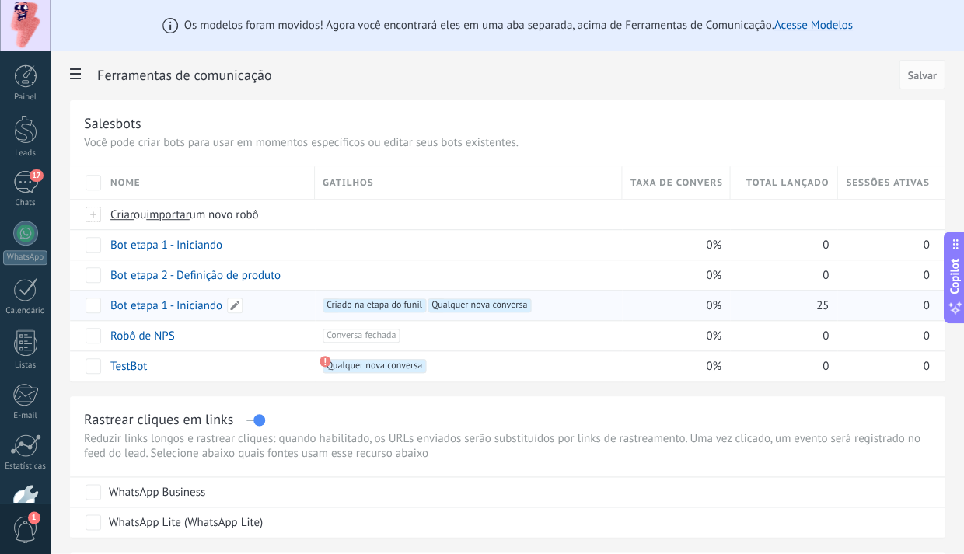
click at [195, 302] on link "Bot etapa 1 - Iniciando" at bounding box center [166, 306] width 112 height 15
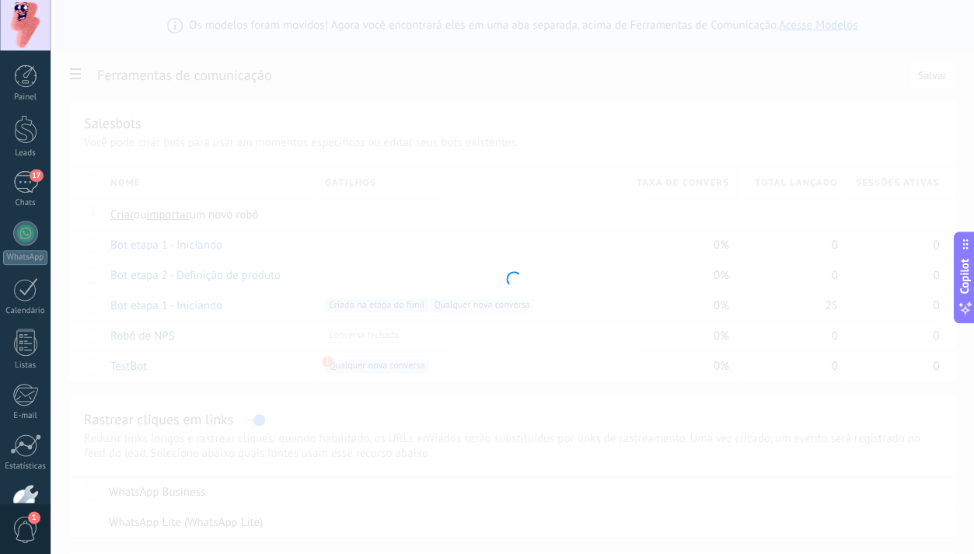
type input "**********"
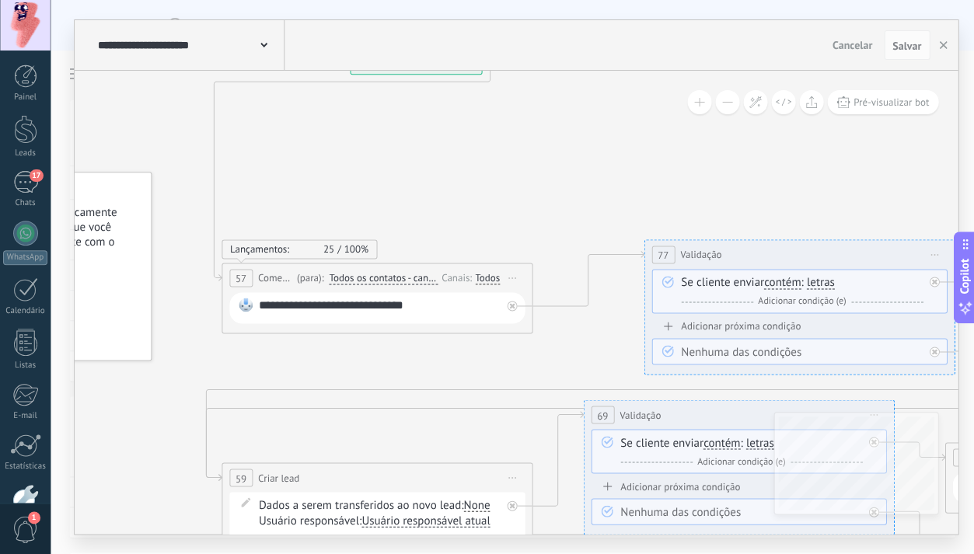
click at [515, 276] on span "Iniciar pré-visualização aqui [GEOGRAPHIC_DATA] Duplicar Excluir" at bounding box center [512, 278] width 25 height 23
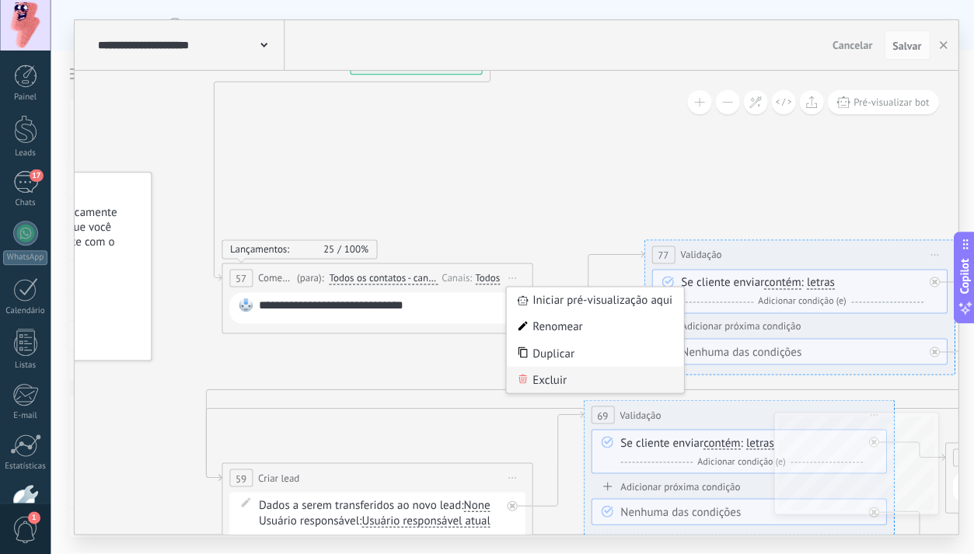
click at [544, 376] on div "Excluir" at bounding box center [595, 379] width 178 height 26
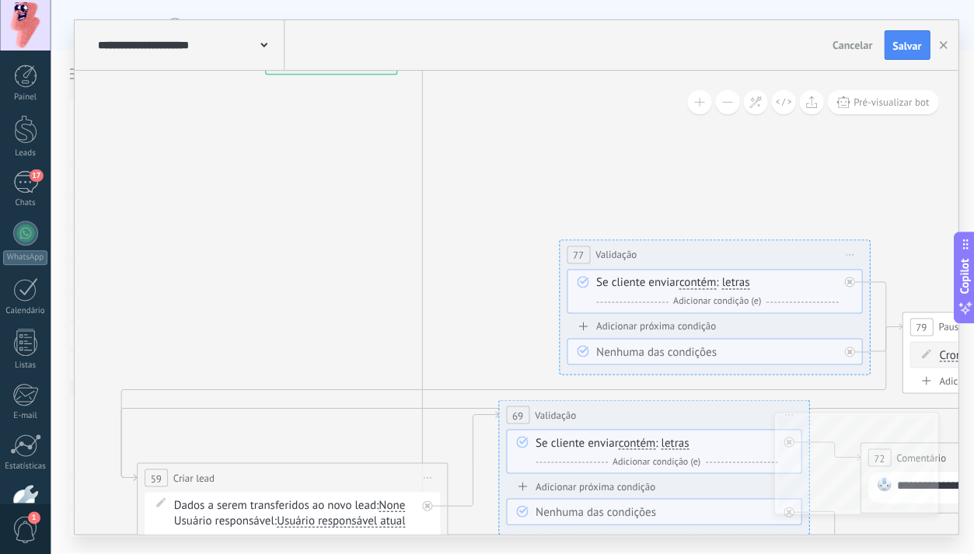
click at [851, 253] on span "Iniciar pré-visualização aqui [GEOGRAPHIC_DATA] Duplicar Excluir" at bounding box center [849, 254] width 25 height 23
drag, startPoint x: 871, startPoint y: 358, endPoint x: 851, endPoint y: 348, distance: 21.9
click at [871, 358] on div "Excluir" at bounding box center [933, 356] width 178 height 26
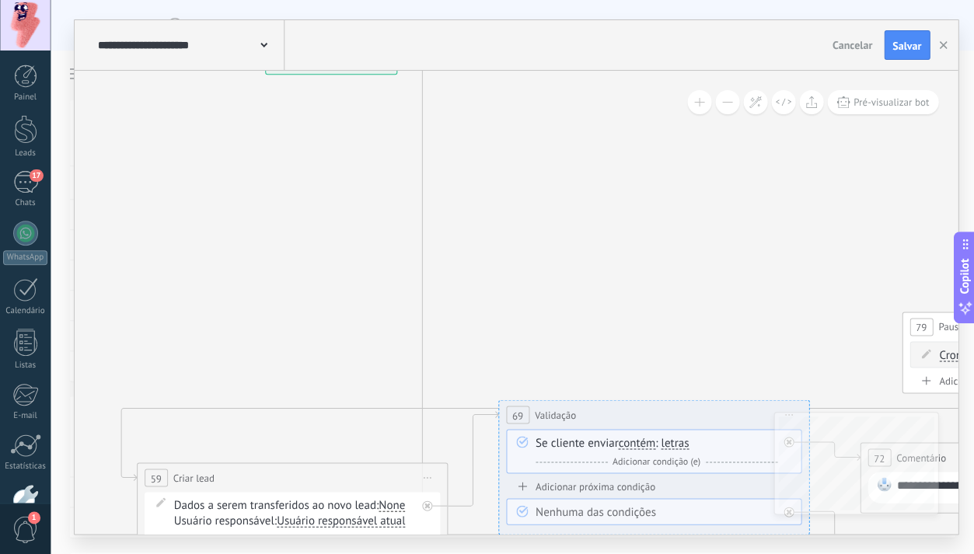
click at [793, 405] on span "Iniciar pré-visualização aqui [GEOGRAPHIC_DATA] Duplicar Excluir" at bounding box center [789, 415] width 25 height 23
click at [814, 522] on div "Excluir" at bounding box center [872, 516] width 178 height 26
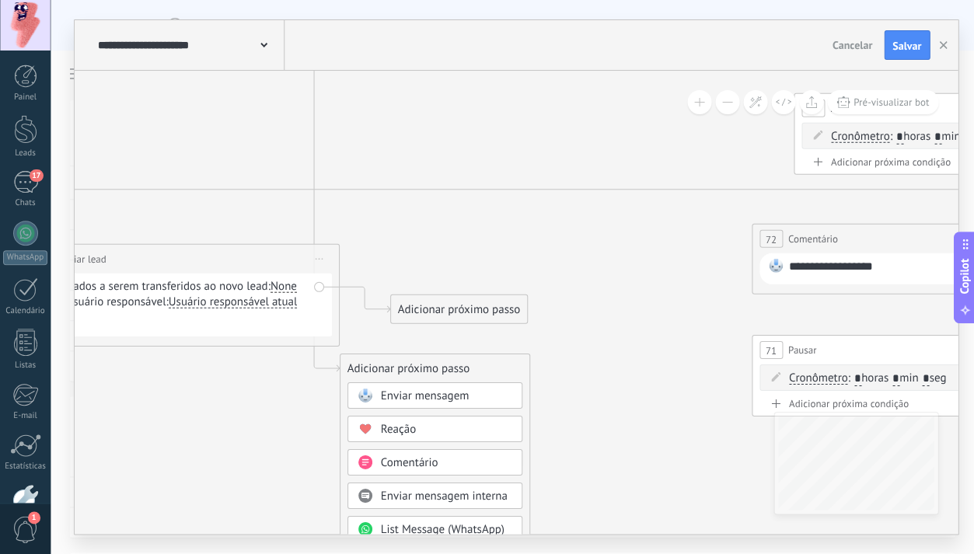
click at [476, 393] on div "Enviar mensagem" at bounding box center [445, 397] width 131 height 16
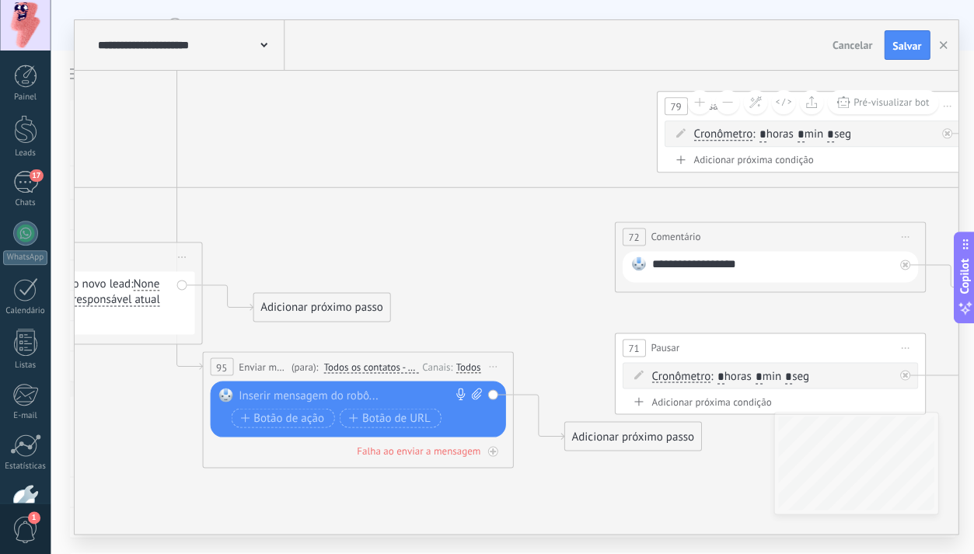
click at [907, 346] on span "Iniciar pré-visualização aqui [GEOGRAPHIC_DATA] Duplicar Excluir" at bounding box center [905, 348] width 25 height 23
click at [949, 451] on div "Excluir" at bounding box center [988, 449] width 178 height 26
click at [905, 234] on span "Iniciar pré-visualização aqui [GEOGRAPHIC_DATA] Duplicar Excluir" at bounding box center [905, 236] width 25 height 23
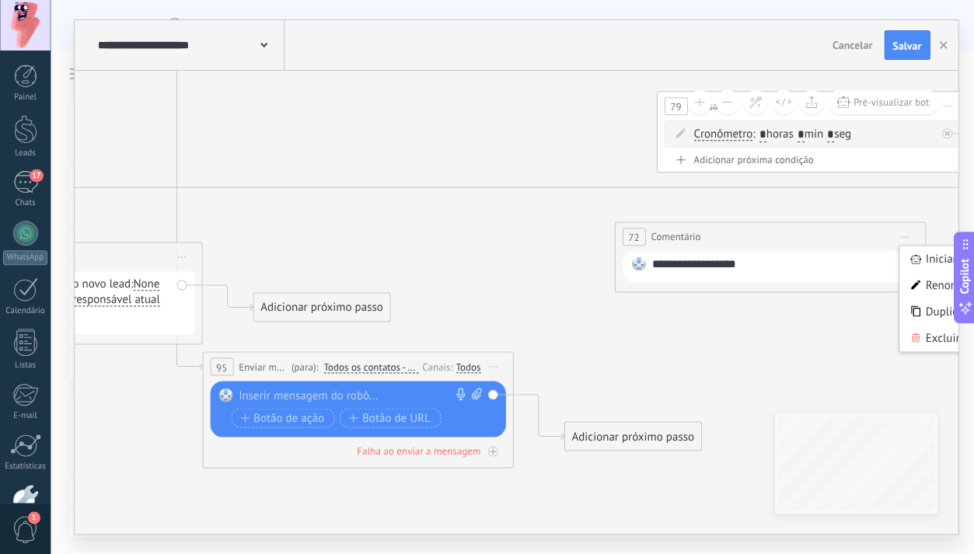
drag, startPoint x: 914, startPoint y: 337, endPoint x: 908, endPoint y: 323, distance: 16.0
click at [914, 337] on icon at bounding box center [914, 337] width 9 height 9
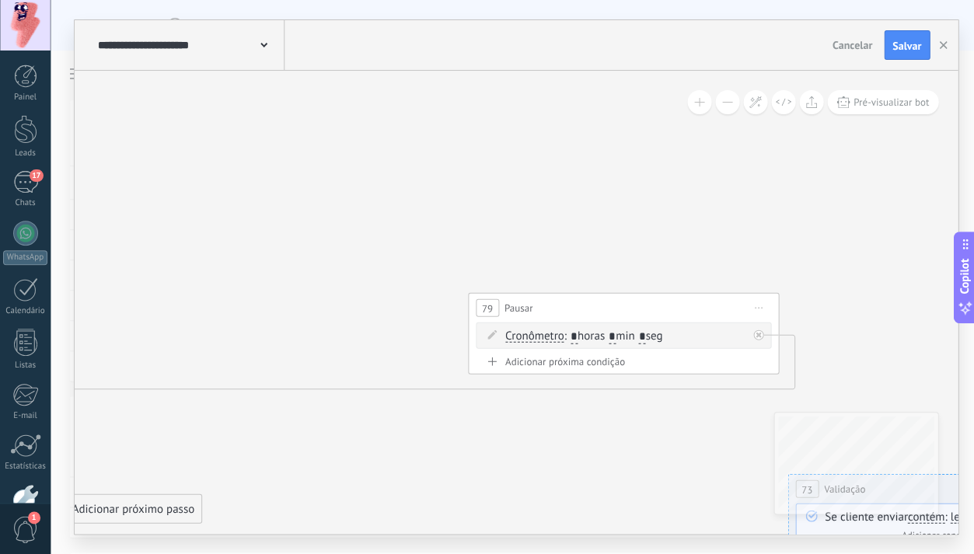
click at [755, 306] on span "Iniciar pré-visualização aqui [GEOGRAPHIC_DATA] Duplicar Excluir" at bounding box center [758, 307] width 25 height 23
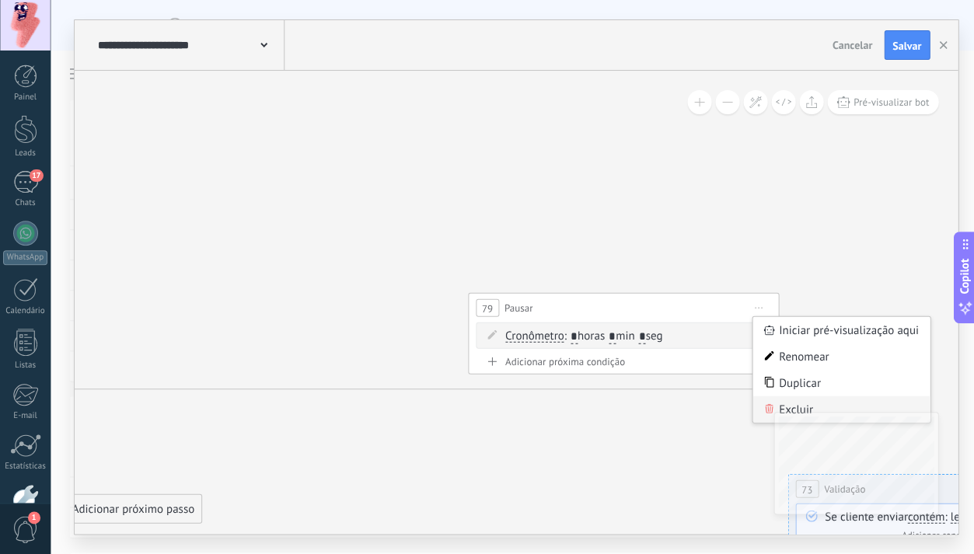
click at [782, 404] on div "Excluir" at bounding box center [842, 409] width 178 height 26
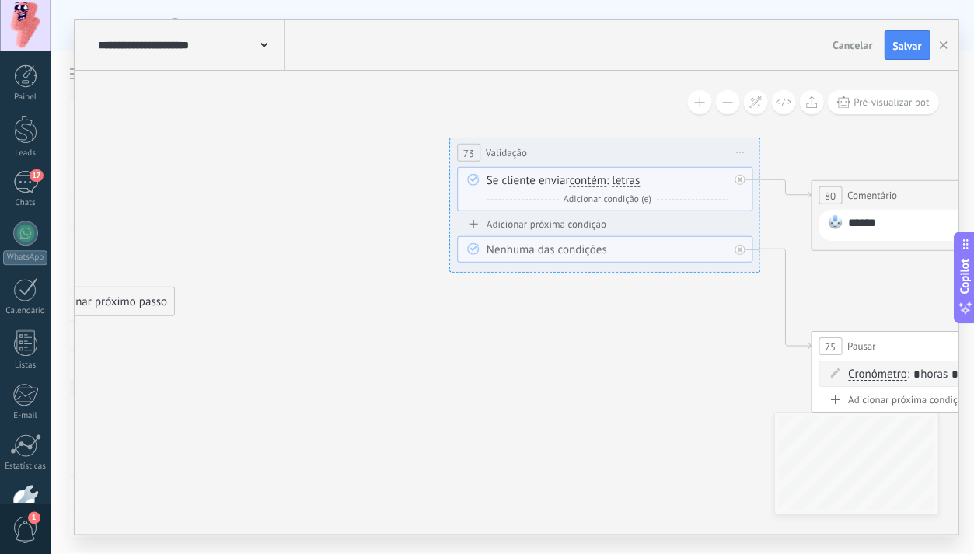
click at [725, 100] on button at bounding box center [727, 102] width 24 height 24
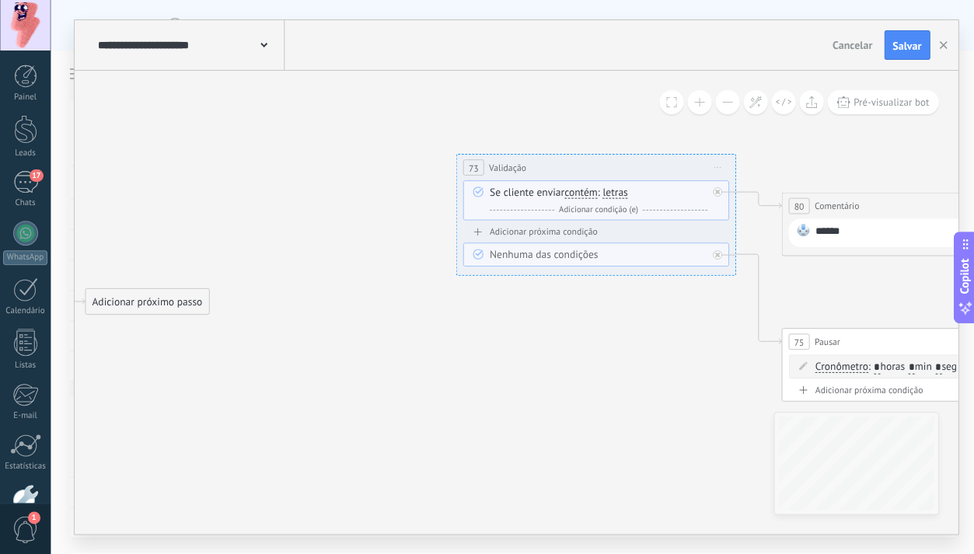
click at [725, 100] on button at bounding box center [727, 102] width 24 height 24
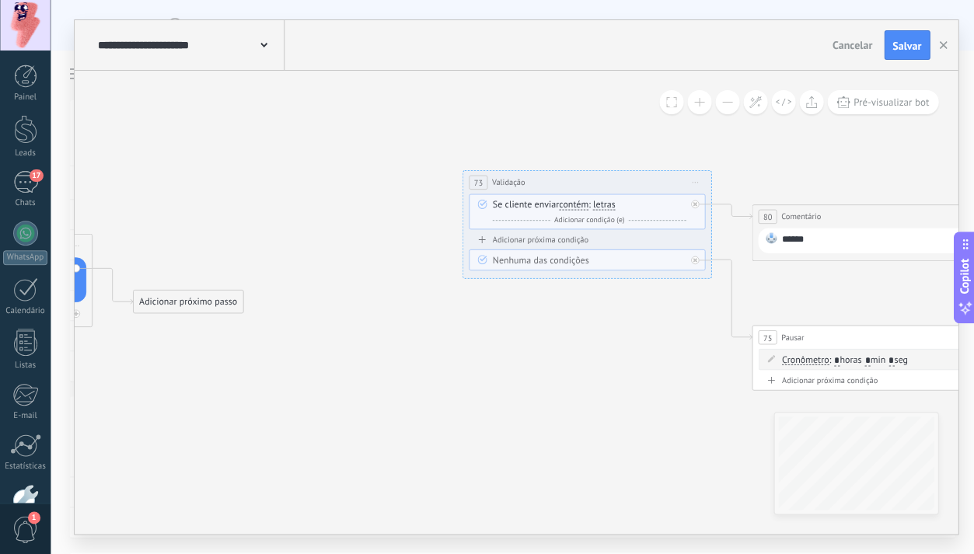
click at [725, 100] on button at bounding box center [727, 102] width 24 height 24
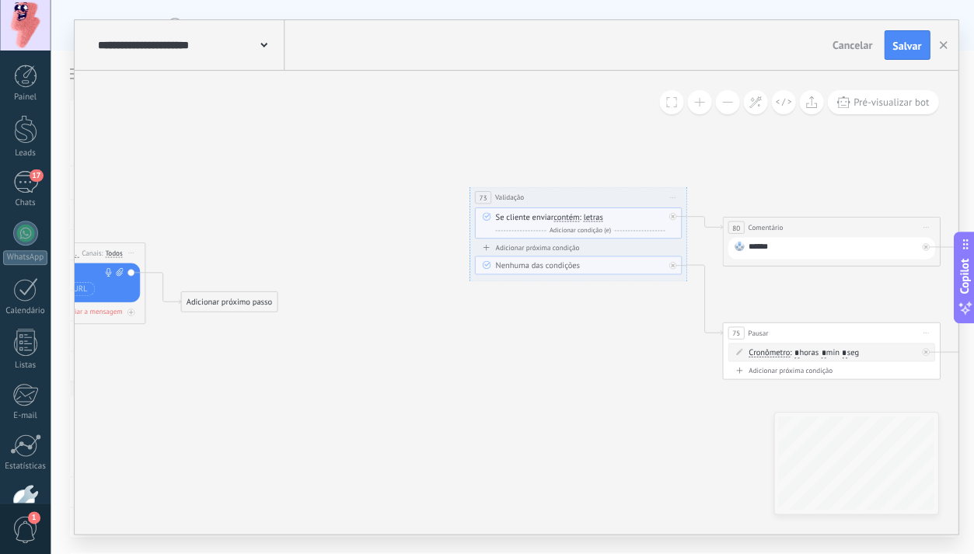
click at [673, 192] on span "Iniciar pré-visualização aqui [GEOGRAPHIC_DATA] Duplicar Excluir" at bounding box center [672, 198] width 17 height 16
drag, startPoint x: 701, startPoint y: 271, endPoint x: 754, endPoint y: 250, distance: 56.9
click at [701, 271] on div "Excluir" at bounding box center [730, 269] width 124 height 19
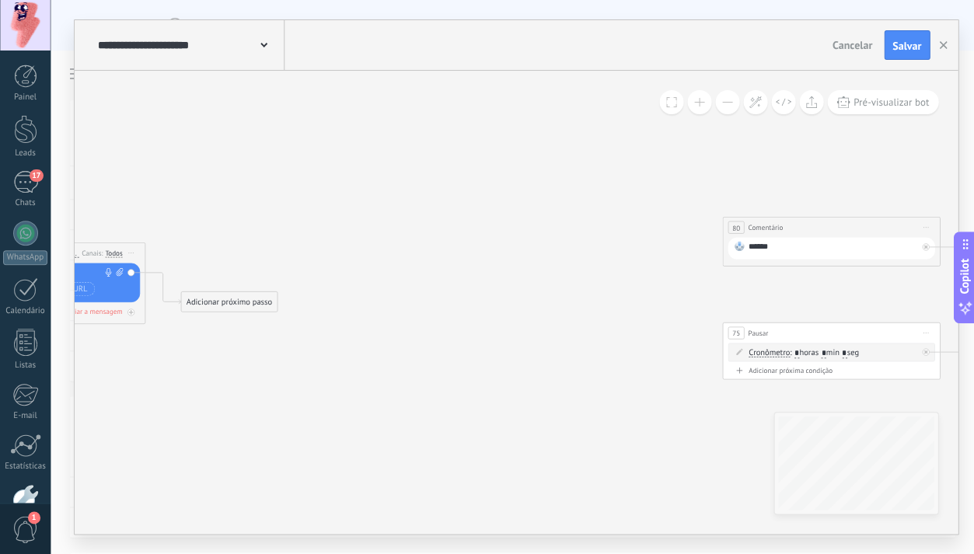
click at [928, 226] on span "Iniciar pré-visualização aqui [GEOGRAPHIC_DATA] Duplicar Excluir" at bounding box center [925, 227] width 17 height 16
click at [933, 302] on div "Excluir" at bounding box center [983, 298] width 124 height 19
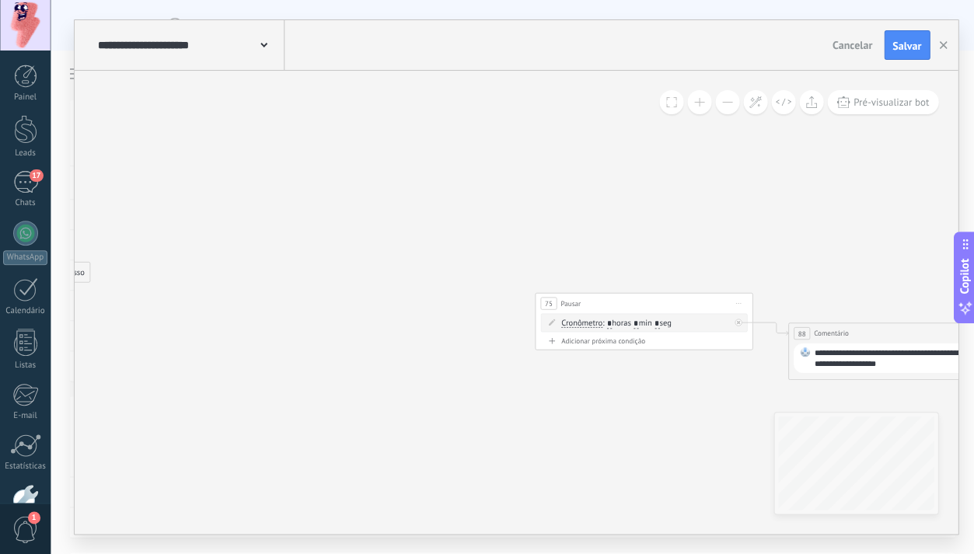
drag, startPoint x: 706, startPoint y: 308, endPoint x: 517, endPoint y: 278, distance: 191.3
click at [513, 278] on icon at bounding box center [644, 192] width 2786 height 1240
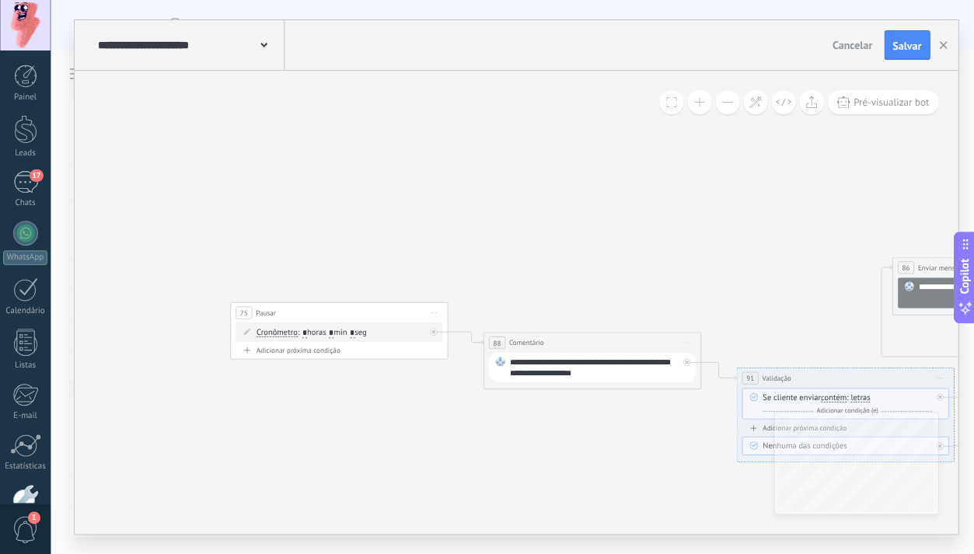
drag, startPoint x: 786, startPoint y: 270, endPoint x: 428, endPoint y: 266, distance: 357.7
click at [434, 269] on icon at bounding box center [339, 201] width 2786 height 1240
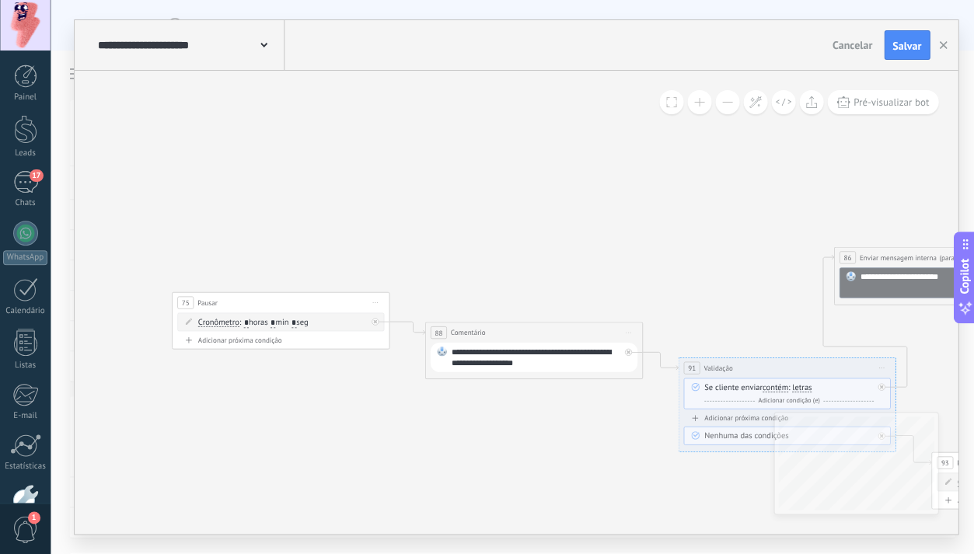
click at [376, 298] on span "Iniciar pré-visualização aqui [GEOGRAPHIC_DATA] Duplicar Excluir" at bounding box center [374, 303] width 17 height 16
drag, startPoint x: 420, startPoint y: 372, endPoint x: 428, endPoint y: 363, distance: 12.1
click at [420, 372] on div "Excluir" at bounding box center [433, 374] width 124 height 19
click at [627, 330] on span "Iniciar pré-visualização aqui [GEOGRAPHIC_DATA] Duplicar Excluir" at bounding box center [628, 333] width 17 height 16
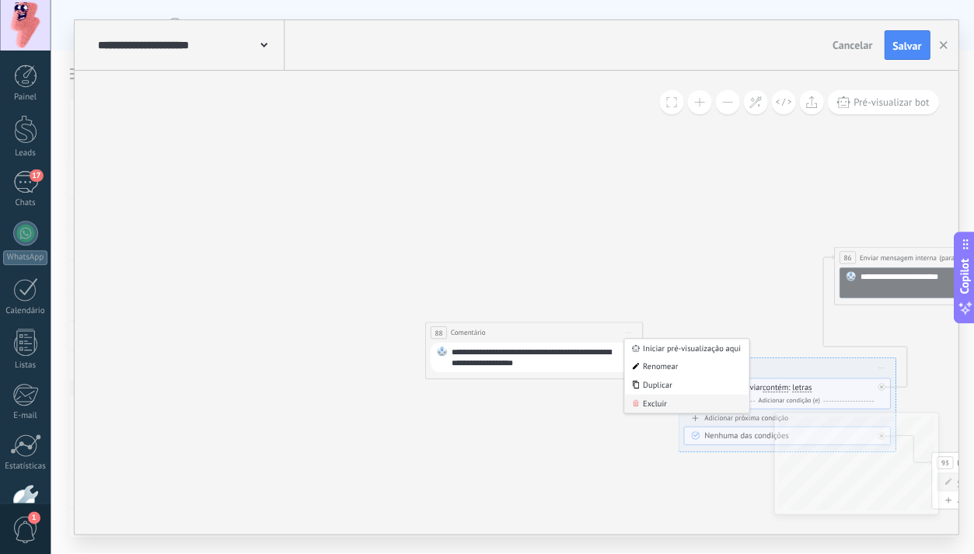
click at [658, 403] on div "Excluir" at bounding box center [686, 403] width 124 height 19
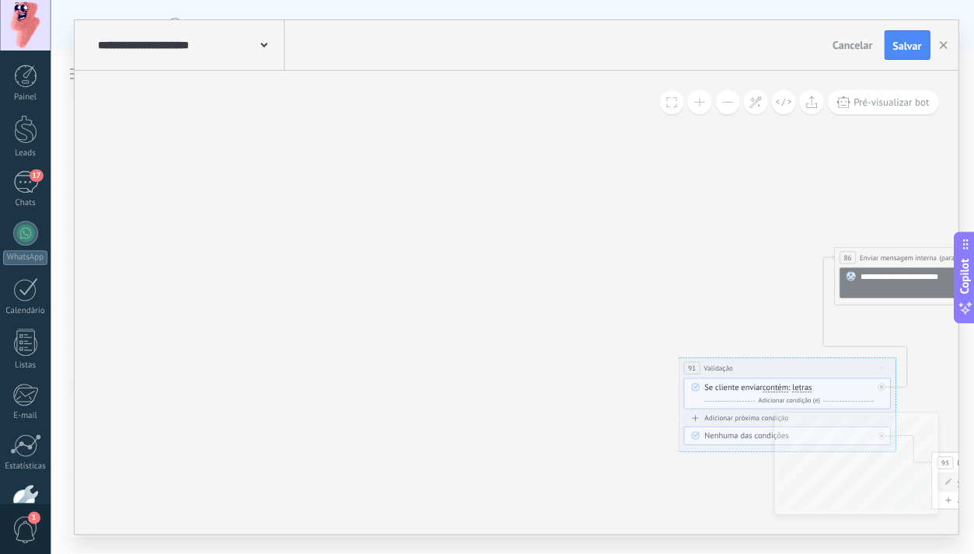
click at [885, 366] on span "Iniciar pré-visualização aqui [GEOGRAPHIC_DATA] Duplicar Excluir" at bounding box center [880, 368] width 17 height 16
click at [949, 439] on div "Excluir" at bounding box center [939, 439] width 124 height 19
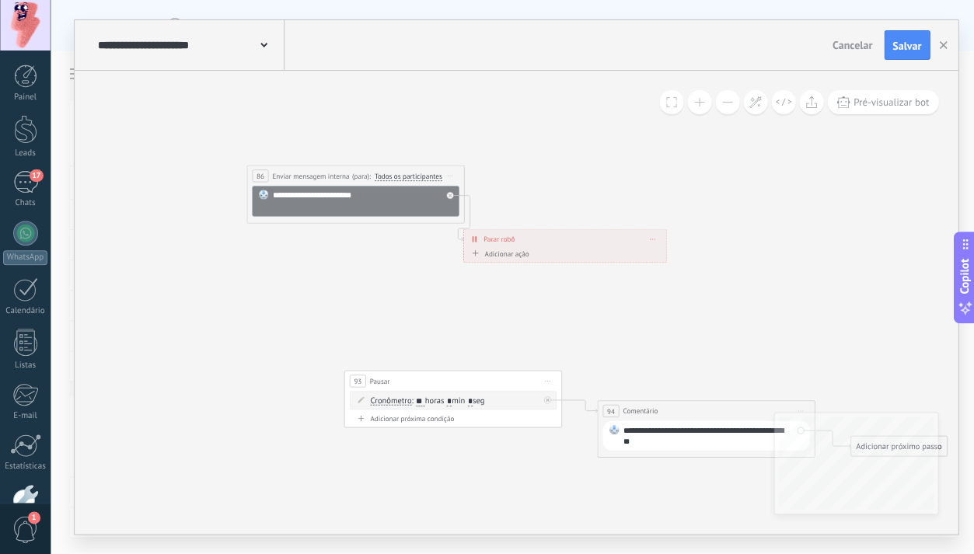
drag, startPoint x: 754, startPoint y: 356, endPoint x: 187, endPoint y: 273, distance: 572.9
drag, startPoint x: 452, startPoint y: 171, endPoint x: 474, endPoint y: 202, distance: 38.4
click at [452, 171] on span "Iniciar pré-visualização aqui [GEOGRAPHIC_DATA] Duplicar Excluir" at bounding box center [449, 176] width 17 height 16
click at [503, 248] on div "Excluir" at bounding box center [507, 247] width 124 height 19
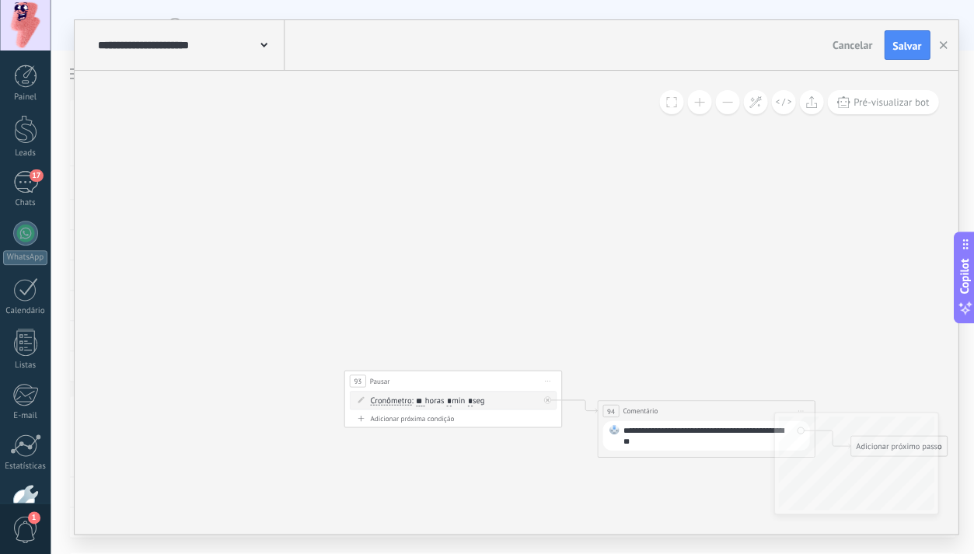
click at [549, 382] on span "Iniciar pré-visualização aqui [GEOGRAPHIC_DATA] Duplicar Excluir" at bounding box center [547, 381] width 17 height 16
click at [588, 453] on div "Excluir" at bounding box center [605, 452] width 124 height 19
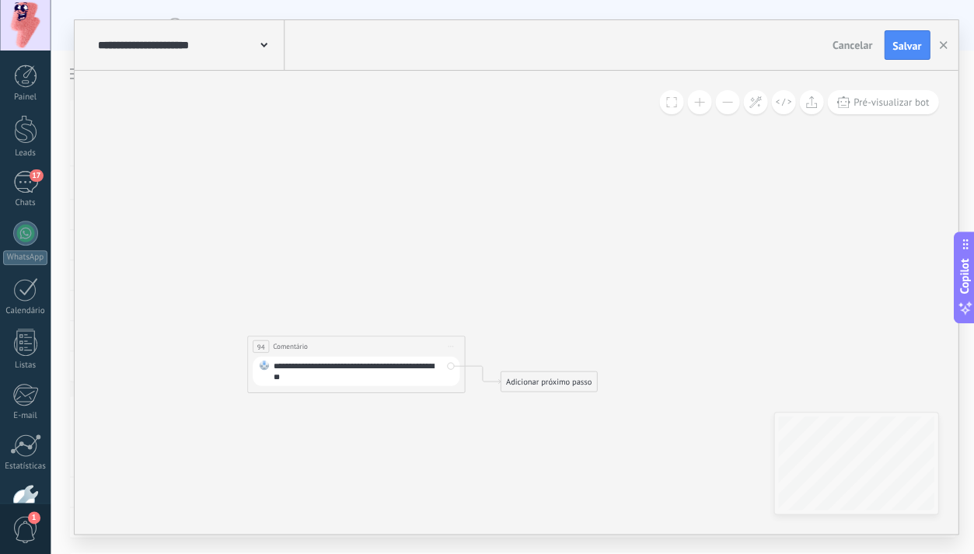
drag, startPoint x: 601, startPoint y: 344, endPoint x: 334, endPoint y: 285, distance: 273.1
click at [451, 342] on span "Iniciar pré-visualização aqui [GEOGRAPHIC_DATA] Duplicar Excluir" at bounding box center [450, 346] width 17 height 16
drag, startPoint x: 493, startPoint y: 417, endPoint x: 438, endPoint y: 377, distance: 68.0
click at [493, 417] on div "Excluir" at bounding box center [508, 416] width 124 height 19
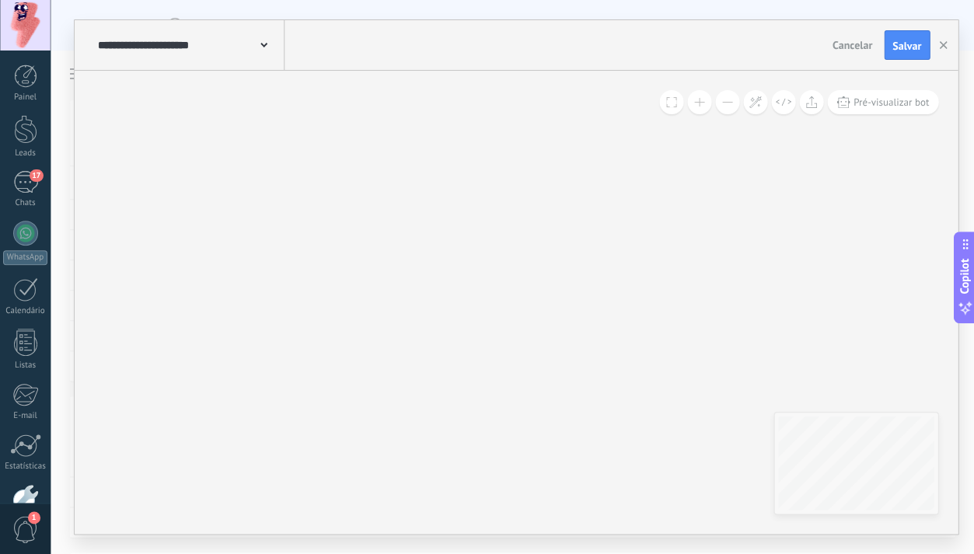
drag, startPoint x: 327, startPoint y: 251, endPoint x: 619, endPoint y: 393, distance: 325.1
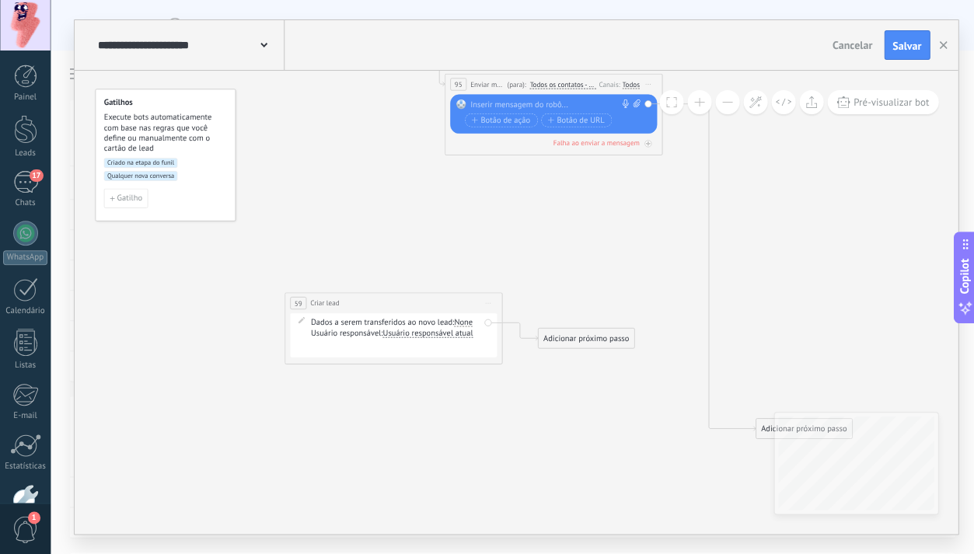
drag, startPoint x: 569, startPoint y: 378, endPoint x: 487, endPoint y: 86, distance: 303.5
click at [507, 86] on span "(para):" at bounding box center [516, 84] width 19 height 10
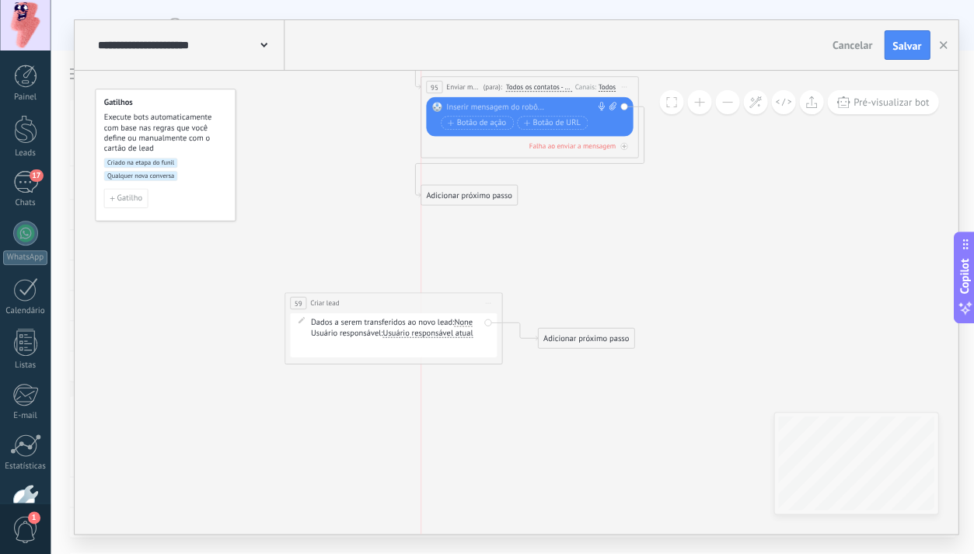
drag, startPoint x: 768, startPoint y: 431, endPoint x: 438, endPoint y: 197, distance: 404.5
click at [438, 197] on div "Adicionar próximo passo" at bounding box center [469, 196] width 96 height 18
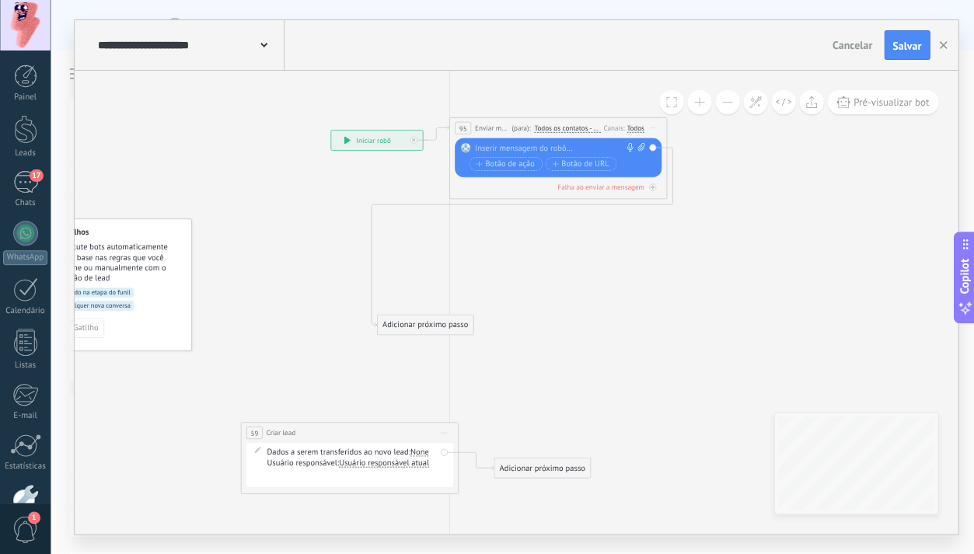
drag, startPoint x: 442, startPoint y: 212, endPoint x: 499, endPoint y: 152, distance: 83.1
click at [509, 124] on div "(para): Todos os contatos - canais selecionados Todos os contatos - canais sele…" at bounding box center [554, 128] width 92 height 10
drag, startPoint x: 431, startPoint y: 321, endPoint x: 770, endPoint y: 169, distance: 370.6
click at [770, 169] on div "Adicionar próximo passo" at bounding box center [763, 171] width 96 height 18
click at [758, 172] on div "Adicionar próximo passo" at bounding box center [763, 171] width 96 height 18
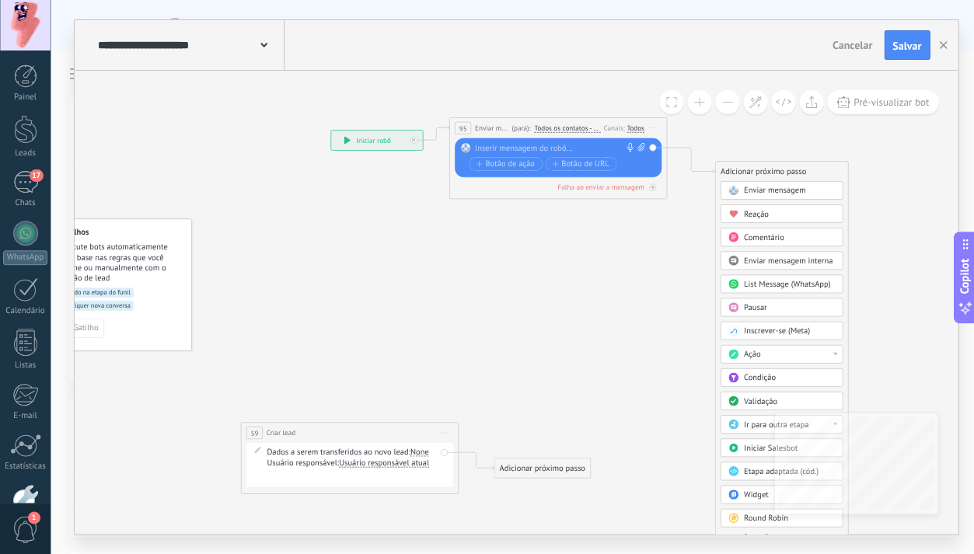
click at [751, 401] on span "Validação" at bounding box center [759, 401] width 33 height 10
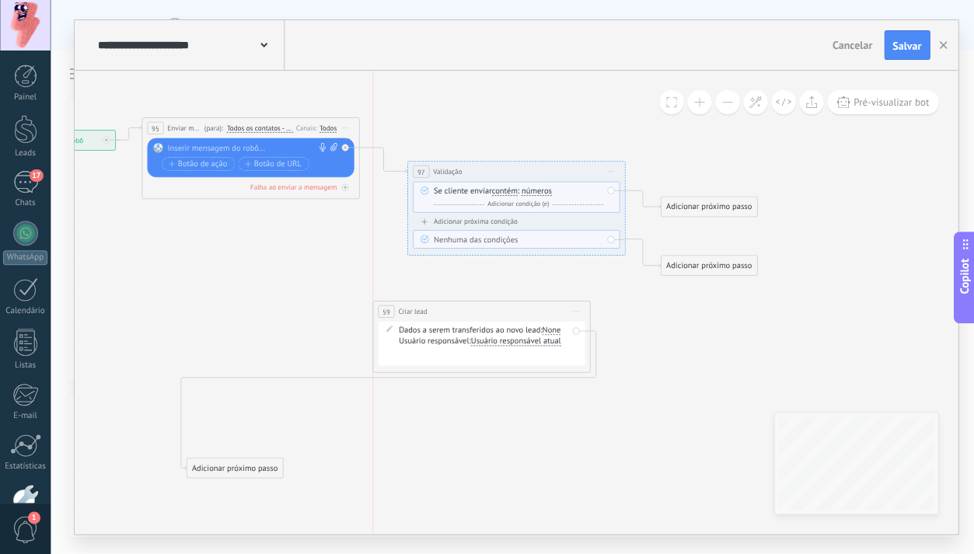
drag, startPoint x: 103, startPoint y: 430, endPoint x: 522, endPoint y: 317, distance: 434.0
click at [546, 309] on div "**********" at bounding box center [480, 312] width 217 height 20
click at [531, 190] on span "números" at bounding box center [536, 191] width 30 height 9
click at [531, 190] on button "números" at bounding box center [583, 191] width 136 height 19
click at [548, 215] on span "letras" at bounding box center [574, 210] width 131 height 11
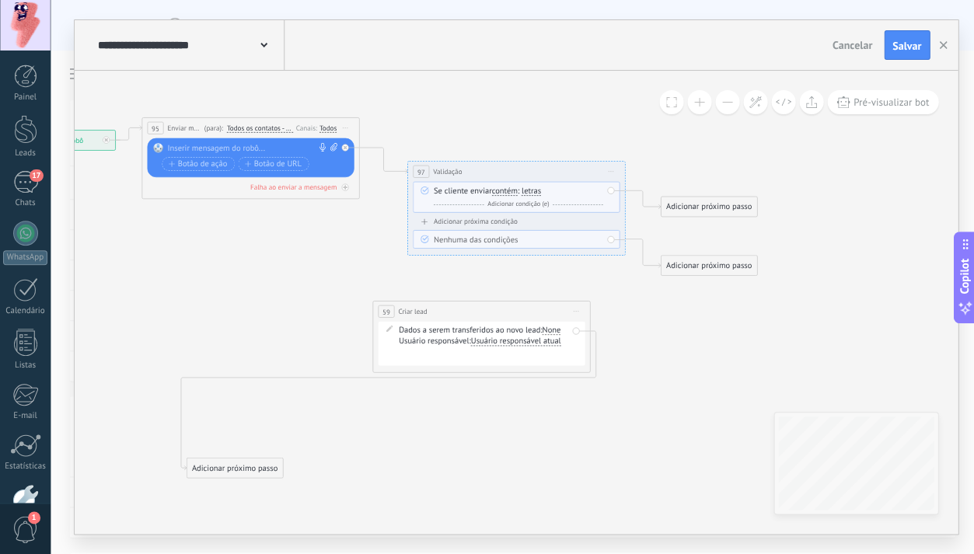
click at [233, 153] on div at bounding box center [248, 148] width 162 height 11
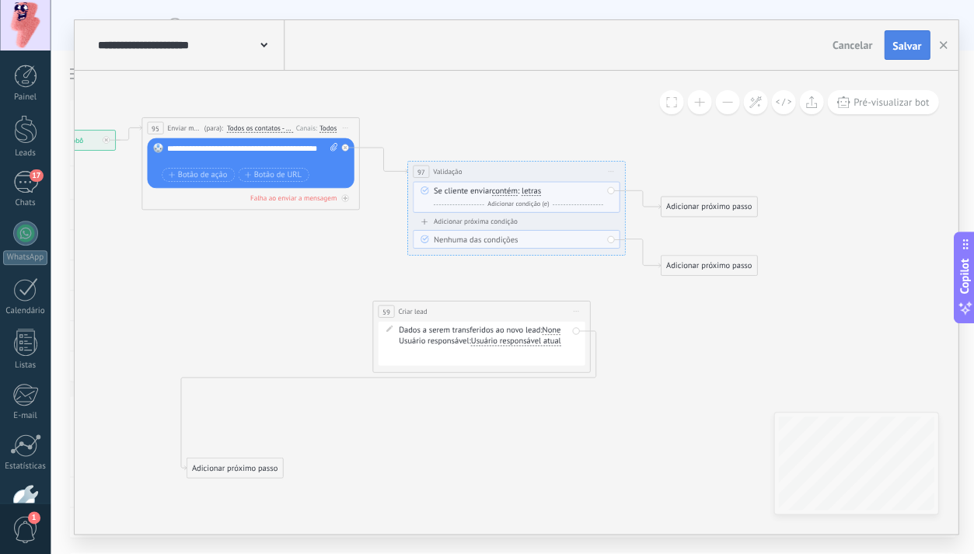
click at [896, 47] on span "Salvar" at bounding box center [907, 45] width 29 height 11
click at [704, 208] on div "Adicionar próximo passo" at bounding box center [709, 207] width 96 height 18
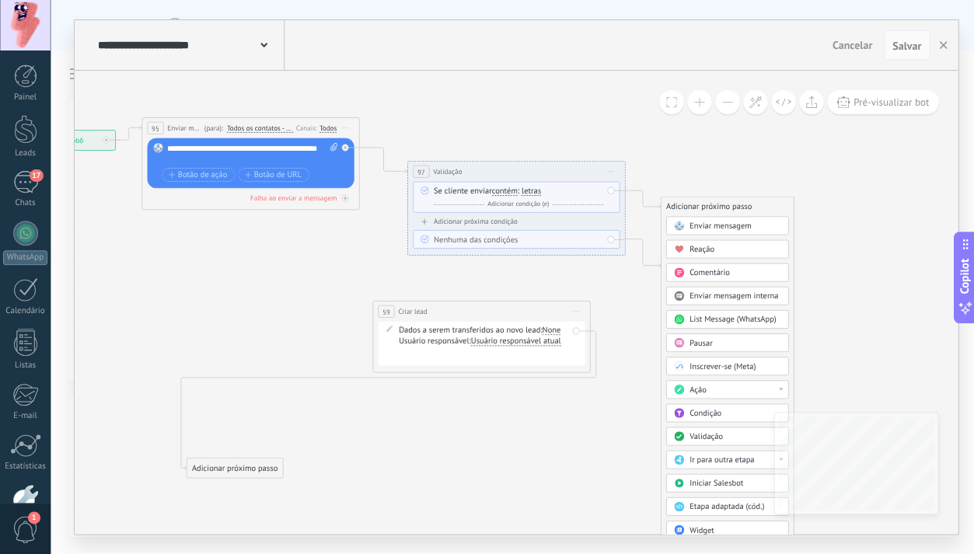
click at [706, 228] on span "Enviar mensagem" at bounding box center [720, 226] width 62 height 10
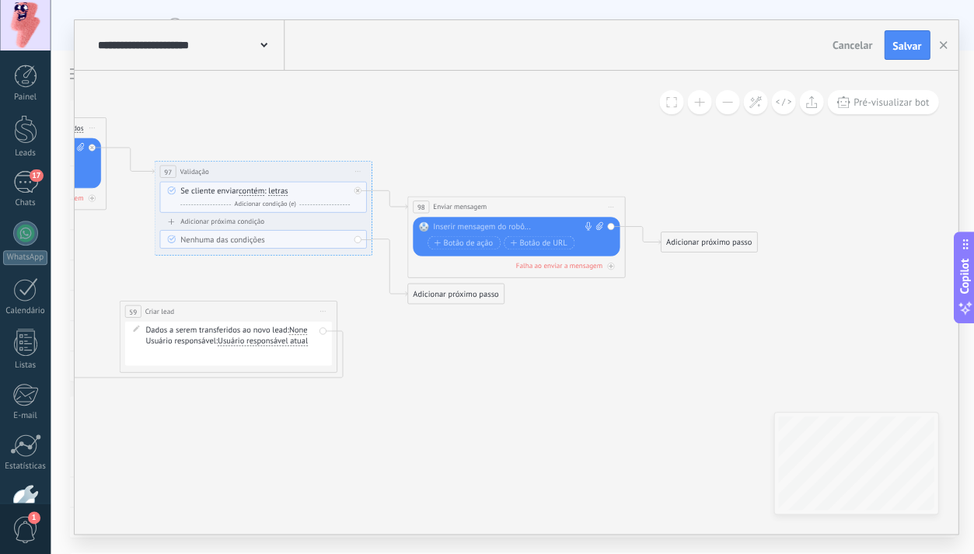
click at [460, 229] on div at bounding box center [513, 227] width 162 height 11
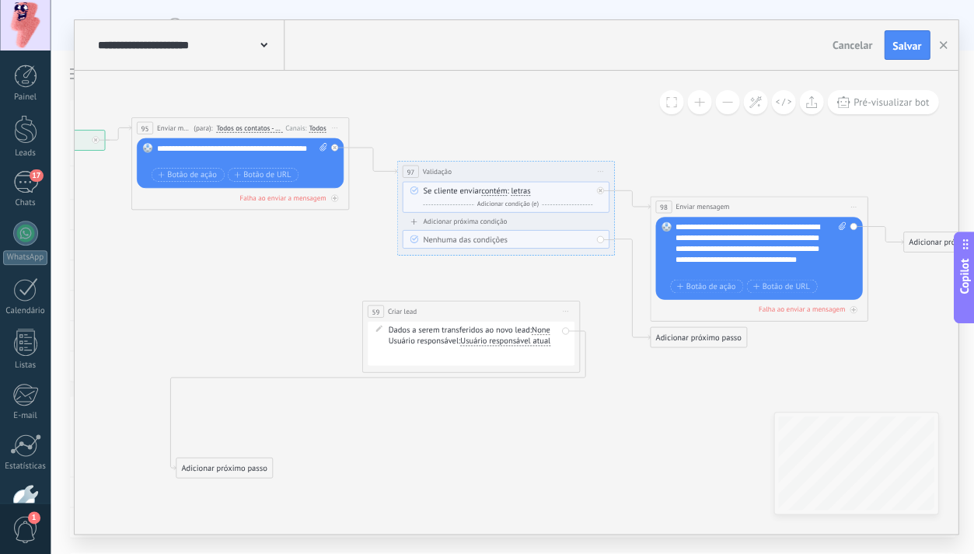
click at [681, 338] on div "Adicionar próximo passo" at bounding box center [698, 338] width 96 height 18
click at [600, 189] on icon at bounding box center [600, 191] width 4 height 4
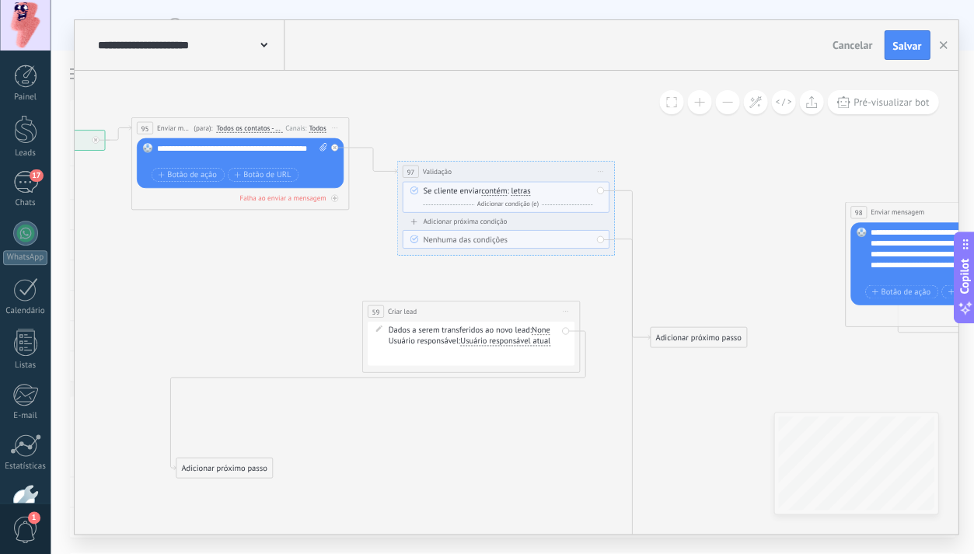
drag, startPoint x: 736, startPoint y: 208, endPoint x: 928, endPoint y: 213, distance: 191.3
click at [928, 213] on div "**********" at bounding box center [953, 212] width 217 height 20
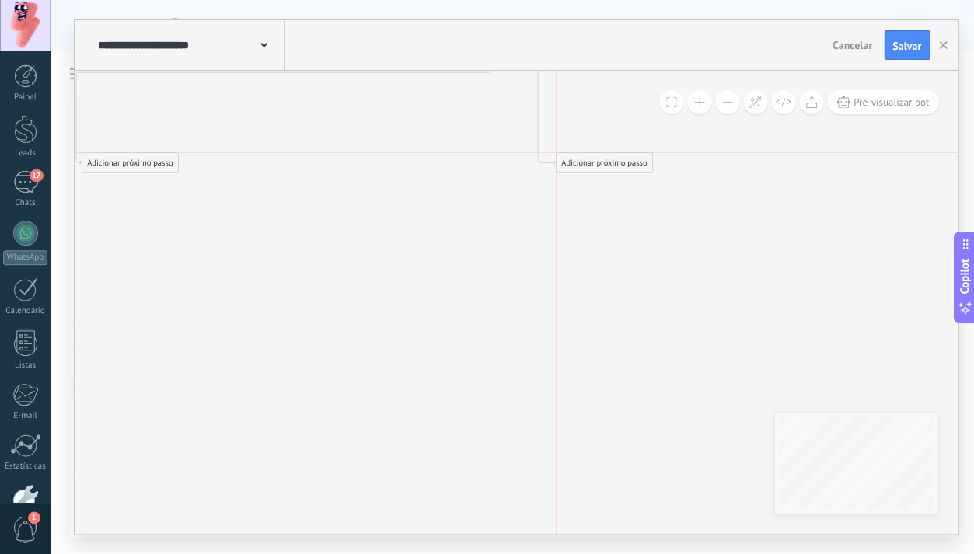
drag, startPoint x: 585, startPoint y: 424, endPoint x: 584, endPoint y: 162, distance: 261.2
click at [584, 162] on div "Adicionar próximo passo" at bounding box center [604, 163] width 96 height 18
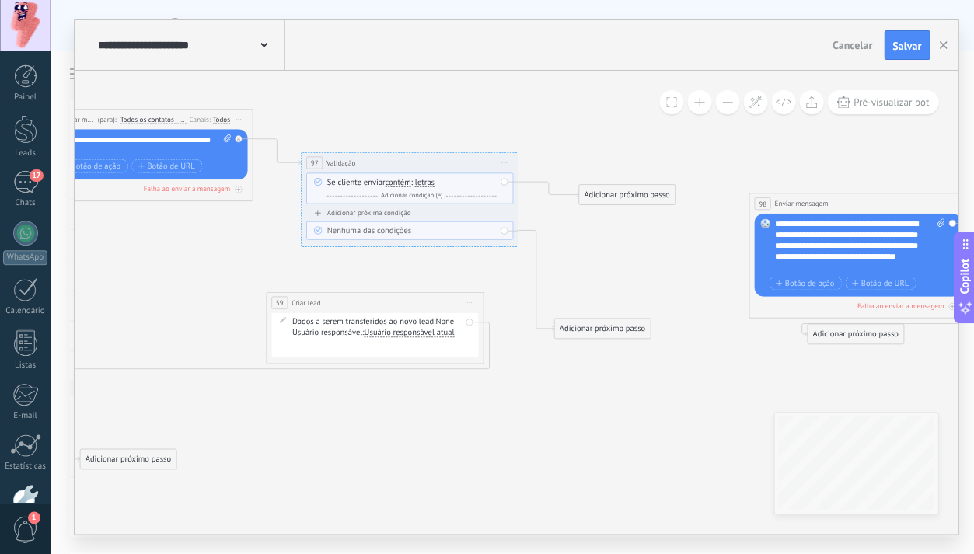
drag, startPoint x: 607, startPoint y: 455, endPoint x: 631, endPoint y: 191, distance: 264.7
click at [631, 191] on div "Adicionar próximo passo" at bounding box center [626, 195] width 96 height 18
click at [627, 191] on div "Adicionar próximo passo" at bounding box center [626, 195] width 96 height 18
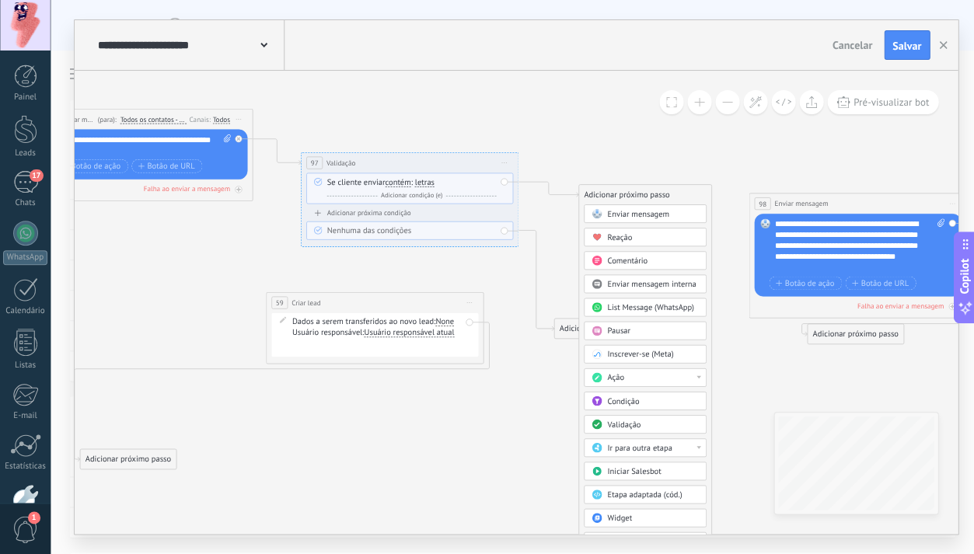
click at [631, 329] on div "Pausar" at bounding box center [653, 331] width 92 height 11
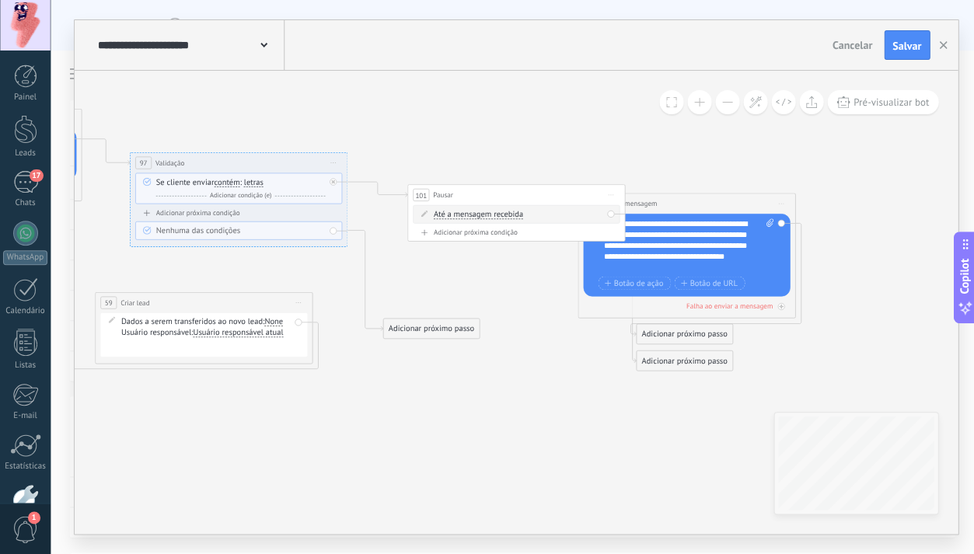
click at [494, 211] on span "Até a mensagem recebida" at bounding box center [477, 215] width 89 height 9
click at [494, 211] on button "Até a mensagem recebida" at bounding box center [496, 214] width 136 height 19
click at [498, 237] on span "Cronômetro" at bounding box center [486, 234] width 131 height 11
click at [411, 333] on div "Adicionar próximo passo" at bounding box center [431, 329] width 96 height 18
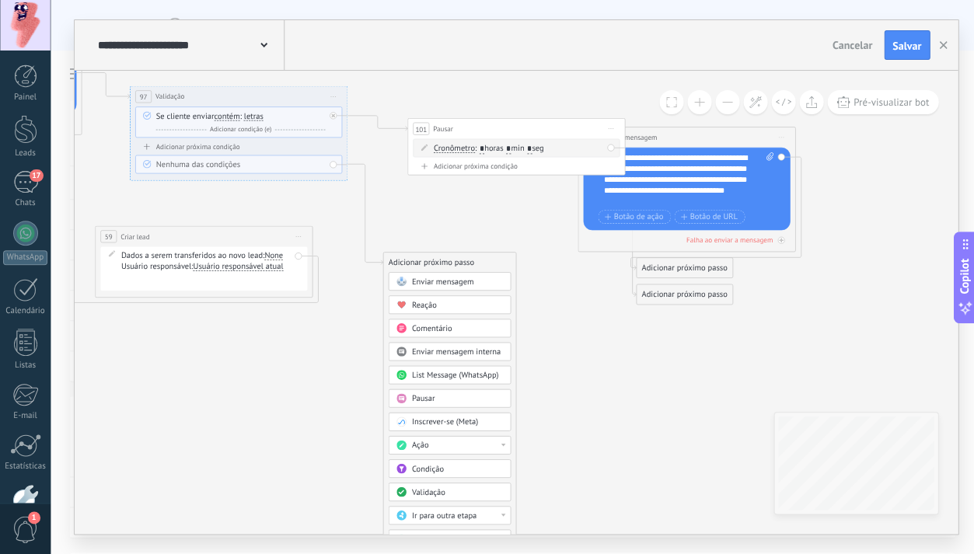
click at [442, 399] on div "Pausar" at bounding box center [457, 398] width 92 height 11
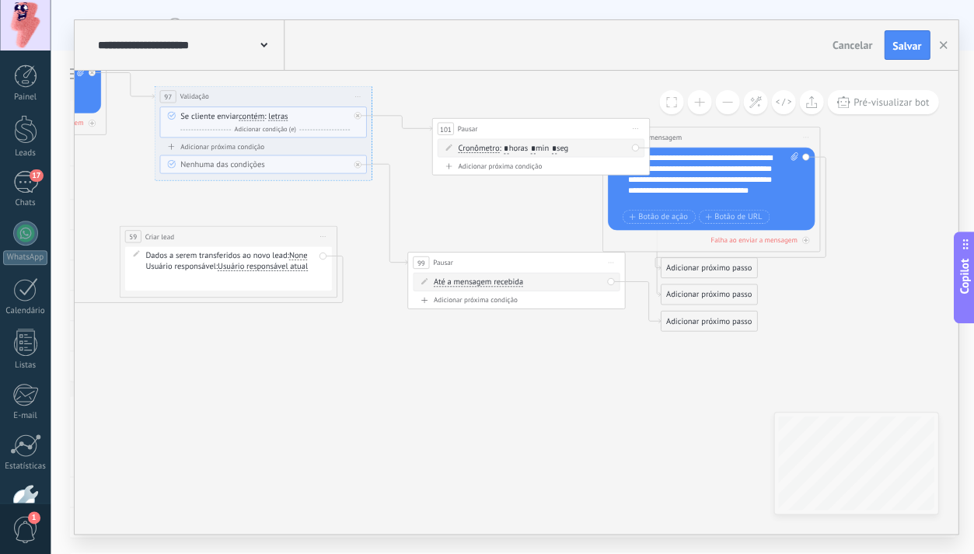
click at [480, 282] on span "Até a mensagem recebida" at bounding box center [477, 282] width 89 height 9
click at [480, 282] on button "Até a mensagem recebida" at bounding box center [496, 282] width 136 height 19
click at [469, 304] on span "Cronômetro" at bounding box center [486, 302] width 131 height 11
click at [482, 285] on input "*" at bounding box center [481, 283] width 5 height 10
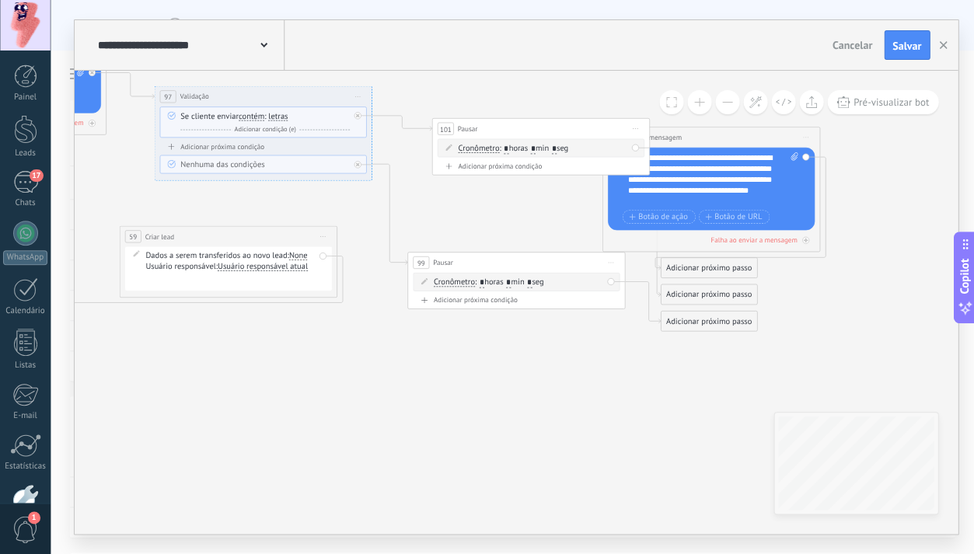
type input "*"
click at [518, 366] on icon at bounding box center [295, 224] width 1594 height 906
drag, startPoint x: 553, startPoint y: 267, endPoint x: 553, endPoint y: 293, distance: 26.4
click at [549, 306] on div "99 Pausar ****** Iniciar pré-visualização aqui [GEOGRAPHIC_DATA] Duplicar Exclu…" at bounding box center [512, 300] width 217 height 20
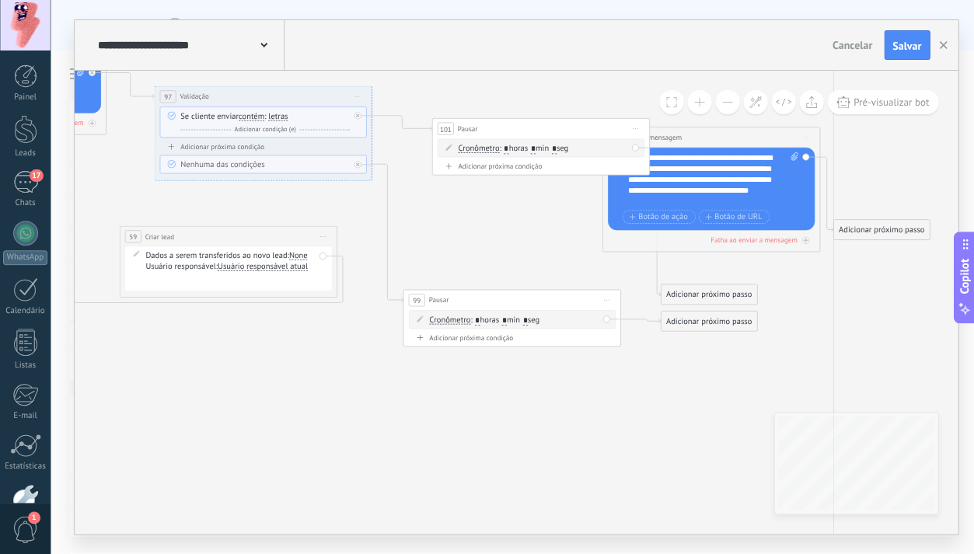
drag, startPoint x: 697, startPoint y: 267, endPoint x: 865, endPoint y: 229, distance: 173.0
click at [865, 229] on div "Adicionar próximo passo" at bounding box center [881, 230] width 96 height 18
drag, startPoint x: 700, startPoint y: 295, endPoint x: 791, endPoint y: 277, distance: 92.9
click at [791, 277] on div "Adicionar próximo passo" at bounding box center [798, 279] width 96 height 18
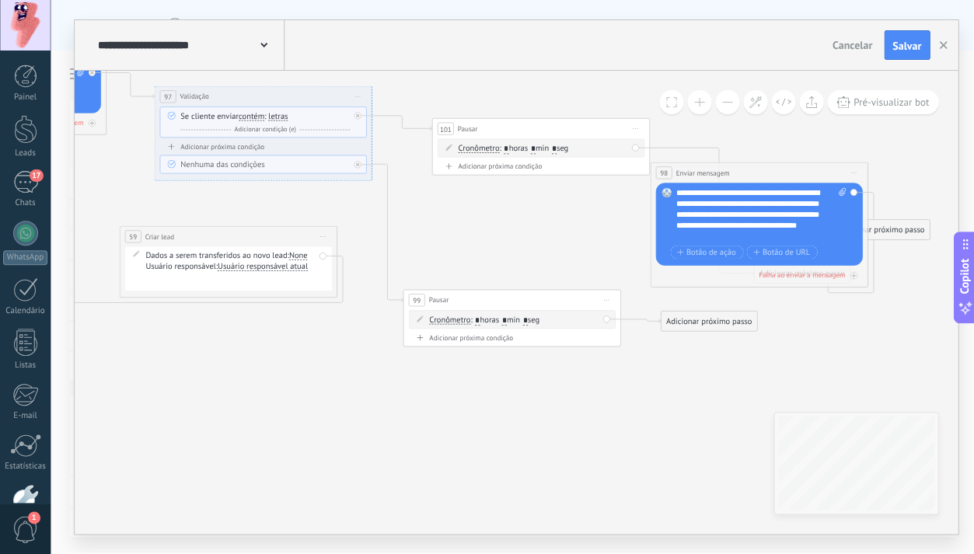
drag, startPoint x: 699, startPoint y: 139, endPoint x: 747, endPoint y: 175, distance: 60.0
click at [747, 175] on div "**********" at bounding box center [758, 172] width 217 height 20
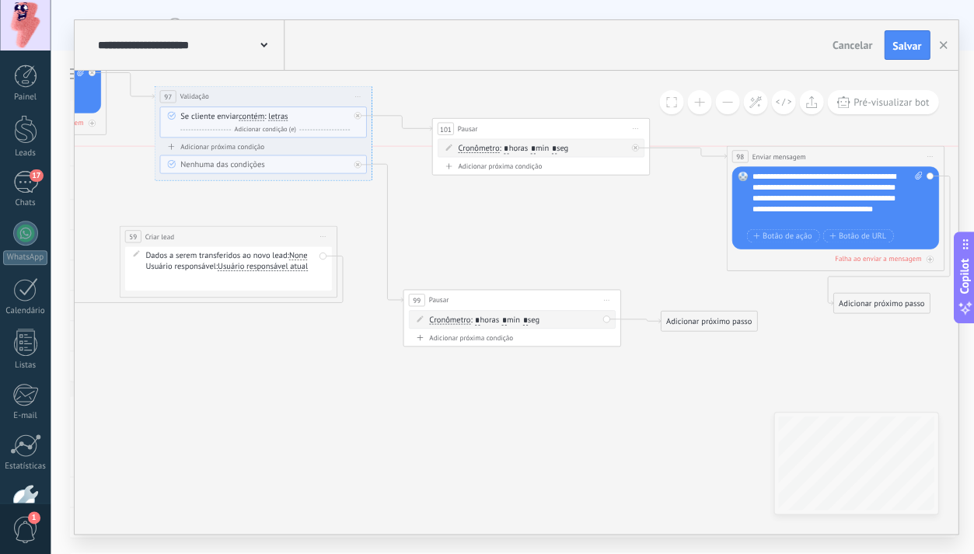
drag, startPoint x: 754, startPoint y: 171, endPoint x: 830, endPoint y: 155, distance: 77.0
click at [830, 155] on div "**********" at bounding box center [834, 156] width 217 height 20
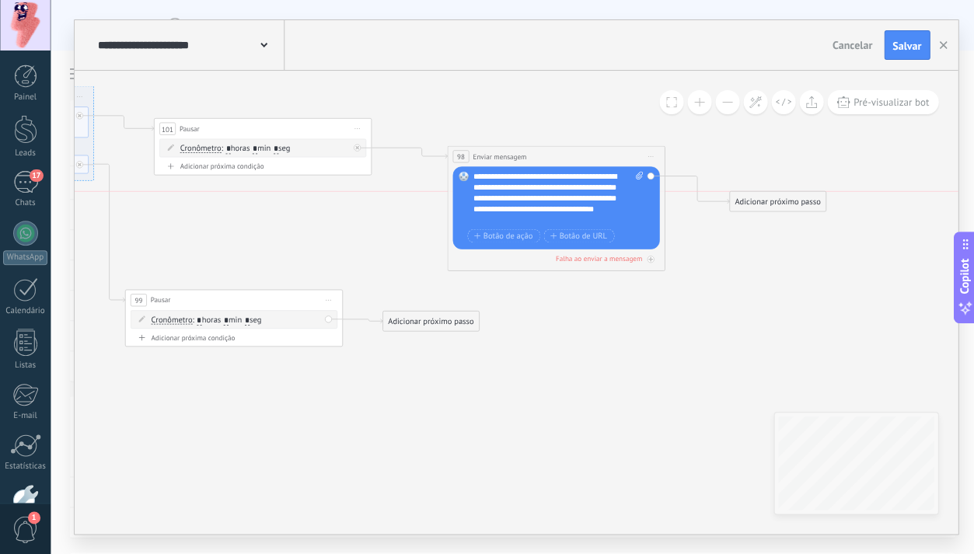
drag, startPoint x: 620, startPoint y: 304, endPoint x: 793, endPoint y: 206, distance: 199.1
click at [793, 206] on div "Adicionar próximo passo" at bounding box center [777, 202] width 96 height 18
drag, startPoint x: 446, startPoint y: 324, endPoint x: 809, endPoint y: 306, distance: 362.8
click at [809, 306] on div "Adicionar próximo passo" at bounding box center [793, 301] width 96 height 18
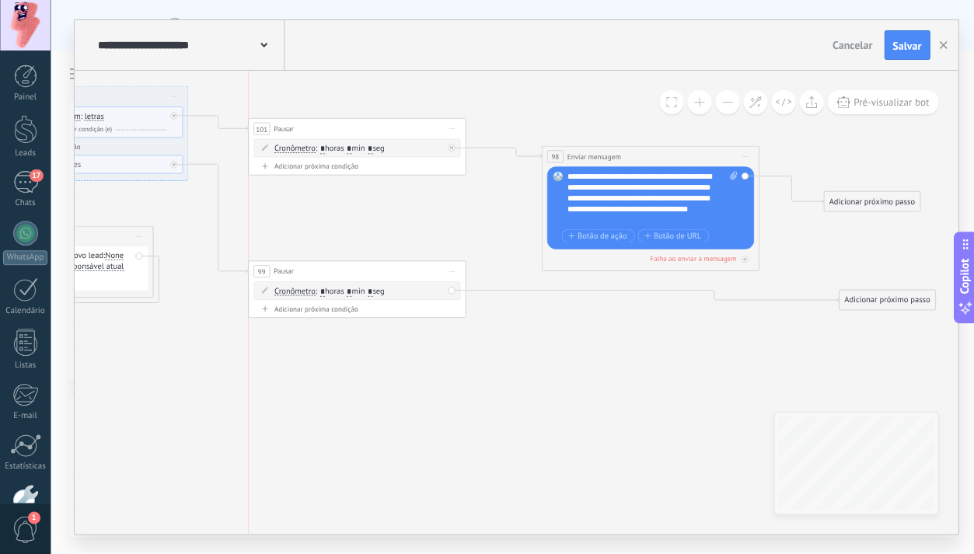
drag, startPoint x: 302, startPoint y: 296, endPoint x: 332, endPoint y: 267, distance: 41.8
click at [332, 267] on div "99 Pausar ****** Iniciar pré-visualização aqui [GEOGRAPHIC_DATA] Duplicar Exclu…" at bounding box center [356, 271] width 217 height 20
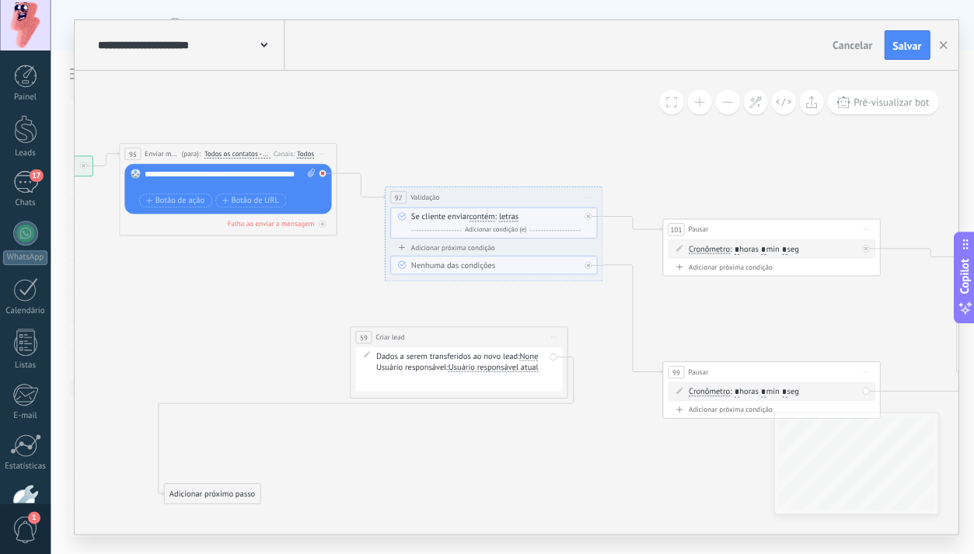
click at [326, 171] on div at bounding box center [325, 170] width 12 height 13
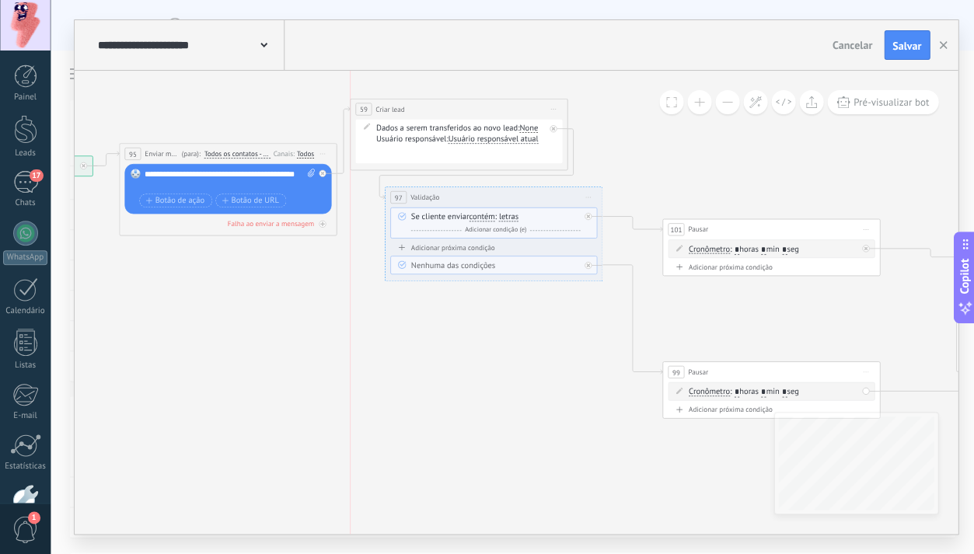
drag, startPoint x: 430, startPoint y: 334, endPoint x: 434, endPoint y: 106, distance: 227.8
click at [433, 106] on div "**********" at bounding box center [458, 110] width 217 height 20
drag, startPoint x: 487, startPoint y: 195, endPoint x: 524, endPoint y: 196, distance: 37.3
click at [524, 196] on div "97 Validação ********* Iniciar pré-visualização aqui [GEOGRAPHIC_DATA] Duplicar…" at bounding box center [530, 197] width 217 height 20
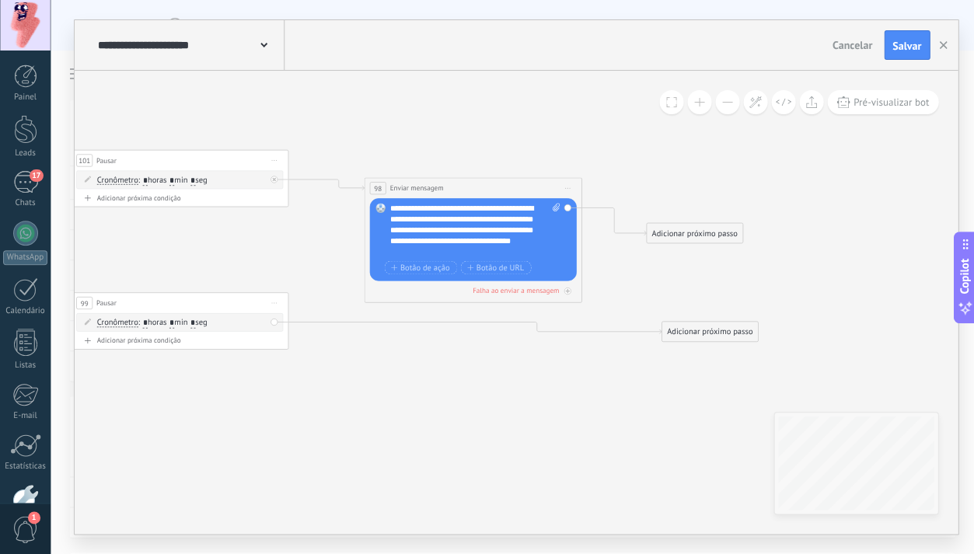
click at [690, 241] on div "Adicionar próximo passo" at bounding box center [694, 234] width 96 height 18
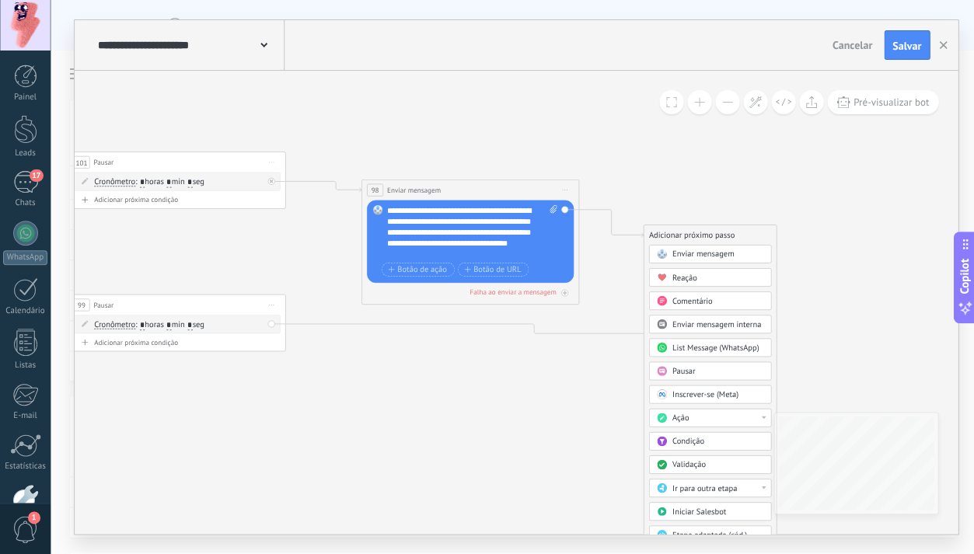
click at [697, 464] on span "Validação" at bounding box center [688, 464] width 33 height 10
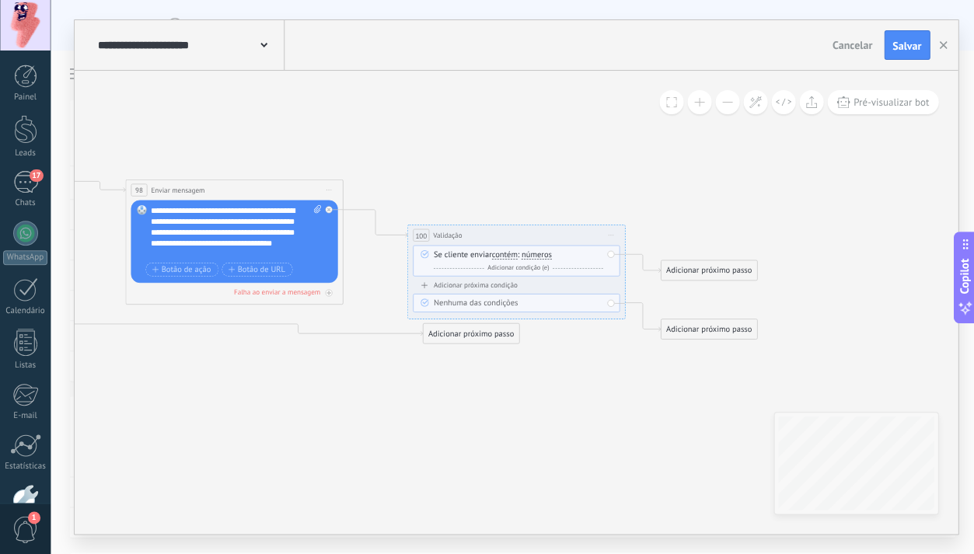
click at [724, 269] on div "Adicionar próximo passo" at bounding box center [709, 271] width 96 height 18
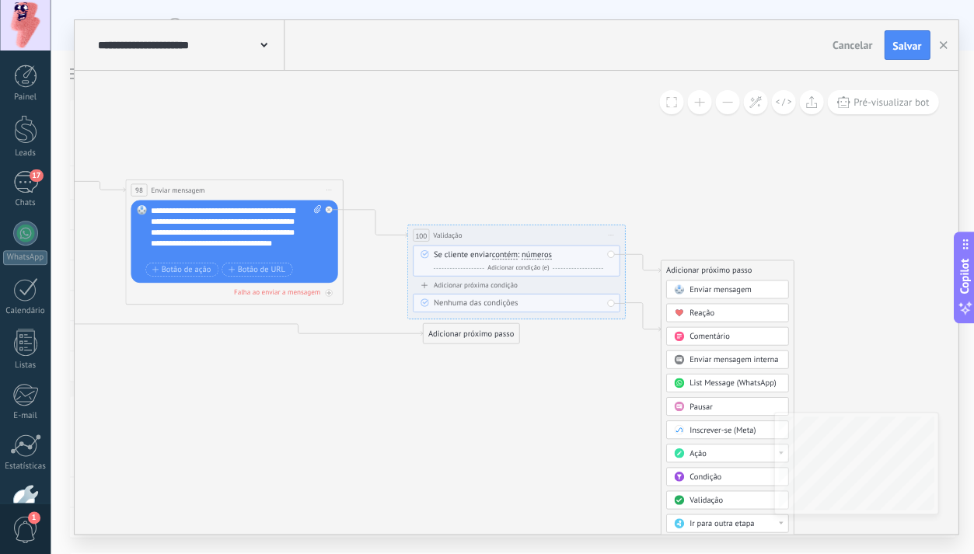
click at [717, 407] on div "Pausar" at bounding box center [735, 406] width 92 height 11
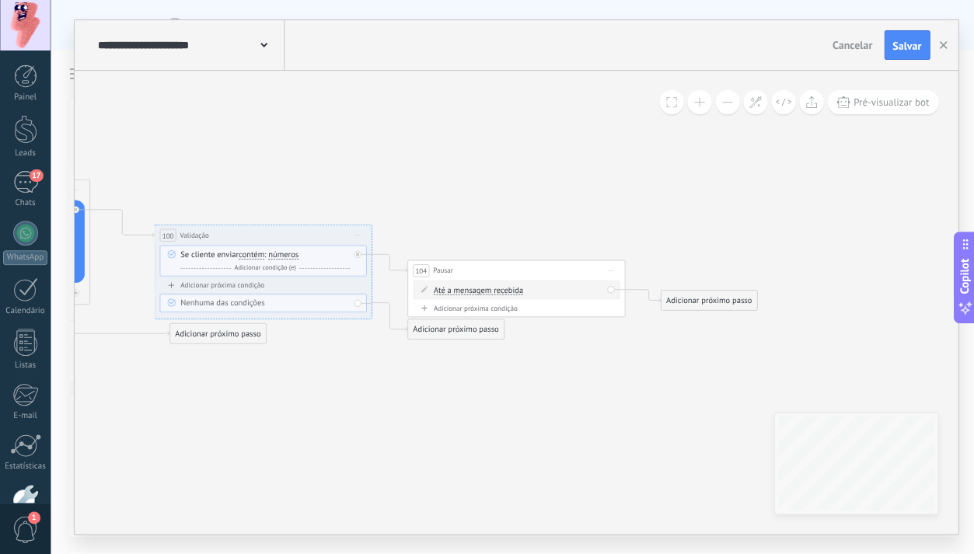
click at [451, 333] on div "Adicionar próximo passo" at bounding box center [455, 329] width 96 height 18
click at [464, 463] on div "Pausar" at bounding box center [482, 465] width 92 height 11
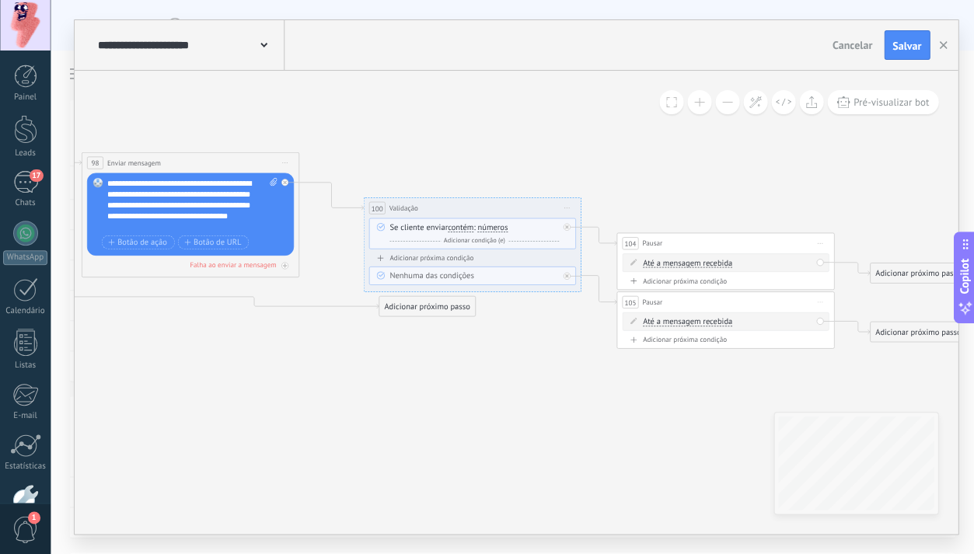
drag, startPoint x: 299, startPoint y: 397, endPoint x: 508, endPoint y: 370, distance: 210.9
click at [508, 370] on icon at bounding box center [27, 176] width 2346 height 888
click at [692, 320] on span "Até a mensagem recebida" at bounding box center [687, 322] width 89 height 9
click at [692, 320] on button "Até a mensagem recebida" at bounding box center [706, 322] width 136 height 19
click at [692, 344] on span "Cronômetro" at bounding box center [696, 341] width 131 height 11
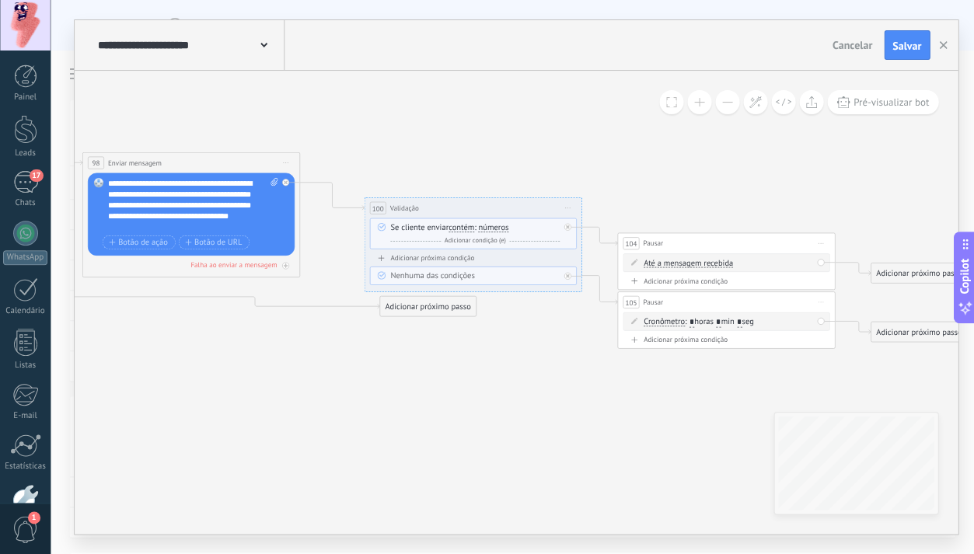
click at [693, 321] on input "*" at bounding box center [691, 322] width 5 height 10
type input "*"
click at [705, 263] on span "Até a mensagem recebida" at bounding box center [687, 263] width 89 height 9
click at [705, 263] on button "Até a mensagem recebida" at bounding box center [706, 262] width 136 height 19
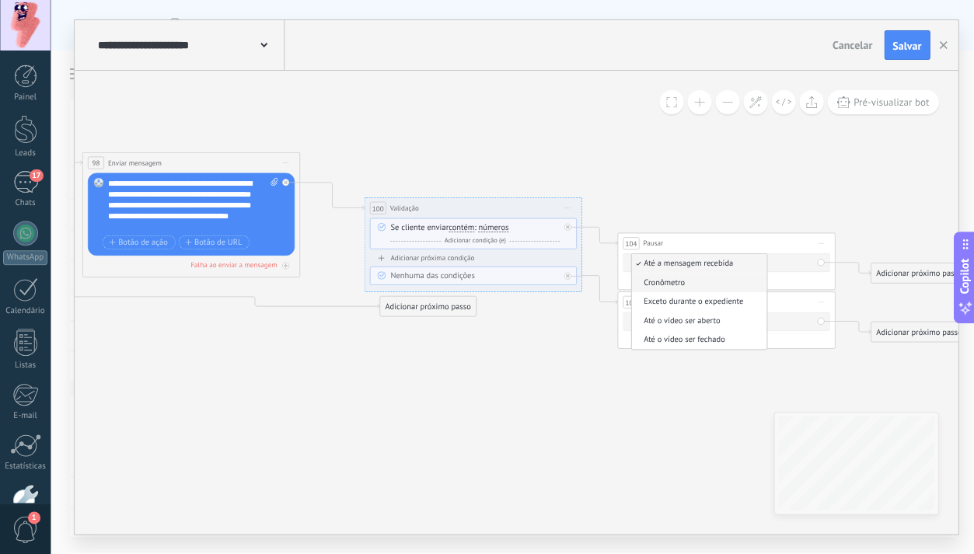
click at [694, 286] on span "Cronômetro" at bounding box center [696, 283] width 131 height 11
drag, startPoint x: 687, startPoint y: 303, endPoint x: 681, endPoint y: 322, distance: 19.7
click at [687, 324] on div "105 Pausar ****** Iniciar pré-visualização aqui [GEOGRAPHIC_DATA] Duplicar Excl…" at bounding box center [725, 323] width 217 height 20
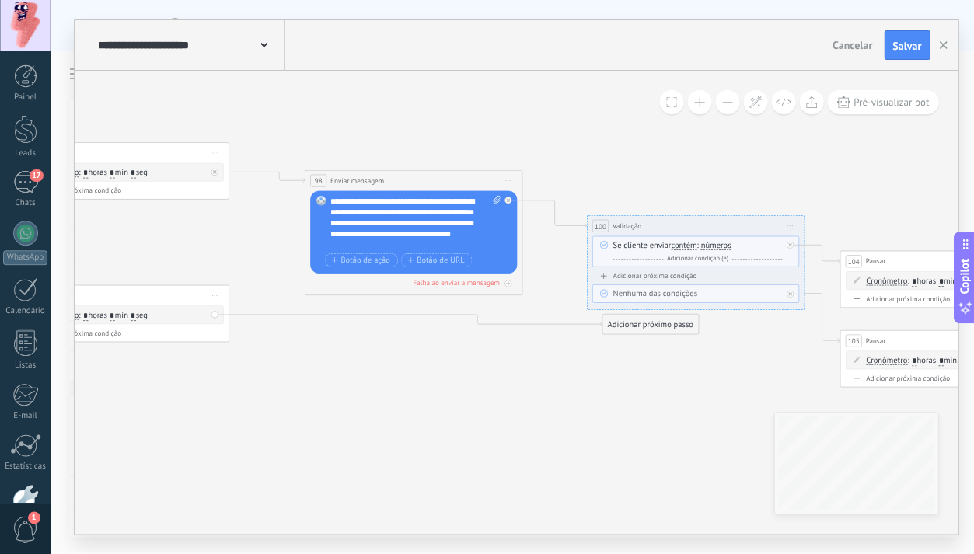
drag, startPoint x: 334, startPoint y: 367, endPoint x: 554, endPoint y: 385, distance: 221.5
click at [554, 385] on icon at bounding box center [250, 204] width 2346 height 909
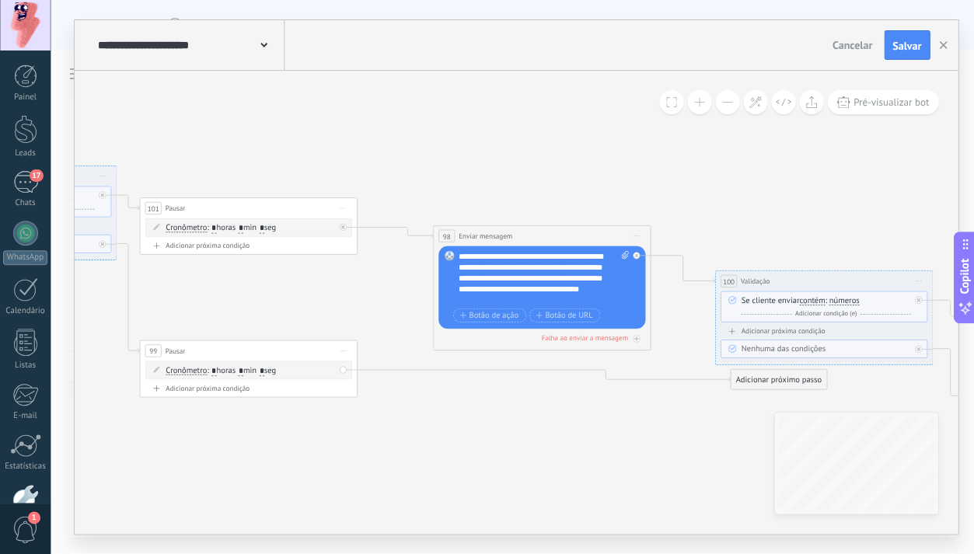
drag, startPoint x: 276, startPoint y: 384, endPoint x: 348, endPoint y: 430, distance: 85.6
click at [336, 438] on icon at bounding box center [378, 259] width 2346 height 909
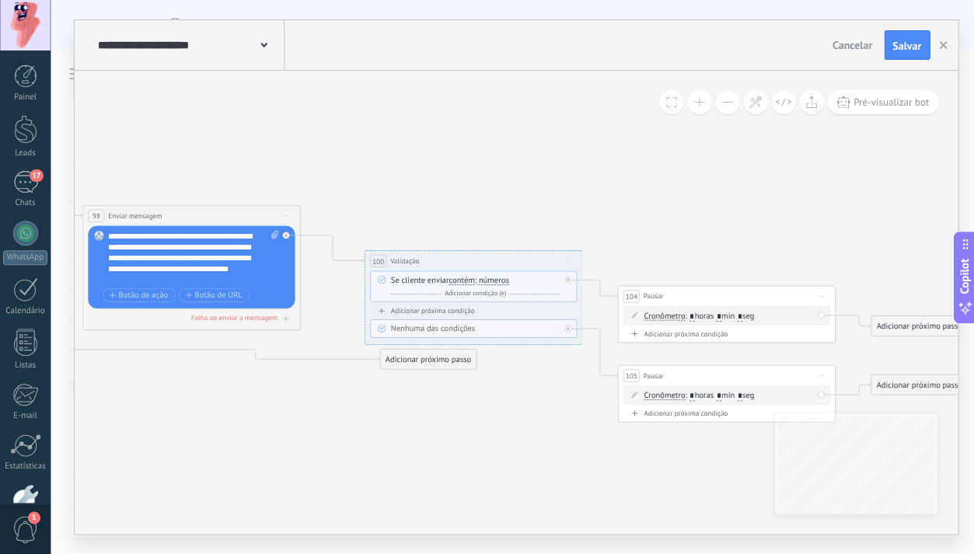
drag, startPoint x: 684, startPoint y: 409, endPoint x: 305, endPoint y: 381, distance: 380.4
click at [304, 382] on icon at bounding box center [28, 239] width 2346 height 909
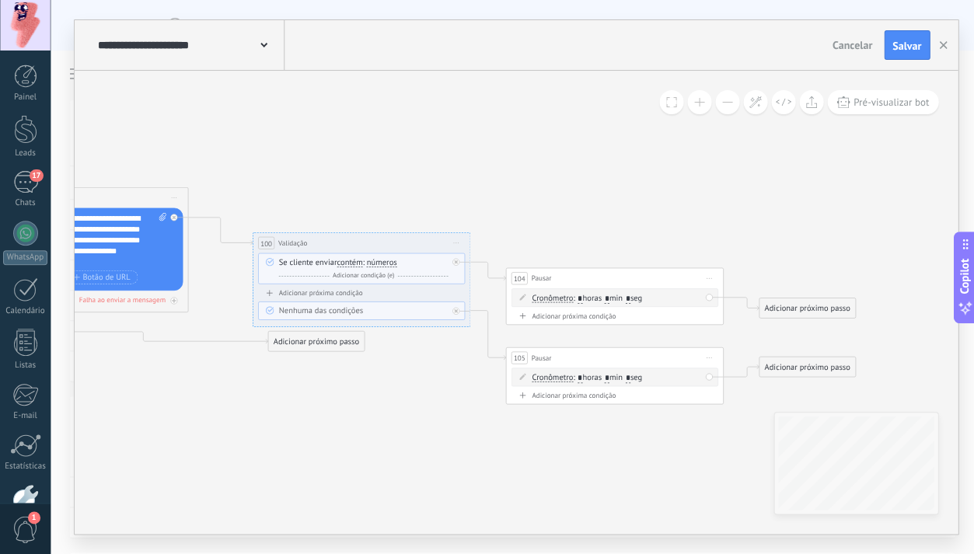
drag, startPoint x: 511, startPoint y: 418, endPoint x: 272, endPoint y: 374, distance: 242.8
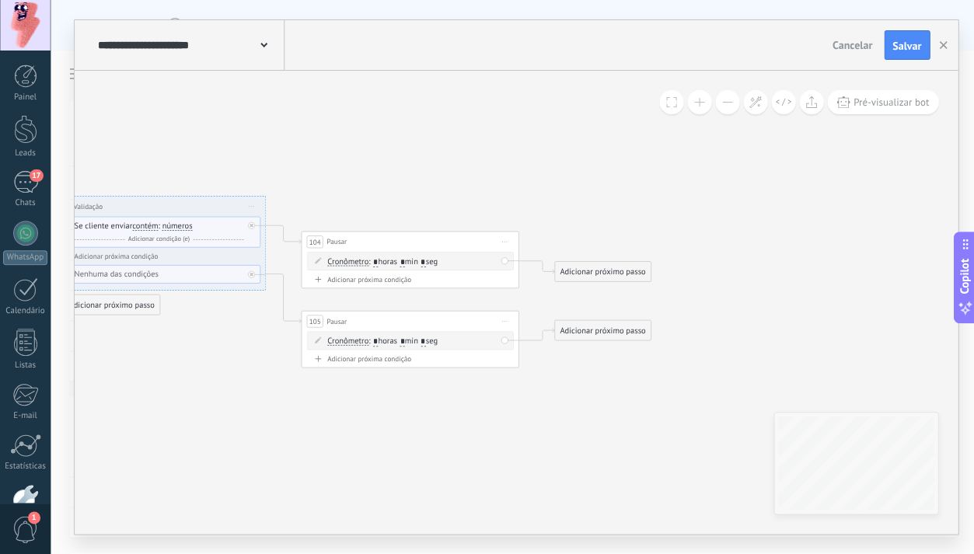
click at [611, 274] on div "Adicionar próximo passo" at bounding box center [602, 272] width 96 height 18
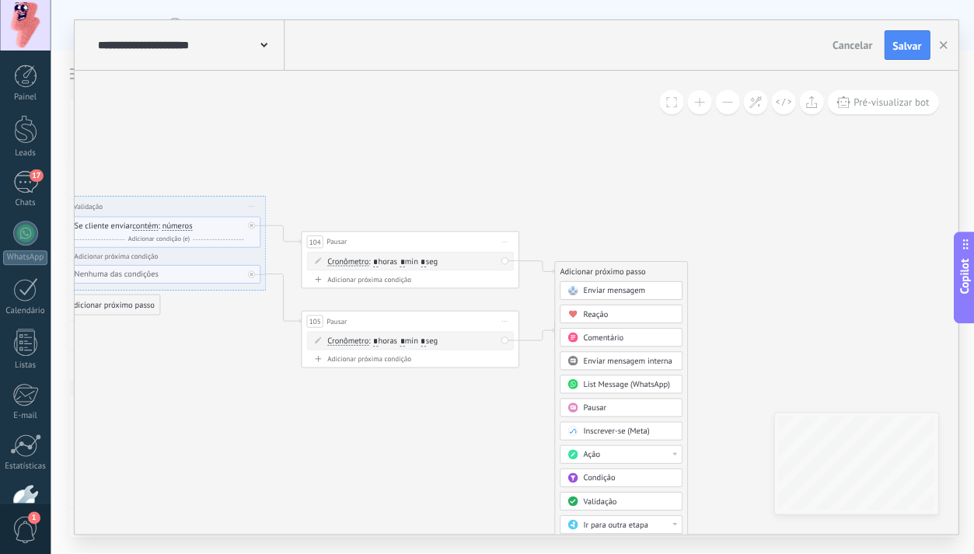
click at [627, 291] on span "Enviar mensagem" at bounding box center [614, 290] width 62 height 10
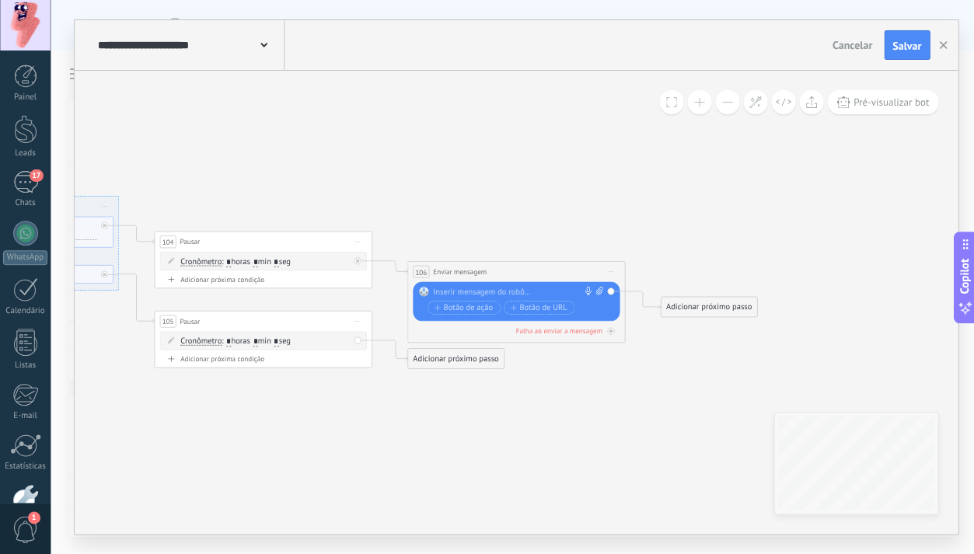
click at [505, 291] on div at bounding box center [513, 292] width 162 height 11
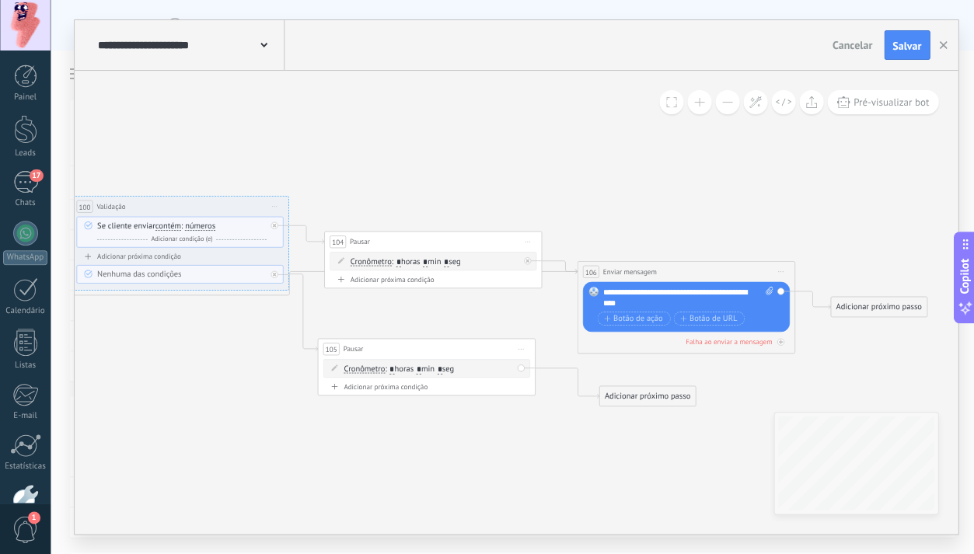
drag, startPoint x: 473, startPoint y: 324, endPoint x: 466, endPoint y: 352, distance: 28.7
click at [466, 352] on div "105 Pausar ****** Iniciar pré-visualização aqui [GEOGRAPHIC_DATA] Duplicar Excl…" at bounding box center [426, 349] width 217 height 20
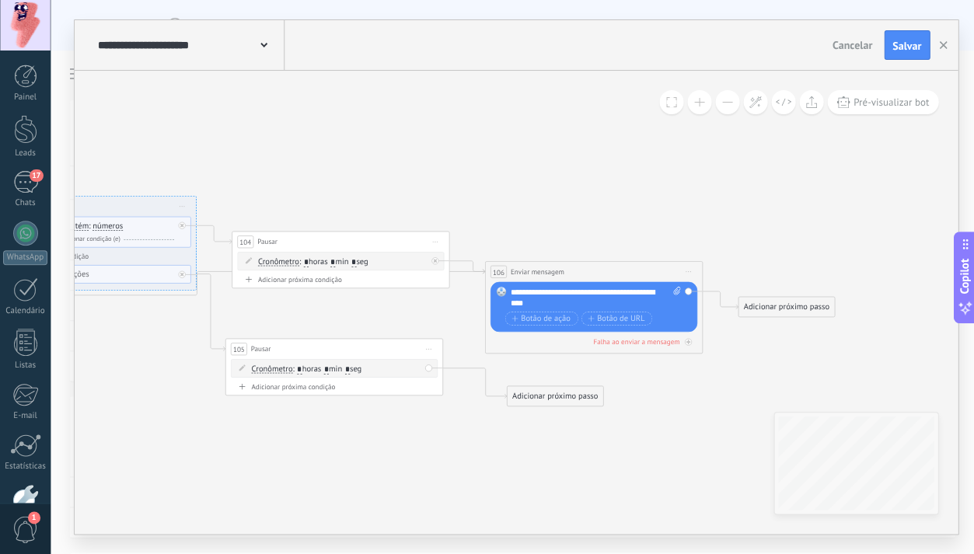
click at [767, 309] on div "Adicionar próximo passo" at bounding box center [786, 308] width 96 height 18
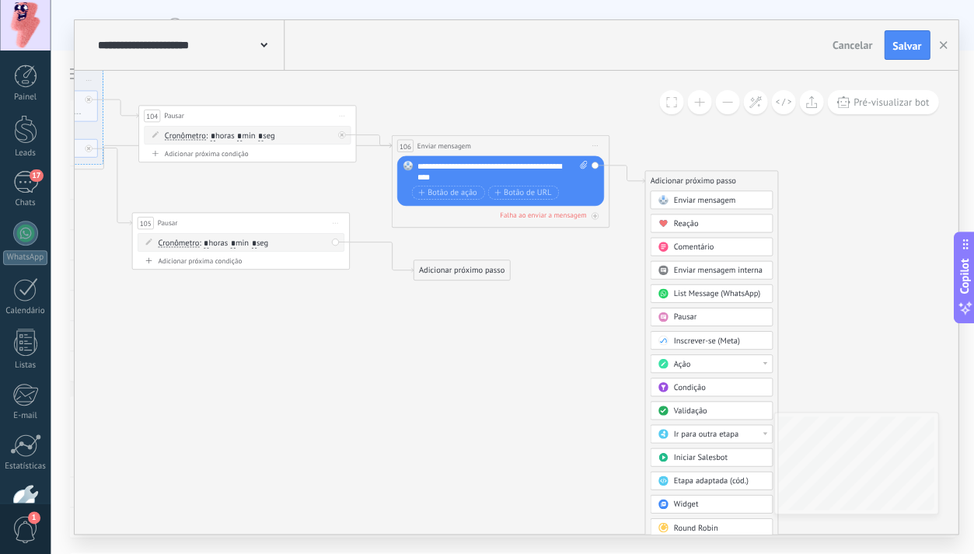
drag, startPoint x: 687, startPoint y: 396, endPoint x: 591, endPoint y: 266, distance: 161.7
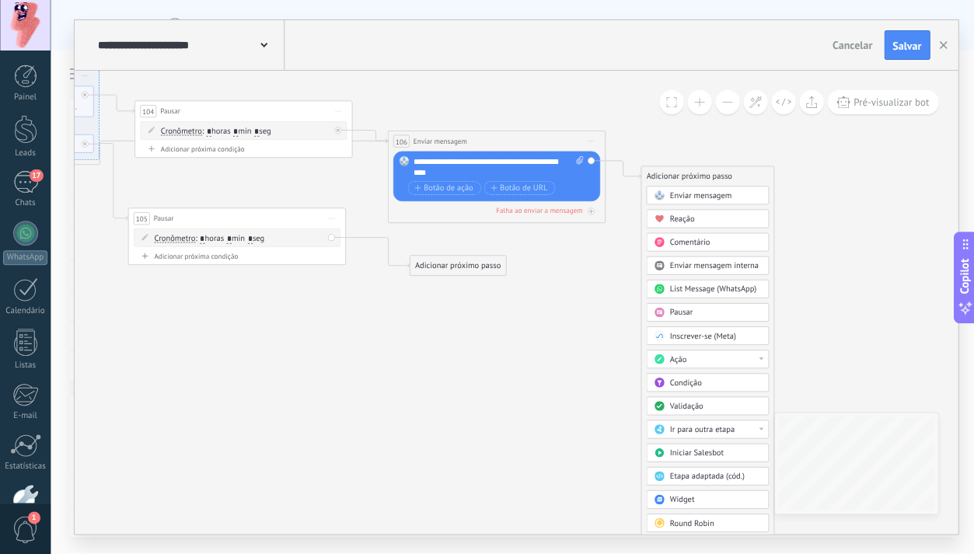
click at [696, 405] on span "Validação" at bounding box center [685, 406] width 33 height 10
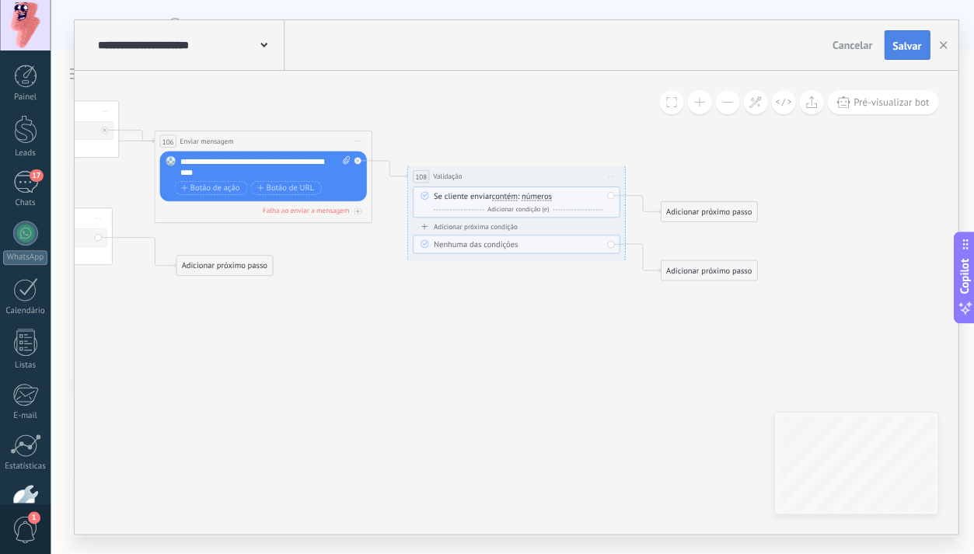
click at [893, 48] on span "Salvar" at bounding box center [907, 45] width 29 height 11
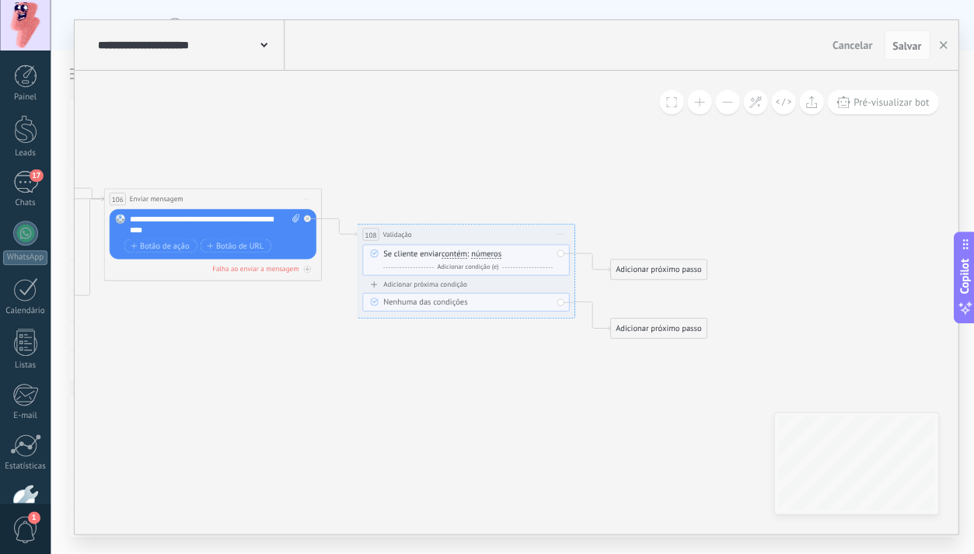
click at [482, 255] on span "números" at bounding box center [485, 254] width 30 height 9
click at [482, 255] on button "números" at bounding box center [533, 253] width 136 height 19
click at [513, 274] on span "letras" at bounding box center [524, 273] width 131 height 11
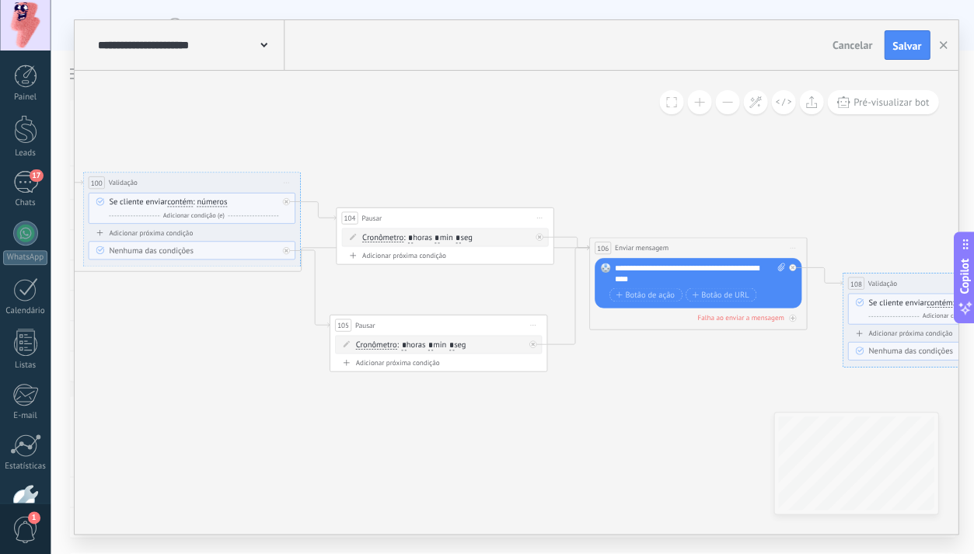
drag, startPoint x: 228, startPoint y: 327, endPoint x: 709, endPoint y: 375, distance: 483.7
click at [710, 376] on icon at bounding box center [-1, 183] width 2853 height 953
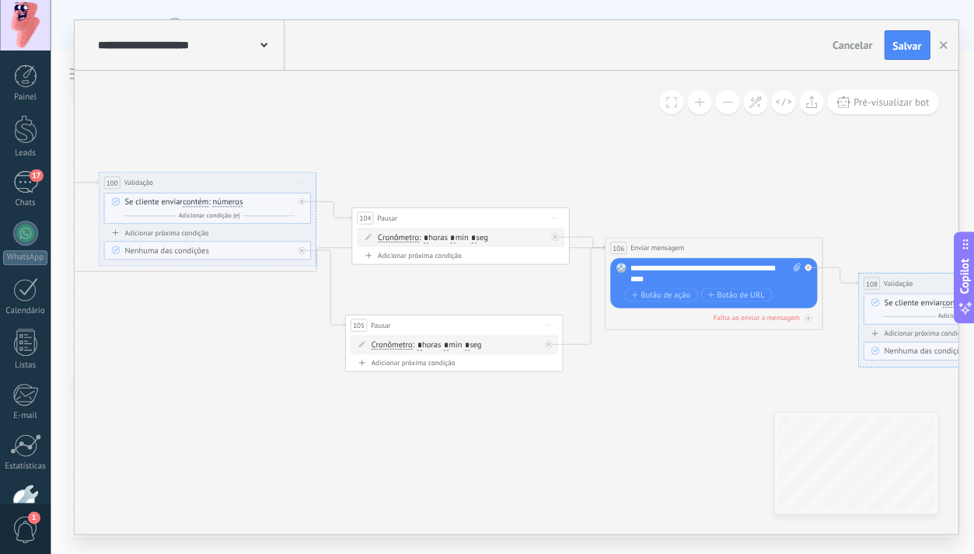
click at [232, 203] on span "números" at bounding box center [227, 202] width 30 height 9
click at [232, 203] on button "números" at bounding box center [275, 202] width 136 height 19
click at [271, 225] on span "letras" at bounding box center [266, 222] width 131 height 11
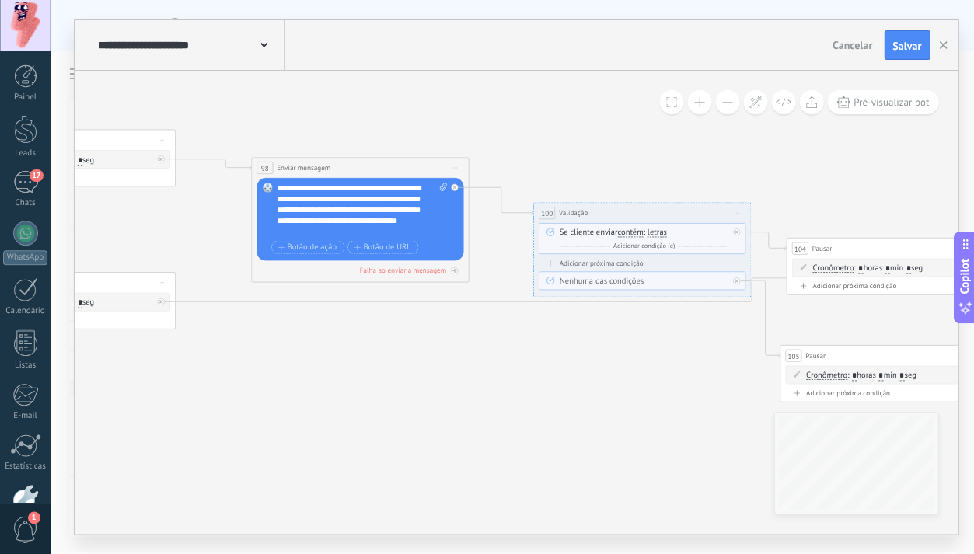
drag, startPoint x: 193, startPoint y: 308, endPoint x: 669, endPoint y: 337, distance: 476.7
click at [669, 337] on icon at bounding box center [449, 213] width 2853 height 953
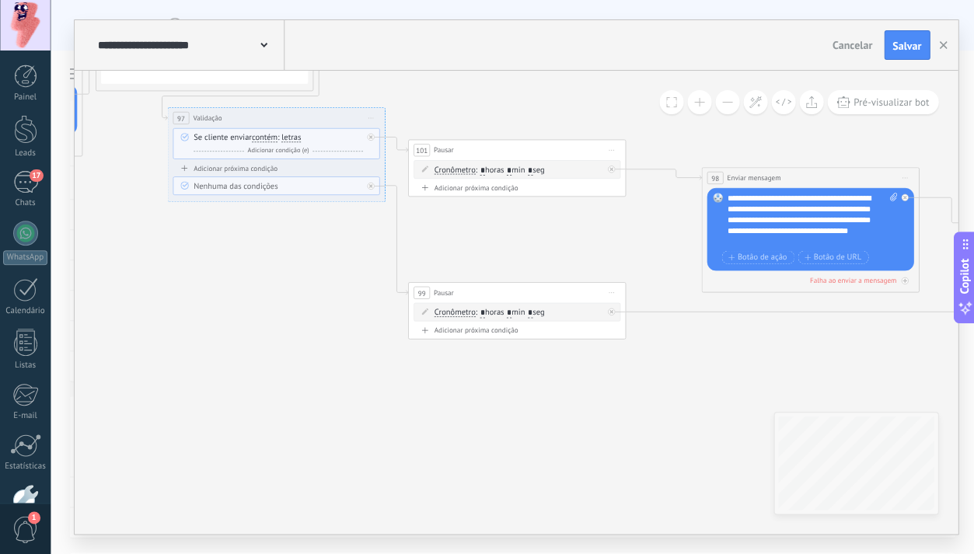
drag, startPoint x: 267, startPoint y: 362, endPoint x: 674, endPoint y: 373, distance: 407.6
click at [675, 373] on icon at bounding box center [900, 223] width 2853 height 953
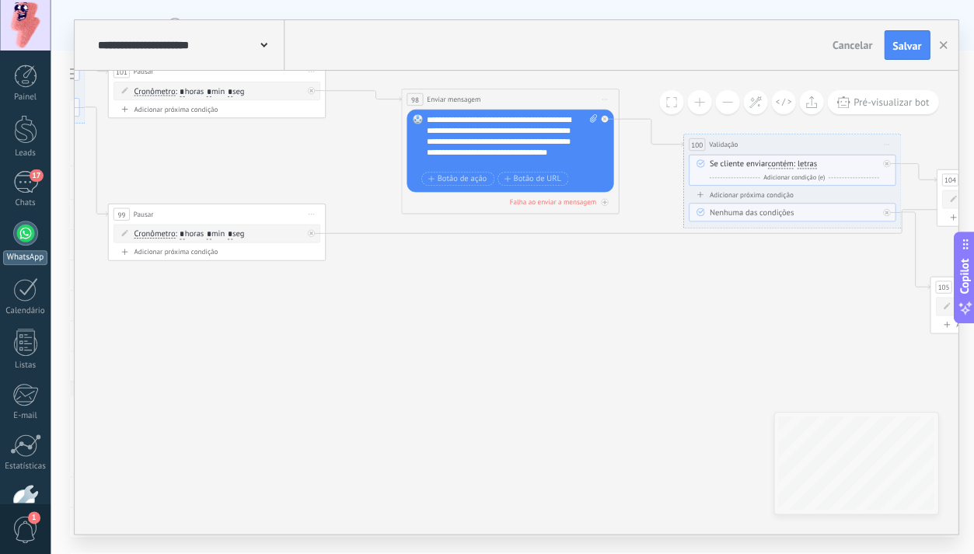
drag, startPoint x: 295, startPoint y: 297, endPoint x: 0, endPoint y: 219, distance: 305.5
click at [0, 219] on body ".abccls-1,.abccls-2{fill-rule:evenodd}.abccls-2{fill:#fff} .abfcls-1{fill:none}…" at bounding box center [487, 277] width 974 height 554
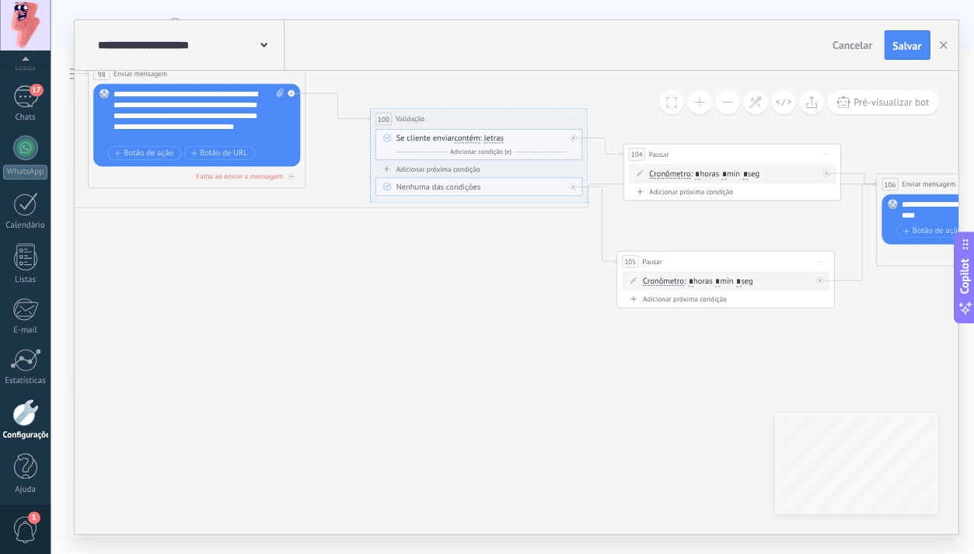
drag, startPoint x: 429, startPoint y: 324, endPoint x: 213, endPoint y: 301, distance: 217.4
click at [152, 299] on icon at bounding box center [286, 119] width 2853 height 953
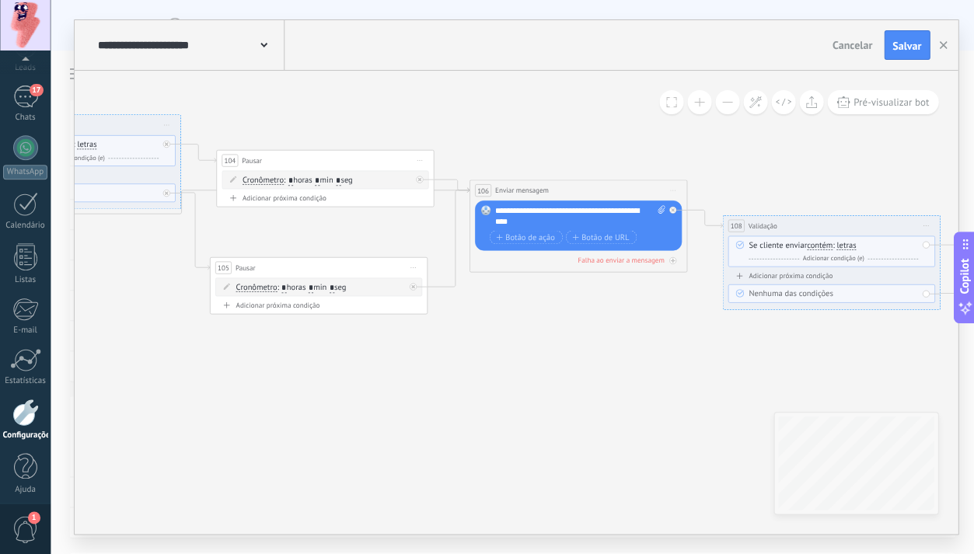
drag, startPoint x: 655, startPoint y: 389, endPoint x: 218, endPoint y: 397, distance: 437.8
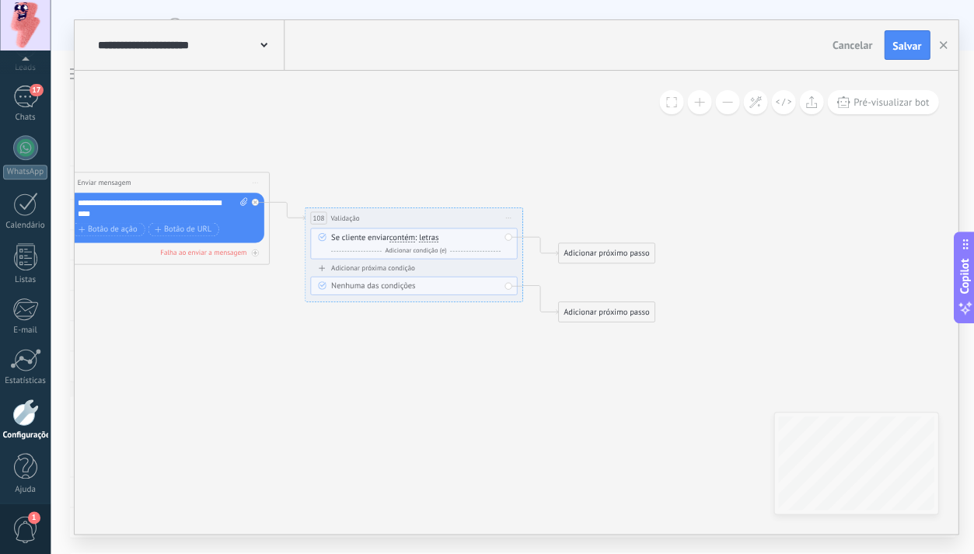
drag, startPoint x: 637, startPoint y: 397, endPoint x: 257, endPoint y: 386, distance: 380.3
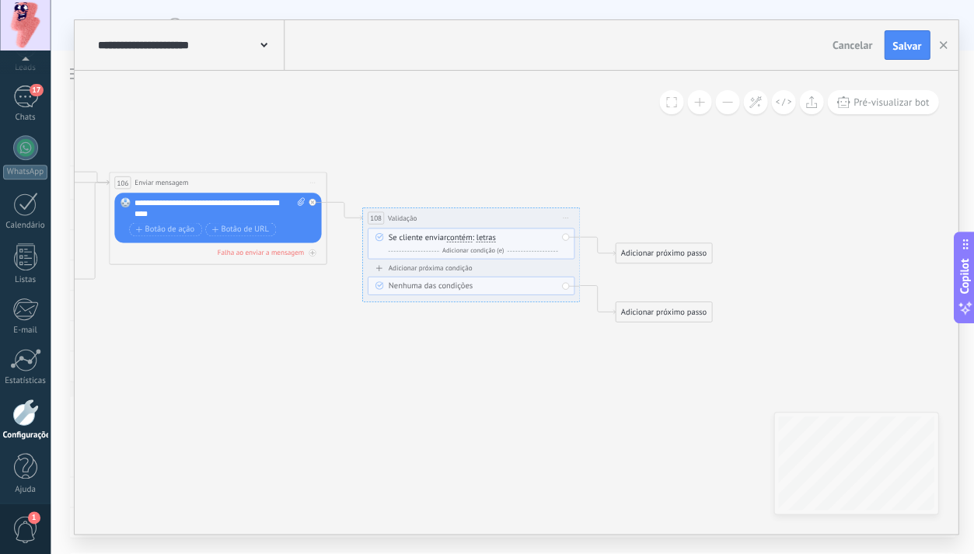
click at [654, 259] on div "Adicionar próximo passo" at bounding box center [664, 253] width 96 height 18
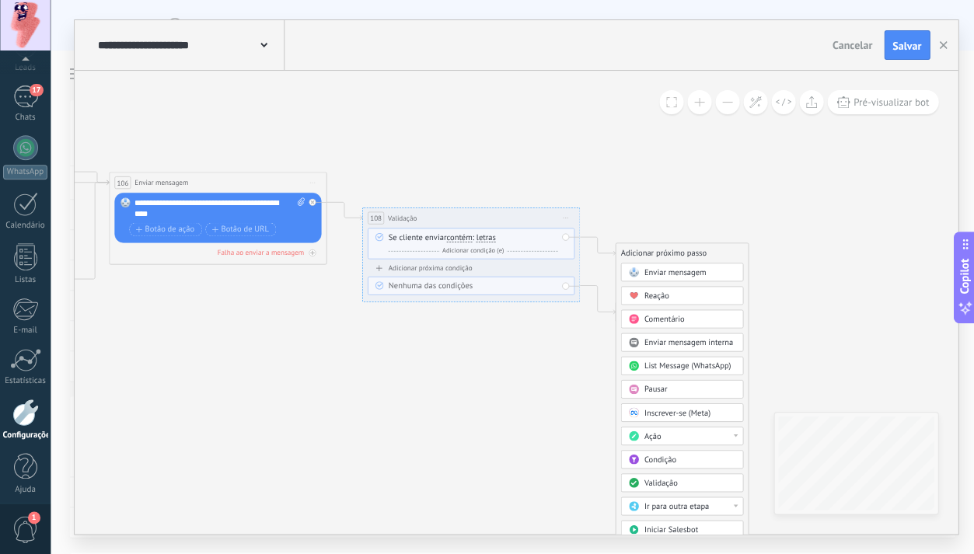
click at [669, 388] on div "Pausar" at bounding box center [690, 389] width 92 height 11
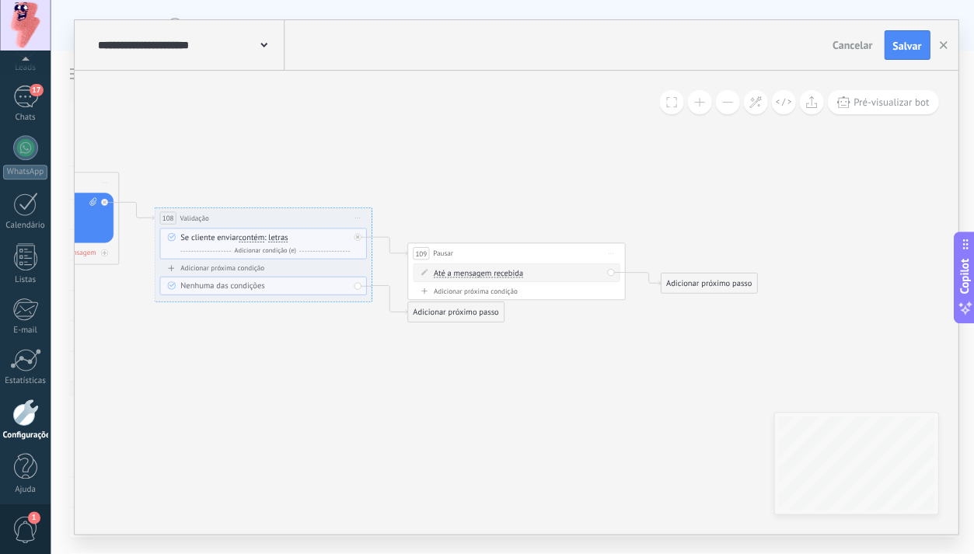
click at [503, 274] on span "Até a mensagem recebida" at bounding box center [477, 273] width 89 height 9
click at [503, 274] on button "Até a mensagem recebida" at bounding box center [496, 273] width 136 height 19
click at [501, 294] on span "Cronômetro" at bounding box center [486, 293] width 131 height 11
click at [470, 312] on div "Adicionar próximo passo" at bounding box center [455, 312] width 96 height 18
click at [457, 447] on span "Pausar" at bounding box center [447, 448] width 23 height 10
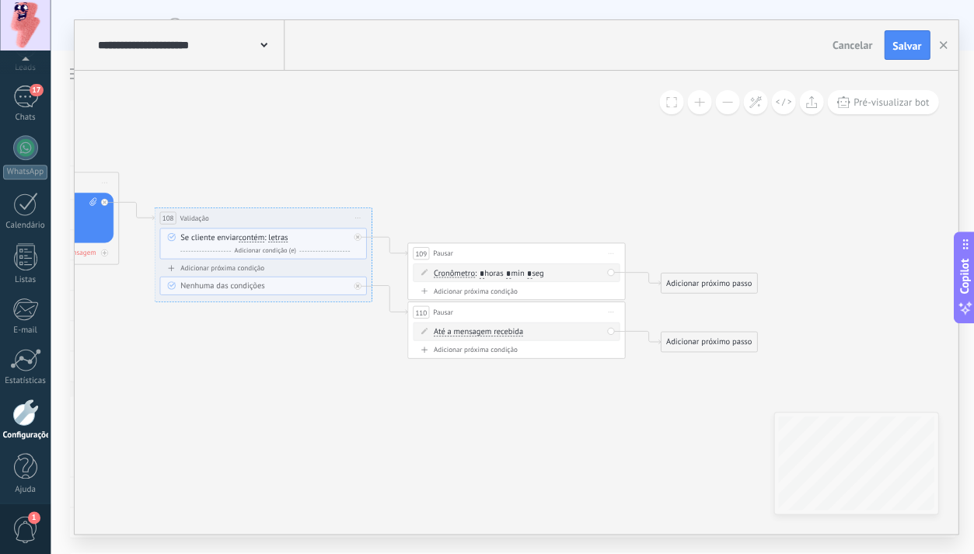
click at [485, 331] on span "Até a mensagem recebida" at bounding box center [477, 332] width 89 height 9
click at [485, 331] on button "Até a mensagem recebida" at bounding box center [496, 332] width 136 height 19
click at [487, 354] on span "Cronômetro" at bounding box center [486, 351] width 131 height 11
click at [480, 332] on input "*" at bounding box center [481, 332] width 5 height 10
click at [481, 332] on input "*" at bounding box center [481, 332] width 5 height 10
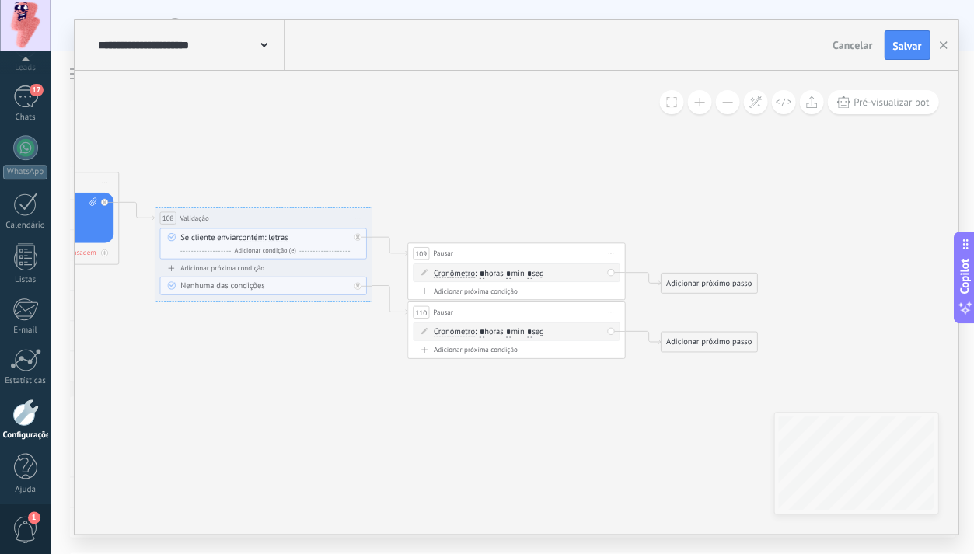
type input "*"
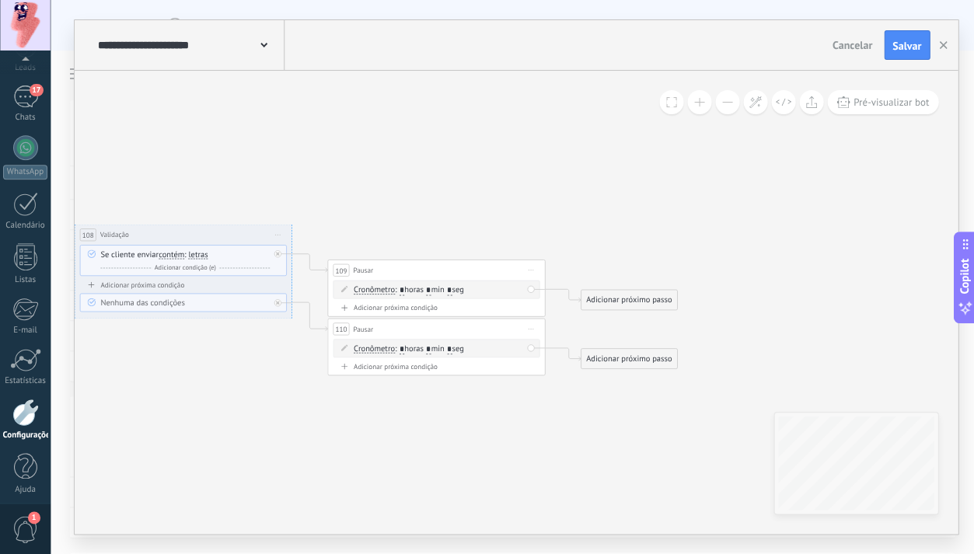
click at [624, 298] on div "Adicionar próximo passo" at bounding box center [629, 301] width 96 height 18
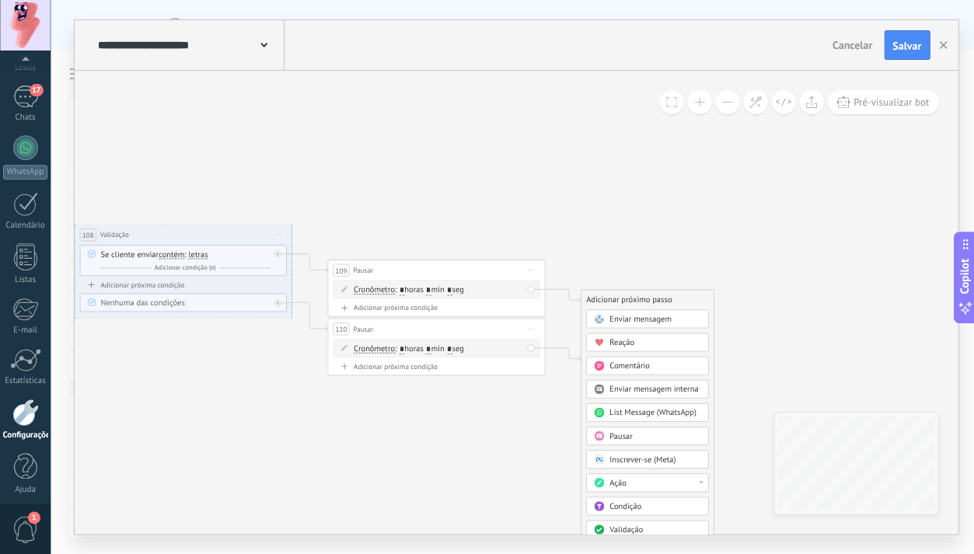
click at [631, 316] on span "Enviar mensagem" at bounding box center [640, 319] width 62 height 10
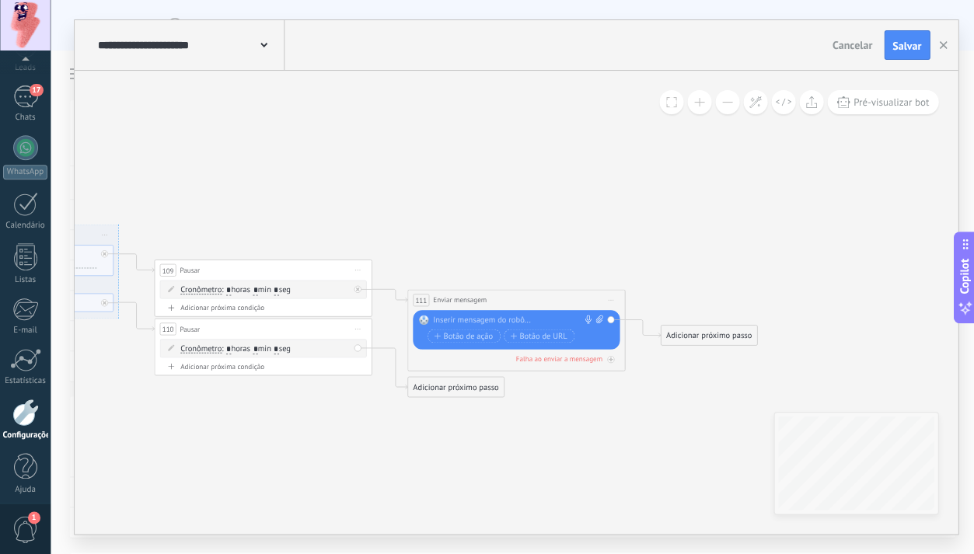
click at [461, 319] on div at bounding box center [513, 320] width 162 height 11
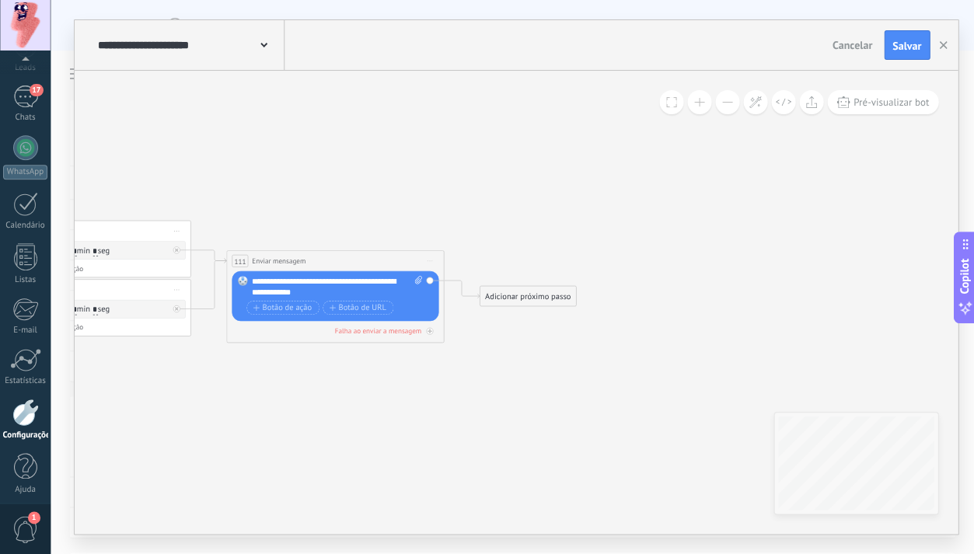
click at [536, 302] on div "Adicionar próximo passo" at bounding box center [528, 297] width 96 height 18
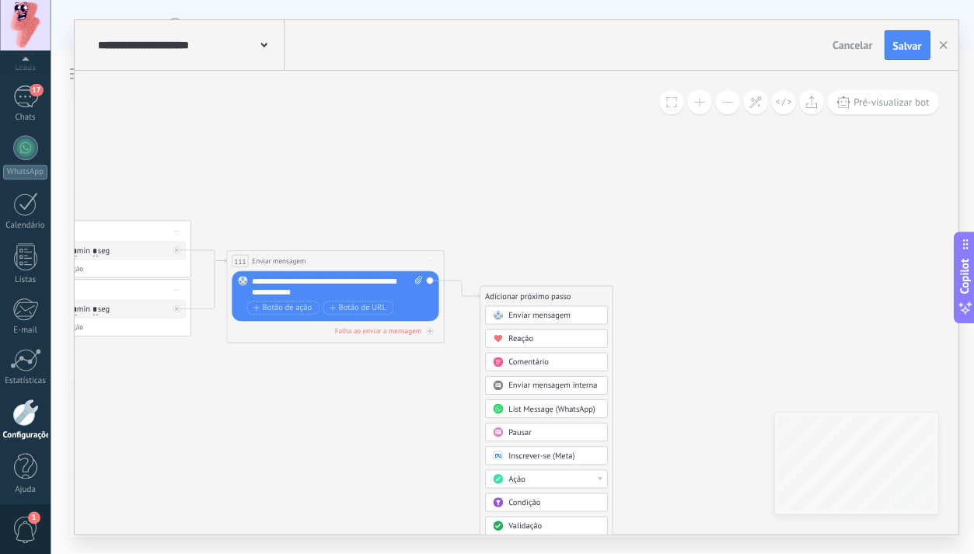
click at [542, 525] on div "Validação" at bounding box center [554, 526] width 92 height 11
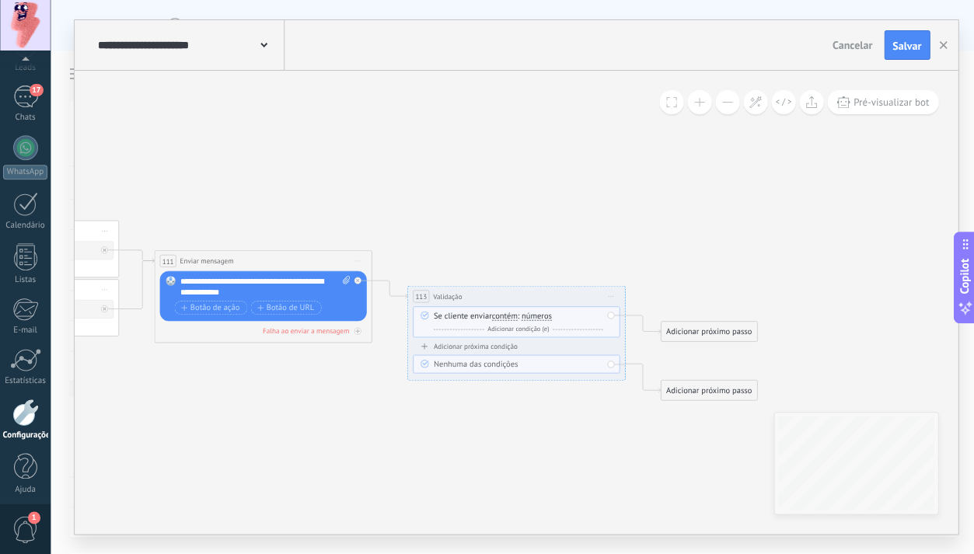
click at [543, 314] on span "números" at bounding box center [536, 316] width 30 height 9
click at [543, 314] on button "números" at bounding box center [583, 315] width 136 height 19
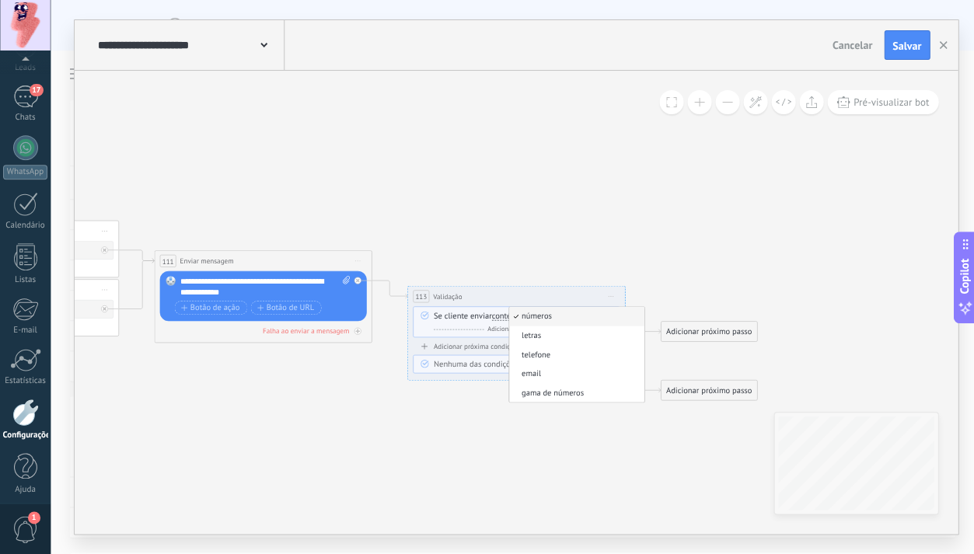
click at [553, 339] on span "letras" at bounding box center [574, 335] width 131 height 11
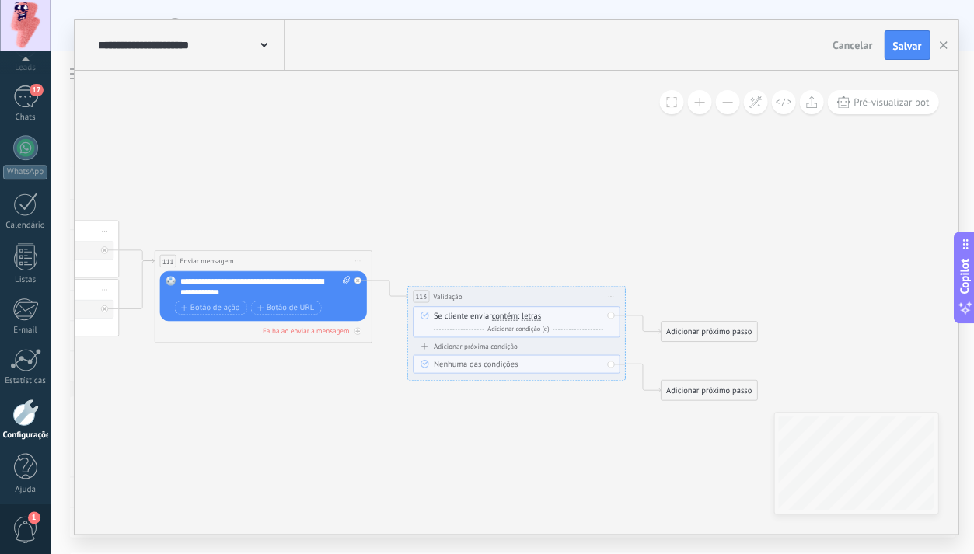
click at [715, 330] on div "Adicionar próximo passo" at bounding box center [709, 332] width 96 height 18
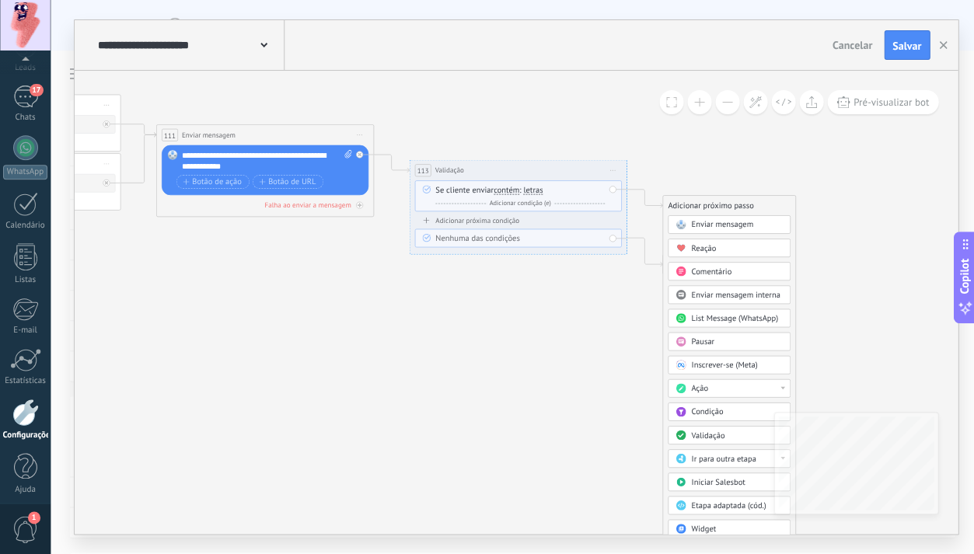
click at [717, 226] on span "Enviar mensagem" at bounding box center [722, 225] width 62 height 10
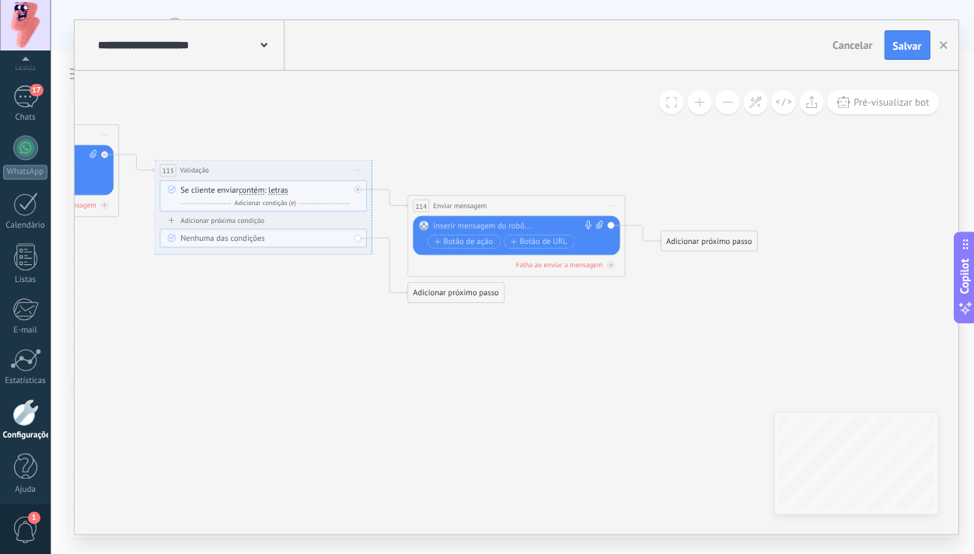
click at [512, 227] on div at bounding box center [513, 226] width 162 height 11
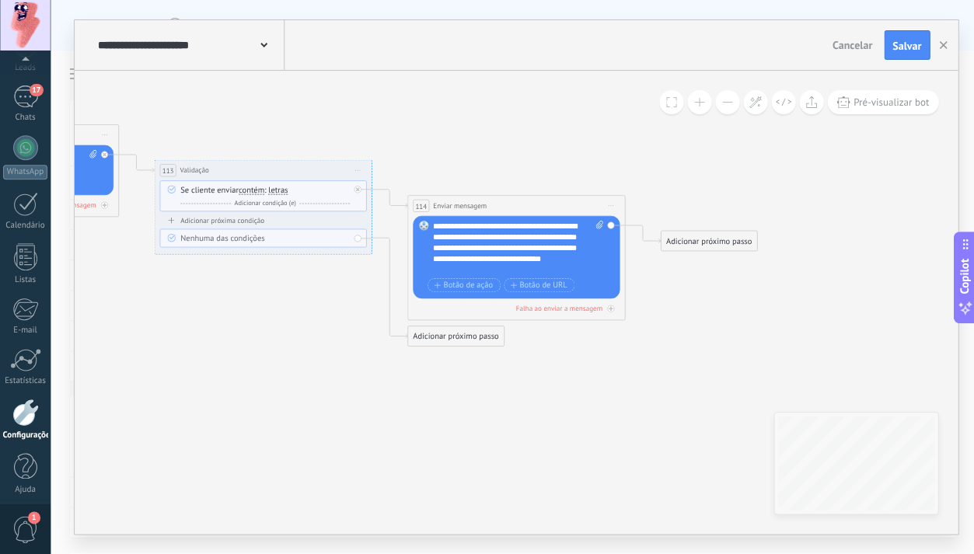
click at [687, 243] on div "Adicionar próximo passo" at bounding box center [709, 241] width 96 height 18
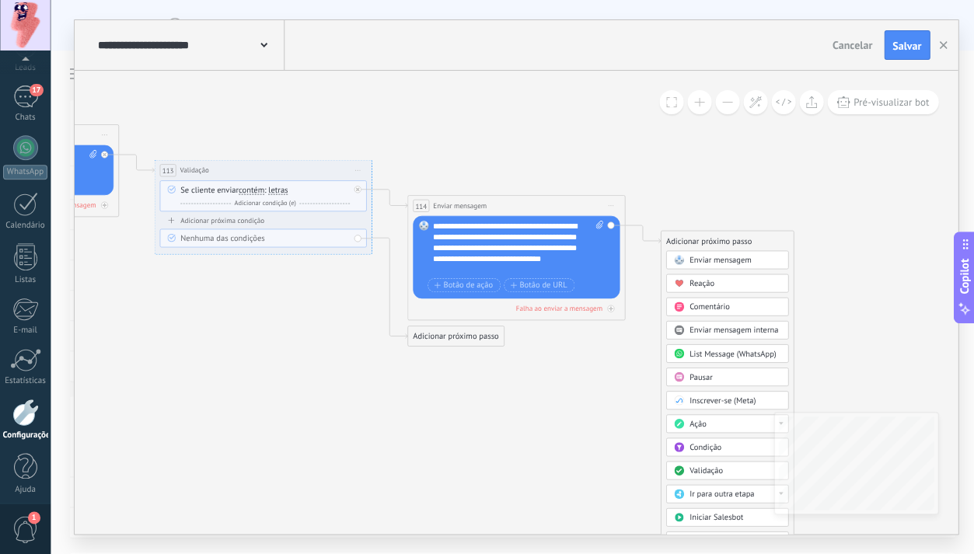
click at [713, 330] on span "Enviar mensagem interna" at bounding box center [733, 330] width 89 height 10
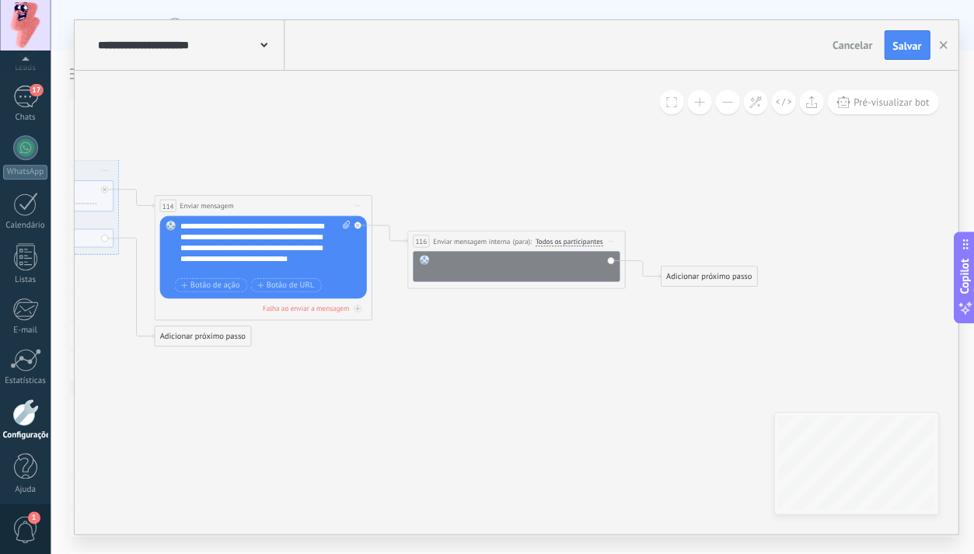
click at [497, 257] on div at bounding box center [523, 266] width 180 height 22
click at [683, 276] on div "Adicionar próximo passo" at bounding box center [709, 276] width 96 height 18
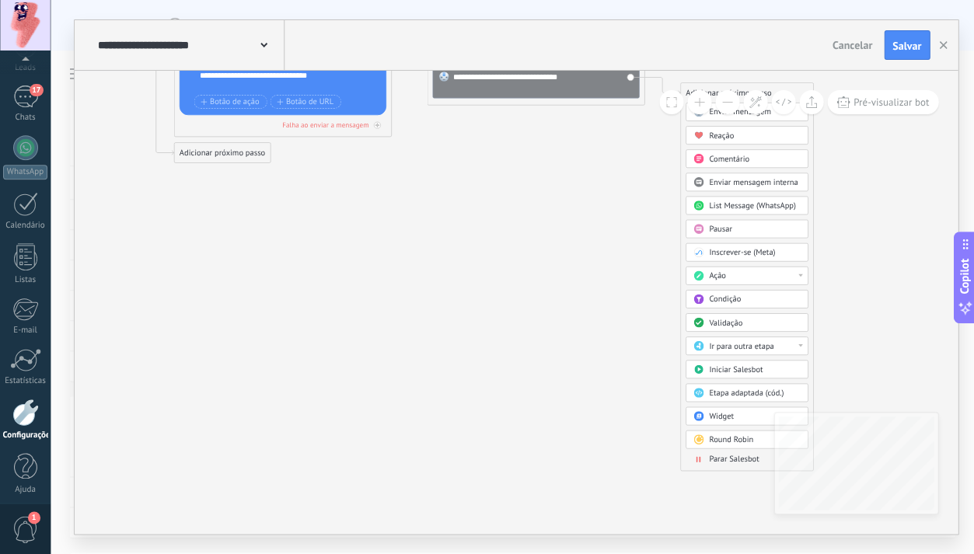
click at [730, 459] on span "Parar Salesbot" at bounding box center [733, 459] width 50 height 10
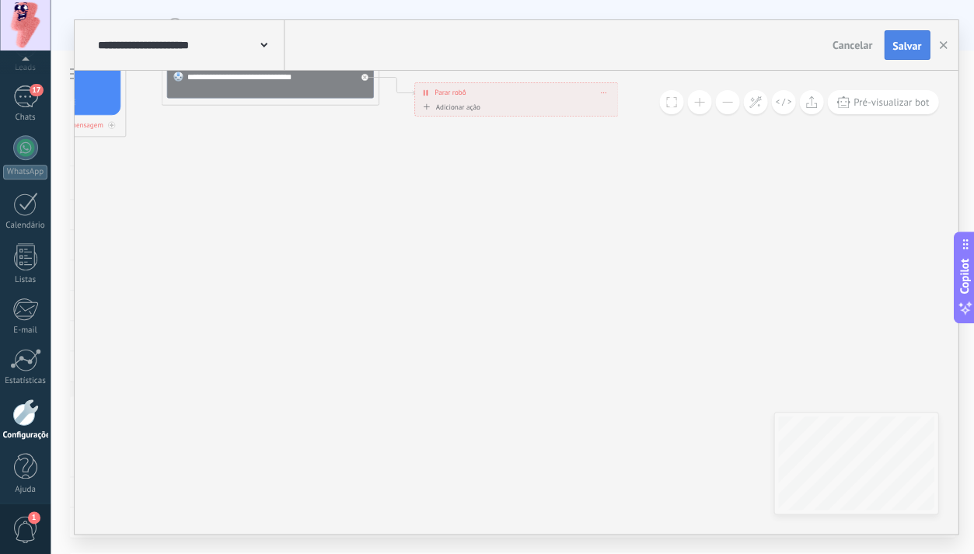
click at [894, 47] on span "Salvar" at bounding box center [907, 45] width 29 height 11
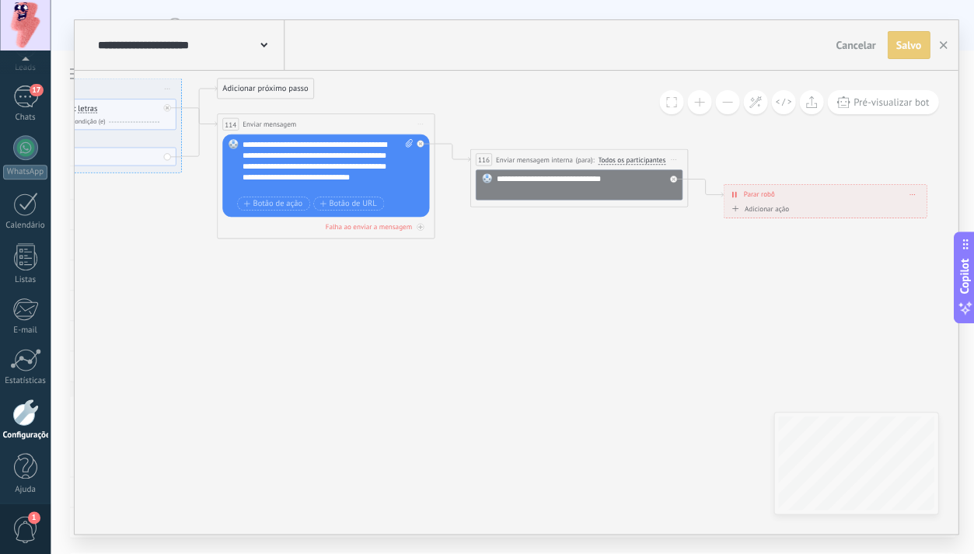
drag, startPoint x: 529, startPoint y: 193, endPoint x: 590, endPoint y: 274, distance: 102.2
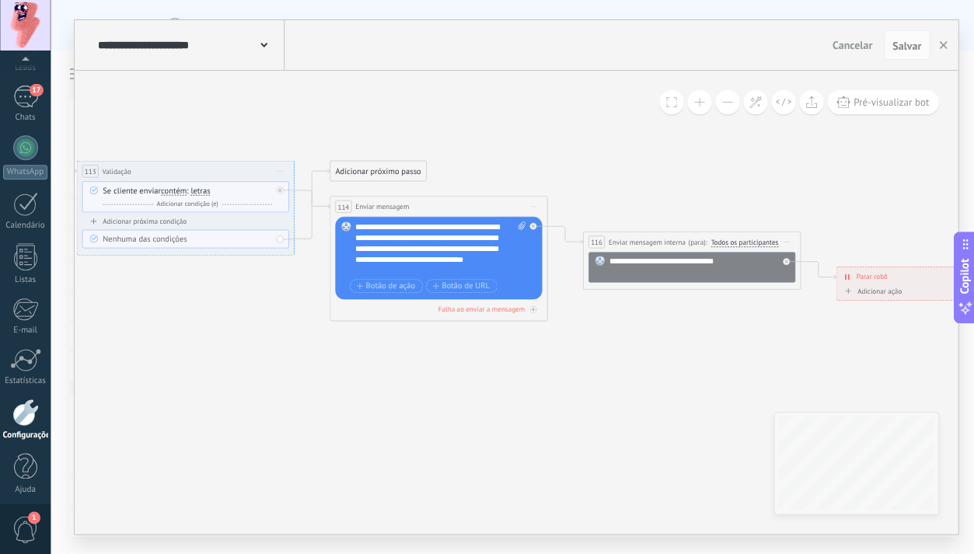
drag, startPoint x: 383, startPoint y: 281, endPoint x: 490, endPoint y: 352, distance: 127.9
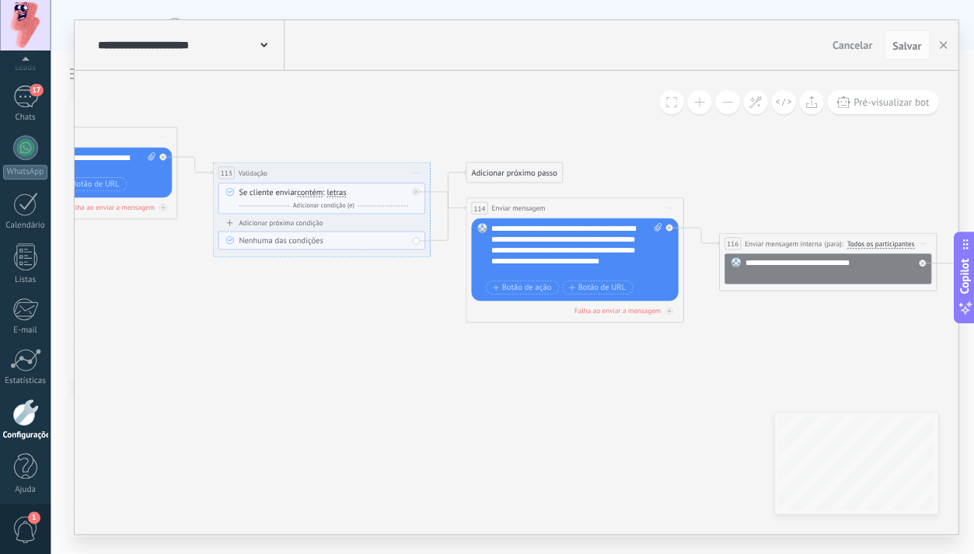
drag, startPoint x: 302, startPoint y: 347, endPoint x: 468, endPoint y: 260, distance: 186.7
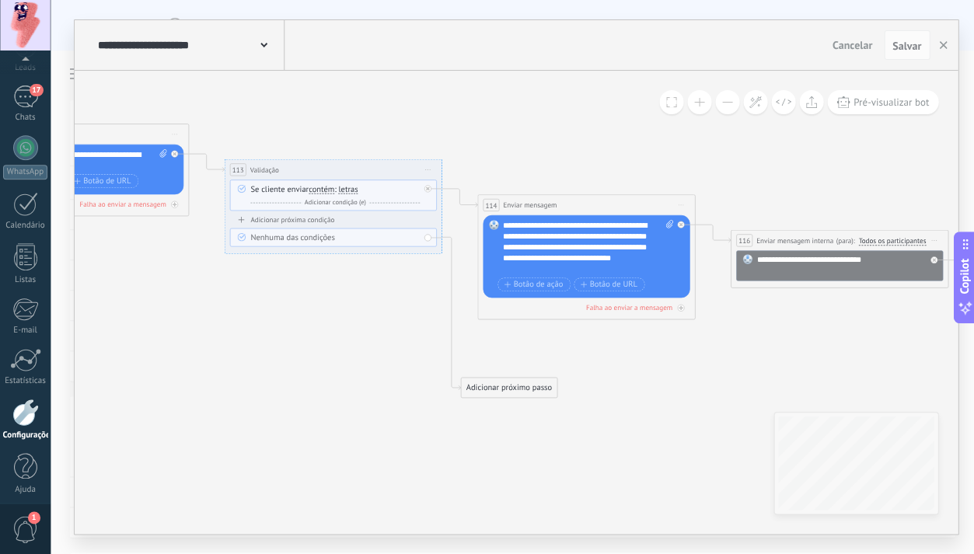
drag, startPoint x: 513, startPoint y: 165, endPoint x: 498, endPoint y: 383, distance: 219.0
click at [498, 383] on div "Adicionar próximo passo" at bounding box center [509, 388] width 96 height 18
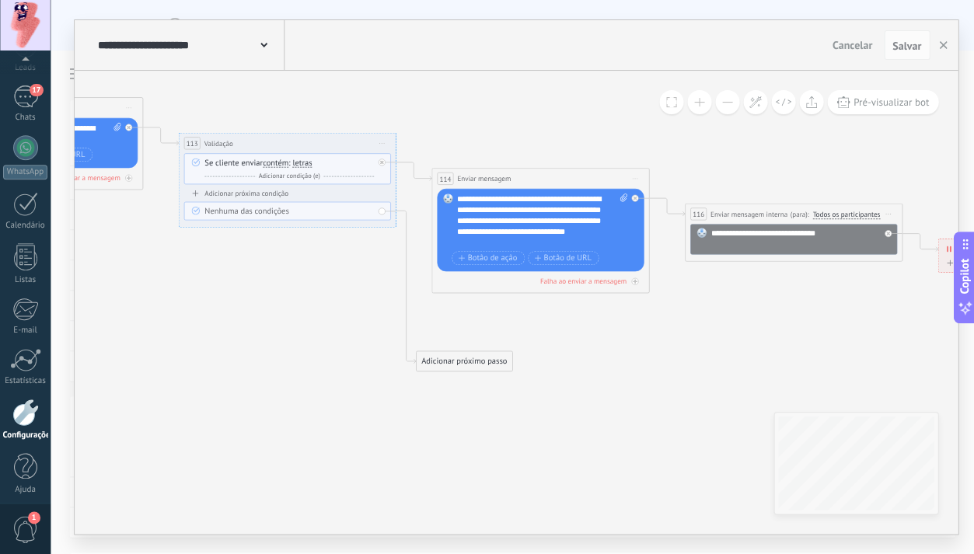
drag, startPoint x: 320, startPoint y: 358, endPoint x: 259, endPoint y: 330, distance: 67.5
click at [467, 362] on div "Adicionar próximo passo" at bounding box center [464, 361] width 96 height 18
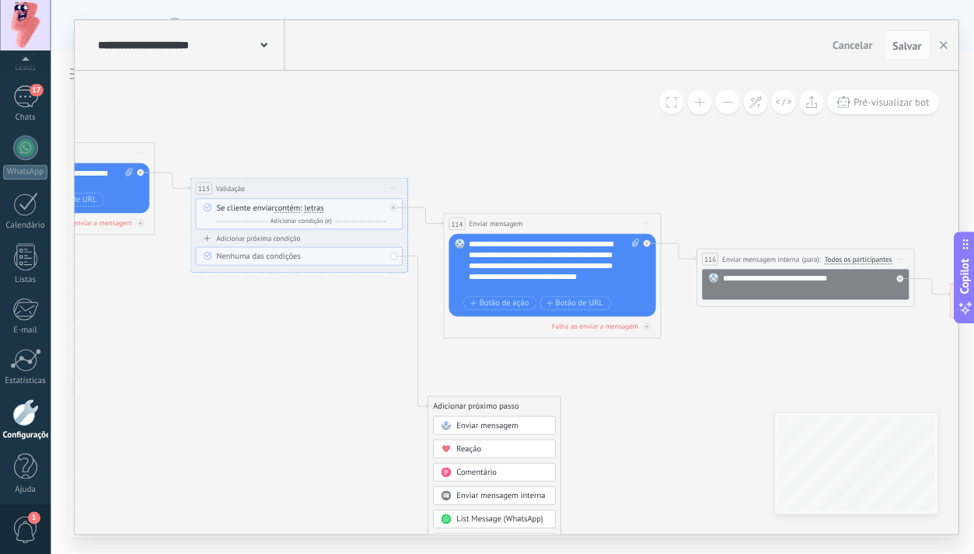
drag, startPoint x: 247, startPoint y: 327, endPoint x: 270, endPoint y: 363, distance: 42.3
click at [393, 207] on icon at bounding box center [392, 207] width 4 height 4
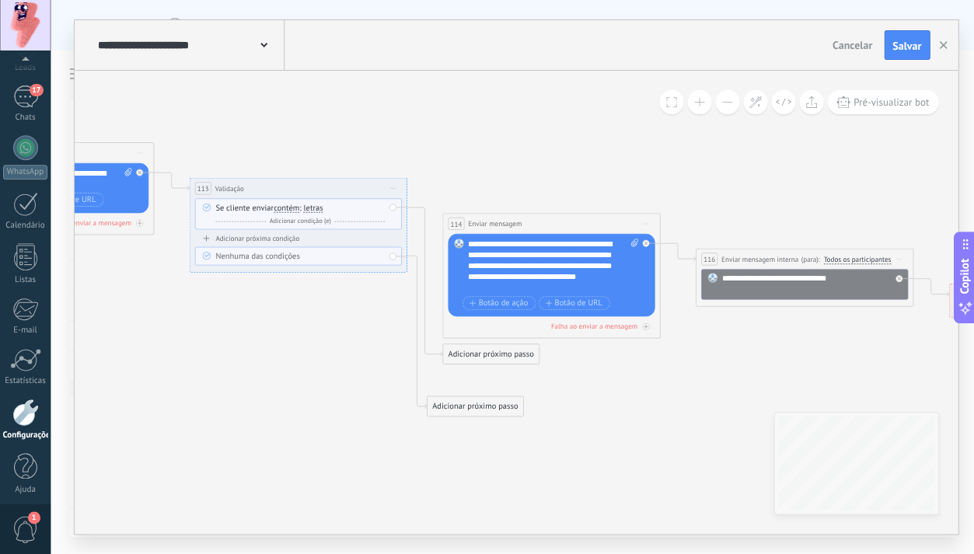
click at [474, 359] on div "Adicionar próximo passo" at bounding box center [490, 354] width 96 height 18
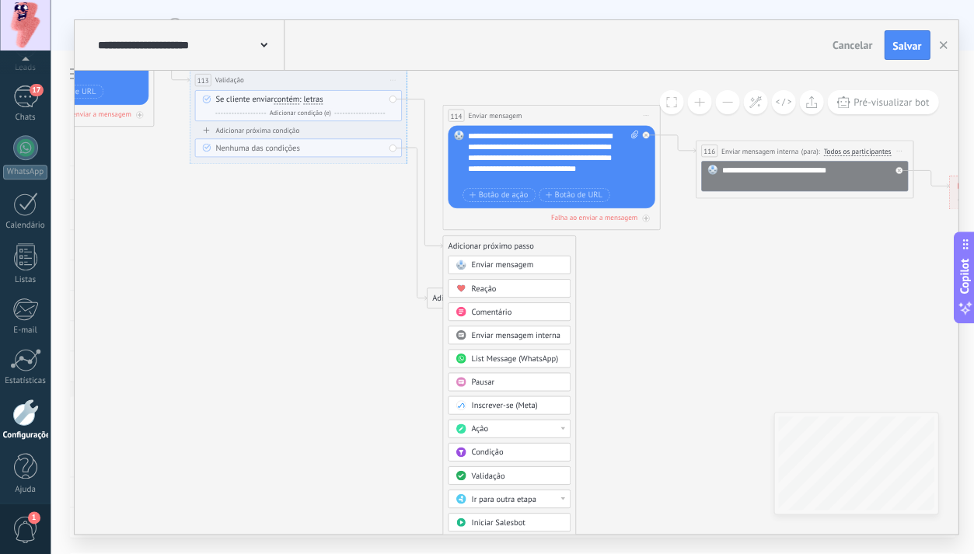
click at [490, 383] on span "Pausar" at bounding box center [482, 382] width 23 height 10
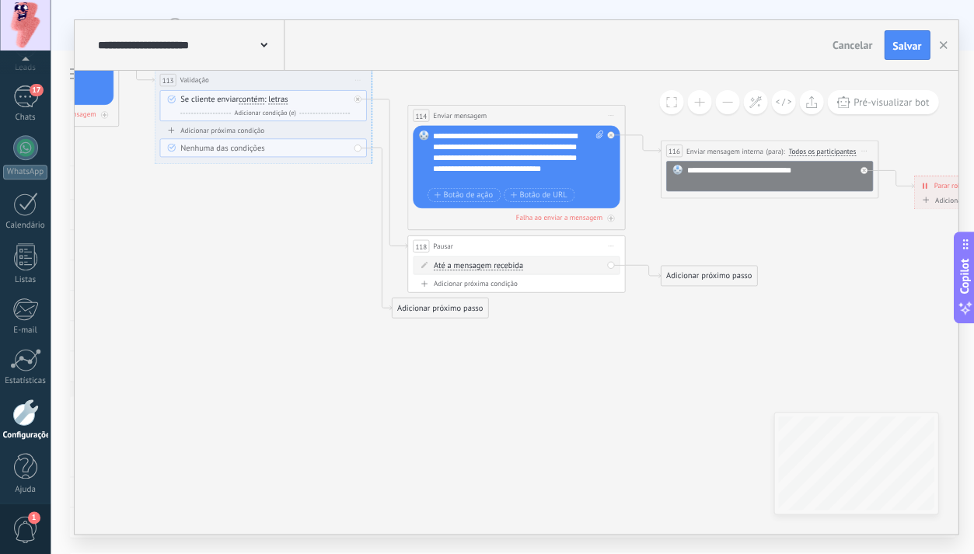
click at [498, 264] on span "Até a mensagem recebida" at bounding box center [477, 266] width 89 height 9
click at [498, 264] on button "Até a mensagem recebida" at bounding box center [496, 266] width 136 height 19
click at [497, 288] on span "Cronômetro" at bounding box center [486, 285] width 131 height 11
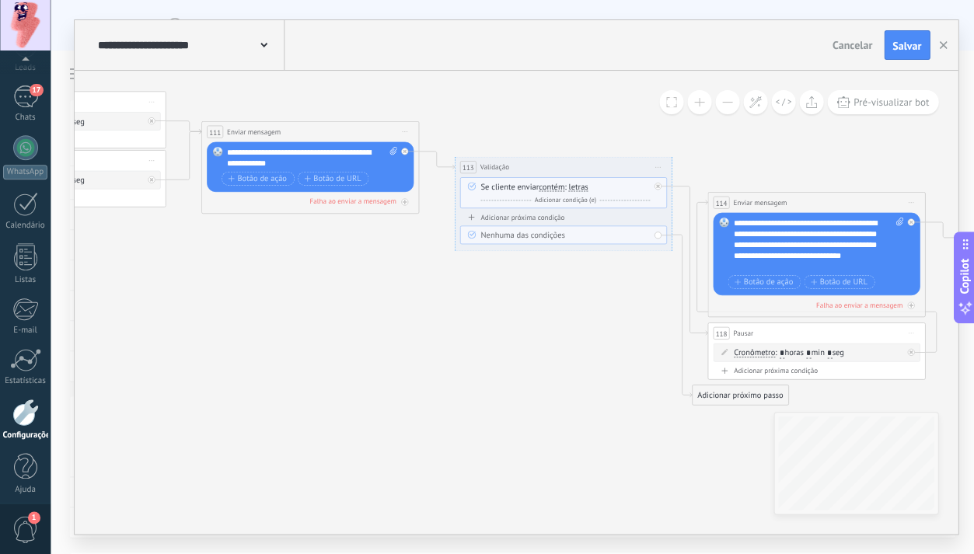
drag, startPoint x: 302, startPoint y: 243, endPoint x: 603, endPoint y: 330, distance: 313.0
click at [519, 215] on div "Adicionar próxima condição" at bounding box center [562, 217] width 207 height 9
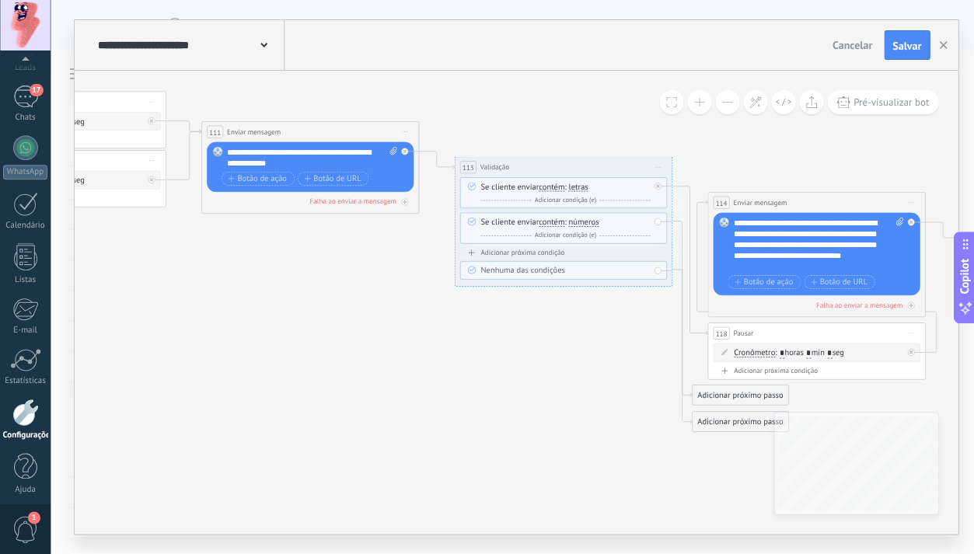
click at [515, 252] on div "Adicionar próxima condição" at bounding box center [562, 252] width 207 height 9
click at [585, 255] on span "números" at bounding box center [583, 257] width 30 height 9
click at [585, 255] on button "números" at bounding box center [631, 257] width 136 height 19
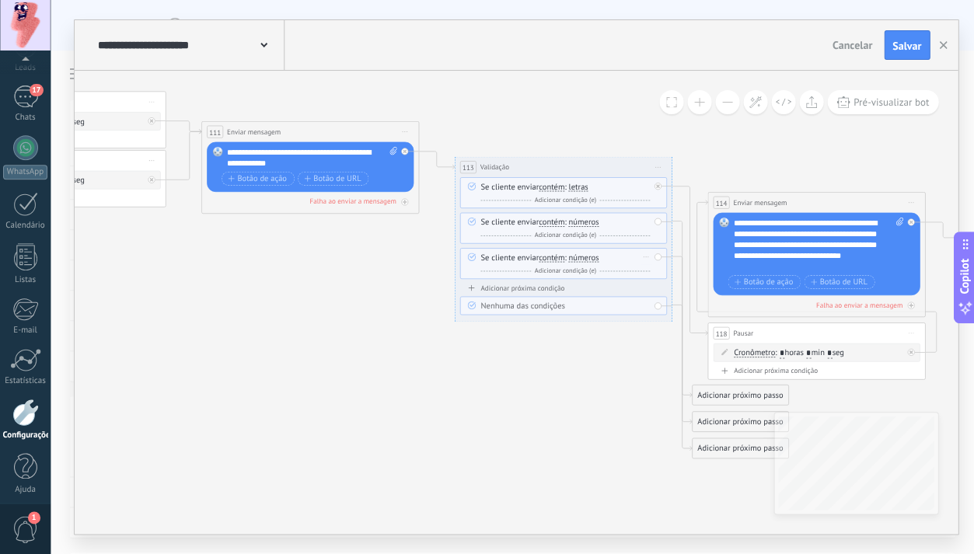
click at [643, 257] on icon at bounding box center [645, 257] width 5 height 1
click at [647, 257] on div "Excluir" at bounding box center [646, 257] width 12 height 16
click at [653, 270] on div "Excluir" at bounding box center [663, 273] width 51 height 19
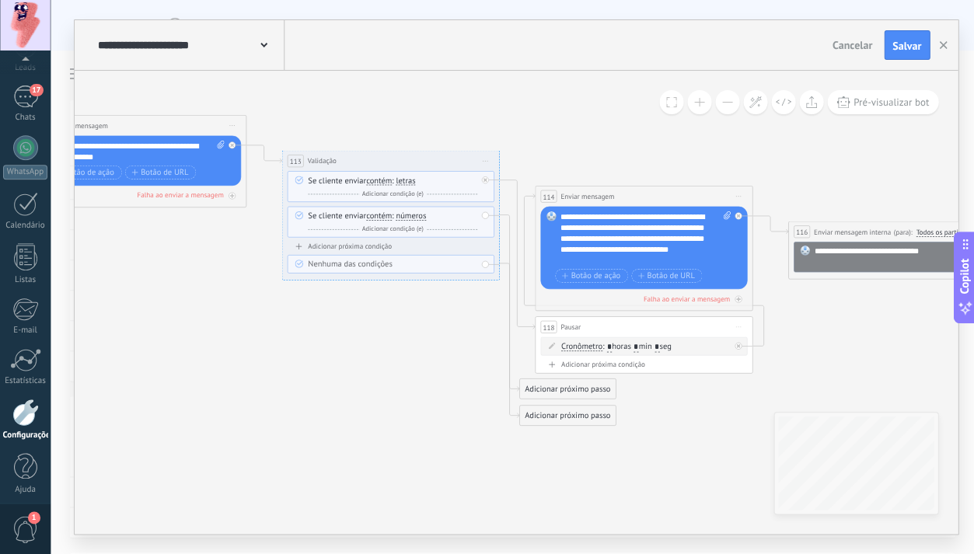
drag, startPoint x: 566, startPoint y: 349, endPoint x: 417, endPoint y: 337, distance: 149.8
drag, startPoint x: 552, startPoint y: 414, endPoint x: 547, endPoint y: 425, distance: 11.1
click at [547, 425] on div "Adicionar próximo passo" at bounding box center [561, 425] width 96 height 18
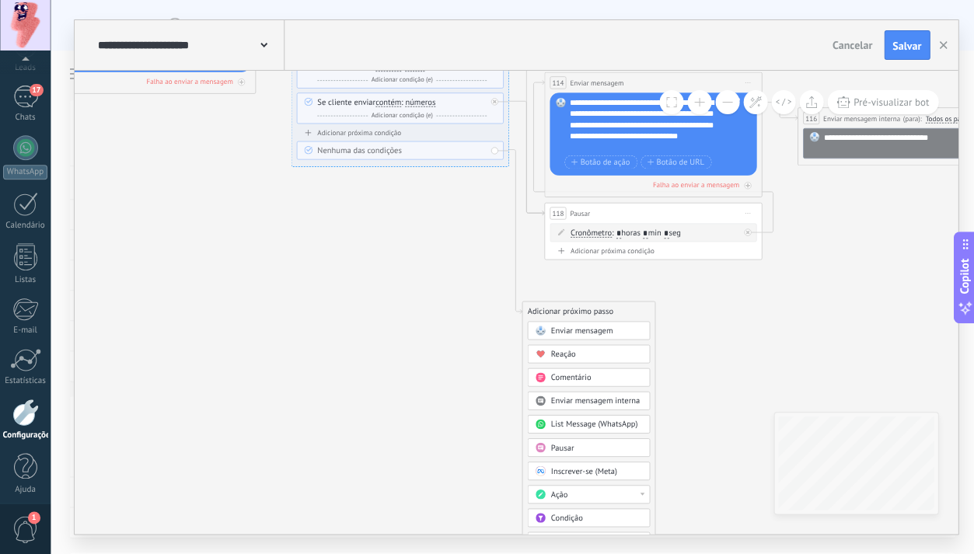
click at [580, 450] on div "Pausar" at bounding box center [596, 447] width 92 height 11
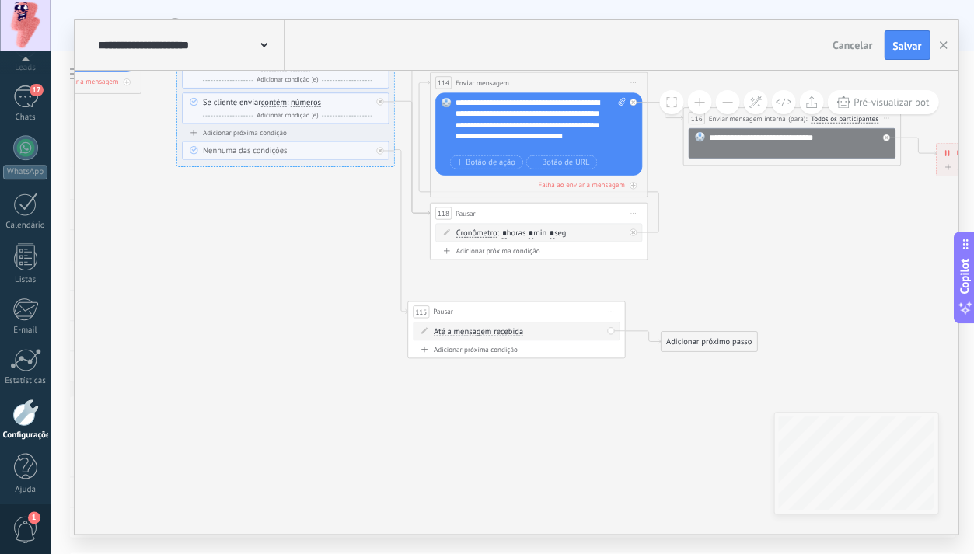
click at [505, 327] on span "Até a mensagem recebida" at bounding box center [477, 331] width 89 height 9
click at [505, 327] on button "Até a mensagem recebida" at bounding box center [496, 331] width 136 height 19
click at [502, 355] on span "Cronômetro" at bounding box center [486, 351] width 131 height 11
click at [484, 331] on input "*" at bounding box center [481, 332] width 5 height 10
click at [483, 332] on input "*" at bounding box center [481, 332] width 5 height 10
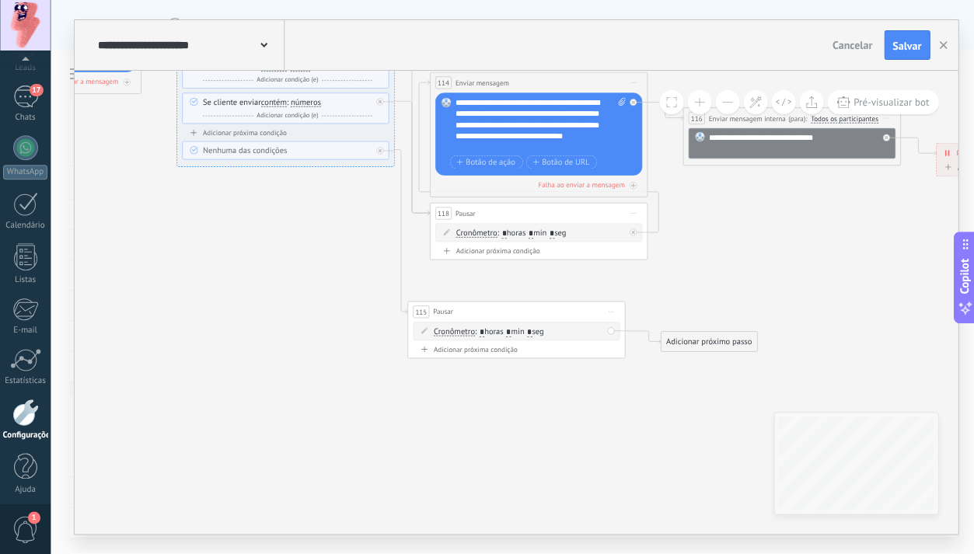
type input "*"
click at [692, 338] on div "Adicionar próximo passo" at bounding box center [709, 342] width 96 height 18
click at [704, 362] on span "Enviar mensagem" at bounding box center [720, 360] width 62 height 10
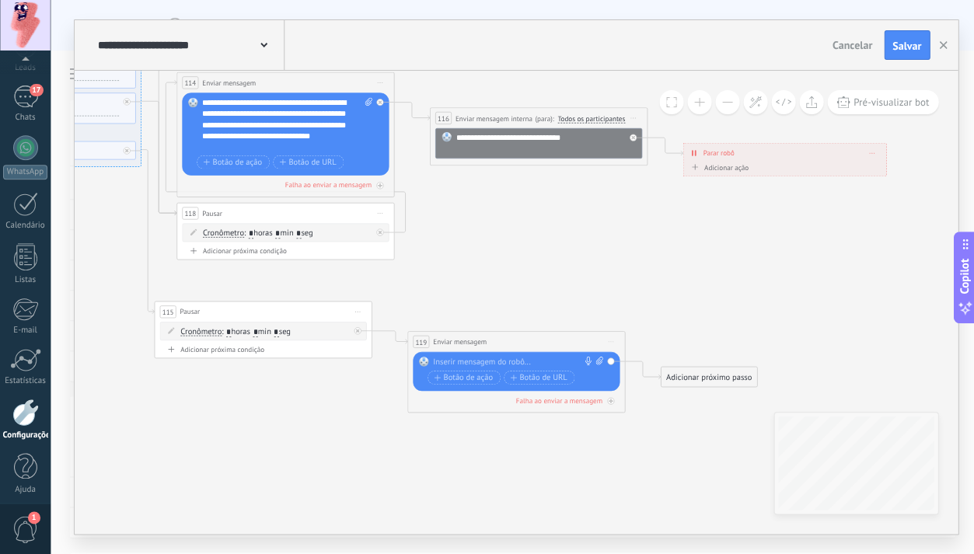
click at [491, 362] on div at bounding box center [513, 362] width 162 height 11
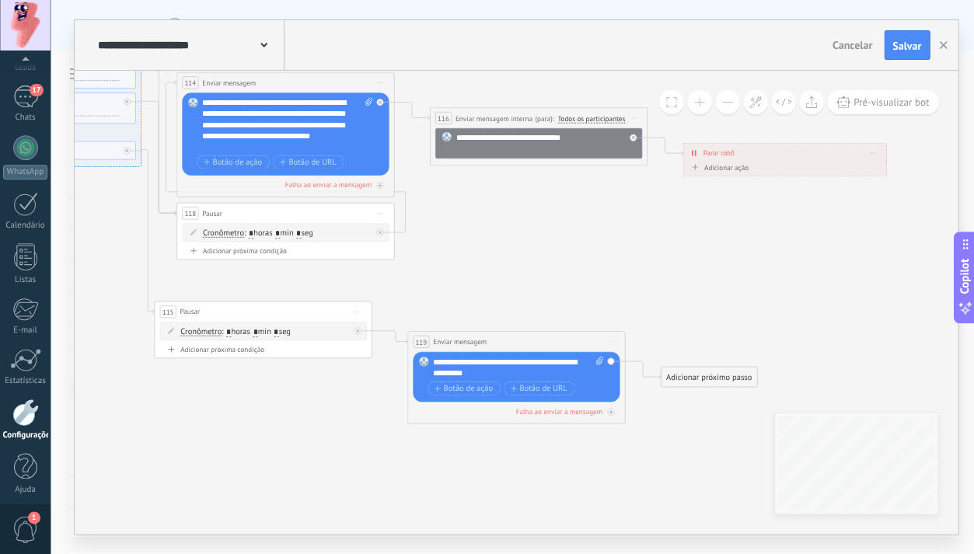
click at [701, 376] on div "Adicionar próximo passo" at bounding box center [709, 378] width 96 height 18
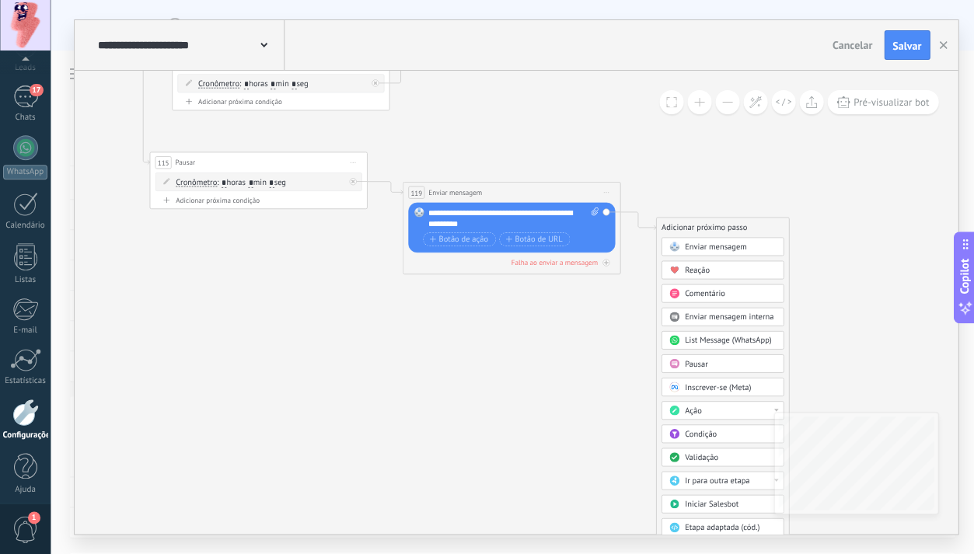
click at [700, 459] on span "Validação" at bounding box center [700, 457] width 33 height 10
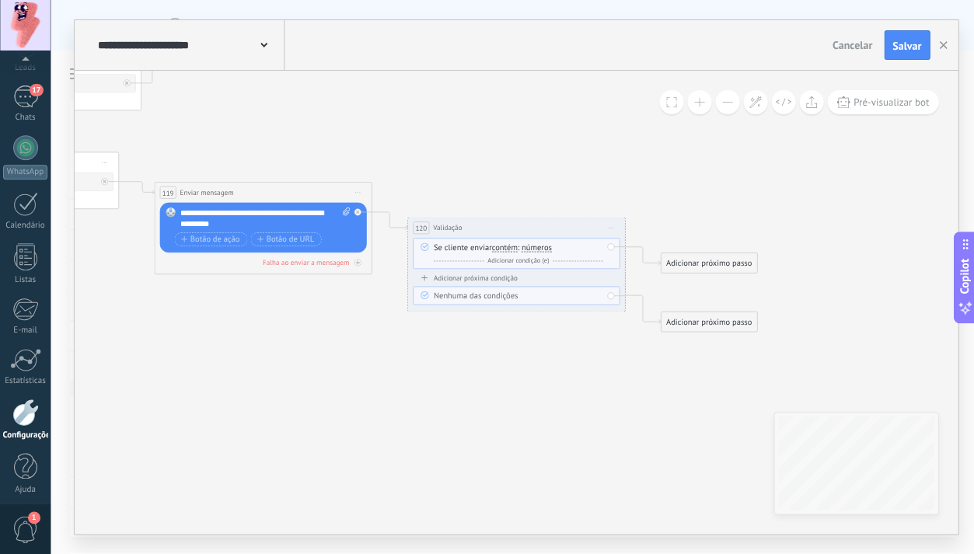
click at [549, 250] on span "números" at bounding box center [536, 247] width 30 height 9
click at [549, 250] on button "números" at bounding box center [583, 247] width 136 height 19
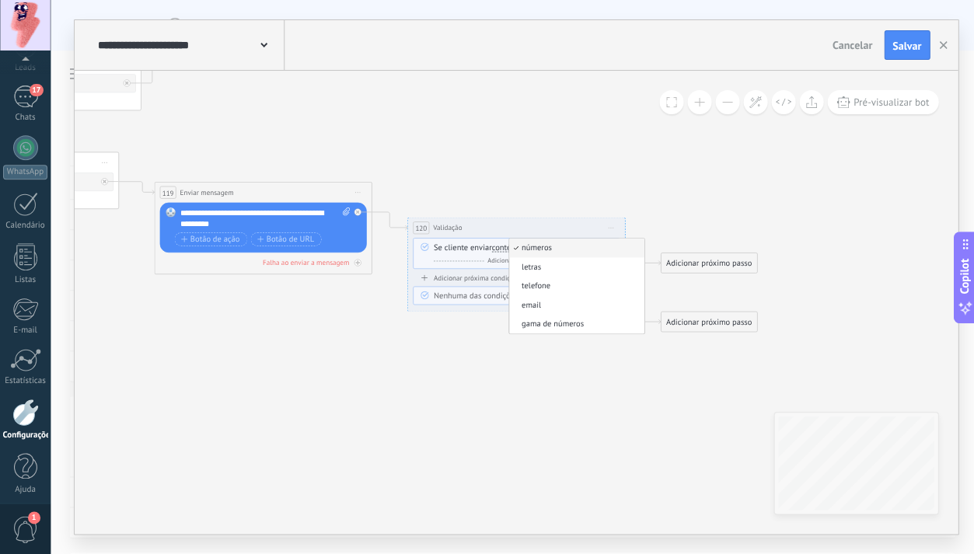
click at [550, 267] on span "letras" at bounding box center [574, 267] width 131 height 11
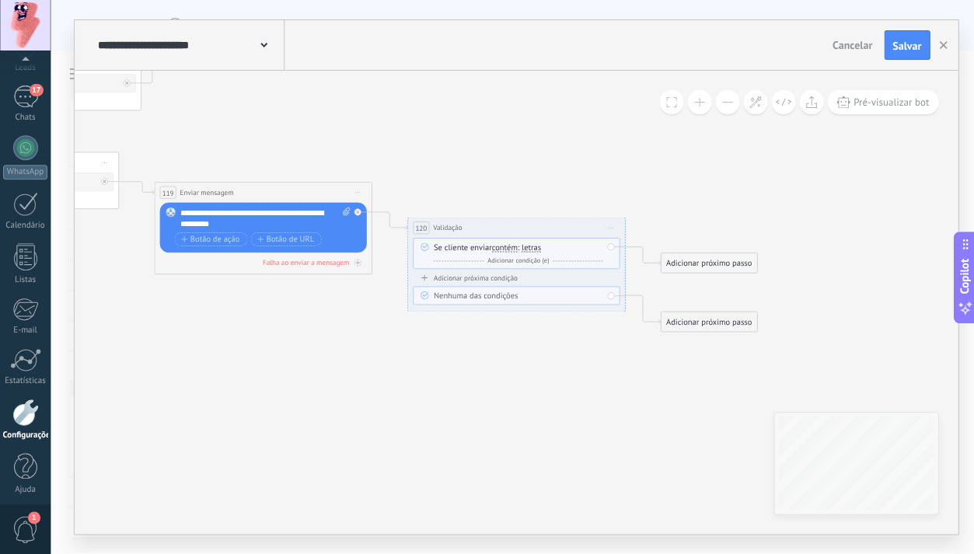
click at [739, 267] on div "Adicionar próximo passo" at bounding box center [709, 263] width 96 height 18
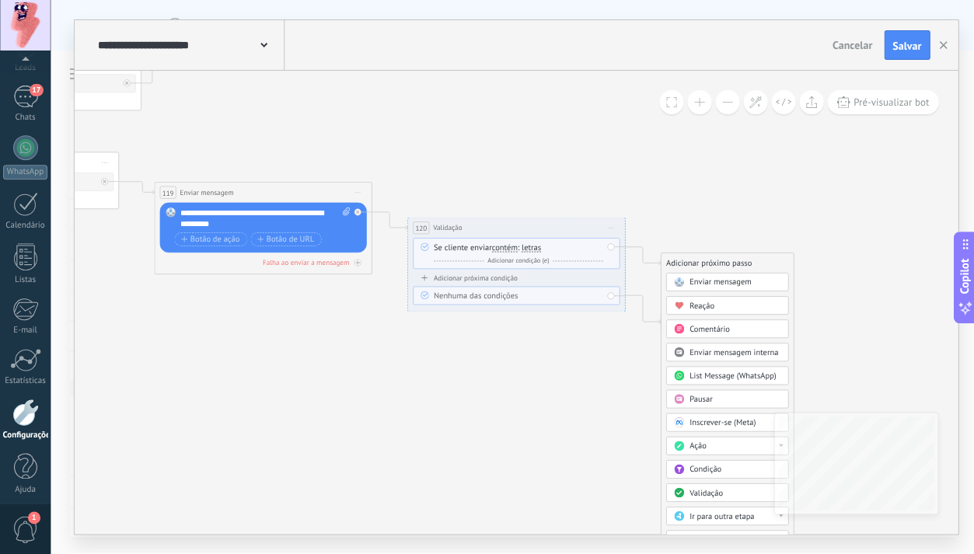
click at [726, 280] on span "Enviar mensagem" at bounding box center [720, 282] width 62 height 10
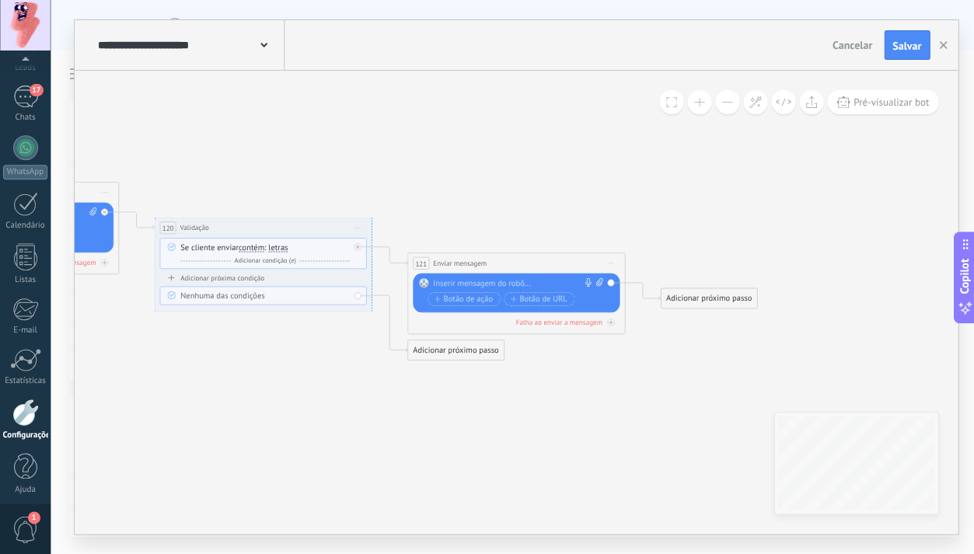
click at [486, 281] on div at bounding box center [513, 283] width 162 height 11
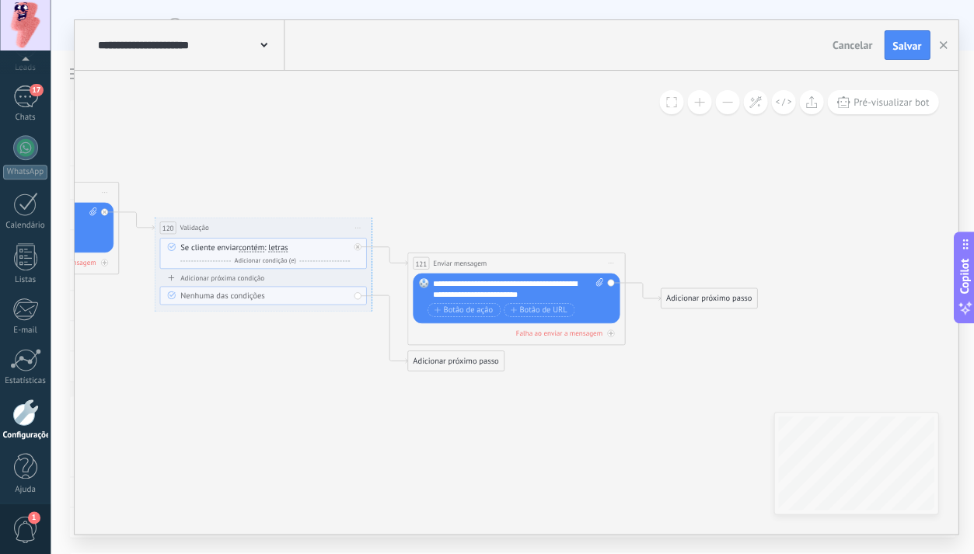
click at [718, 304] on div "Adicionar próximo passo" at bounding box center [709, 299] width 96 height 18
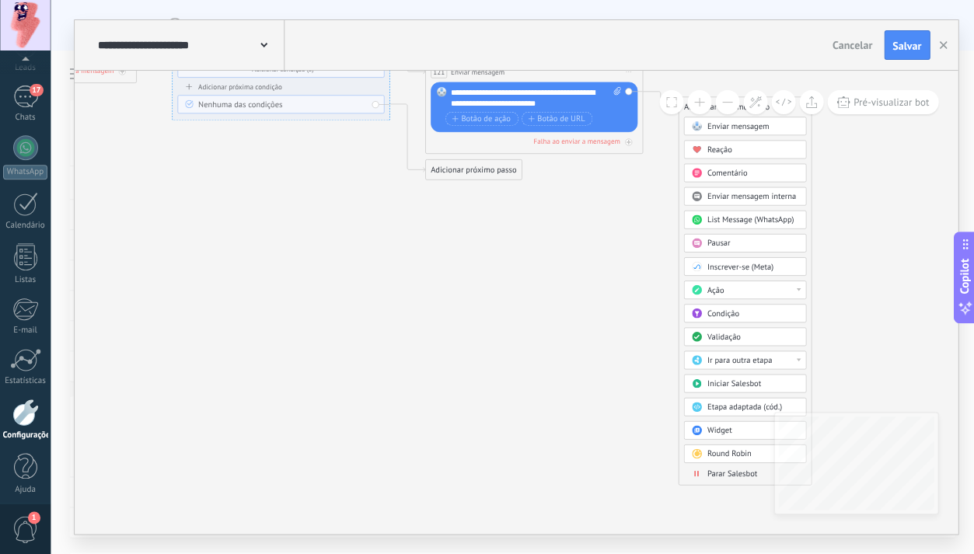
click at [735, 201] on span "Enviar mensagem interna" at bounding box center [751, 196] width 89 height 10
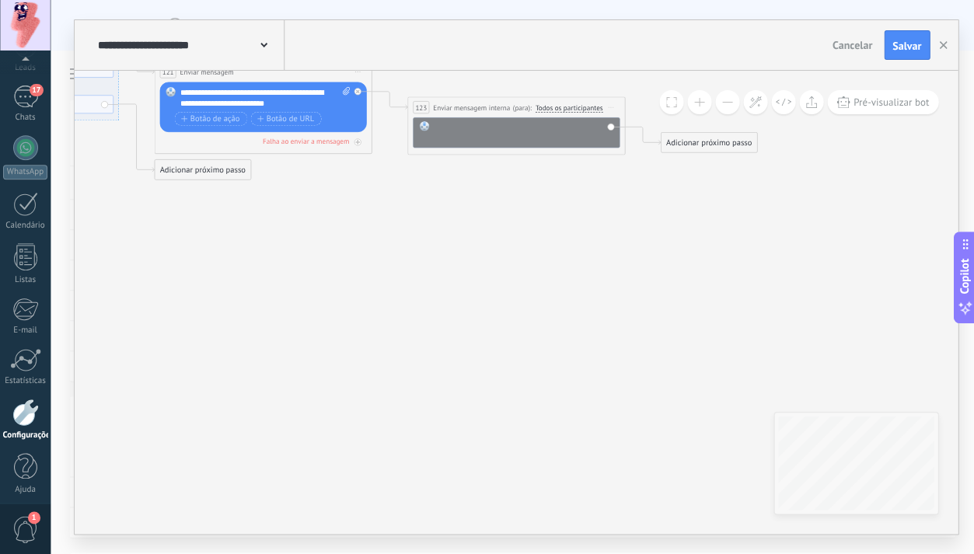
click at [515, 131] on div at bounding box center [523, 132] width 180 height 22
click at [666, 138] on div "Adicionar próximo passo" at bounding box center [709, 143] width 96 height 18
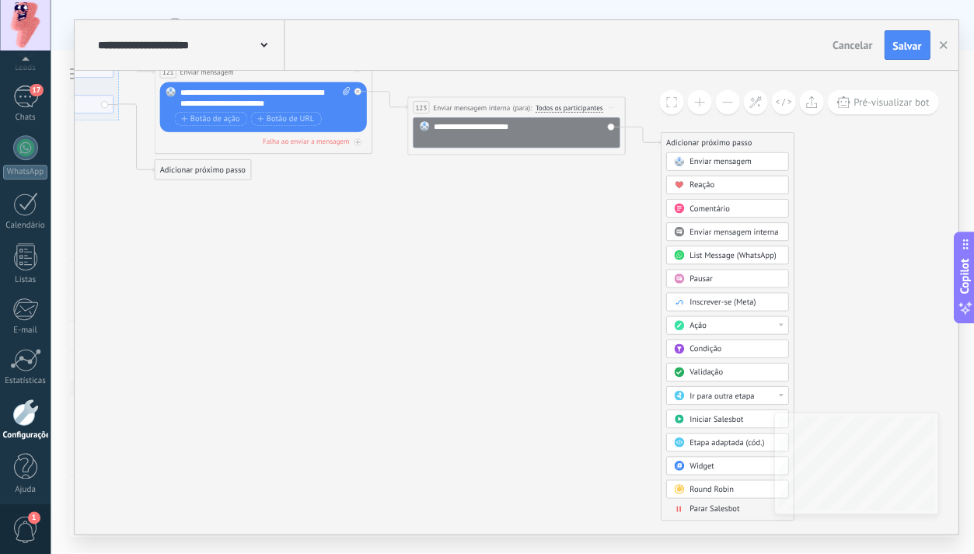
click at [718, 509] on span "Parar Salesbot" at bounding box center [714, 509] width 50 height 10
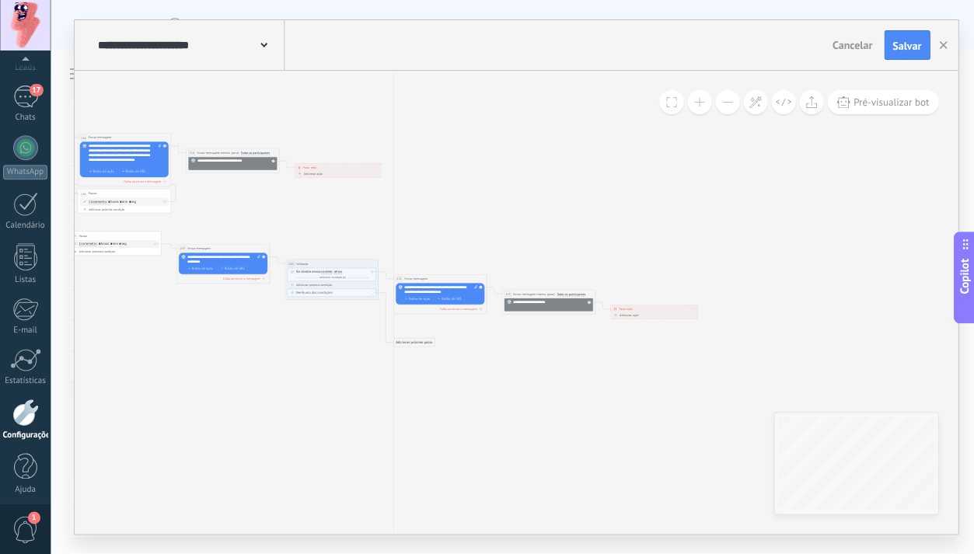
drag, startPoint x: 404, startPoint y: 320, endPoint x: 404, endPoint y: 342, distance: 21.8
click at [404, 342] on div "Adicionar próximo passo" at bounding box center [413, 343] width 41 height 8
drag, startPoint x: 423, startPoint y: 278, endPoint x: 436, endPoint y: 269, distance: 16.2
click at [436, 269] on span "Enviar mensagem" at bounding box center [428, 269] width 23 height 5
click at [371, 271] on icon at bounding box center [372, 272] width 2 height 2
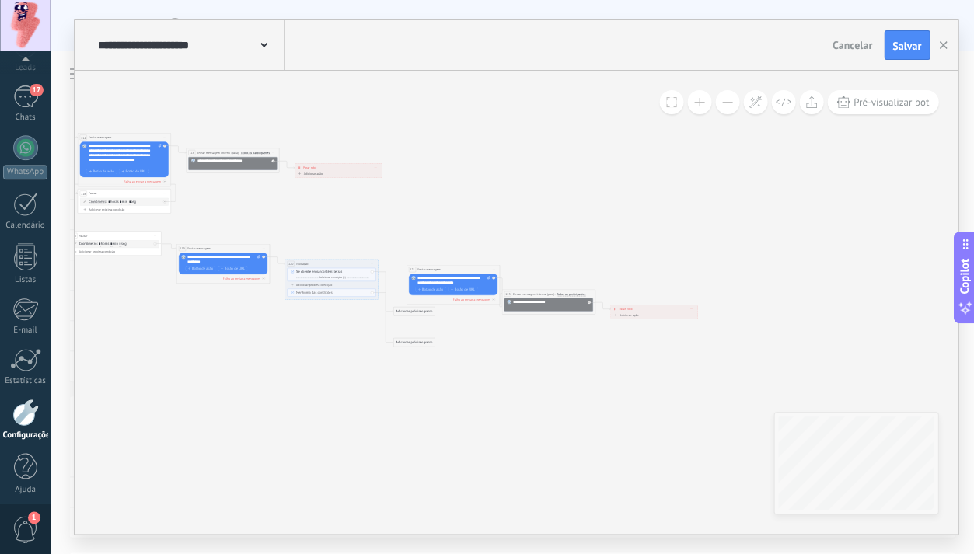
click at [402, 307] on div "Adicionar próximo passo Enviar mensagem Enviar mensagem Enviar mensagem Reação …" at bounding box center [413, 311] width 41 height 9
click at [404, 309] on div "Adicionar próximo passo" at bounding box center [413, 312] width 41 height 8
click at [412, 369] on span "Pausar" at bounding box center [410, 370] width 10 height 5
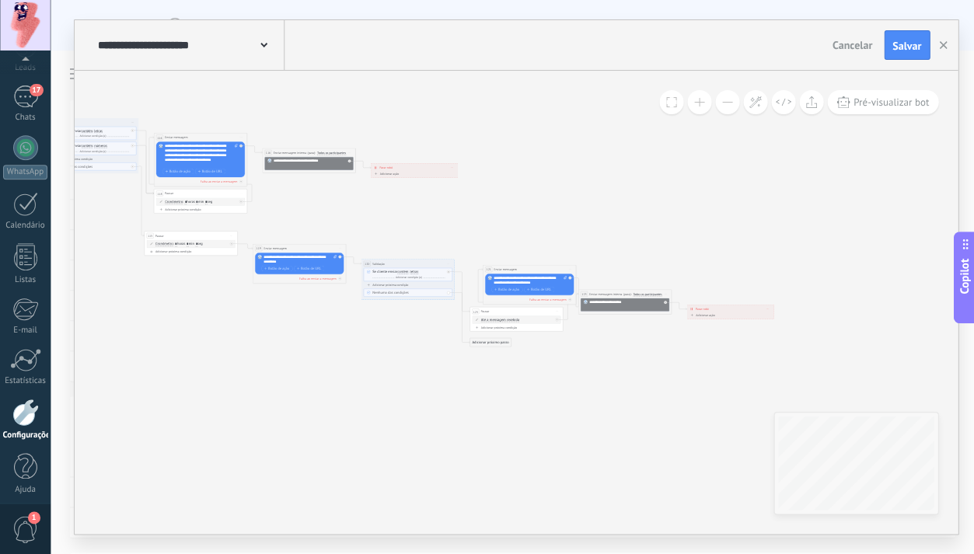
click at [513, 320] on span "Até a mensagem recebida" at bounding box center [499, 320] width 38 height 4
click at [513, 320] on button "Até a mensagem recebida" at bounding box center [507, 320] width 58 height 9
click at [506, 328] on span "Cronômetro" at bounding box center [503, 328] width 57 height 5
click at [500, 341] on div "Adicionar próximo passo" at bounding box center [490, 343] width 41 height 8
click at [497, 400] on div "Pausar" at bounding box center [500, 401] width 39 height 5
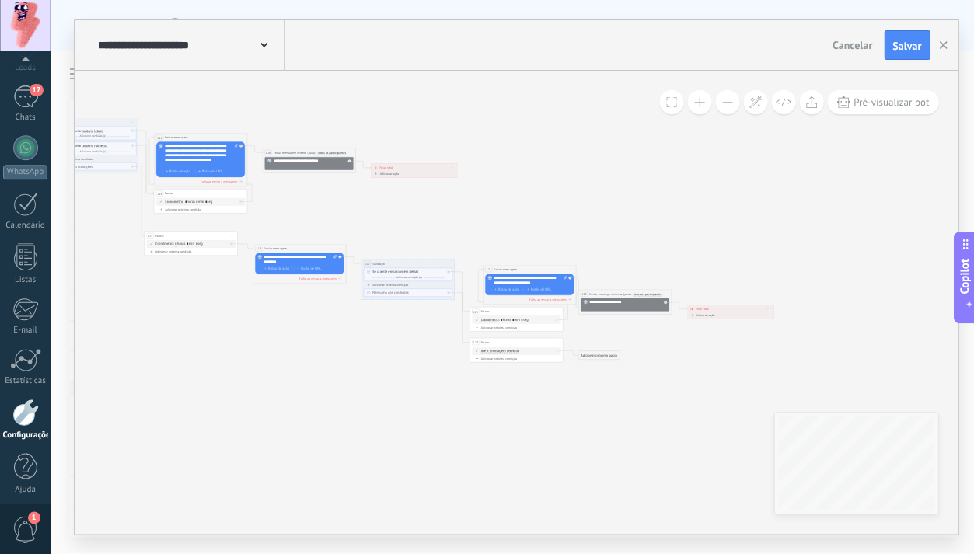
click at [495, 351] on span "Até a mensagem recebida" at bounding box center [499, 351] width 38 height 4
click at [495, 351] on button "Até a mensagem recebida" at bounding box center [507, 351] width 58 height 9
click at [501, 360] on span "Cronômetro" at bounding box center [503, 359] width 57 height 5
click at [501, 351] on input "*" at bounding box center [501, 351] width 2 height 4
type input "**"
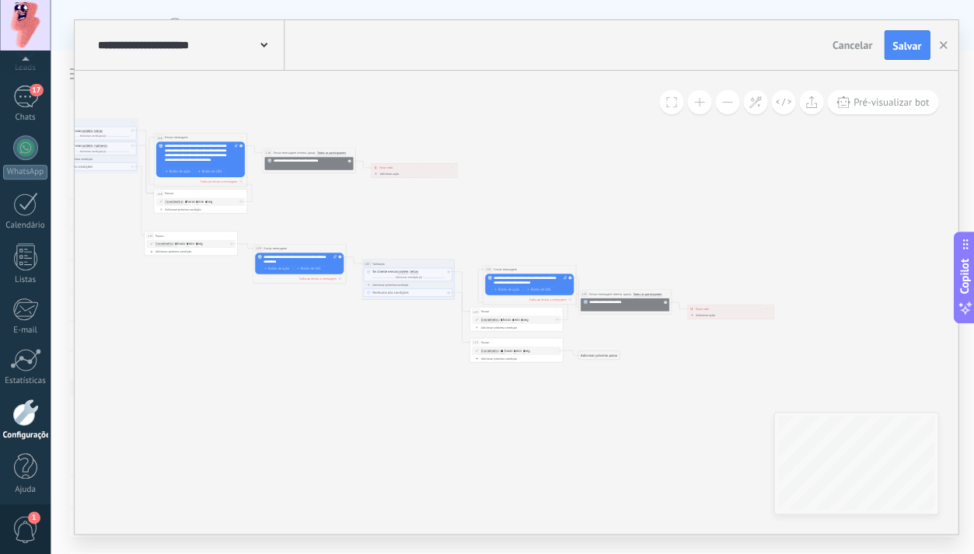
click at [606, 355] on div "Adicionar próximo passo" at bounding box center [598, 355] width 41 height 8
click at [613, 364] on span "Enviar mensagem" at bounding box center [603, 364] width 26 height 5
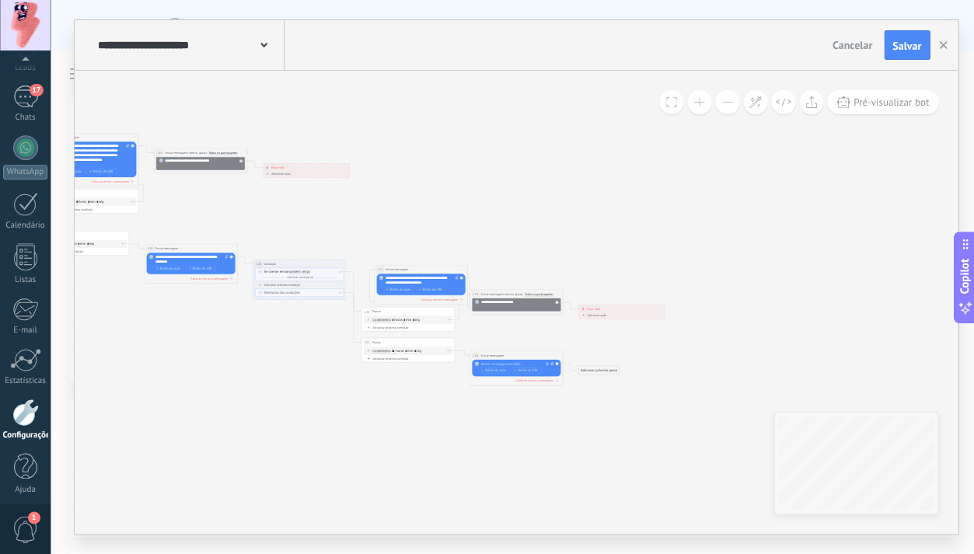
click at [514, 362] on div at bounding box center [514, 364] width 69 height 5
click at [611, 372] on div "Adicionar próximo passo" at bounding box center [598, 371] width 41 height 8
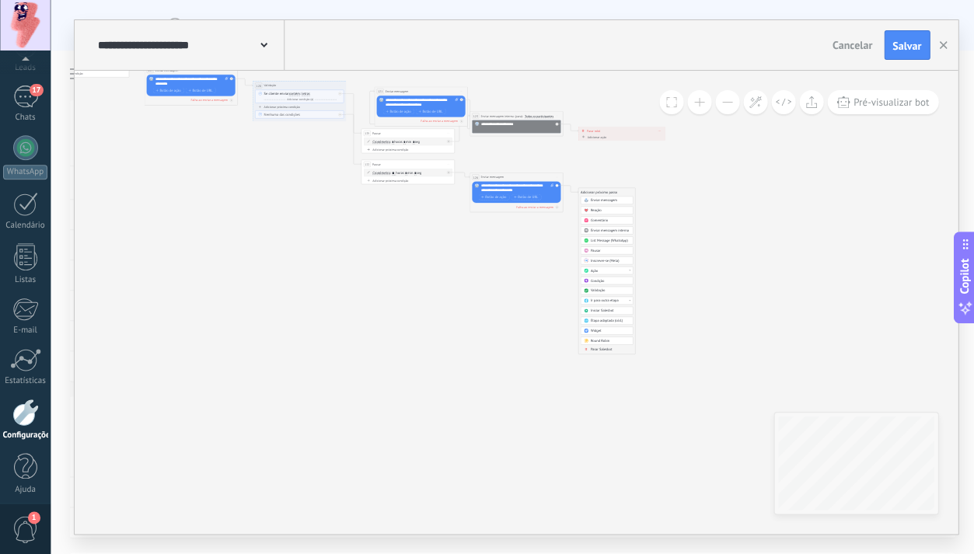
click at [602, 347] on span "Parar Salesbot" at bounding box center [601, 349] width 22 height 5
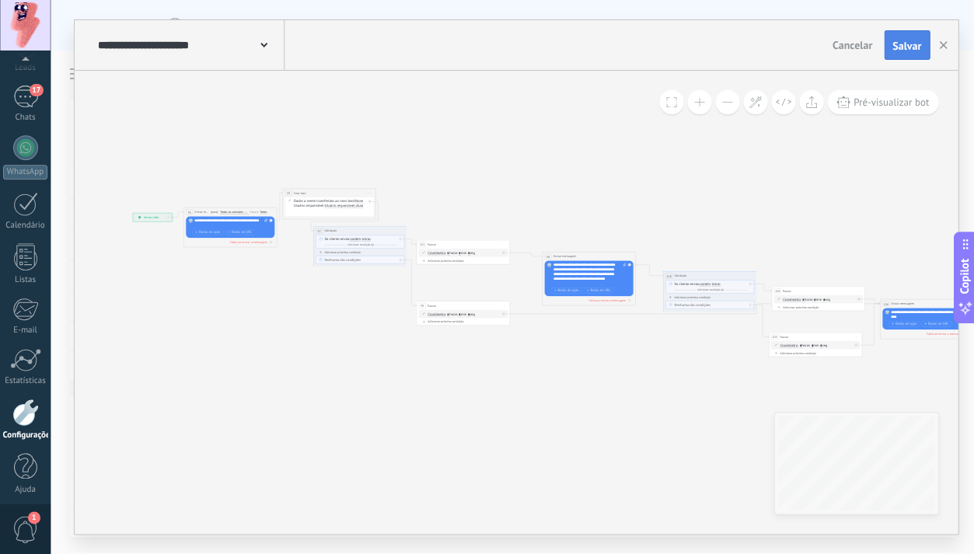
click at [903, 48] on span "Salvar" at bounding box center [907, 45] width 29 height 11
click at [875, 102] on span "Pré-visualizar bot" at bounding box center [891, 102] width 75 height 13
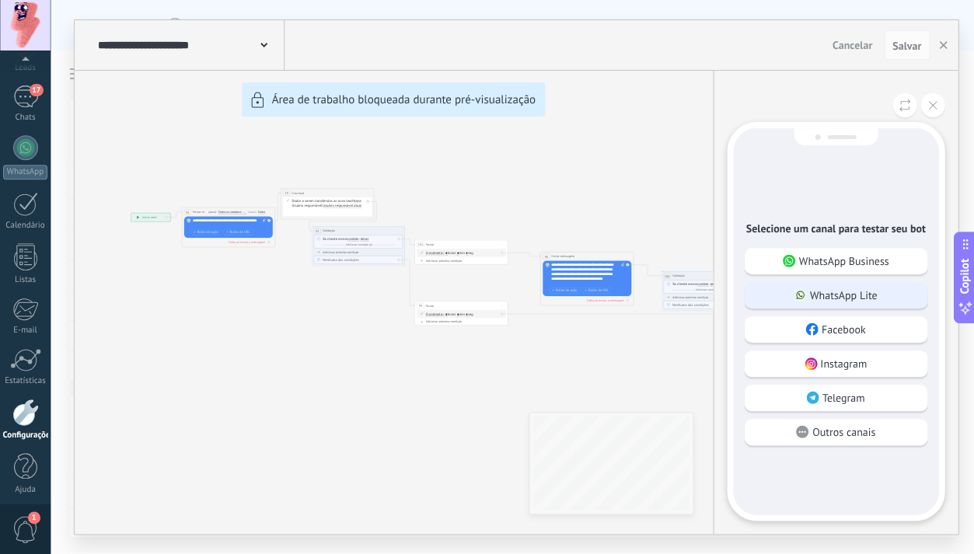
click at [862, 288] on p "WhatsApp Lite" at bounding box center [843, 295] width 68 height 14
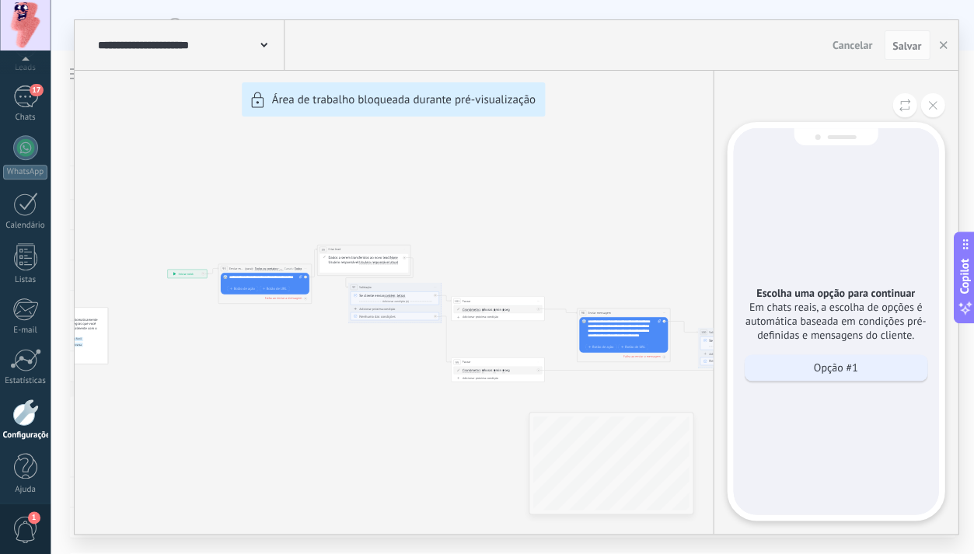
click at [842, 361] on p "Opção #1" at bounding box center [835, 368] width 44 height 14
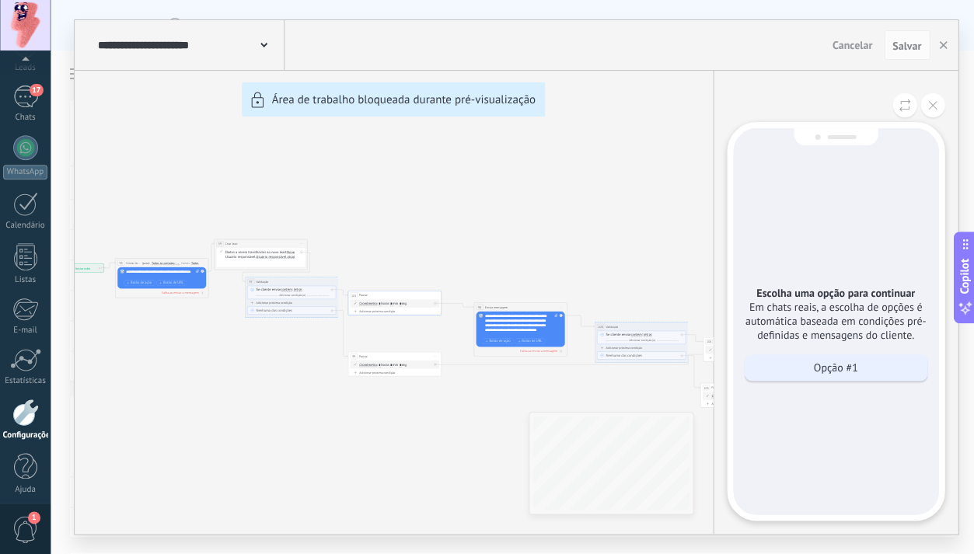
click at [837, 363] on p "Opção #1" at bounding box center [835, 368] width 44 height 14
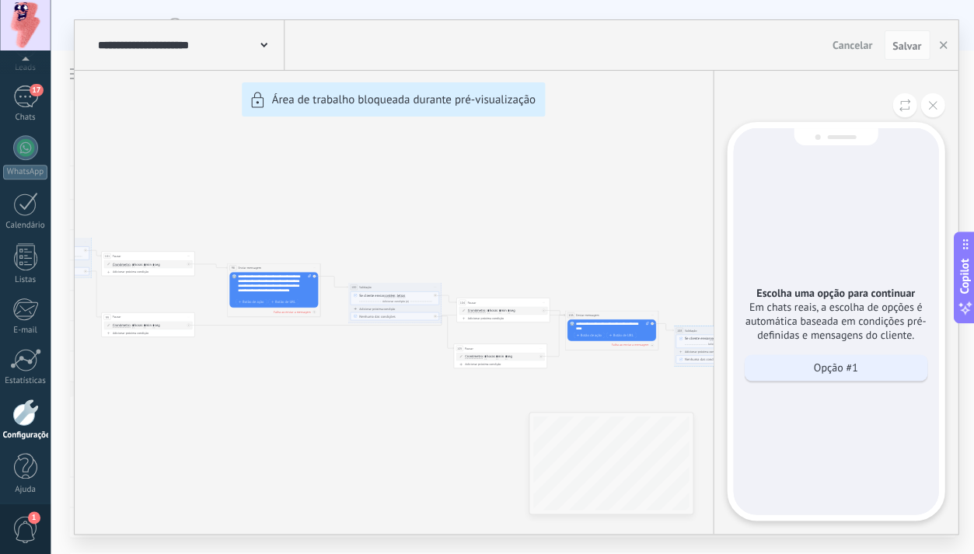
click at [823, 368] on p "Opção #1" at bounding box center [835, 368] width 44 height 14
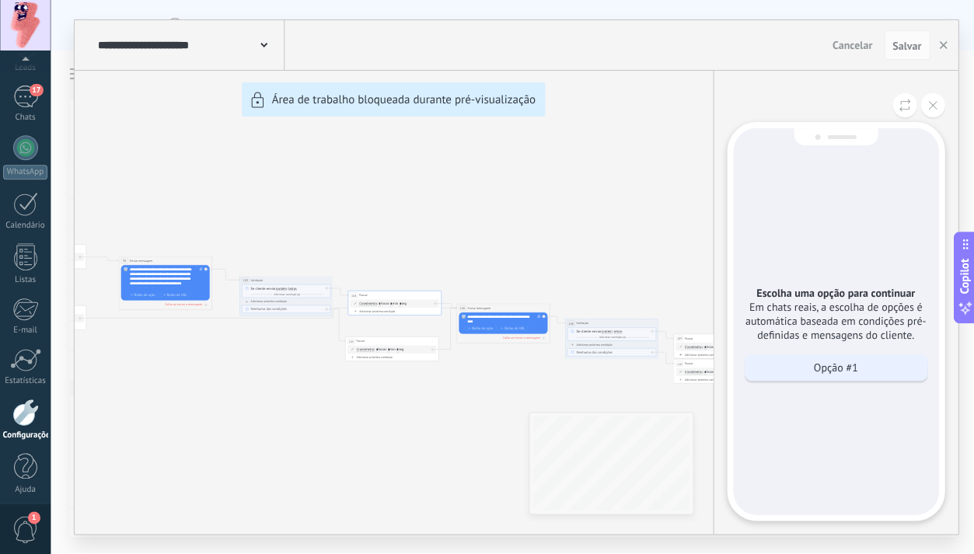
click at [800, 362] on div "Opção #1" at bounding box center [835, 368] width 183 height 26
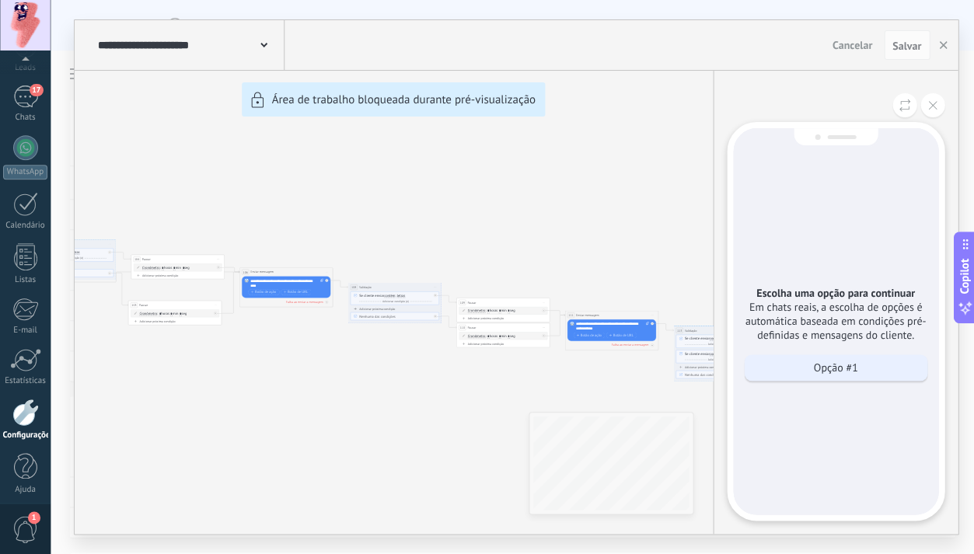
click at [805, 358] on div "Opção #1" at bounding box center [835, 368] width 183 height 26
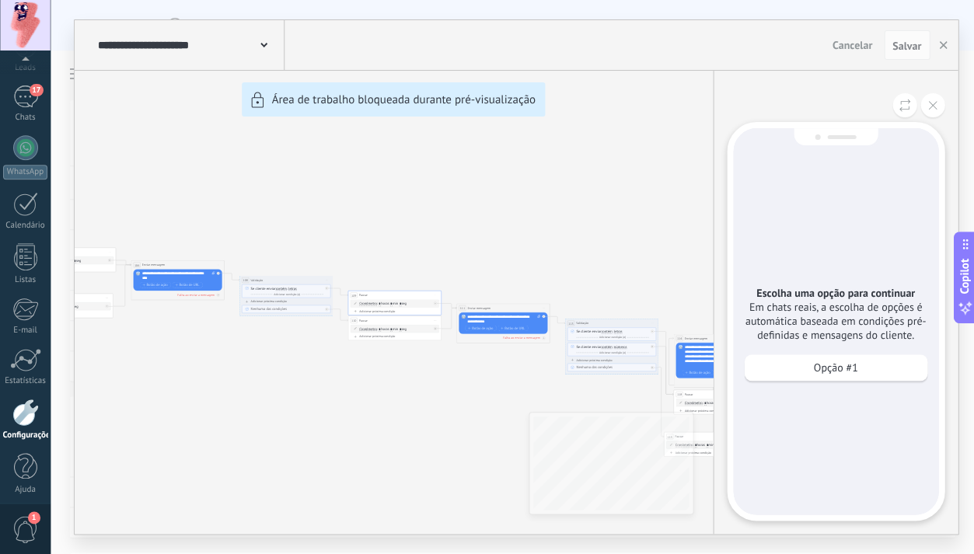
click at [813, 361] on p "Opção #1" at bounding box center [835, 368] width 44 height 14
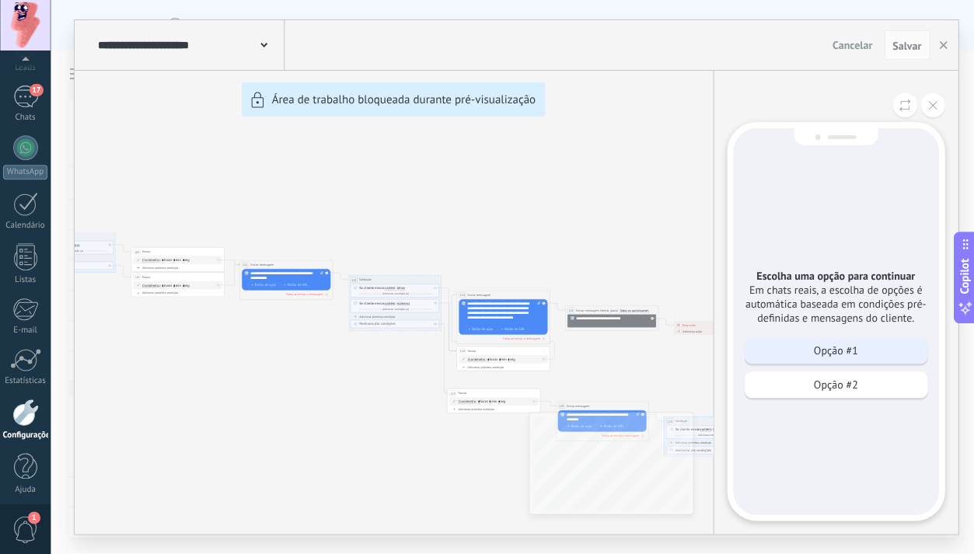
click at [842, 348] on p "Opção #1" at bounding box center [835, 351] width 44 height 14
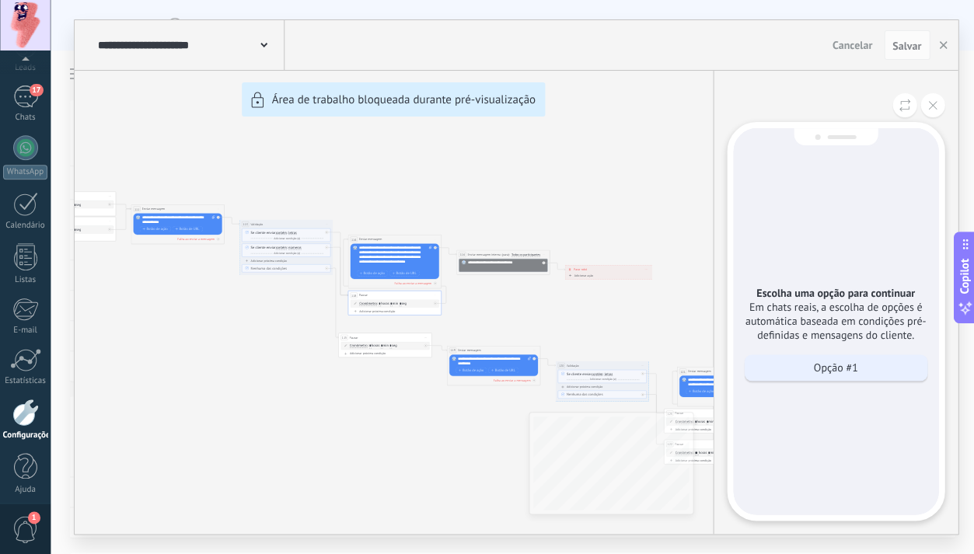
click at [828, 361] on p "Opção #1" at bounding box center [835, 368] width 44 height 14
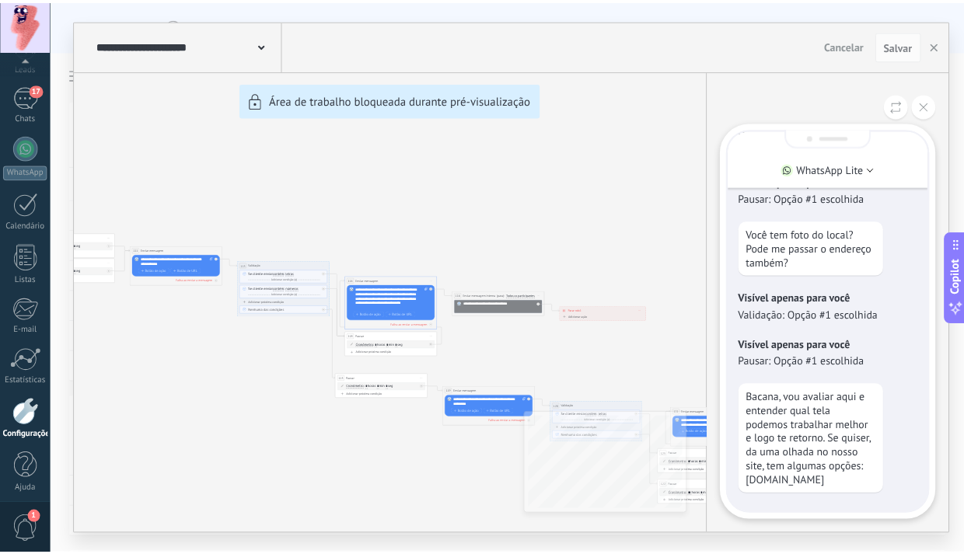
scroll to position [0, 0]
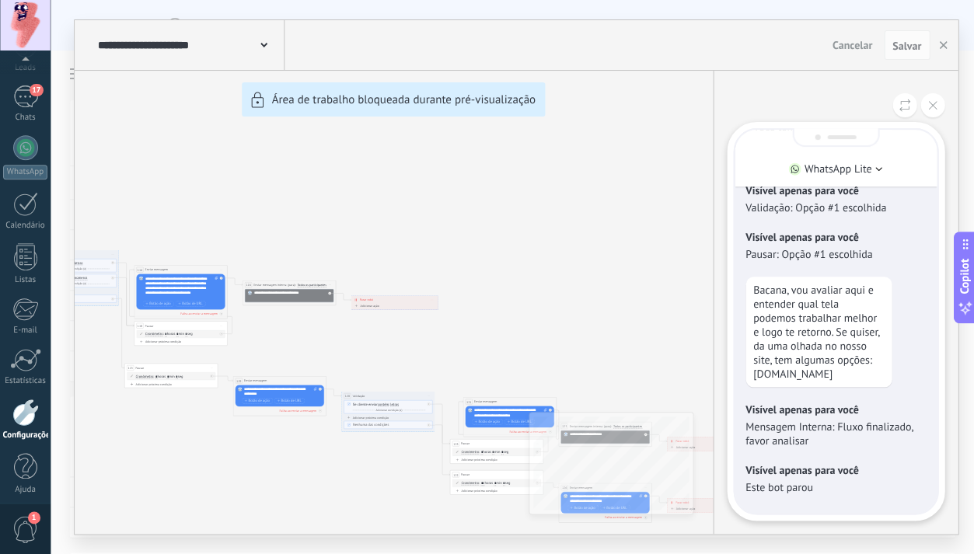
click at [562, 348] on div "**********" at bounding box center [516, 277] width 883 height 514
click at [901, 44] on span "Salvar" at bounding box center [907, 45] width 29 height 11
click at [928, 103] on icon at bounding box center [932, 105] width 9 height 9
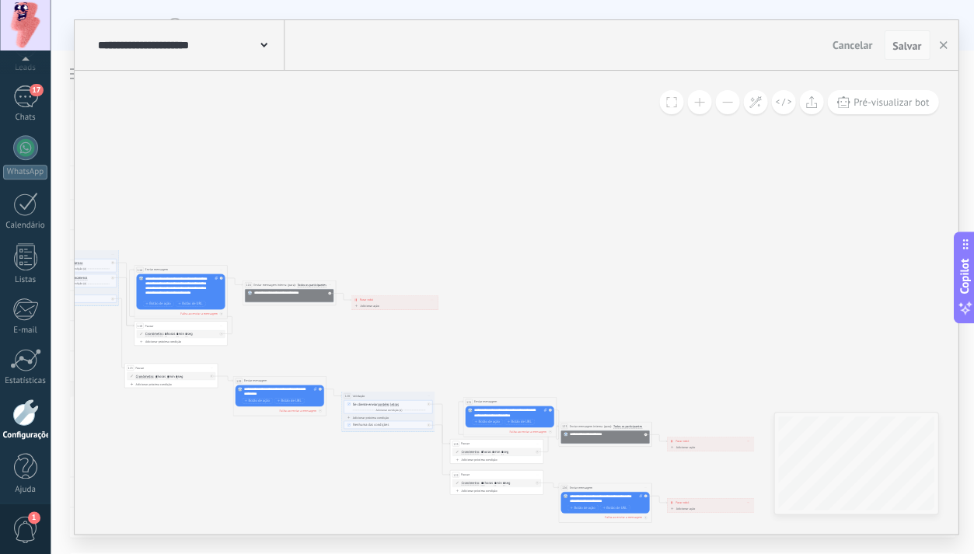
click at [905, 47] on span "Salvar" at bounding box center [907, 45] width 29 height 11
click at [897, 46] on span "Salvar" at bounding box center [907, 45] width 29 height 11
click at [899, 46] on span "Salvar" at bounding box center [907, 45] width 29 height 11
click at [940, 44] on use "button" at bounding box center [943, 45] width 8 height 8
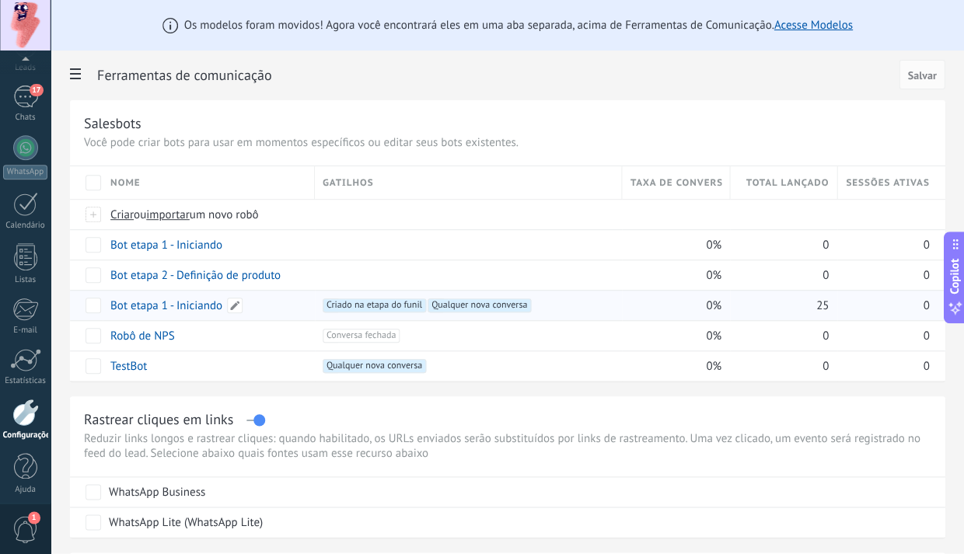
click at [196, 306] on link "Bot etapa 1 - Iniciando" at bounding box center [166, 306] width 112 height 15
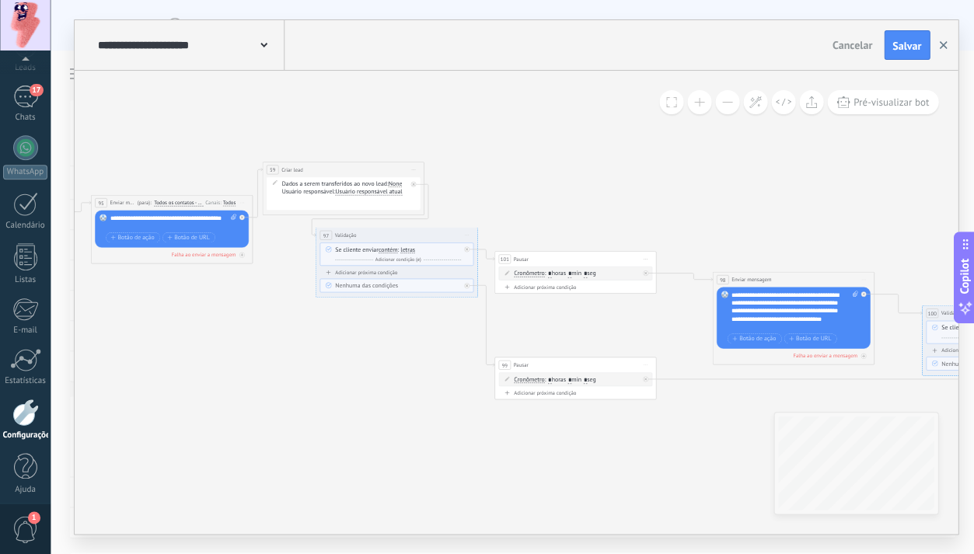
click at [942, 44] on icon "button" at bounding box center [943, 45] width 8 height 8
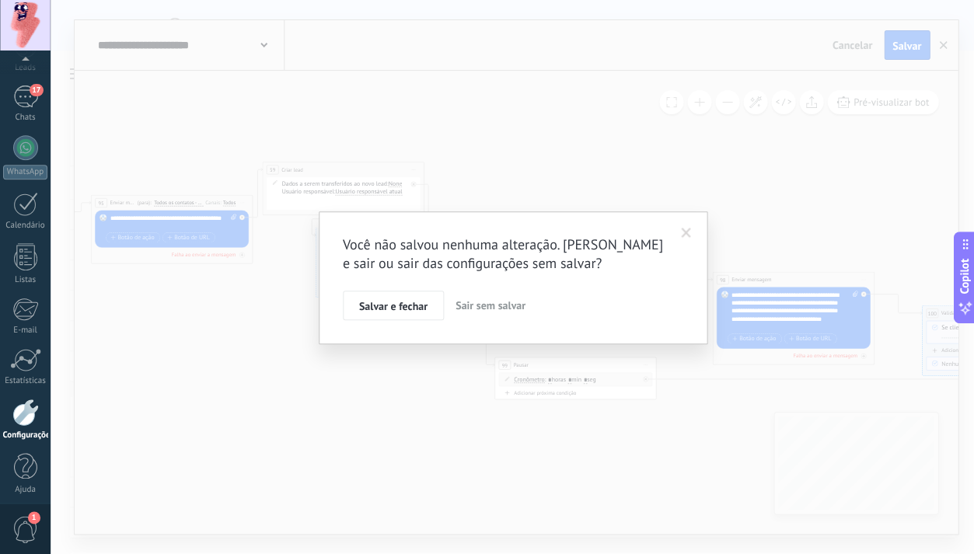
drag, startPoint x: 323, startPoint y: 105, endPoint x: 341, endPoint y: 167, distance: 64.9
click at [323, 105] on div "Você não salvou nenhuma alteração. [PERSON_NAME] e sair ou sair das configuraçõ…" at bounding box center [513, 277] width 924 height 554
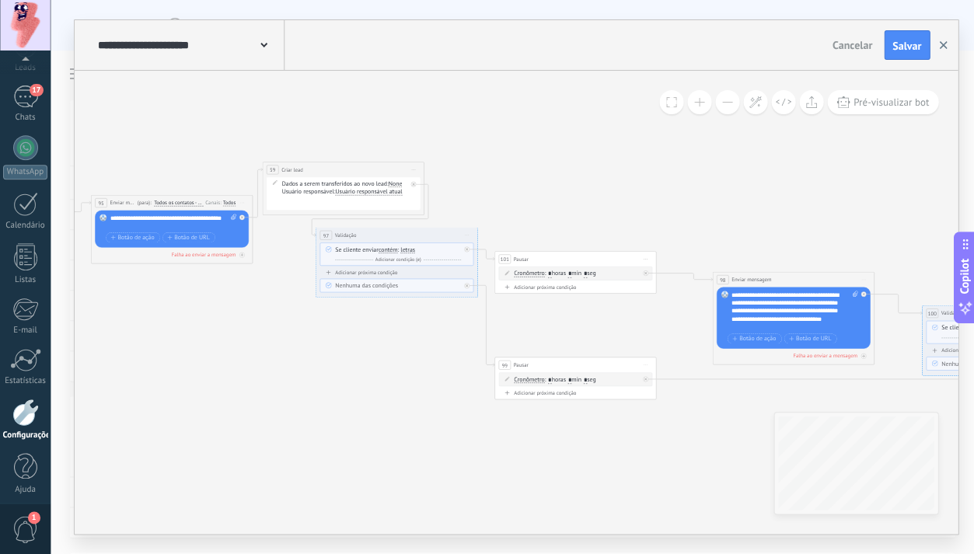
click at [939, 45] on icon "button" at bounding box center [943, 45] width 8 height 8
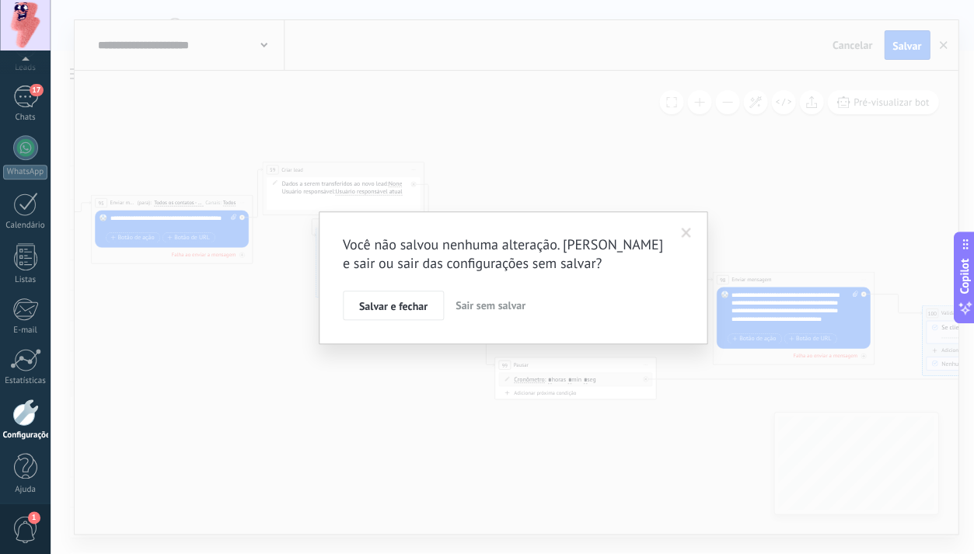
click at [400, 307] on span "Salvar e fechar" at bounding box center [393, 306] width 68 height 11
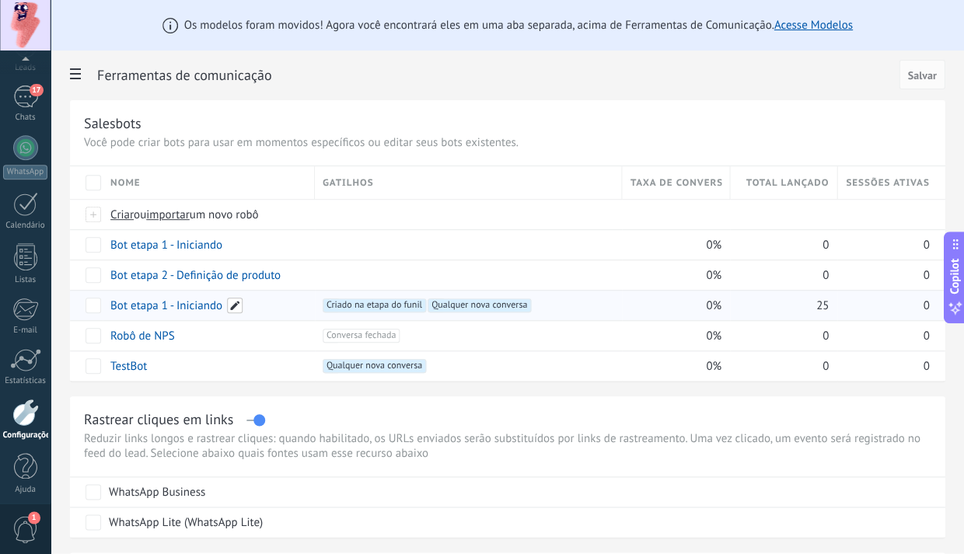
click at [231, 306] on span at bounding box center [235, 306] width 16 height 16
click at [213, 308] on input "**********" at bounding box center [207, 306] width 192 height 25
type input "**********"
click at [154, 327] on div "[PERSON_NAME]" at bounding box center [207, 341] width 192 height 30
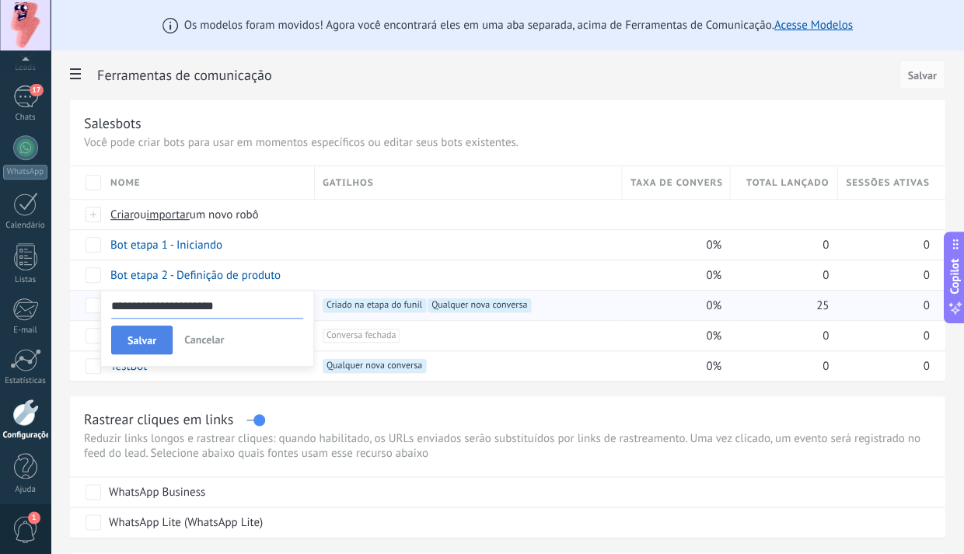
click at [140, 340] on span "Salvar" at bounding box center [142, 340] width 29 height 11
click at [30, 110] on link "17 Chats" at bounding box center [25, 104] width 51 height 37
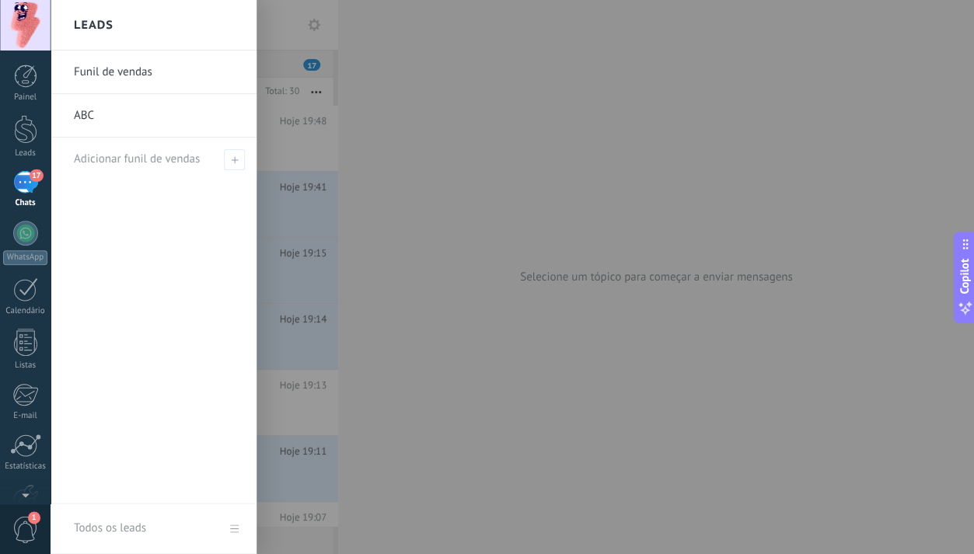
click at [119, 72] on link "Funil de vendas" at bounding box center [157, 73] width 167 height 44
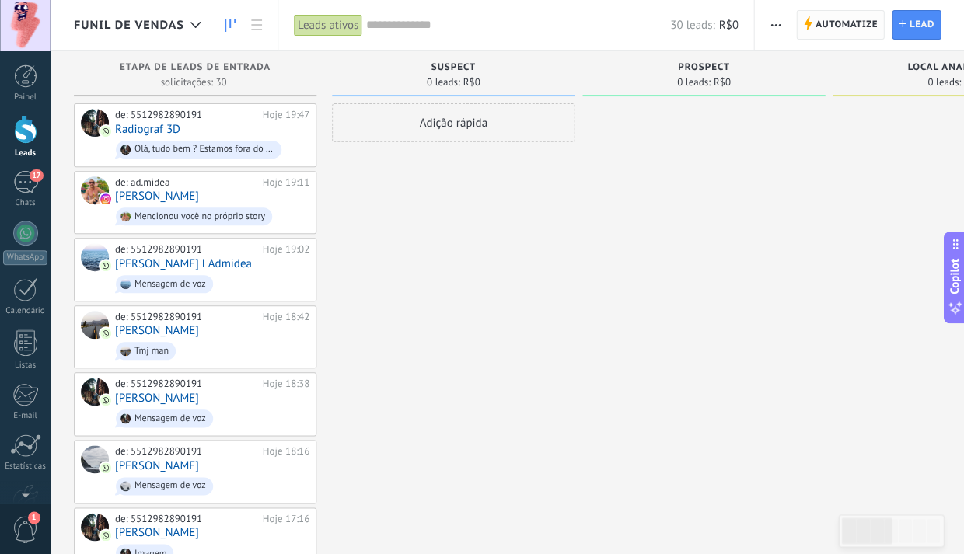
click at [823, 23] on span "Automatize" at bounding box center [846, 25] width 62 height 28
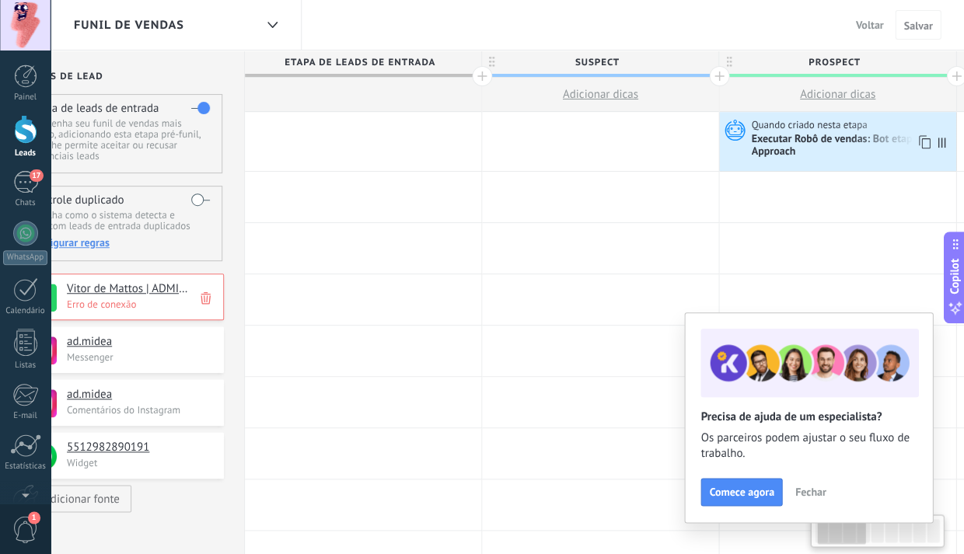
scroll to position [0, 60]
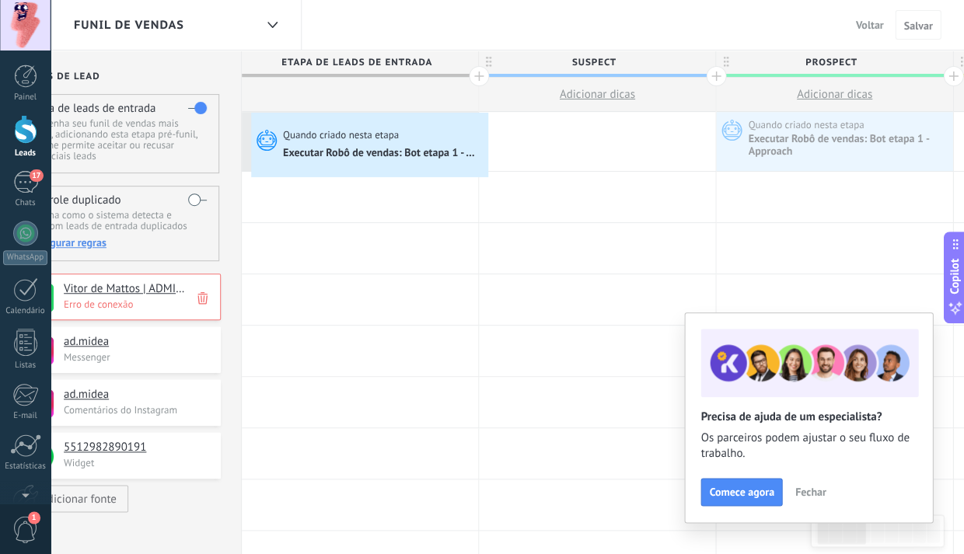
drag, startPoint x: 788, startPoint y: 151, endPoint x: 255, endPoint y: 117, distance: 533.7
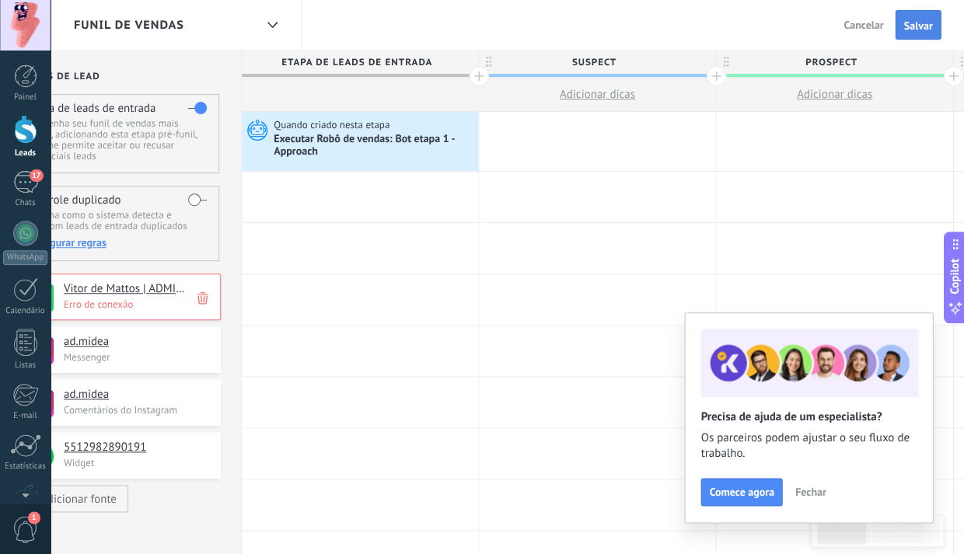
click at [922, 21] on span "Salvar" at bounding box center [917, 25] width 29 height 11
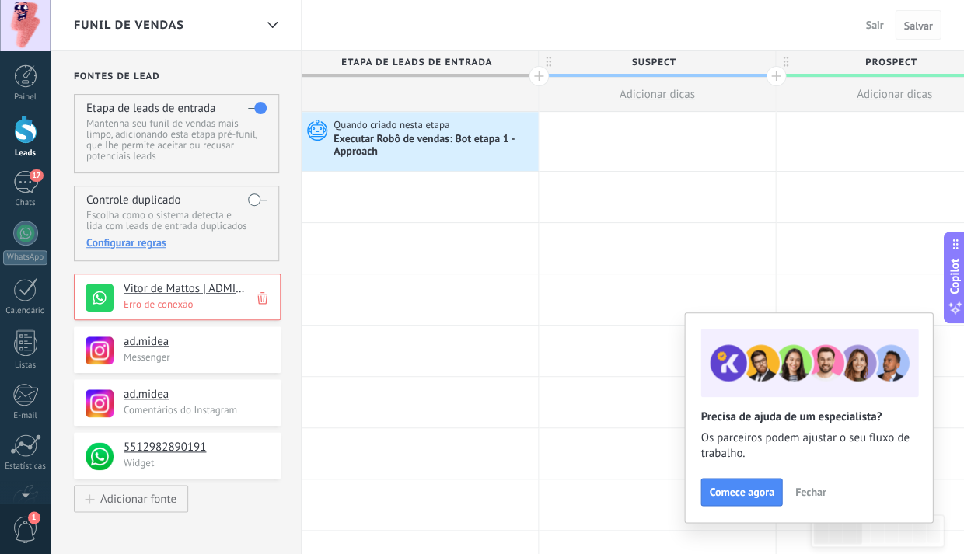
click at [914, 27] on span "Salvar" at bounding box center [917, 25] width 29 height 11
click at [878, 28] on span "Sair" at bounding box center [874, 25] width 18 height 14
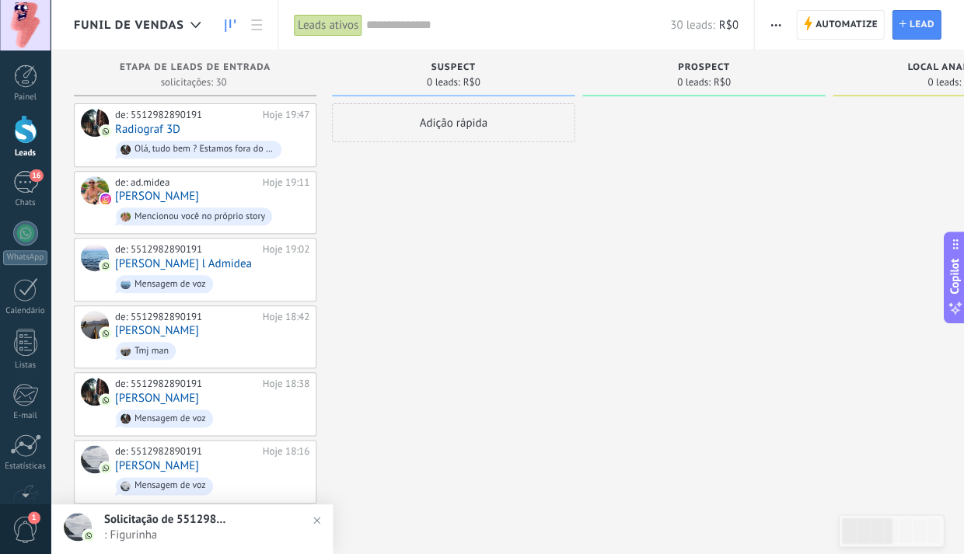
click at [175, 526] on span "Solicitação de 5512982890191" at bounding box center [166, 519] width 124 height 15
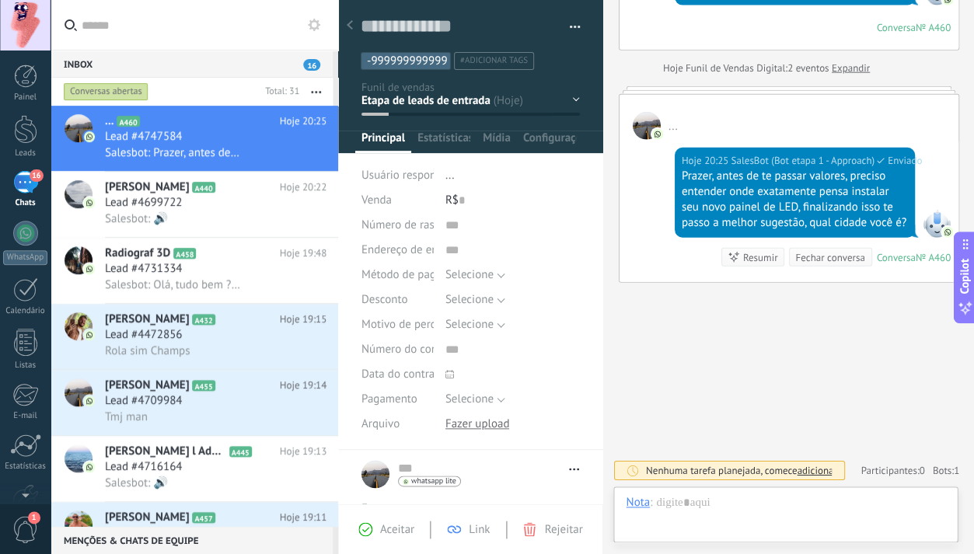
scroll to position [23, 0]
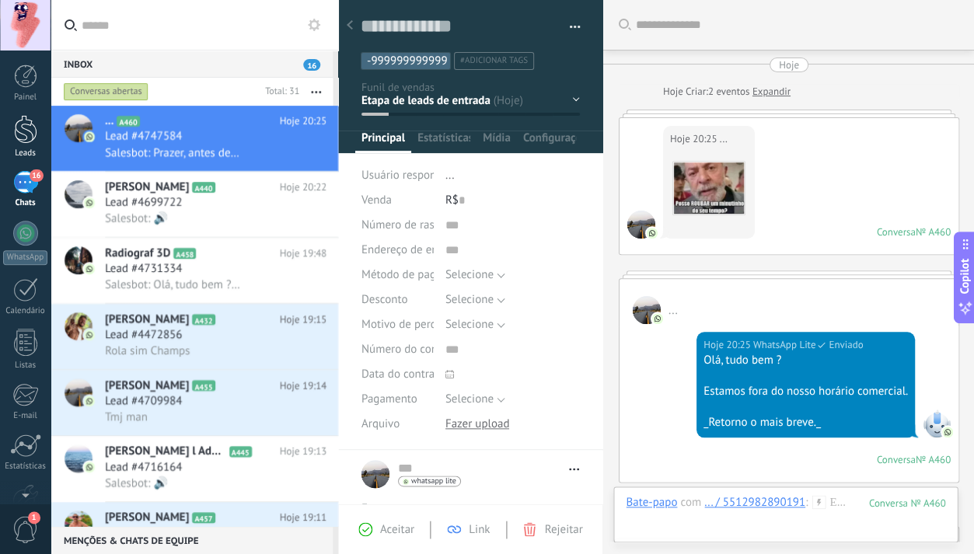
drag, startPoint x: 0, startPoint y: 0, endPoint x: 23, endPoint y: 129, distance: 131.2
click at [23, 129] on div at bounding box center [25, 129] width 23 height 29
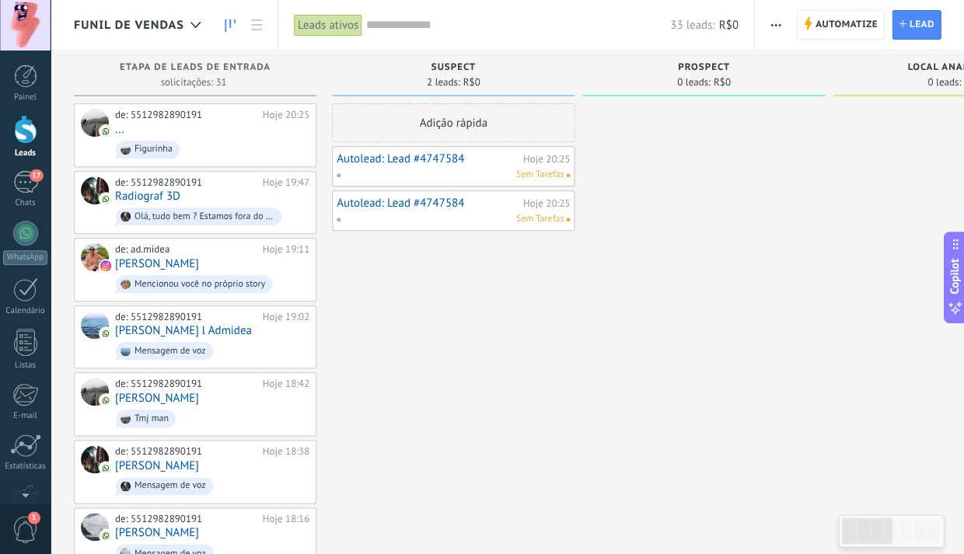
click at [477, 168] on div "Sem Tarefas" at bounding box center [450, 175] width 228 height 14
click at [546, 176] on span "Sem Tarefas" at bounding box center [539, 175] width 47 height 14
click at [393, 159] on link "Autolead: Lead #4747584" at bounding box center [428, 158] width 183 height 13
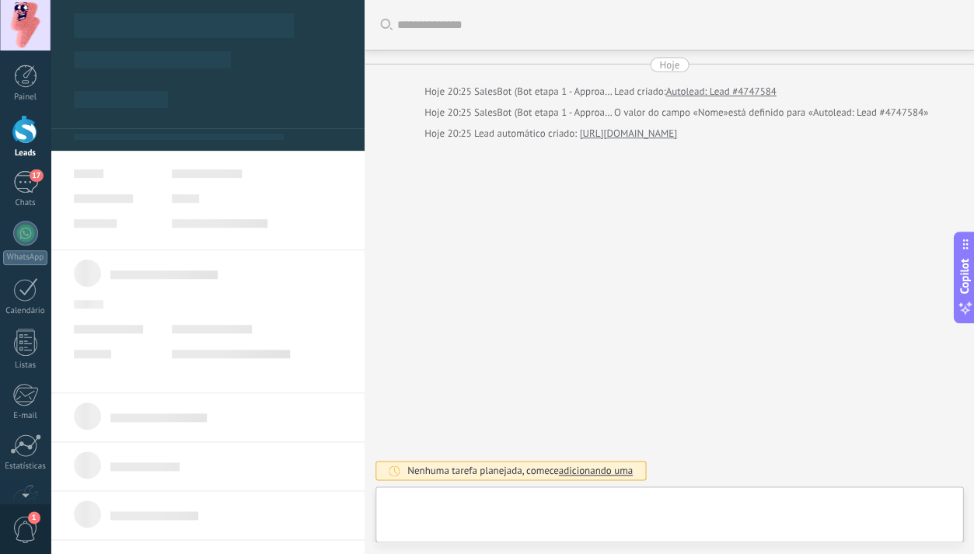
type textarea "**********"
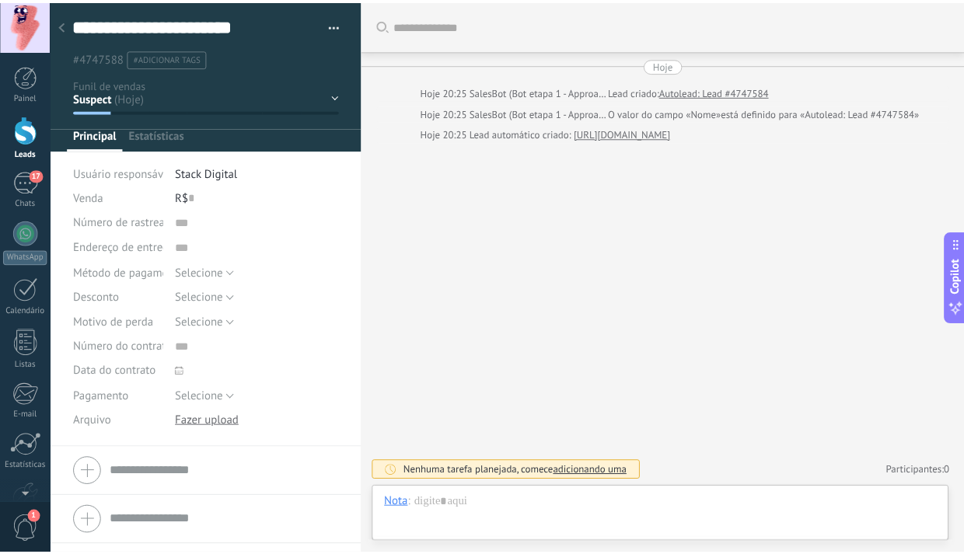
scroll to position [23, 0]
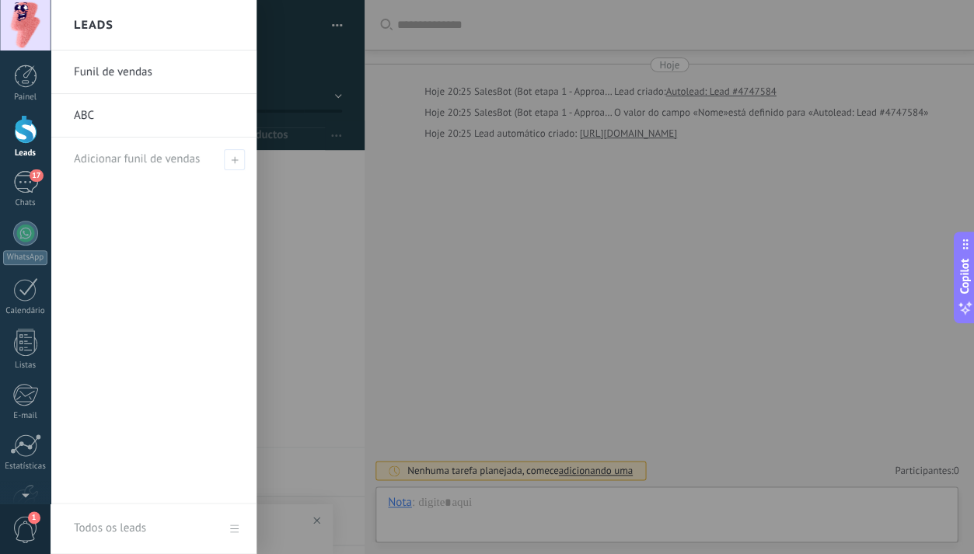
click at [127, 72] on link "Funil de vendas" at bounding box center [157, 73] width 167 height 44
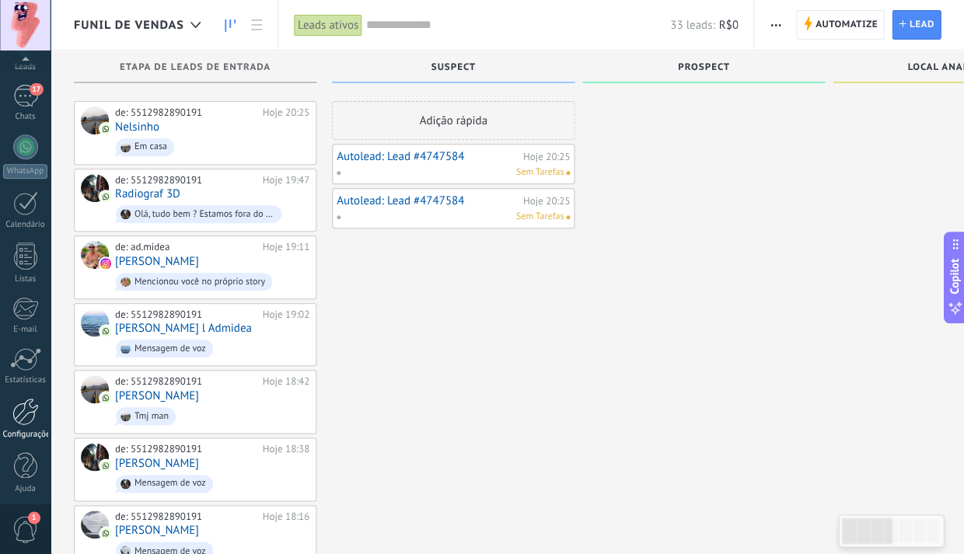
scroll to position [86, 0]
click at [31, 418] on div at bounding box center [25, 412] width 26 height 27
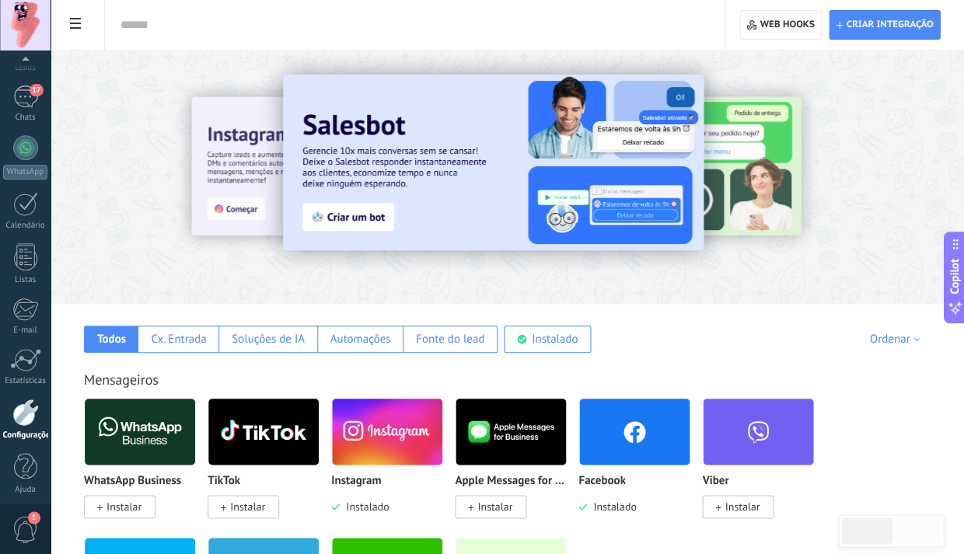
click at [26, 414] on div at bounding box center [25, 412] width 26 height 27
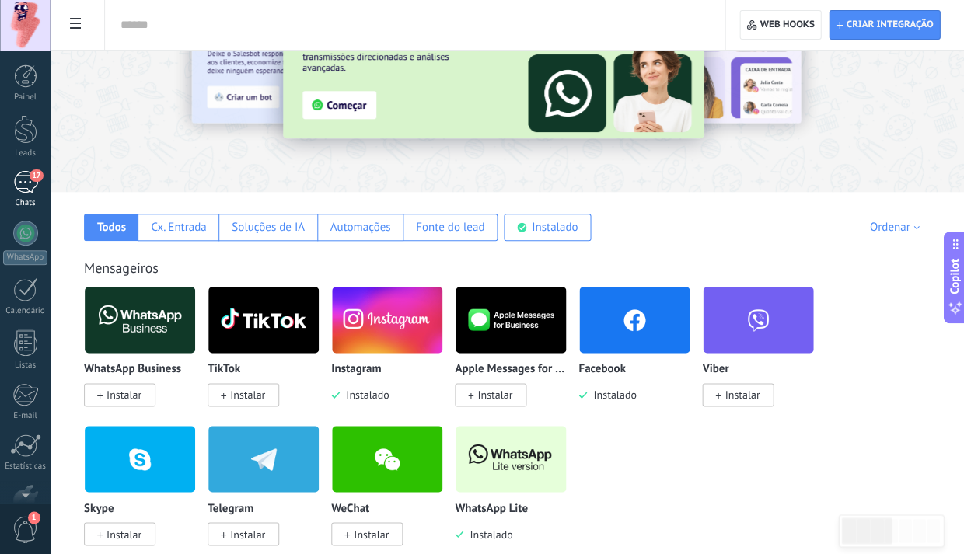
click at [30, 194] on link "17 Chats" at bounding box center [25, 189] width 51 height 37
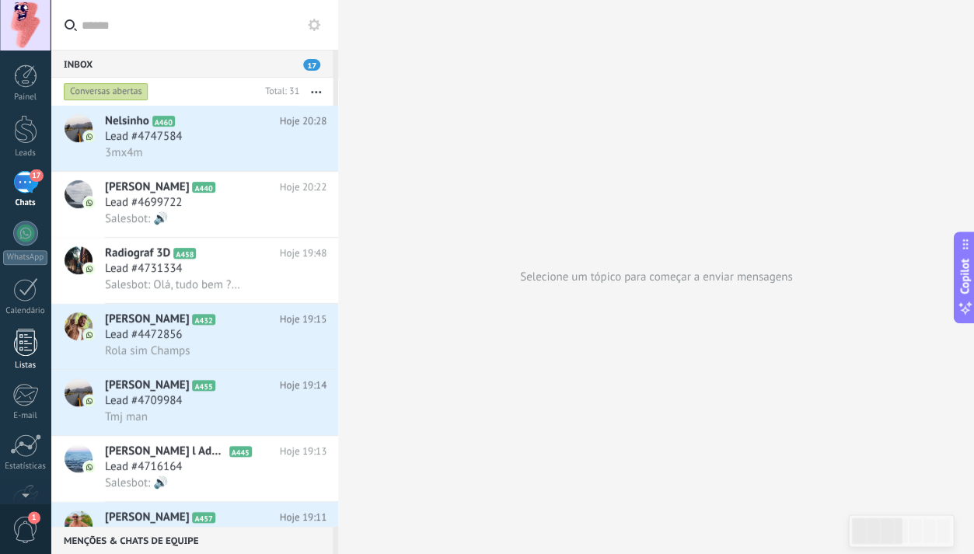
click at [20, 346] on div at bounding box center [25, 342] width 23 height 27
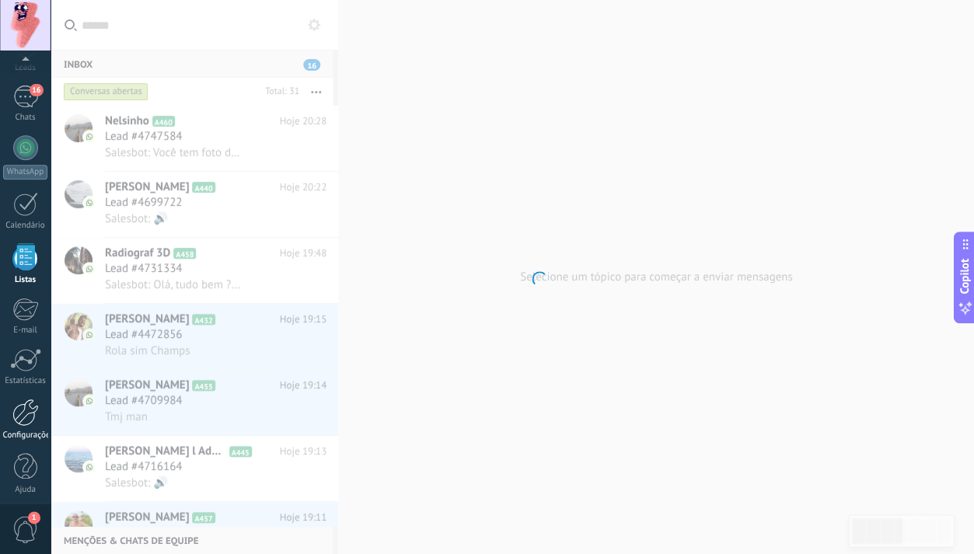
click at [29, 418] on div at bounding box center [25, 412] width 26 height 27
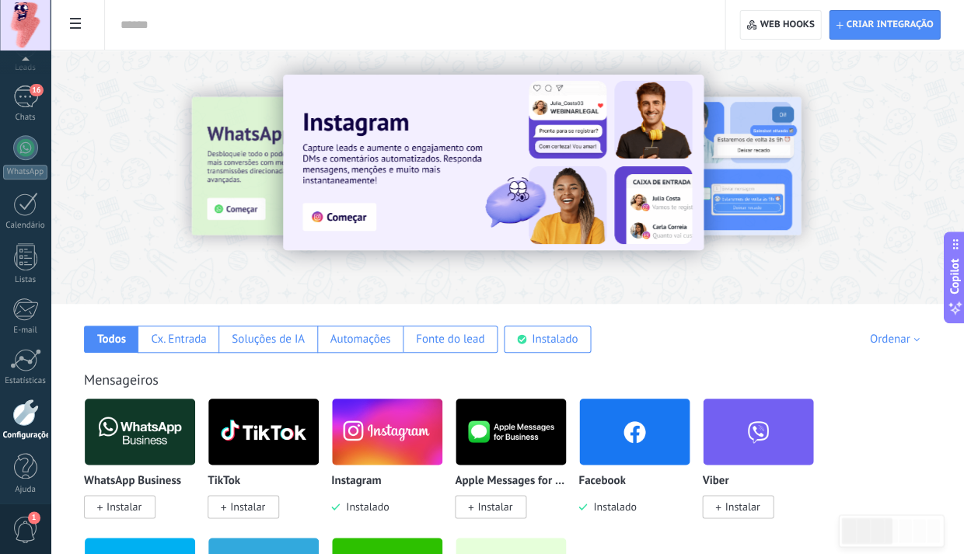
click at [73, 20] on use at bounding box center [75, 23] width 11 height 11
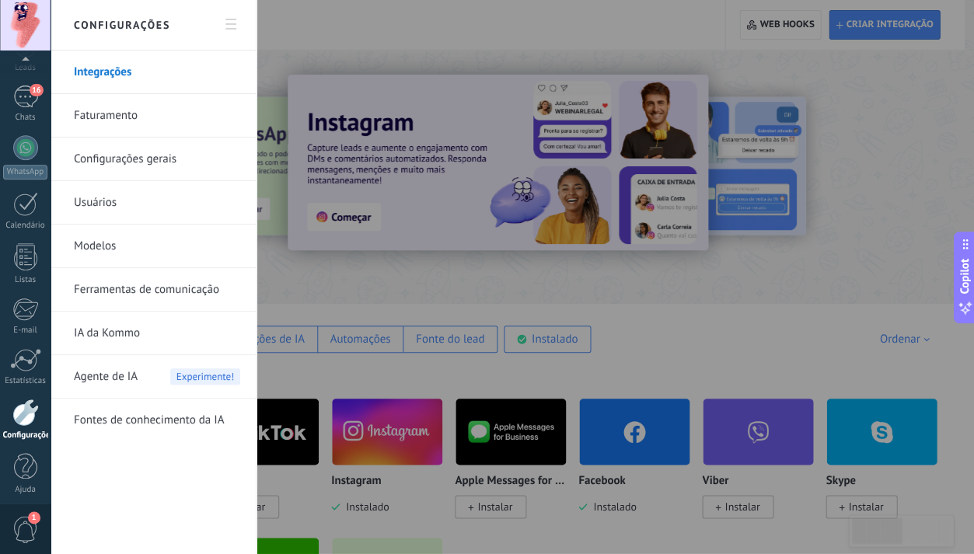
click at [148, 291] on link "Ferramentas de comunicação" at bounding box center [157, 290] width 166 height 44
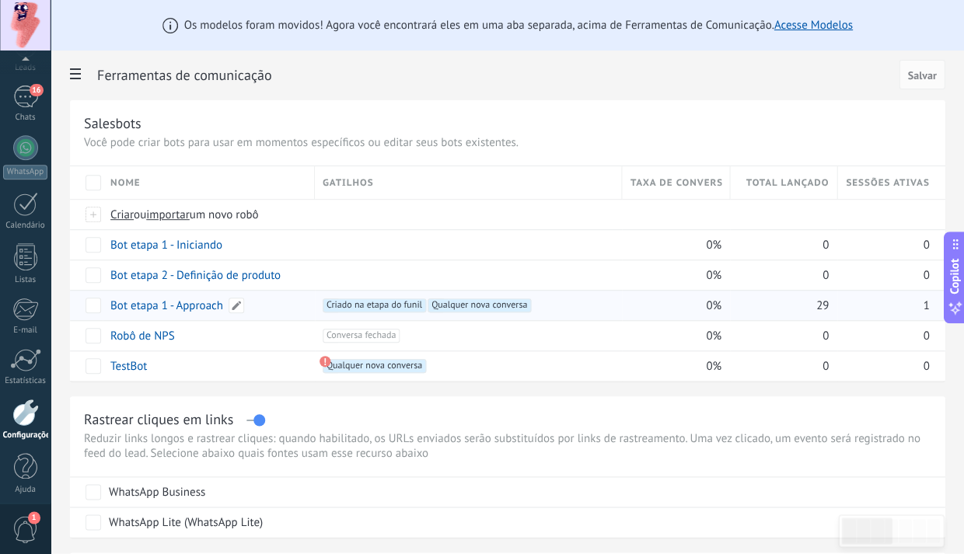
click at [191, 306] on link "Bot etapa 1 - Approach" at bounding box center [166, 306] width 113 height 15
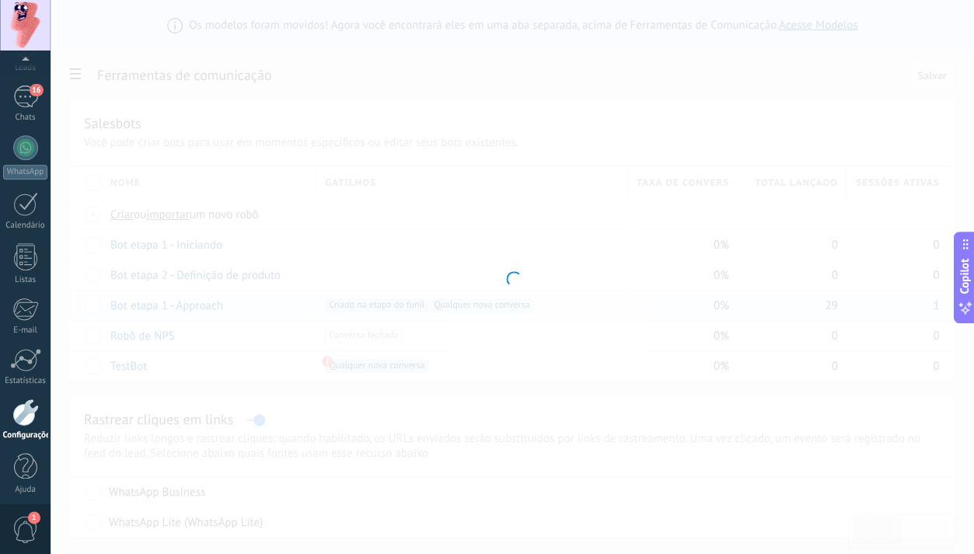
type input "**********"
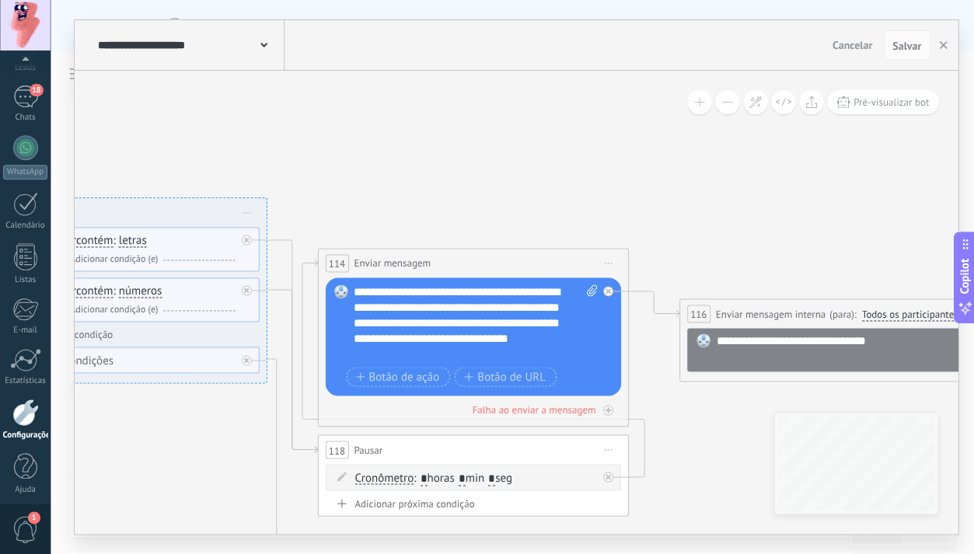
click at [854, 44] on span "Cancelar" at bounding box center [852, 45] width 40 height 14
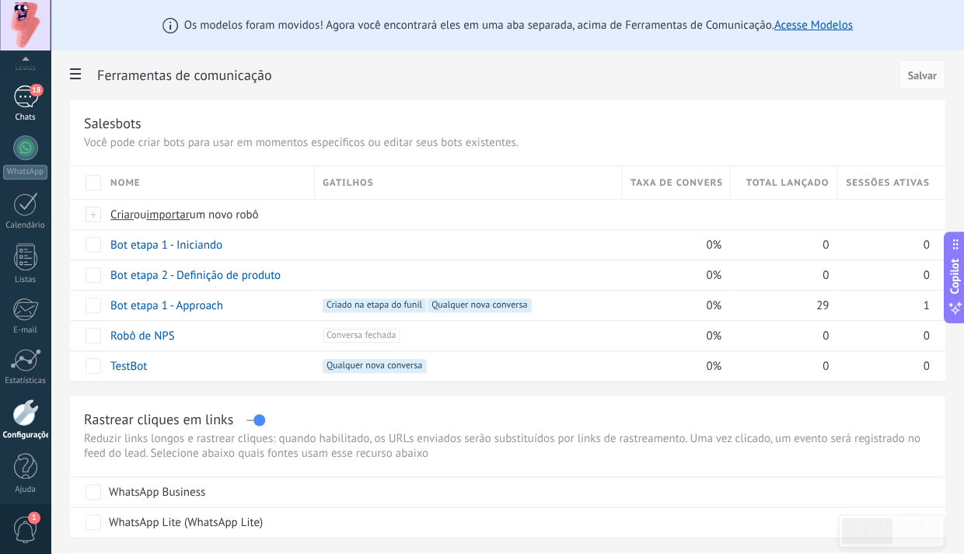
click at [33, 113] on div "Chats" at bounding box center [25, 118] width 45 height 10
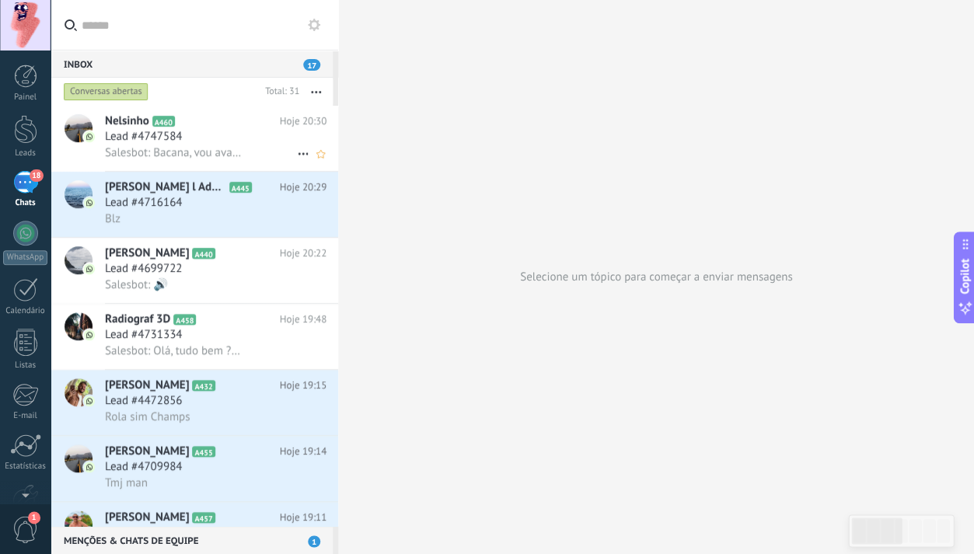
click at [174, 140] on span "Lead #4747584" at bounding box center [143, 137] width 77 height 16
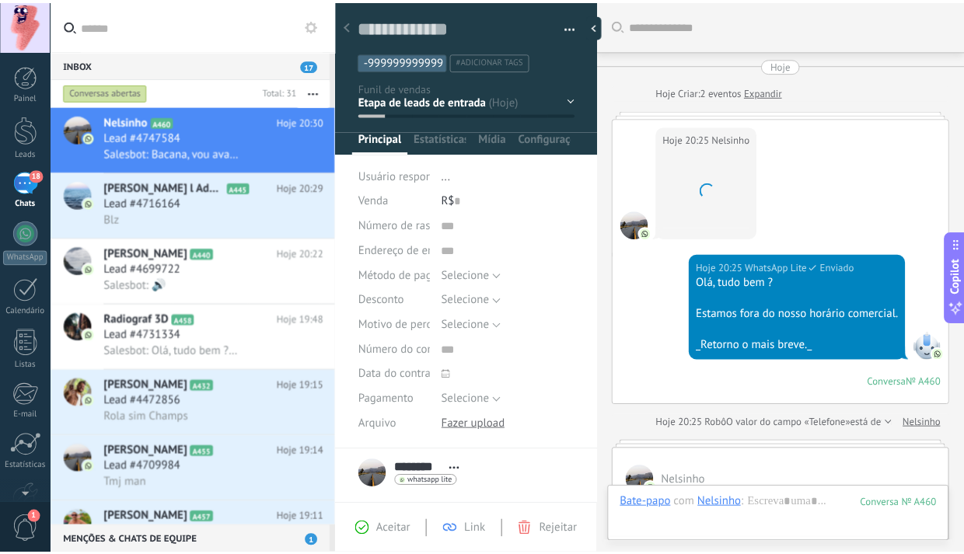
scroll to position [1494, 0]
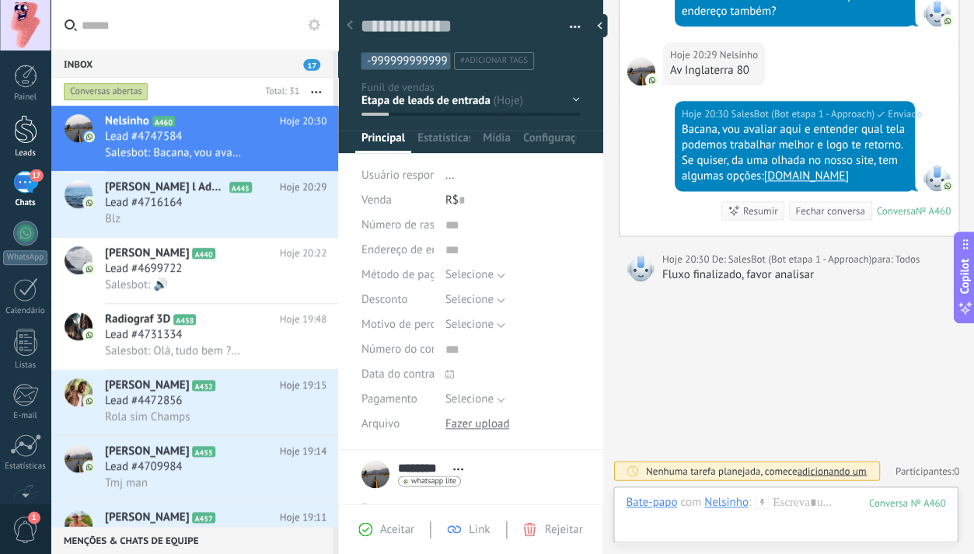
click at [26, 130] on div at bounding box center [25, 129] width 23 height 29
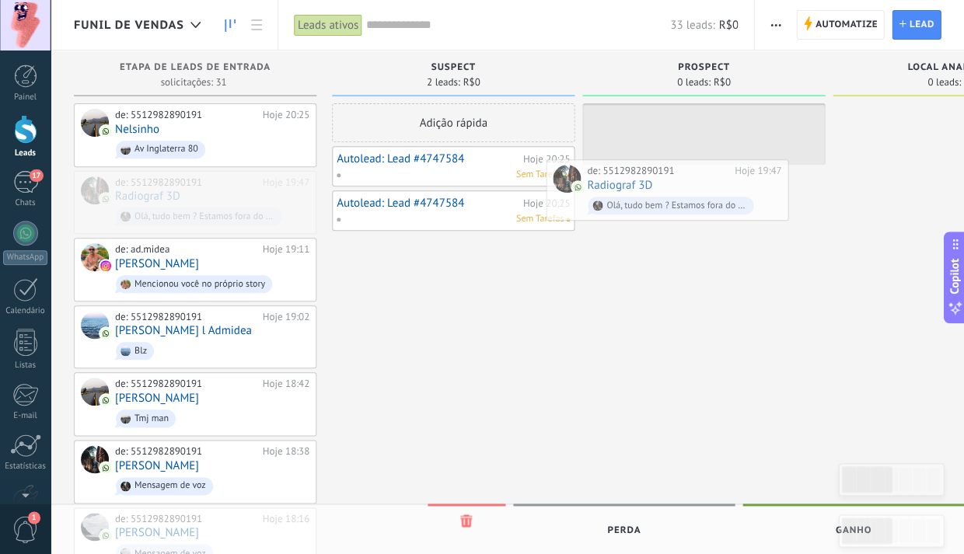
drag, startPoint x: 158, startPoint y: 186, endPoint x: 635, endPoint y: 178, distance: 477.4
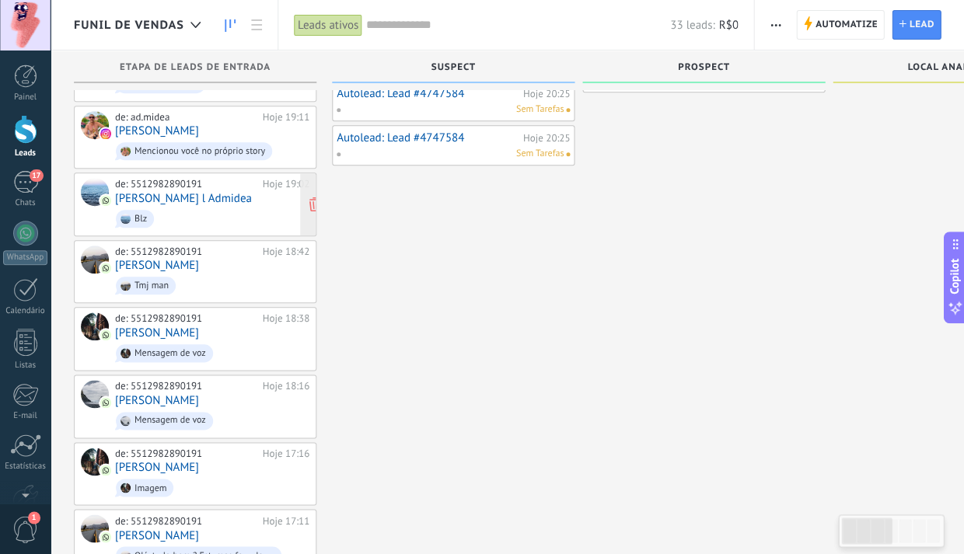
scroll to position [39, 0]
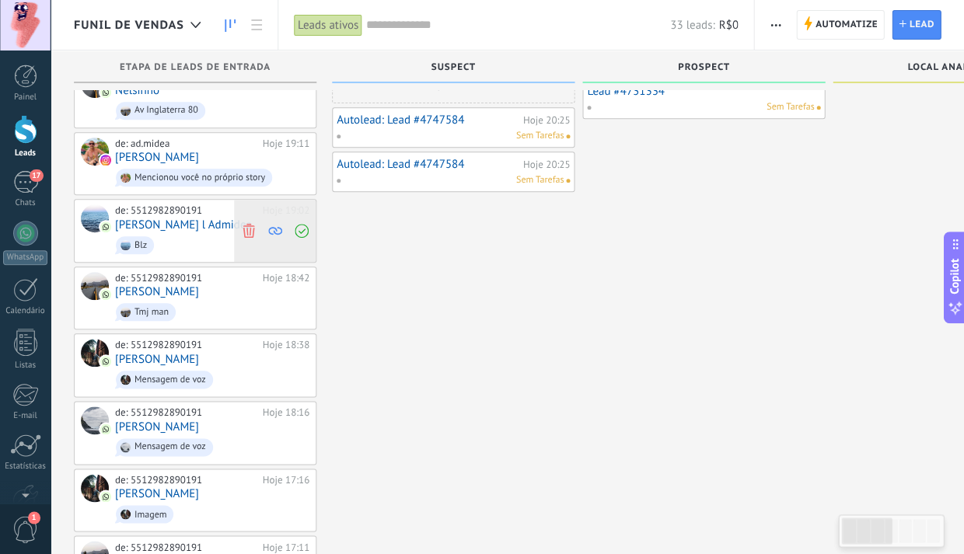
click at [249, 226] on icon at bounding box center [249, 231] width 14 height 14
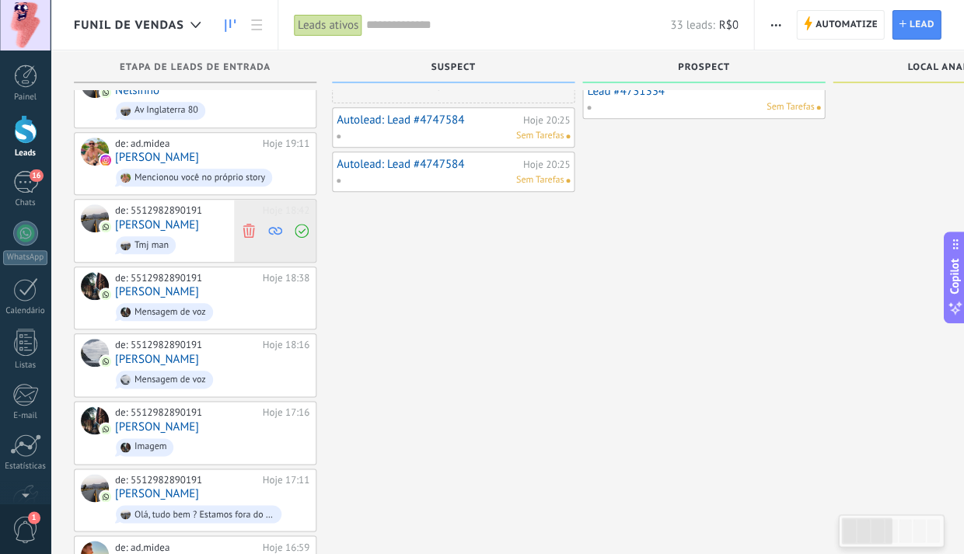
click at [250, 225] on use at bounding box center [249, 231] width 12 height 14
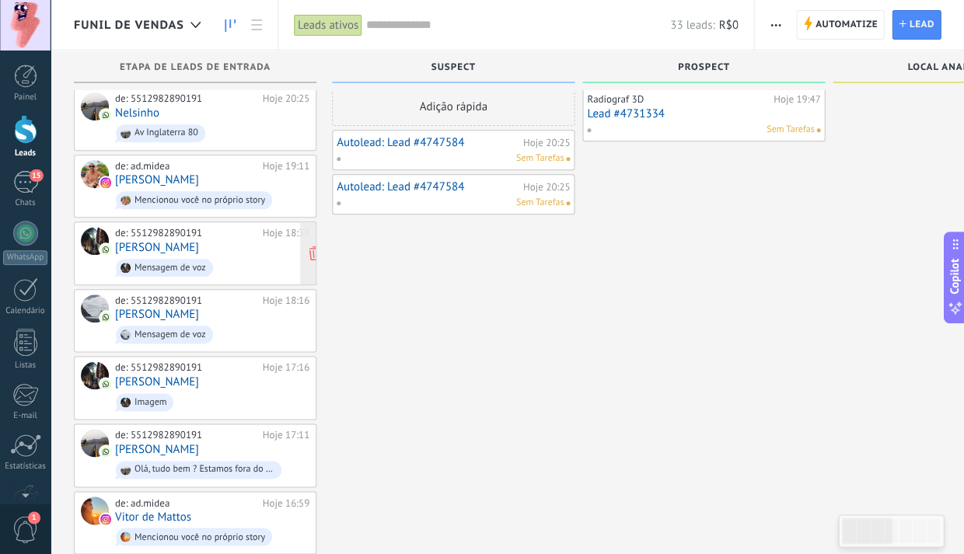
scroll to position [16, 0]
click at [248, 183] on icon at bounding box center [249, 187] width 14 height 14
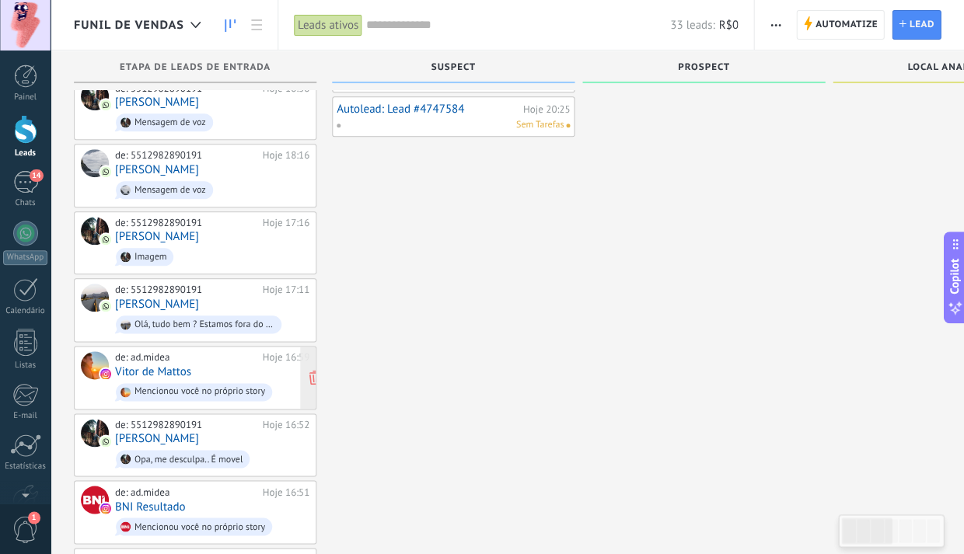
scroll to position [103, 0]
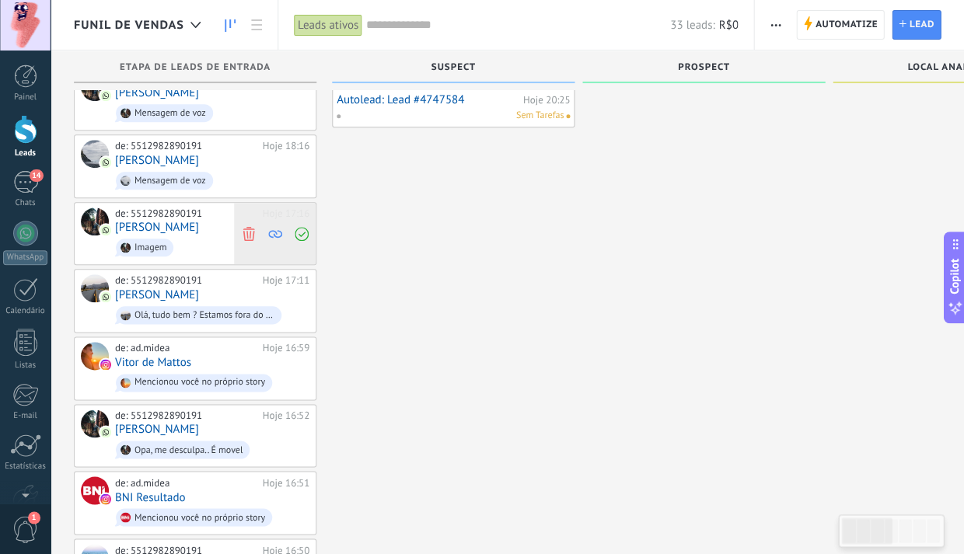
click at [277, 227] on icon at bounding box center [275, 234] width 14 height 14
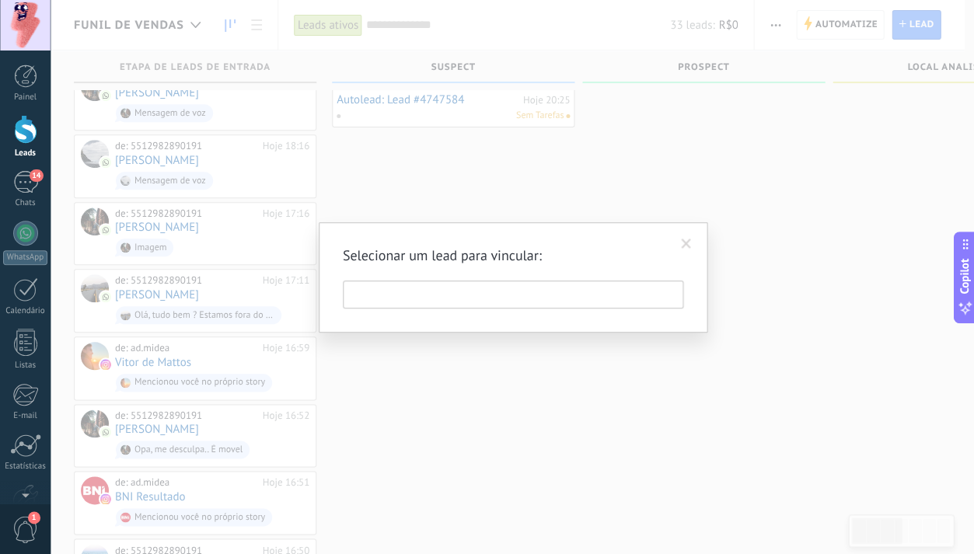
click at [686, 239] on span at bounding box center [686, 244] width 10 height 11
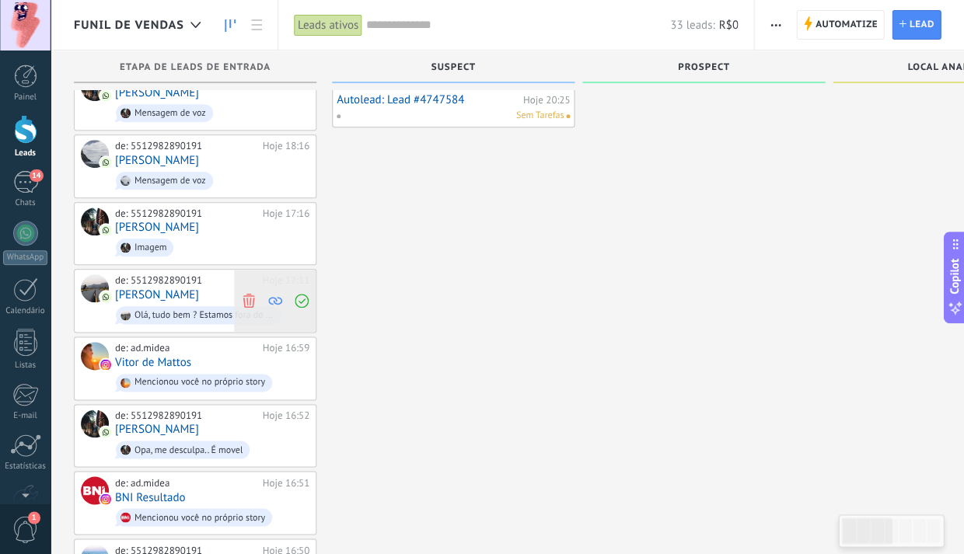
click at [376, 227] on use at bounding box center [383, 234] width 14 height 14
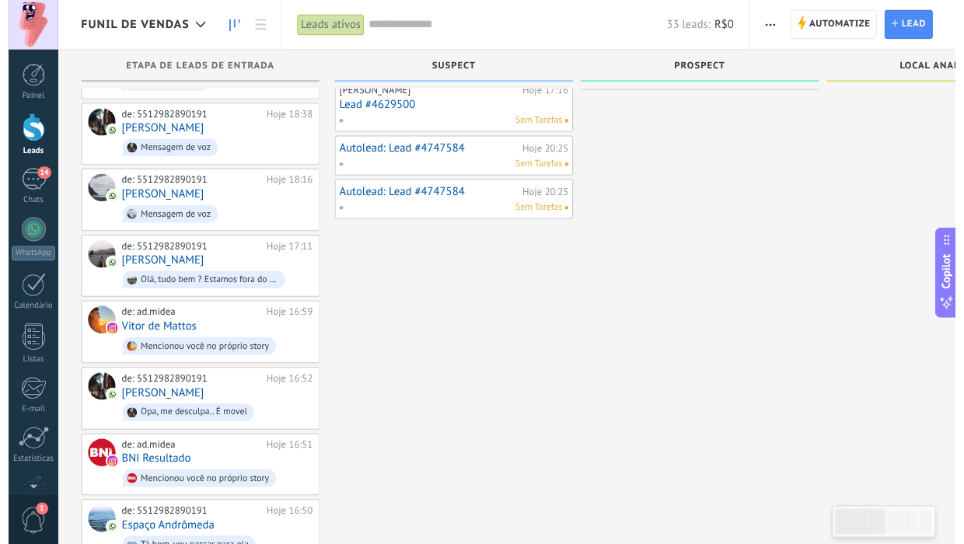
scroll to position [0, 0]
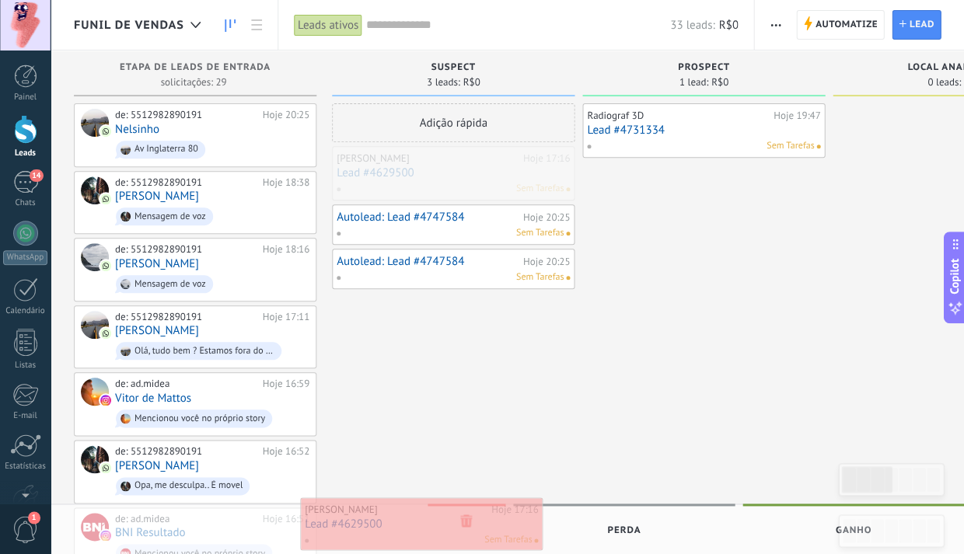
drag, startPoint x: 499, startPoint y: 162, endPoint x: 467, endPoint y: 513, distance: 352.9
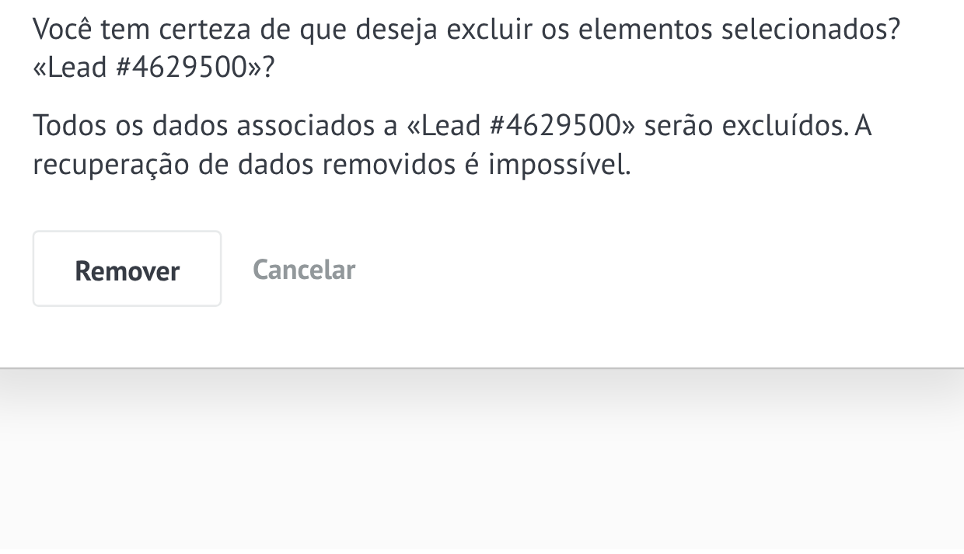
scroll to position [93, 0]
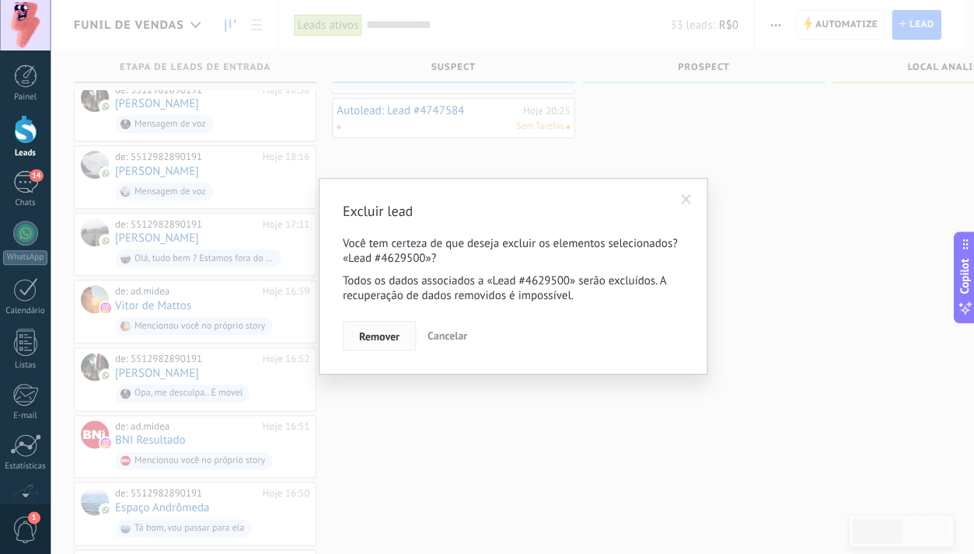
click at [390, 338] on span "Remover" at bounding box center [379, 336] width 40 height 11
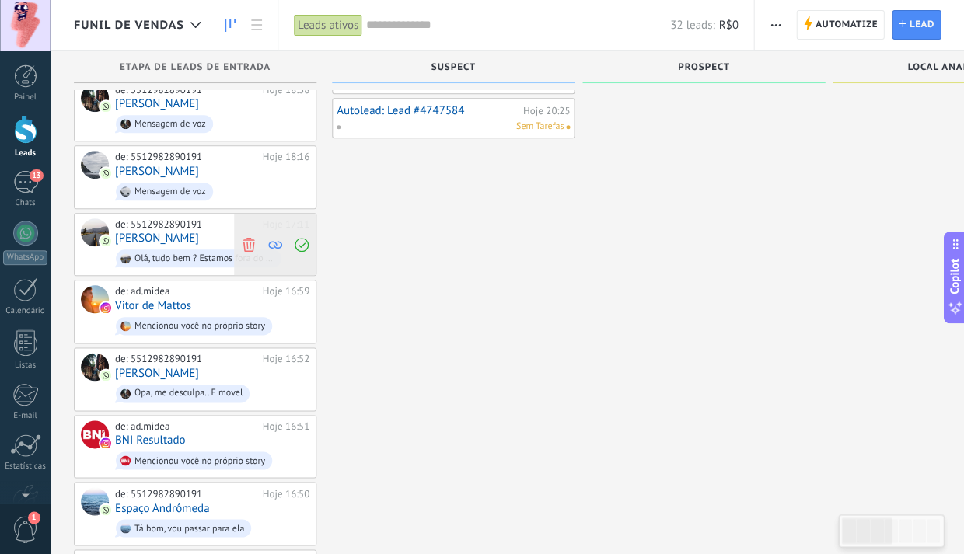
click at [246, 237] on icon at bounding box center [249, 244] width 14 height 14
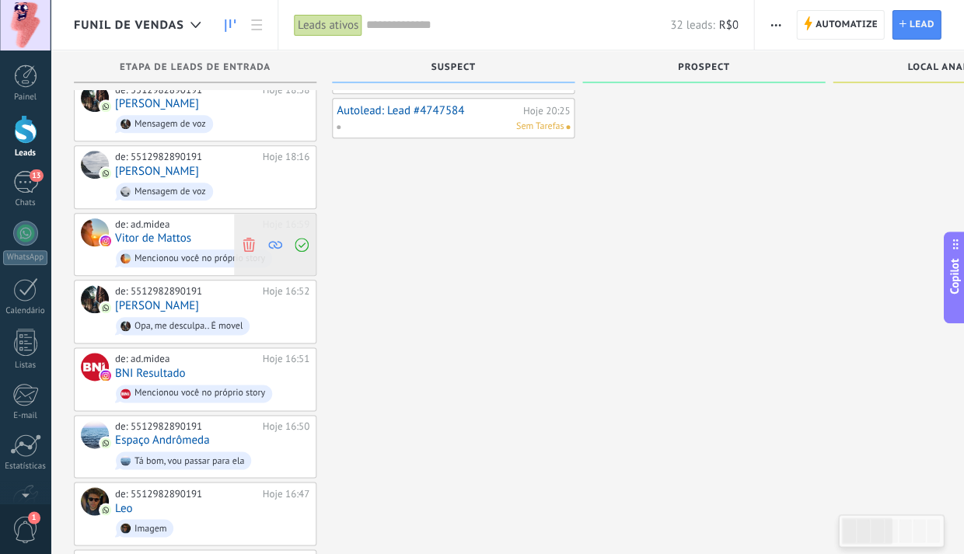
click at [246, 237] on icon at bounding box center [249, 244] width 14 height 14
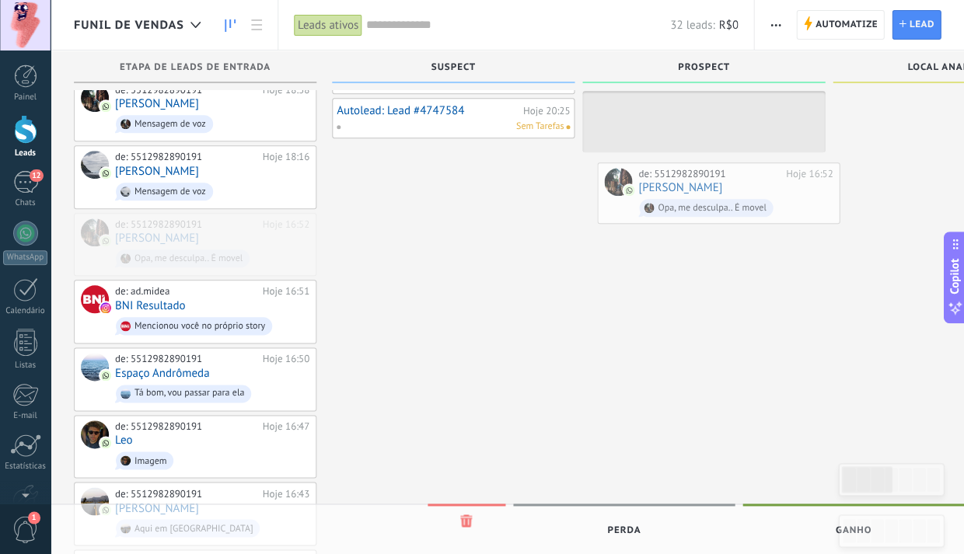
drag, startPoint x: 157, startPoint y: 228, endPoint x: 679, endPoint y: 183, distance: 523.6
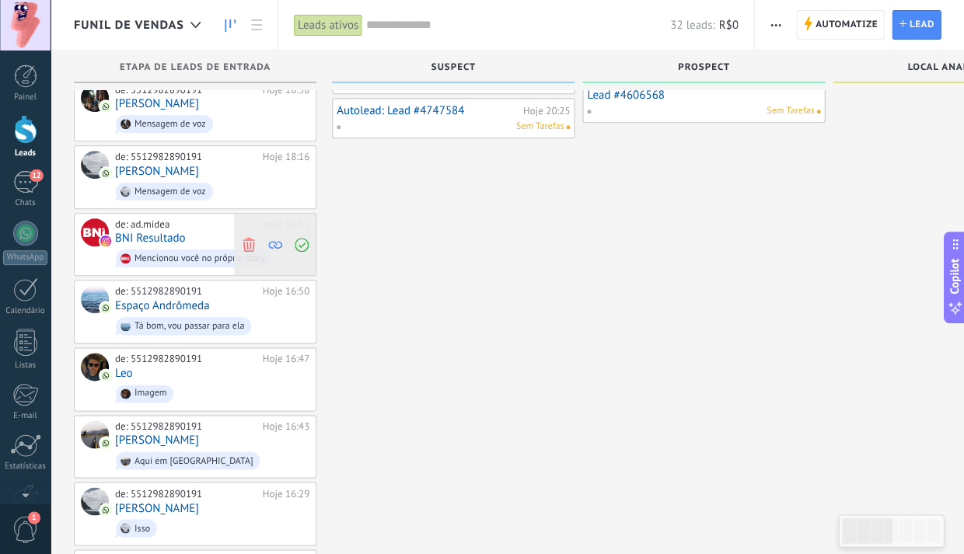
click at [246, 238] on use at bounding box center [249, 244] width 12 height 14
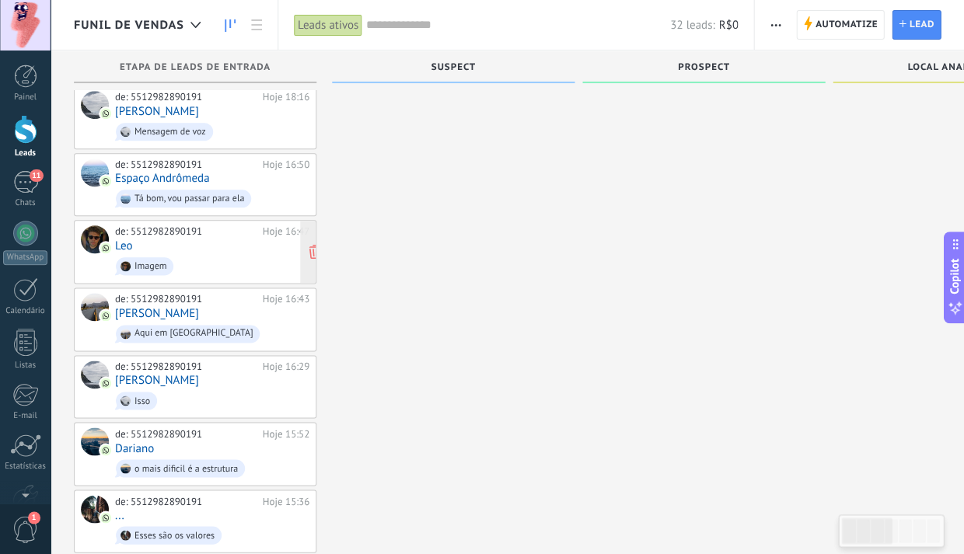
scroll to position [147, 0]
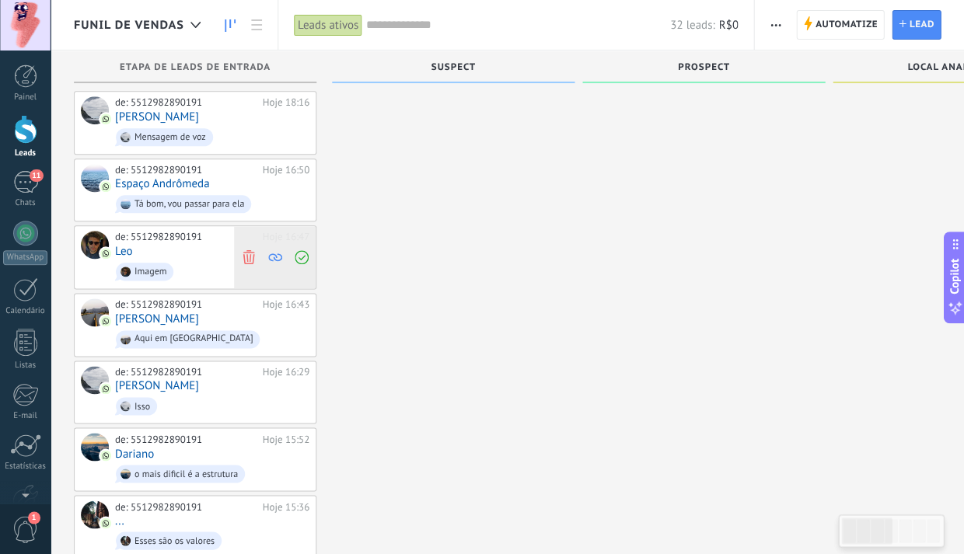
click at [252, 250] on icon at bounding box center [249, 257] width 14 height 14
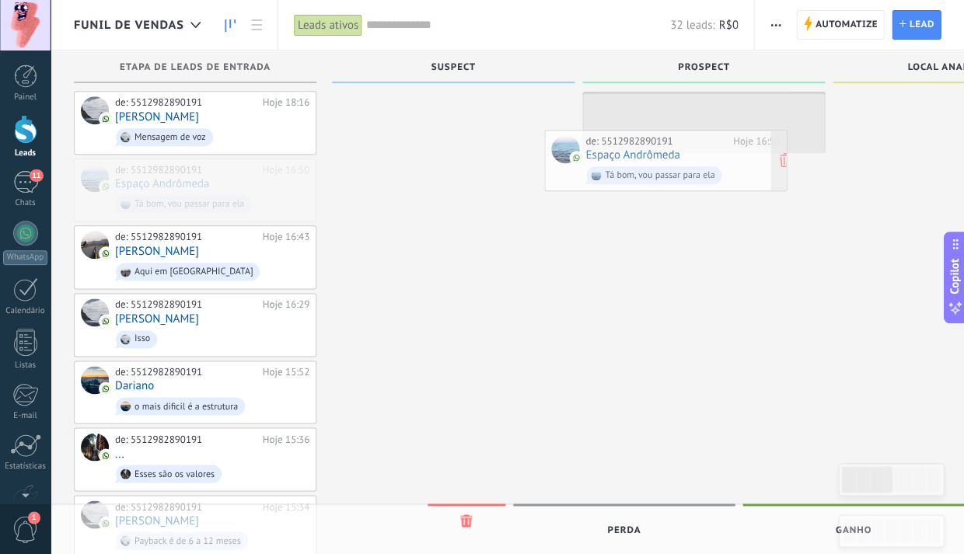
drag, startPoint x: 214, startPoint y: 175, endPoint x: 684, endPoint y: 151, distance: 471.0
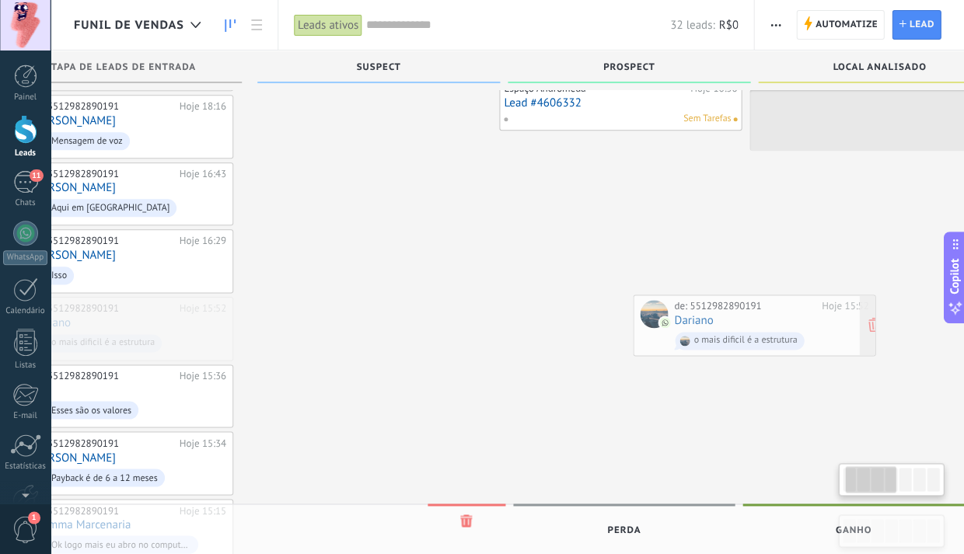
scroll to position [0, 99]
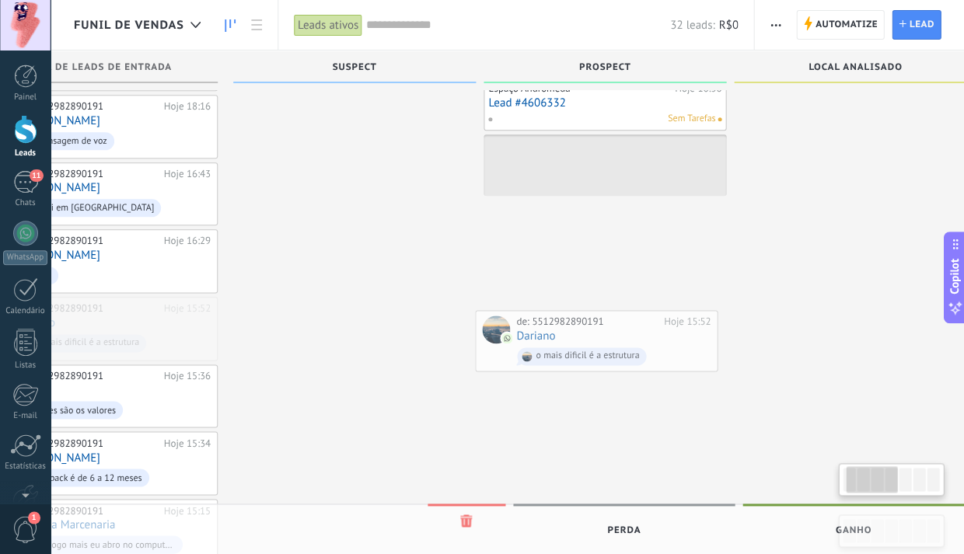
drag, startPoint x: 229, startPoint y: 308, endPoint x: 627, endPoint y: 330, distance: 398.7
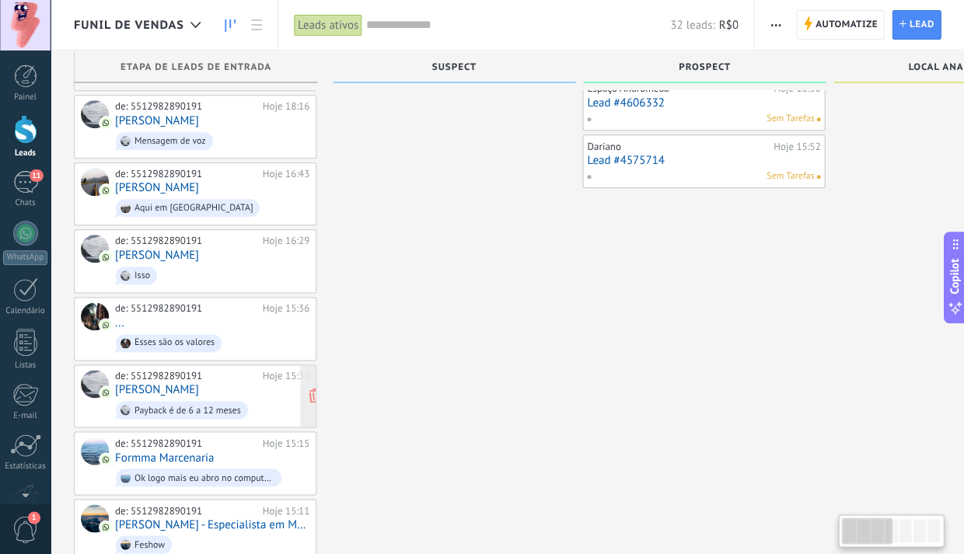
scroll to position [0, 0]
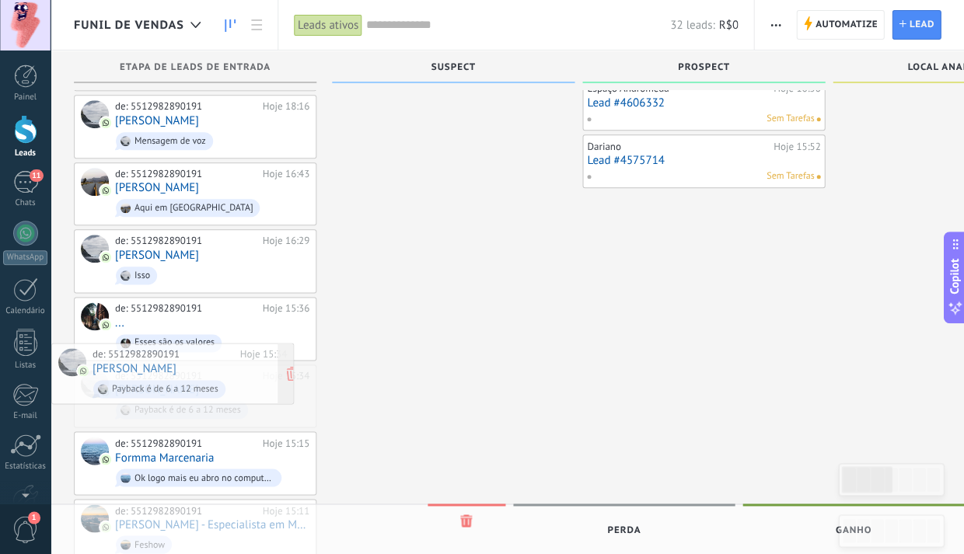
drag, startPoint x: 180, startPoint y: 380, endPoint x: 156, endPoint y: 370, distance: 25.4
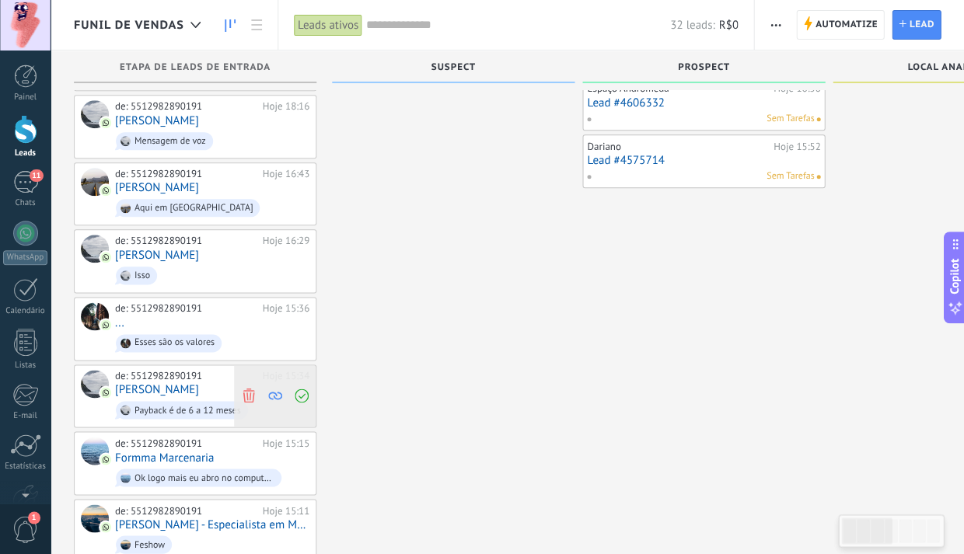
click at [248, 389] on icon at bounding box center [249, 396] width 14 height 14
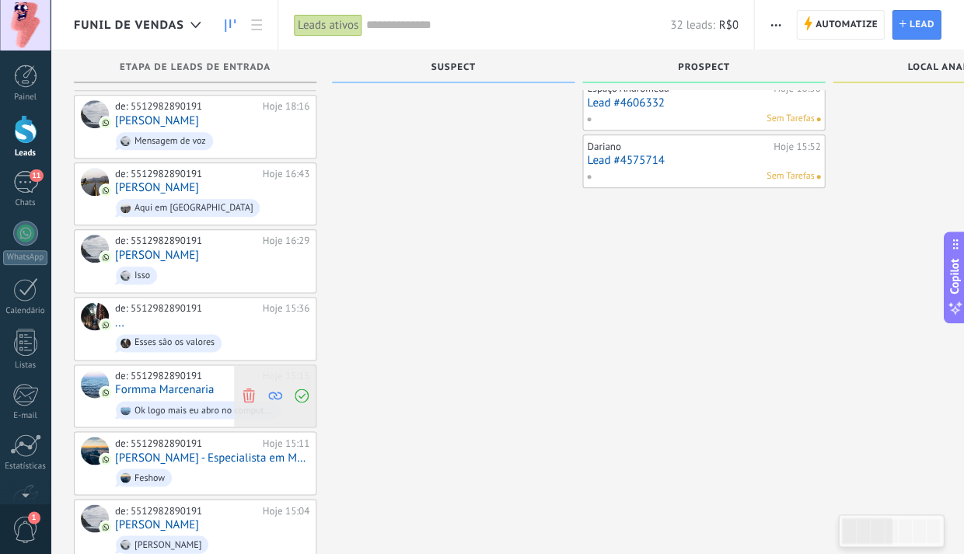
click at [246, 389] on use at bounding box center [249, 396] width 12 height 14
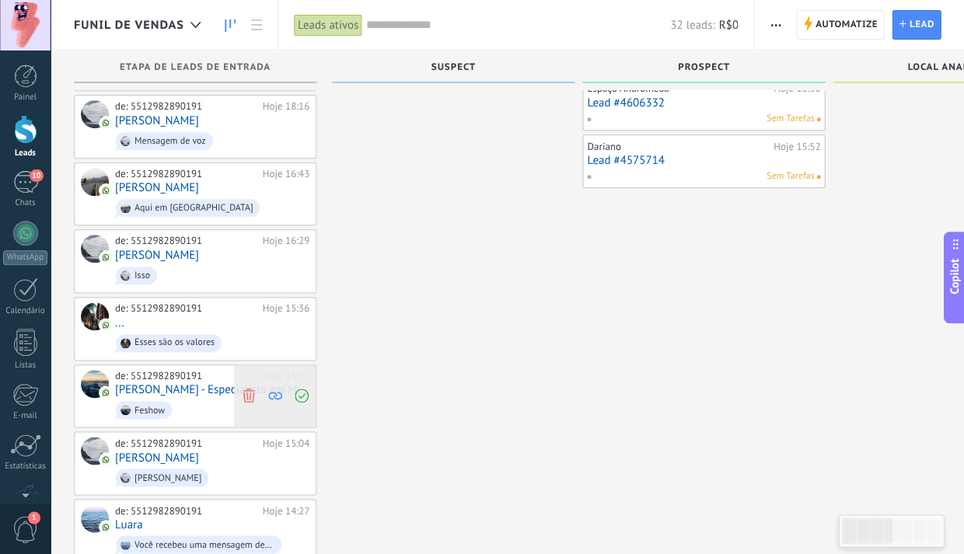
click at [250, 389] on use at bounding box center [249, 396] width 12 height 14
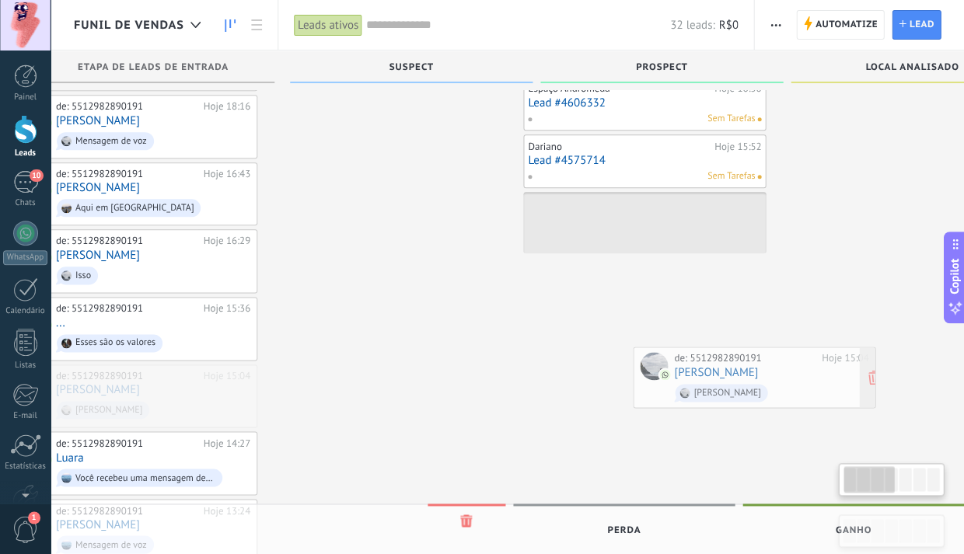
scroll to position [0, 75]
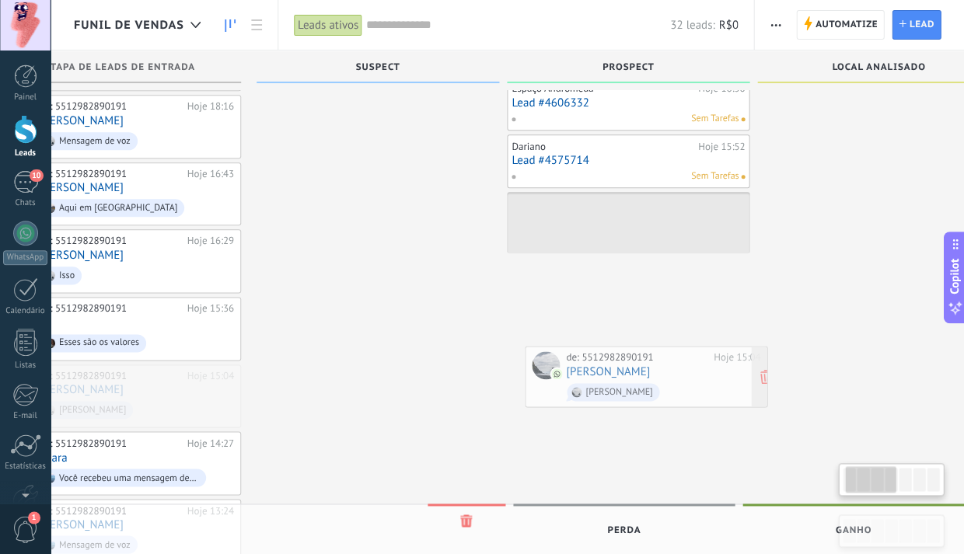
drag, startPoint x: 183, startPoint y: 369, endPoint x: 634, endPoint y: 362, distance: 451.0
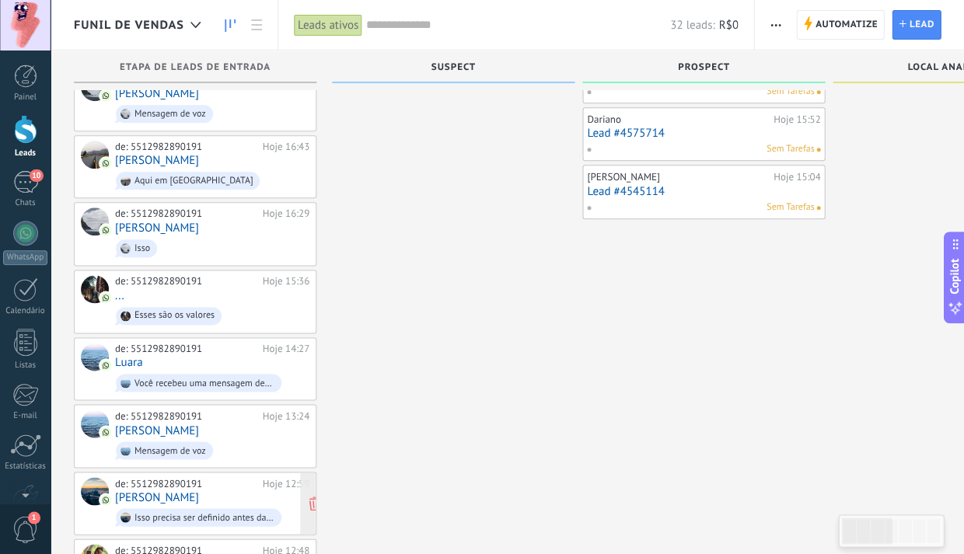
scroll to position [196, 0]
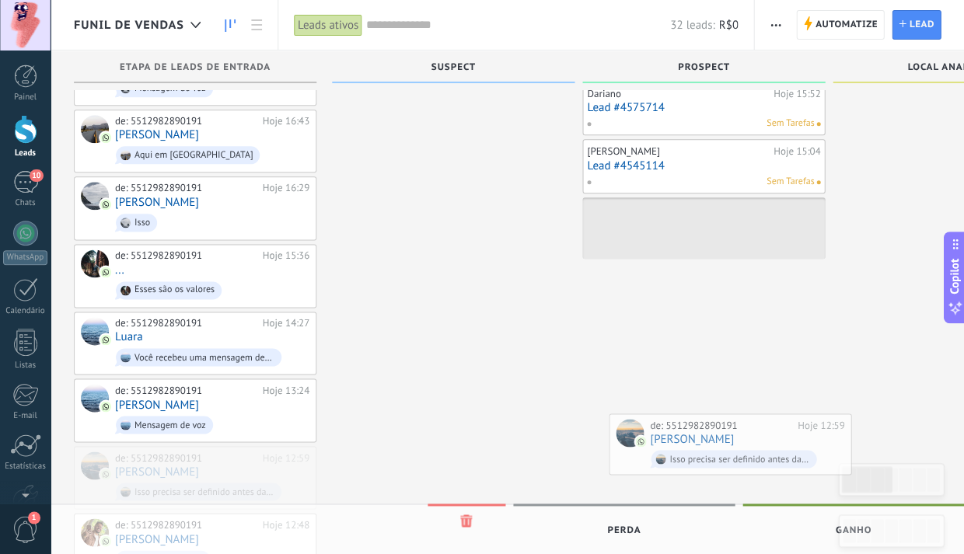
drag, startPoint x: 191, startPoint y: 456, endPoint x: 724, endPoint y: 438, distance: 532.9
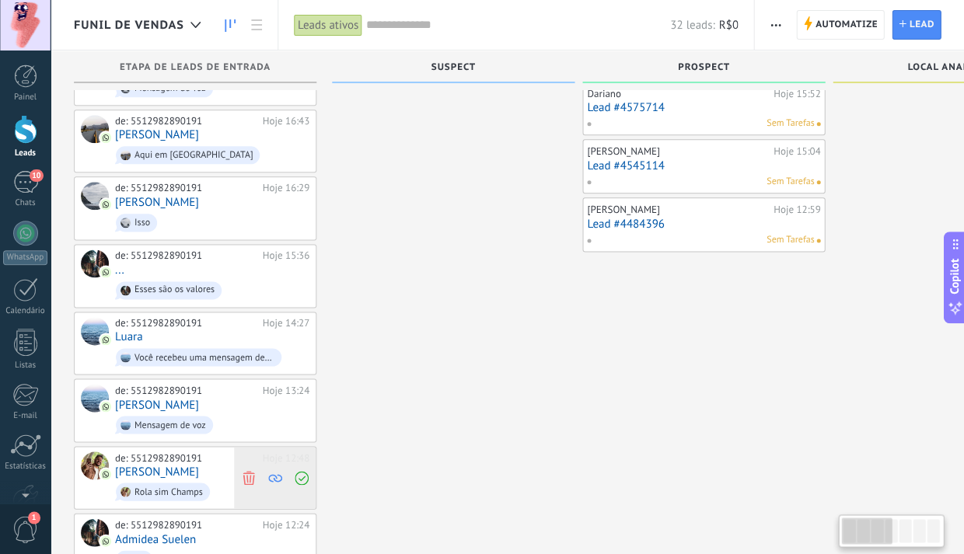
scroll to position [0, 0]
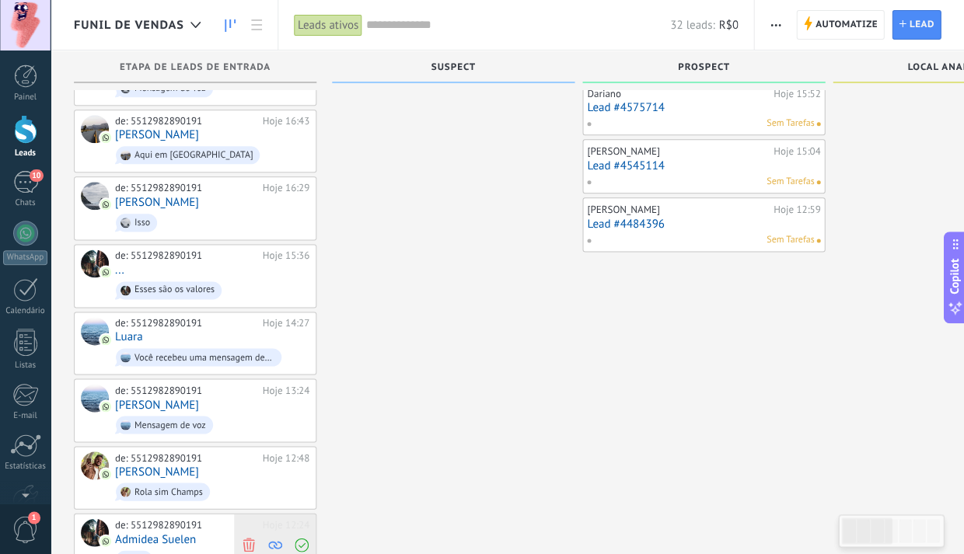
click at [246, 538] on use at bounding box center [249, 545] width 12 height 14
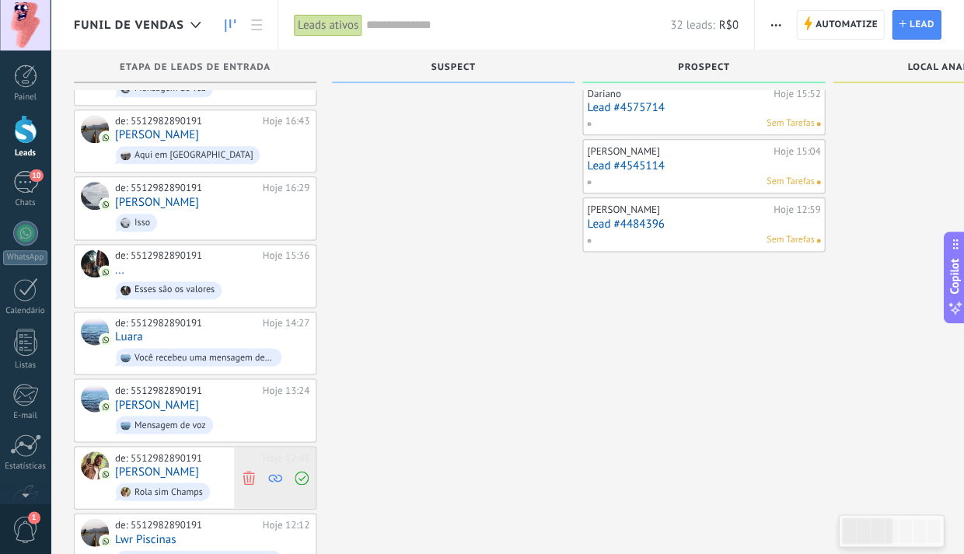
click at [251, 470] on icon at bounding box center [249, 477] width 14 height 14
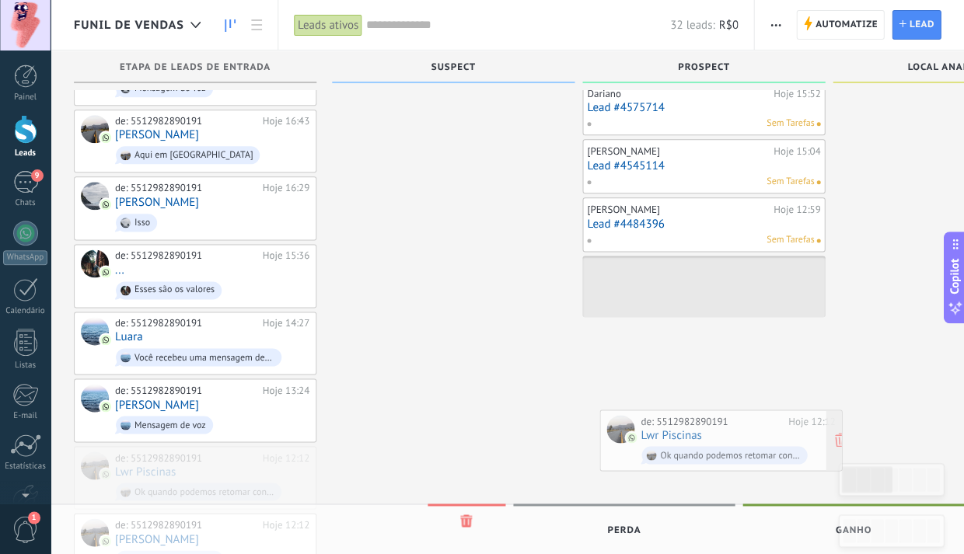
drag, startPoint x: 187, startPoint y: 459, endPoint x: 712, endPoint y: 438, distance: 526.0
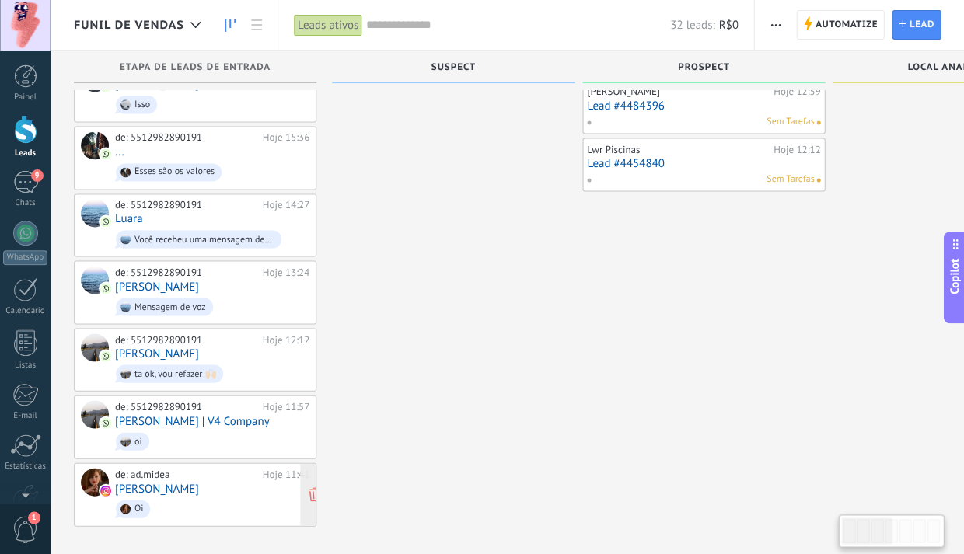
scroll to position [313, 0]
click at [245, 487] on icon at bounding box center [249, 494] width 14 height 14
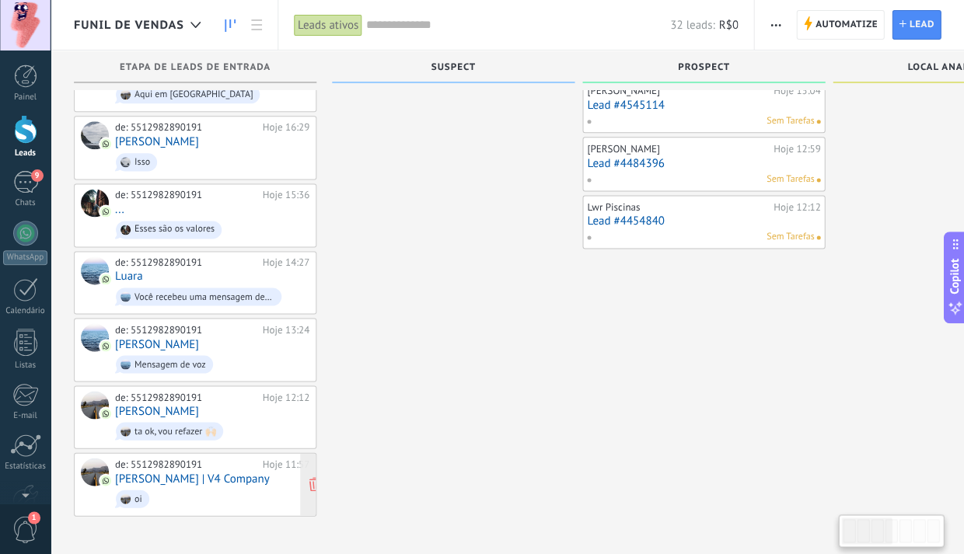
scroll to position [248, 0]
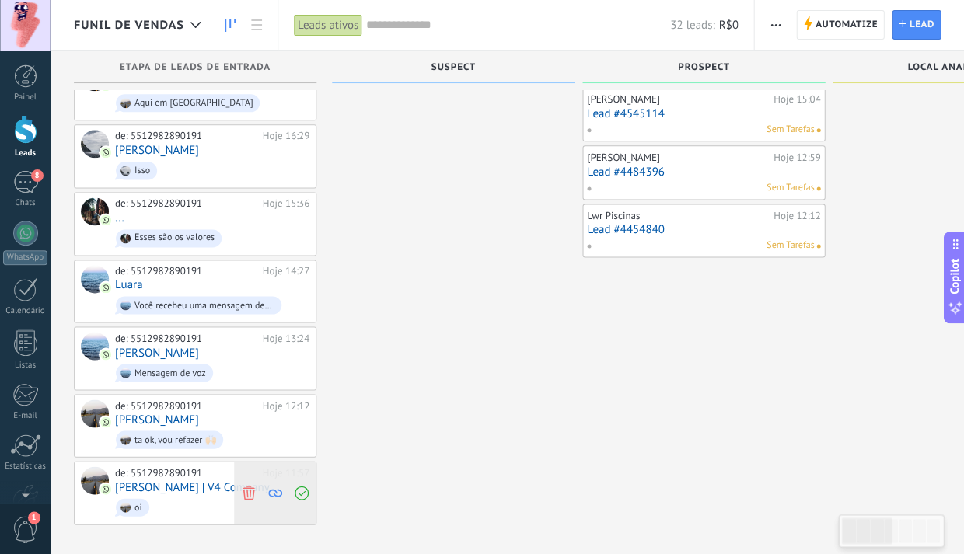
click at [245, 486] on icon at bounding box center [249, 493] width 14 height 14
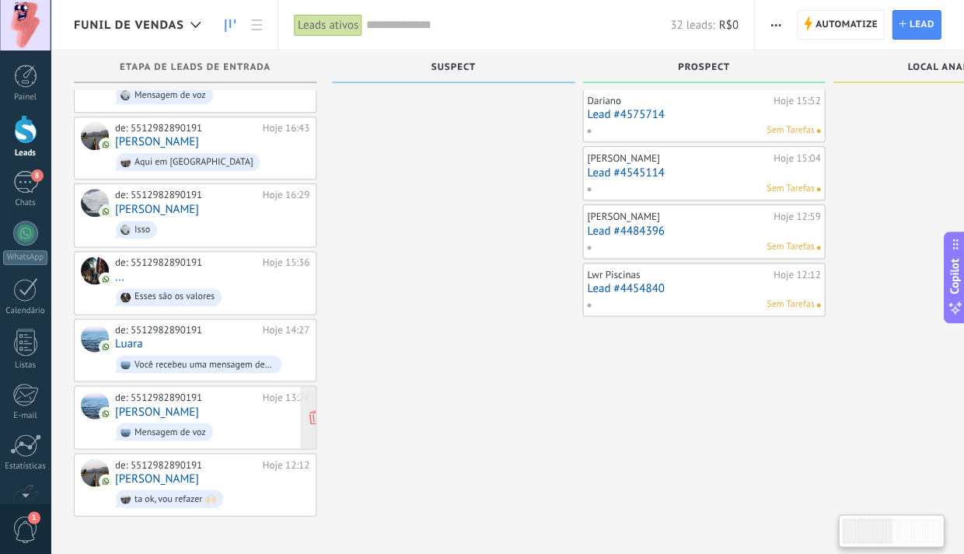
scroll to position [182, 0]
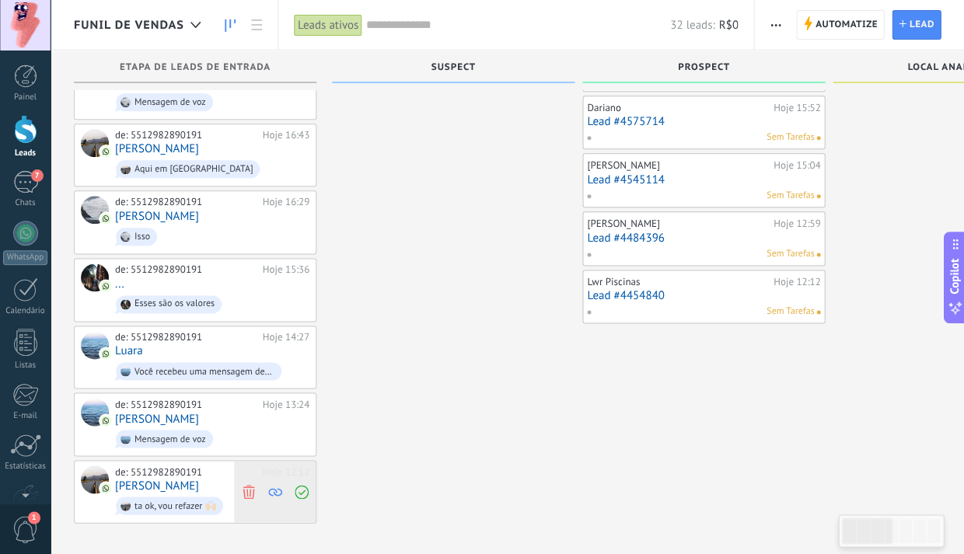
click at [245, 484] on icon at bounding box center [249, 491] width 14 height 14
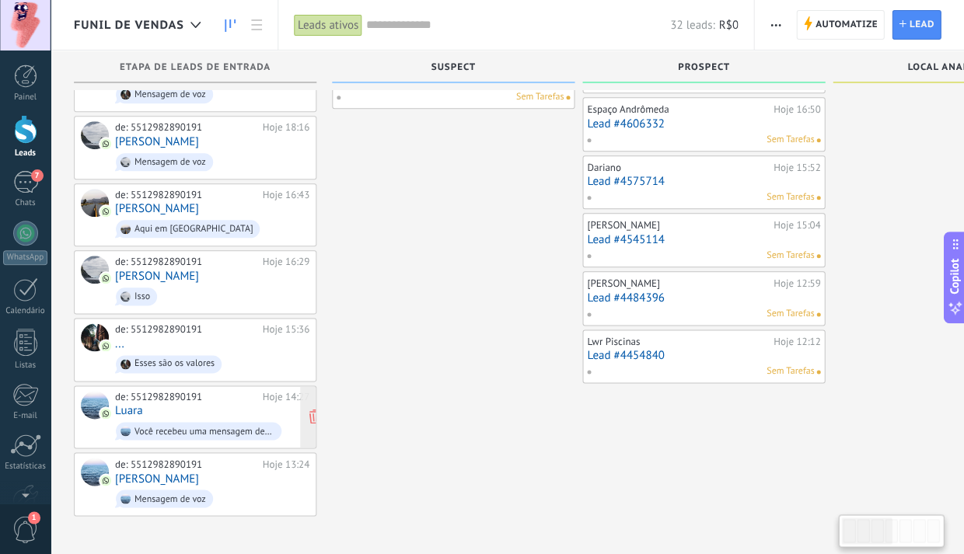
scroll to position [117, 0]
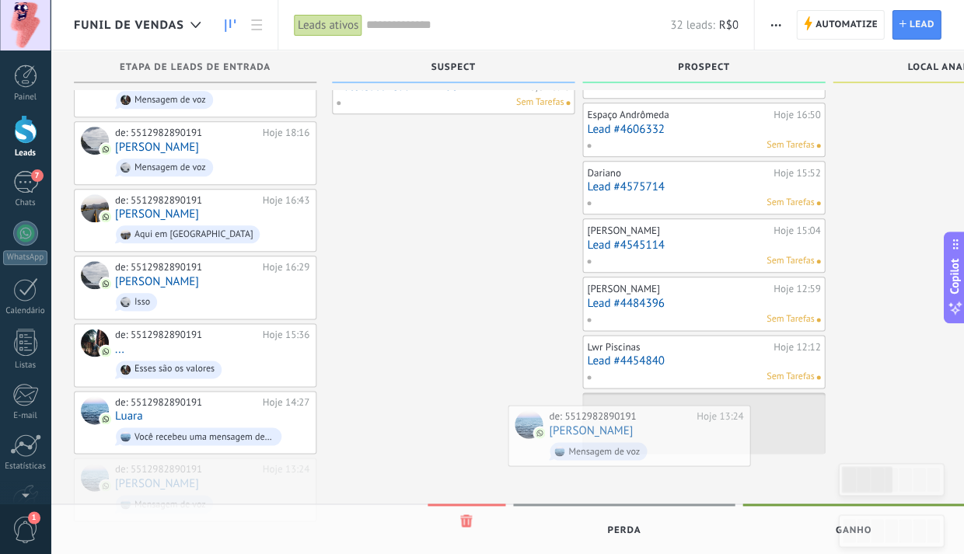
drag, startPoint x: 186, startPoint y: 456, endPoint x: 623, endPoint y: 416, distance: 438.8
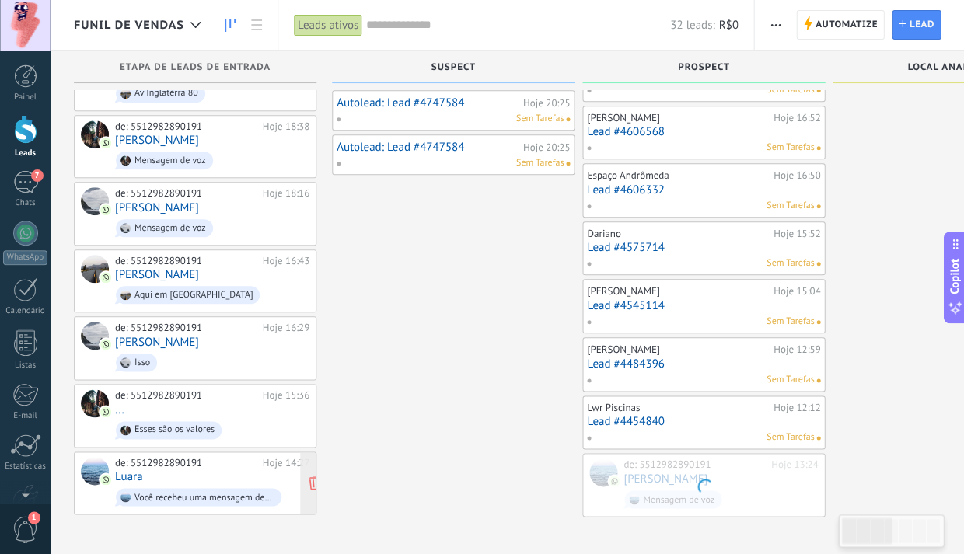
scroll to position [51, 0]
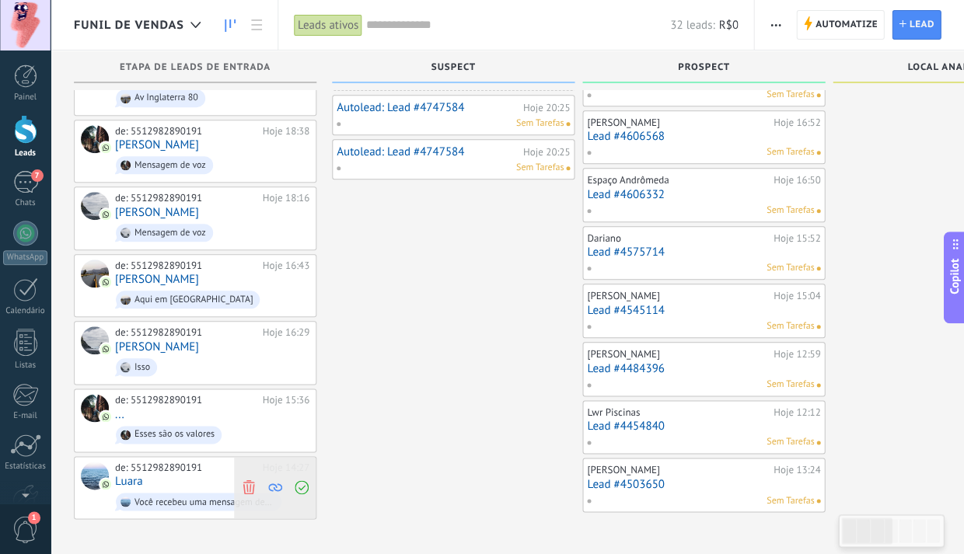
click at [248, 480] on icon at bounding box center [249, 487] width 14 height 14
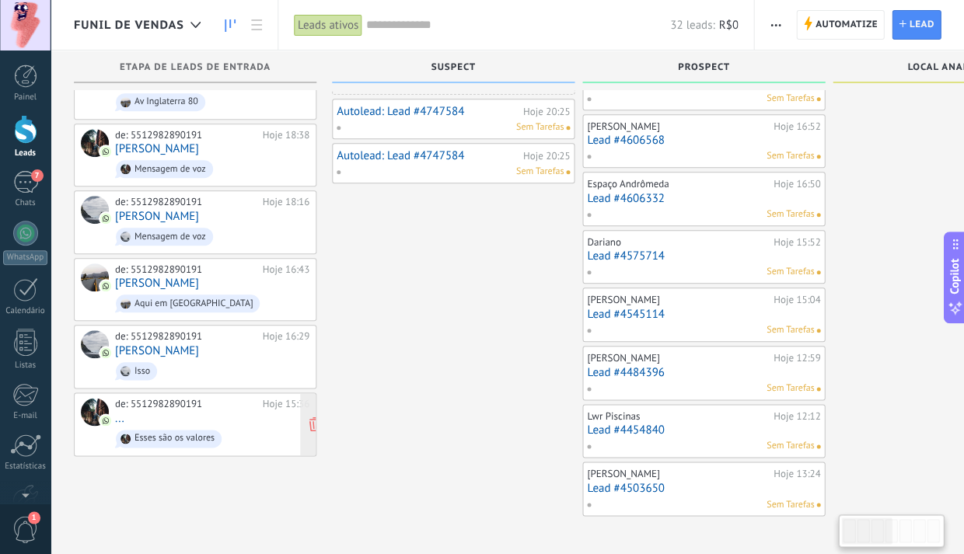
scroll to position [47, 0]
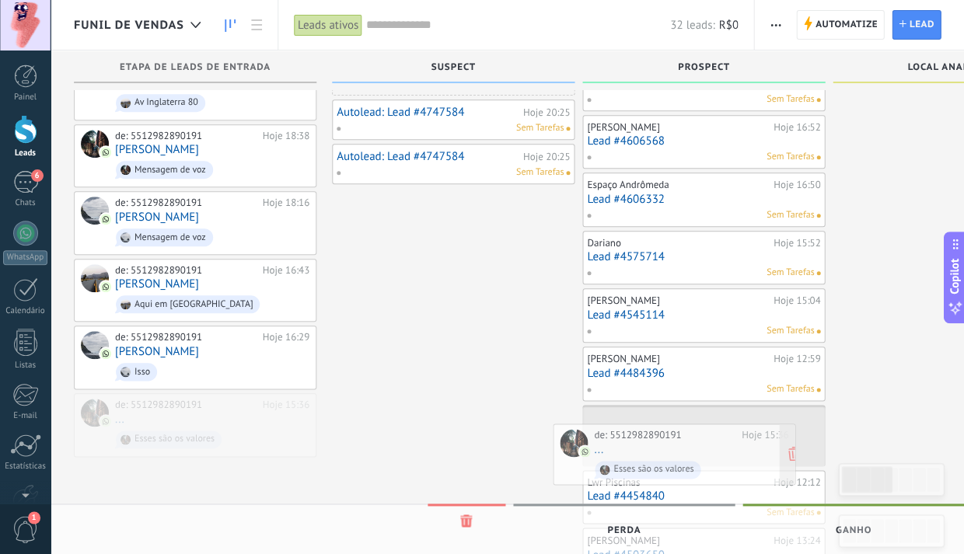
drag, startPoint x: 159, startPoint y: 402, endPoint x: 638, endPoint y: 442, distance: 480.6
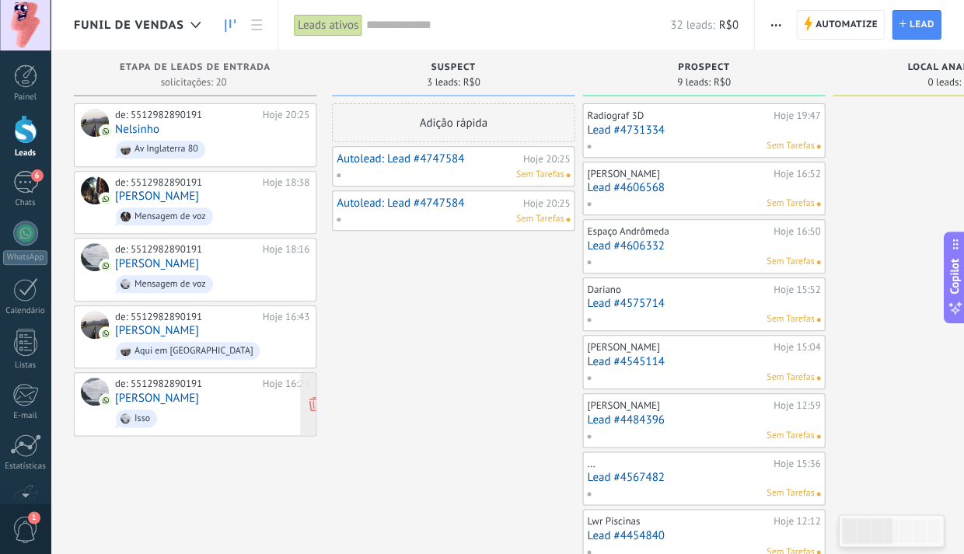
scroll to position [0, 0]
click at [253, 397] on icon at bounding box center [249, 404] width 14 height 14
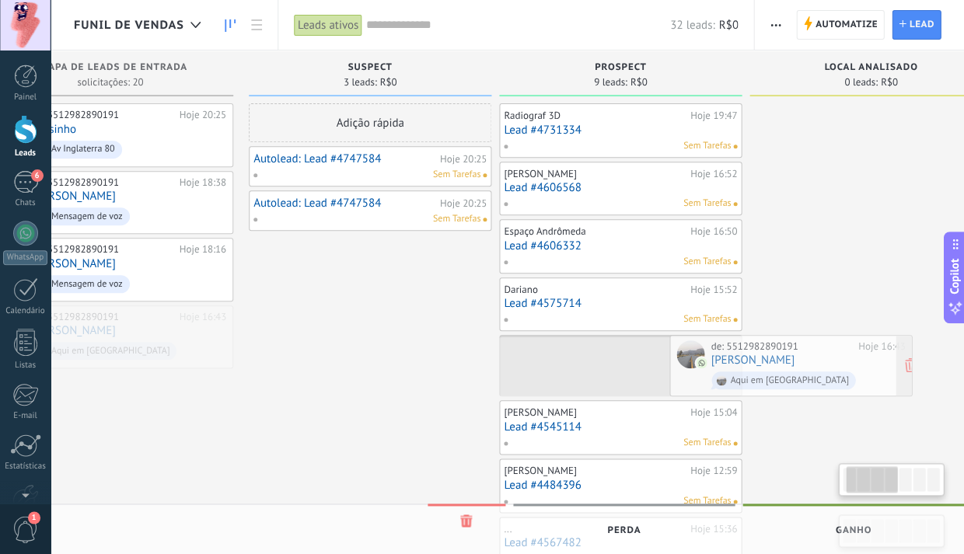
scroll to position [0, 96]
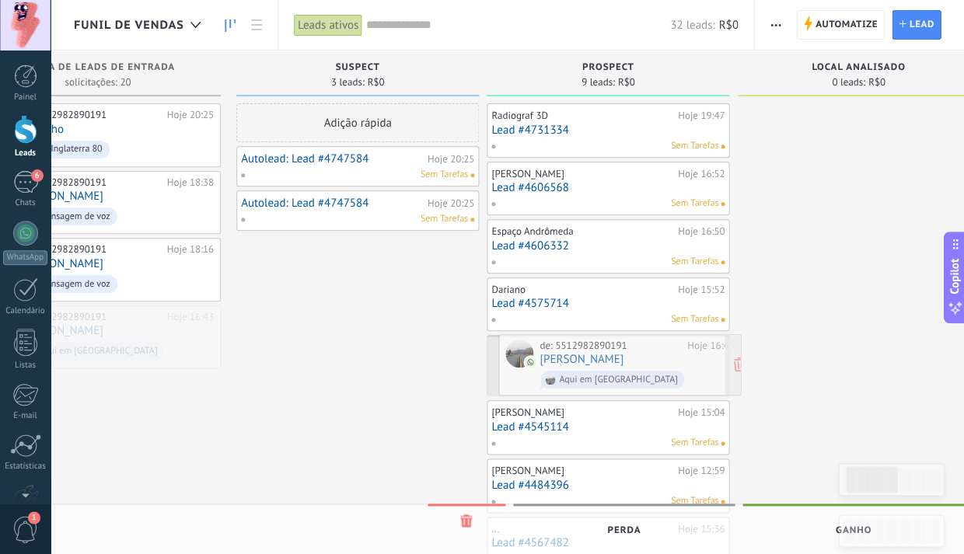
drag, startPoint x: 145, startPoint y: 320, endPoint x: 570, endPoint y: 354, distance: 425.9
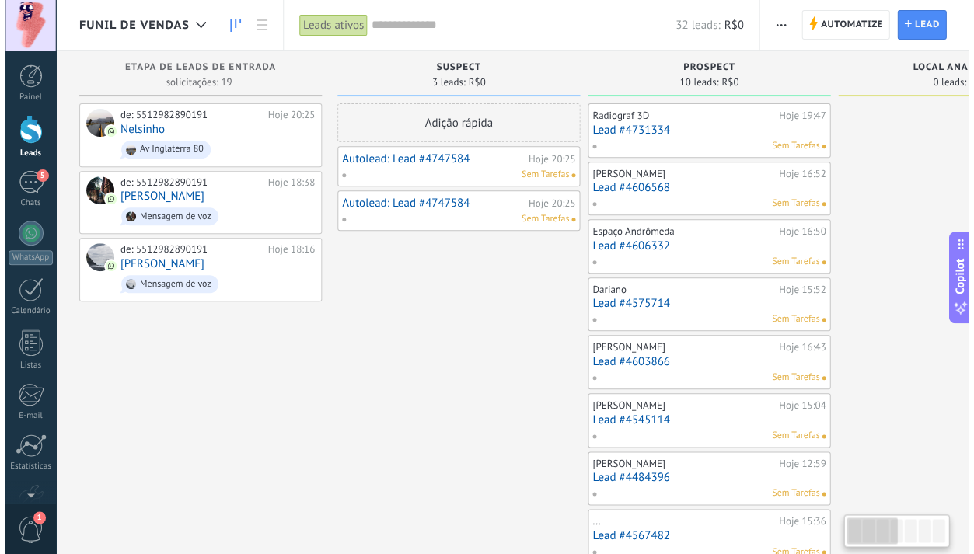
scroll to position [0, 0]
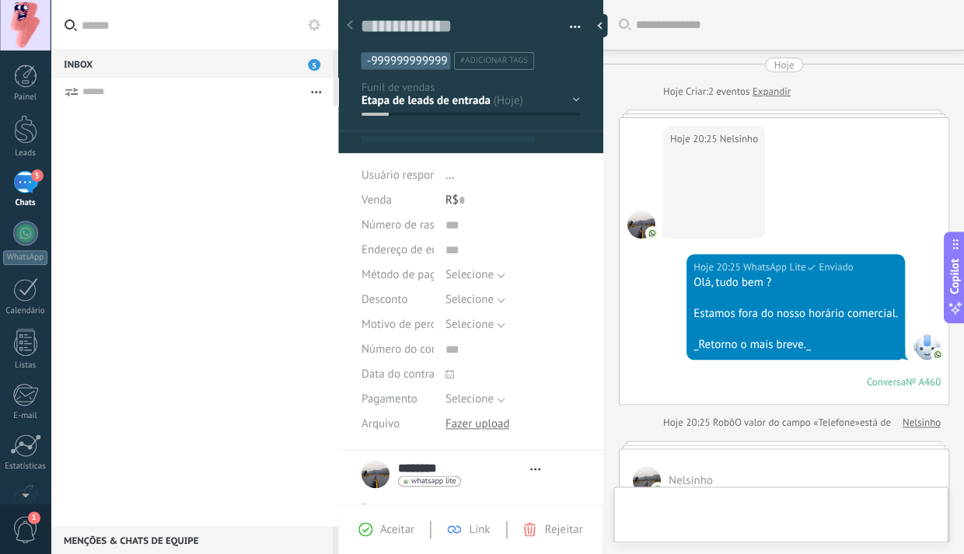
type textarea "**********"
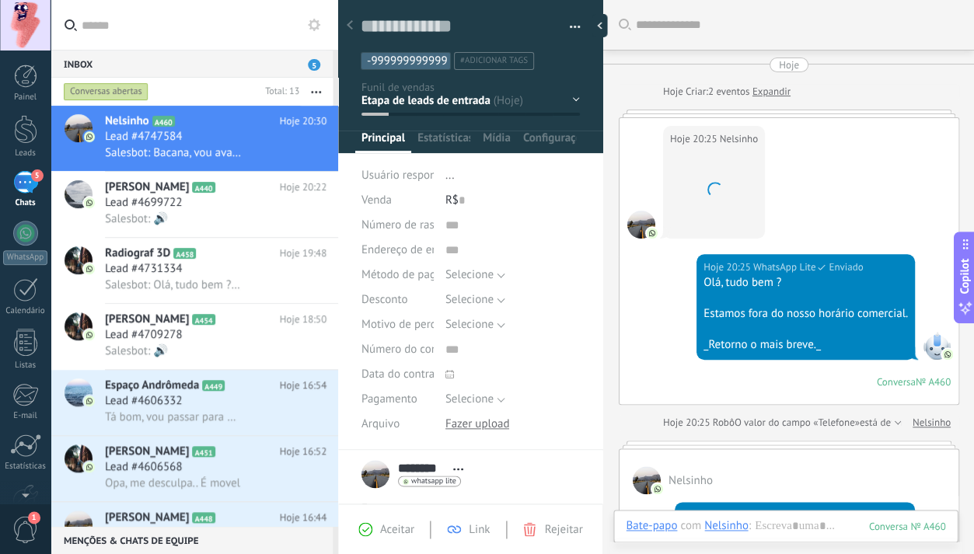
scroll to position [23, 0]
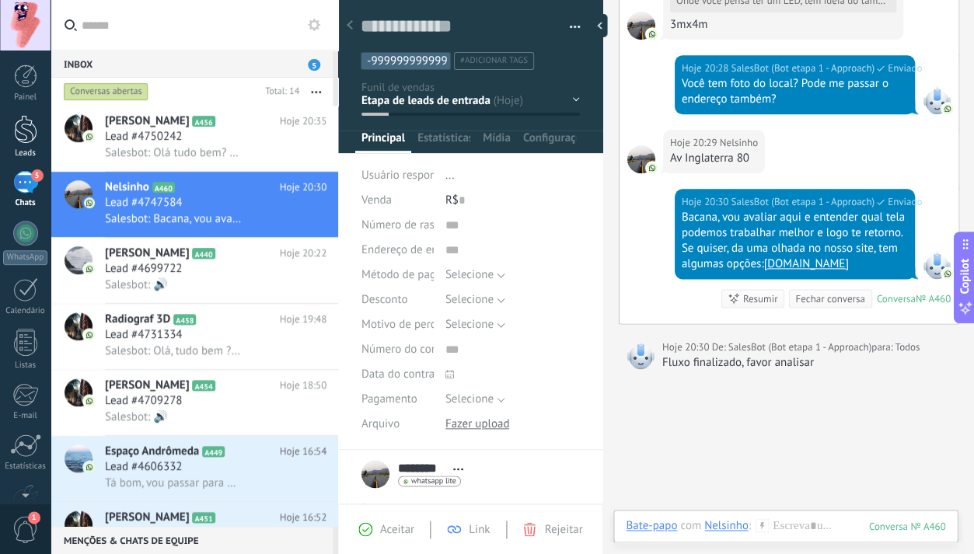
click at [33, 127] on div at bounding box center [25, 129] width 23 height 29
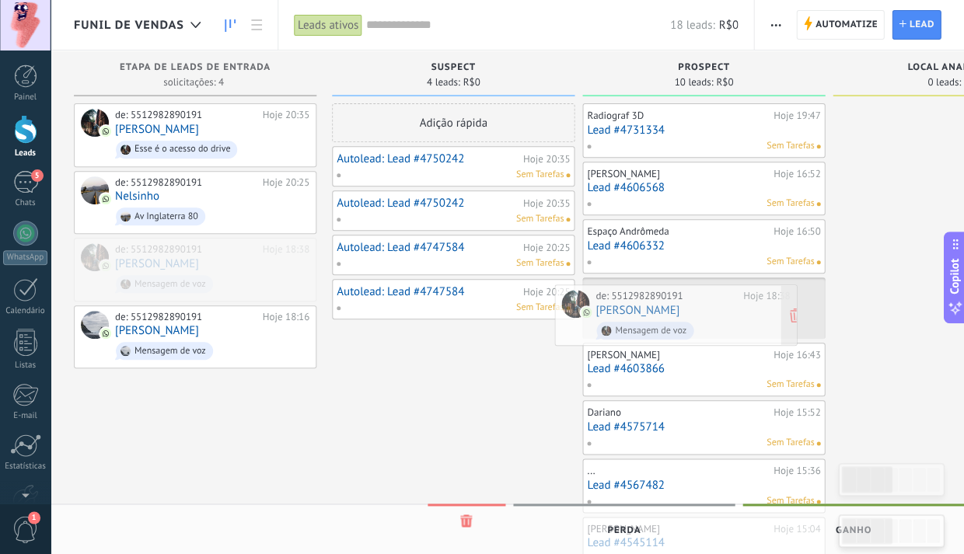
drag, startPoint x: 160, startPoint y: 249, endPoint x: 641, endPoint y: 299, distance: 483.9
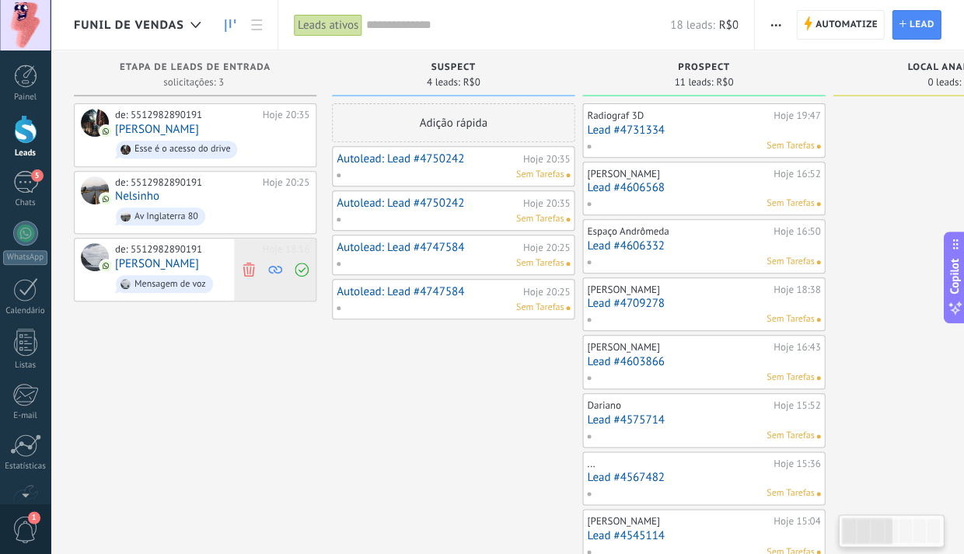
click at [246, 264] on use at bounding box center [249, 270] width 12 height 14
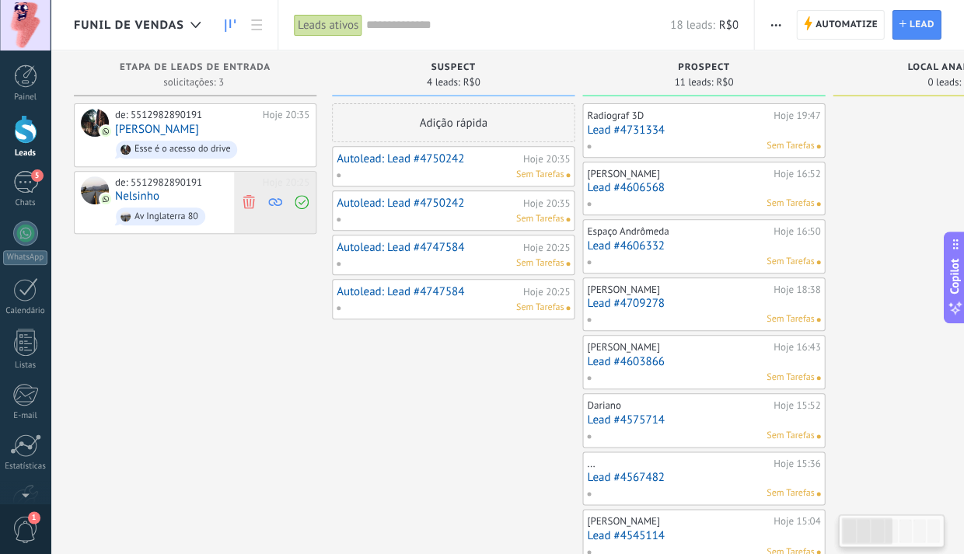
click at [246, 198] on use at bounding box center [249, 202] width 12 height 14
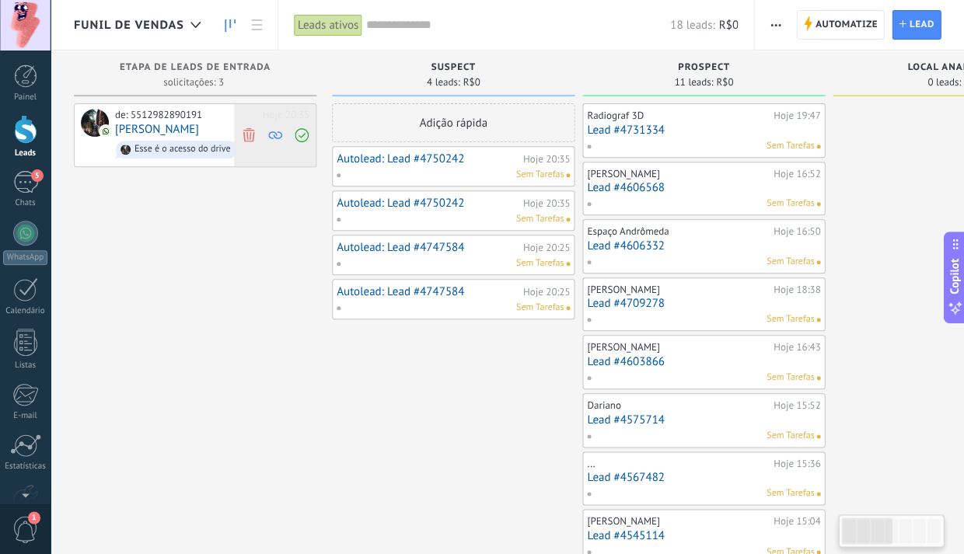
click at [249, 132] on icon at bounding box center [249, 135] width 14 height 14
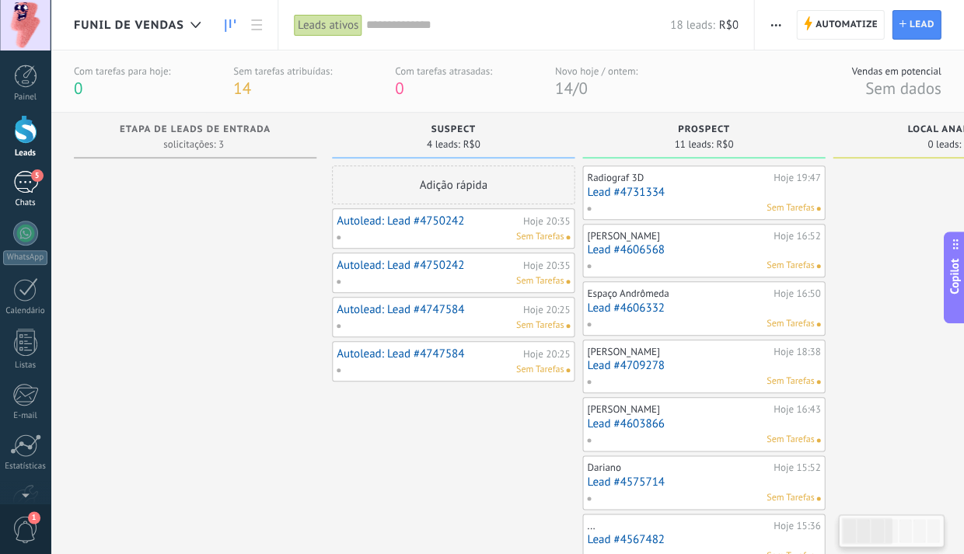
click at [29, 181] on div "5" at bounding box center [25, 182] width 25 height 23
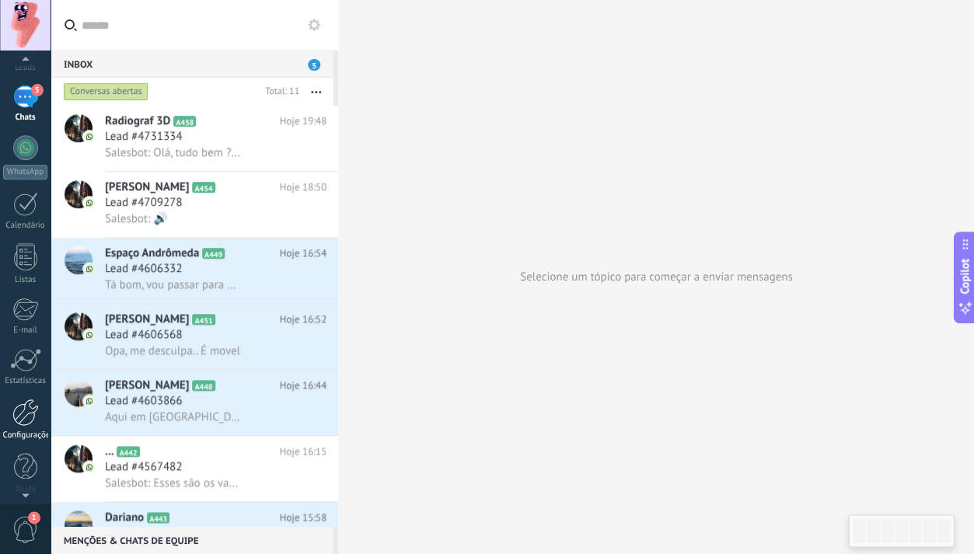
click at [27, 415] on div at bounding box center [25, 412] width 26 height 27
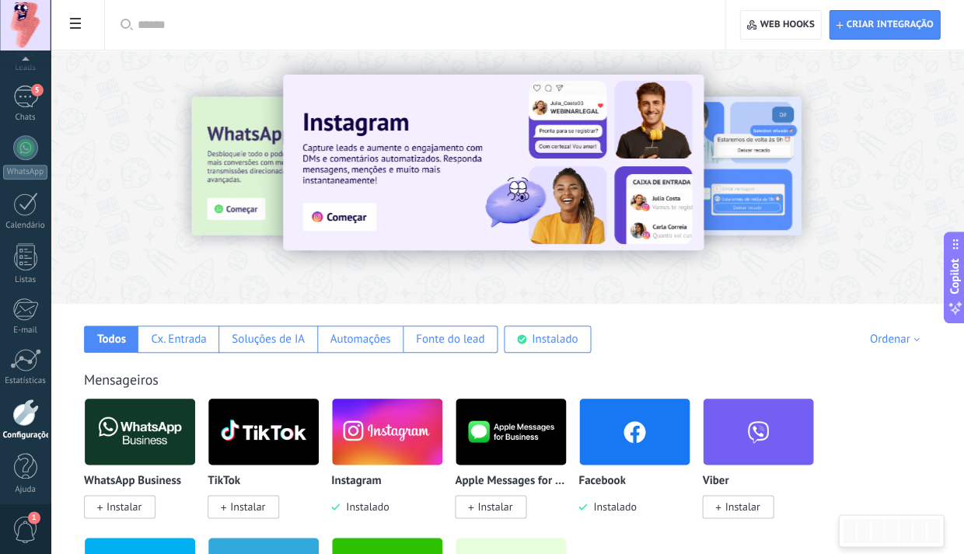
click at [24, 414] on div at bounding box center [25, 412] width 26 height 27
click at [72, 24] on use at bounding box center [75, 23] width 11 height 11
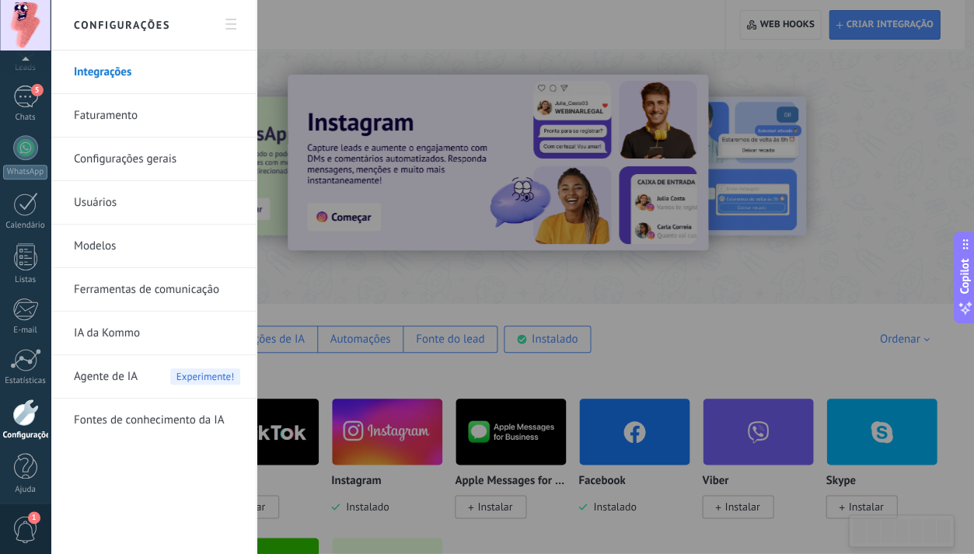
click at [111, 289] on link "Ferramentas de comunicação" at bounding box center [157, 290] width 166 height 44
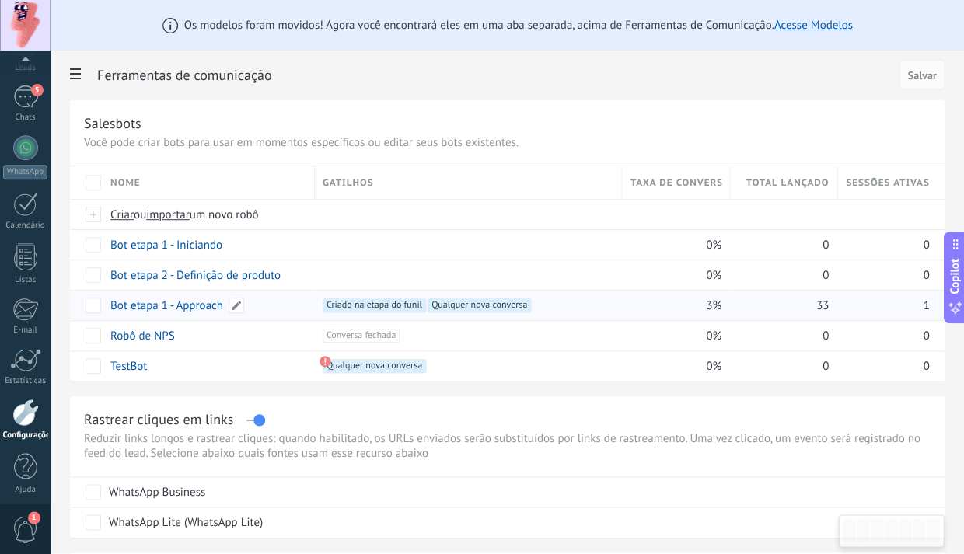
click at [197, 306] on link "Bot etapa 1 - Approach" at bounding box center [166, 306] width 113 height 15
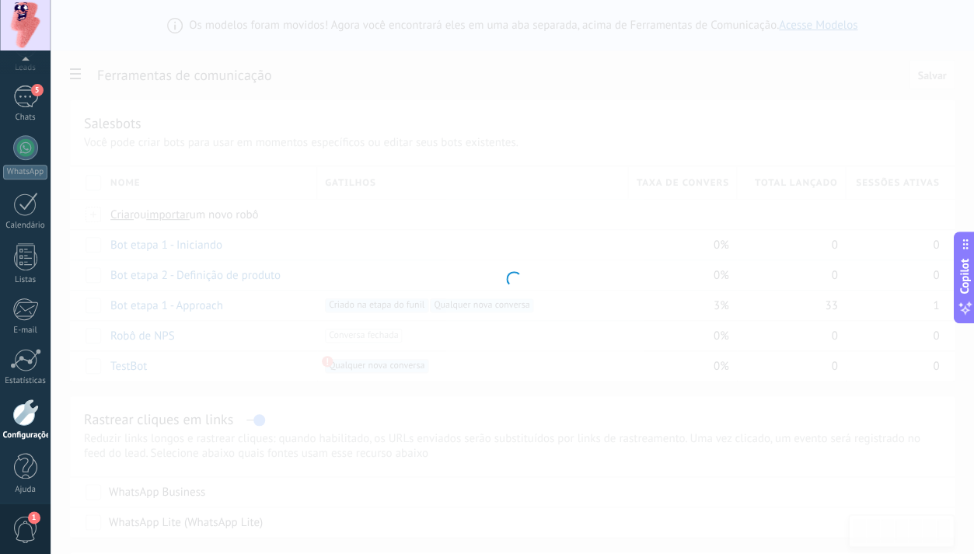
type input "**********"
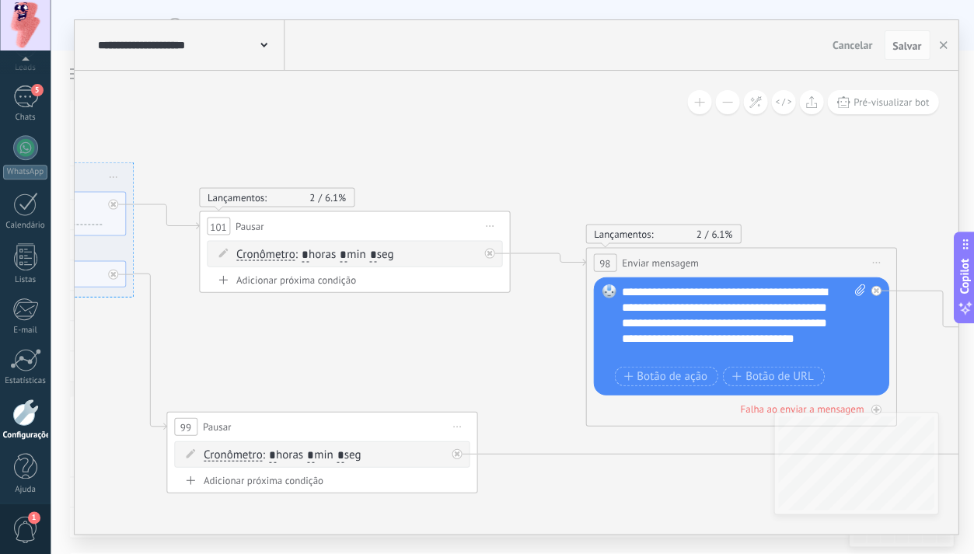
drag, startPoint x: 327, startPoint y: 218, endPoint x: 360, endPoint y: 221, distance: 32.8
click at [360, 221] on div "101 Pausar ****** Iniciar pré-visualização aqui [GEOGRAPHIC_DATA] Duplicar Excl…" at bounding box center [354, 225] width 309 height 29
click at [347, 258] on input "*" at bounding box center [343, 255] width 7 height 14
click at [376, 254] on input "*" at bounding box center [372, 255] width 7 height 14
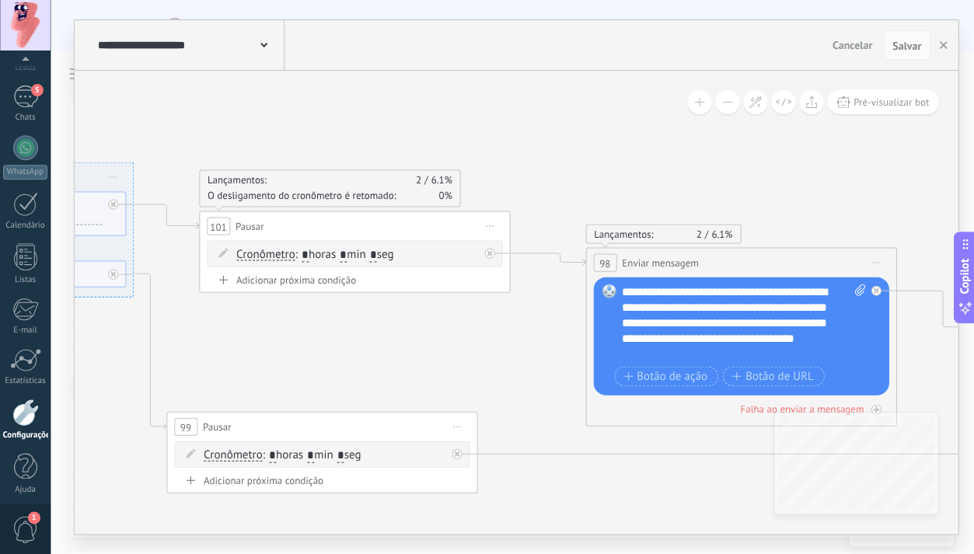
type input "*"
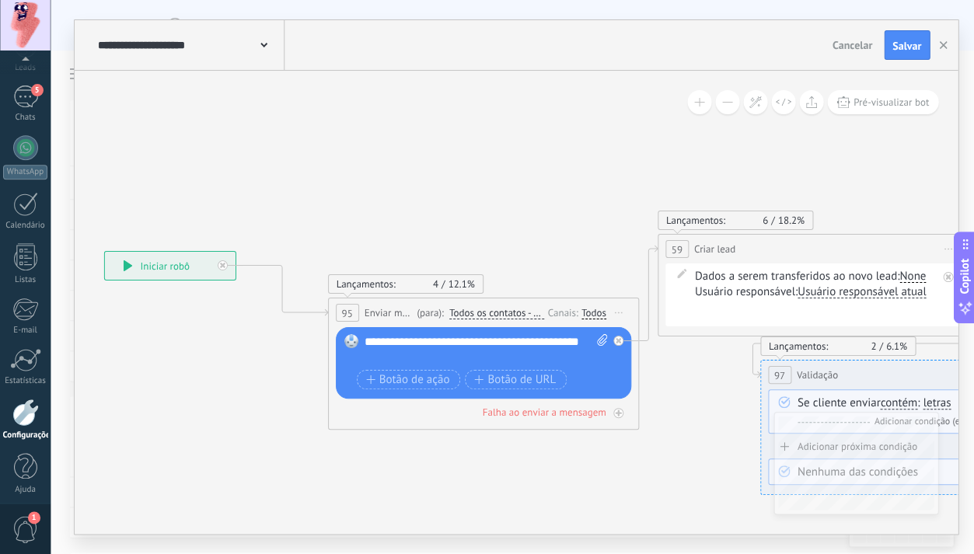
drag, startPoint x: 240, startPoint y: 327, endPoint x: 187, endPoint y: 259, distance: 86.3
click at [185, 259] on div "**********" at bounding box center [169, 266] width 131 height 28
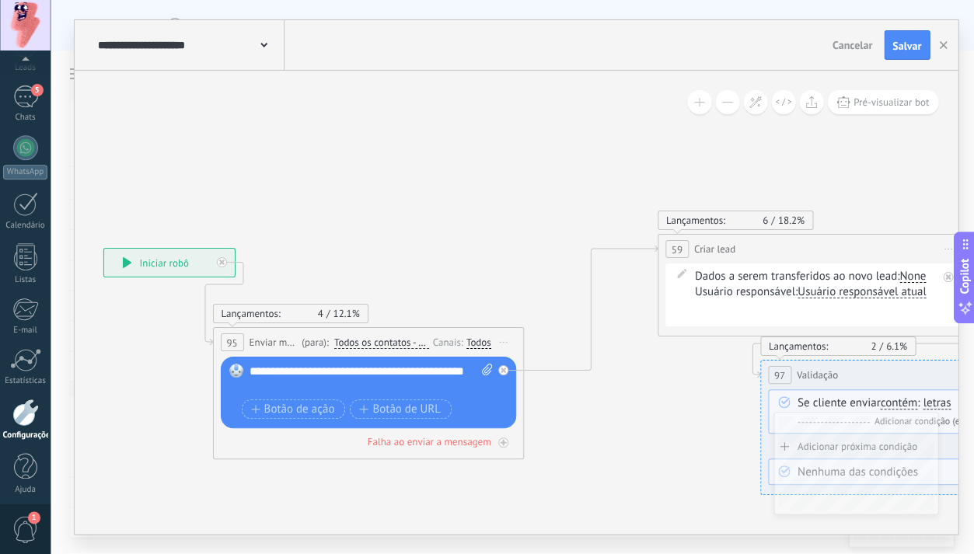
drag, startPoint x: 537, startPoint y: 306, endPoint x: 425, endPoint y: 335, distance: 116.3
click at [425, 335] on div "(para): Todos os contatos - canais selecionados Todos os contatos - canais sele…" at bounding box center [363, 342] width 131 height 15
click at [478, 341] on div "Todos" at bounding box center [478, 342] width 25 height 12
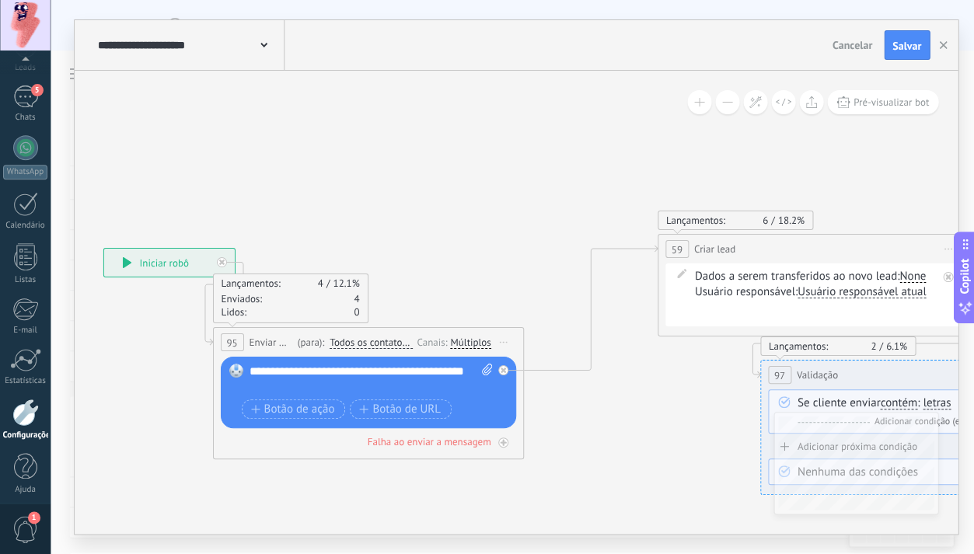
click at [368, 338] on span "Todos os contatos - canais selecionados" at bounding box center [371, 343] width 83 height 12
click at [368, 338] on button "Todos os contatos - canais selecionados" at bounding box center [419, 343] width 194 height 28
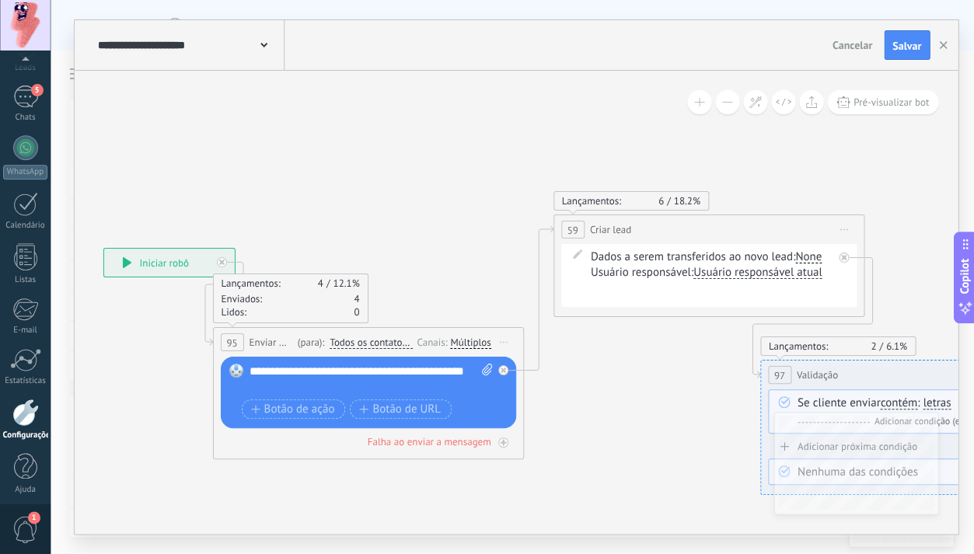
drag, startPoint x: 767, startPoint y: 253, endPoint x: 666, endPoint y: 232, distance: 103.2
click at [666, 232] on div "**********" at bounding box center [708, 229] width 309 height 29
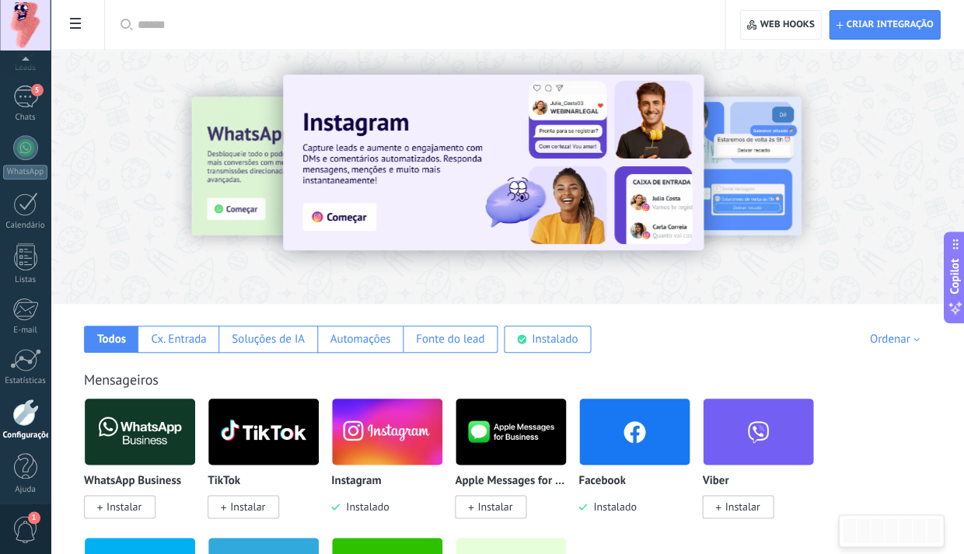
click at [78, 30] on span at bounding box center [75, 25] width 26 height 30
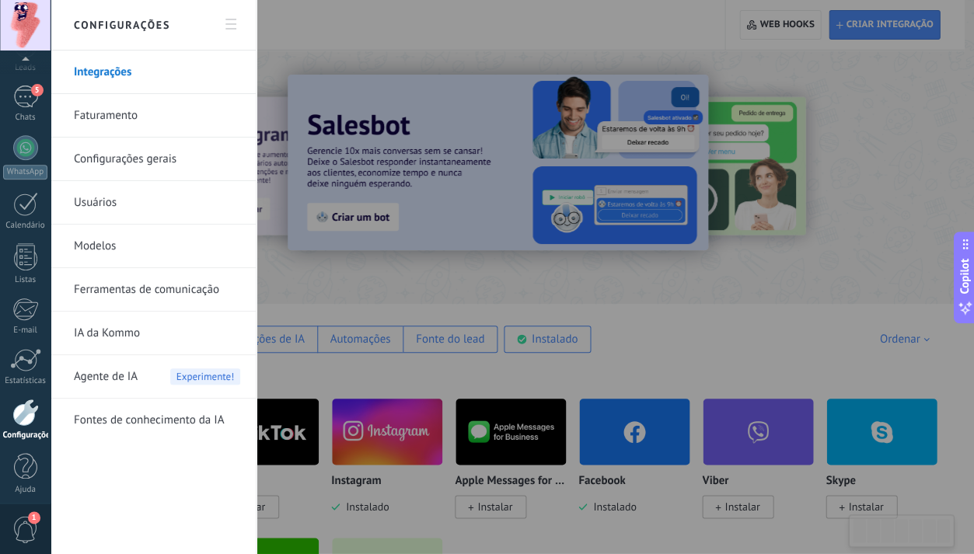
click at [165, 291] on link "Ferramentas de comunicação" at bounding box center [157, 290] width 166 height 44
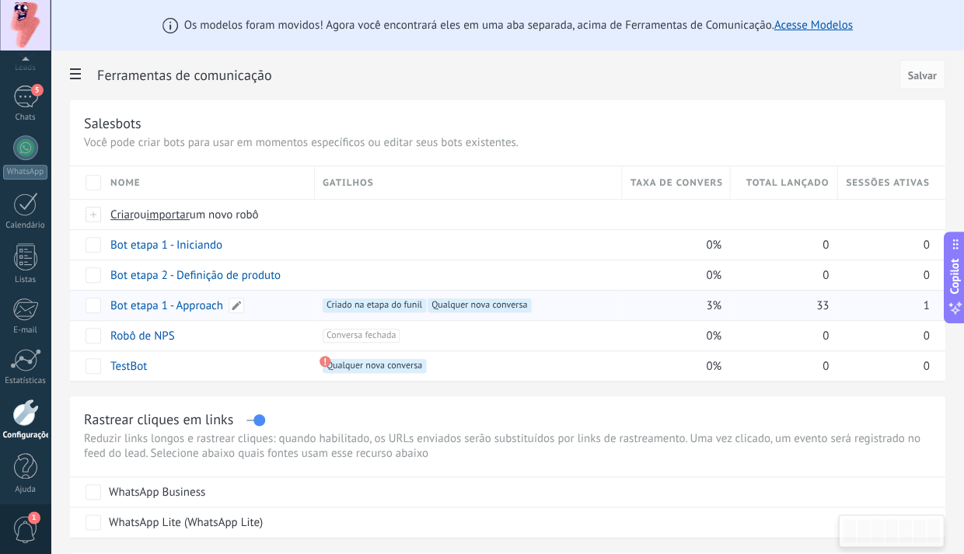
click at [204, 305] on link "Bot etapa 1 - Approach" at bounding box center [166, 306] width 113 height 15
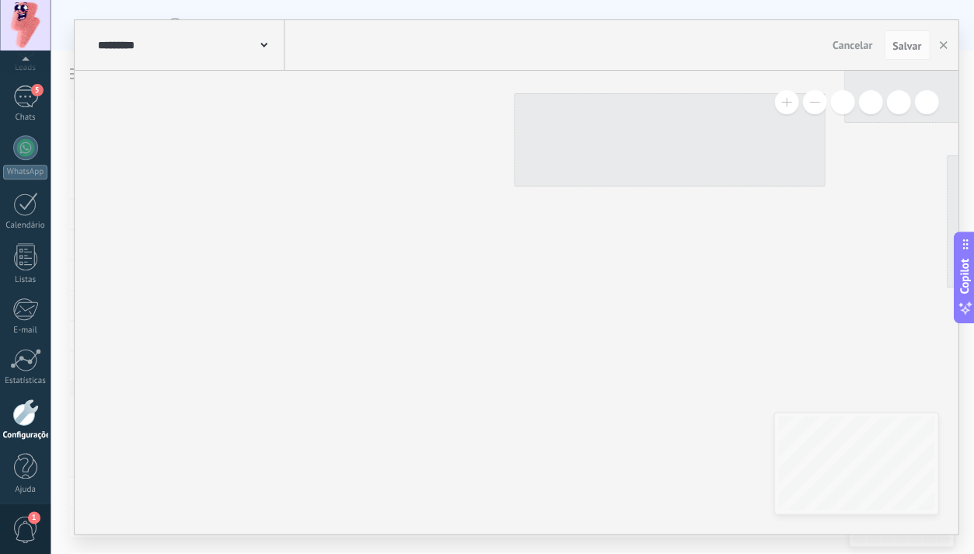
type input "**********"
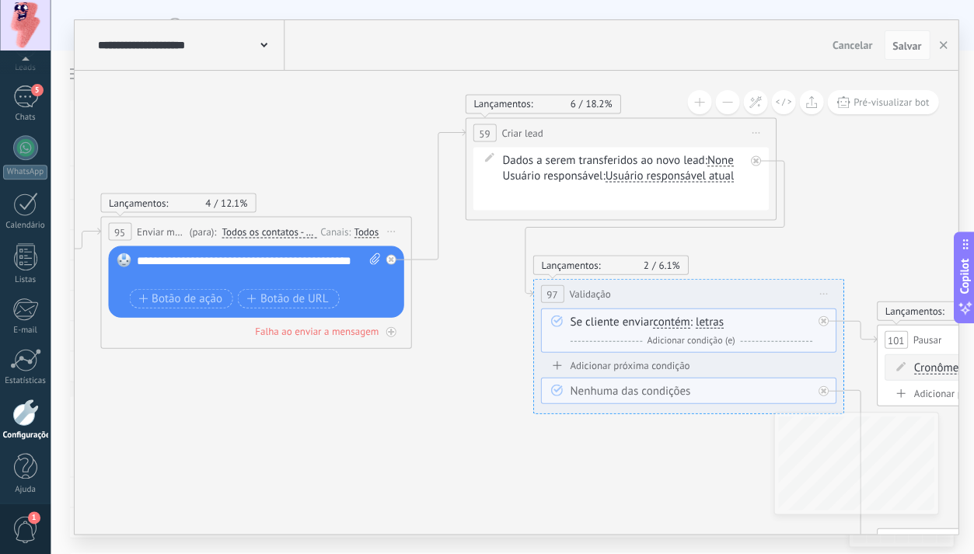
drag, startPoint x: 547, startPoint y: 169, endPoint x: 581, endPoint y: 135, distance: 48.4
click at [582, 134] on div "**********" at bounding box center [620, 132] width 309 height 29
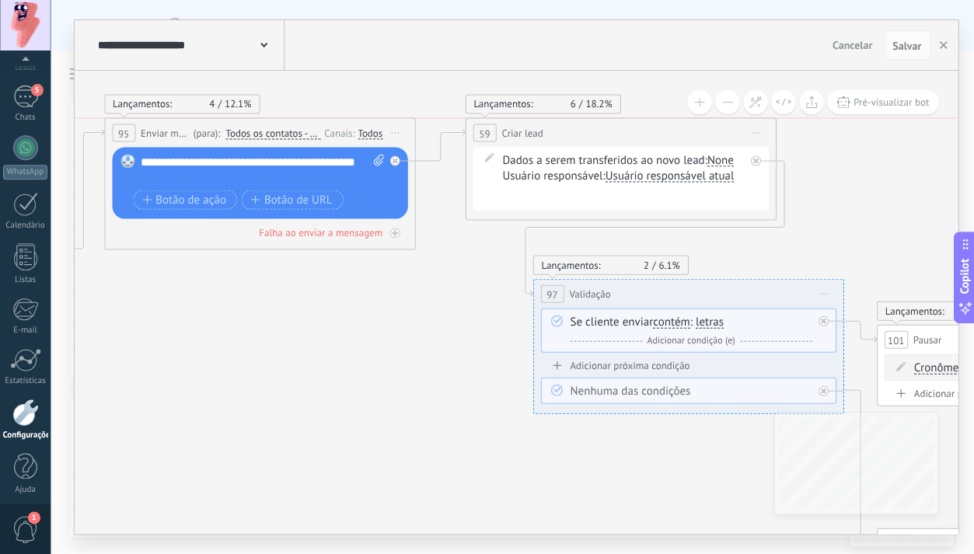
drag, startPoint x: 322, startPoint y: 226, endPoint x: 337, endPoint y: 145, distance: 83.1
click at [326, 127] on div "Canais:" at bounding box center [340, 132] width 33 height 15
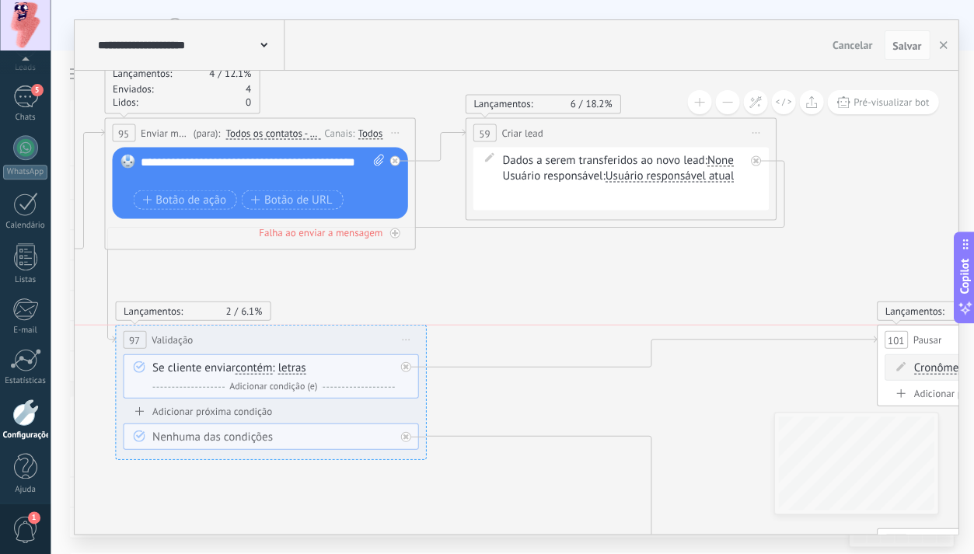
drag, startPoint x: 615, startPoint y: 298, endPoint x: 274, endPoint y: 321, distance: 341.3
click at [198, 341] on div "97 Validação ********* Iniciar pré-visualização aqui [GEOGRAPHIC_DATA] Duplicar…" at bounding box center [270, 339] width 309 height 29
click at [760, 129] on span "Iniciar pré-visualização aqui [GEOGRAPHIC_DATA] Duplicar Excluir" at bounding box center [755, 132] width 25 height 23
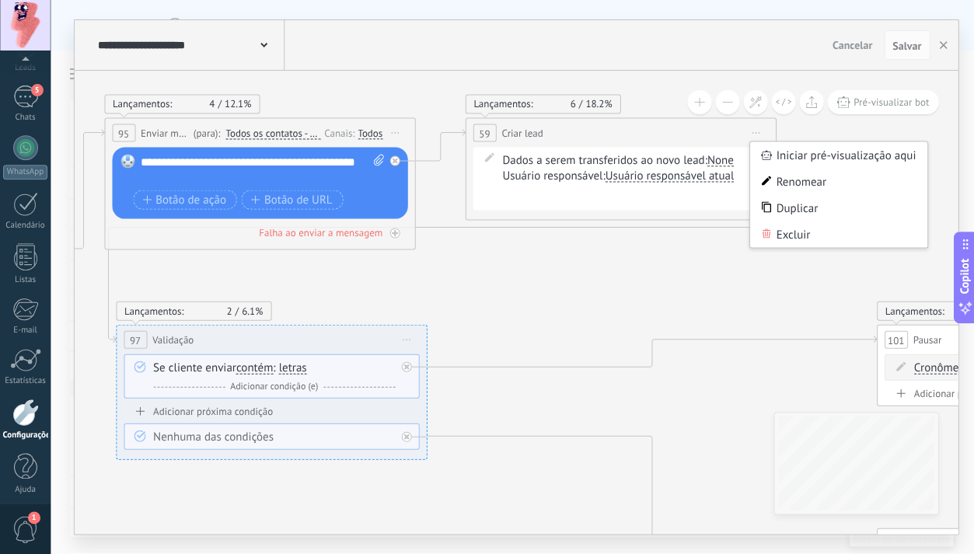
click at [803, 207] on div "Duplicar" at bounding box center [838, 207] width 178 height 26
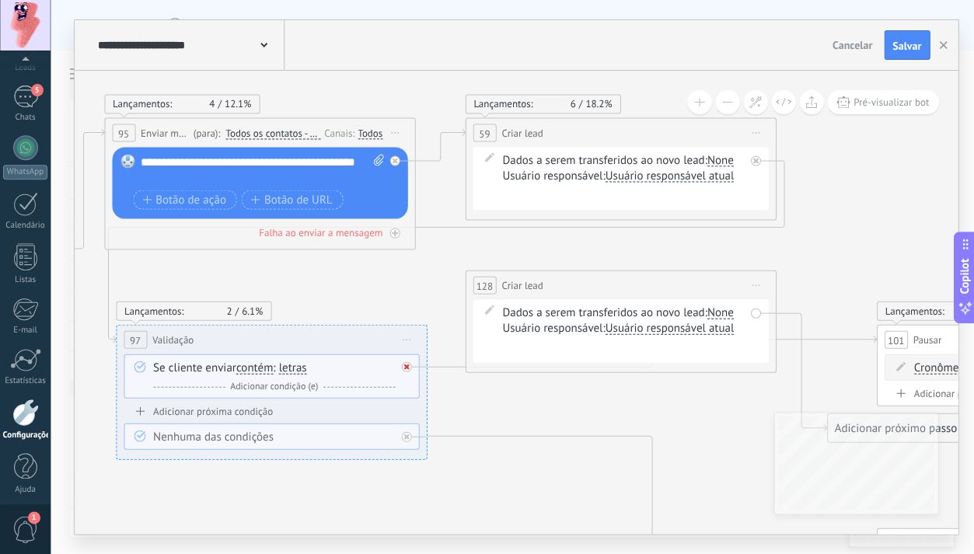
click at [410, 363] on div at bounding box center [406, 367] width 10 height 10
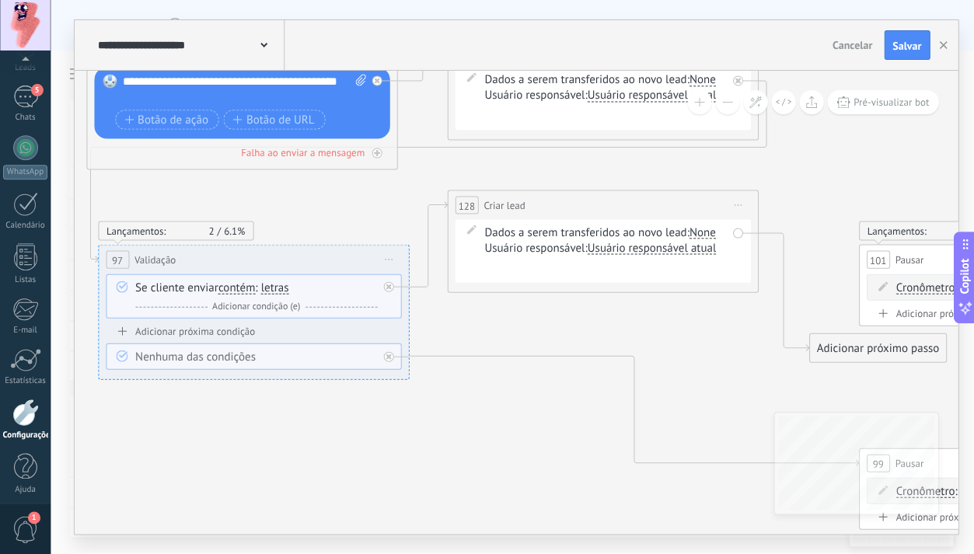
drag, startPoint x: 843, startPoint y: 335, endPoint x: 826, endPoint y: 258, distance: 78.8
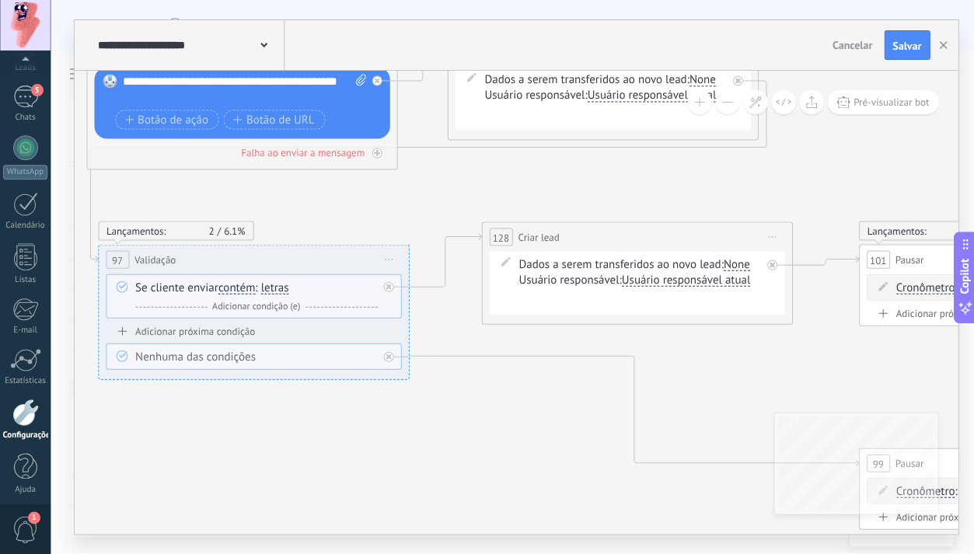
drag, startPoint x: 634, startPoint y: 212, endPoint x: 669, endPoint y: 244, distance: 46.8
click at [669, 244] on div "**********" at bounding box center [636, 236] width 309 height 29
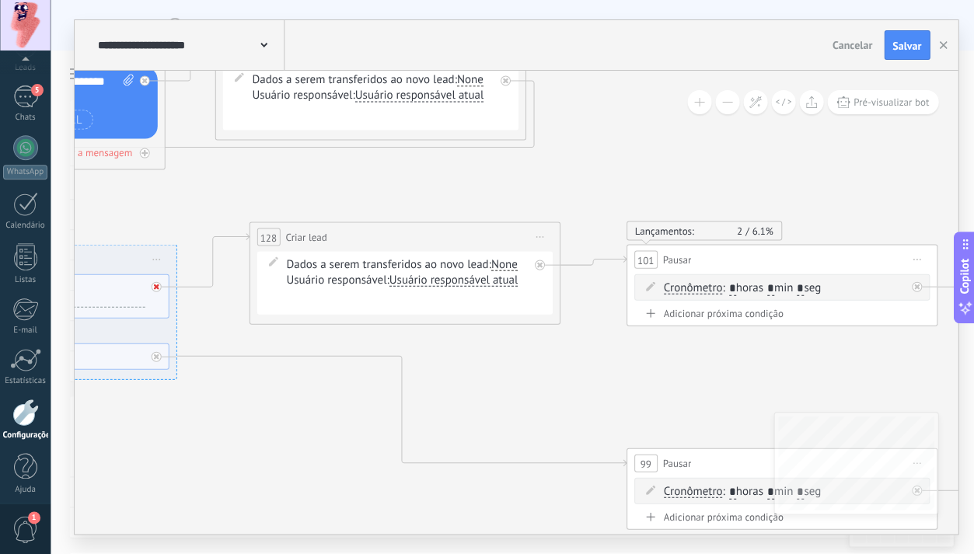
click at [159, 286] on div at bounding box center [156, 286] width 10 height 10
click at [538, 264] on icon at bounding box center [538, 264] width 5 height 5
drag, startPoint x: 701, startPoint y: 386, endPoint x: 811, endPoint y: 351, distance: 115.1
click at [811, 351] on div "Adicionar próximo passo" at bounding box center [832, 354] width 137 height 26
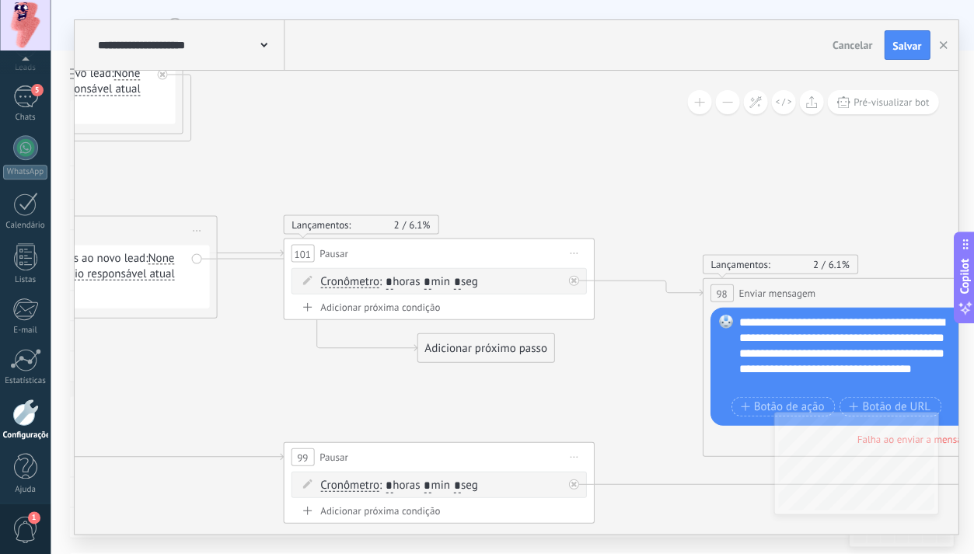
drag, startPoint x: 669, startPoint y: 399, endPoint x: 347, endPoint y: 382, distance: 322.3
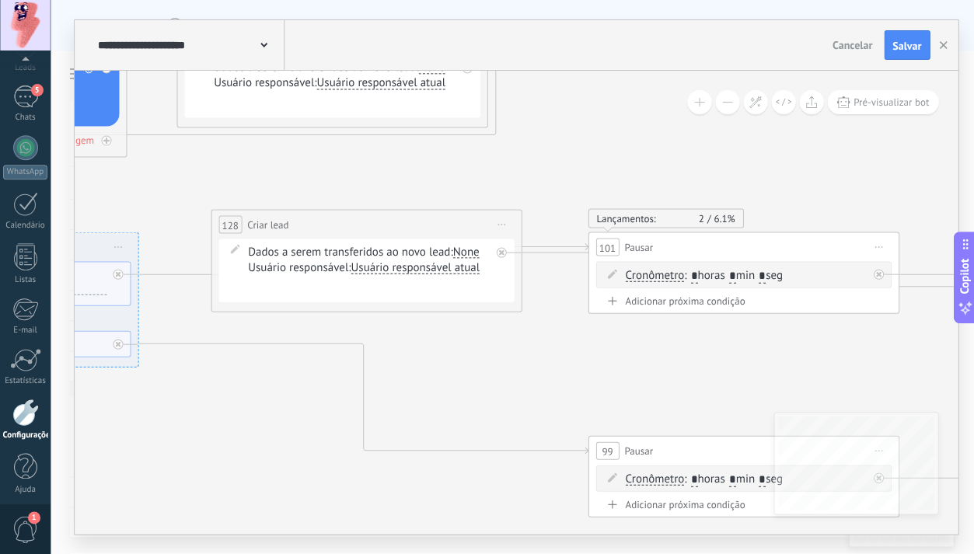
drag, startPoint x: 334, startPoint y: 371, endPoint x: 637, endPoint y: 365, distance: 303.3
drag, startPoint x: 404, startPoint y: 256, endPoint x: 457, endPoint y: 286, distance: 60.9
click at [463, 295] on div "Dados a serem transferidos ao novo lead: Selecionar tudo Valor de venda Tags Co…" at bounding box center [370, 270] width 242 height 52
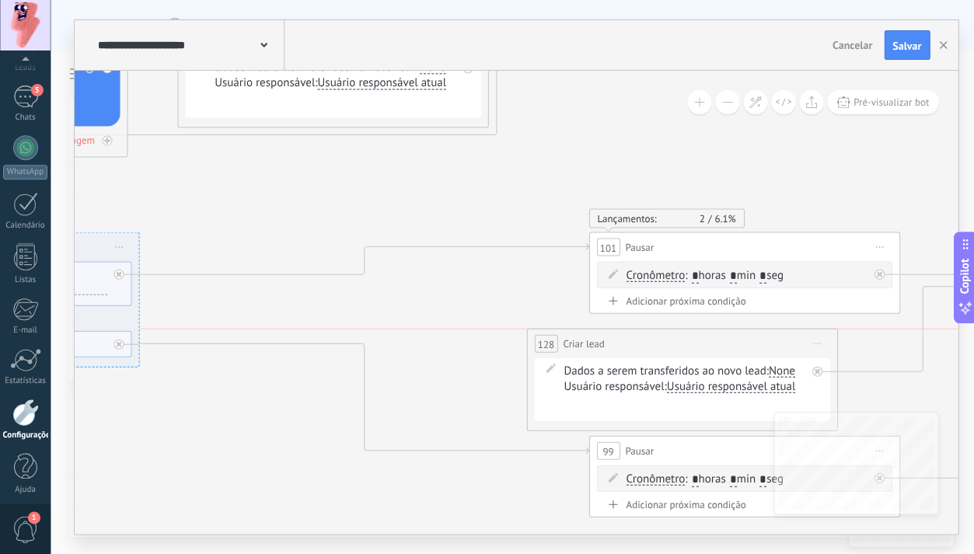
drag, startPoint x: 416, startPoint y: 223, endPoint x: 731, endPoint y: 344, distance: 337.1
click at [731, 344] on div "**********" at bounding box center [681, 343] width 309 height 29
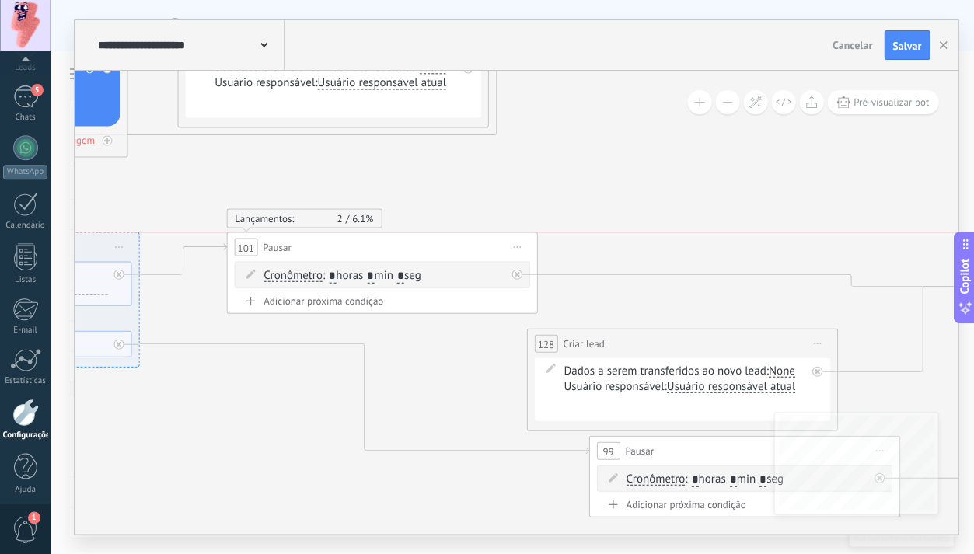
drag, startPoint x: 685, startPoint y: 251, endPoint x: 321, endPoint y: 253, distance: 363.9
click at [321, 253] on div "101 Pausar ****** Iniciar pré-visualização aqui [GEOGRAPHIC_DATA] Duplicar Excl…" at bounding box center [381, 246] width 309 height 29
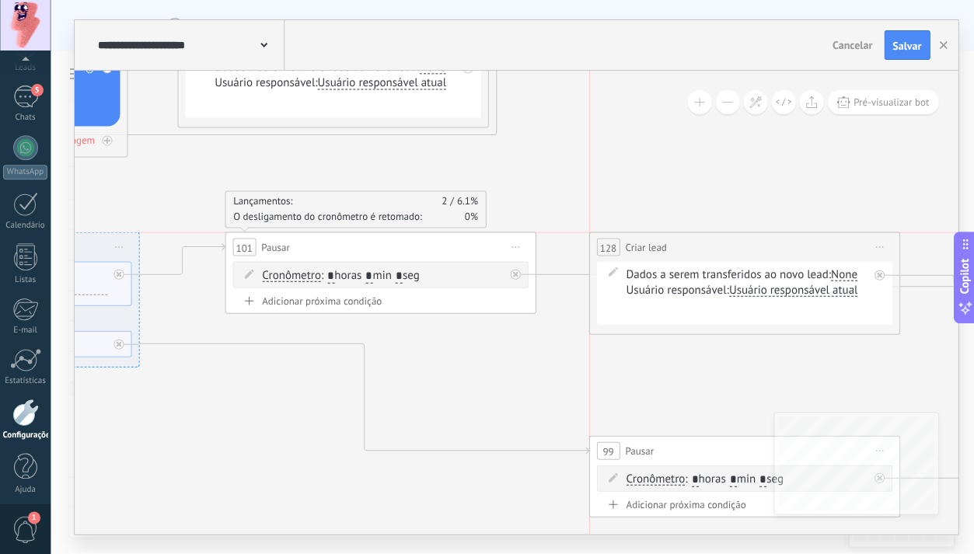
drag, startPoint x: 682, startPoint y: 344, endPoint x: 699, endPoint y: 260, distance: 86.5
click at [742, 244] on div "**********" at bounding box center [743, 246] width 309 height 29
click at [514, 273] on icon at bounding box center [514, 273] width 5 height 5
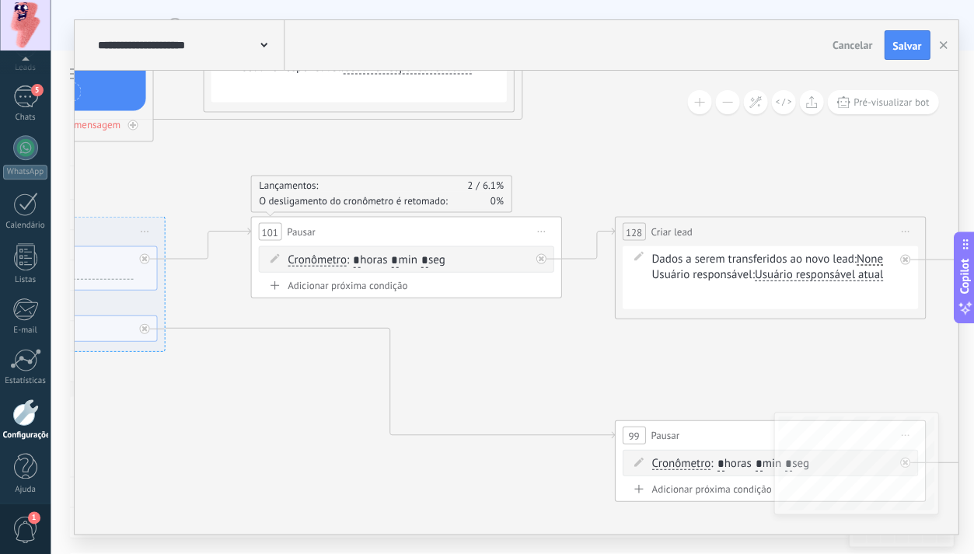
drag, startPoint x: 491, startPoint y: 375, endPoint x: 431, endPoint y: 344, distance: 67.1
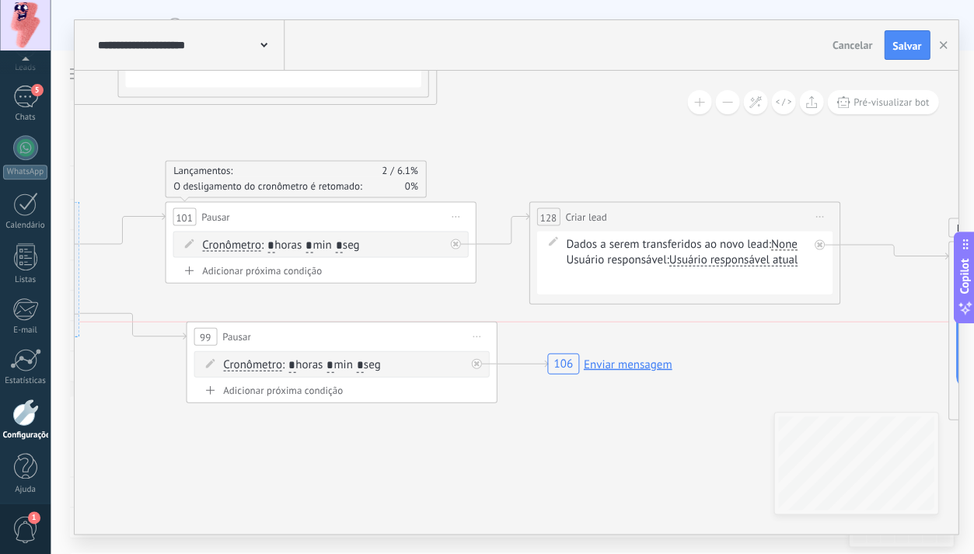
drag, startPoint x: 618, startPoint y: 421, endPoint x: 277, endPoint y: 344, distance: 349.7
click at [277, 344] on div "99 Pausar ****** Iniciar pré-visualização aqui [GEOGRAPHIC_DATA] Duplicar Exclu…" at bounding box center [341, 336] width 309 height 29
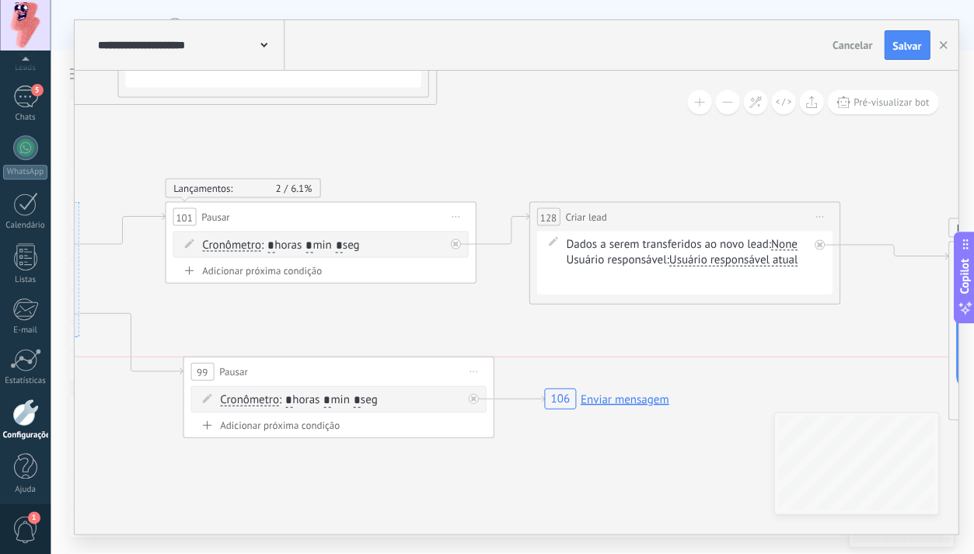
drag, startPoint x: 402, startPoint y: 337, endPoint x: 399, endPoint y: 368, distance: 30.5
click at [399, 368] on div "99 Pausar ****** Iniciar pré-visualização aqui [GEOGRAPHIC_DATA] Duplicar Exclu…" at bounding box center [337, 371] width 309 height 29
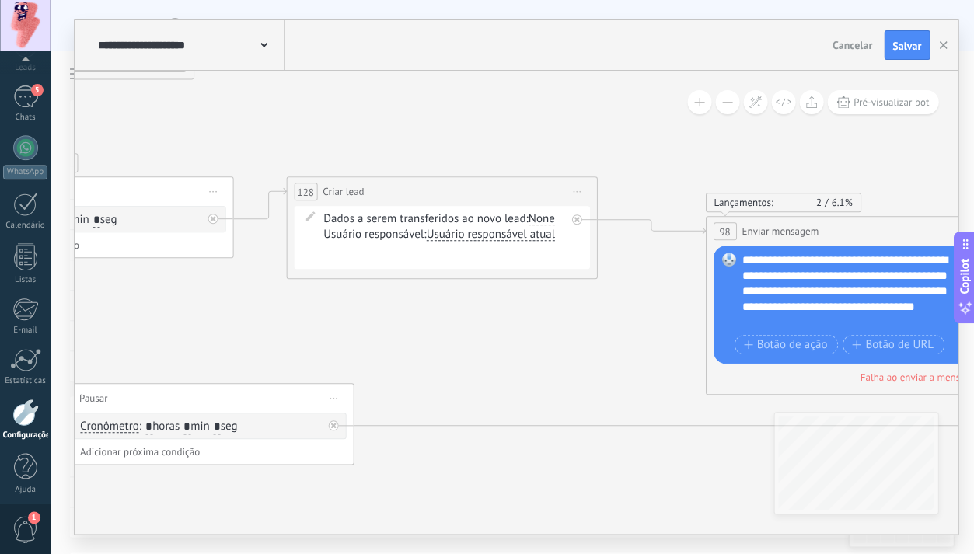
drag, startPoint x: 196, startPoint y: 353, endPoint x: 299, endPoint y: 397, distance: 111.8
click at [298, 399] on div "99 Pausar ****** Iniciar pré-visualização aqui [GEOGRAPHIC_DATA] Duplicar Exclu…" at bounding box center [198, 398] width 309 height 29
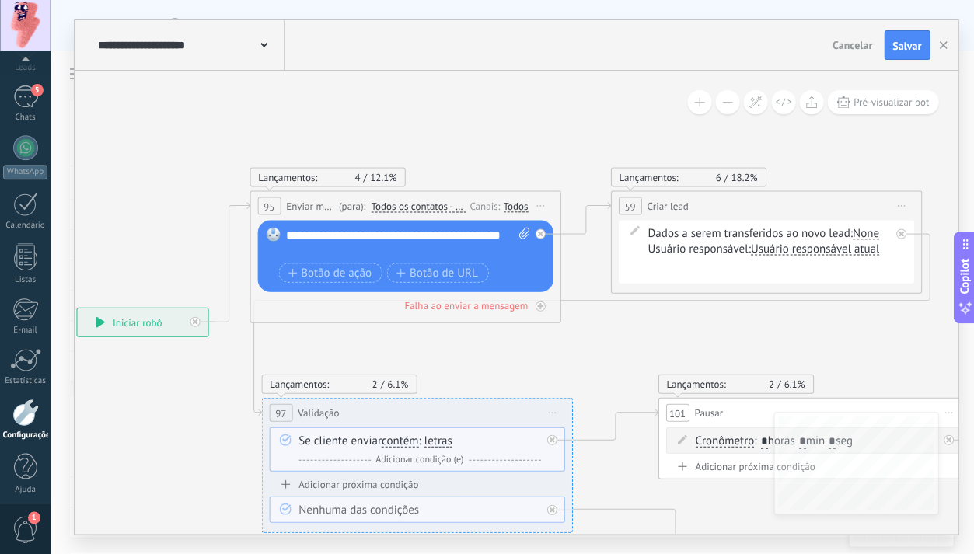
click at [902, 233] on icon at bounding box center [900, 233] width 5 height 5
click at [540, 233] on icon at bounding box center [539, 233] width 5 height 5
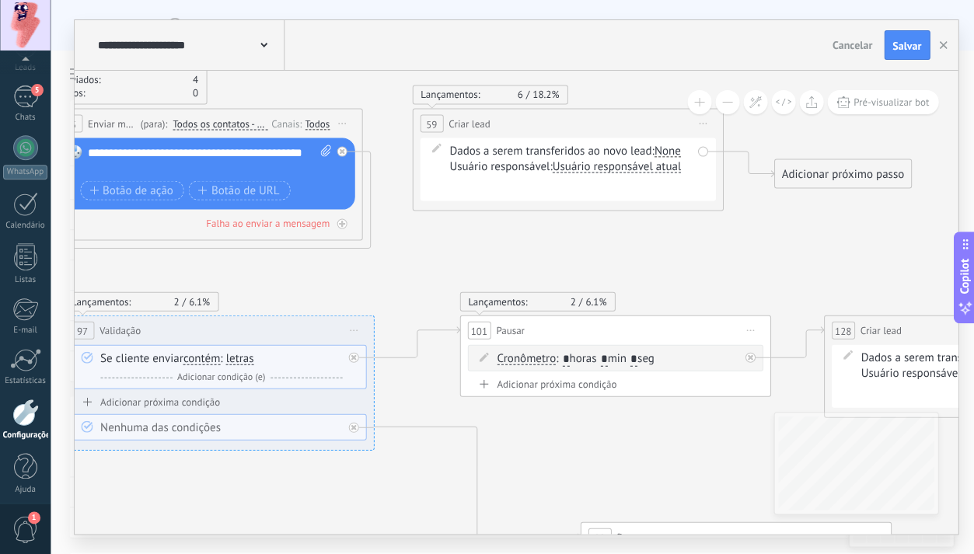
drag, startPoint x: 692, startPoint y: 325, endPoint x: 482, endPoint y: 232, distance: 229.4
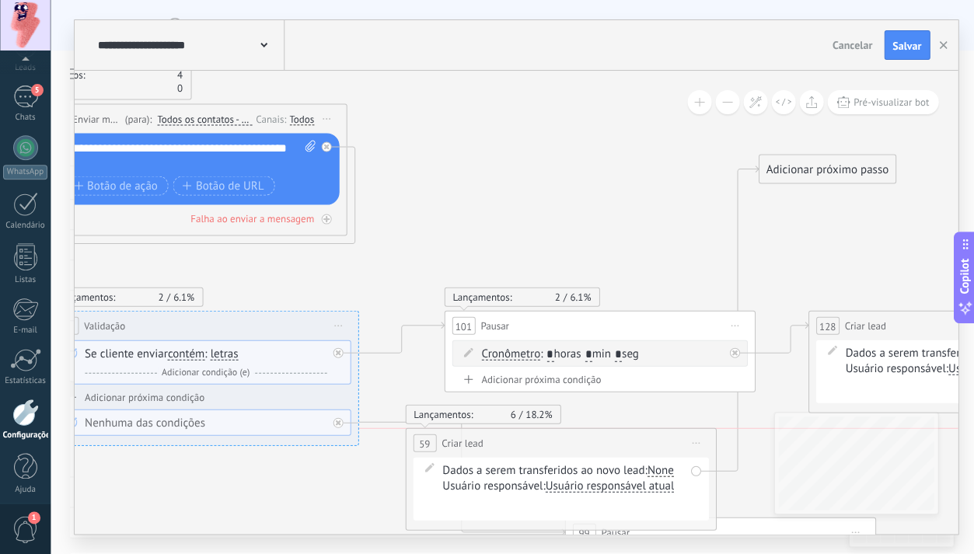
drag, startPoint x: 603, startPoint y: 124, endPoint x: 611, endPoint y: 455, distance: 330.5
click at [612, 455] on div "**********" at bounding box center [560, 442] width 309 height 29
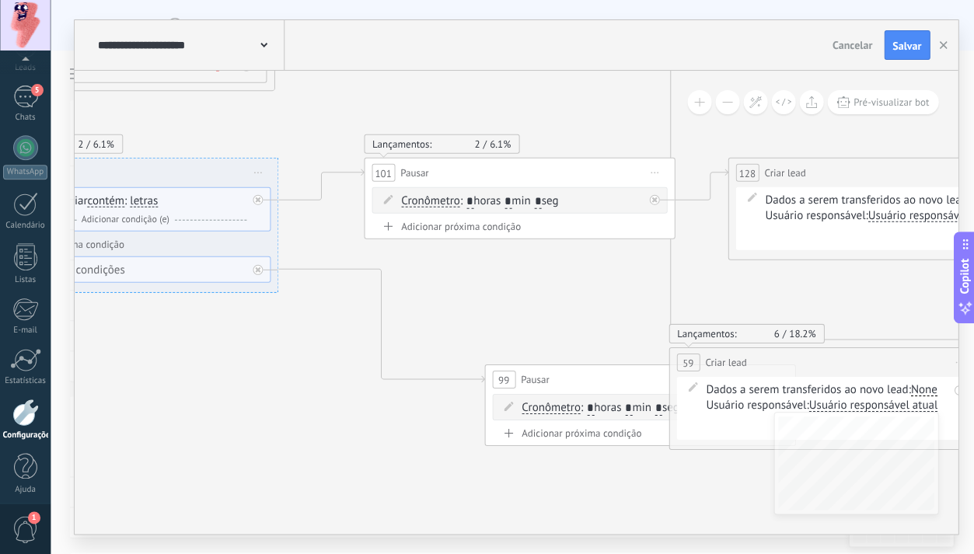
drag, startPoint x: 491, startPoint y: 284, endPoint x: 812, endPoint y: 352, distance: 328.3
click at [836, 356] on div "**********" at bounding box center [823, 362] width 309 height 29
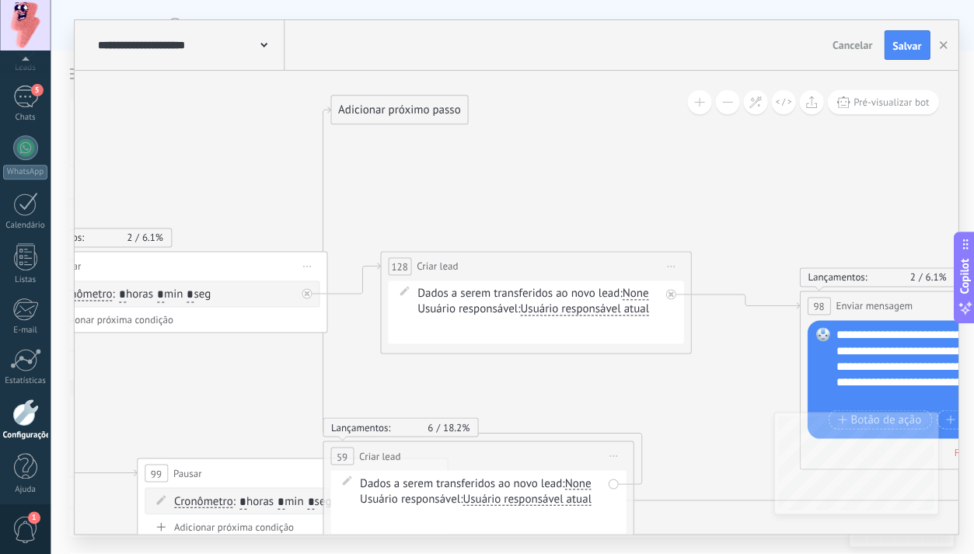
drag, startPoint x: 559, startPoint y: 325, endPoint x: 250, endPoint y: 412, distance: 321.5
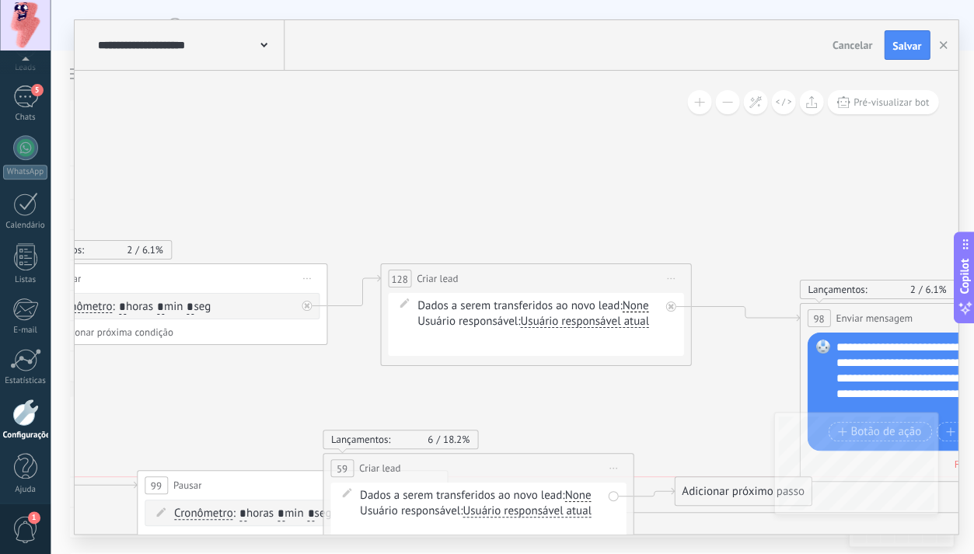
drag, startPoint x: 413, startPoint y: 115, endPoint x: 755, endPoint y: 488, distance: 506.3
click at [755, 488] on div "Adicionar próximo passo" at bounding box center [743, 492] width 137 height 26
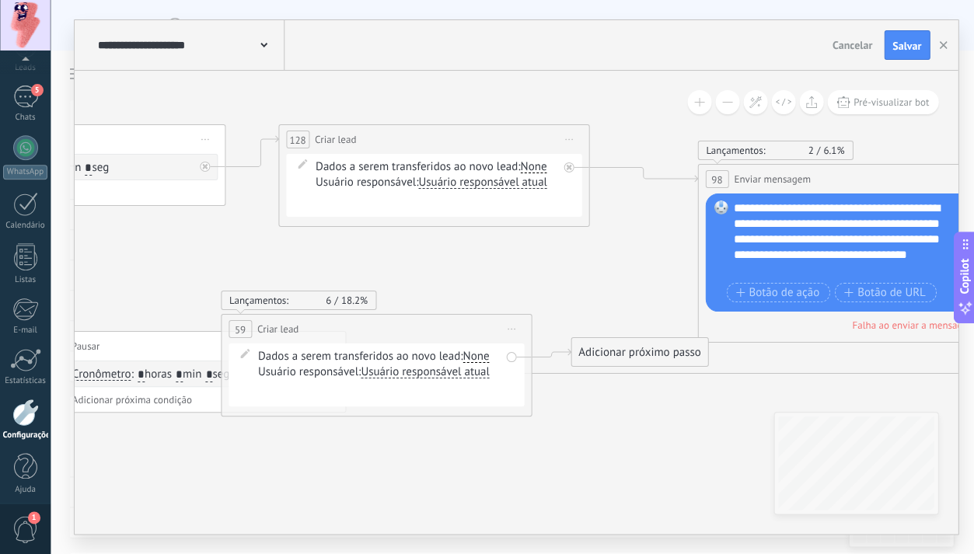
drag, startPoint x: 591, startPoint y: 414, endPoint x: 471, endPoint y: 246, distance: 205.6
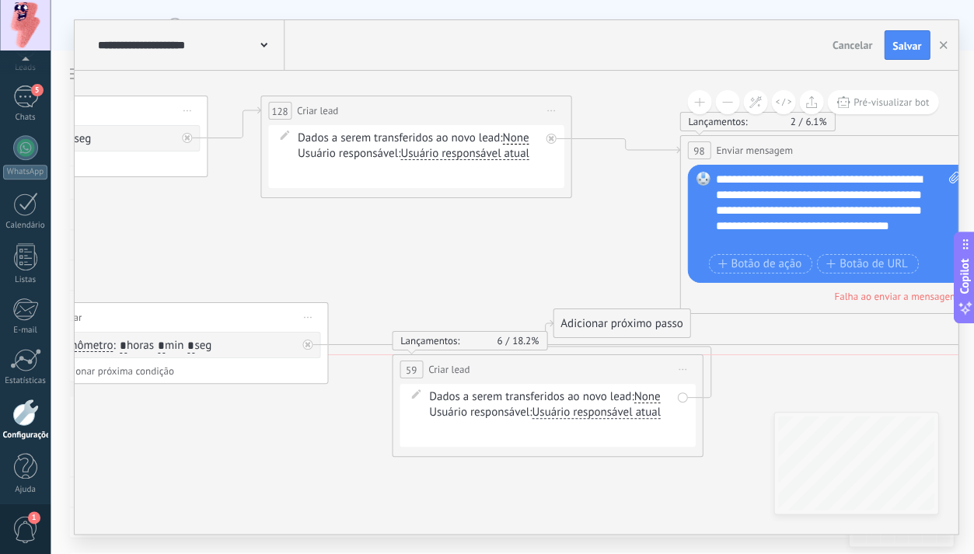
drag, startPoint x: 404, startPoint y: 302, endPoint x: 587, endPoint y: 371, distance: 196.1
click at [592, 378] on div "**********" at bounding box center [547, 369] width 309 height 29
drag, startPoint x: 611, startPoint y: 329, endPoint x: 840, endPoint y: 394, distance: 237.7
click at [880, 395] on div "Adicionar próximo passo" at bounding box center [891, 390] width 137 height 26
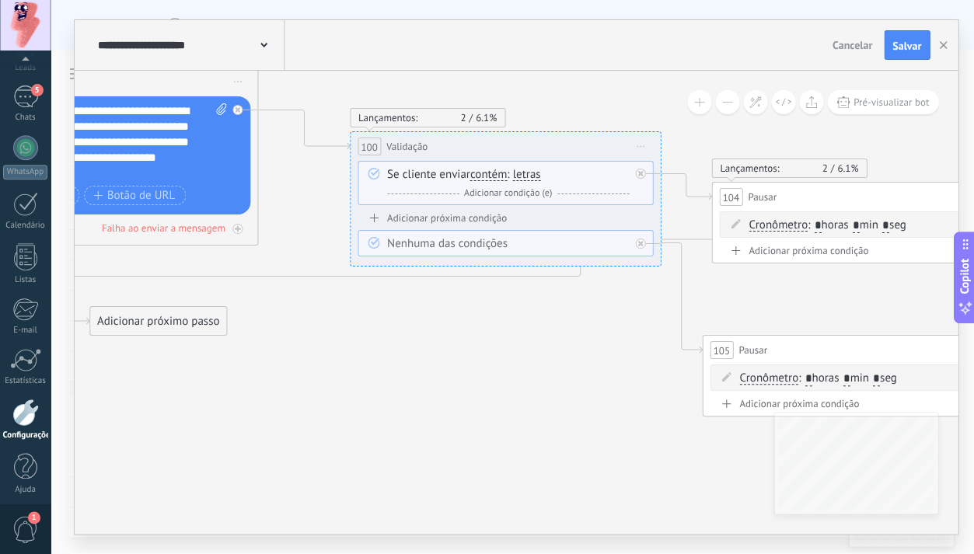
drag, startPoint x: 732, startPoint y: 367, endPoint x: 93, endPoint y: 311, distance: 642.3
click at [0, 299] on body ".abccls-1,.abccls-2{fill-rule:evenodd}.abccls-2{fill:#fff} .abfcls-1{fill:none}…" at bounding box center [487, 277] width 974 height 554
drag, startPoint x: 218, startPoint y: 324, endPoint x: 798, endPoint y: 316, distance: 580.1
click at [829, 302] on div "Adicionar próximo passo" at bounding box center [771, 306] width 137 height 26
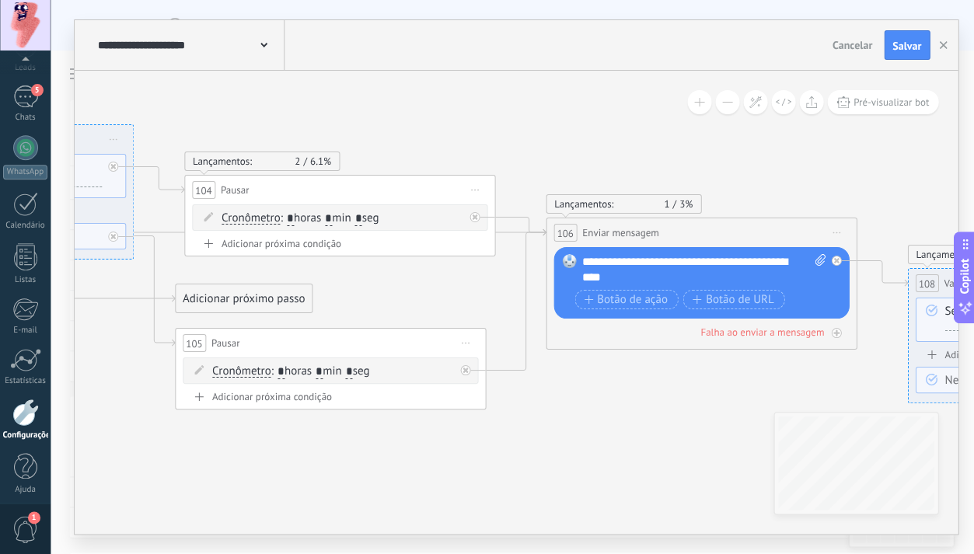
drag, startPoint x: 606, startPoint y: 376, endPoint x: 166, endPoint y: 327, distance: 443.6
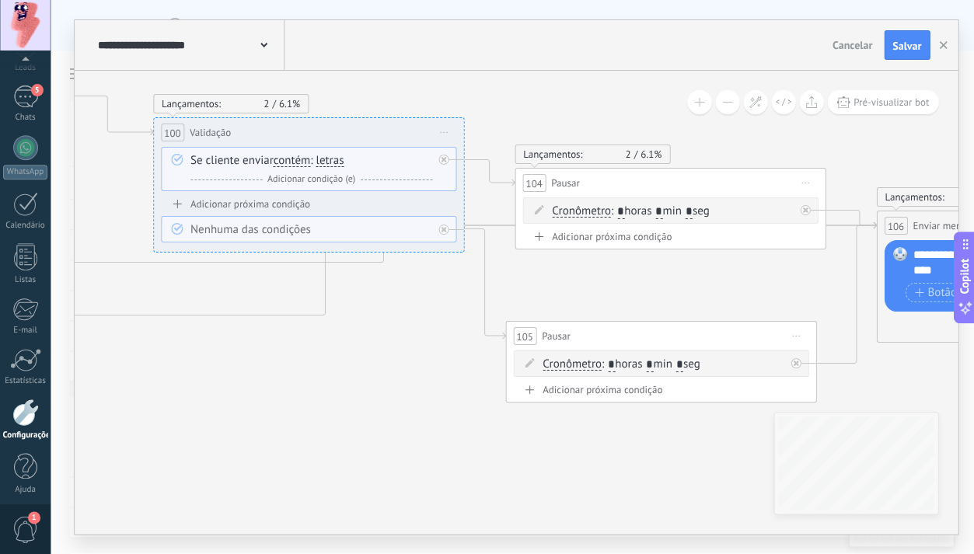
drag, startPoint x: 222, startPoint y: 299, endPoint x: 798, endPoint y: 274, distance: 575.8
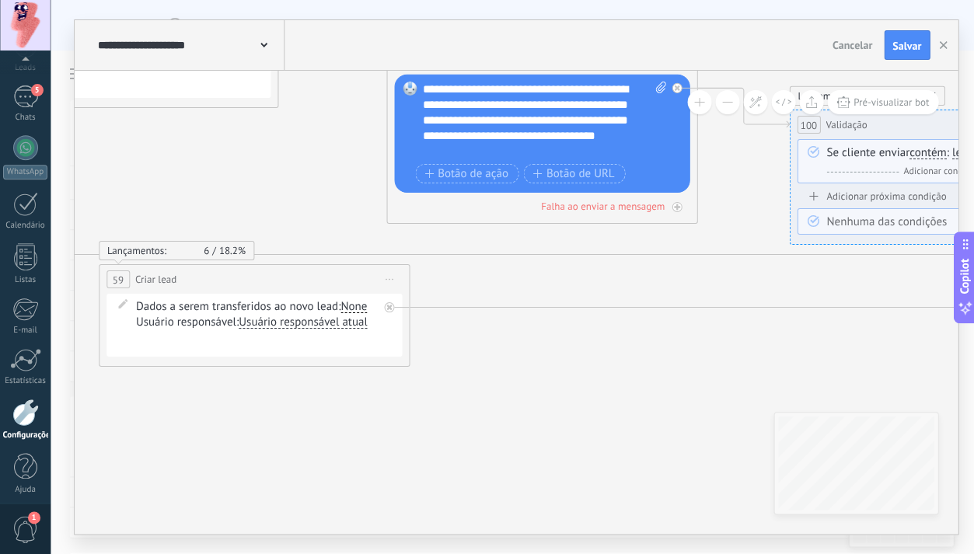
drag, startPoint x: 433, startPoint y: 339, endPoint x: 917, endPoint y: 367, distance: 485.2
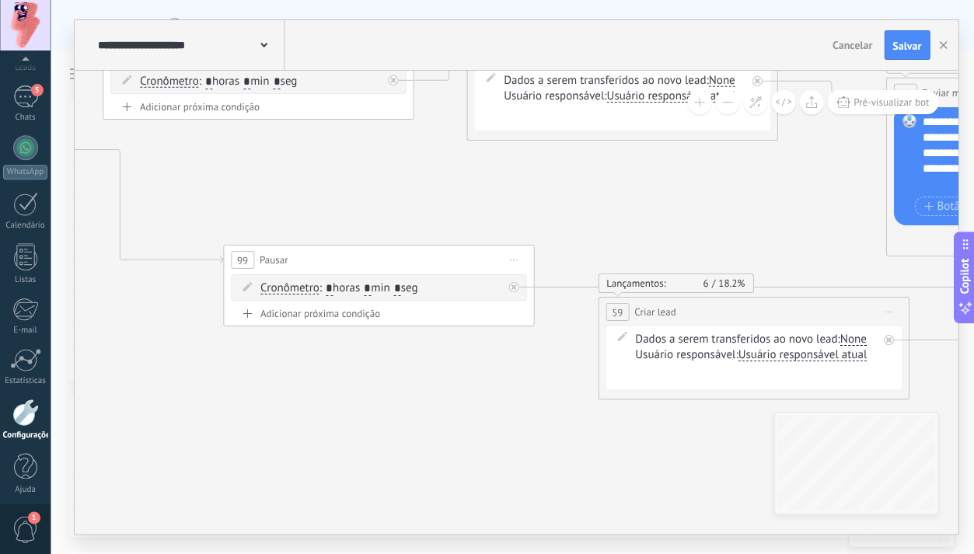
drag, startPoint x: 166, startPoint y: 389, endPoint x: 586, endPoint y: 385, distance: 420.6
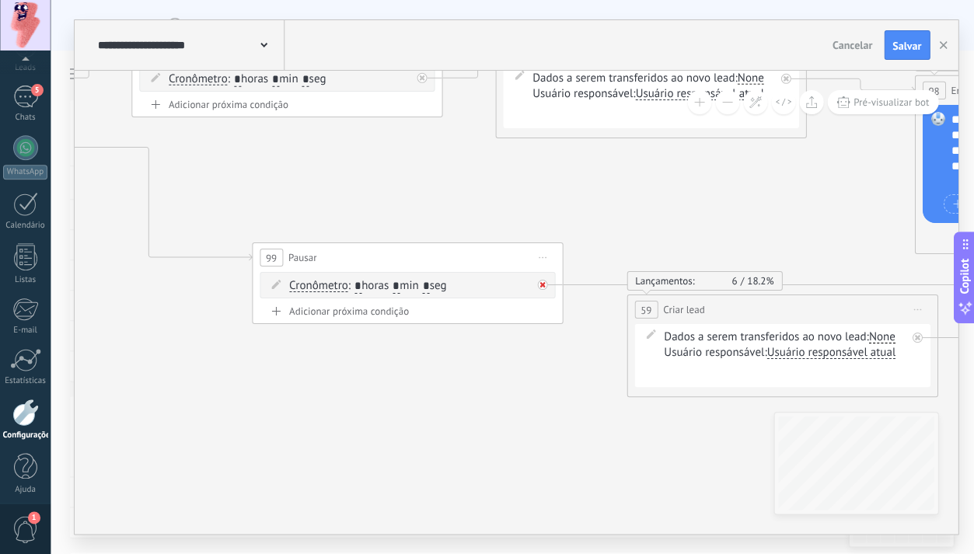
click at [543, 284] on icon at bounding box center [542, 284] width 5 height 5
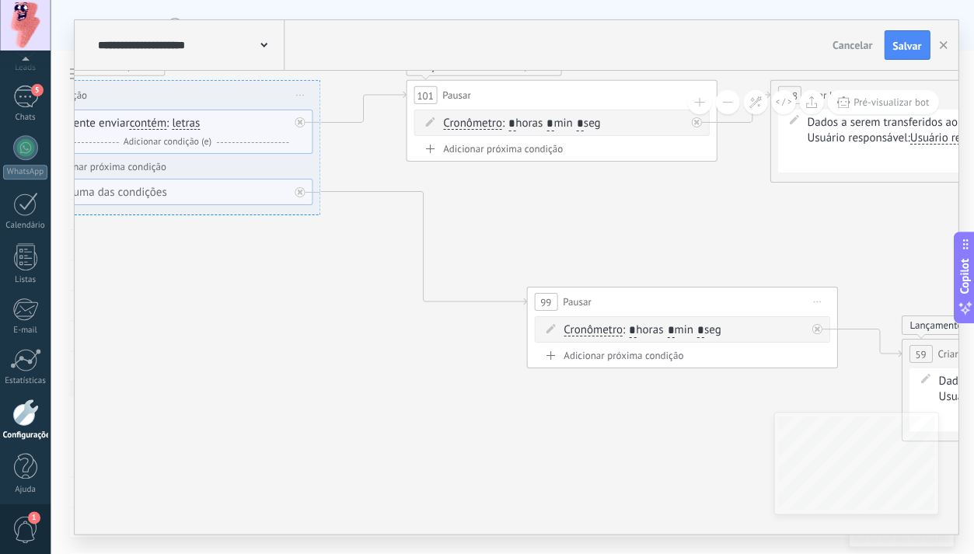
drag, startPoint x: 456, startPoint y: 398, endPoint x: 704, endPoint y: 431, distance: 250.2
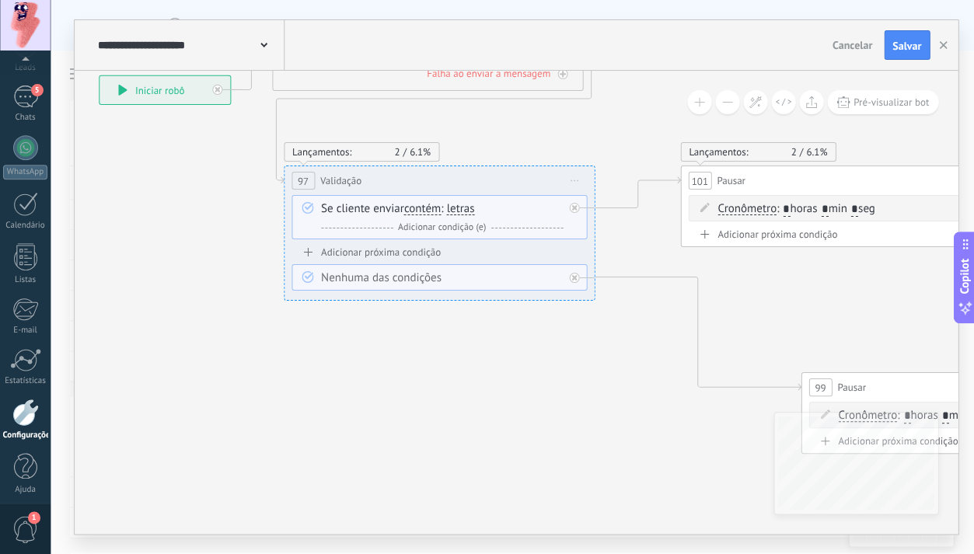
drag, startPoint x: 326, startPoint y: 356, endPoint x: 560, endPoint y: 421, distance: 243.0
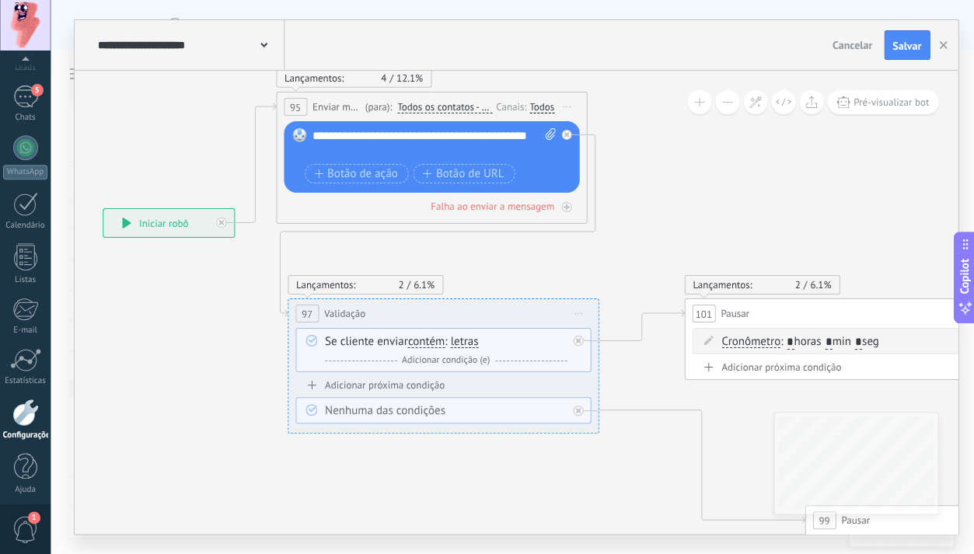
drag, startPoint x: 536, startPoint y: 402, endPoint x: 541, endPoint y: 309, distance: 93.4
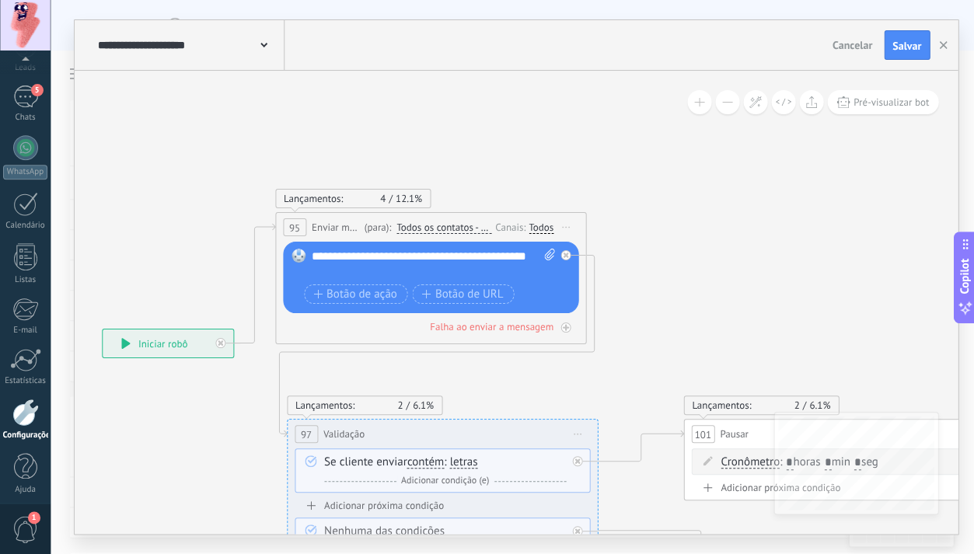
drag, startPoint x: 566, startPoint y: 253, endPoint x: 565, endPoint y: 374, distance: 120.5
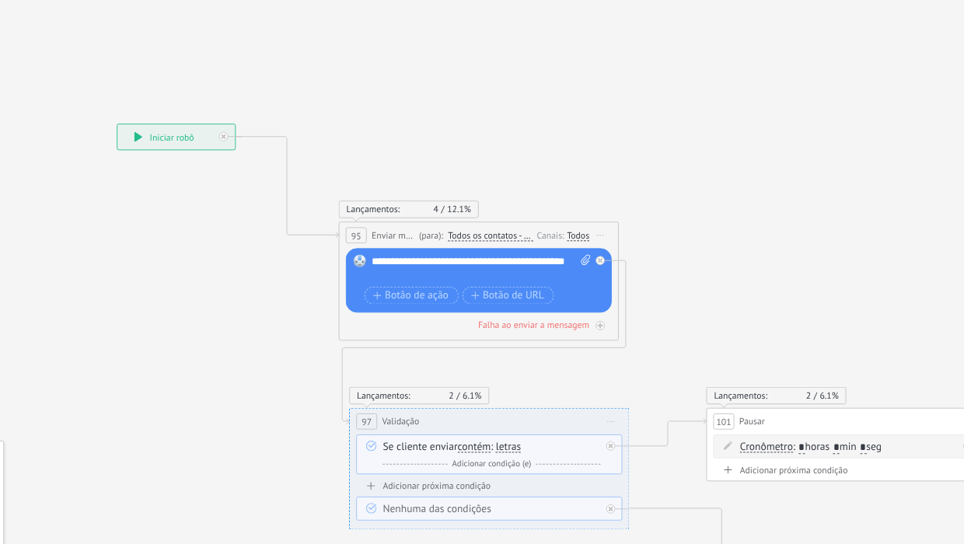
drag, startPoint x: 77, startPoint y: 112, endPoint x: 55, endPoint y: 44, distance: 71.1
click at [229, 195] on div "**********" at bounding box center [248, 199] width 39 height 9
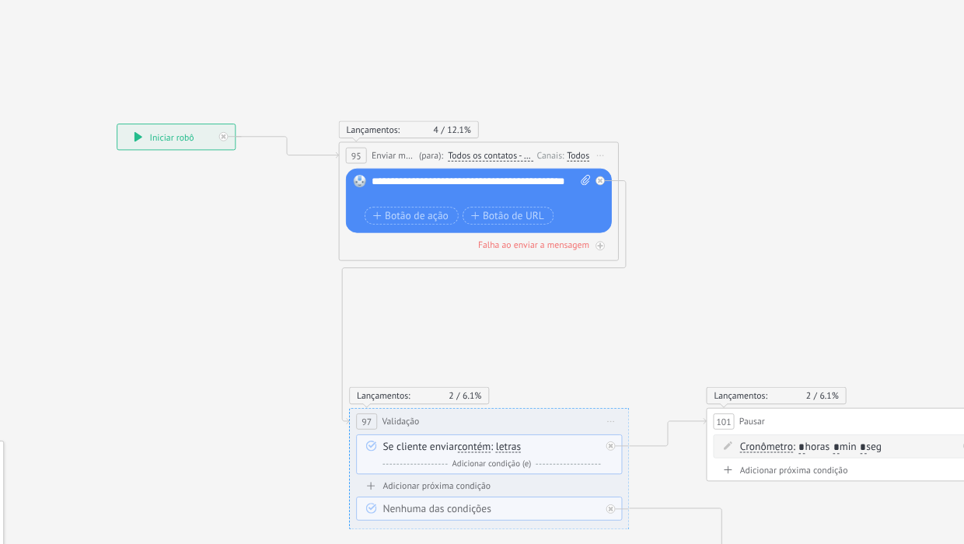
drag, startPoint x: 132, startPoint y: 78, endPoint x: 132, endPoint y: 53, distance: 24.9
click at [314, 204] on span "Enviar mensagem" at bounding box center [321, 206] width 15 height 5
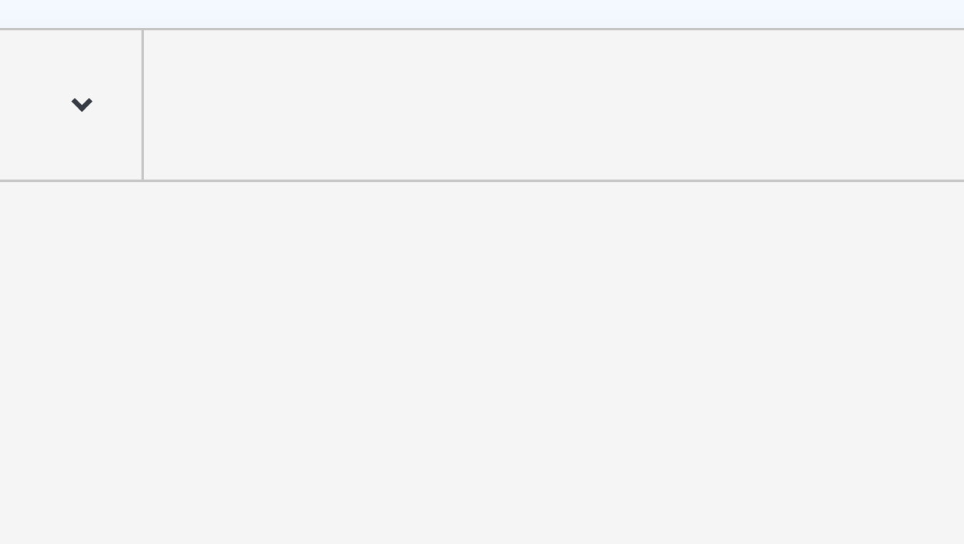
drag, startPoint x: 285, startPoint y: 80, endPoint x: 190, endPoint y: 75, distance: 95.0
click at [190, 75] on div "**********" at bounding box center [505, 287] width 873 height 453
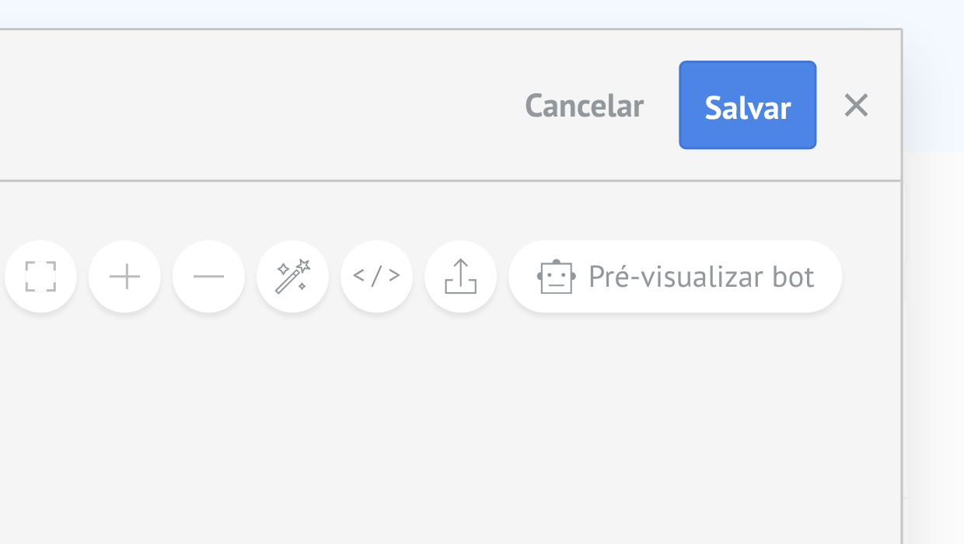
click at [877, 41] on span "Salvar" at bounding box center [891, 35] width 29 height 11
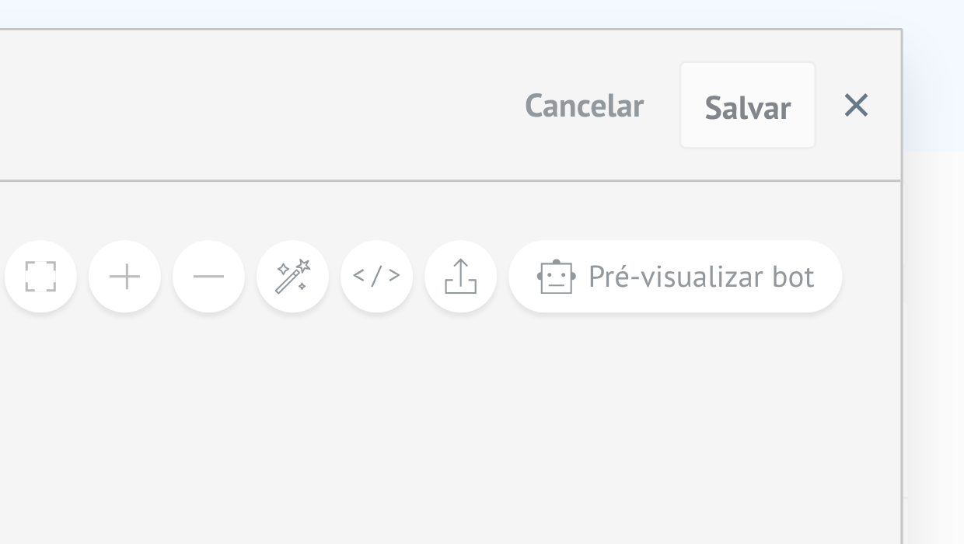
click at [924, 35] on use "button" at bounding box center [928, 35] width 8 height 8
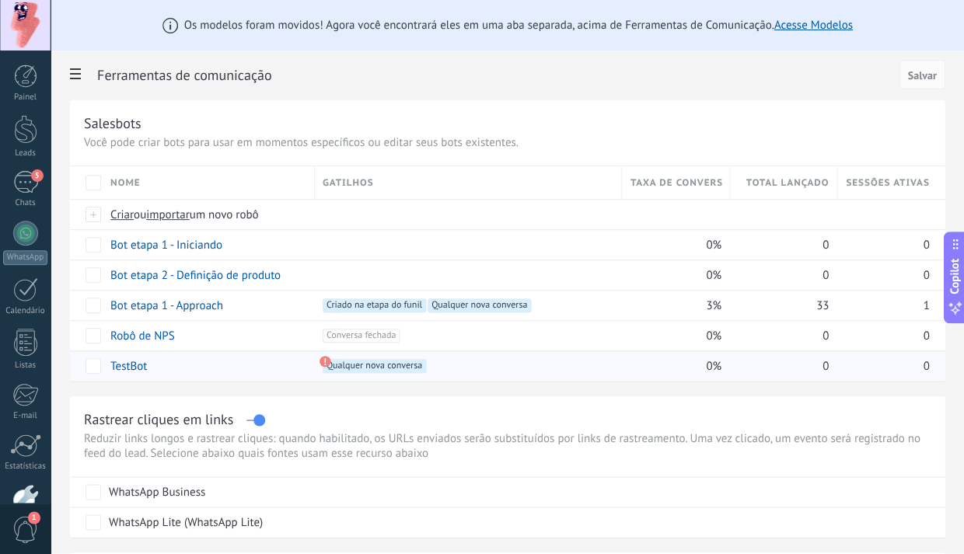
click at [135, 371] on link "TestBot" at bounding box center [128, 366] width 37 height 15
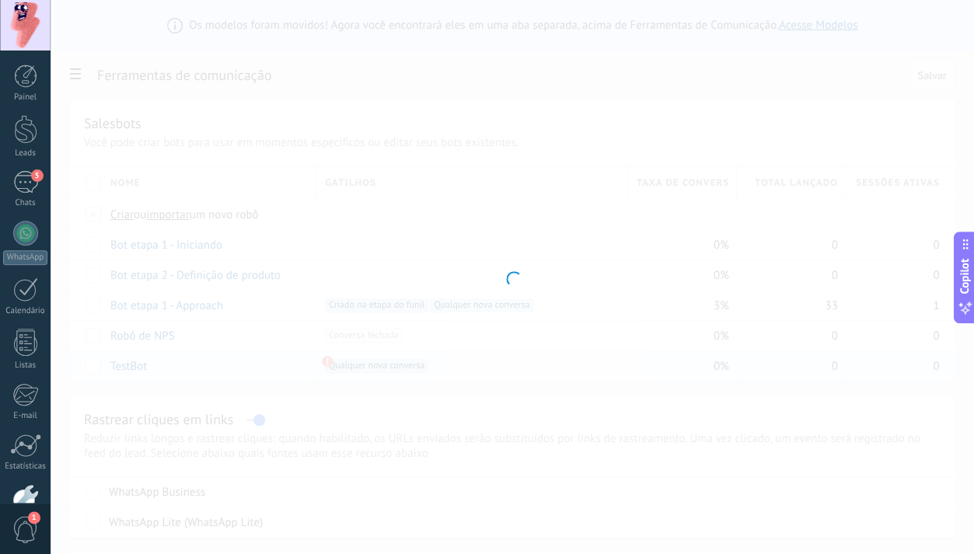
type input "*******"
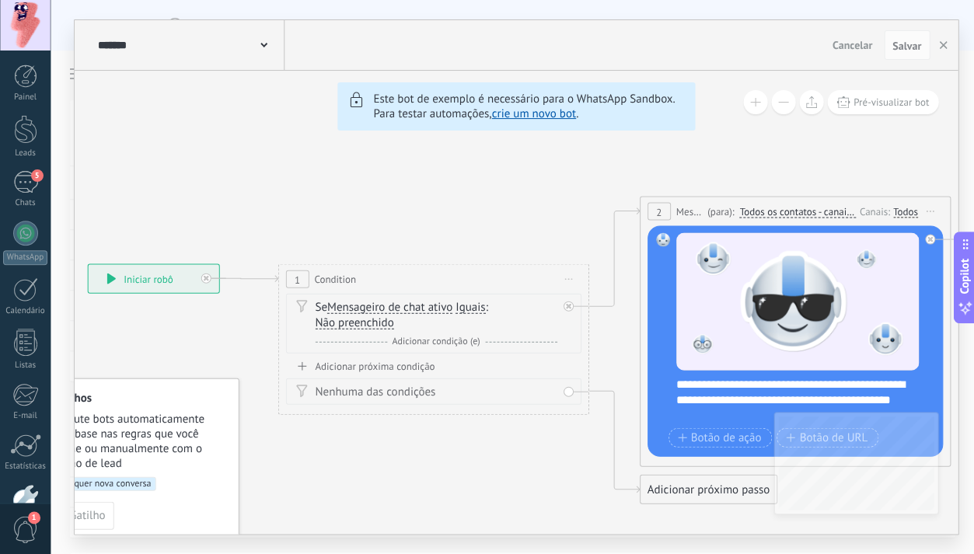
drag, startPoint x: 211, startPoint y: 477, endPoint x: 588, endPoint y: 452, distance: 377.1
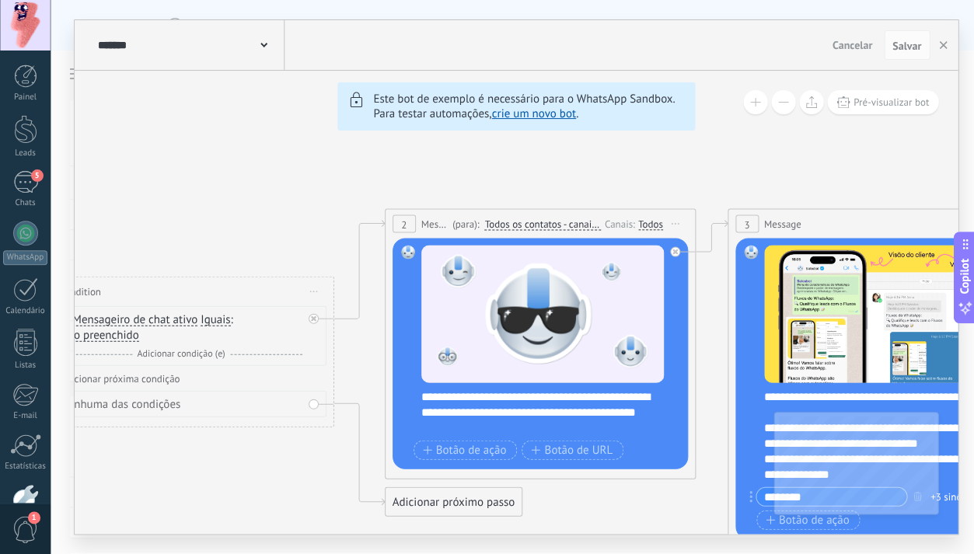
drag, startPoint x: 376, startPoint y: 455, endPoint x: 105, endPoint y: 469, distance: 270.9
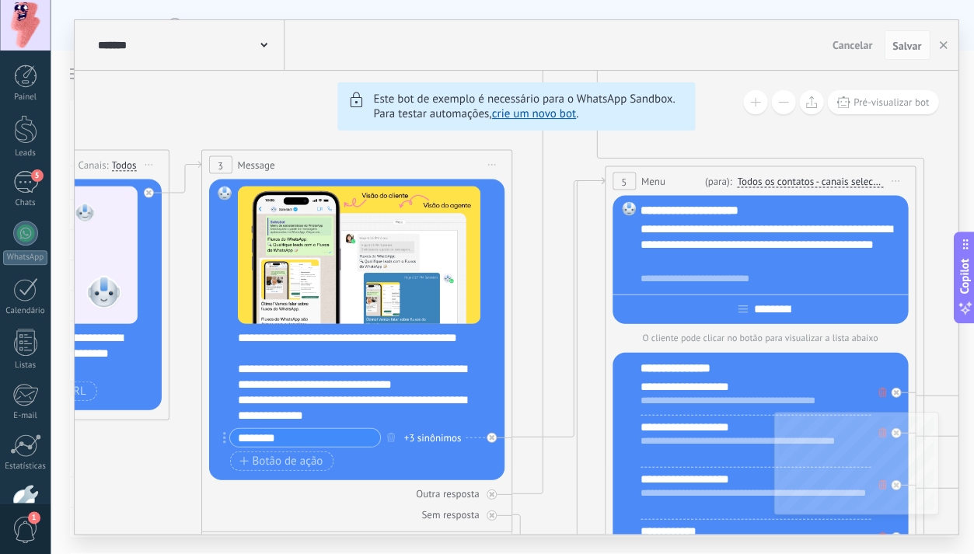
drag, startPoint x: 499, startPoint y: 482, endPoint x: 96, endPoint y: 443, distance: 404.6
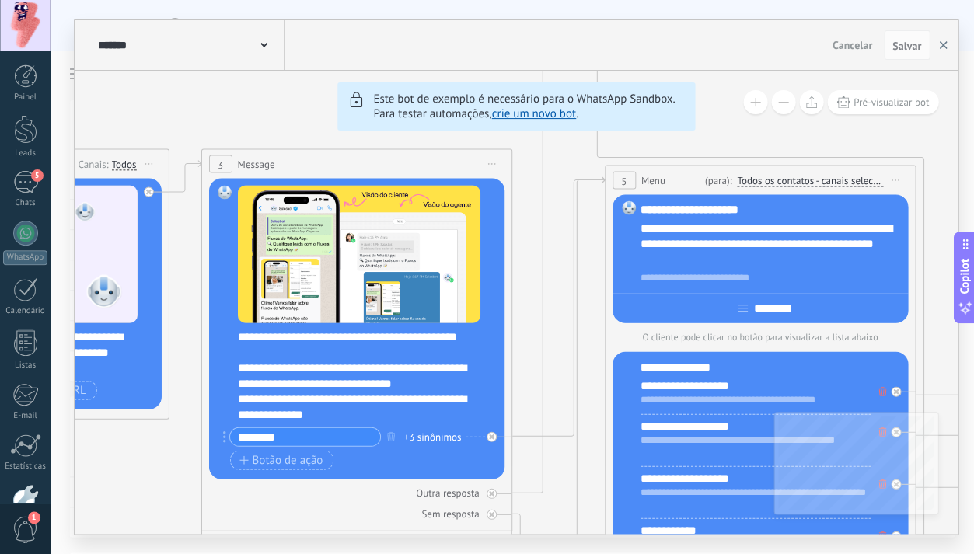
click at [939, 47] on use "button" at bounding box center [943, 45] width 8 height 8
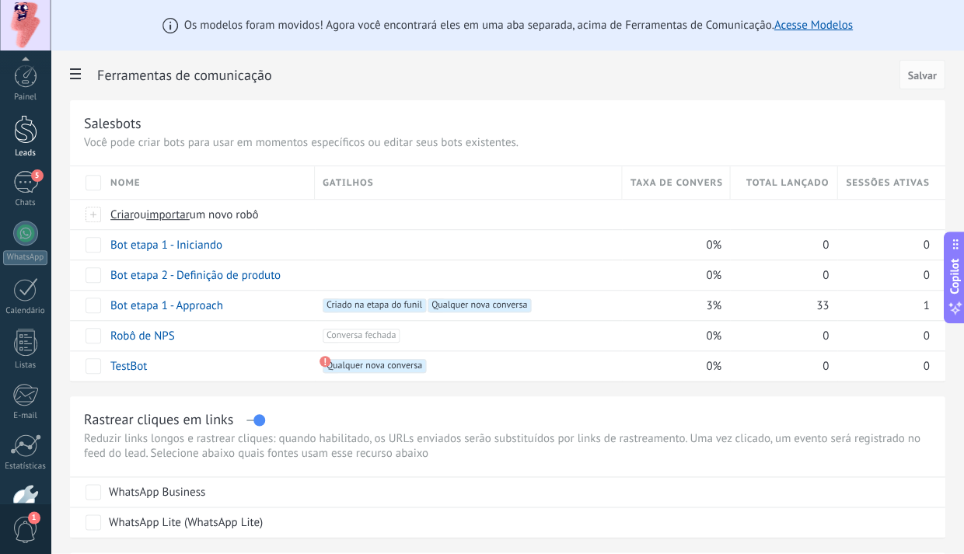
scroll to position [-1, 0]
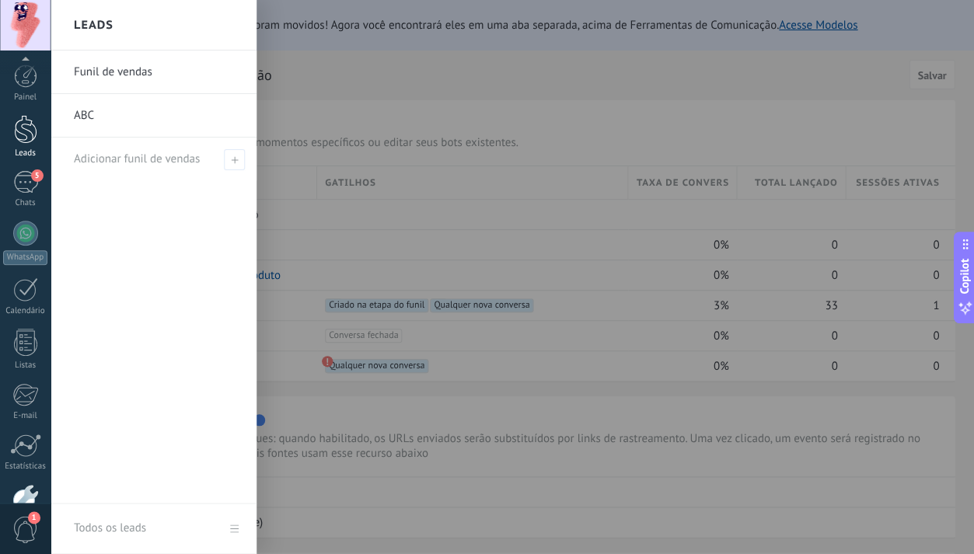
click at [33, 135] on div at bounding box center [25, 129] width 23 height 29
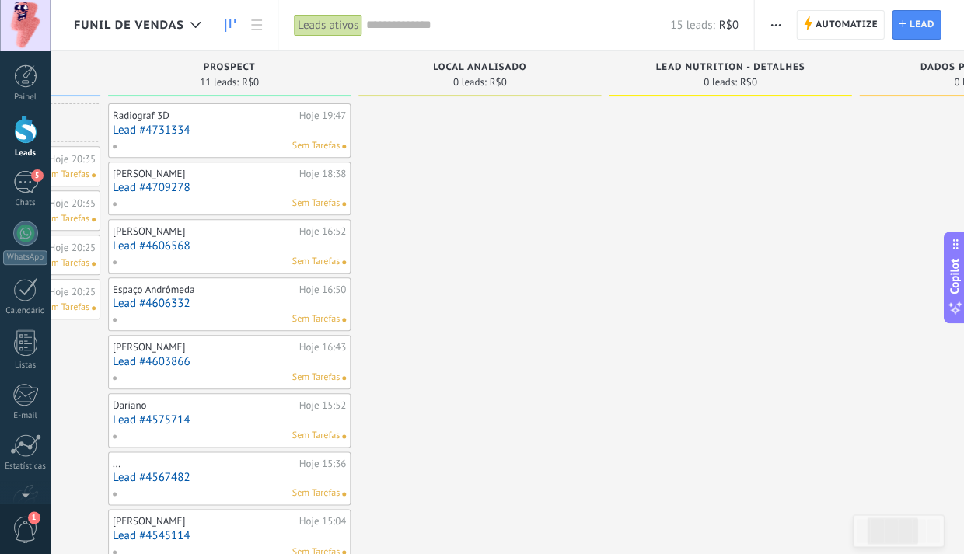
scroll to position [0, 220]
drag, startPoint x: 492, startPoint y: 295, endPoint x: 488, endPoint y: 340, distance: 45.3
click at [488, 340] on div at bounding box center [476, 420] width 243 height 634
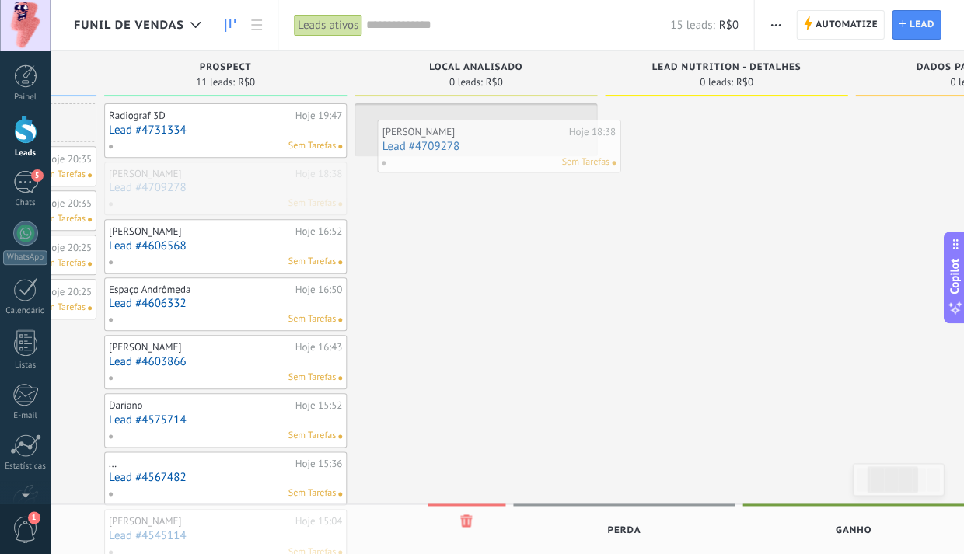
drag, startPoint x: 202, startPoint y: 176, endPoint x: 474, endPoint y: 135, distance: 275.1
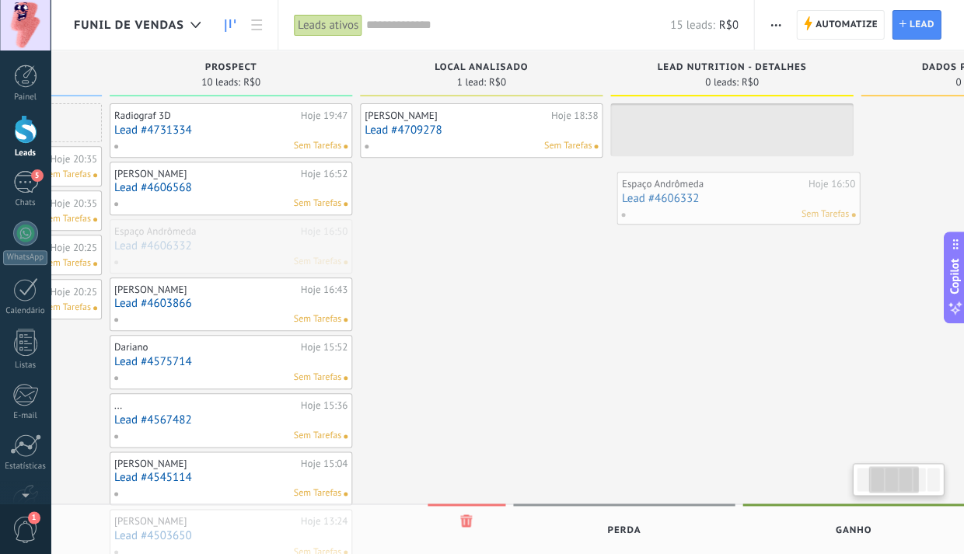
scroll to position [0, 235]
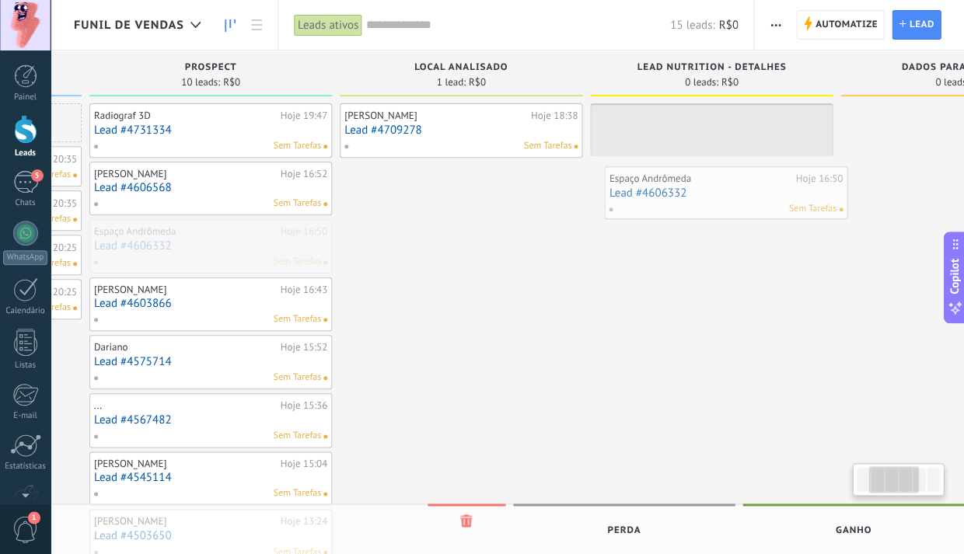
drag, startPoint x: 292, startPoint y: 236, endPoint x: 702, endPoint y: 184, distance: 413.0
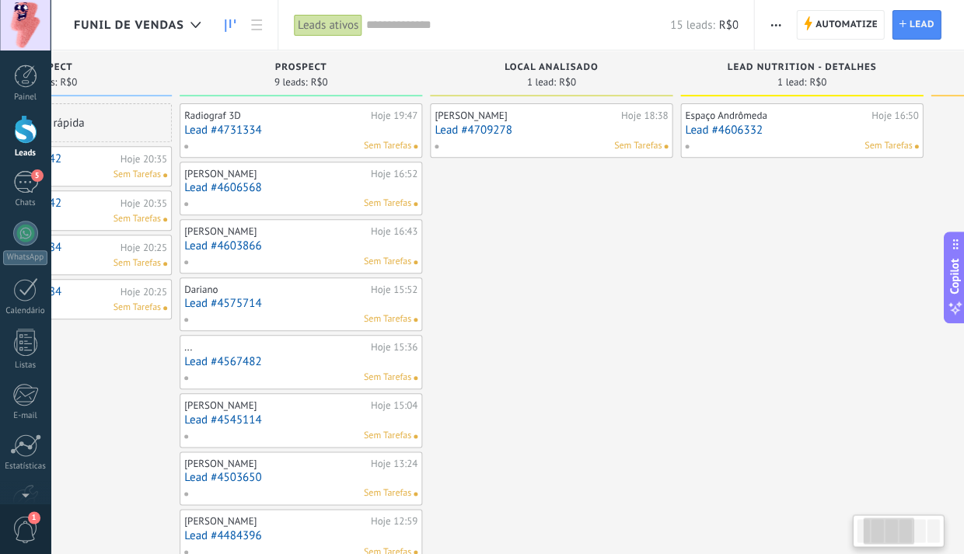
scroll to position [0, 143]
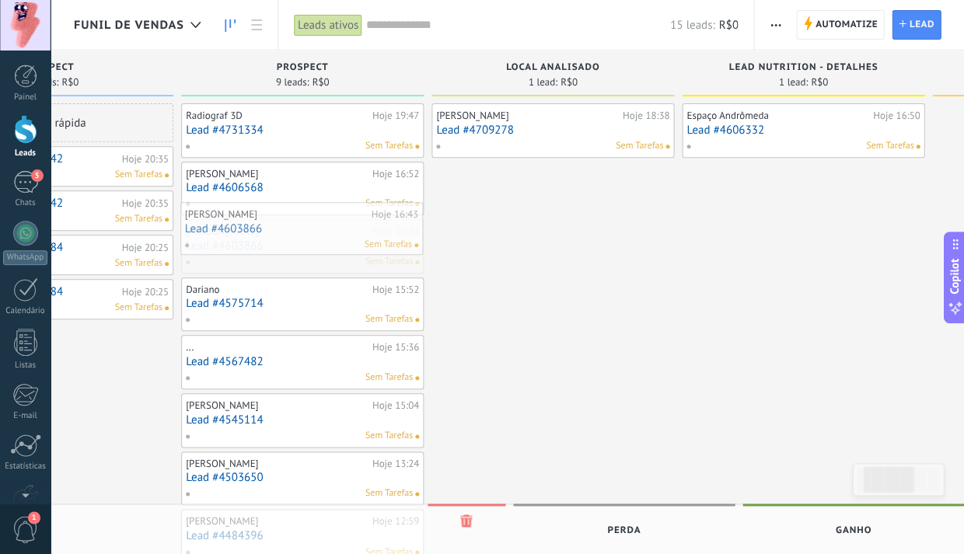
drag, startPoint x: 291, startPoint y: 245, endPoint x: 288, endPoint y: 230, distance: 15.0
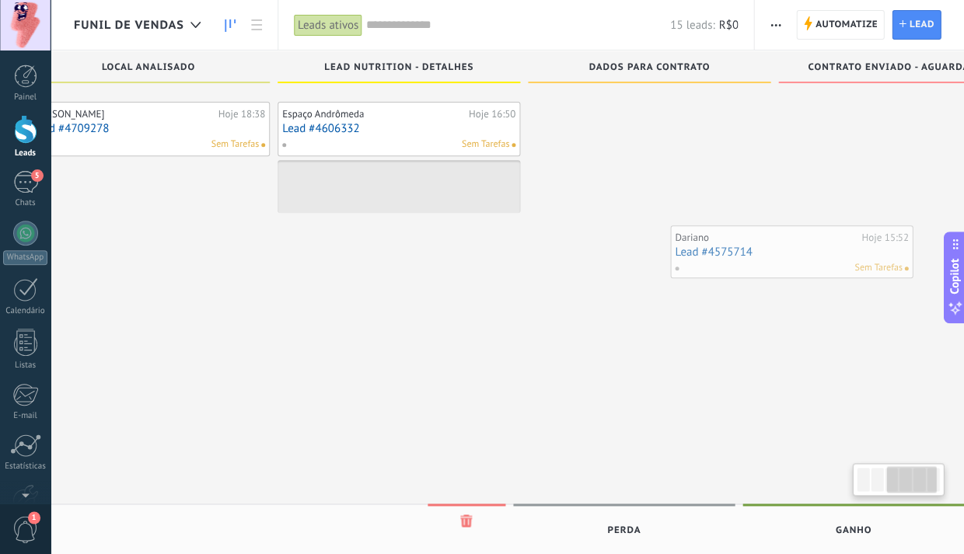
scroll to position [0, 568]
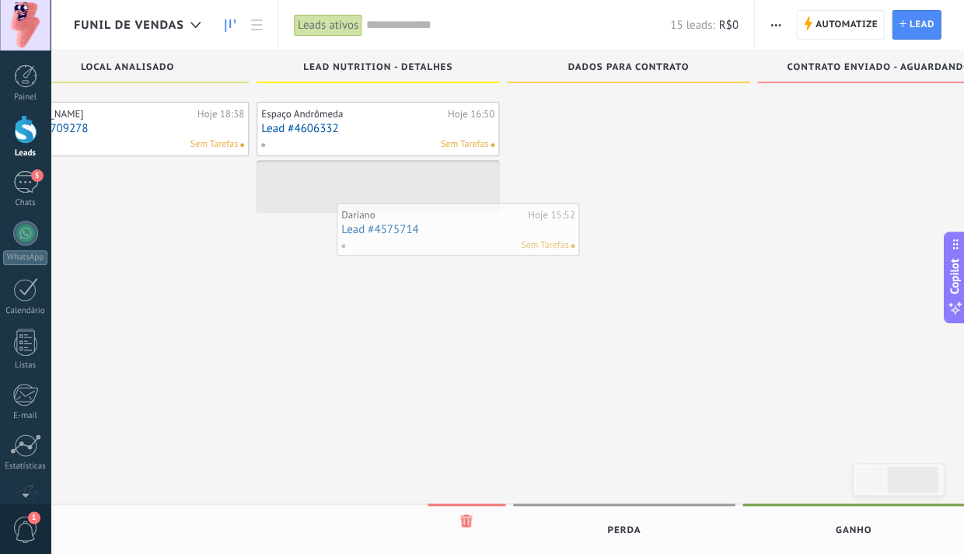
drag, startPoint x: 302, startPoint y: 292, endPoint x: 449, endPoint y: 222, distance: 162.8
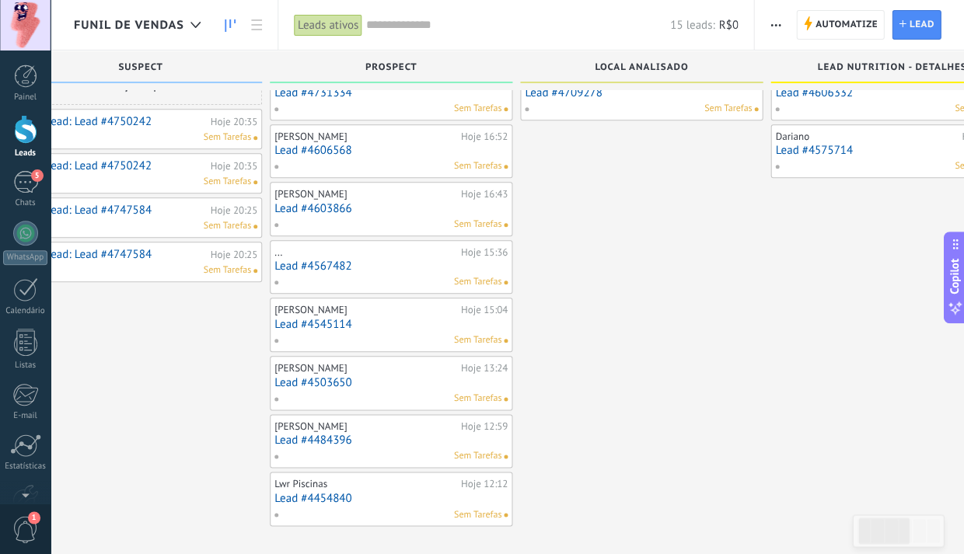
scroll to position [47, 0]
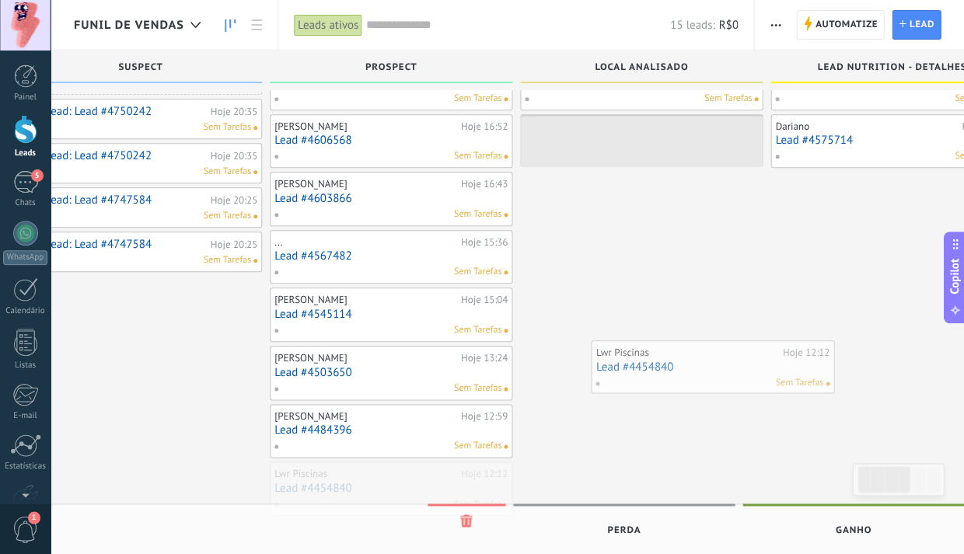
drag, startPoint x: 379, startPoint y: 481, endPoint x: 690, endPoint y: 367, distance: 332.1
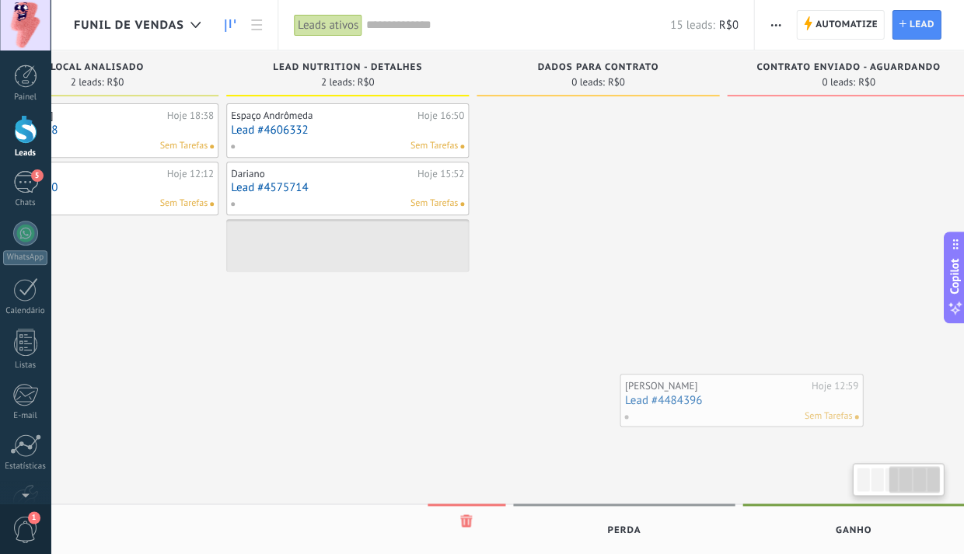
scroll to position [0, 606]
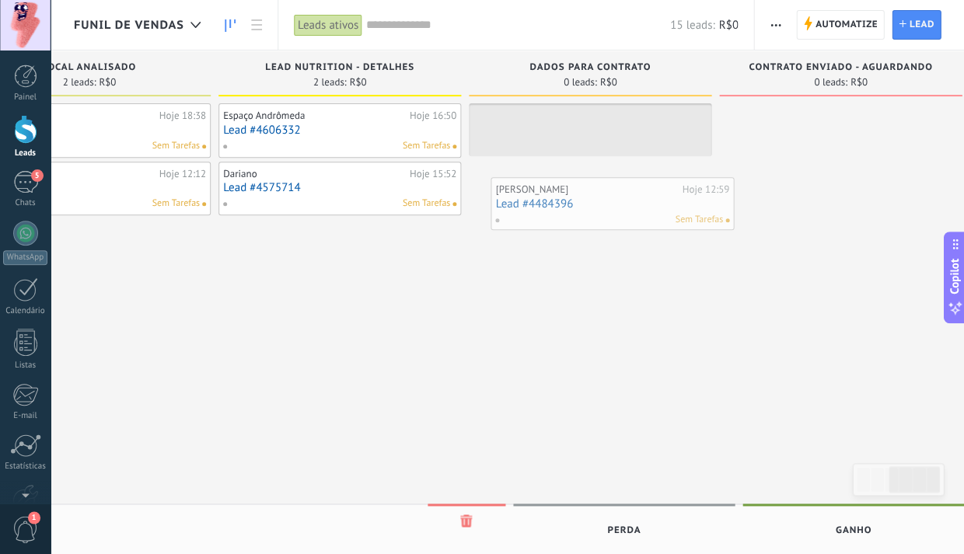
drag, startPoint x: 386, startPoint y: 468, endPoint x: 606, endPoint y: 202, distance: 345.1
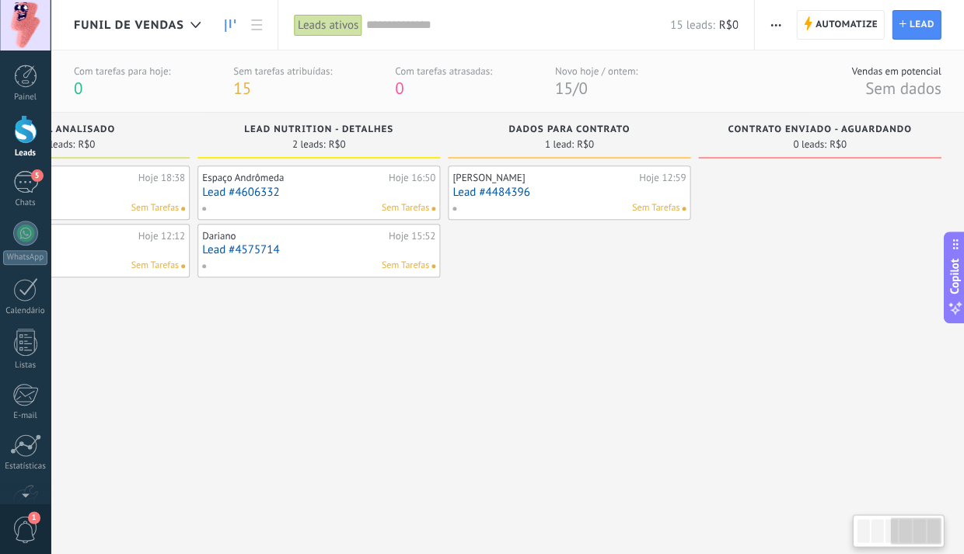
scroll to position [0, 628]
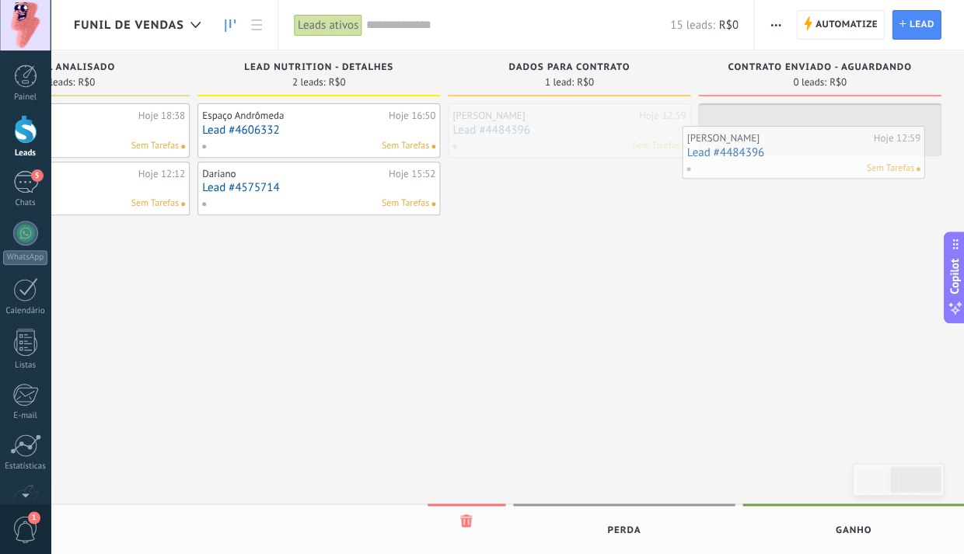
drag, startPoint x: 574, startPoint y: 128, endPoint x: 809, endPoint y: 151, distance: 235.9
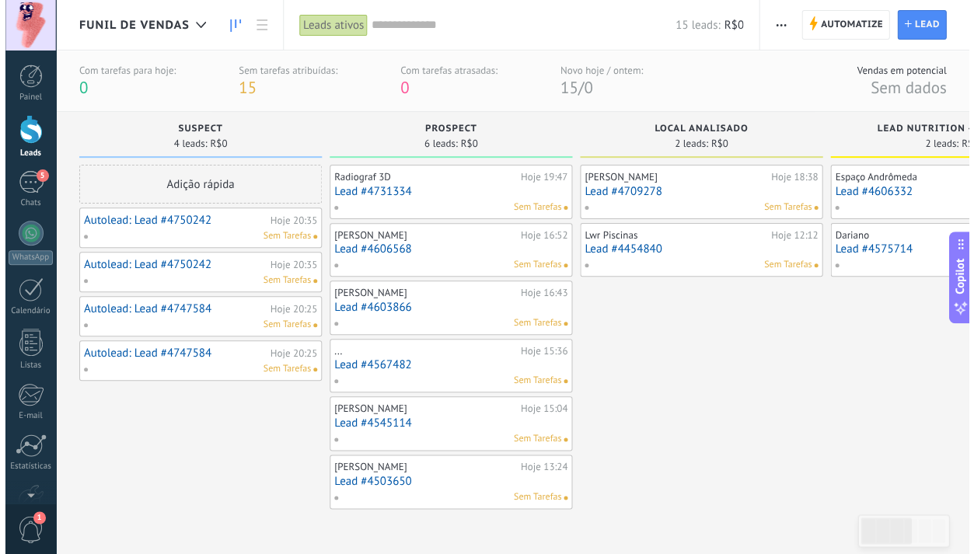
scroll to position [2, 0]
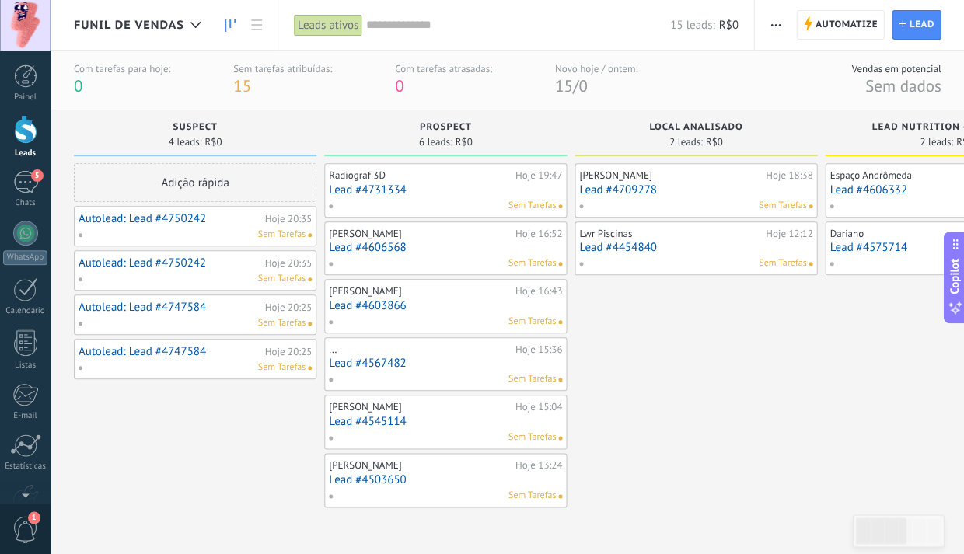
click at [187, 345] on link "Autolead: Lead #4747584" at bounding box center [170, 351] width 183 height 13
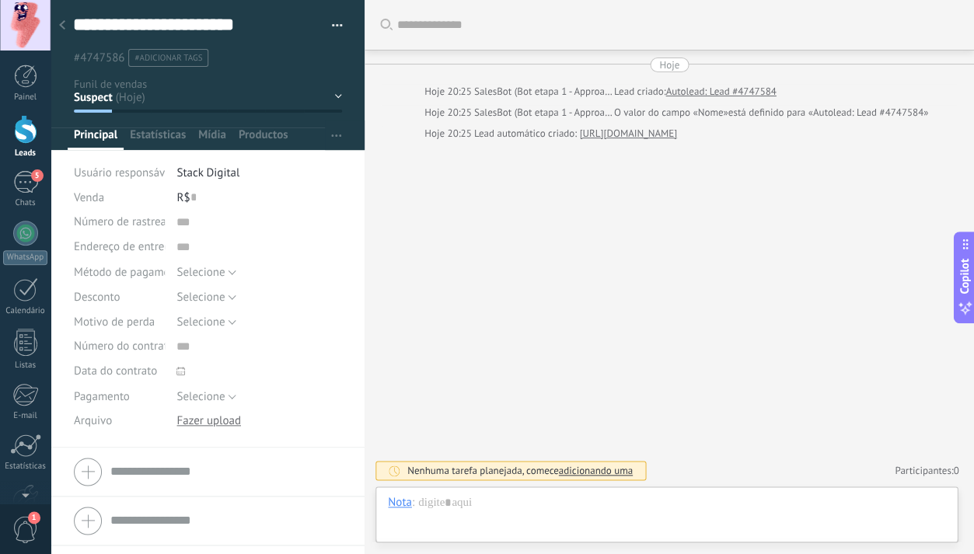
scroll to position [23, 0]
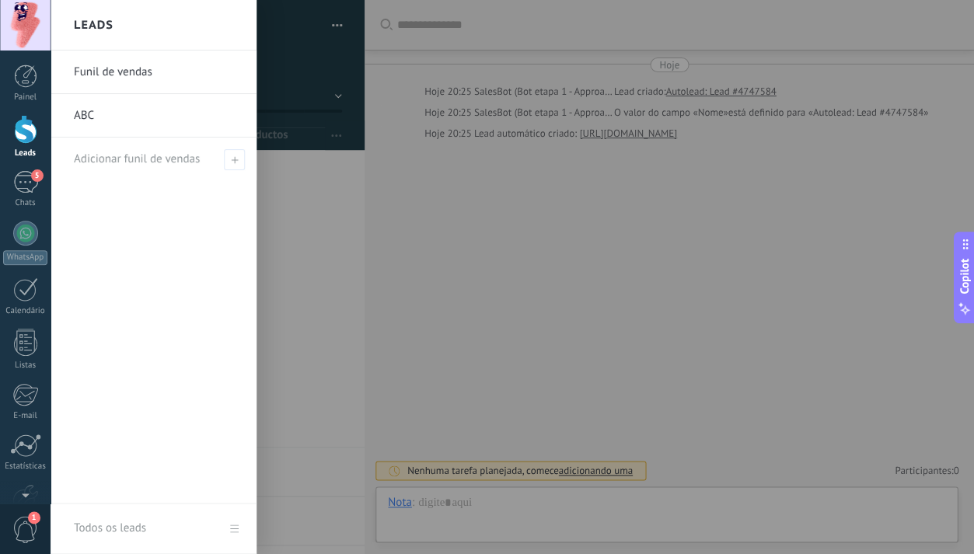
click at [135, 67] on link "Funil de vendas" at bounding box center [157, 73] width 167 height 44
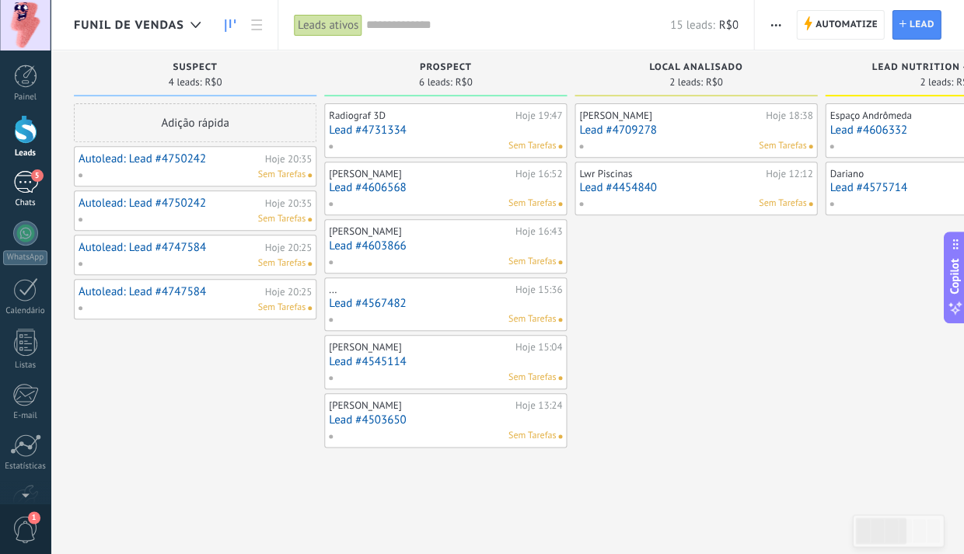
click at [23, 183] on div "5" at bounding box center [25, 182] width 25 height 23
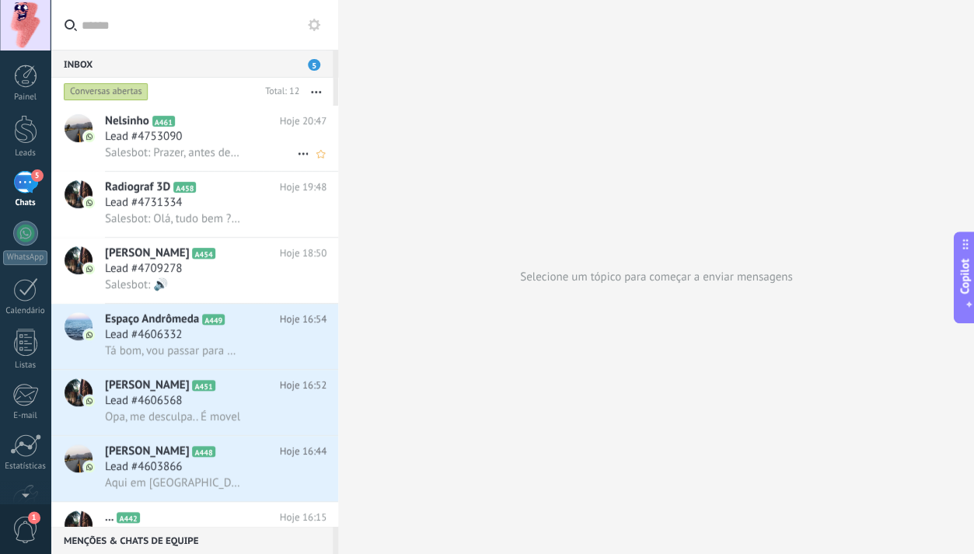
click at [191, 132] on div "Lead #4753090" at bounding box center [216, 137] width 222 height 16
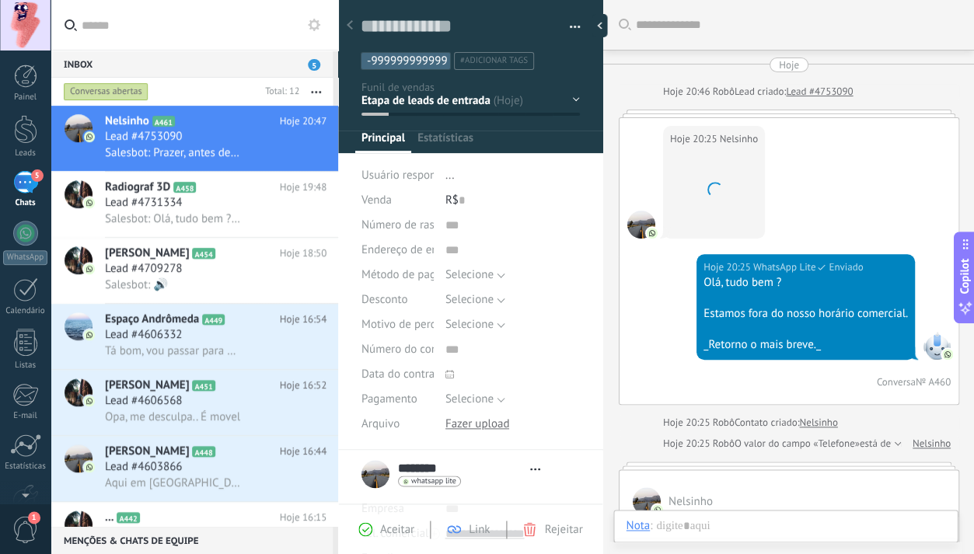
type textarea "**********"
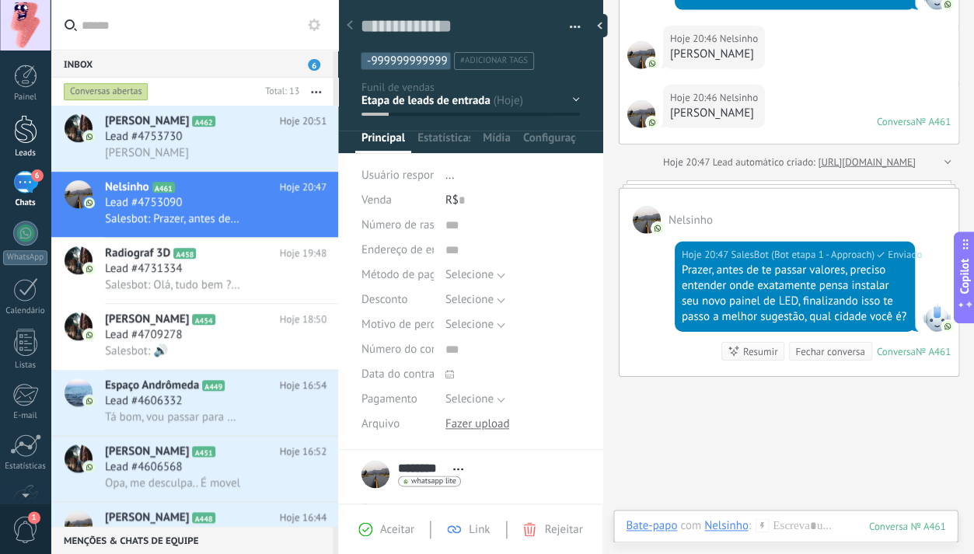
click at [24, 135] on div at bounding box center [25, 129] width 23 height 29
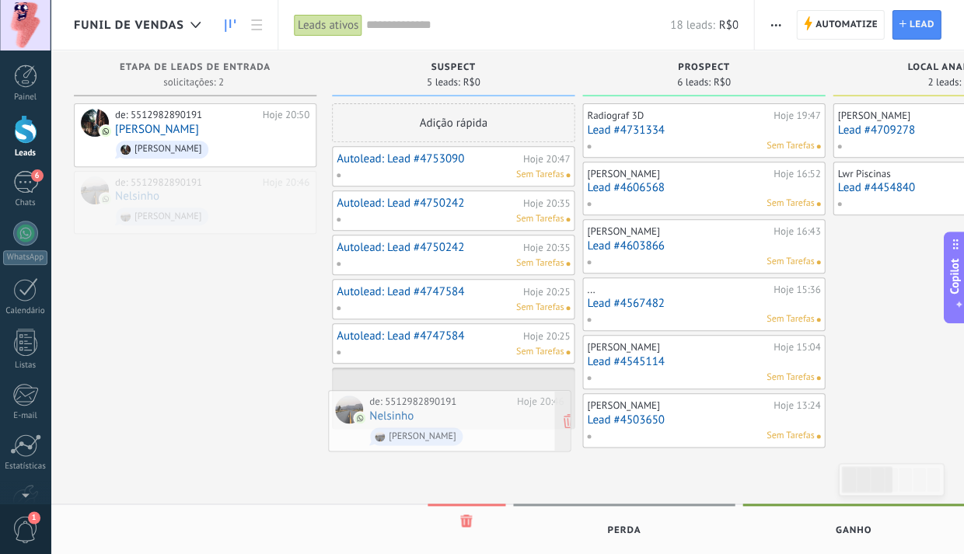
drag, startPoint x: 194, startPoint y: 183, endPoint x: 449, endPoint y: 401, distance: 335.3
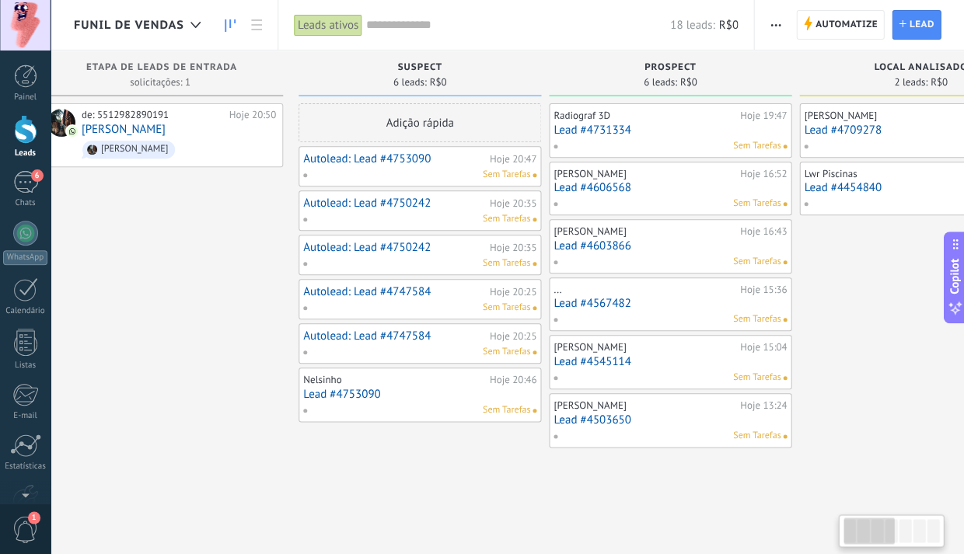
scroll to position [0, 40]
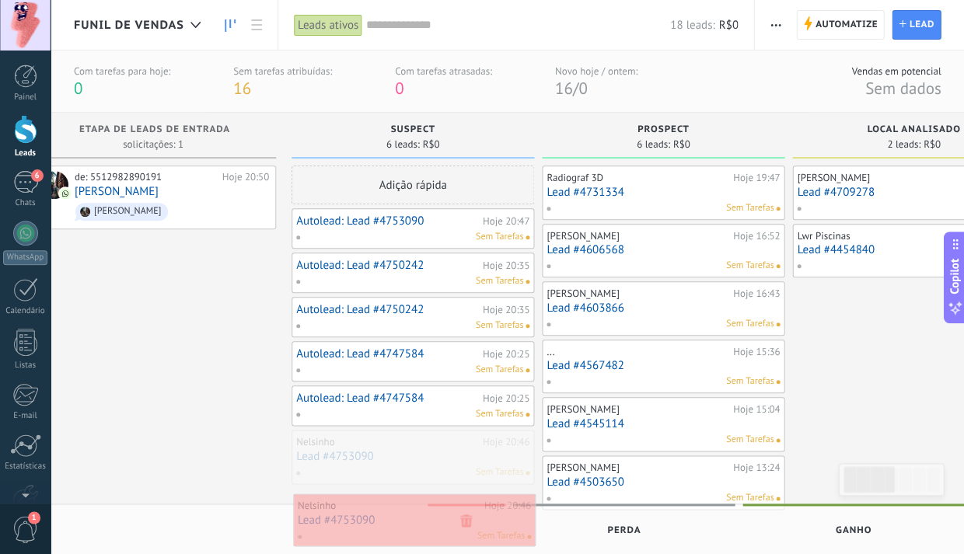
drag, startPoint x: 455, startPoint y: 444, endPoint x: 455, endPoint y: 511, distance: 66.9
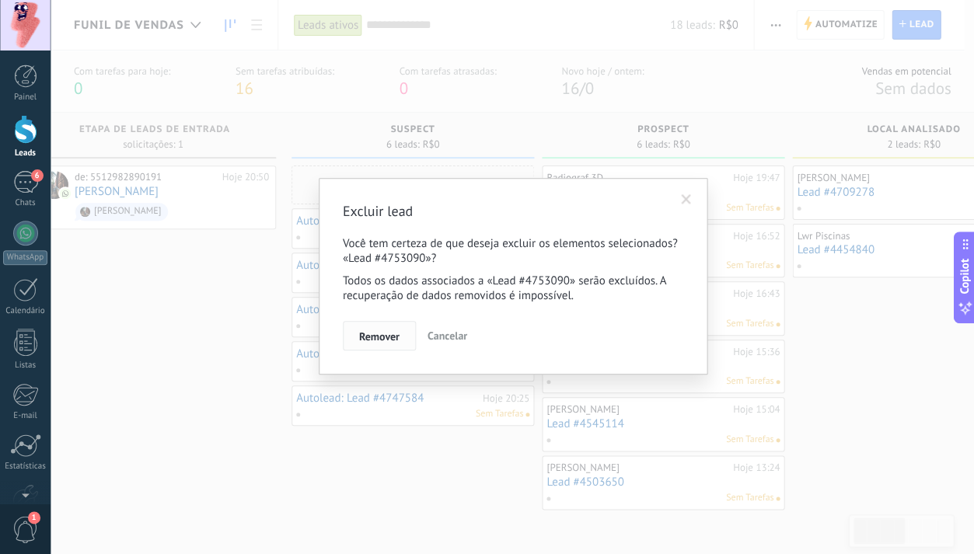
click at [383, 342] on span "Remover" at bounding box center [379, 336] width 40 height 11
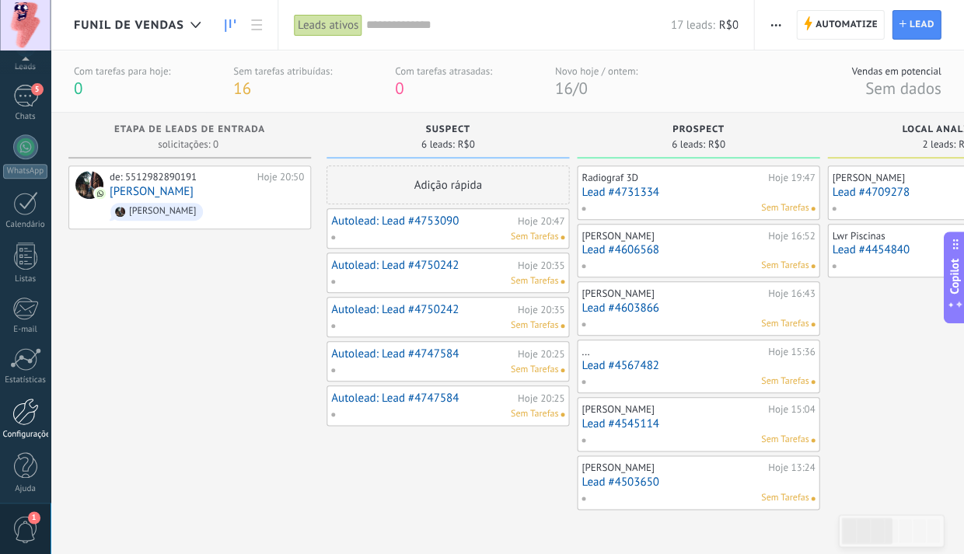
scroll to position [86, 0]
click at [25, 413] on div at bounding box center [25, 412] width 26 height 27
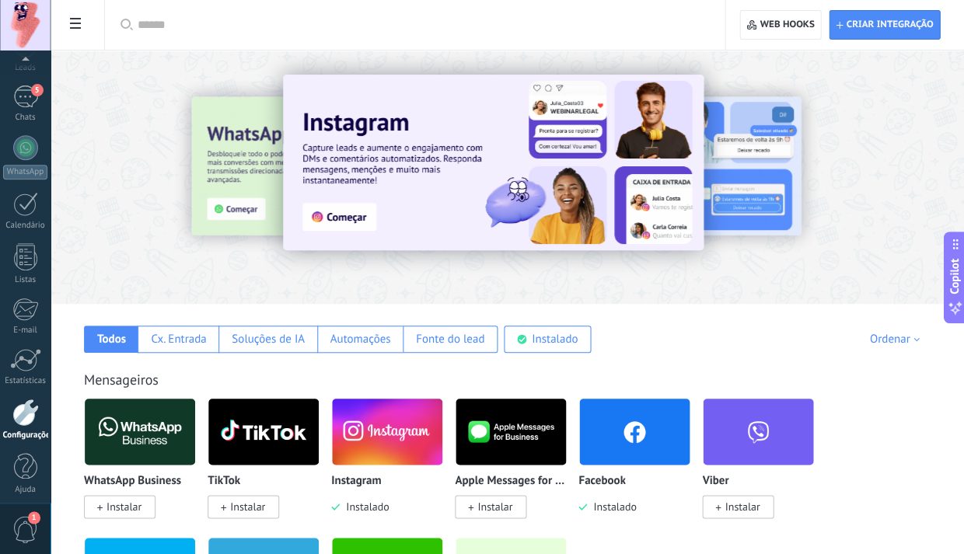
click at [79, 29] on use at bounding box center [75, 23] width 11 height 11
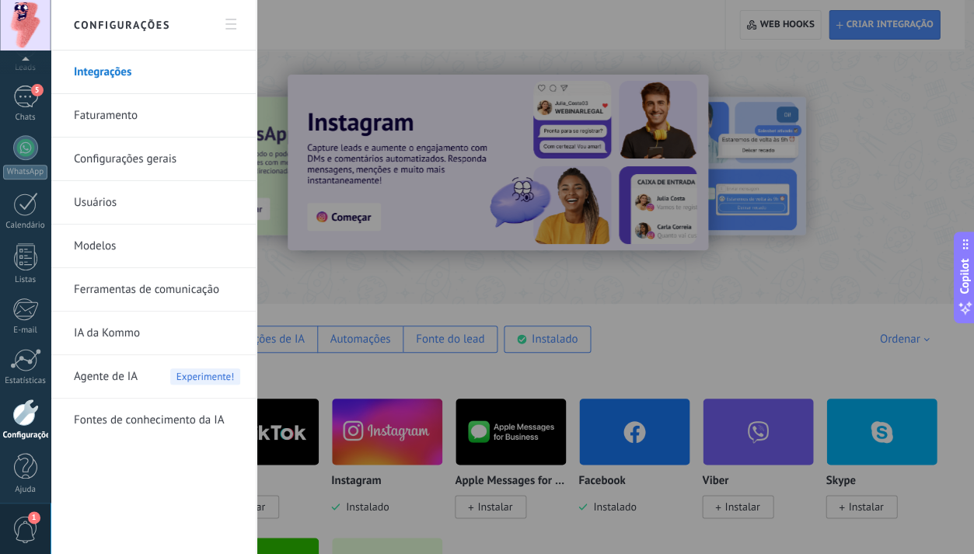
click at [162, 291] on link "Ferramentas de comunicação" at bounding box center [157, 290] width 166 height 44
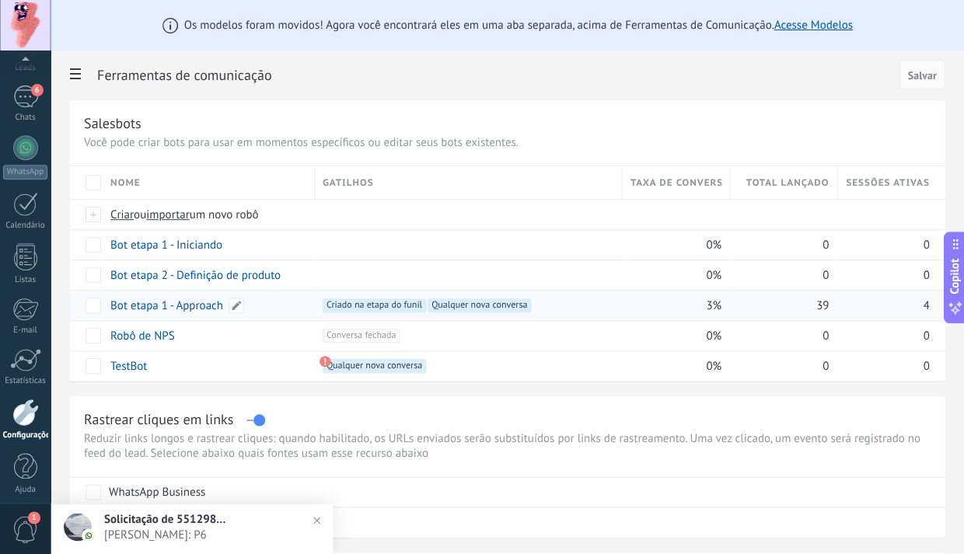
click at [203, 306] on link "Bot etapa 1 - Approach" at bounding box center [166, 306] width 113 height 15
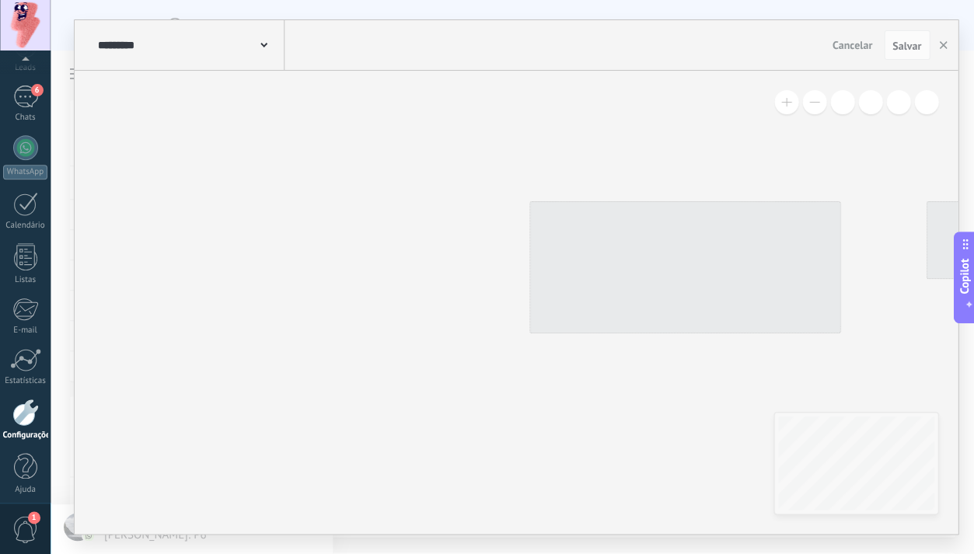
type input "**********"
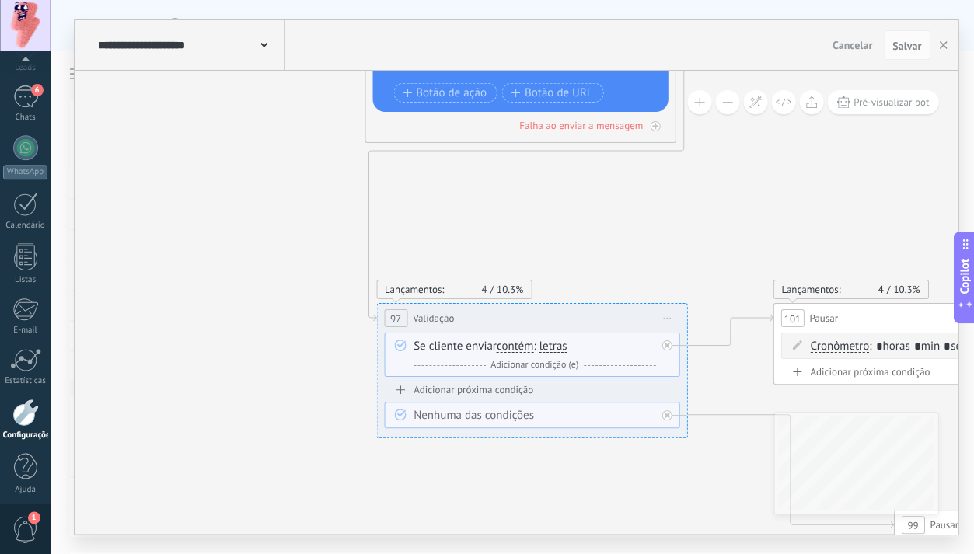
click at [563, 348] on span "letras" at bounding box center [553, 347] width 28 height 12
click at [563, 348] on button "letras" at bounding box center [628, 347] width 194 height 28
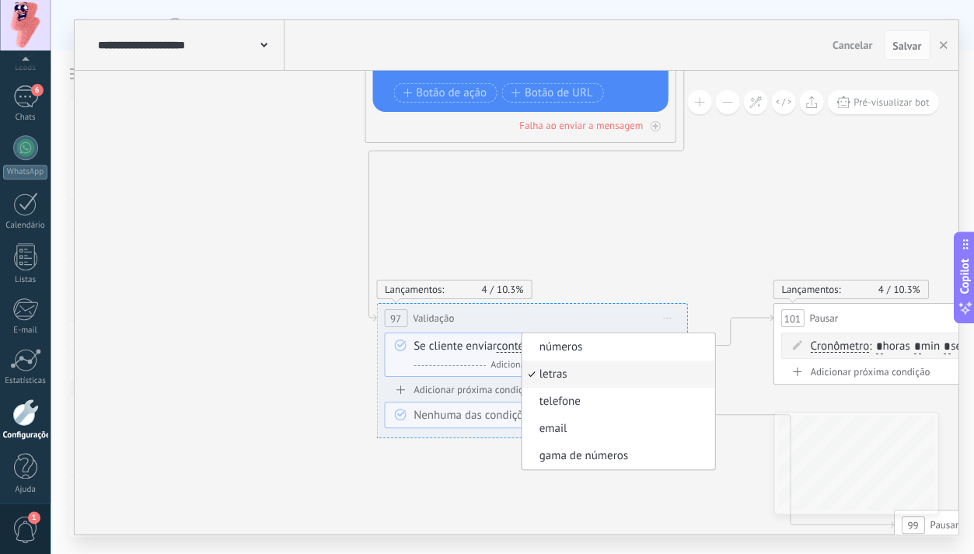
click at [585, 283] on div "Lançamentos: 4 10.3%" at bounding box center [531, 289] width 311 height 19
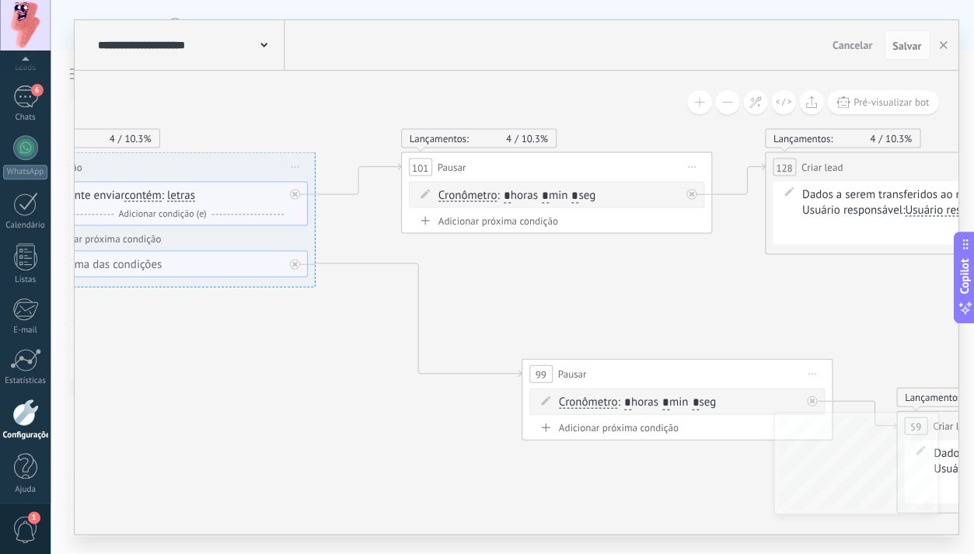
click at [549, 195] on input "*" at bounding box center [545, 196] width 7 height 14
type input "*"
click at [578, 194] on input "*" at bounding box center [574, 196] width 7 height 14
type input "**"
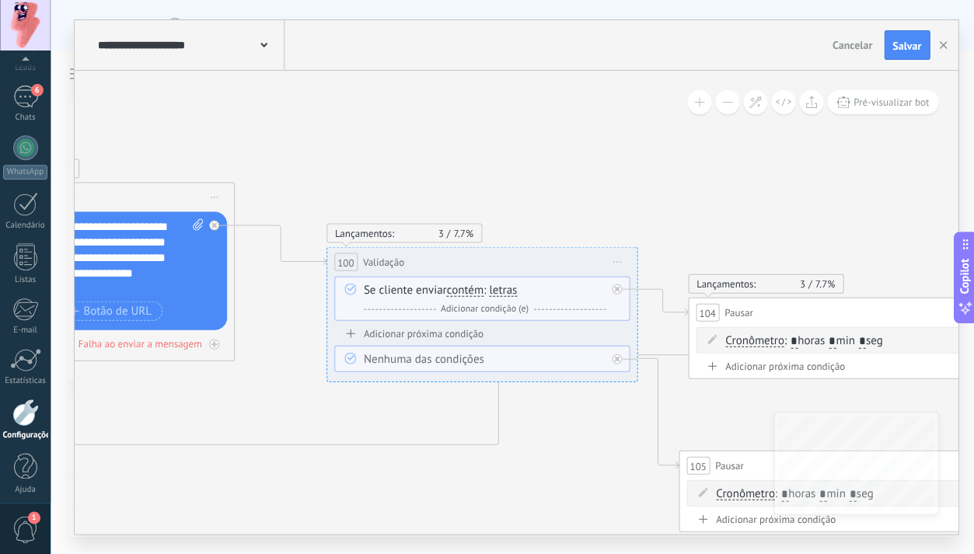
click at [836, 342] on input "*" at bounding box center [832, 341] width 7 height 14
type input "*"
click at [865, 338] on input "*" at bounding box center [861, 341] width 7 height 14
type input "**"
drag, startPoint x: 603, startPoint y: 409, endPoint x: 624, endPoint y: 400, distance: 21.9
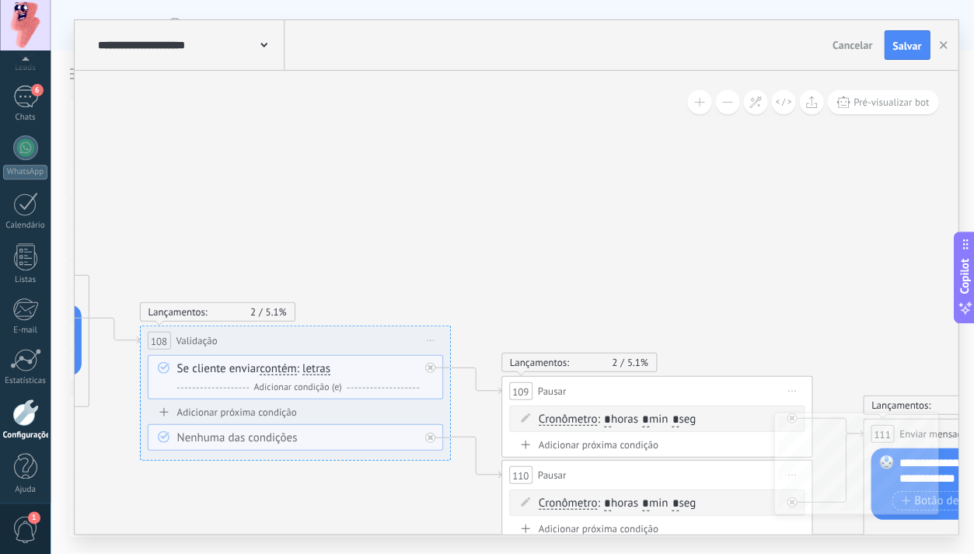
click at [649, 419] on input "*" at bounding box center [645, 420] width 7 height 14
click at [649, 418] on input "*" at bounding box center [645, 420] width 7 height 14
type input "*"
click at [685, 418] on span ": * horas * min * seg" at bounding box center [646, 418] width 99 height 15
click at [679, 420] on input "*" at bounding box center [675, 420] width 7 height 14
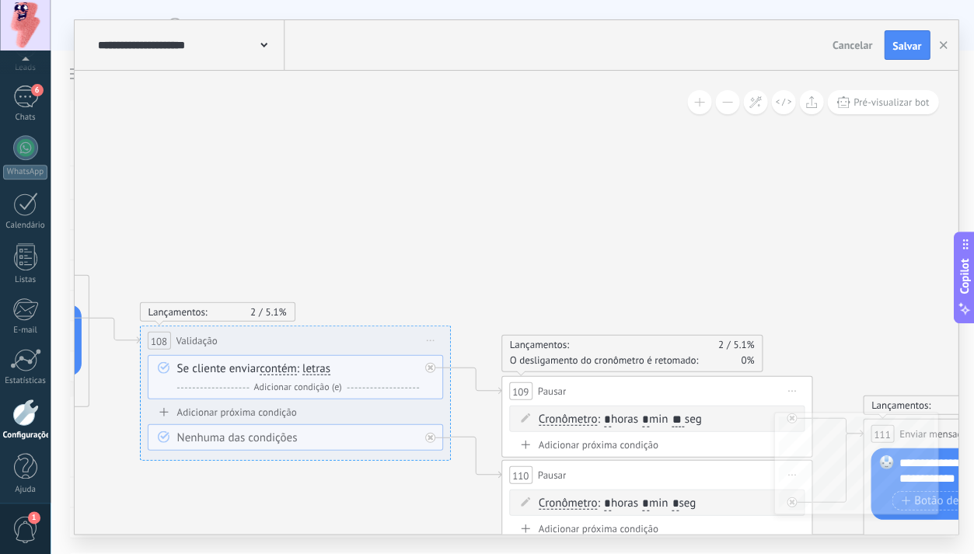
type input "**"
click at [816, 350] on icon at bounding box center [433, 529] width 7215 height 2312
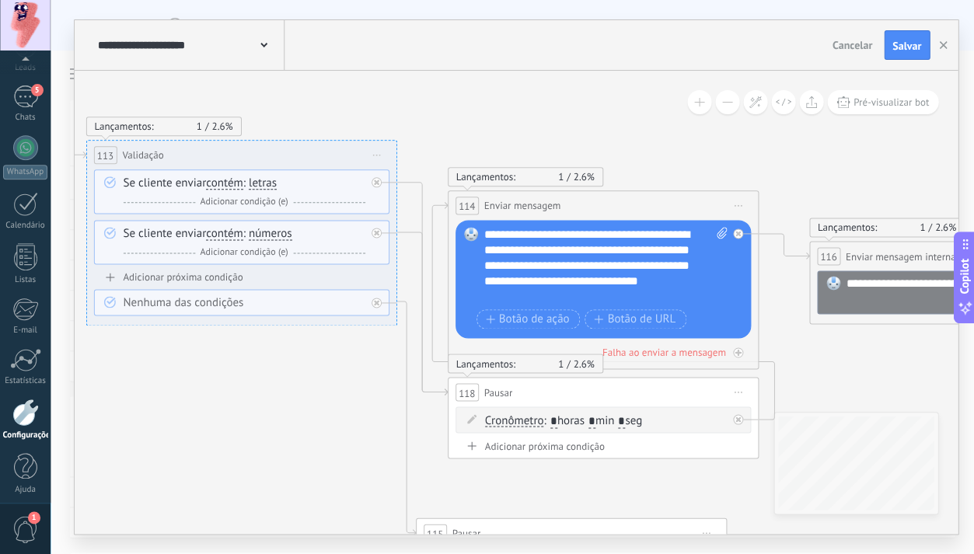
click at [596, 421] on input "*" at bounding box center [592, 421] width 7 height 14
type input "*"
click at [625, 420] on input "*" at bounding box center [621, 421] width 7 height 14
type input "**"
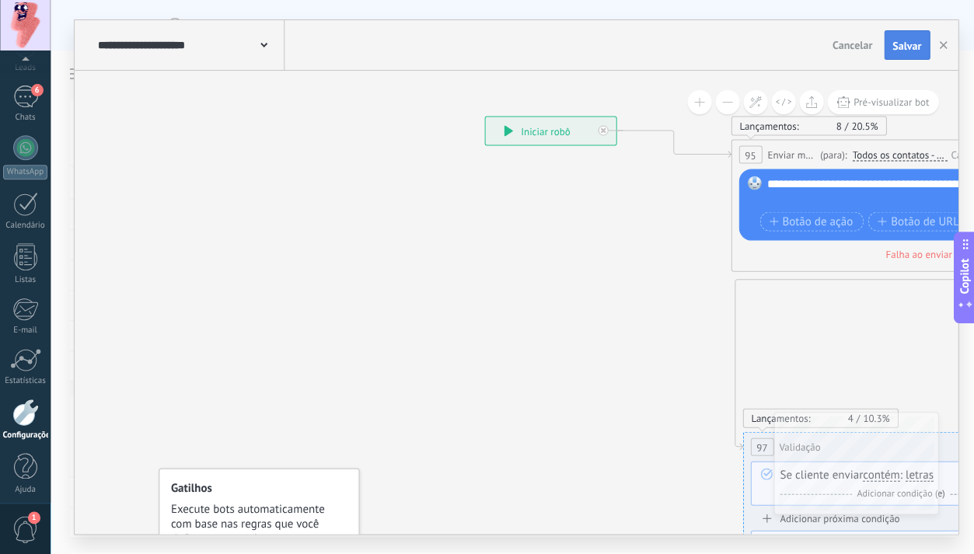
click at [915, 48] on span "Salvar" at bounding box center [907, 45] width 29 height 11
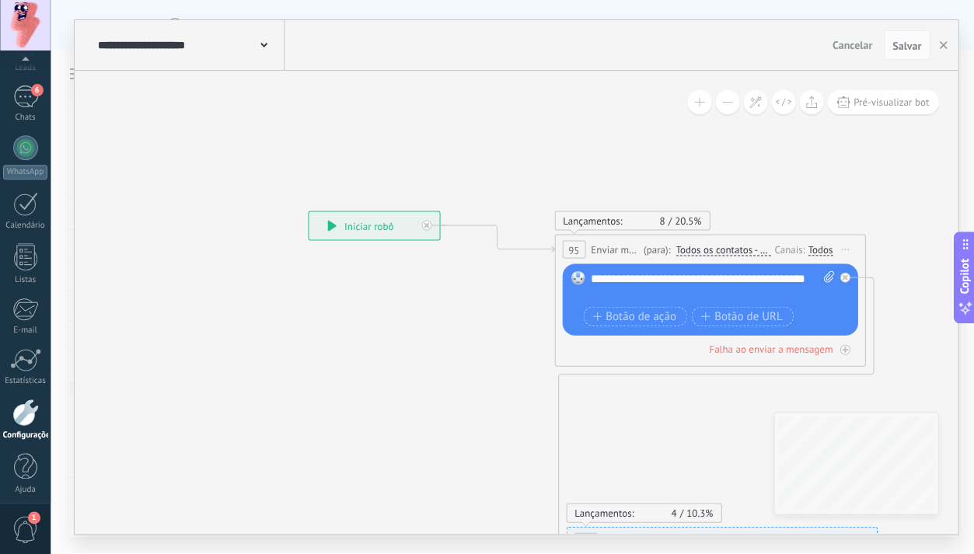
drag, startPoint x: 618, startPoint y: 205, endPoint x: 441, endPoint y: 288, distance: 195.8
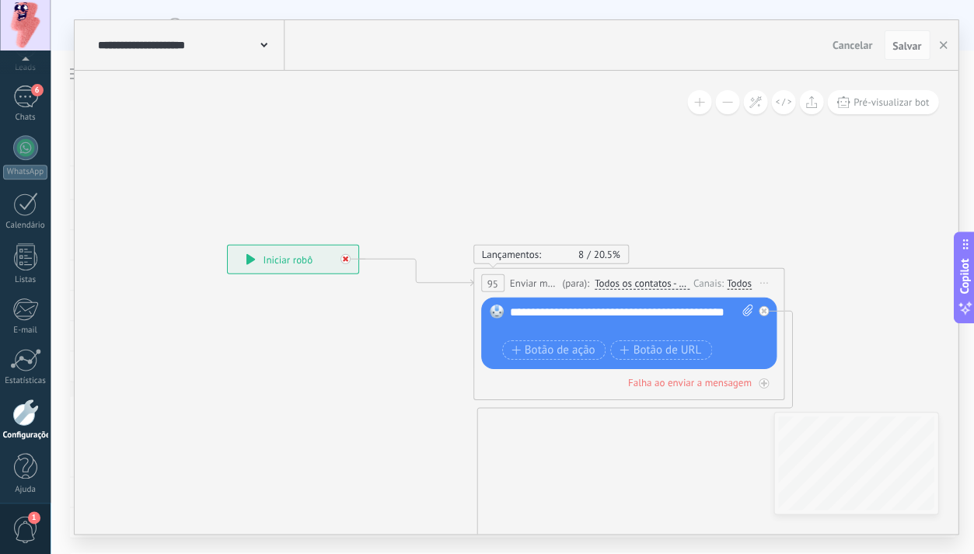
click at [347, 259] on icon at bounding box center [344, 259] width 5 height 5
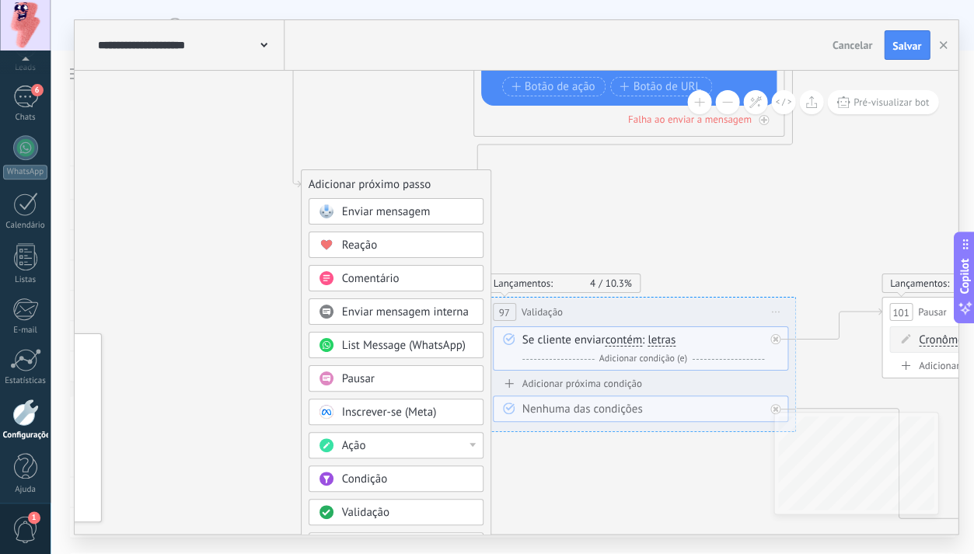
drag, startPoint x: 443, startPoint y: 453, endPoint x: 328, endPoint y: 182, distance: 294.7
click at [328, 182] on div "Adicionar próximo passo" at bounding box center [395, 185] width 189 height 26
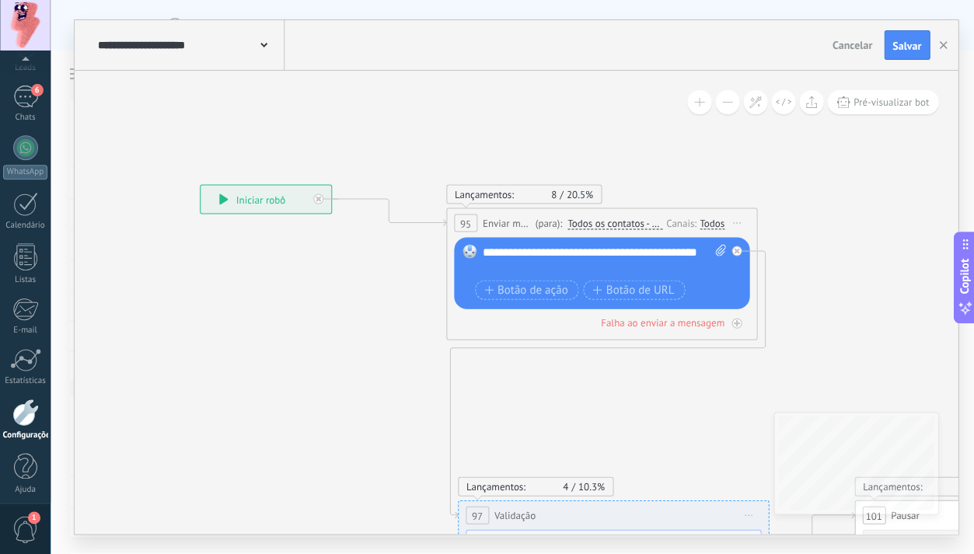
click at [513, 224] on span "Enviar mensagem" at bounding box center [507, 222] width 49 height 15
click at [910, 40] on span "Salvar" at bounding box center [907, 45] width 29 height 11
click at [948, 41] on button "button" at bounding box center [942, 45] width 23 height 30
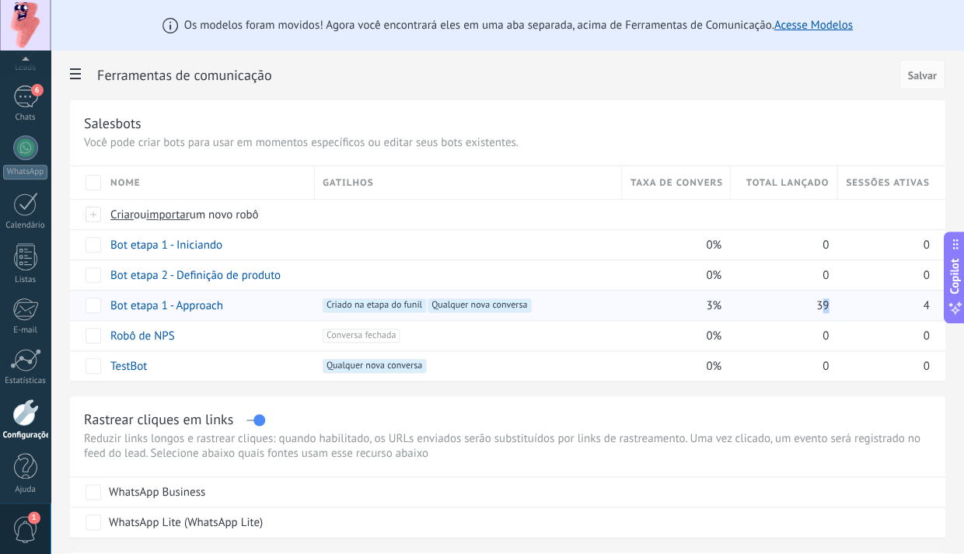
drag, startPoint x: 819, startPoint y: 307, endPoint x: 844, endPoint y: 309, distance: 25.7
click at [844, 309] on div "Bot etapa 1 - Approach +2 Criado na etapa do funil +1 Qualquer nova conversa +0…" at bounding box center [507, 305] width 875 height 30
